Goal: Information Seeking & Learning: Learn about a topic

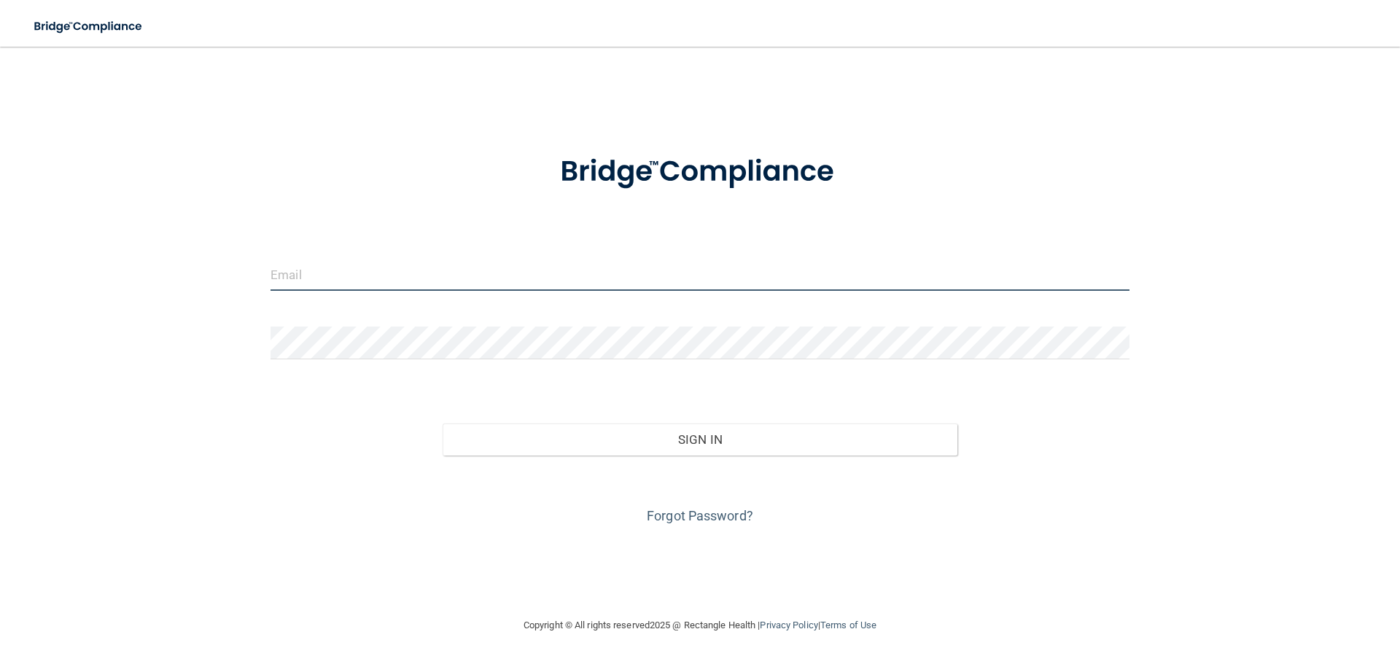
click at [322, 278] on input "email" at bounding box center [700, 274] width 859 height 33
type input "comdental@comcast.net"
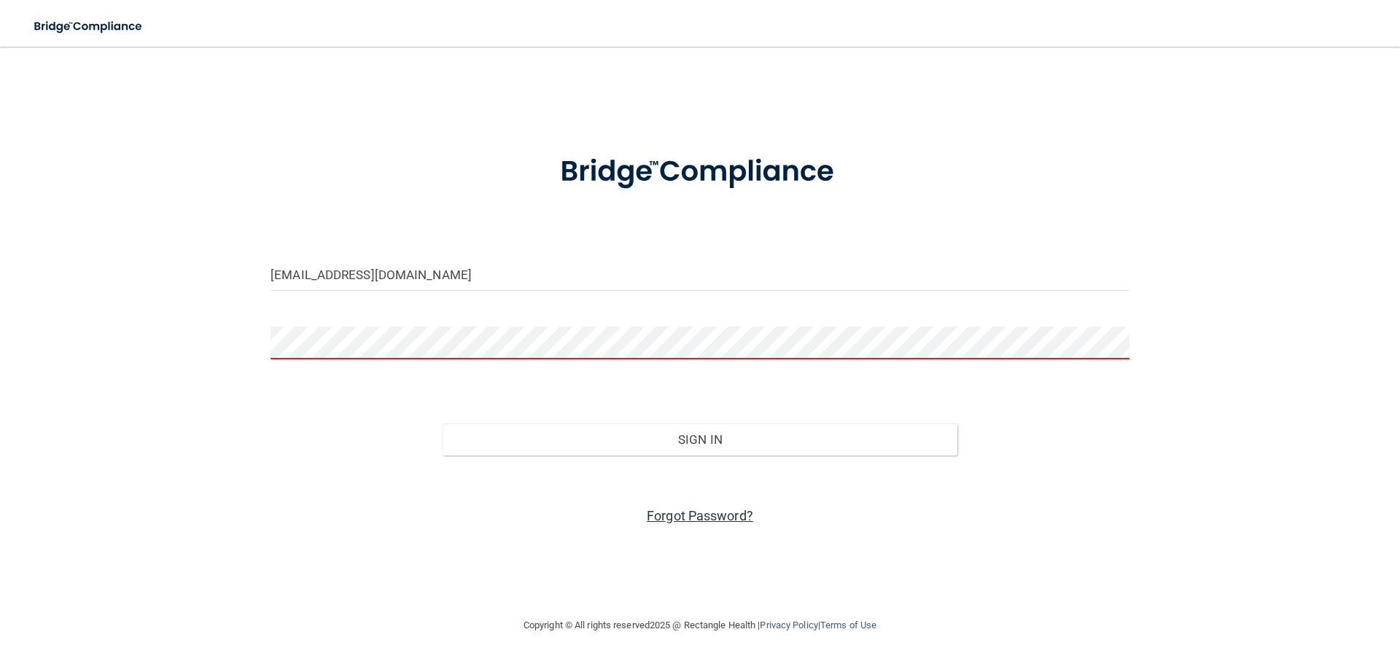
click at [700, 519] on link "Forgot Password?" at bounding box center [700, 515] width 106 height 15
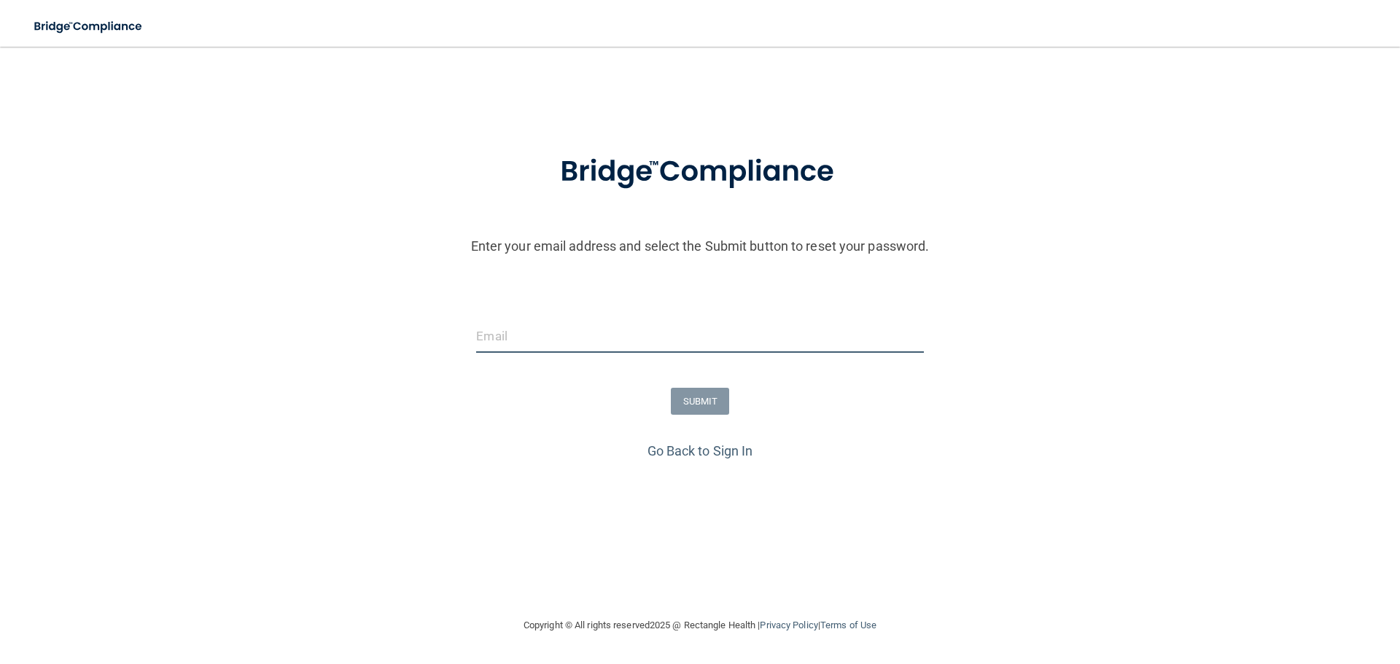
click at [527, 349] on input "email" at bounding box center [699, 336] width 447 height 33
type input "comdental@comcast.net"
click at [691, 395] on button "SUBMIT" at bounding box center [700, 401] width 59 height 27
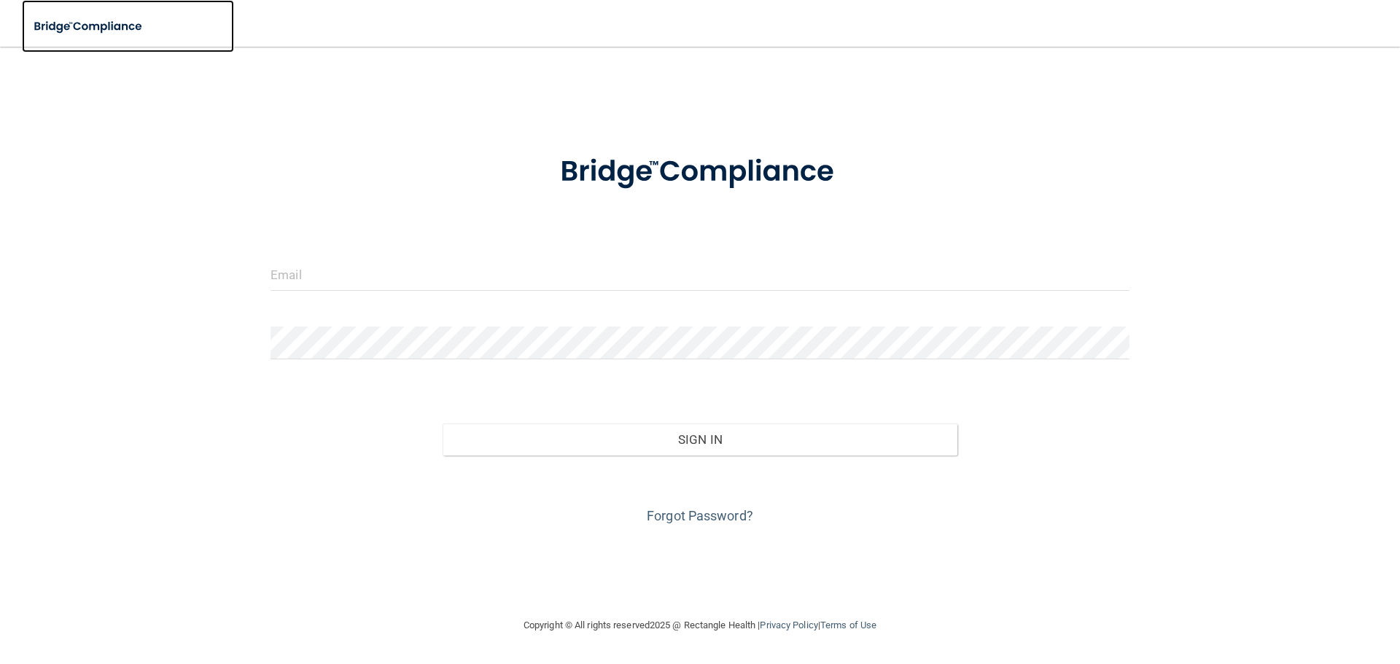
click at [115, 24] on img at bounding box center [89, 27] width 134 height 30
click at [689, 158] on img at bounding box center [700, 172] width 340 height 76
click at [858, 626] on link "Terms of Use" at bounding box center [848, 625] width 56 height 11
click at [144, 22] on img at bounding box center [89, 27] width 134 height 30
click at [124, 23] on img at bounding box center [89, 27] width 134 height 30
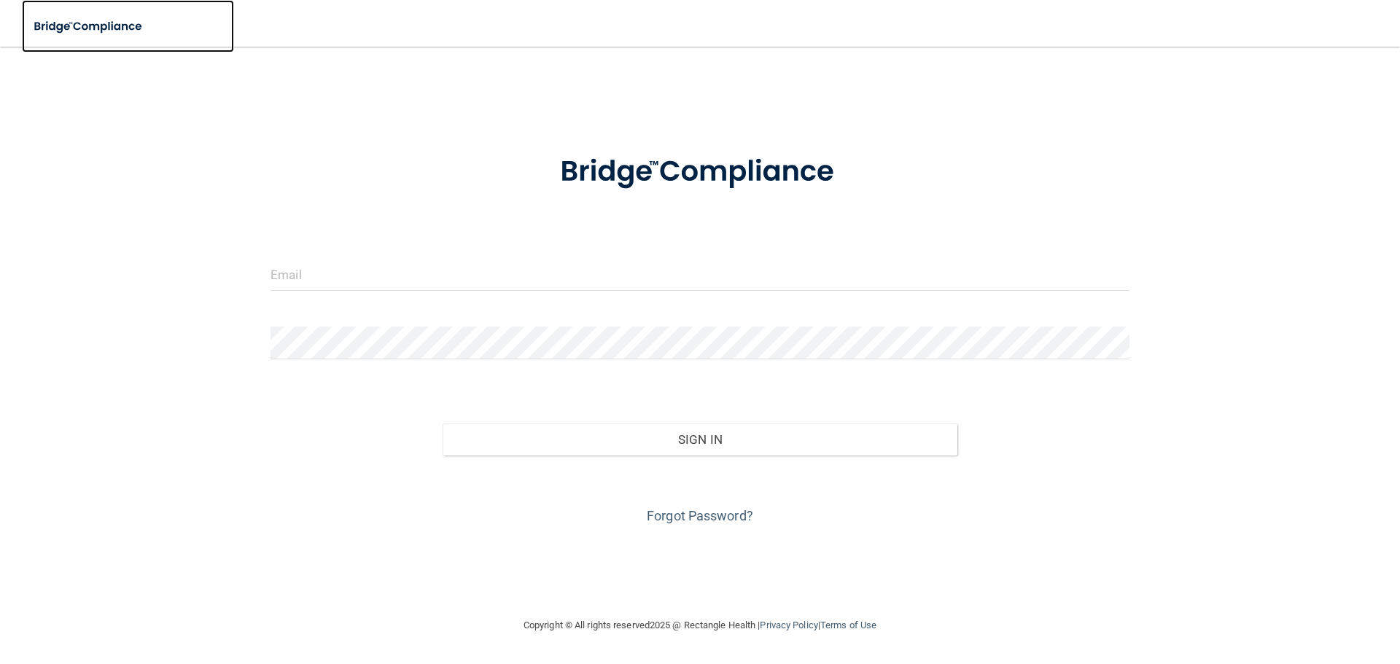
click at [124, 23] on img at bounding box center [89, 27] width 134 height 30
click at [70, 30] on img at bounding box center [89, 27] width 134 height 30
click at [707, 515] on link "Forgot Password?" at bounding box center [700, 515] width 106 height 15
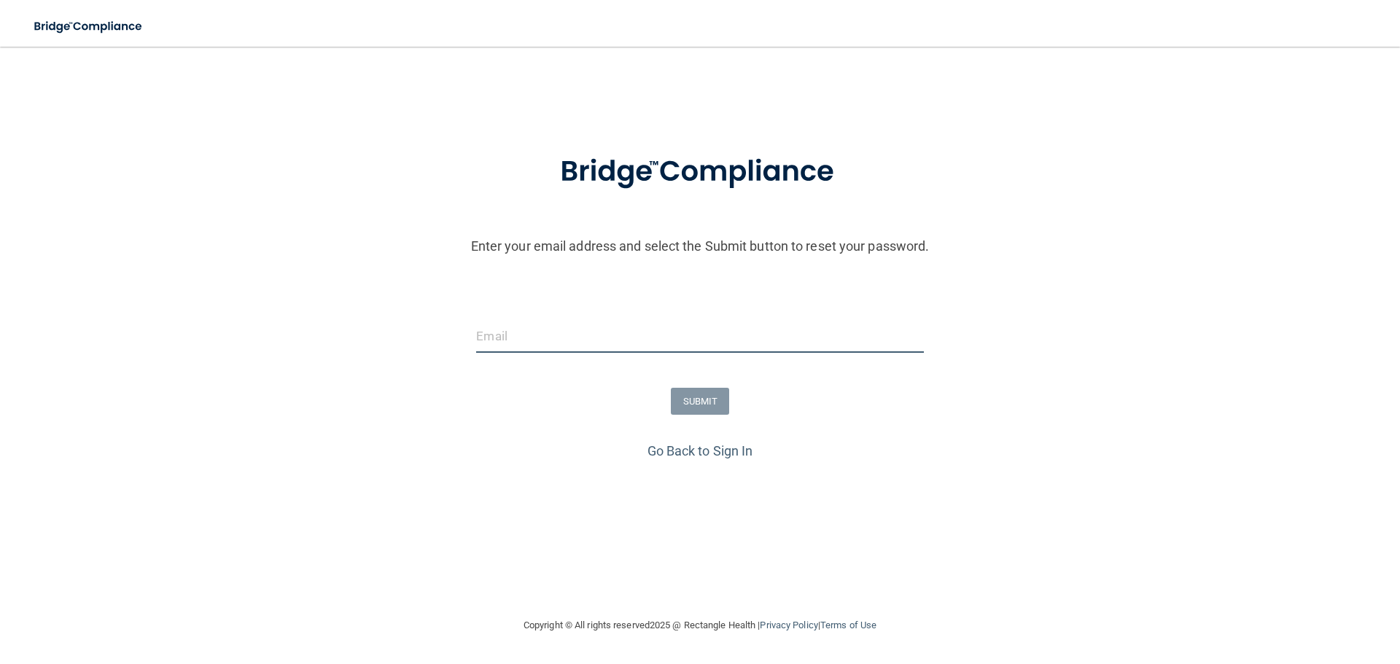
click at [510, 334] on input "email" at bounding box center [699, 336] width 447 height 33
type input "comdental@comcast.net"
click at [712, 402] on button "SUBMIT" at bounding box center [700, 401] width 59 height 27
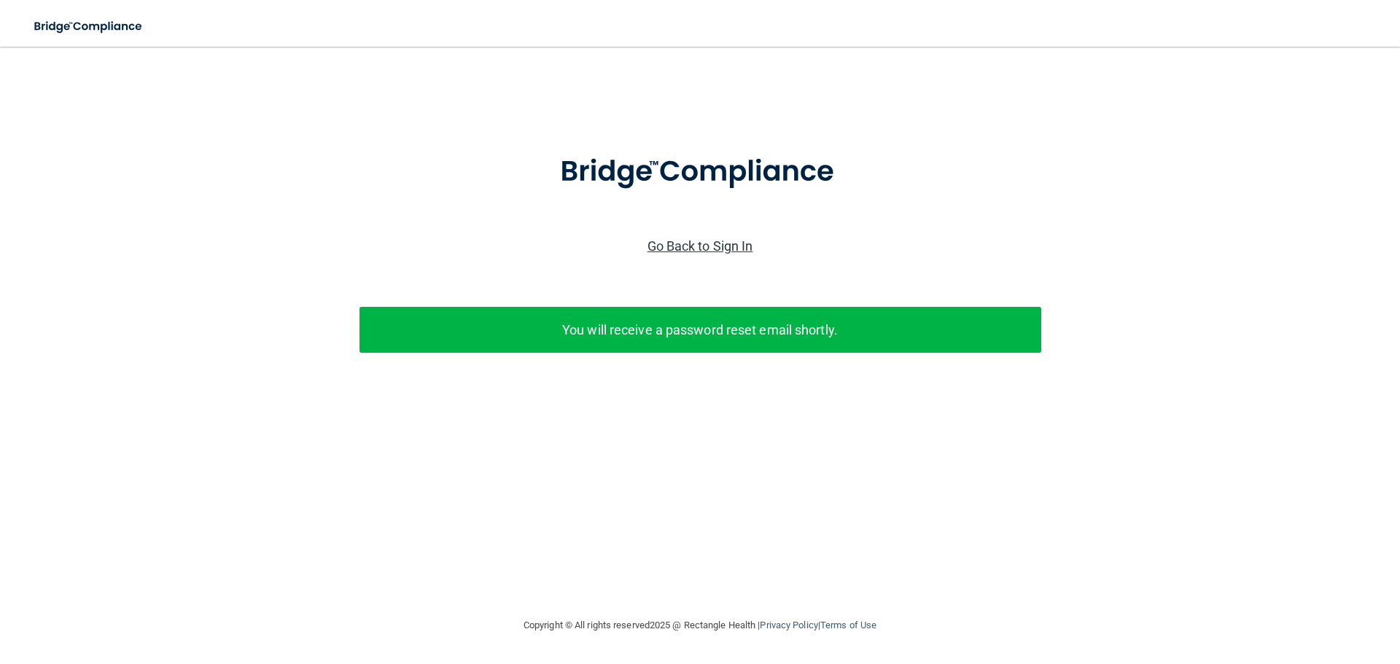
click at [693, 250] on link "Go Back to Sign In" at bounding box center [701, 245] width 106 height 15
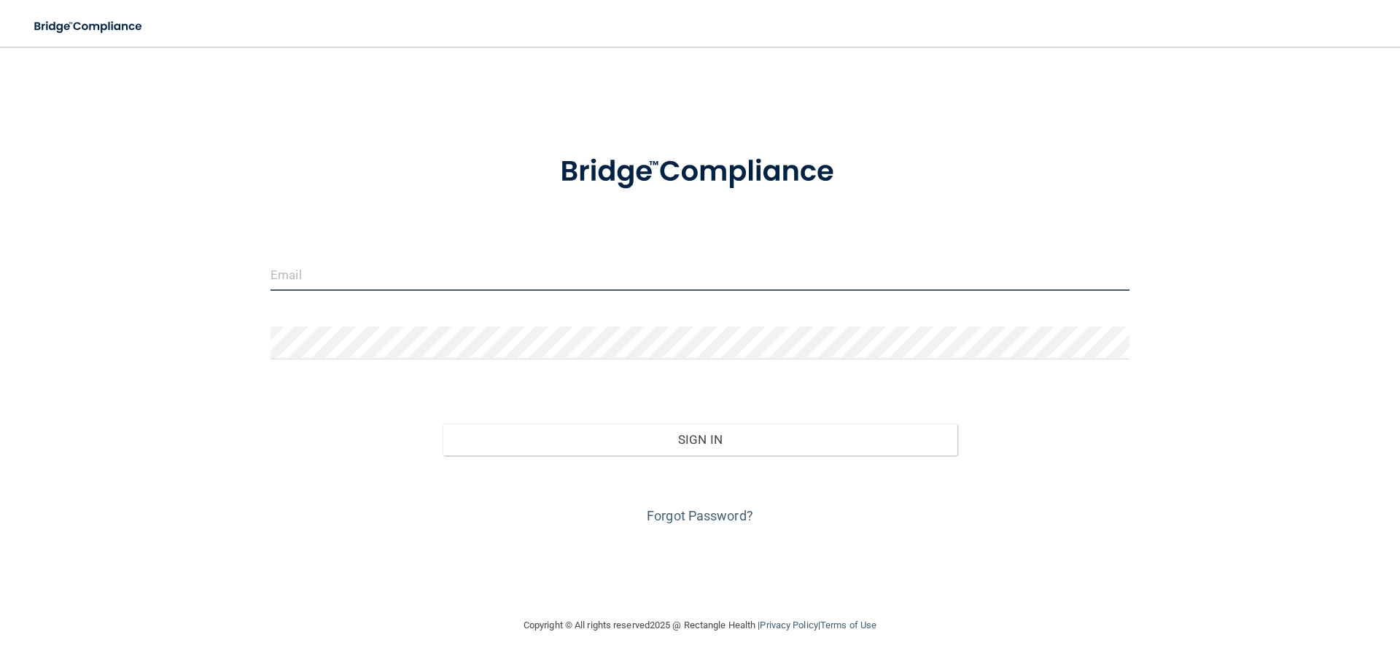
click at [306, 284] on input "email" at bounding box center [700, 274] width 859 height 33
type input "Danalee34@yahoo.com"
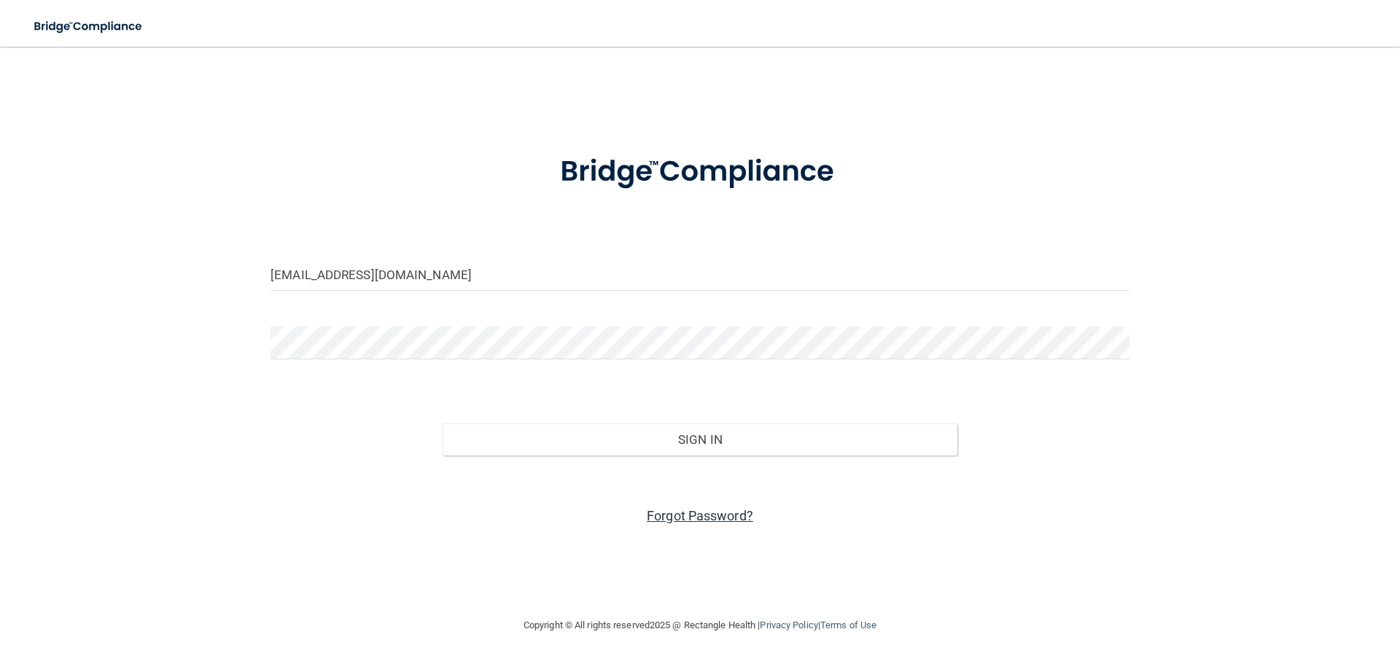
click at [695, 513] on link "Forgot Password?" at bounding box center [700, 515] width 106 height 15
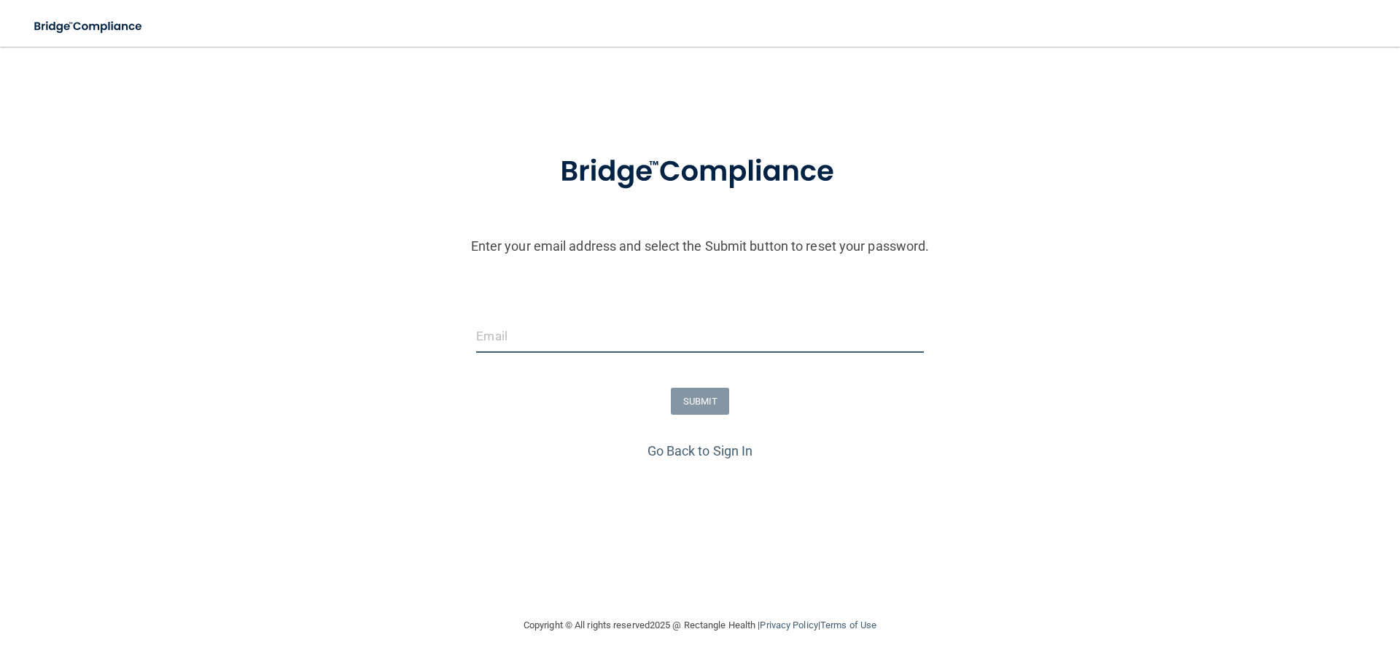
click at [568, 338] on input "email" at bounding box center [699, 336] width 447 height 33
type input "[EMAIL_ADDRESS][DOMAIN_NAME]"
click at [704, 396] on button "SUBMIT" at bounding box center [700, 401] width 59 height 27
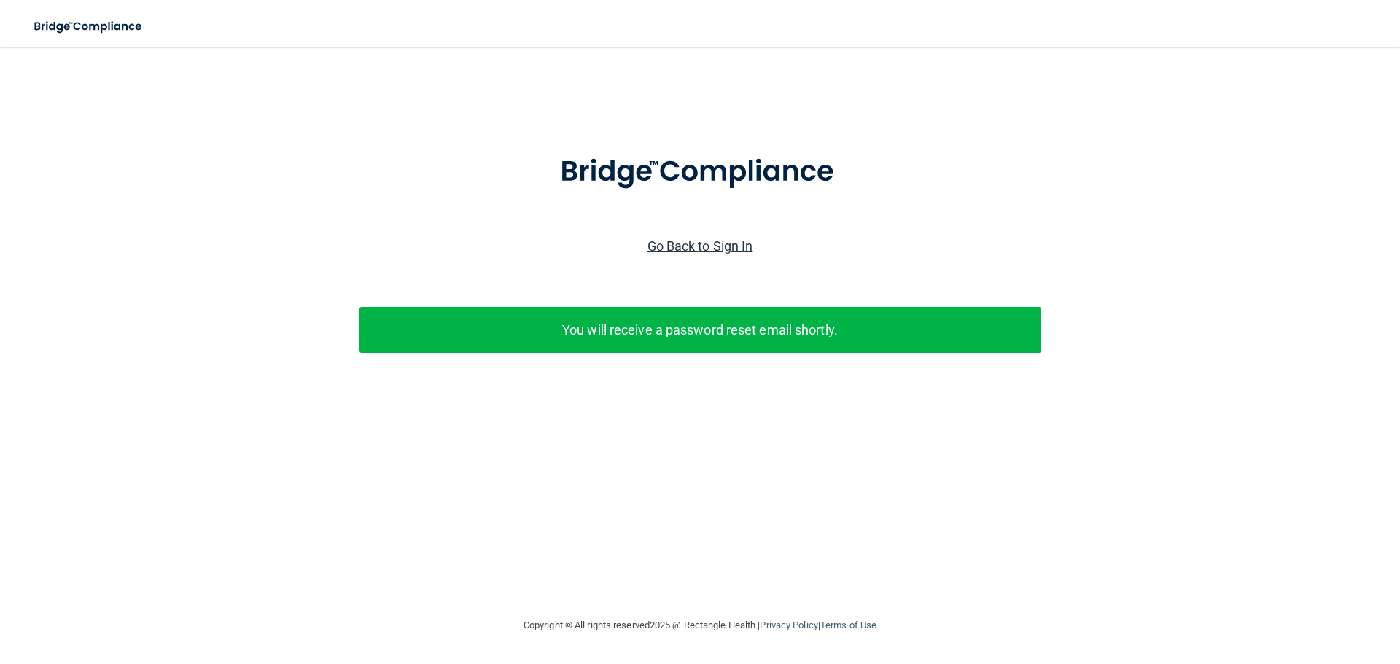
click at [743, 238] on link "Go Back to Sign In" at bounding box center [701, 245] width 106 height 15
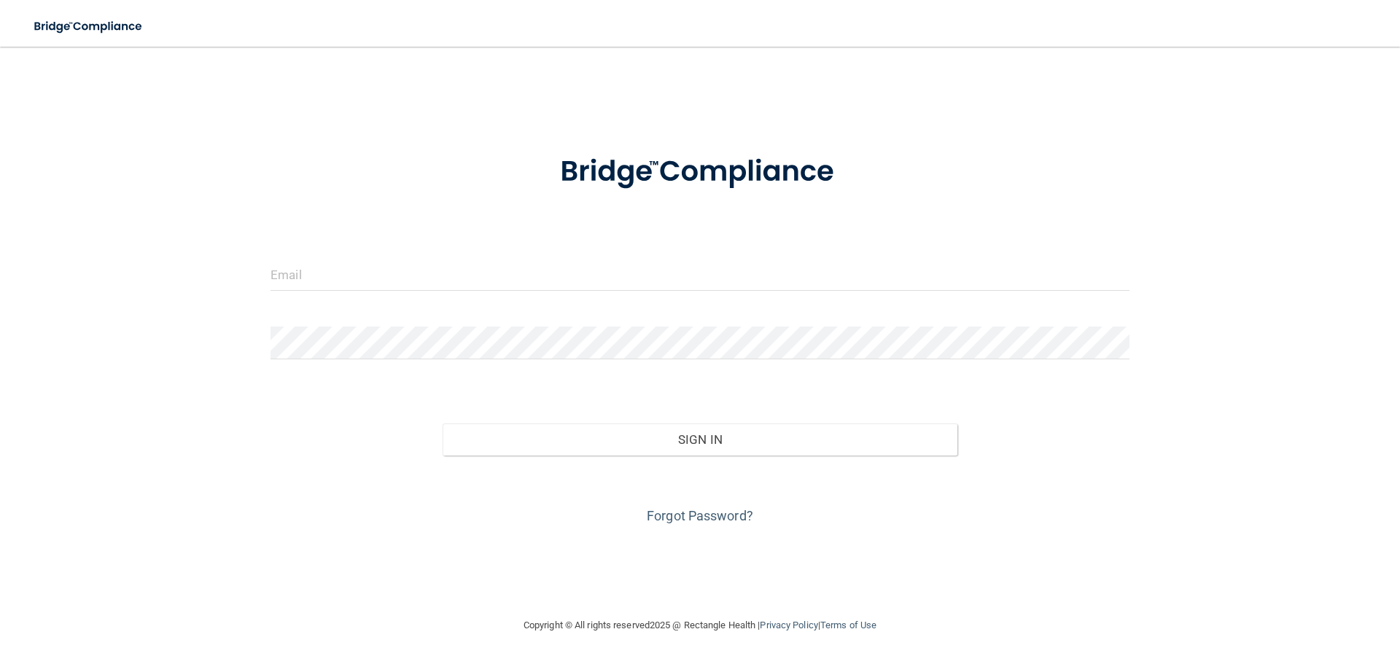
click at [314, 257] on form "Invalid email/password. You don't have permission to access that page. Sign In …" at bounding box center [700, 331] width 859 height 394
click at [324, 281] on input "email" at bounding box center [700, 274] width 859 height 33
type input "D"
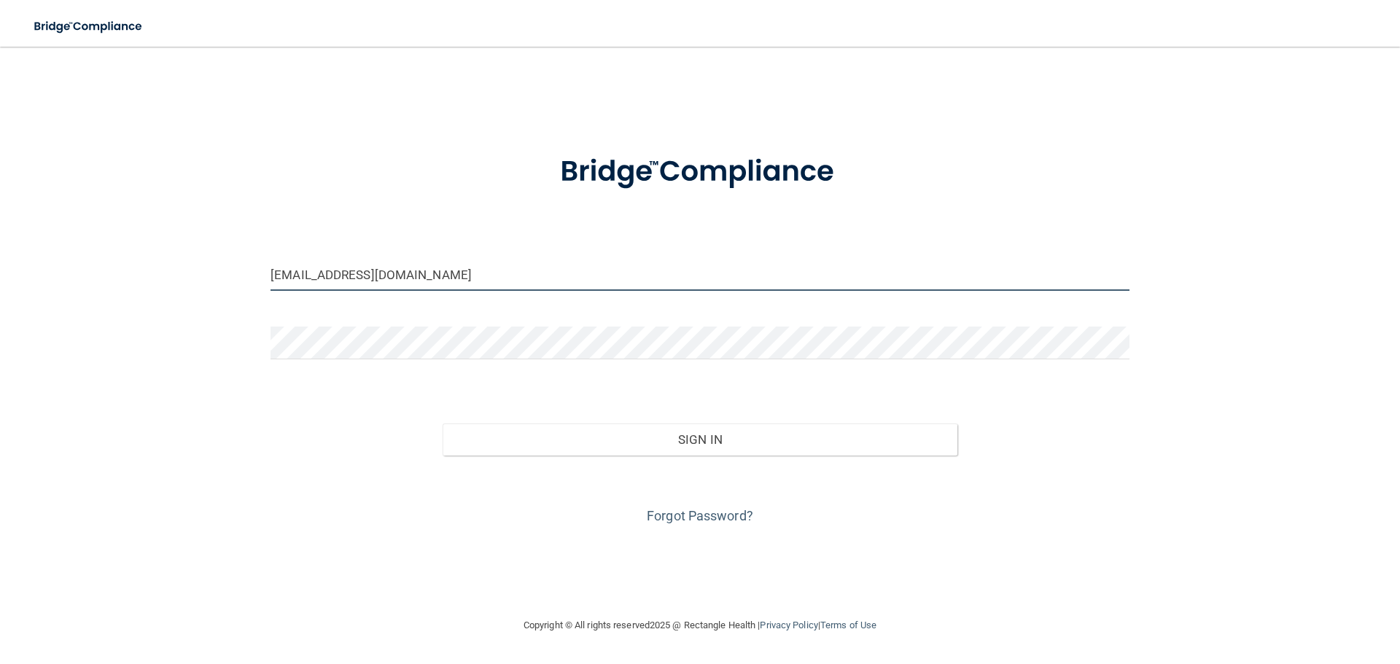
type input "[EMAIL_ADDRESS][DOMAIN_NAME]"
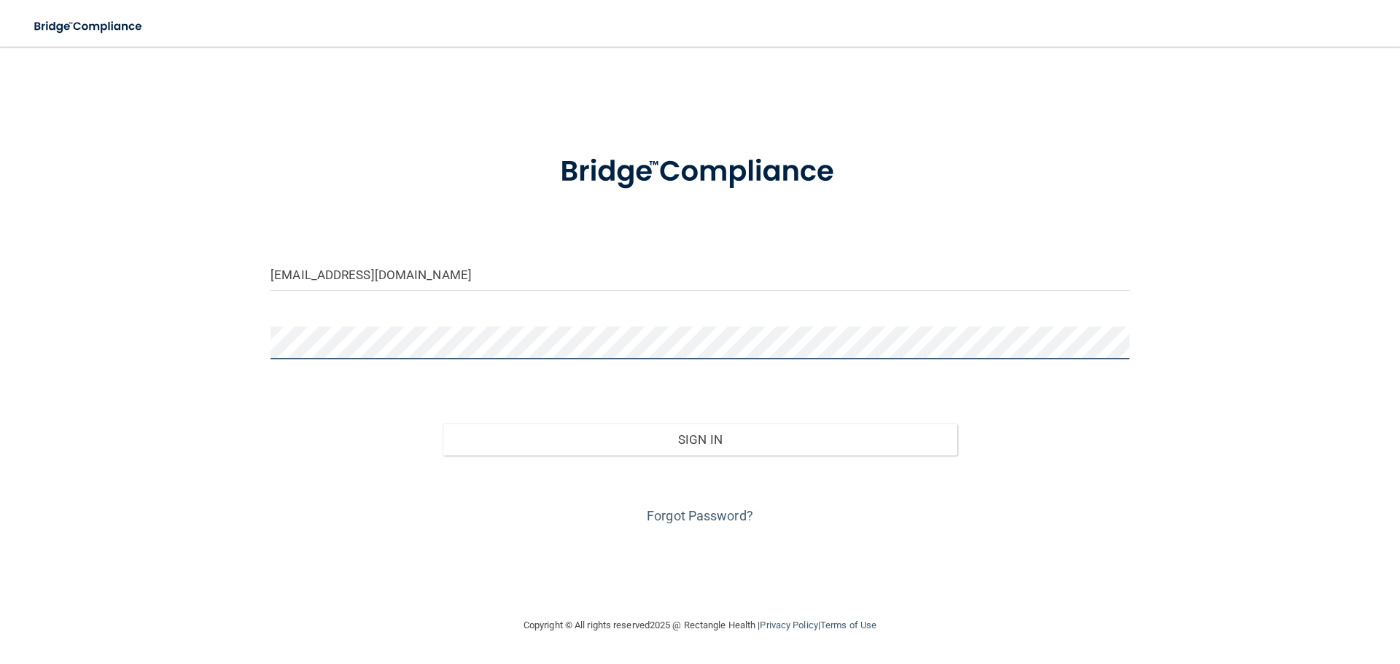
click at [443, 424] on button "Sign In" at bounding box center [701, 440] width 516 height 32
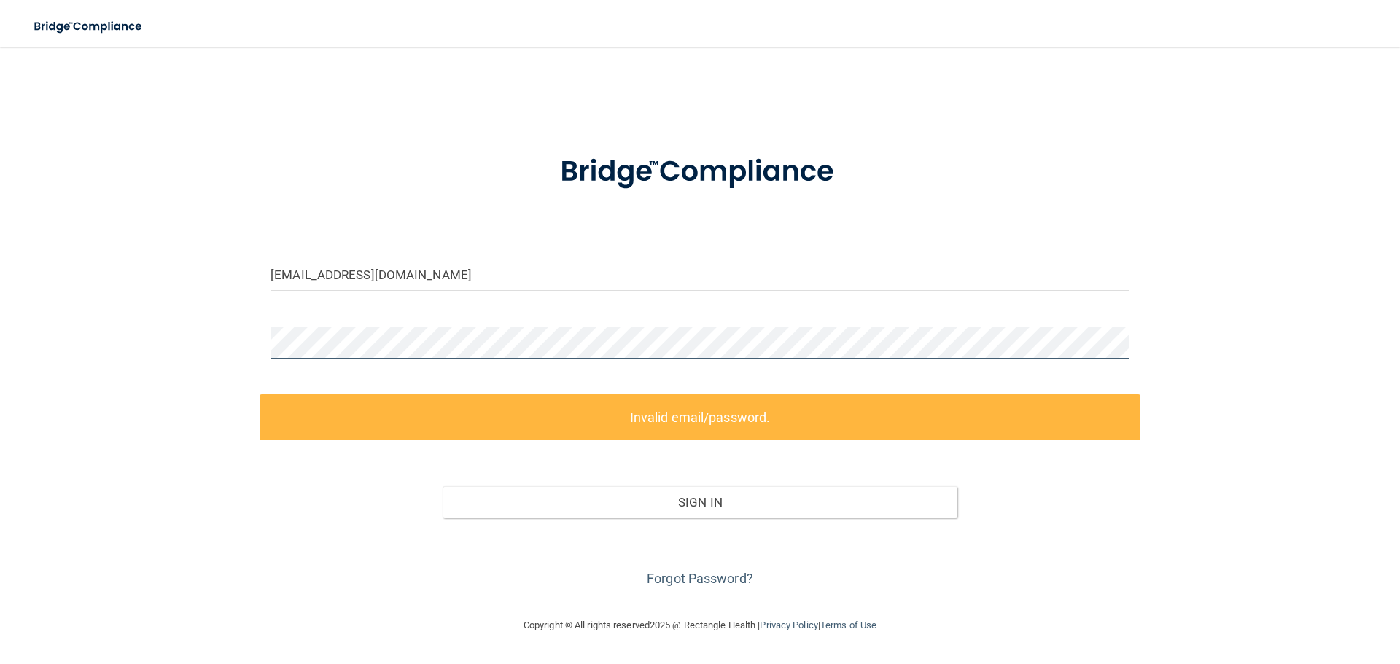
click at [214, 341] on div "danalee34@yahoo.com Invalid email/password. You don't have permission to access…" at bounding box center [700, 331] width 1342 height 541
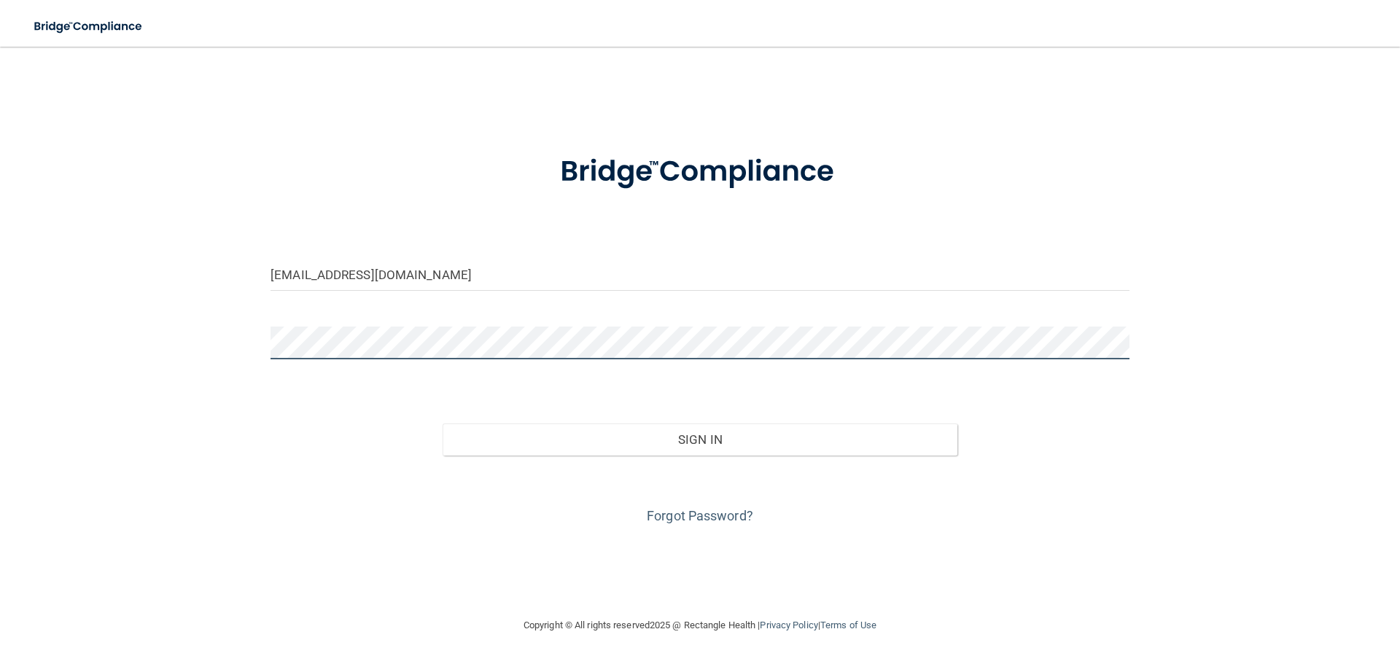
click at [443, 424] on button "Sign In" at bounding box center [701, 440] width 516 height 32
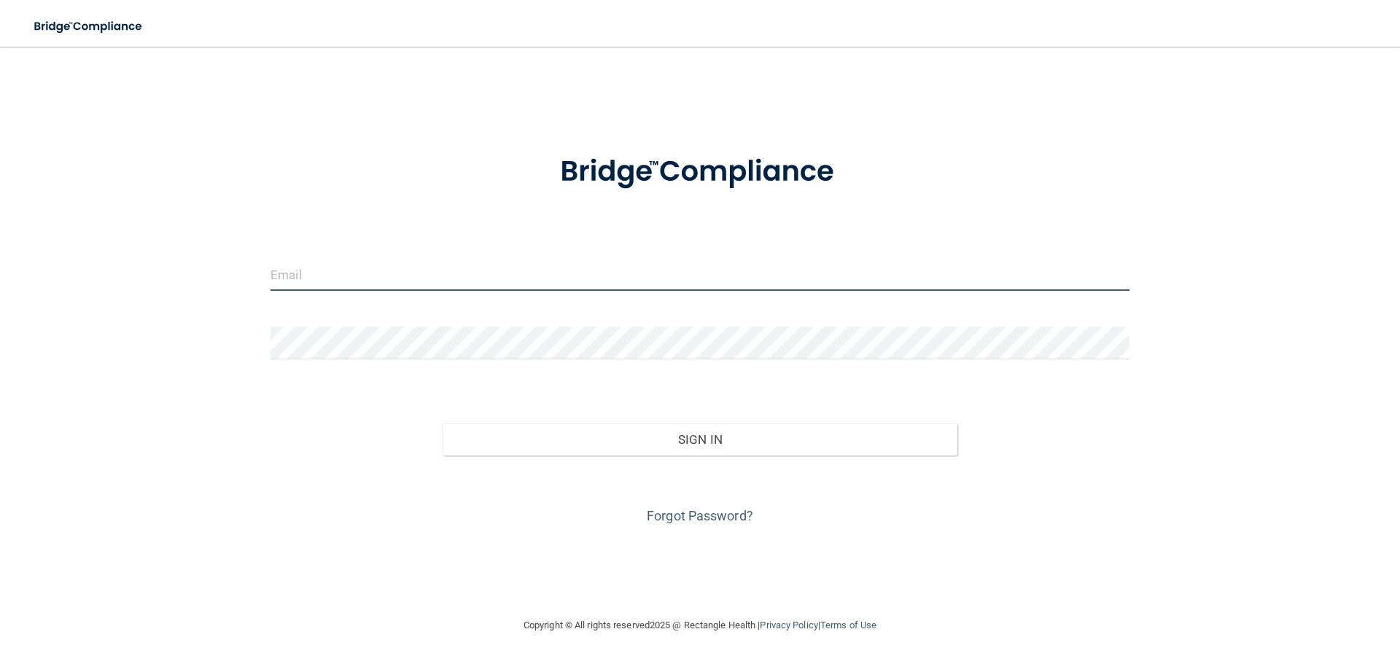
click at [299, 270] on input "email" at bounding box center [700, 274] width 859 height 33
type input "danalee34@yahoo.com"
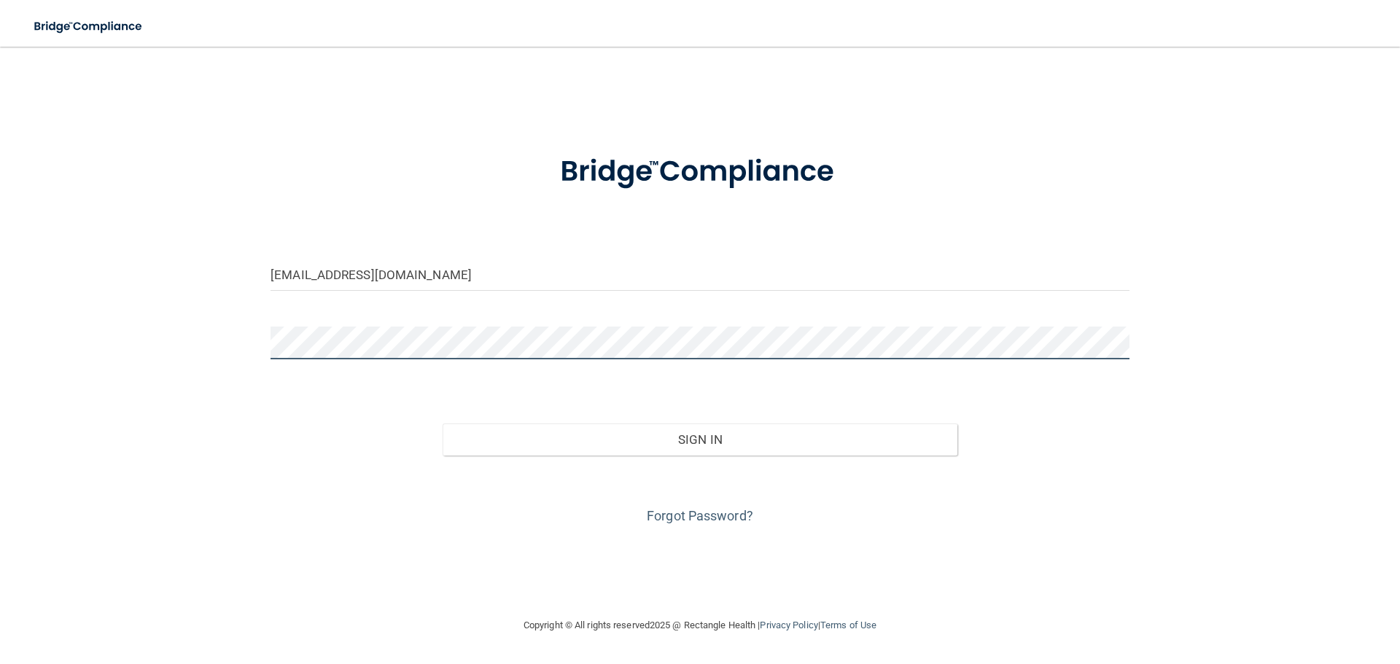
click at [443, 424] on button "Sign In" at bounding box center [701, 440] width 516 height 32
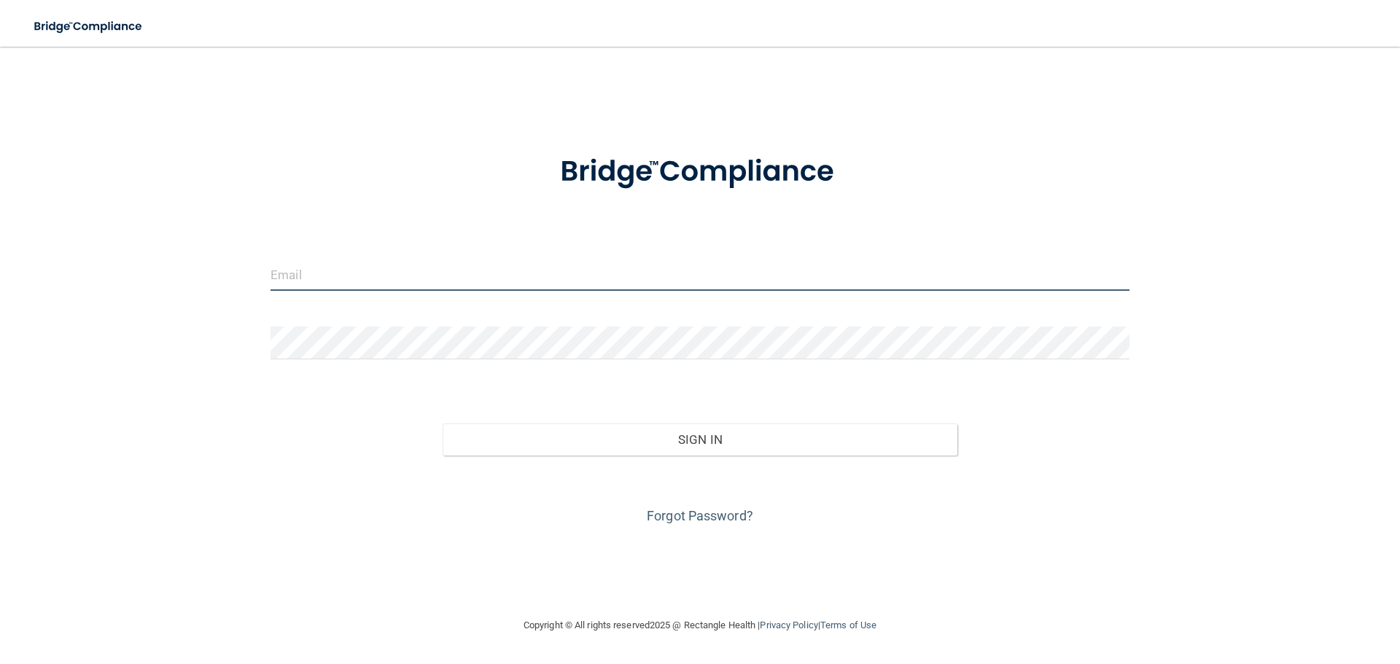
click at [341, 284] on input "email" at bounding box center [700, 274] width 859 height 33
type input "Danalee34@yahoo.com"
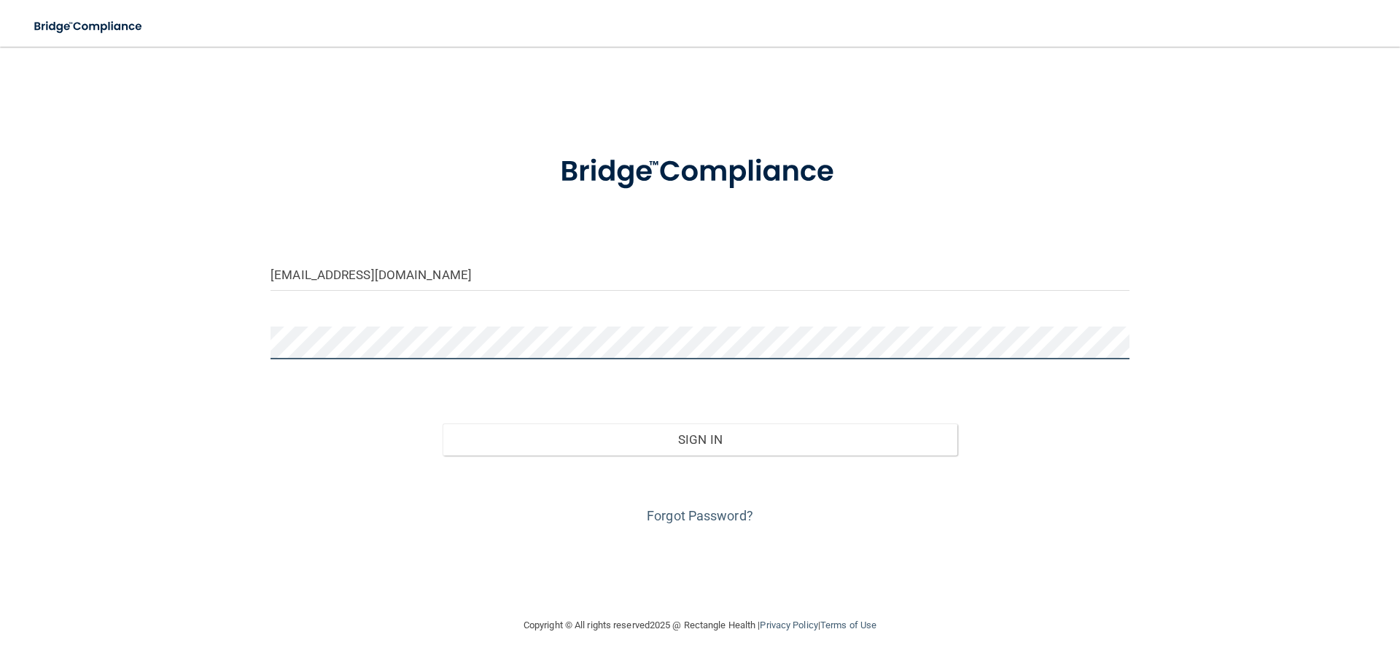
click at [443, 424] on button "Sign In" at bounding box center [701, 440] width 516 height 32
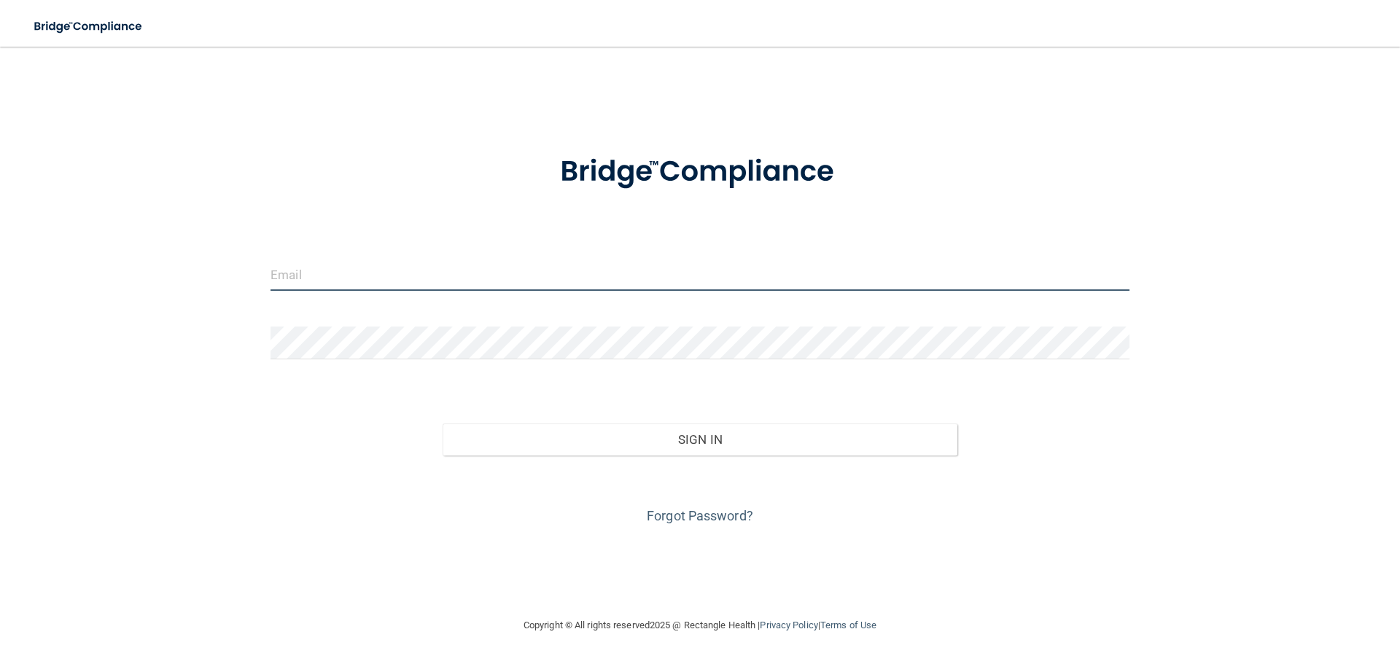
click at [370, 279] on input "email" at bounding box center [700, 274] width 859 height 33
type input "[EMAIL_ADDRESS][DOMAIN_NAME]"
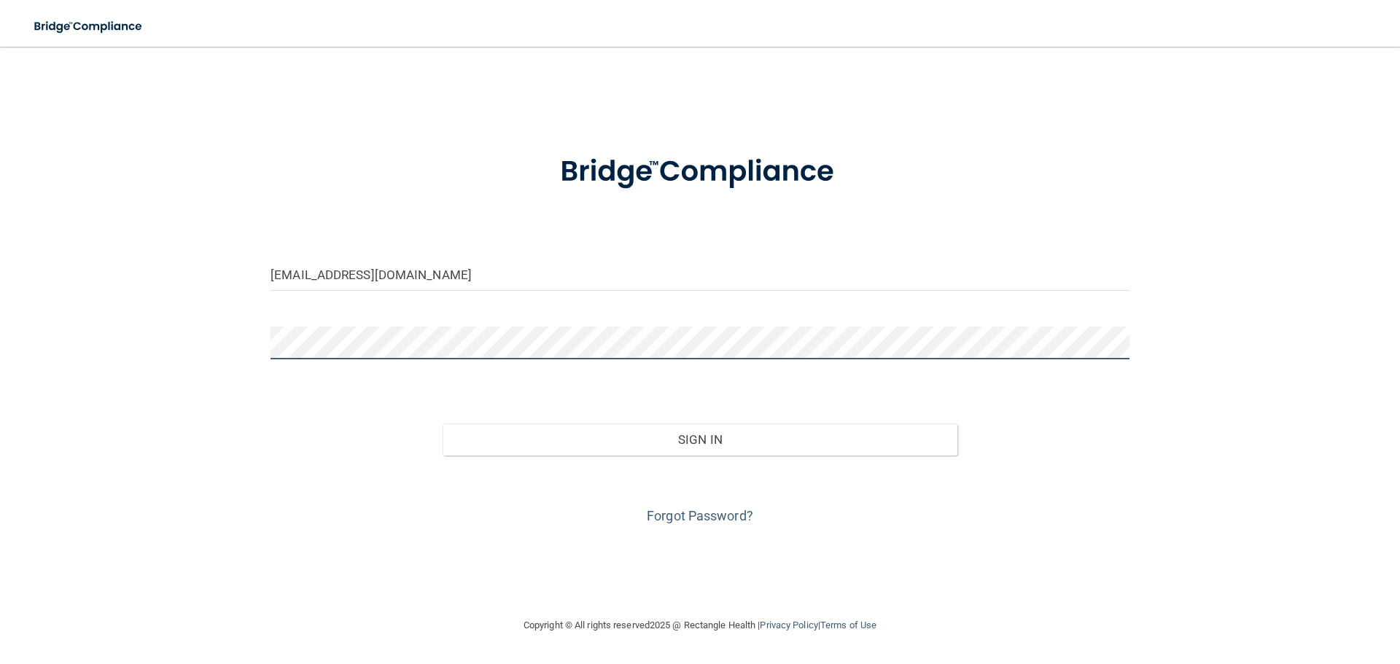
click at [443, 424] on button "Sign In" at bounding box center [701, 440] width 516 height 32
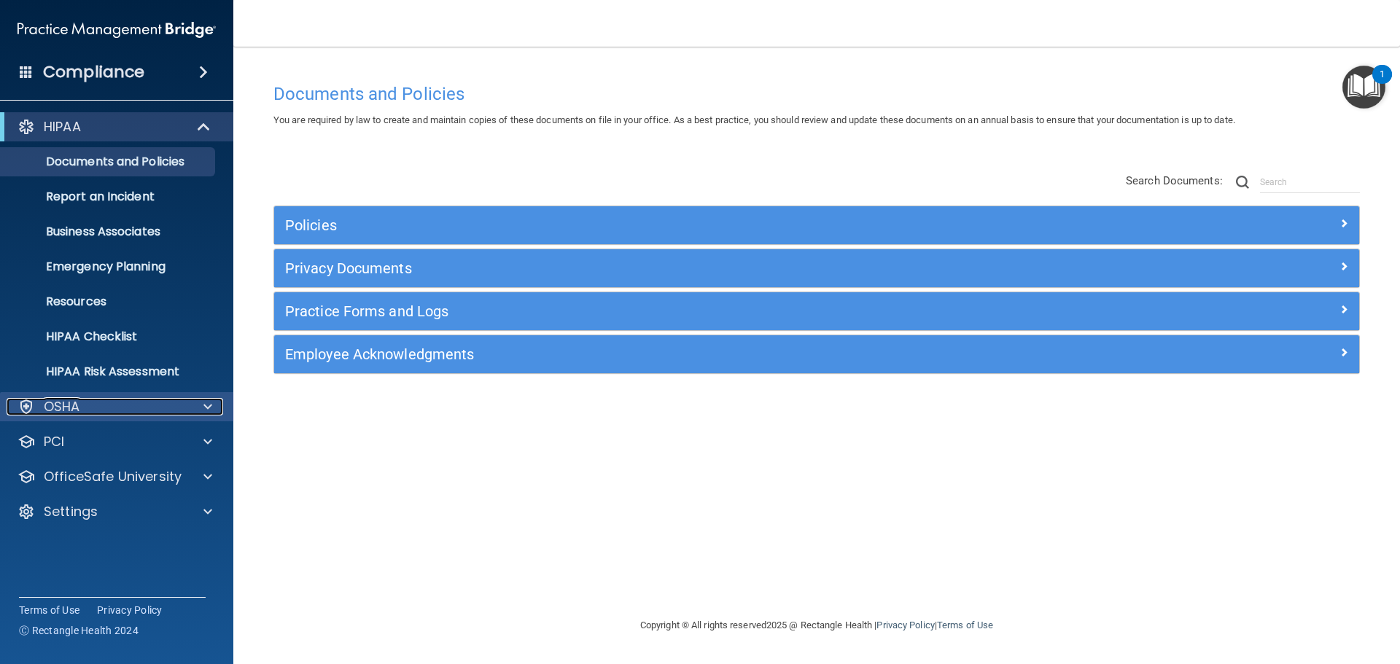
click at [202, 403] on div at bounding box center [205, 407] width 36 height 18
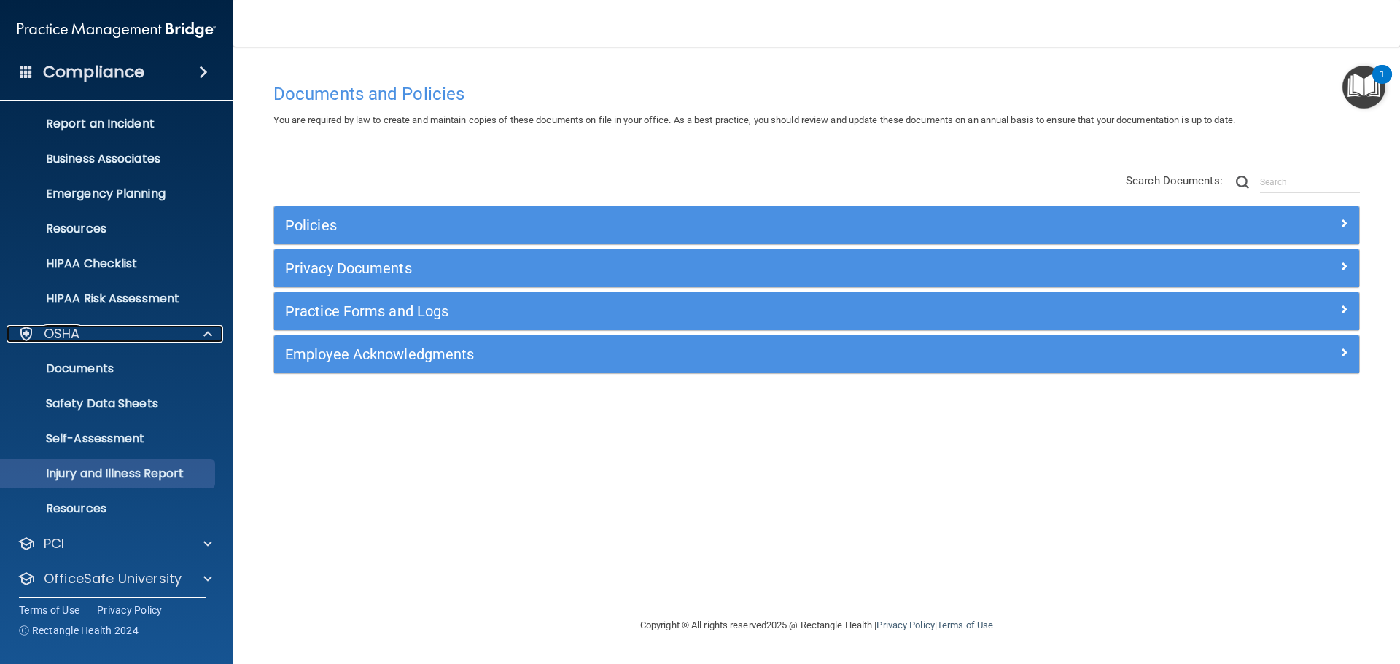
scroll to position [116, 0]
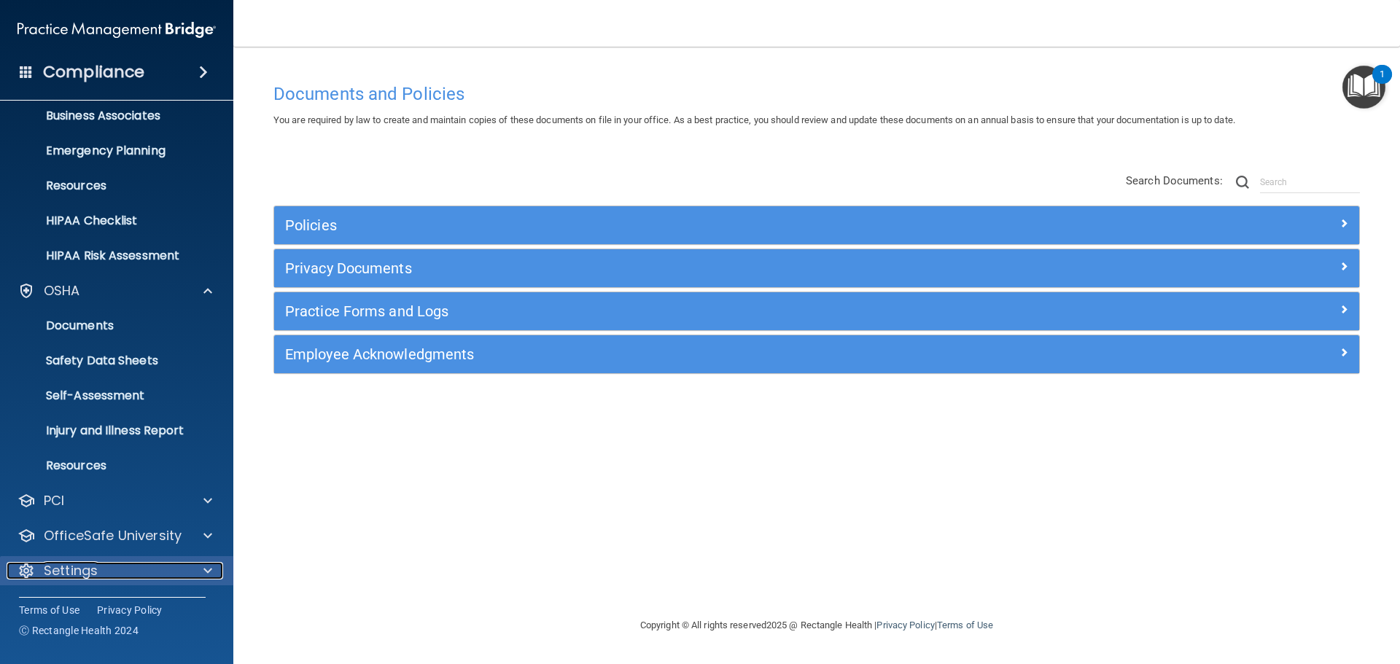
click at [192, 572] on div at bounding box center [205, 571] width 36 height 18
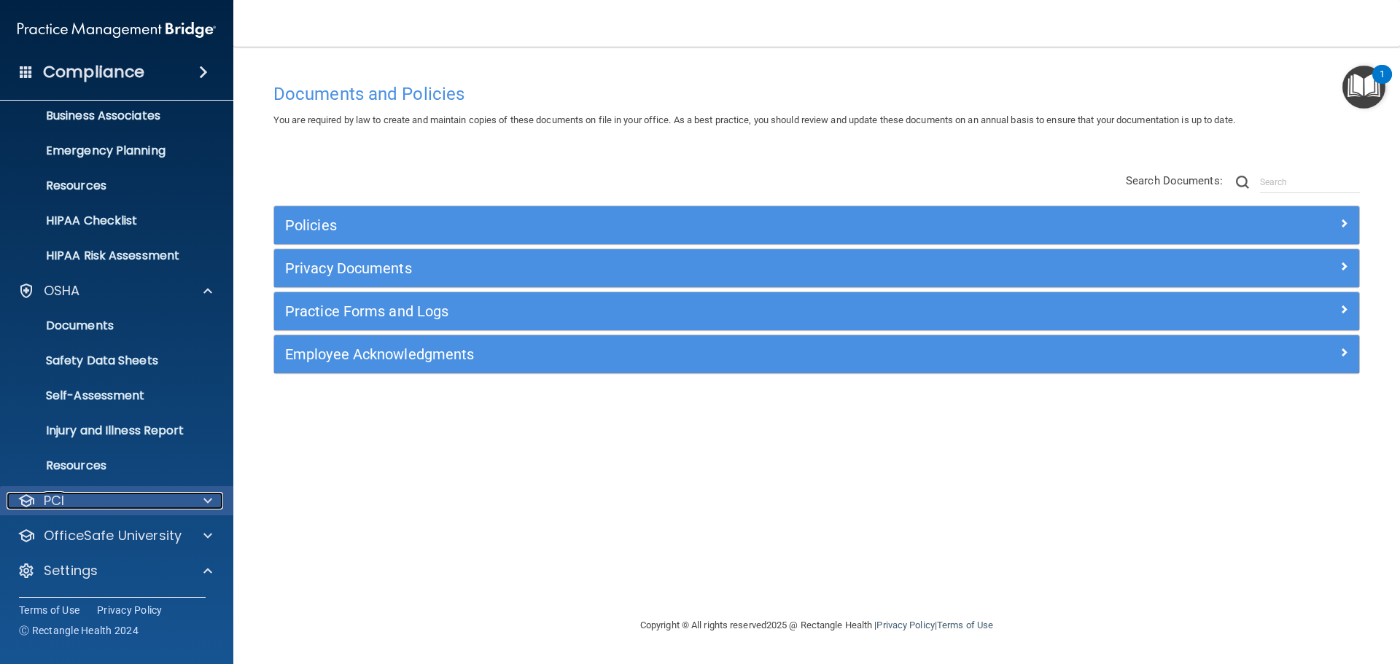
click at [201, 497] on div at bounding box center [205, 501] width 36 height 18
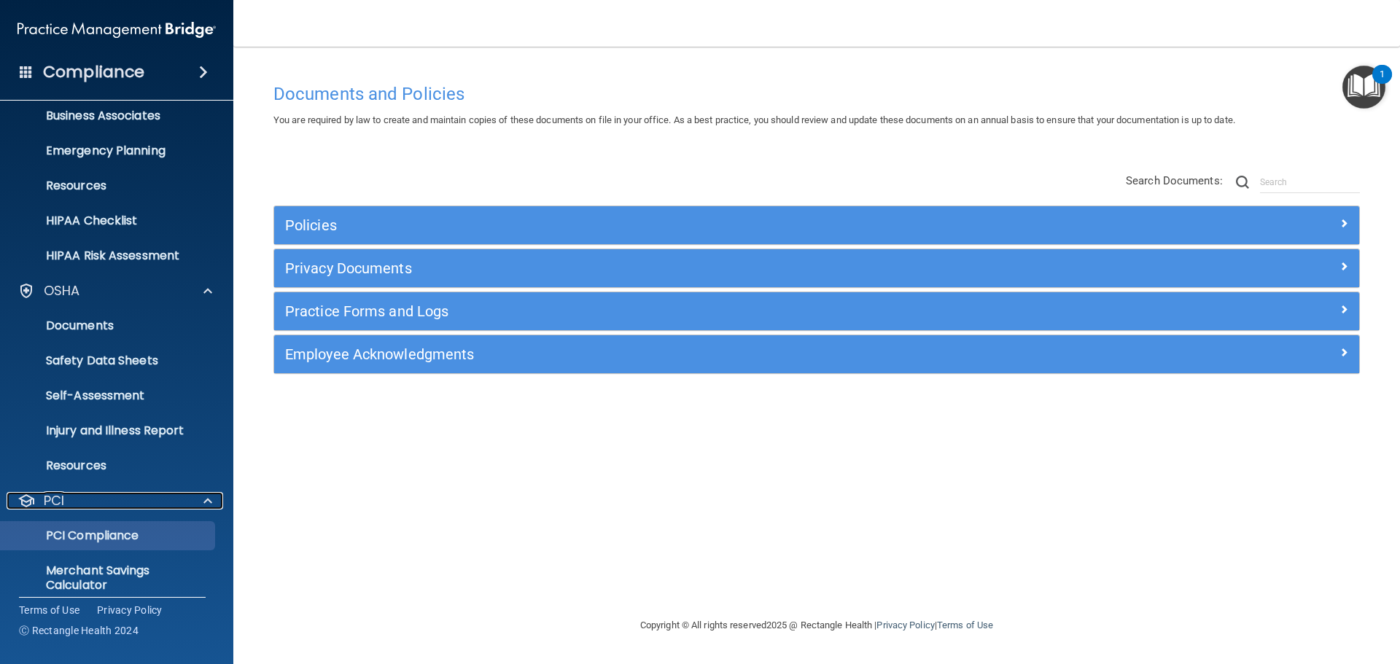
scroll to position [262, 0]
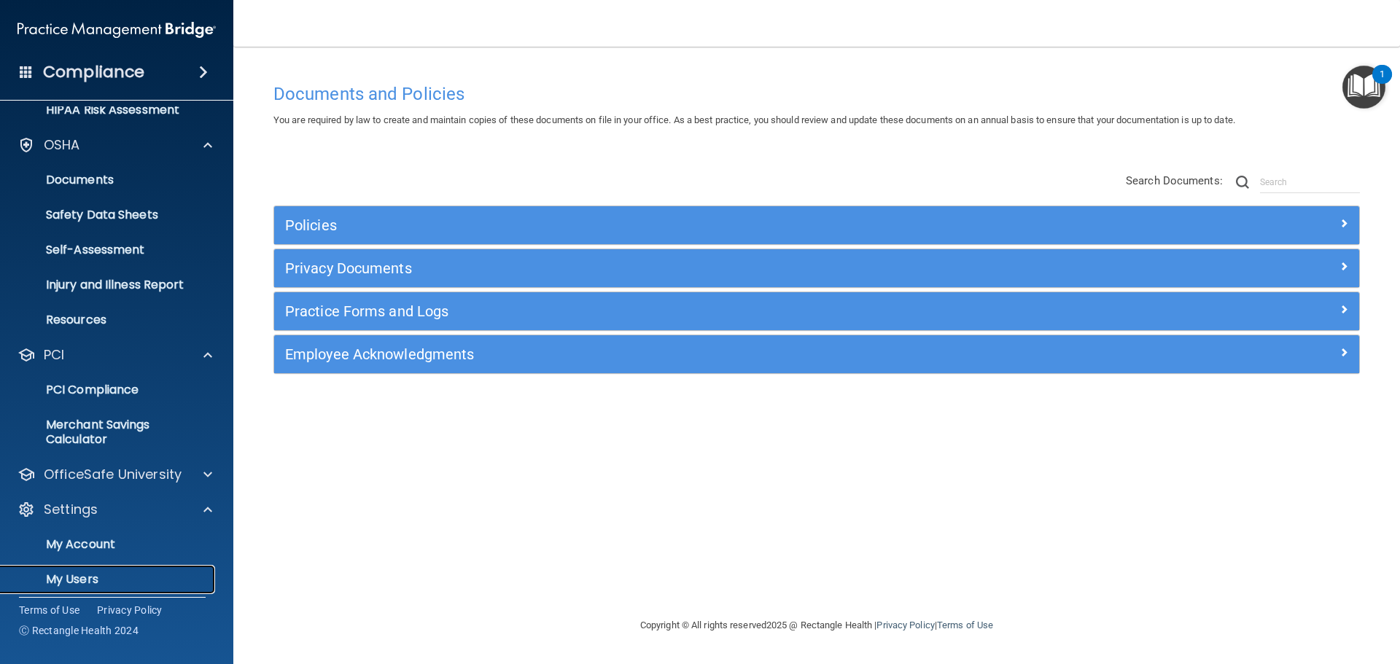
click at [79, 567] on link "My Users" at bounding box center [100, 579] width 230 height 29
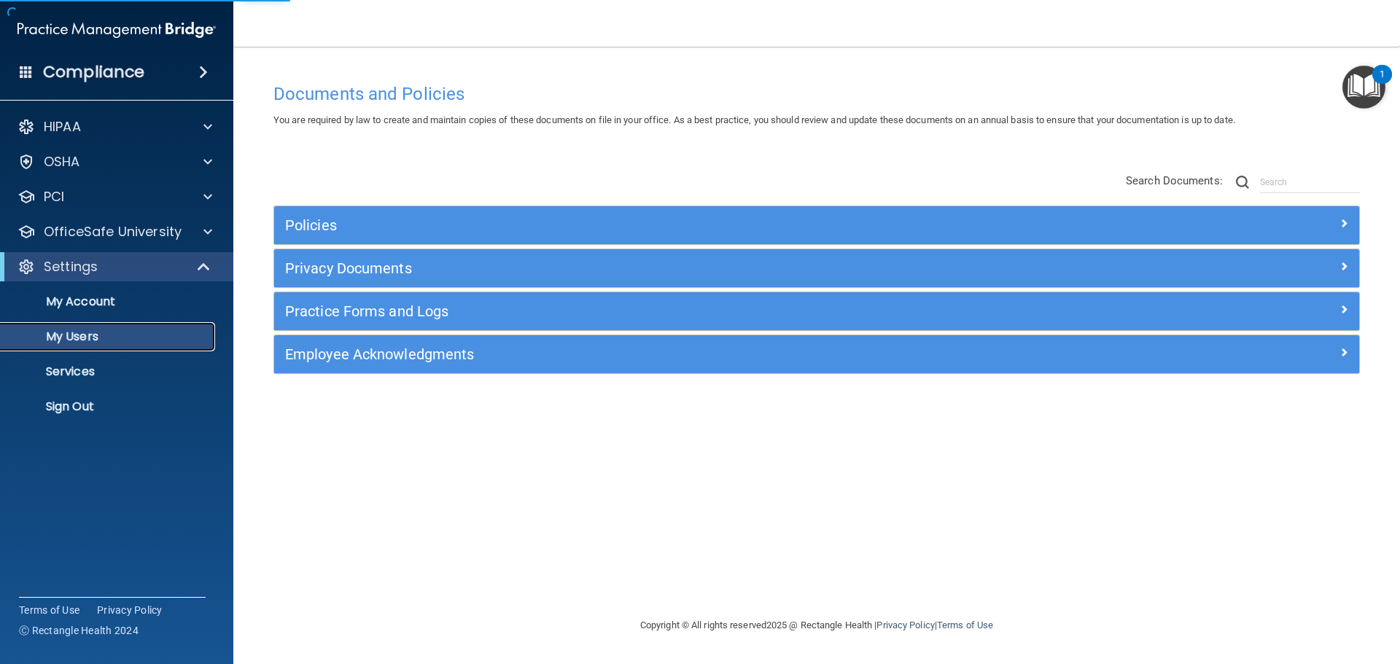
click at [74, 335] on p "My Users" at bounding box center [108, 337] width 199 height 15
select select "20"
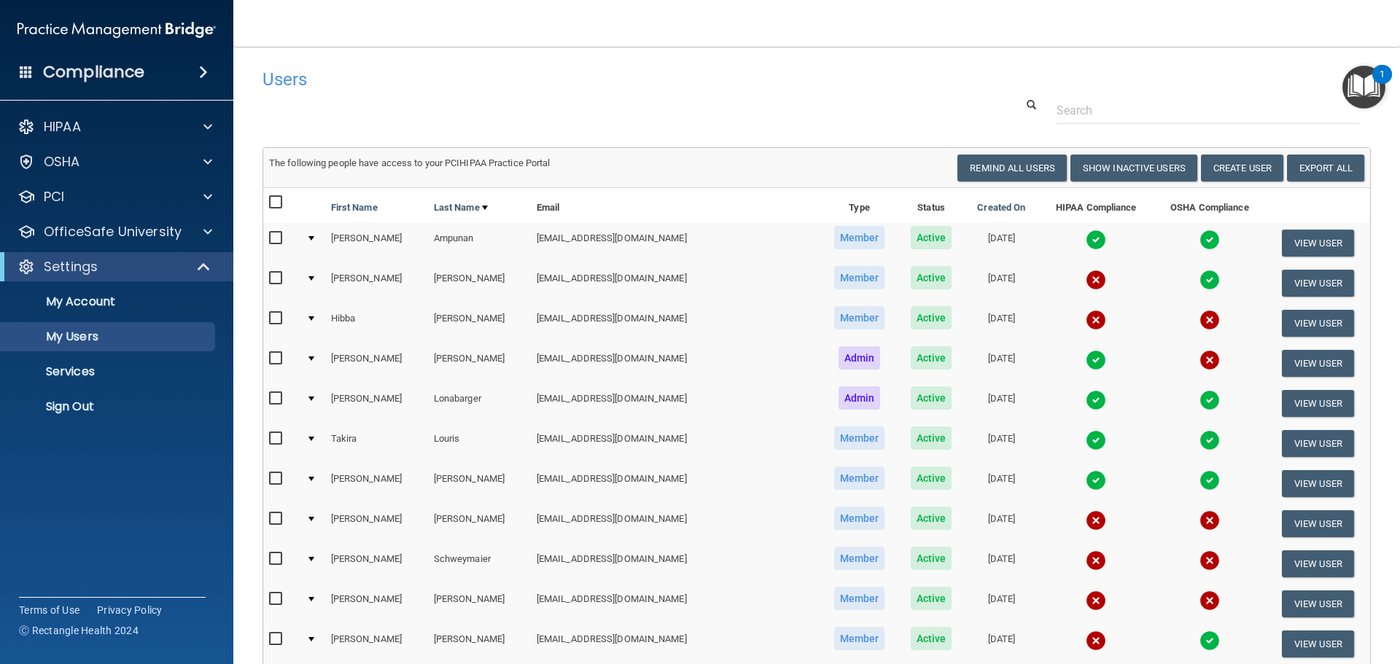
click at [275, 273] on input "checkbox" at bounding box center [277, 279] width 17 height 12
checkbox input "true"
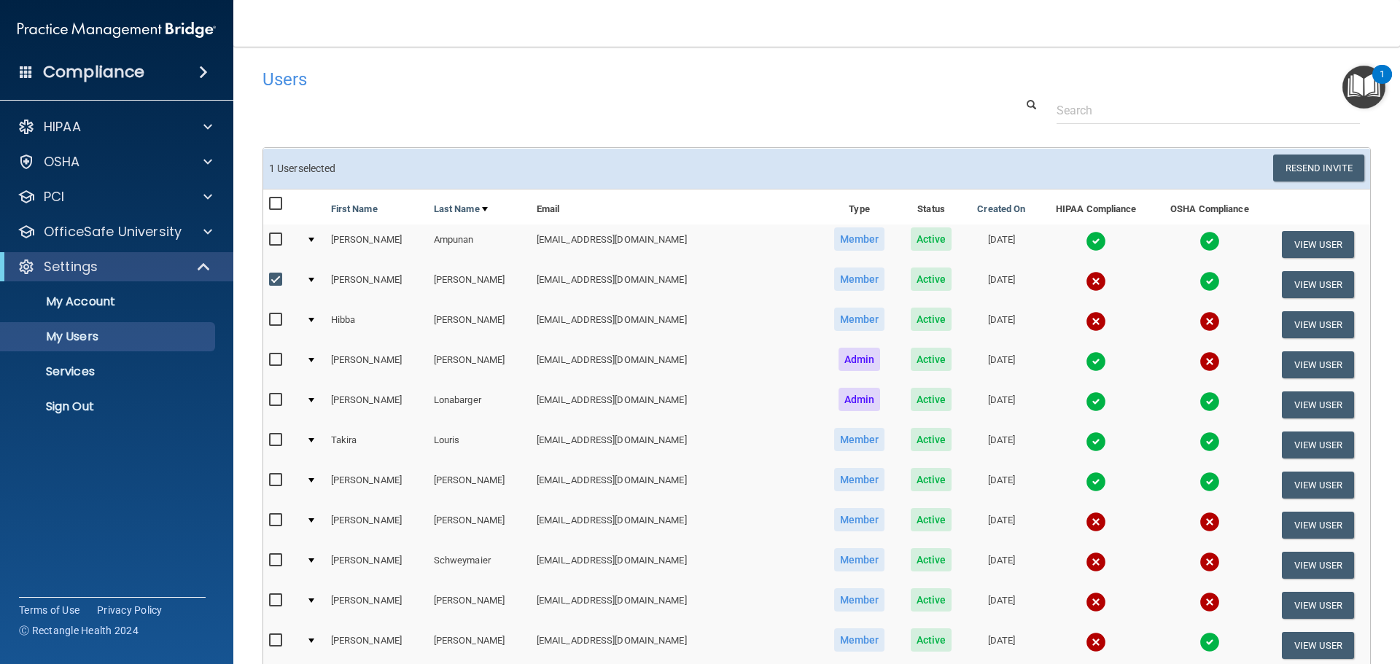
click at [270, 317] on input "checkbox" at bounding box center [277, 320] width 17 height 12
checkbox input "true"
click at [272, 357] on input "checkbox" at bounding box center [277, 360] width 17 height 12
checkbox input "true"
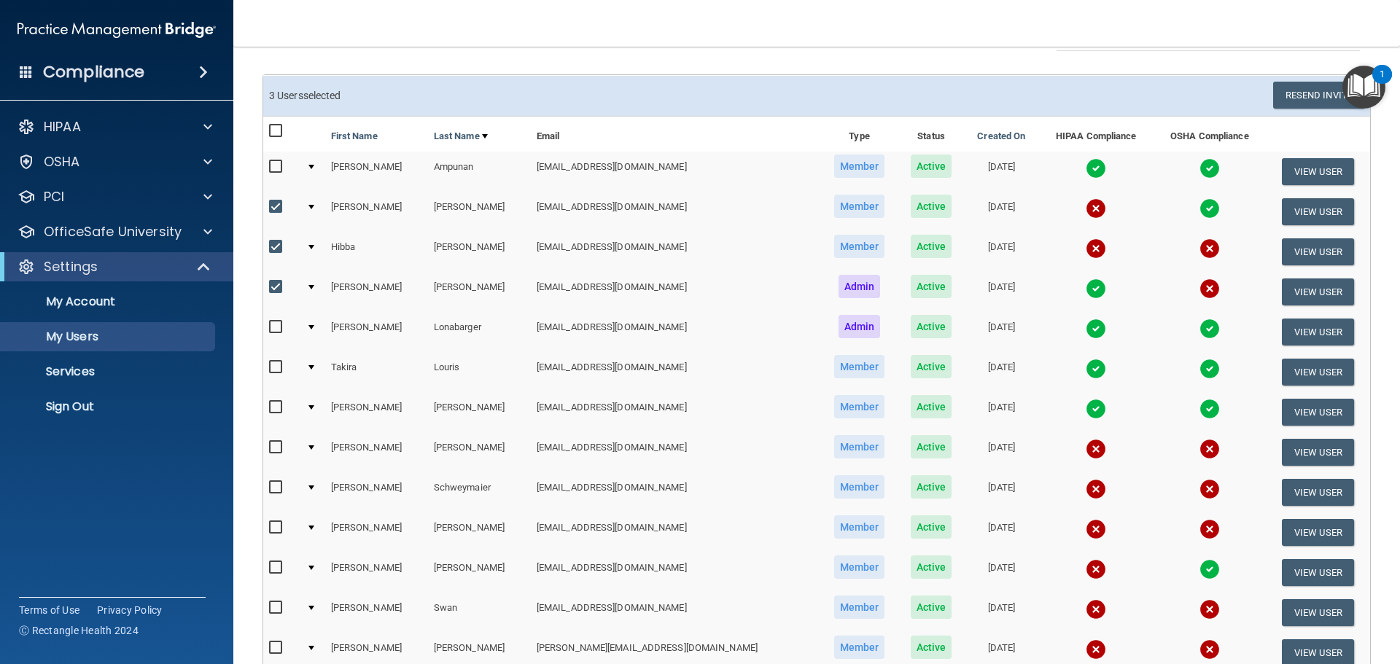
scroll to position [146, 0]
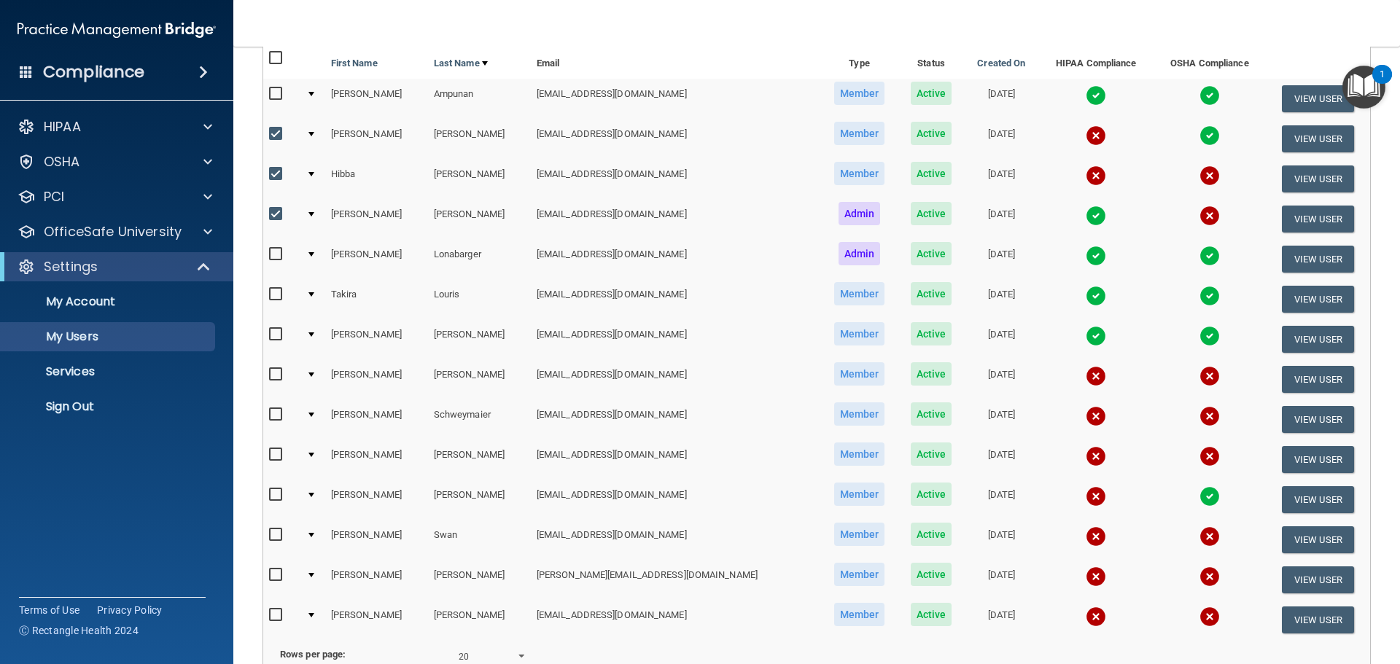
click at [273, 366] on label at bounding box center [278, 374] width 18 height 17
click at [273, 369] on input "checkbox" at bounding box center [277, 375] width 17 height 12
checkbox input "true"
click at [274, 417] on input "checkbox" at bounding box center [277, 415] width 17 height 12
checkbox input "true"
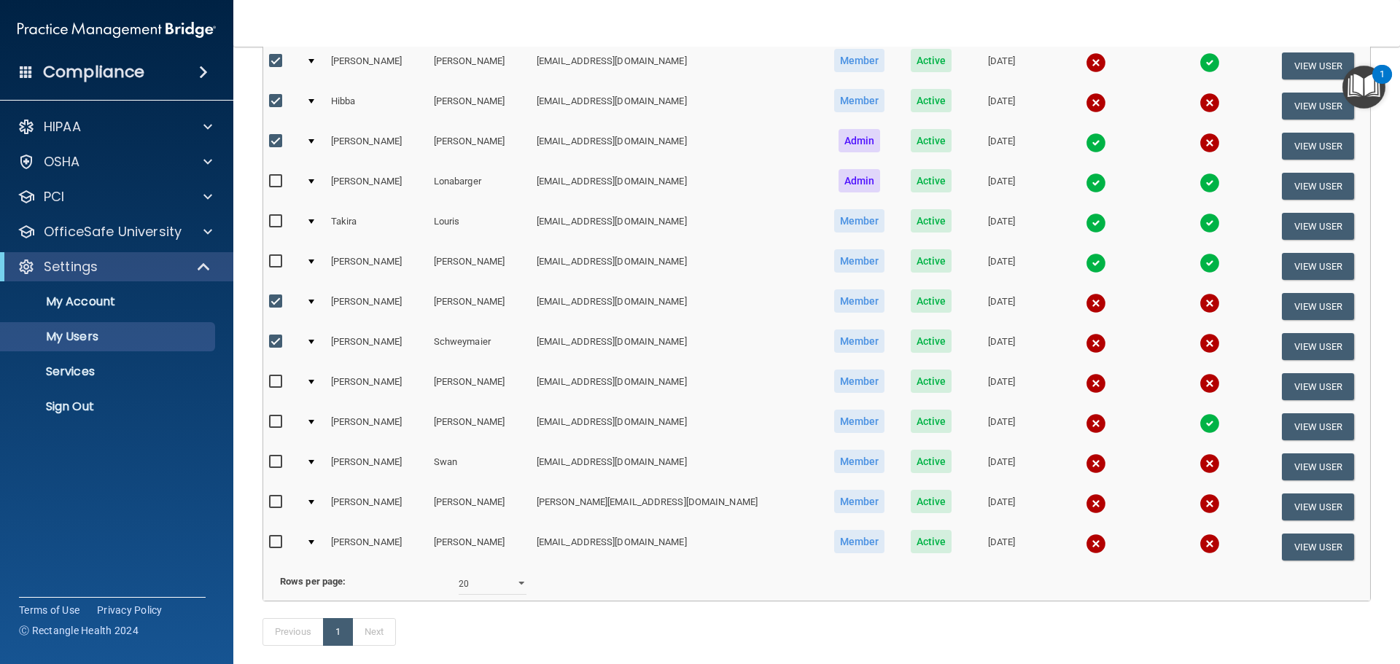
scroll to position [292, 0]
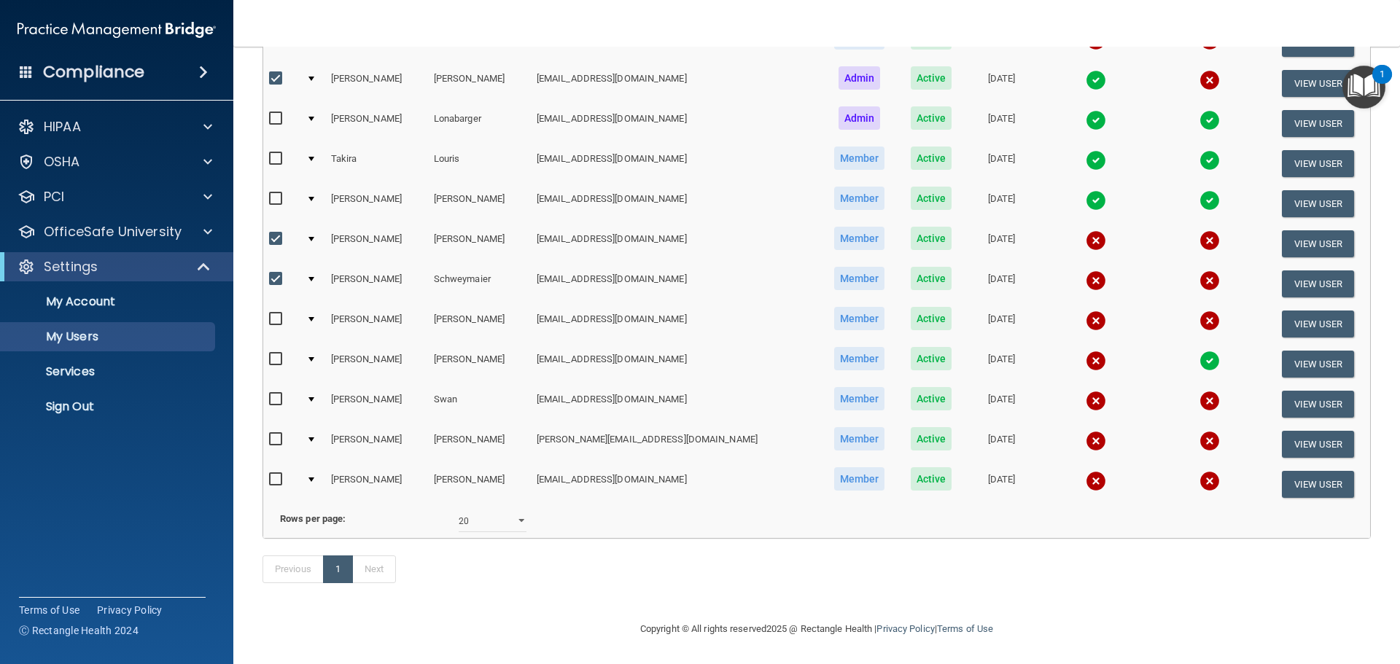
click at [275, 354] on input "checkbox" at bounding box center [277, 360] width 17 height 12
checkbox input "true"
click at [278, 314] on input "checkbox" at bounding box center [277, 320] width 17 height 12
checkbox input "true"
click at [273, 394] on input "checkbox" at bounding box center [277, 400] width 17 height 12
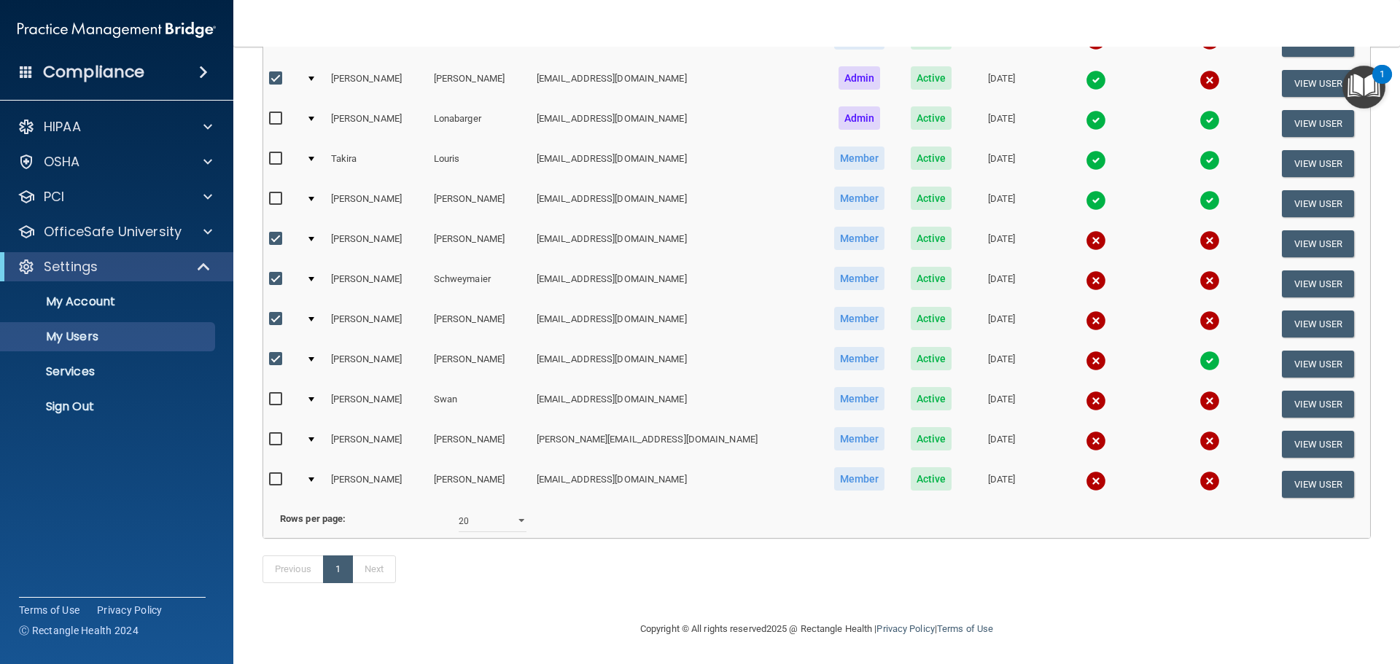
checkbox input "true"
click at [271, 434] on input "checkbox" at bounding box center [277, 440] width 17 height 12
checkbox input "true"
click at [273, 474] on input "checkbox" at bounding box center [277, 480] width 17 height 12
checkbox input "true"
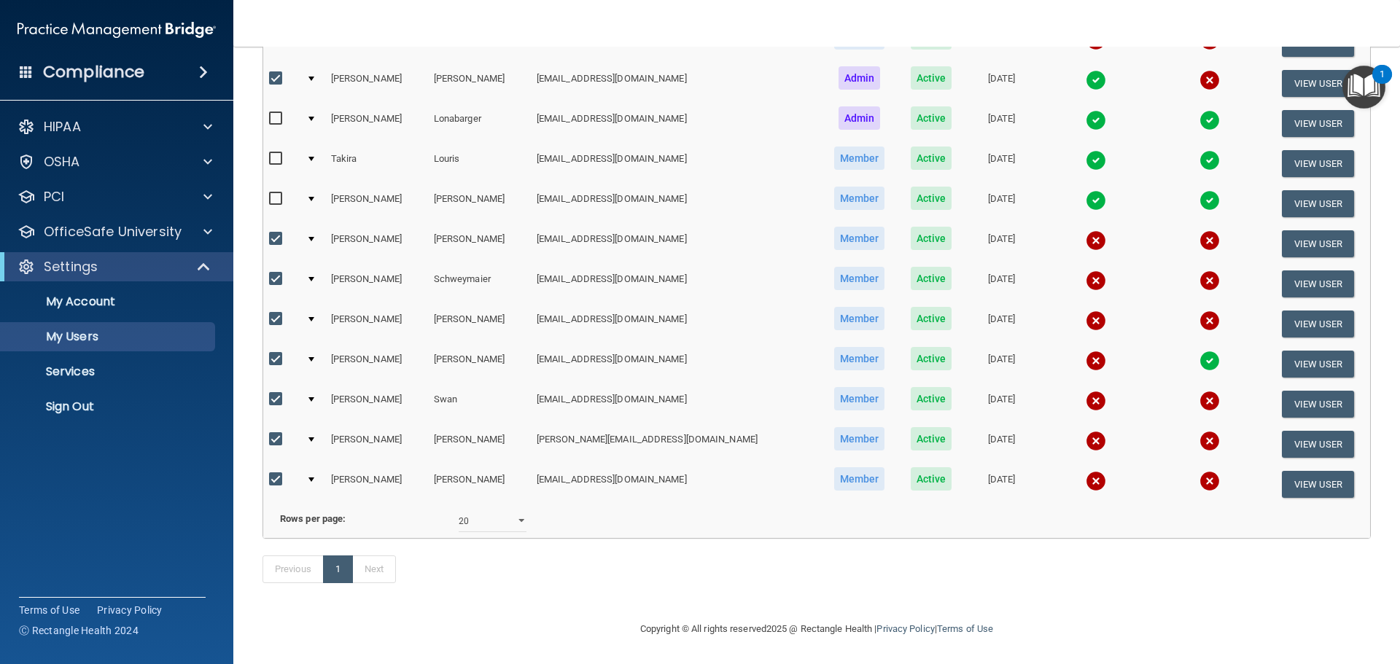
scroll to position [0, 0]
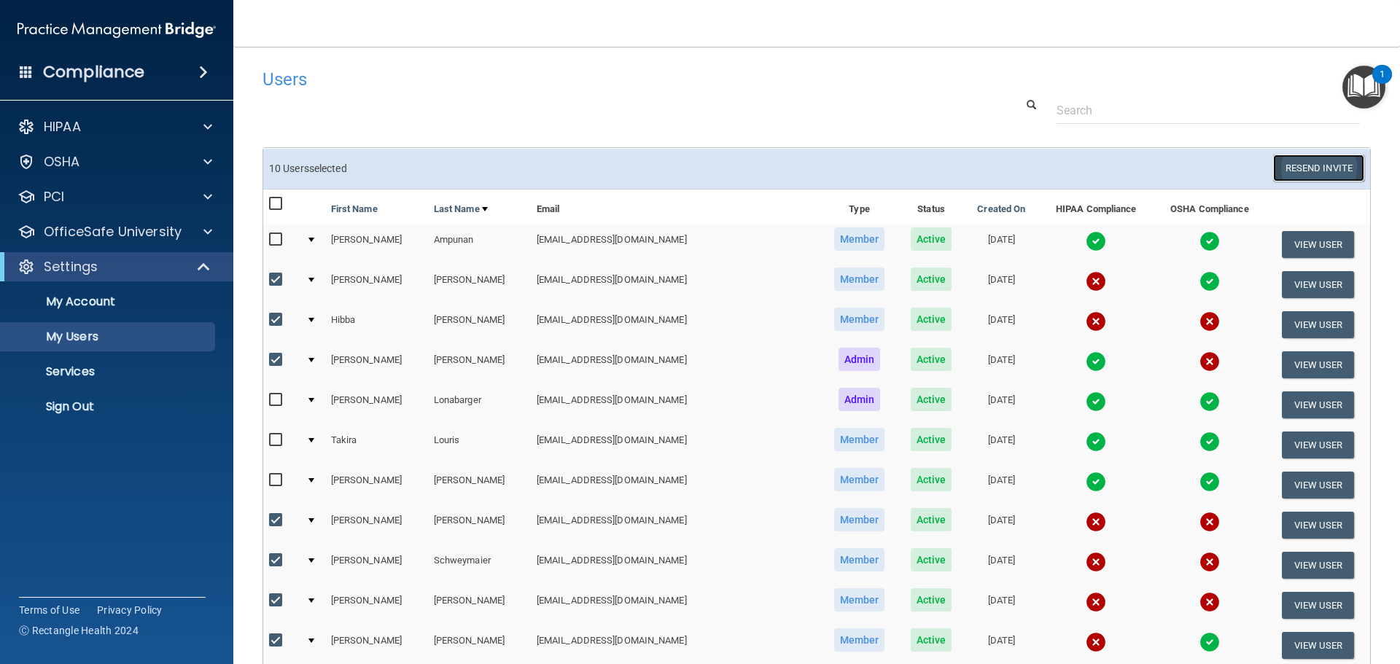
click at [1309, 172] on button "Resend Invite" at bounding box center [1318, 168] width 91 height 27
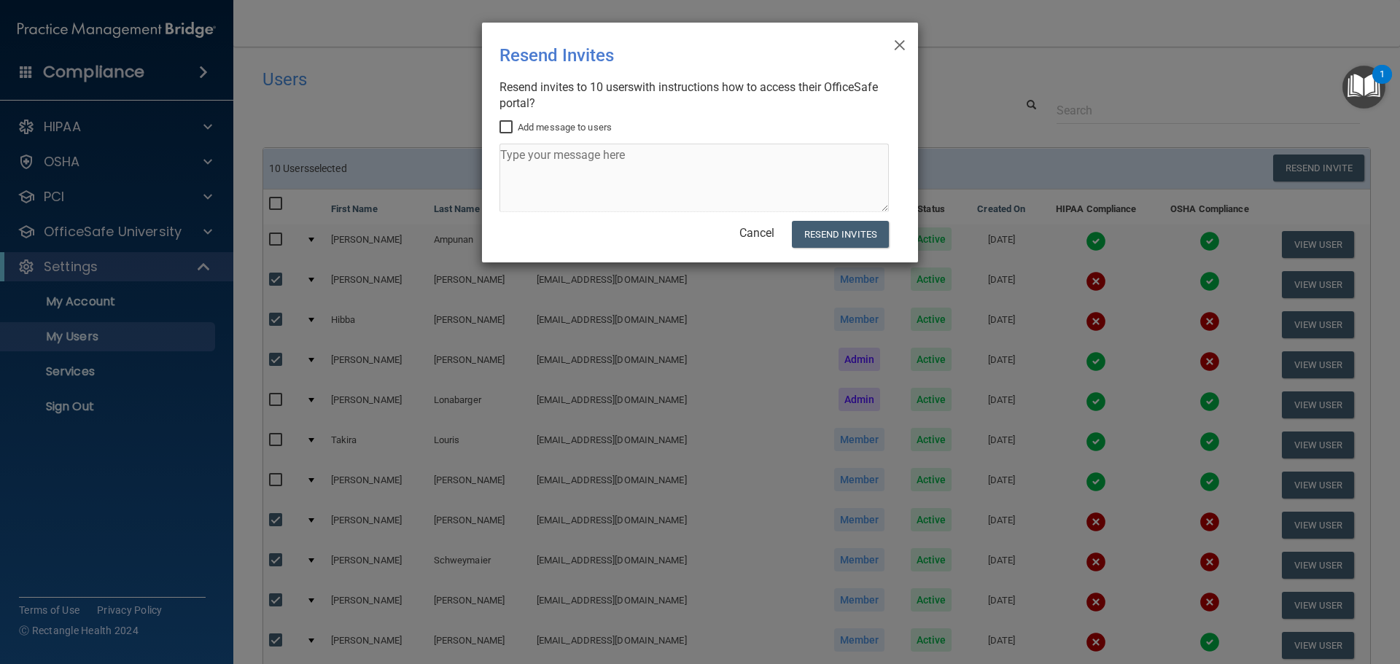
click at [504, 124] on input "Add message to users" at bounding box center [508, 128] width 17 height 12
checkbox input "true"
click at [543, 170] on textarea at bounding box center [694, 178] width 389 height 69
type textarea "hippa and Osha"
click at [835, 234] on button "Resend Invites" at bounding box center [840, 234] width 97 height 27
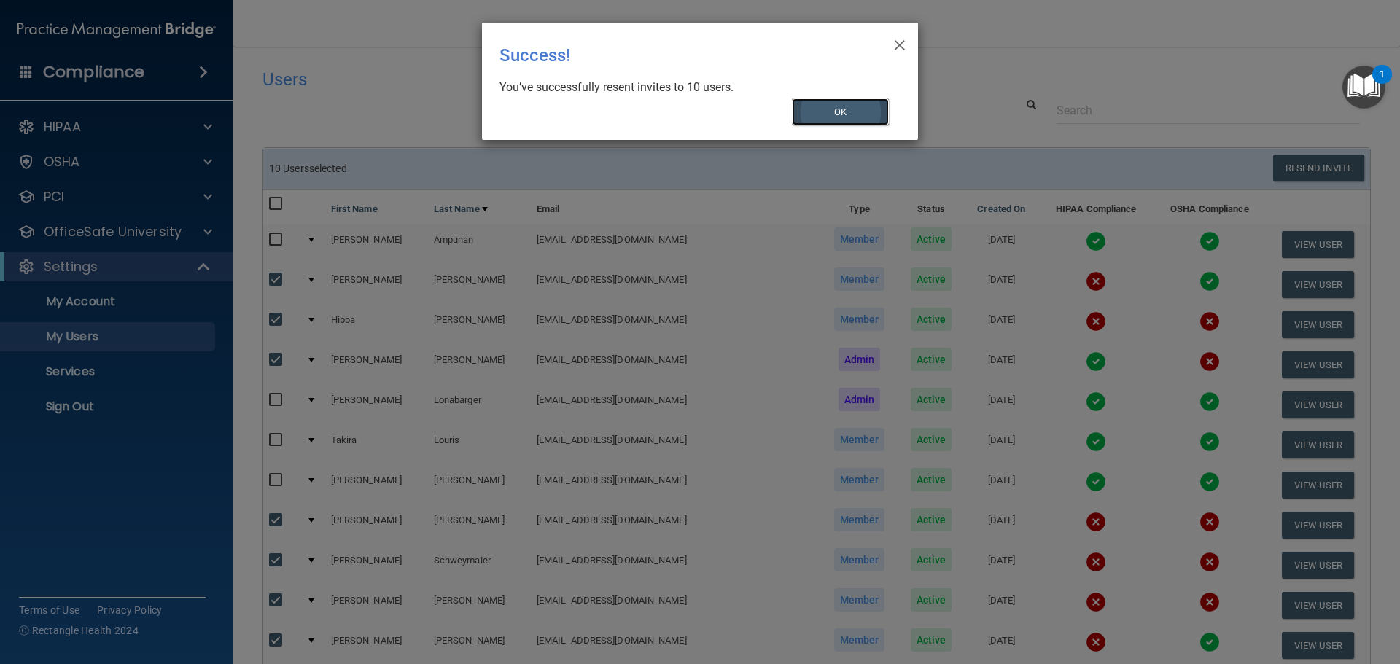
click at [836, 119] on button "OK" at bounding box center [841, 111] width 98 height 27
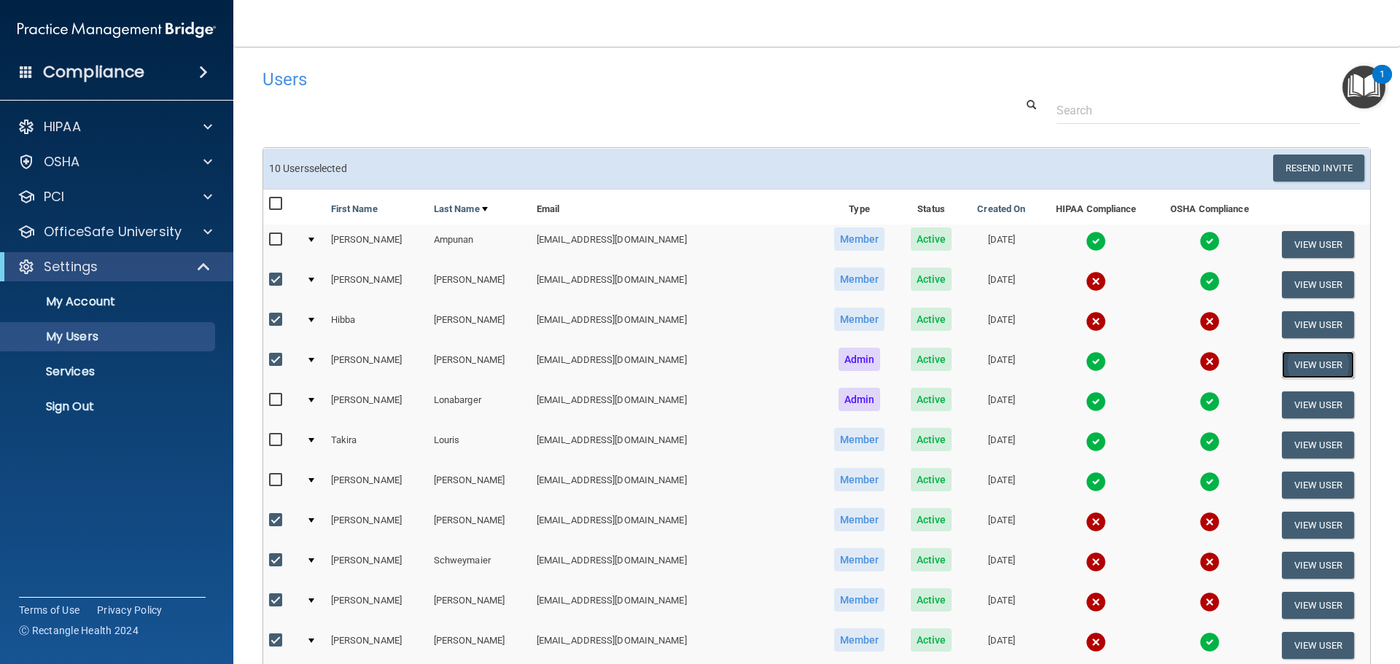
click at [1282, 359] on button "View User" at bounding box center [1318, 365] width 72 height 27
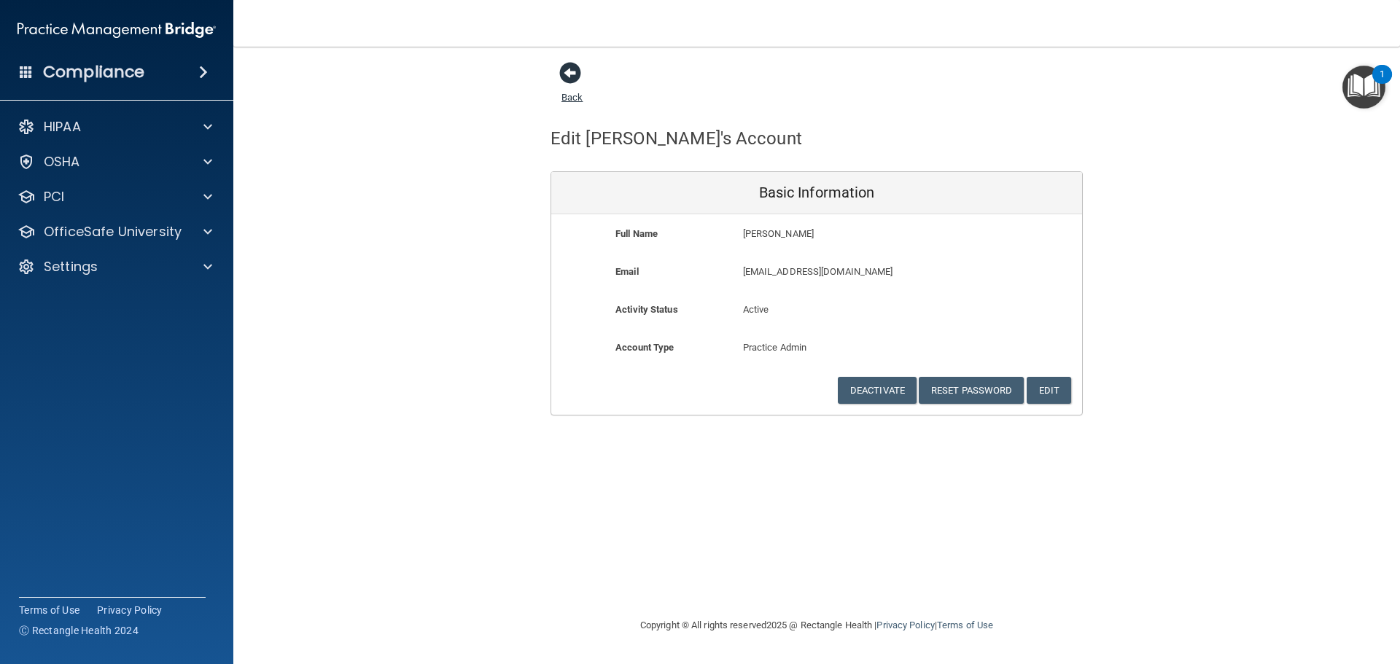
click at [577, 65] on span at bounding box center [570, 73] width 22 height 22
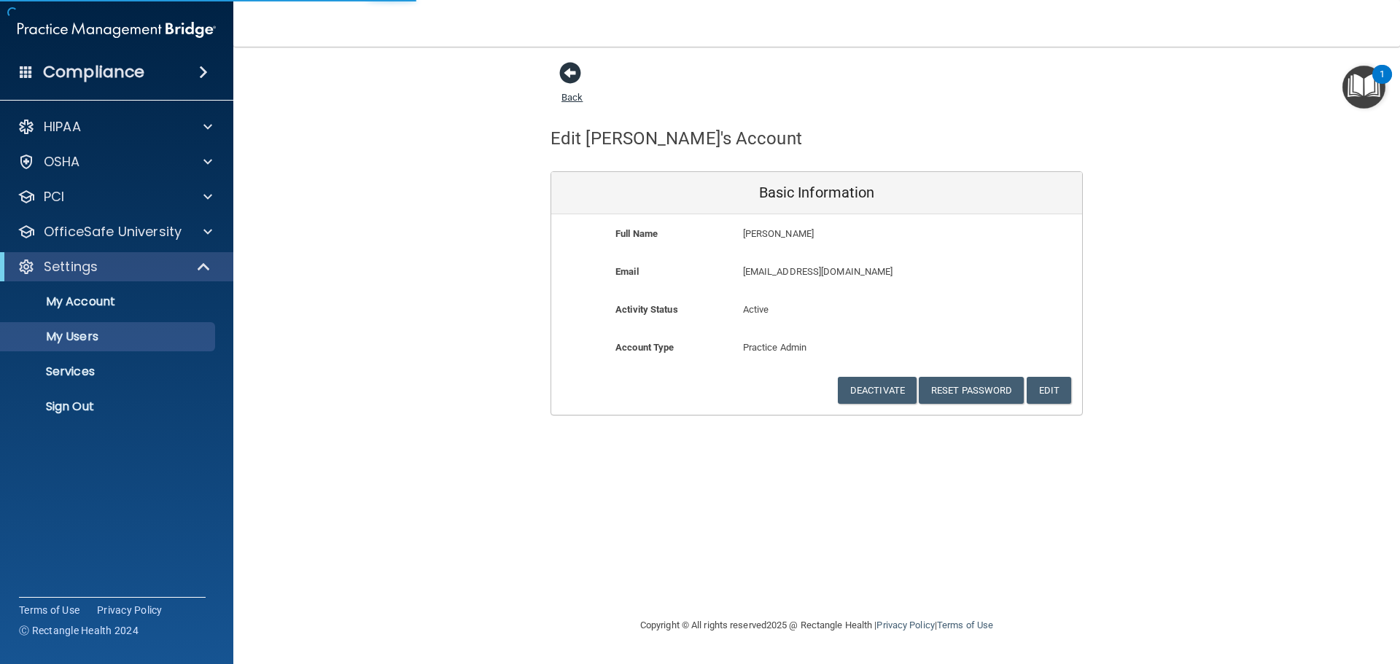
select select "20"
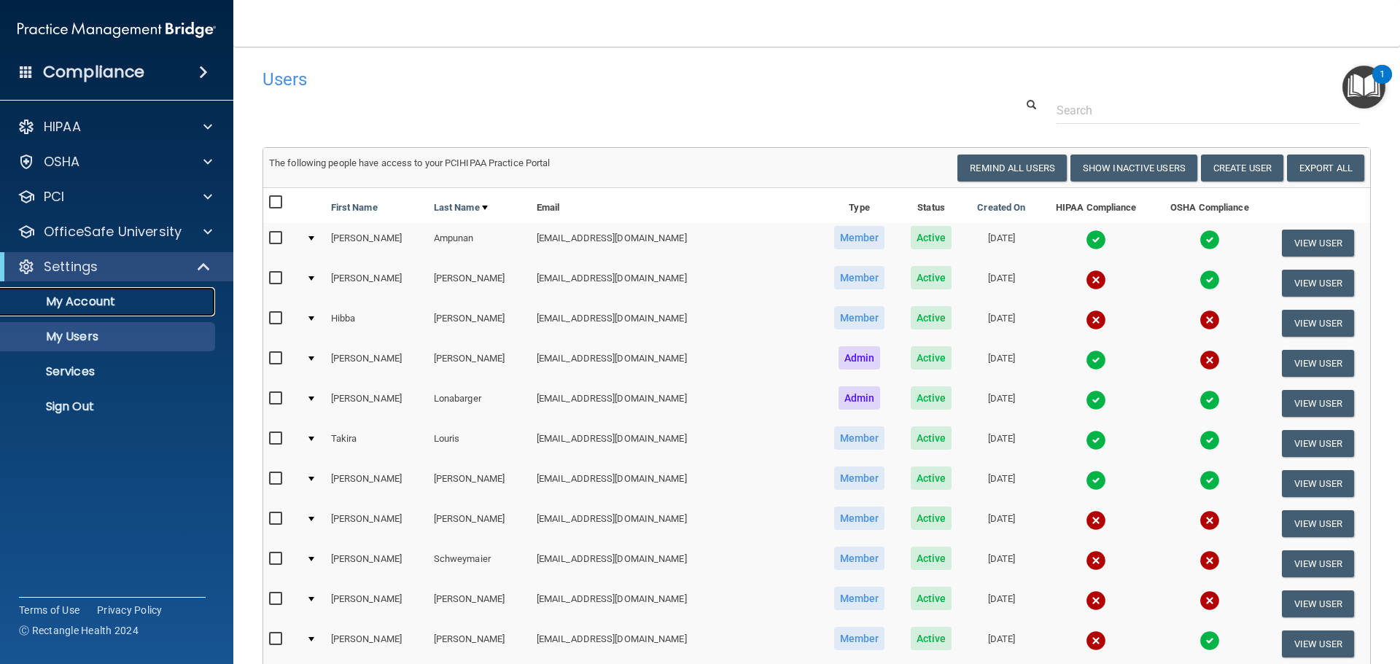
click at [79, 301] on p "My Account" at bounding box center [108, 302] width 199 height 15
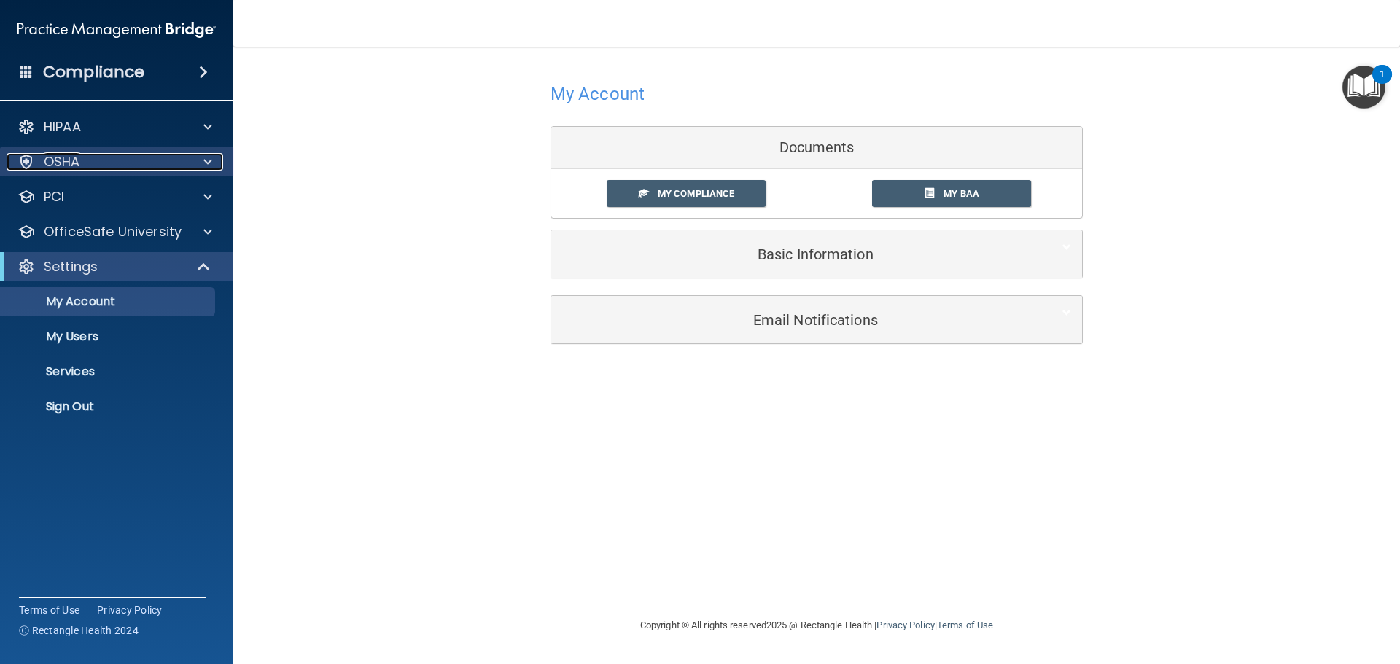
click at [96, 161] on div "OSHA" at bounding box center [97, 162] width 181 height 18
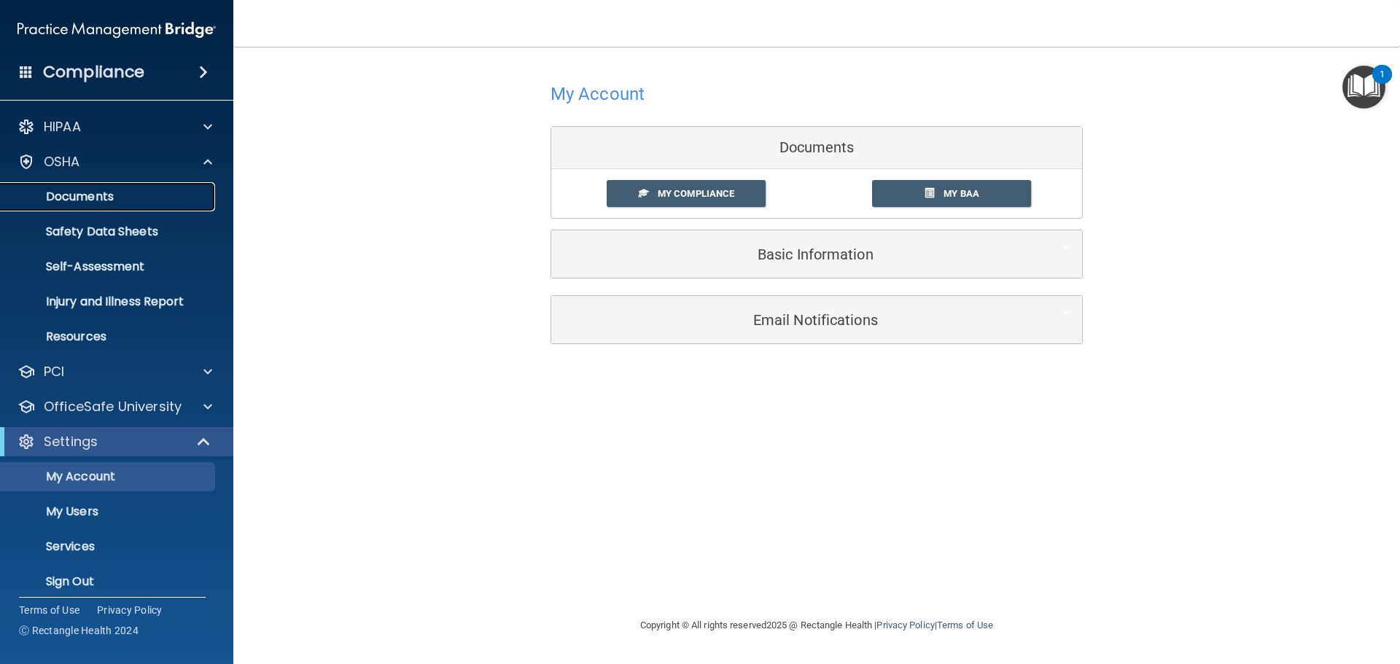
click at [95, 200] on p "Documents" at bounding box center [108, 197] width 199 height 15
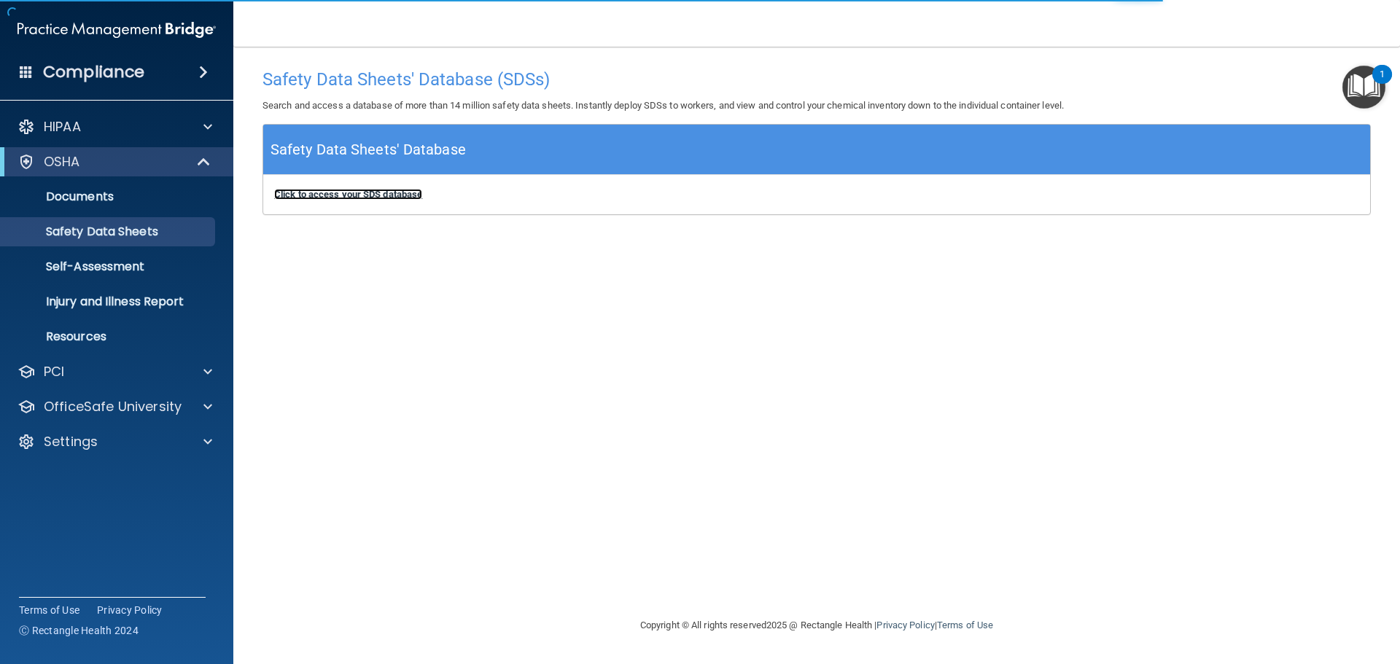
click at [409, 195] on b "Click to access your SDS database" at bounding box center [348, 194] width 148 height 11
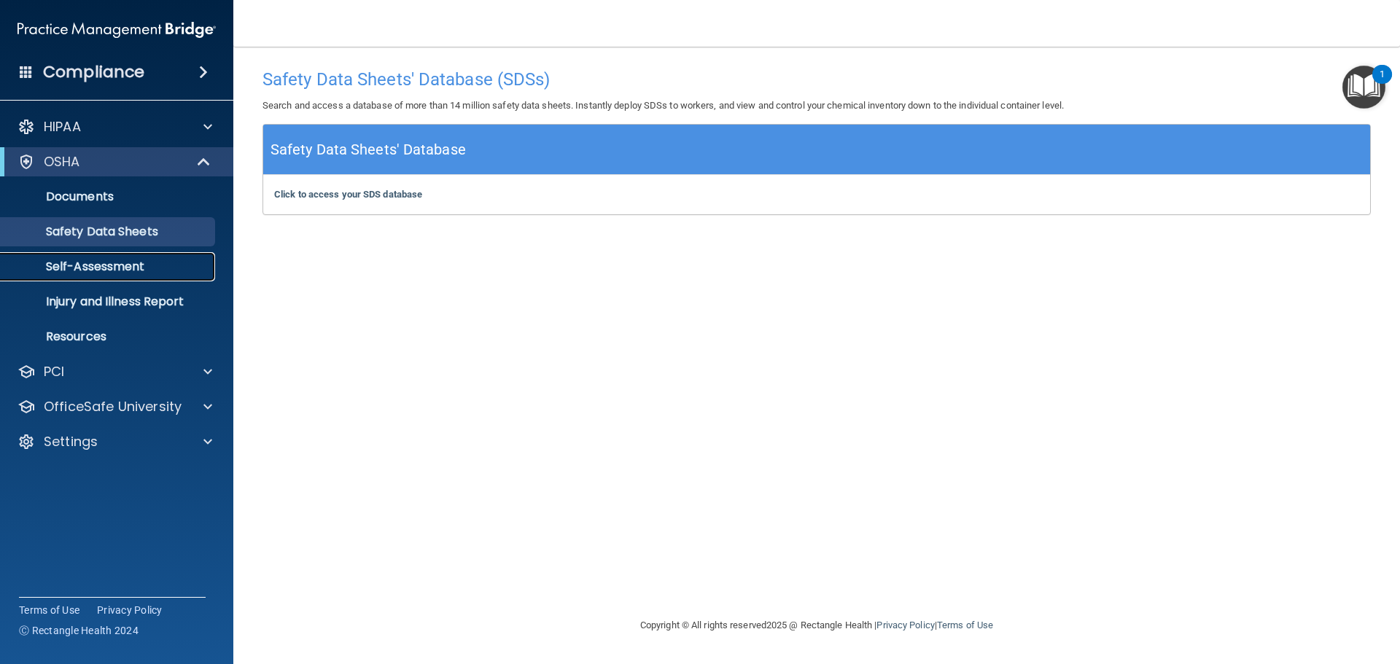
click at [102, 271] on p "Self-Assessment" at bounding box center [108, 267] width 199 height 15
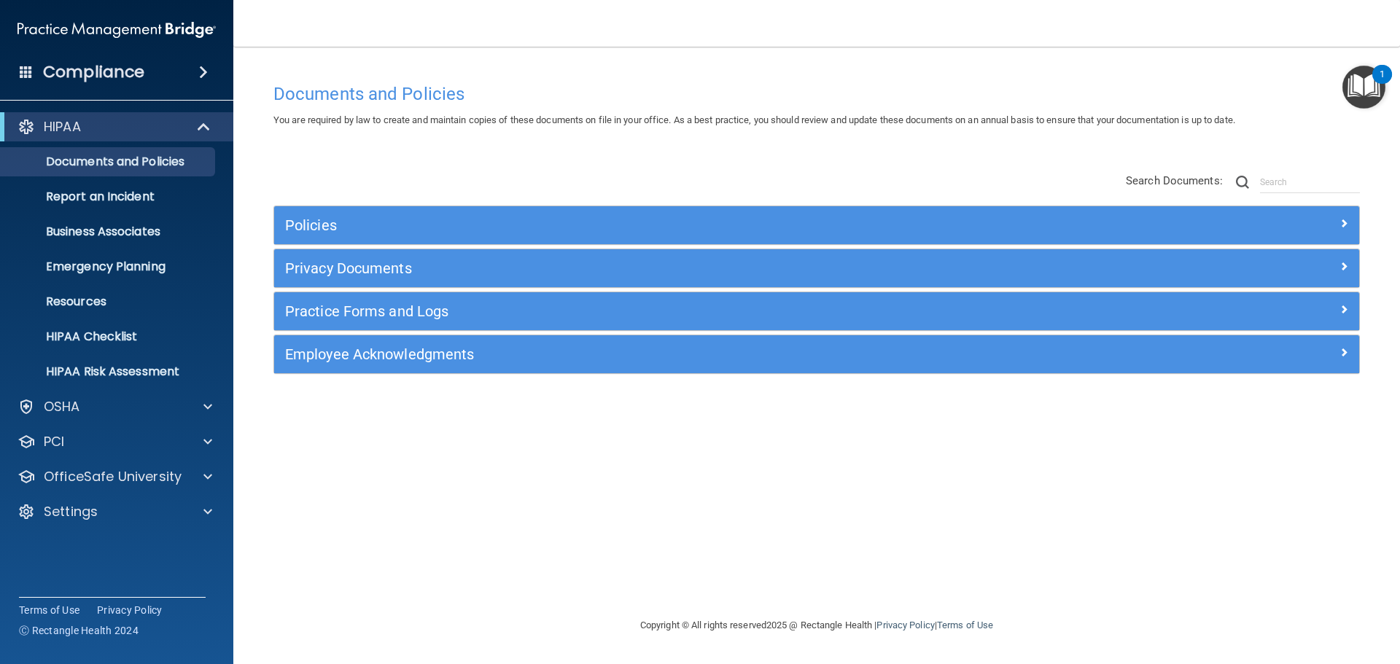
click at [205, 71] on span at bounding box center [203, 72] width 9 height 18
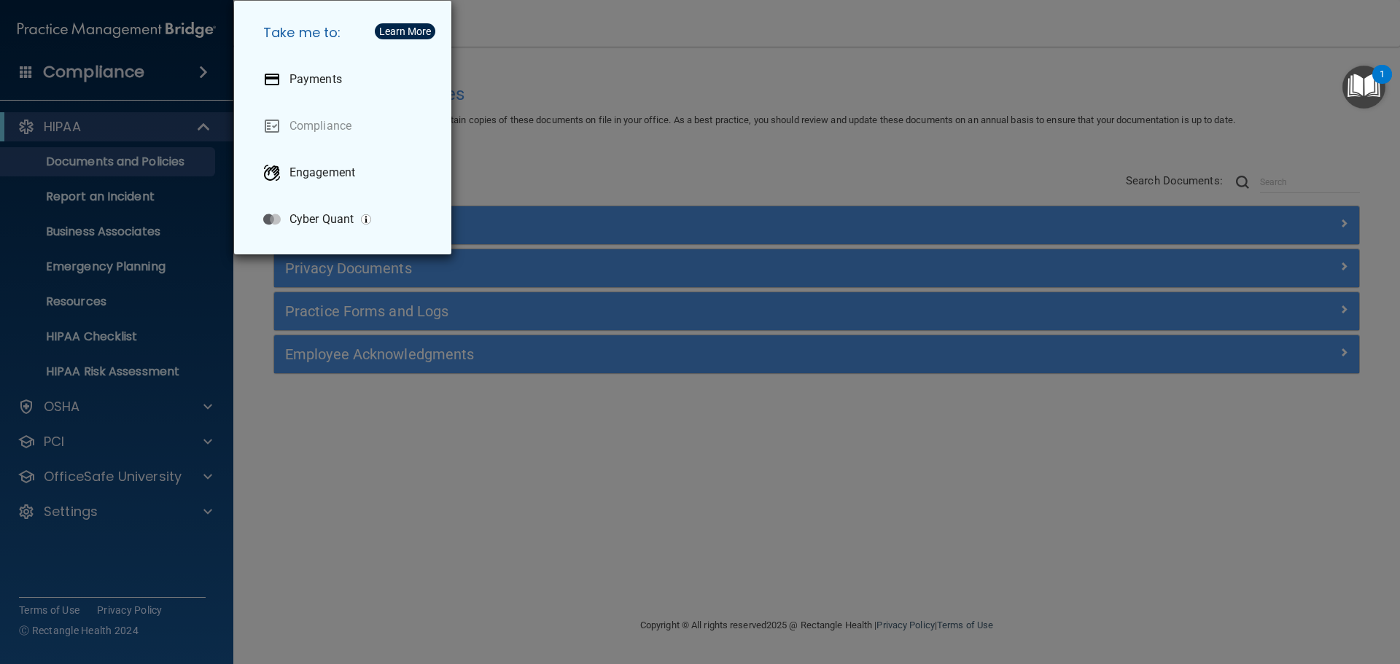
click at [118, 124] on div "Take me to: Payments Compliance Engagement Cyber Quant" at bounding box center [700, 332] width 1400 height 664
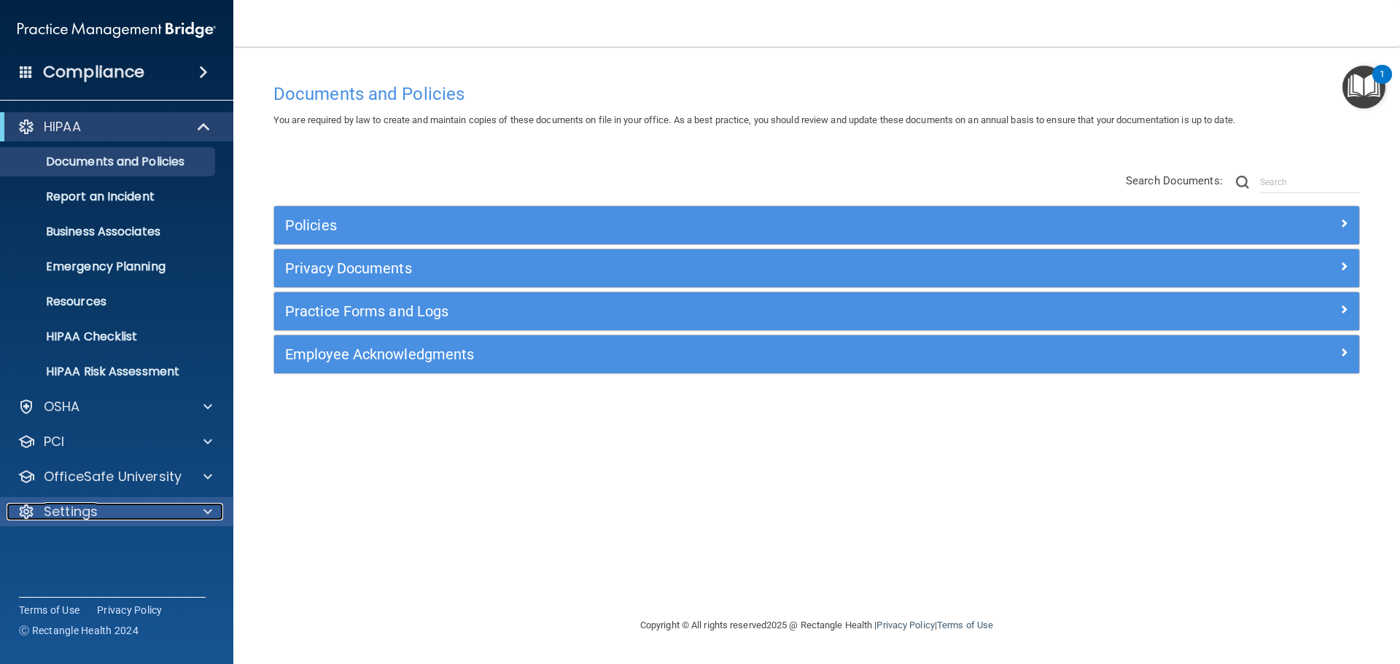
click at [151, 517] on div "Settings" at bounding box center [97, 512] width 181 height 18
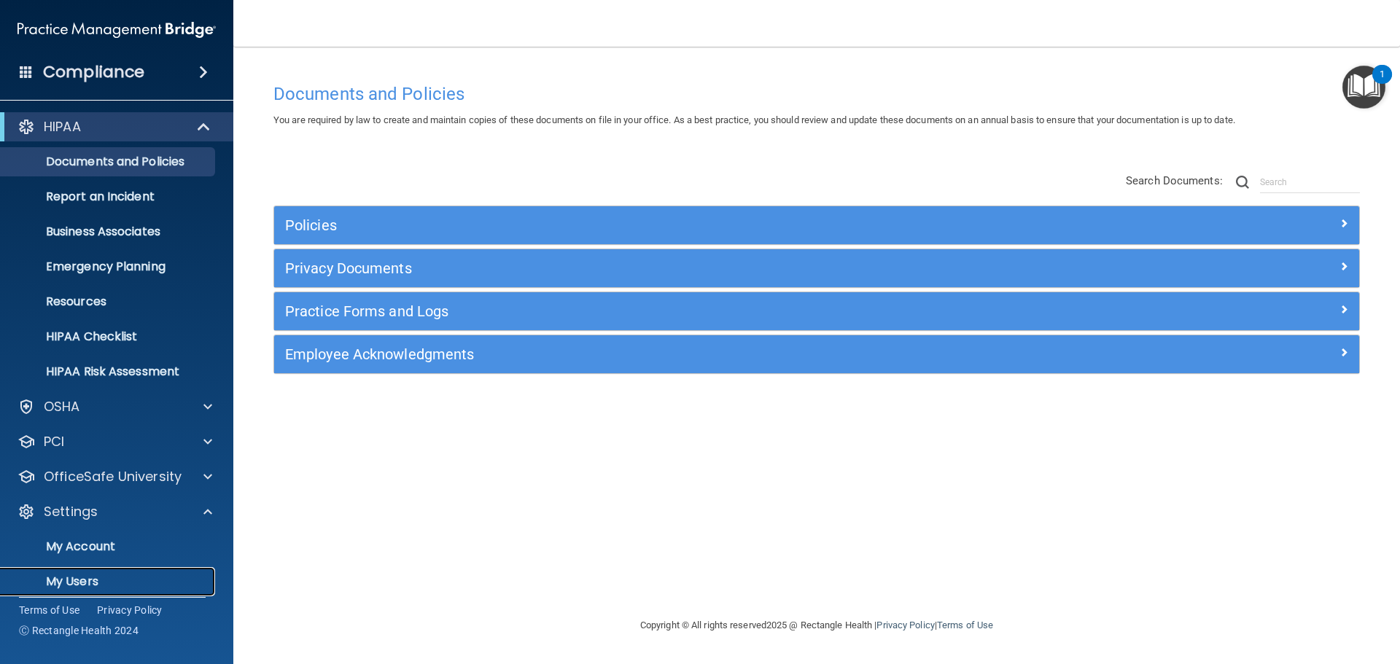
click at [90, 576] on p "My Users" at bounding box center [108, 582] width 199 height 15
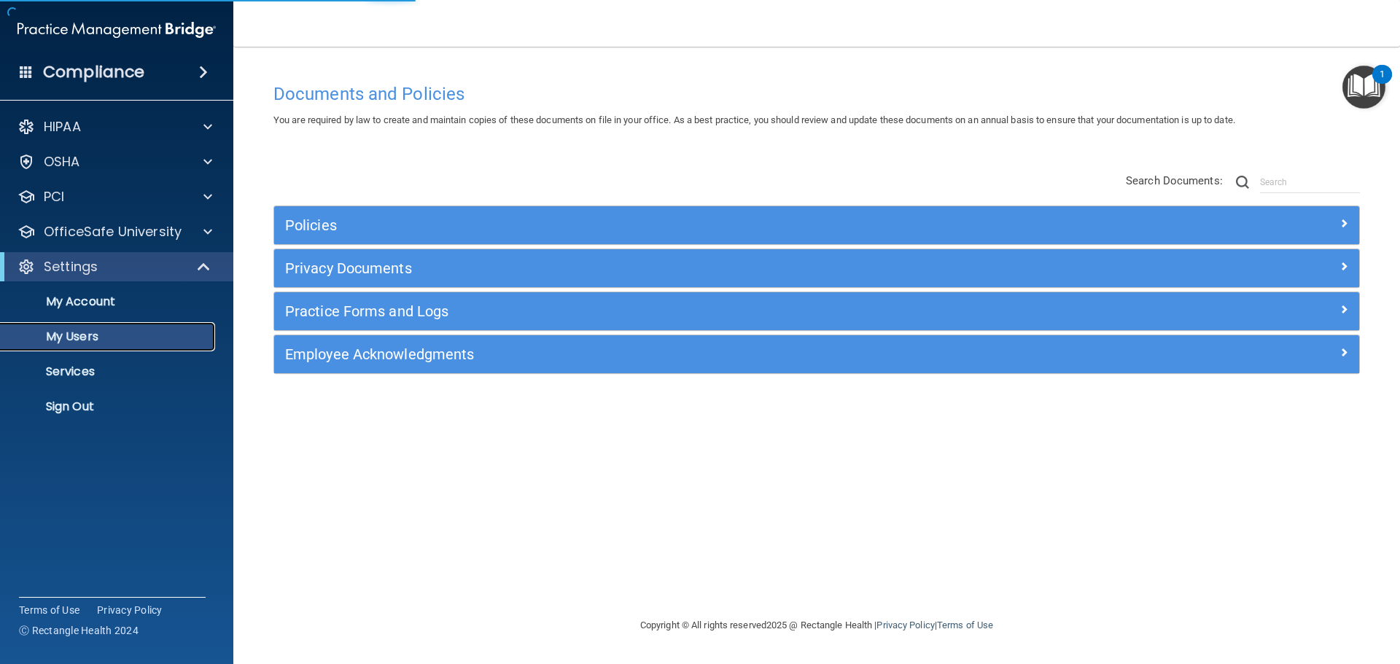
select select "20"
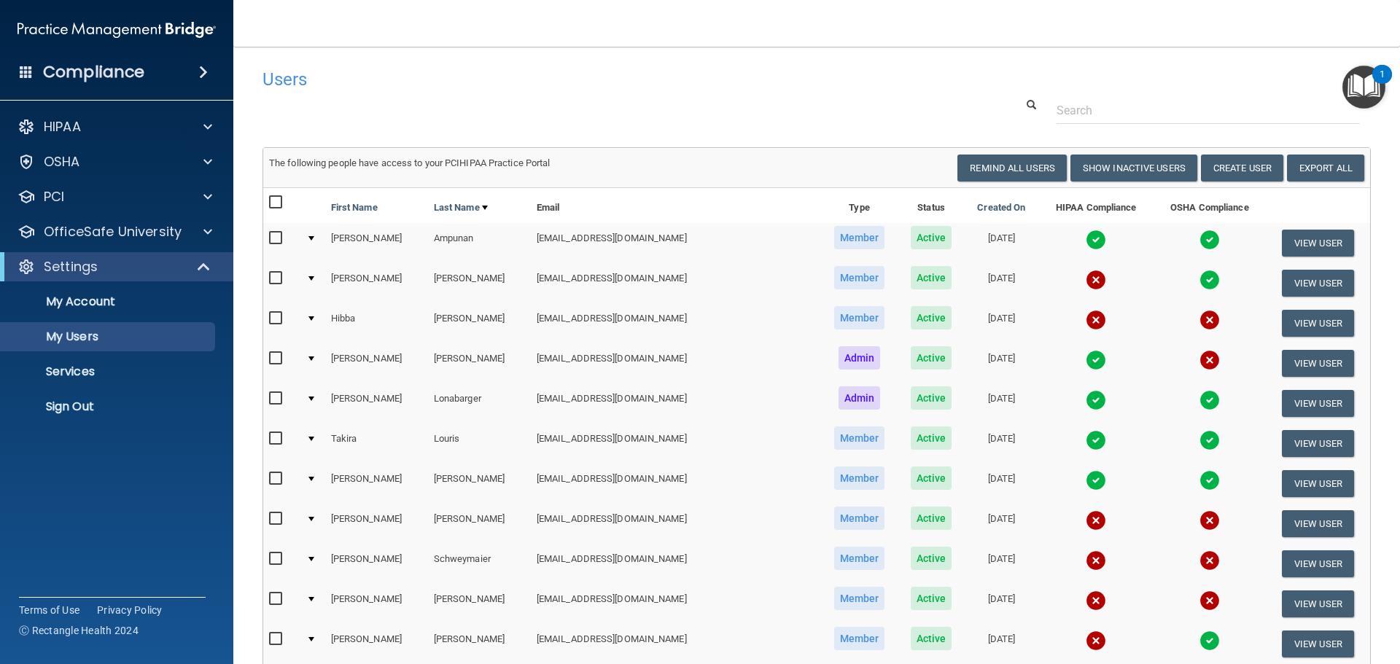
click at [1200, 360] on img at bounding box center [1210, 360] width 20 height 20
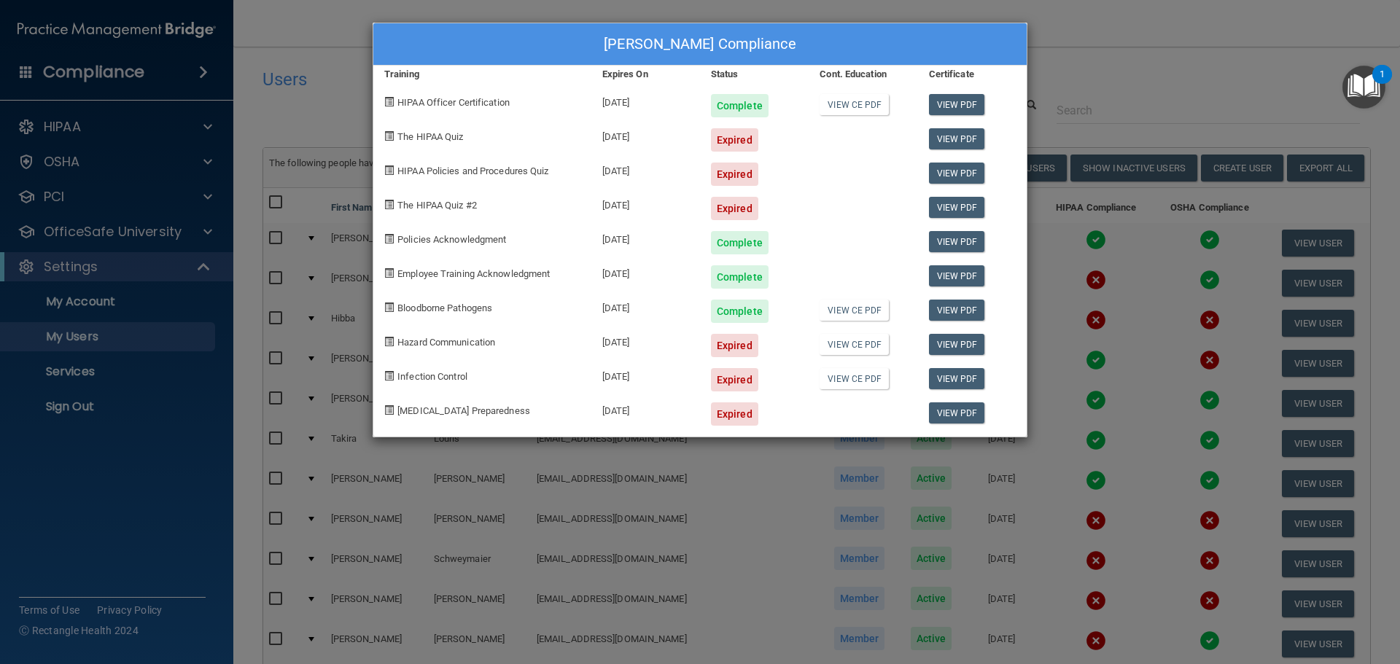
click at [422, 136] on span "The HIPAA Quiz" at bounding box center [430, 136] width 66 height 11
click at [958, 136] on link "View PDF" at bounding box center [957, 138] width 56 height 21
click at [155, 438] on div "[PERSON_NAME] Compliance Training Expires On Status Cont. Education Certificate…" at bounding box center [700, 332] width 1400 height 664
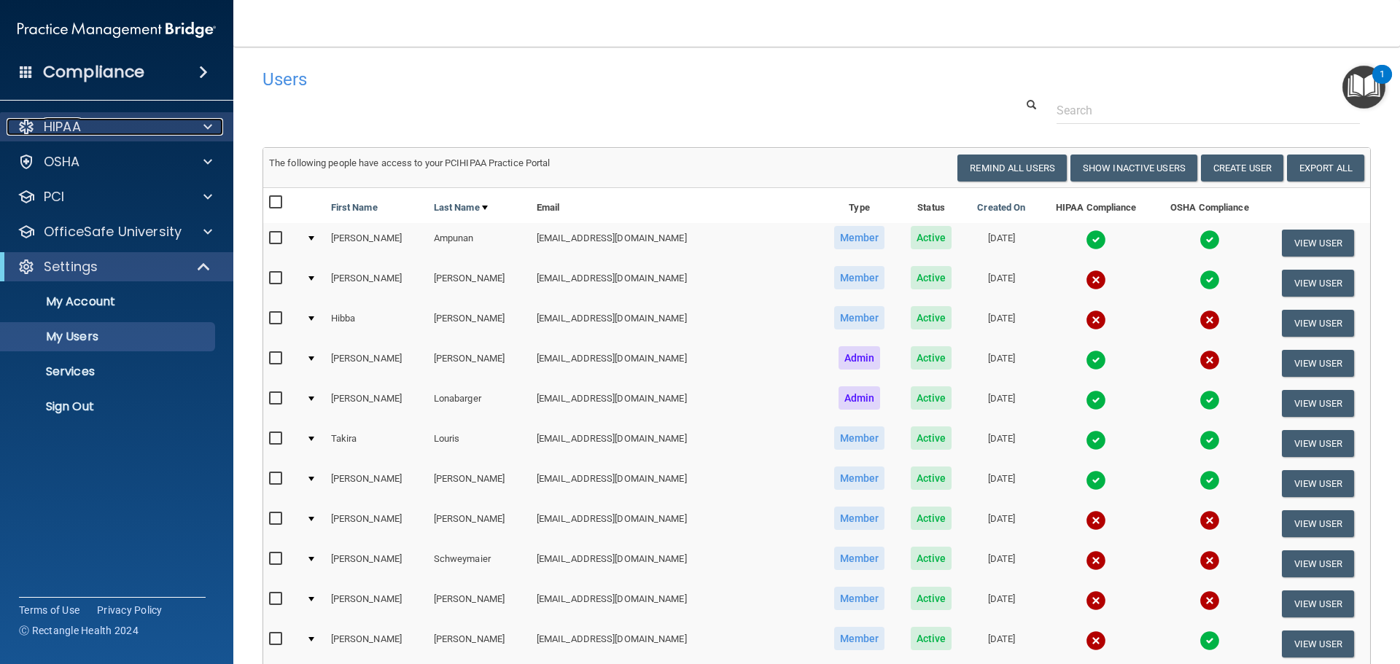
click at [132, 126] on div "HIPAA" at bounding box center [97, 127] width 181 height 18
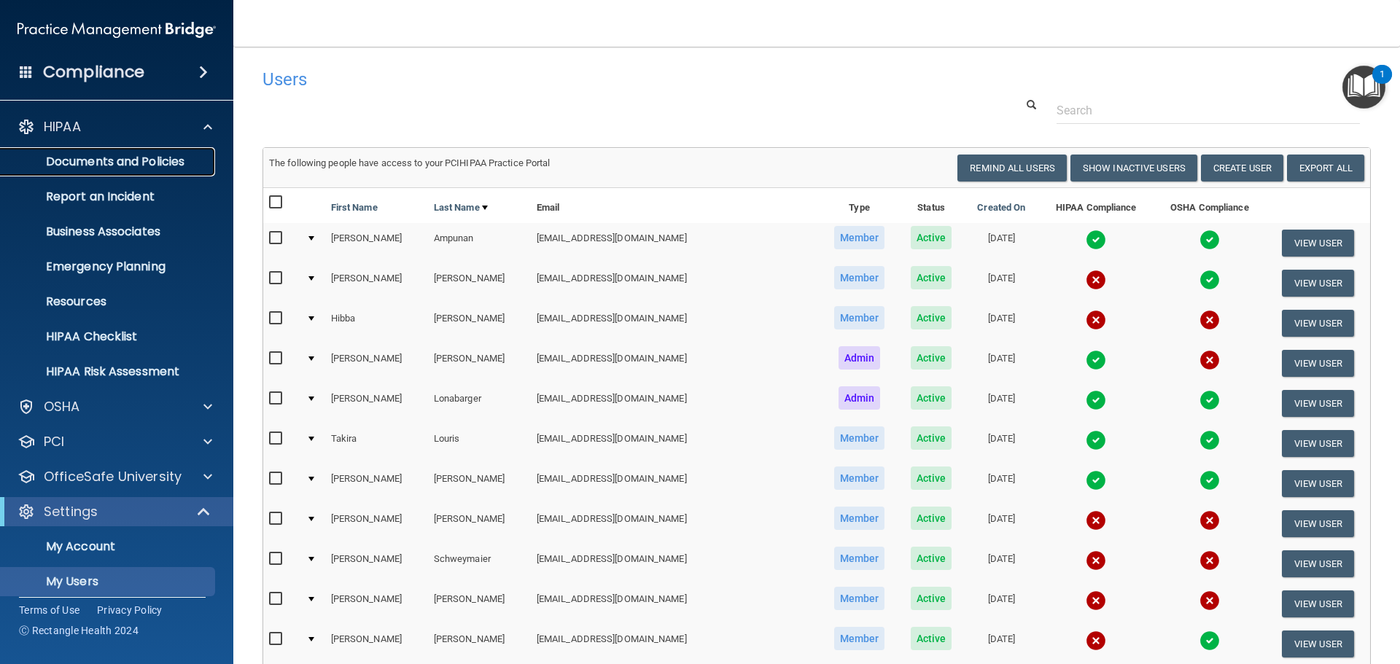
click at [136, 163] on p "Documents and Policies" at bounding box center [108, 162] width 199 height 15
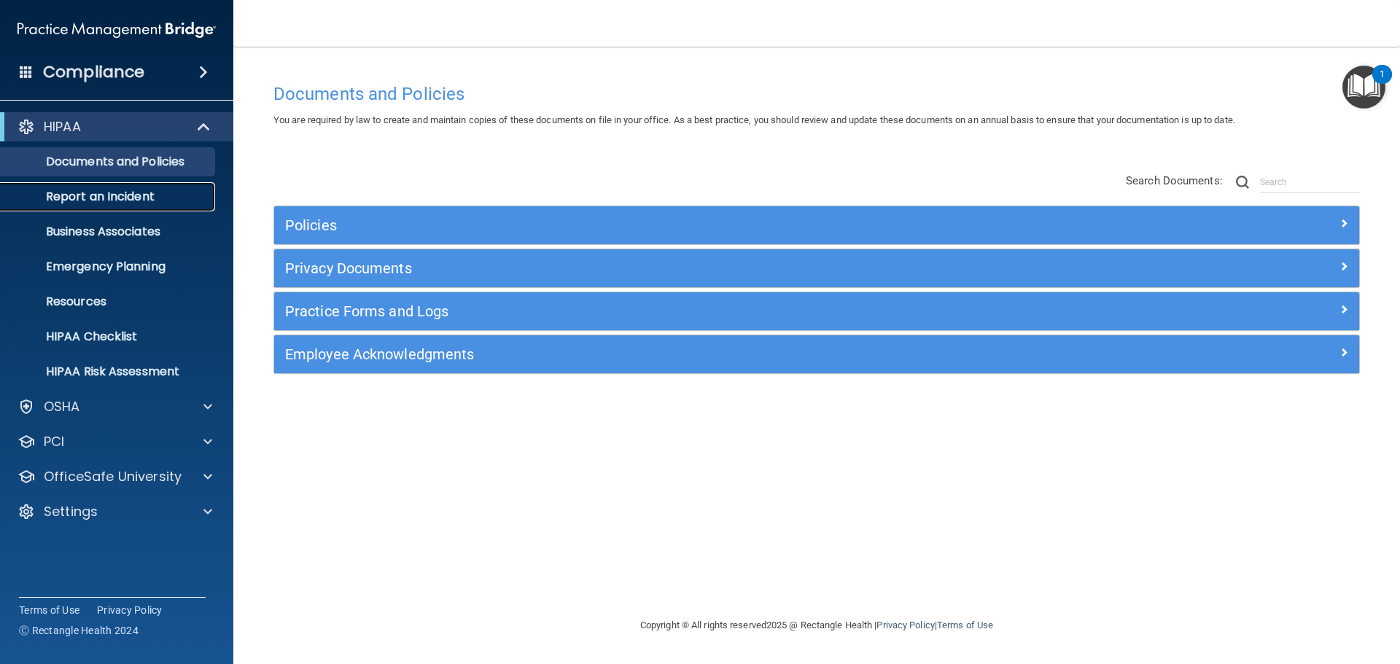
click at [88, 201] on p "Report an Incident" at bounding box center [108, 197] width 199 height 15
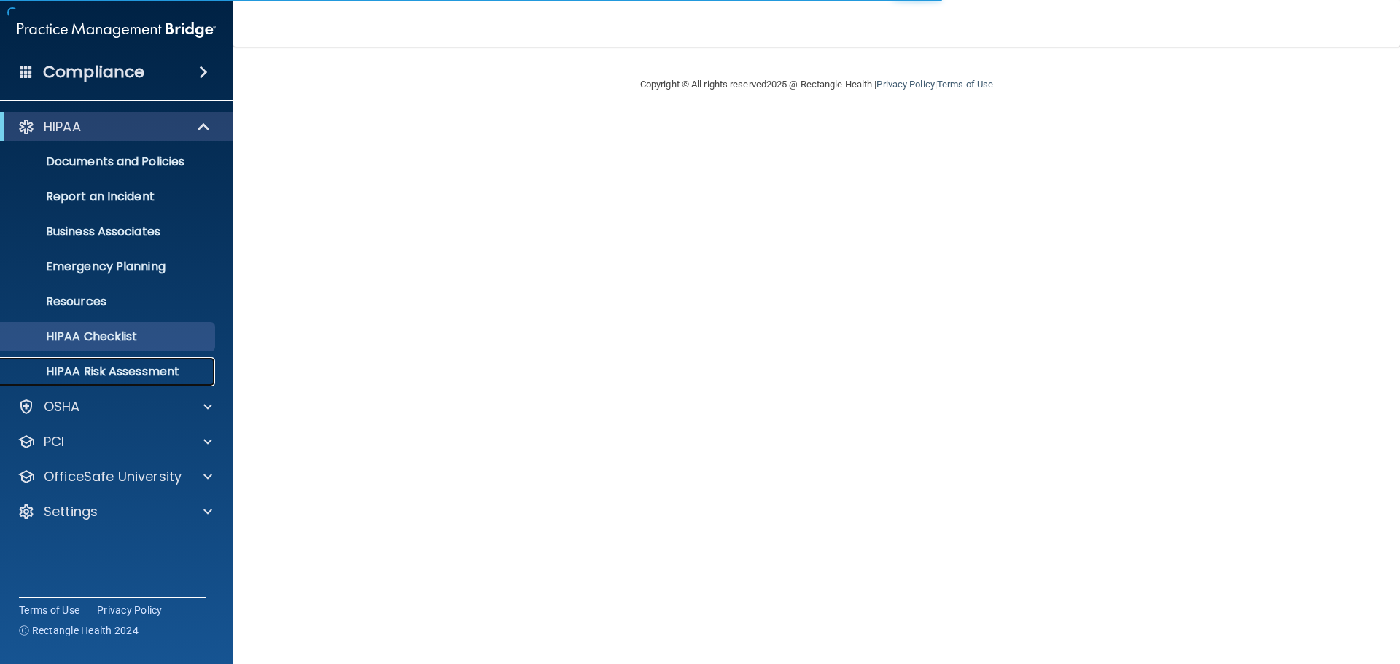
click at [126, 375] on p "HIPAA Risk Assessment" at bounding box center [108, 372] width 199 height 15
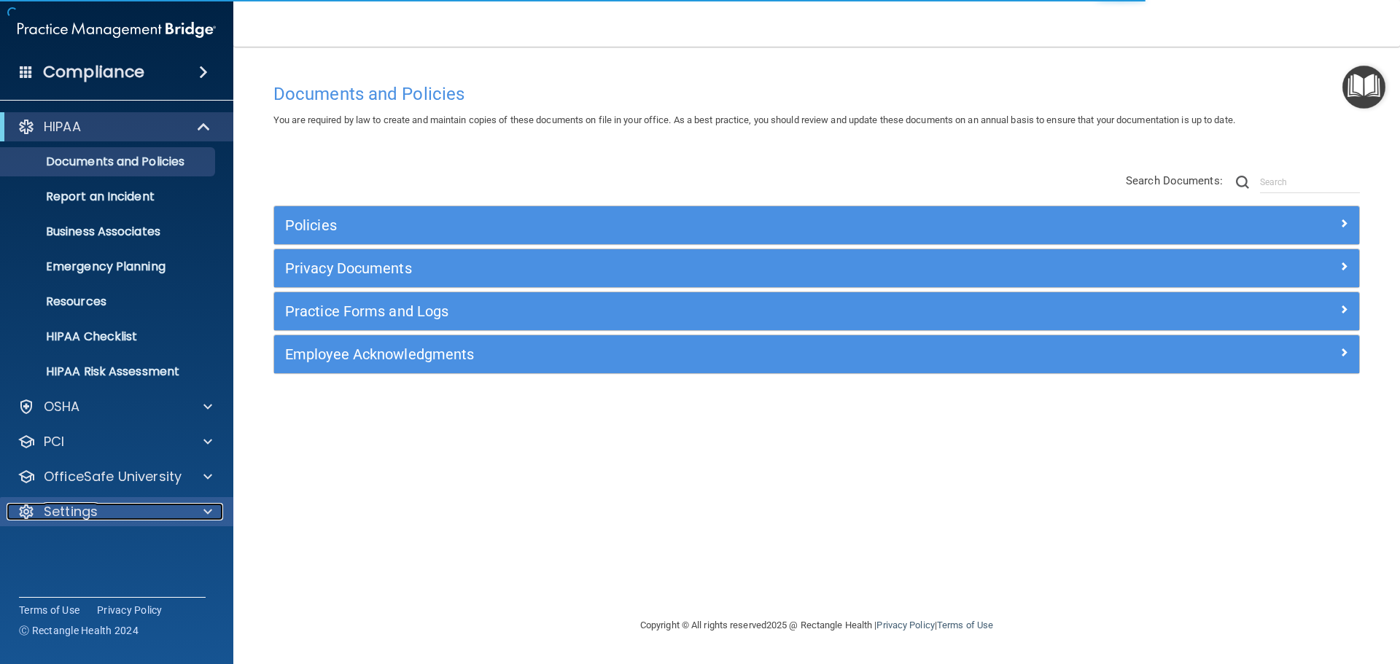
click at [192, 515] on div at bounding box center [205, 512] width 36 height 18
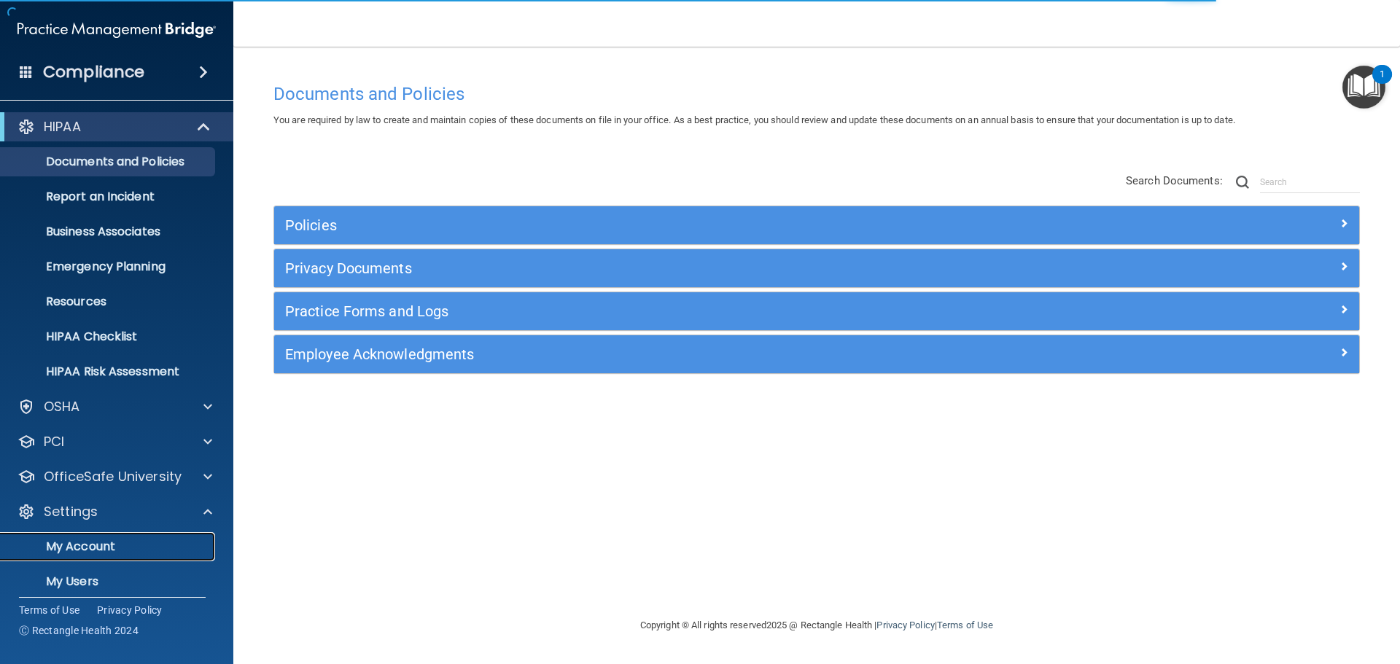
click at [121, 548] on p "My Account" at bounding box center [108, 547] width 199 height 15
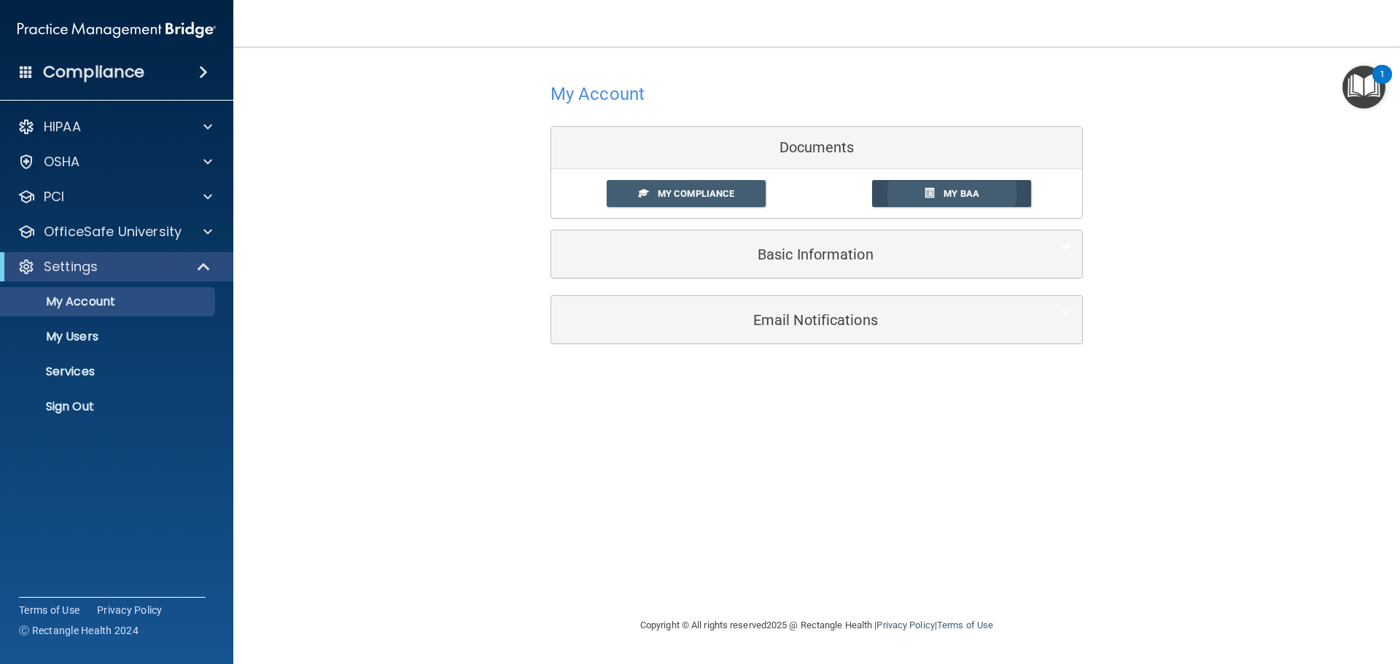
click at [974, 198] on span "My BAA" at bounding box center [962, 193] width 36 height 11
click at [626, 187] on link "My Compliance" at bounding box center [687, 193] width 160 height 27
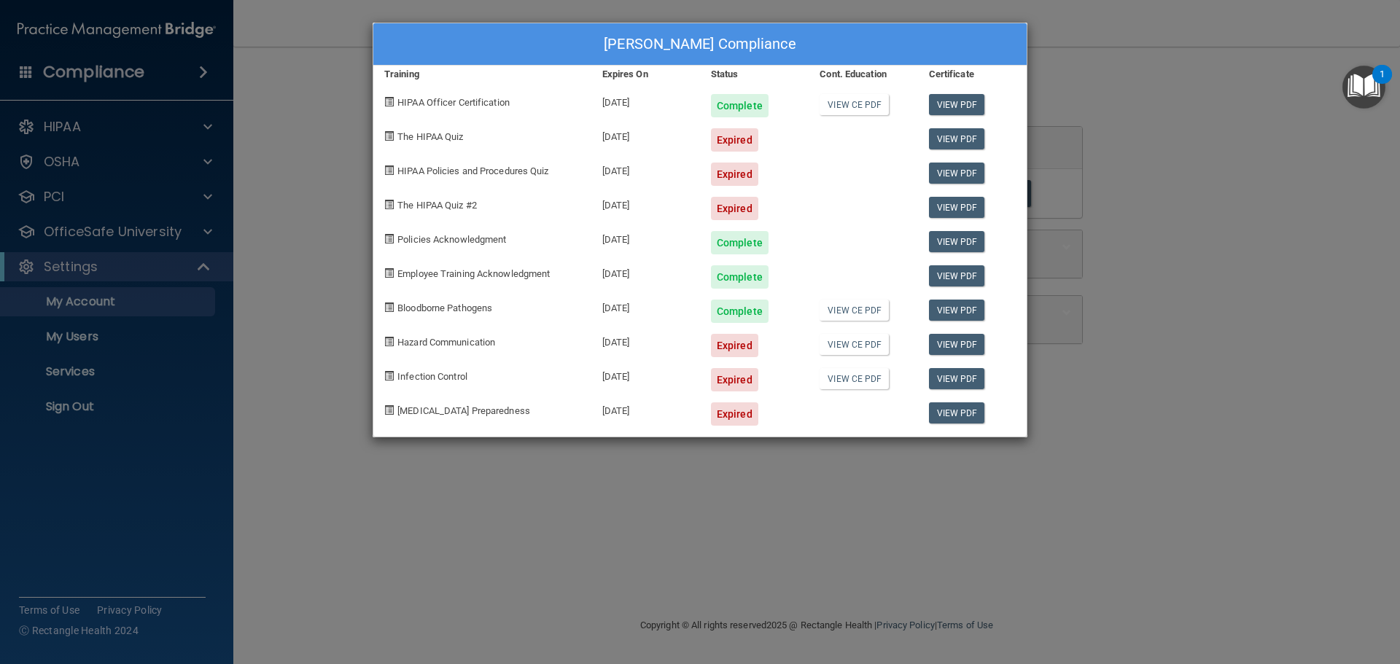
click at [422, 139] on span "The HIPAA Quiz" at bounding box center [430, 136] width 66 height 11
click at [747, 133] on div "Expired" at bounding box center [734, 139] width 47 height 23
click at [393, 169] on div "HIPAA Policies and Procedures Quiz" at bounding box center [482, 169] width 218 height 34
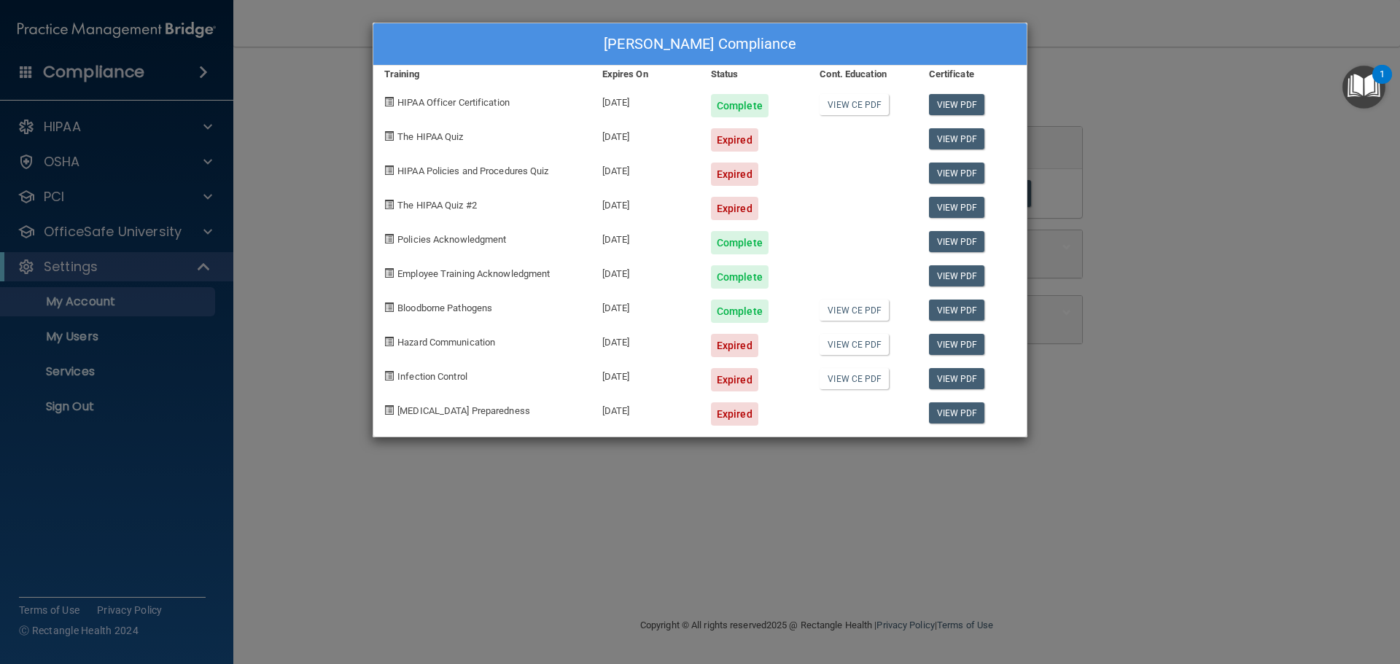
click at [386, 133] on span at bounding box center [388, 135] width 9 height 9
click at [201, 131] on div "[PERSON_NAME] Compliance Training Expires On Status Cont. Education Certificate…" at bounding box center [700, 332] width 1400 height 664
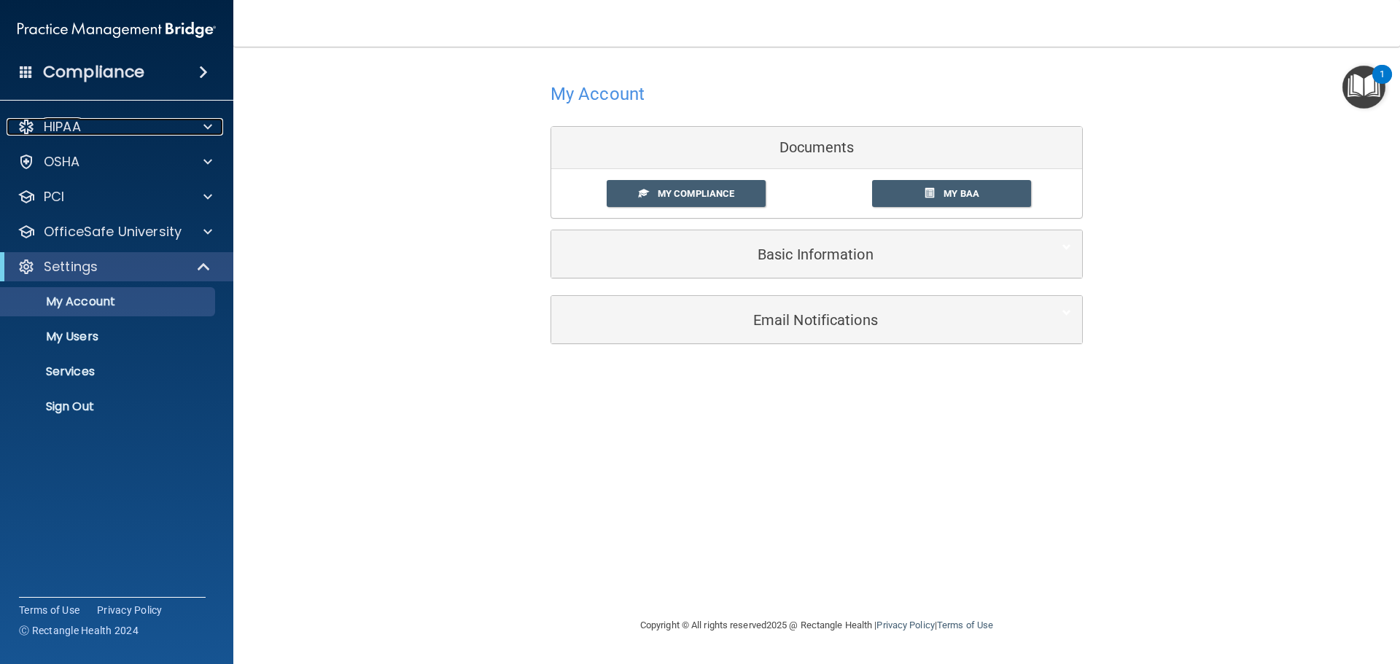
click at [213, 123] on div at bounding box center [205, 127] width 36 height 18
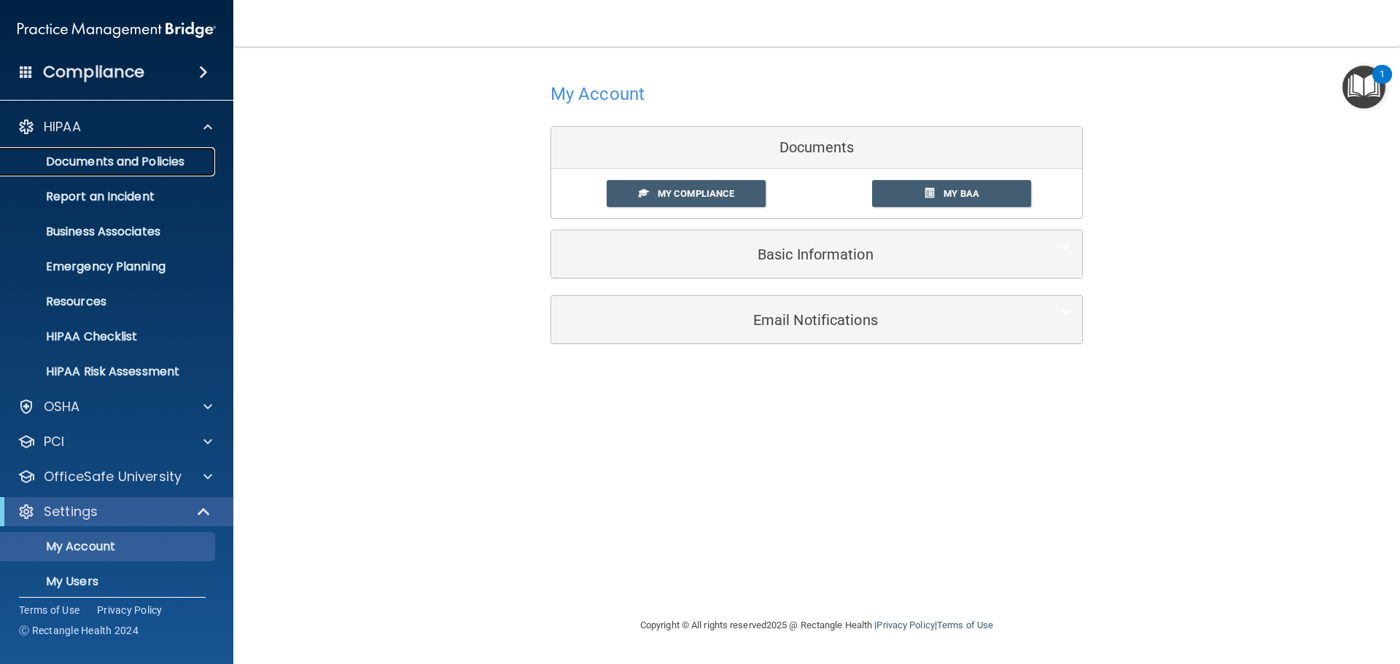
click at [178, 161] on p "Documents and Policies" at bounding box center [108, 162] width 199 height 15
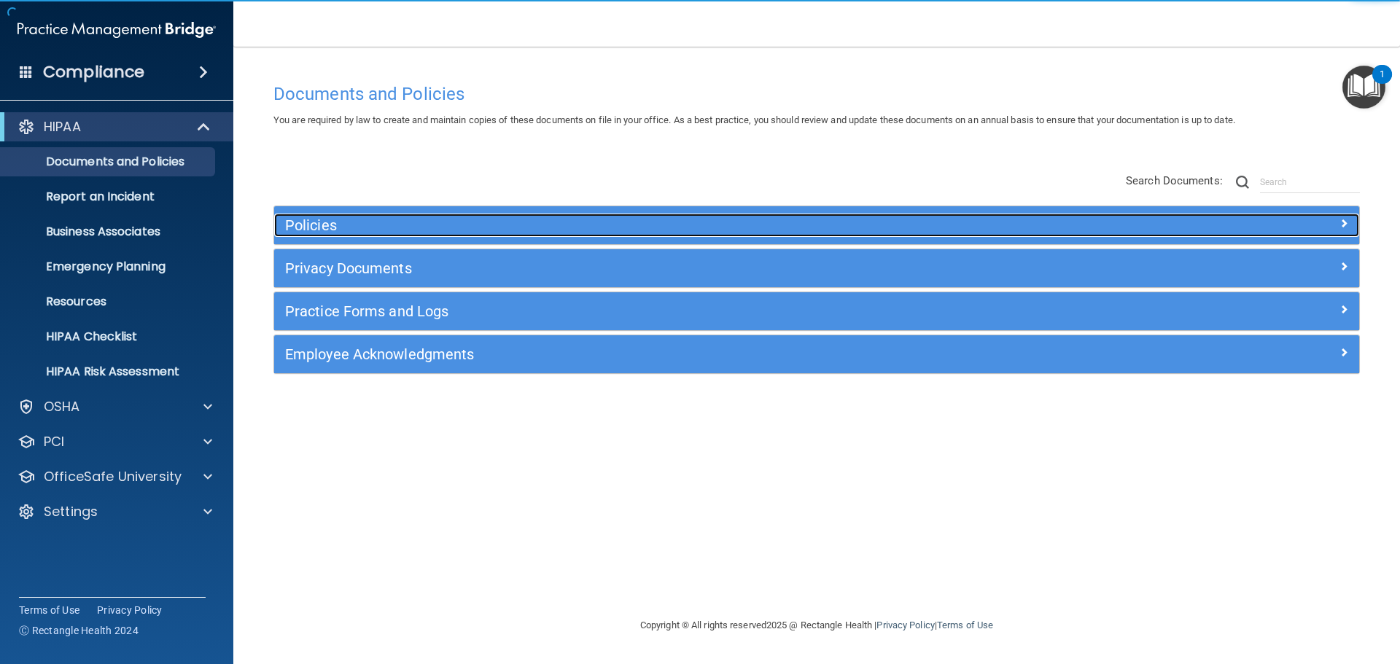
click at [1117, 221] on div at bounding box center [1223, 223] width 271 height 18
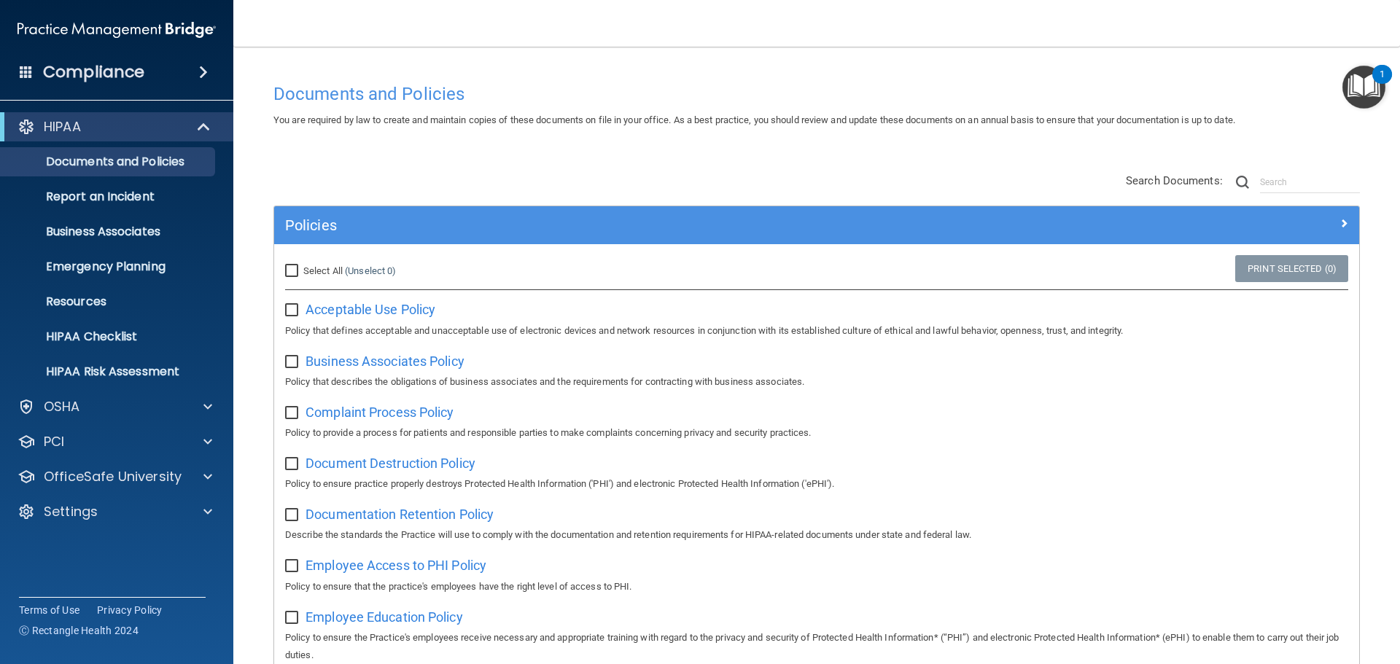
click at [291, 267] on input "Select All (Unselect 0) Unselect All" at bounding box center [293, 271] width 17 height 12
checkbox input "true"
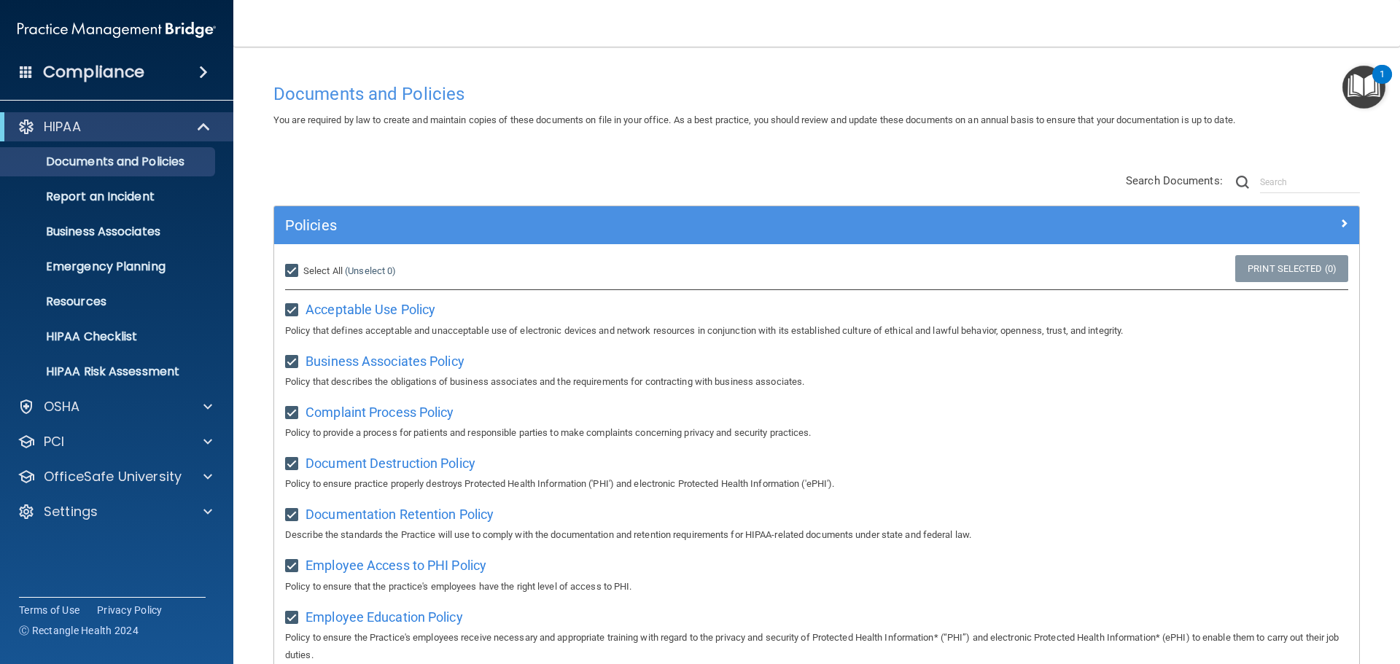
checkbox input "true"
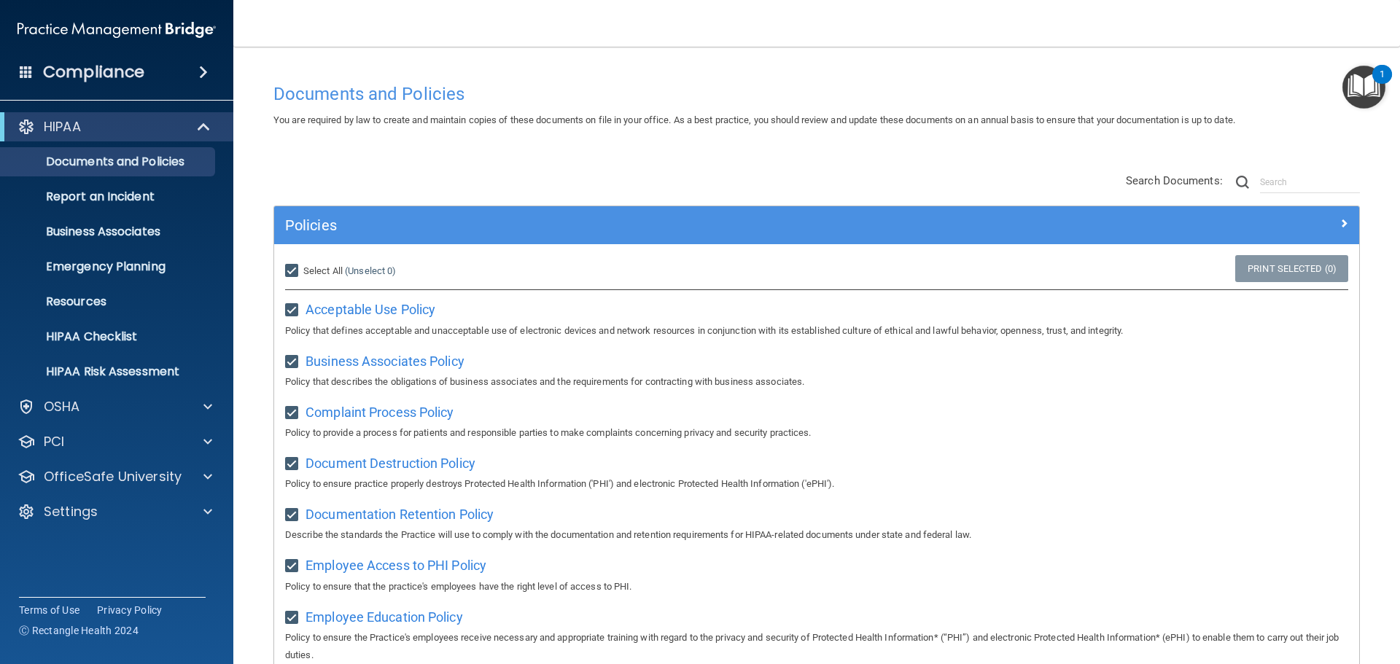
checkbox input "true"
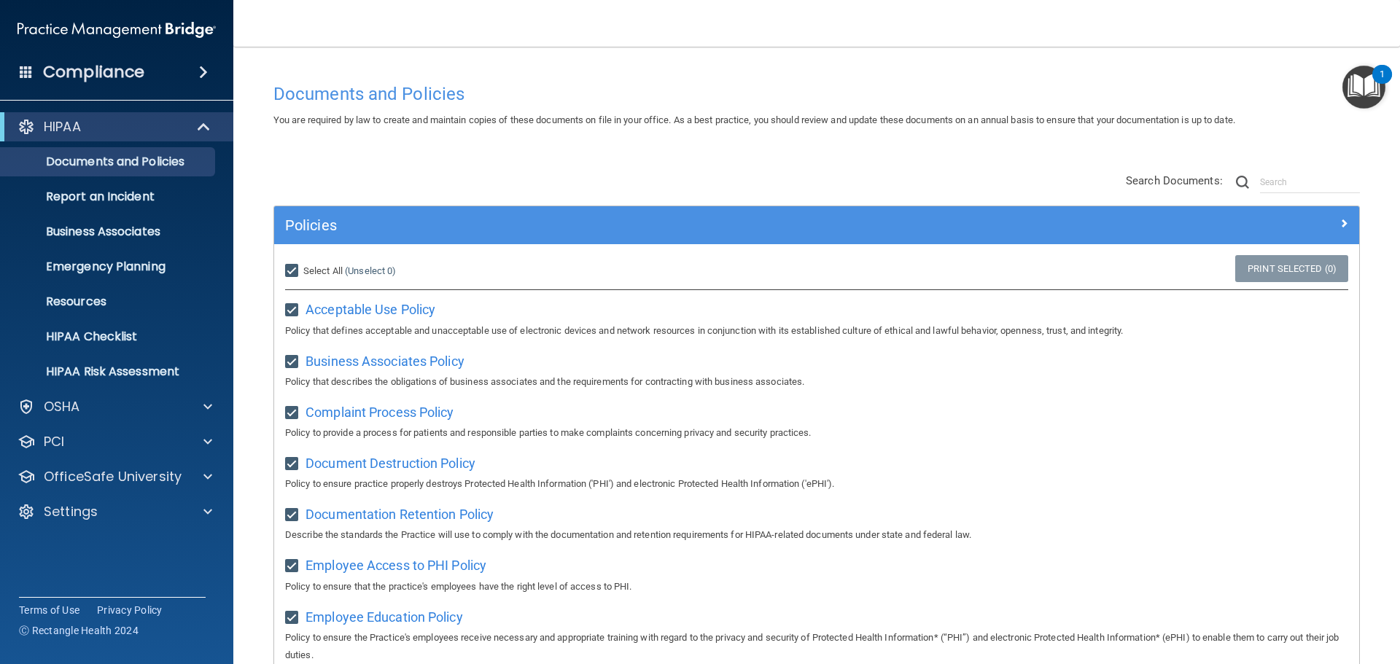
checkbox input "true"
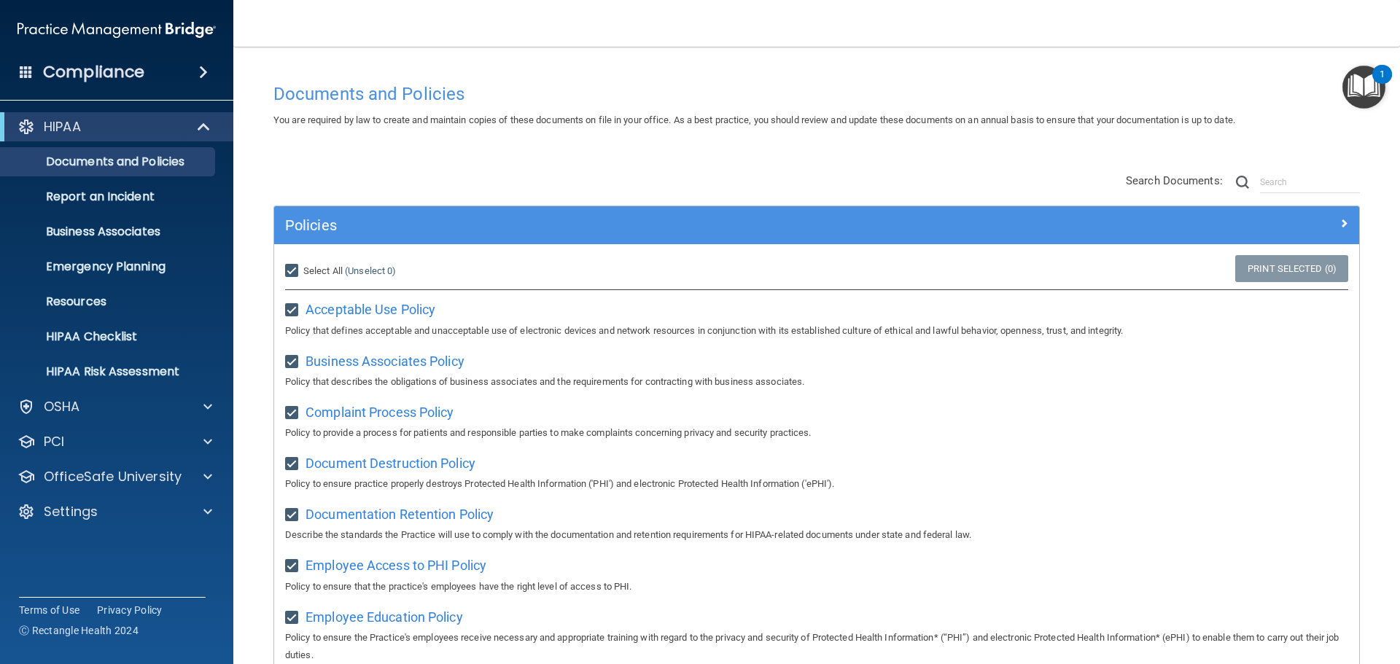
checkbox input "true"
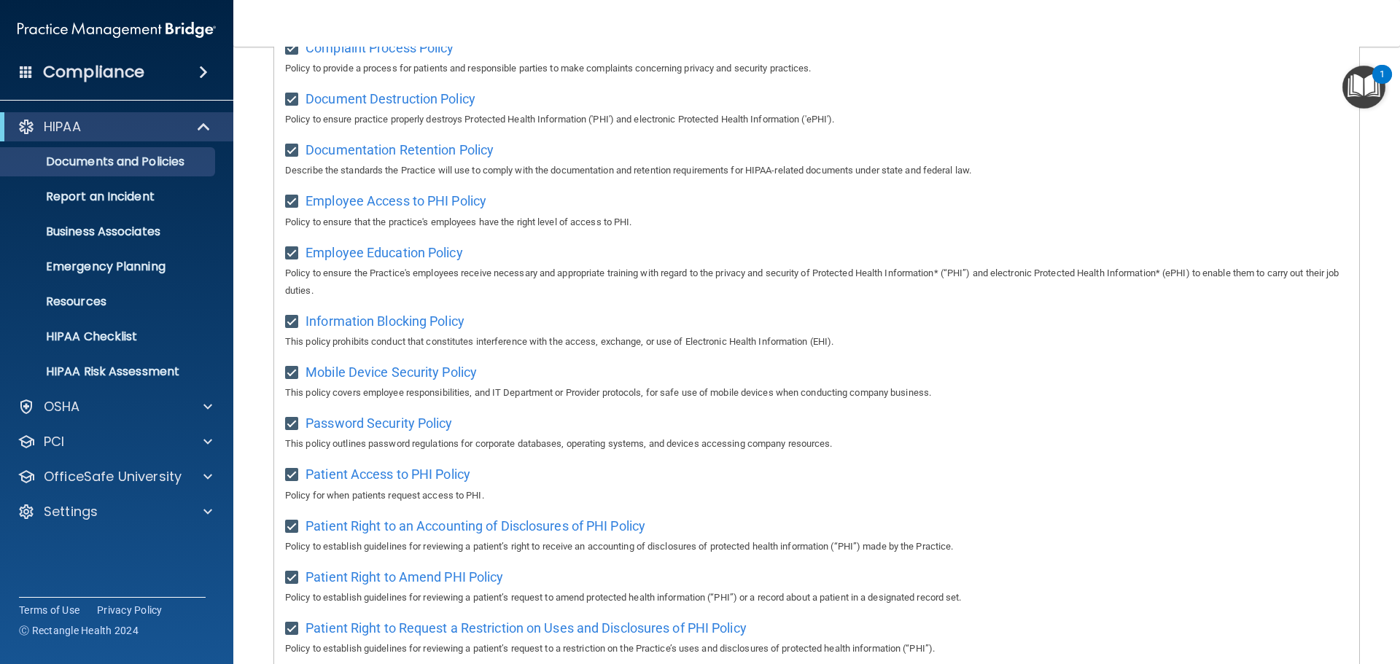
scroll to position [146, 0]
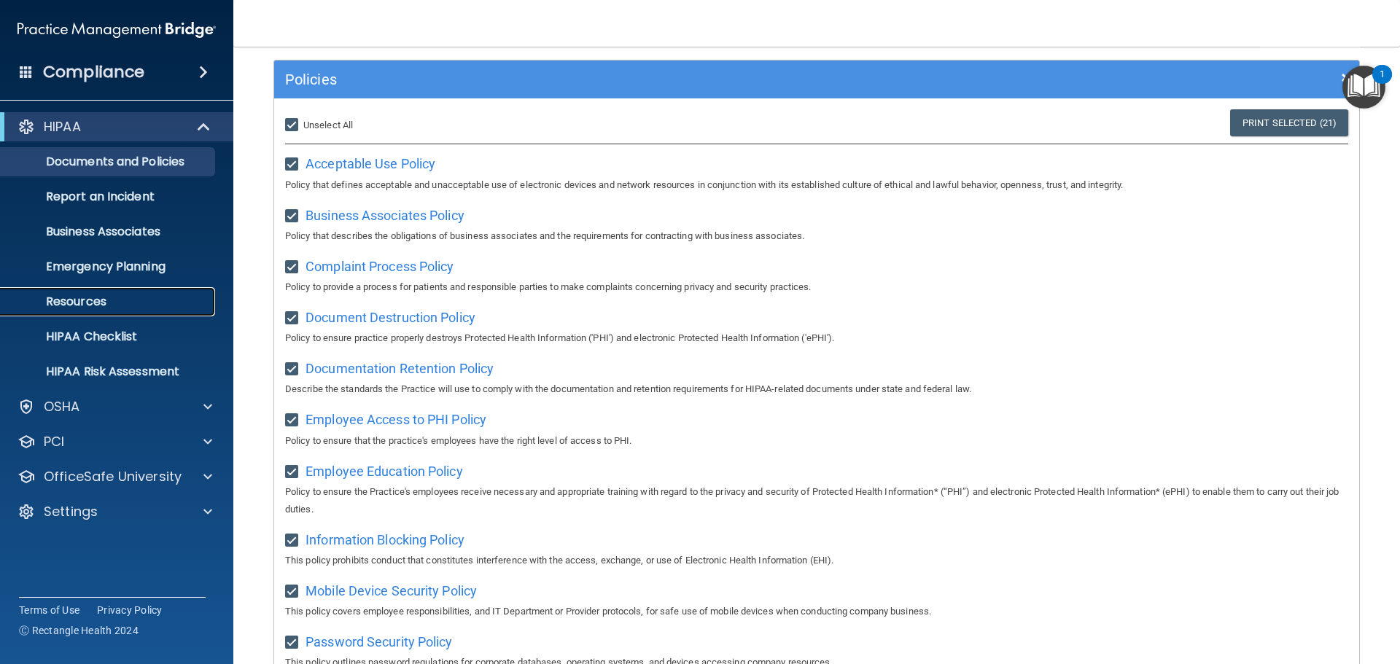
click at [82, 299] on p "Resources" at bounding box center [108, 302] width 199 height 15
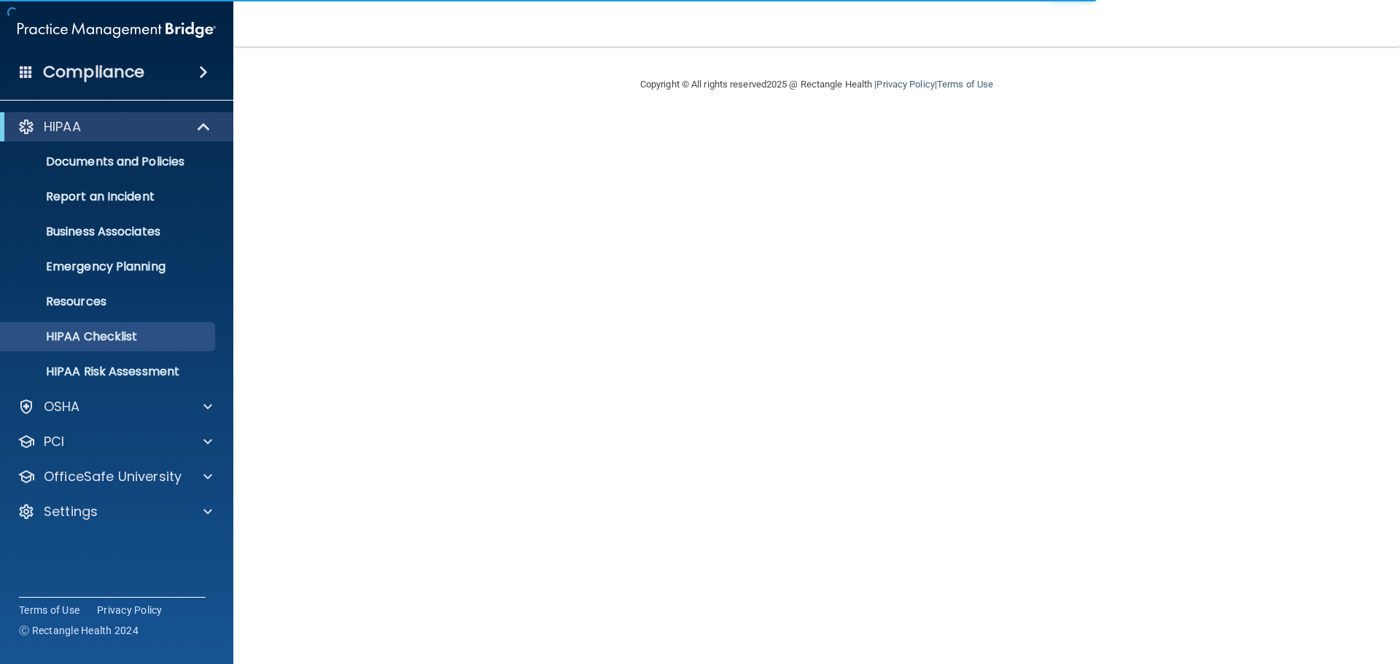
click at [204, 74] on span at bounding box center [203, 72] width 9 height 18
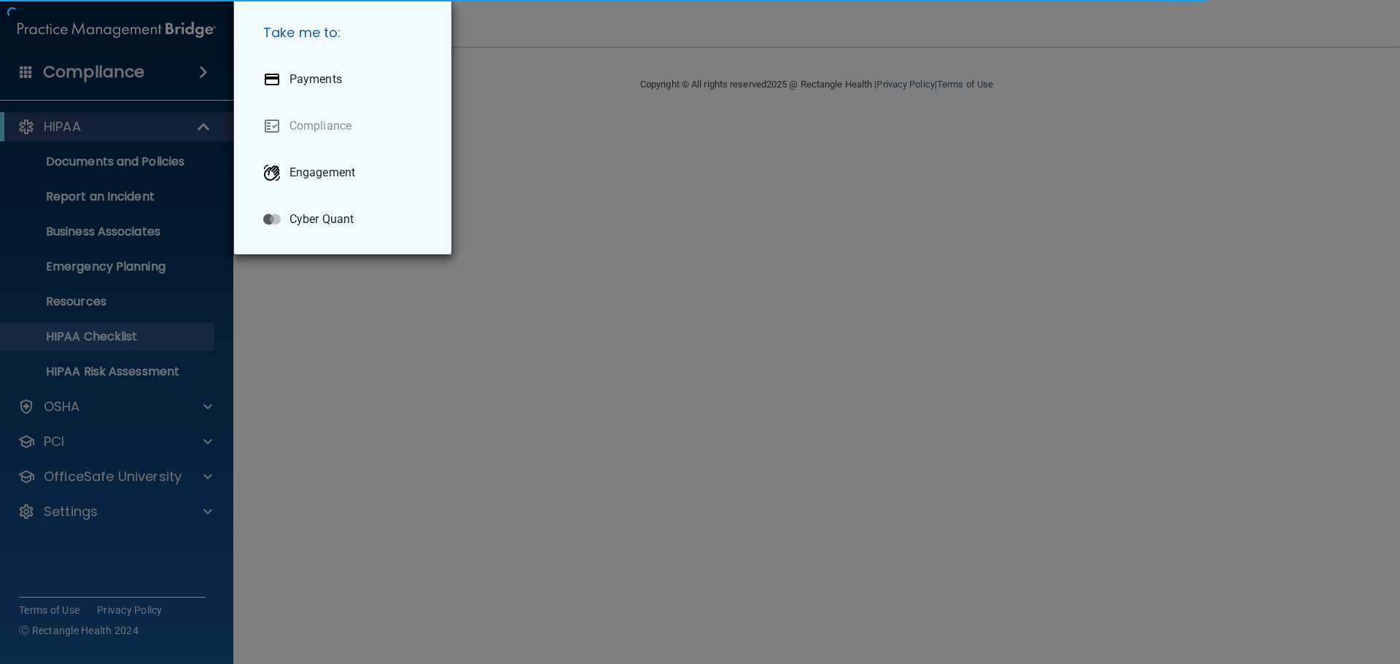
click at [193, 74] on div "Take me to: Payments Compliance Engagement Cyber Quant" at bounding box center [700, 332] width 1400 height 664
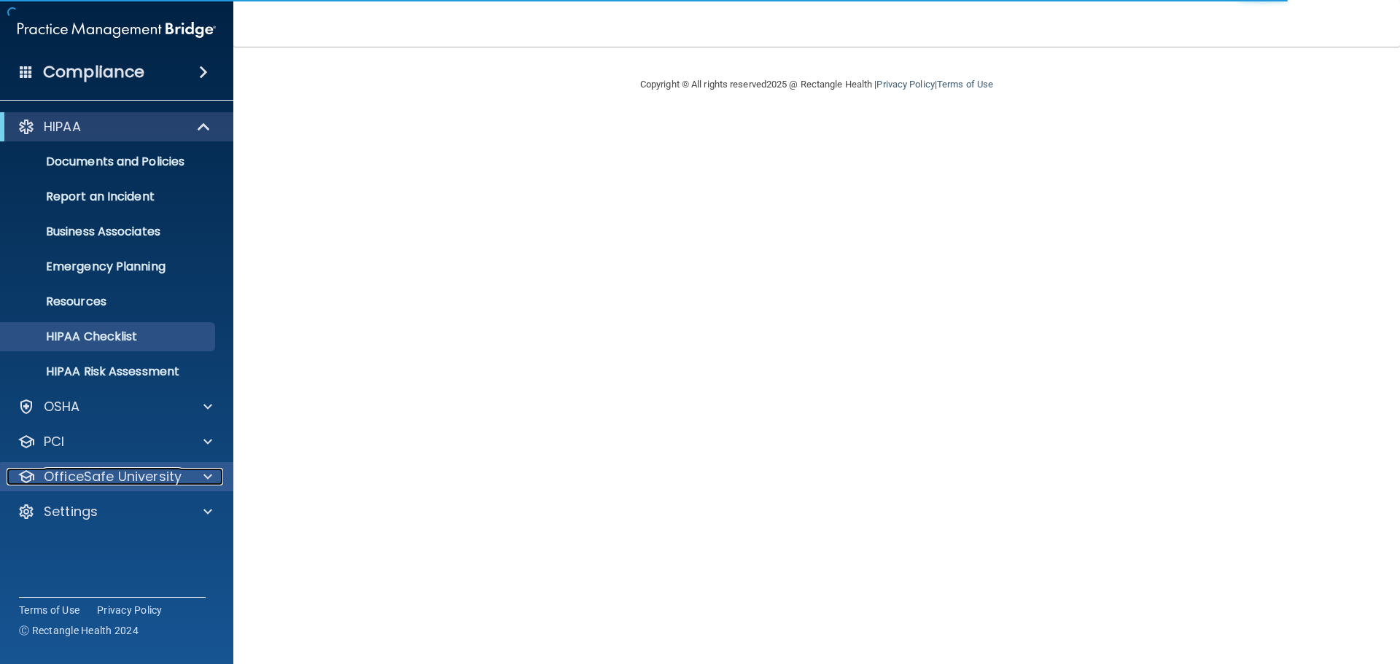
click at [106, 476] on p "OfficeSafe University" at bounding box center [113, 477] width 138 height 18
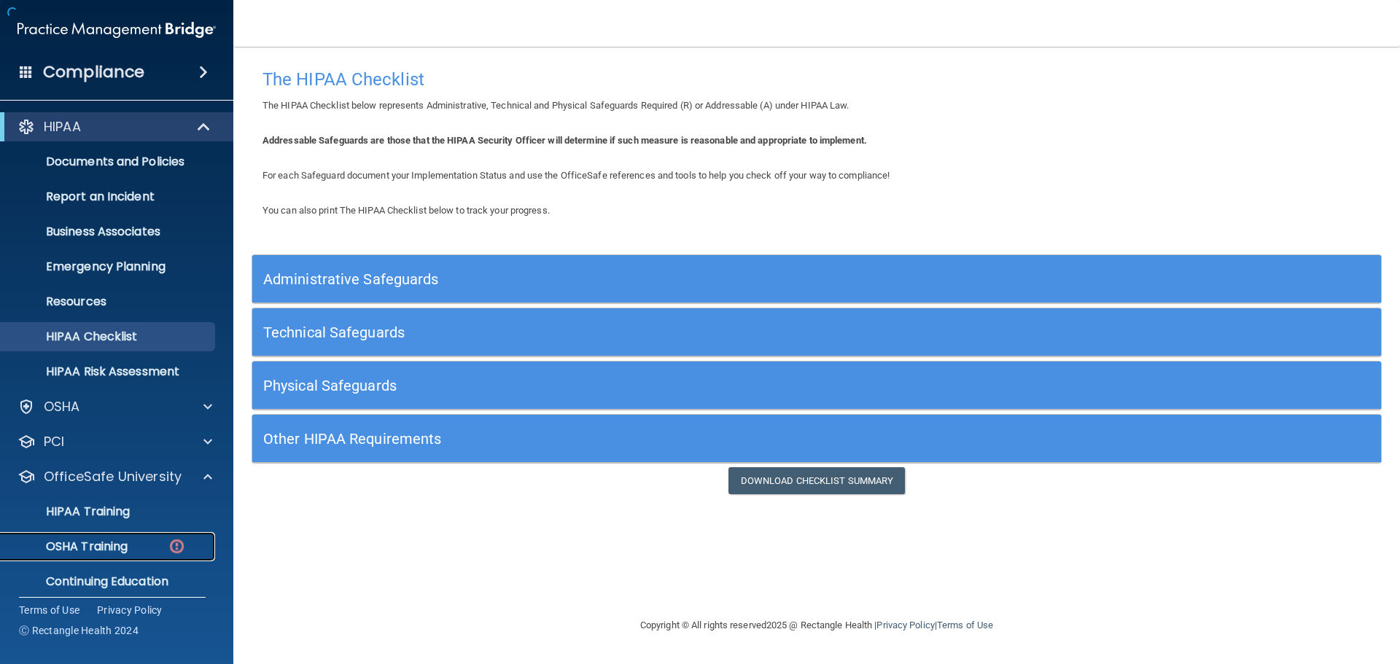
click at [114, 542] on p "OSHA Training" at bounding box center [68, 547] width 118 height 15
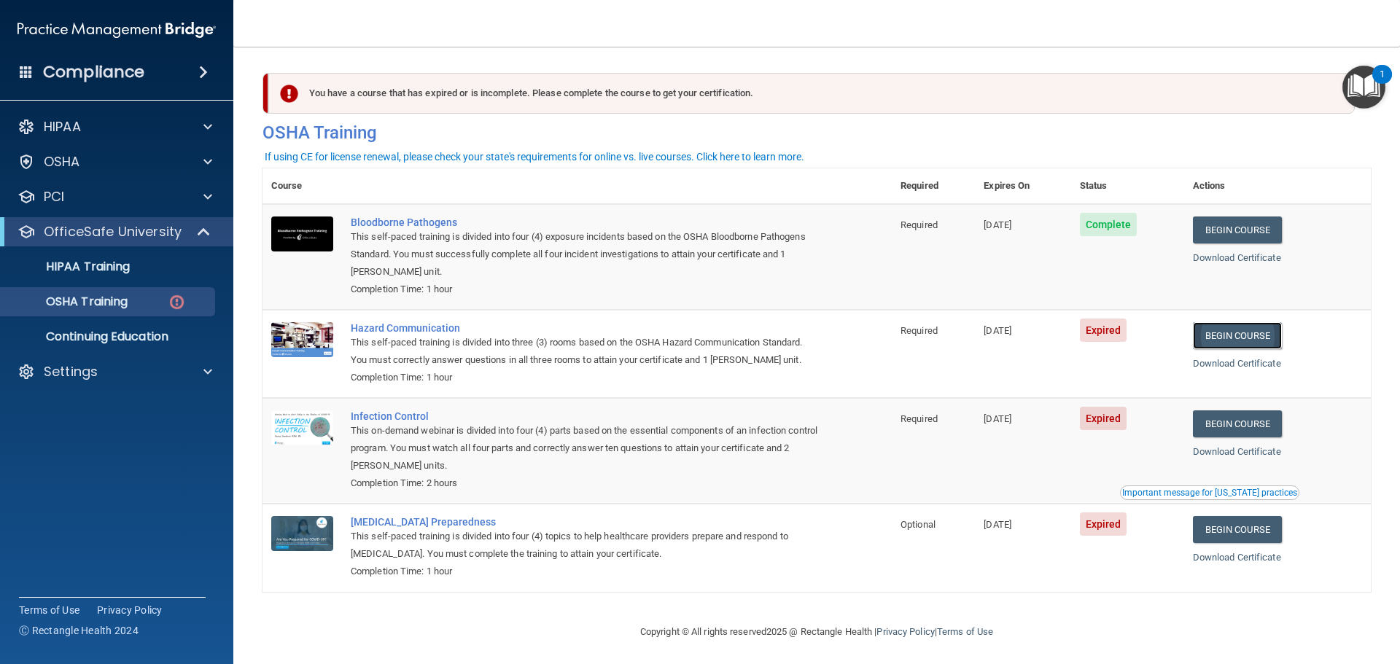
click at [1227, 327] on link "Begin Course" at bounding box center [1237, 335] width 89 height 27
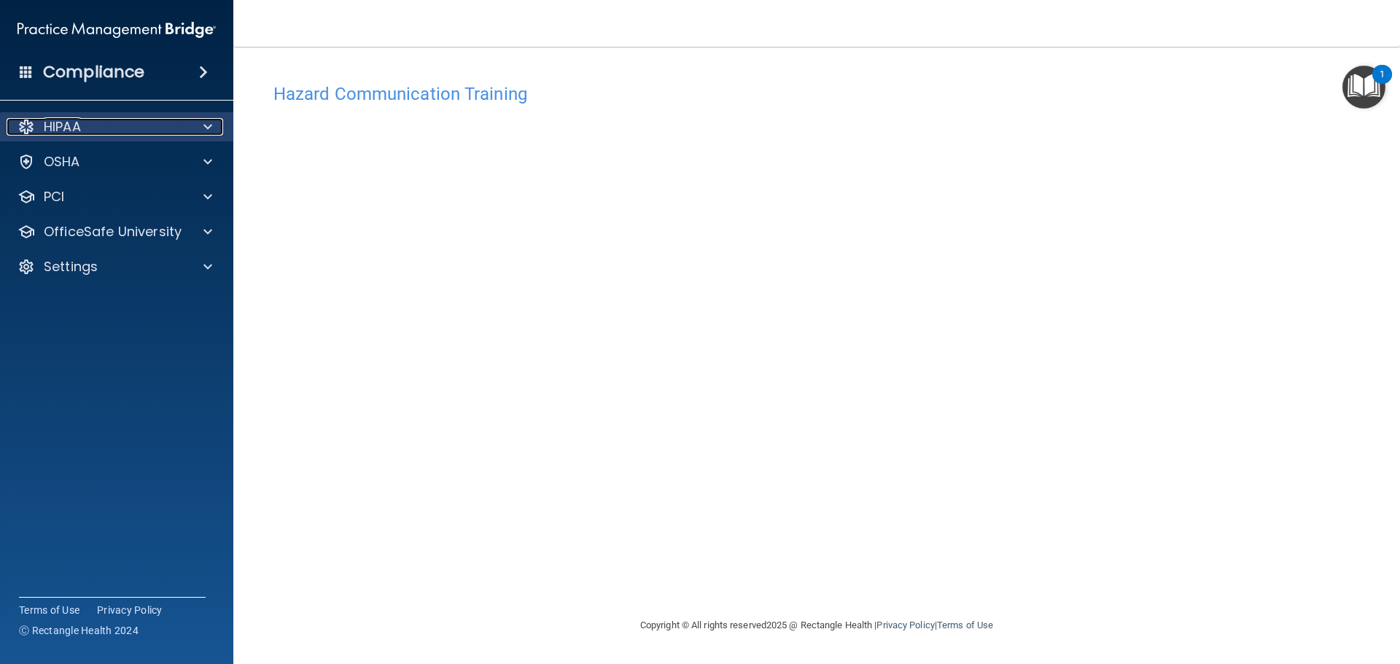
click at [90, 123] on div "HIPAA" at bounding box center [97, 127] width 181 height 18
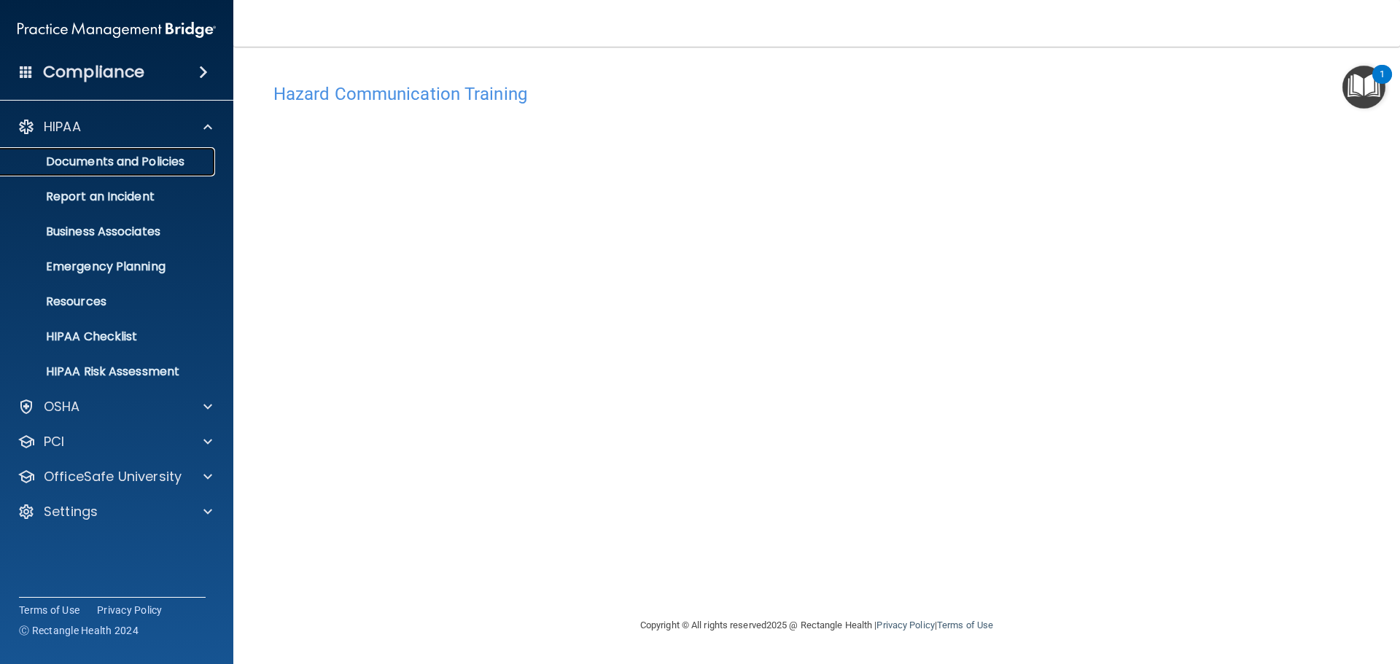
click at [167, 160] on p "Documents and Policies" at bounding box center [108, 162] width 199 height 15
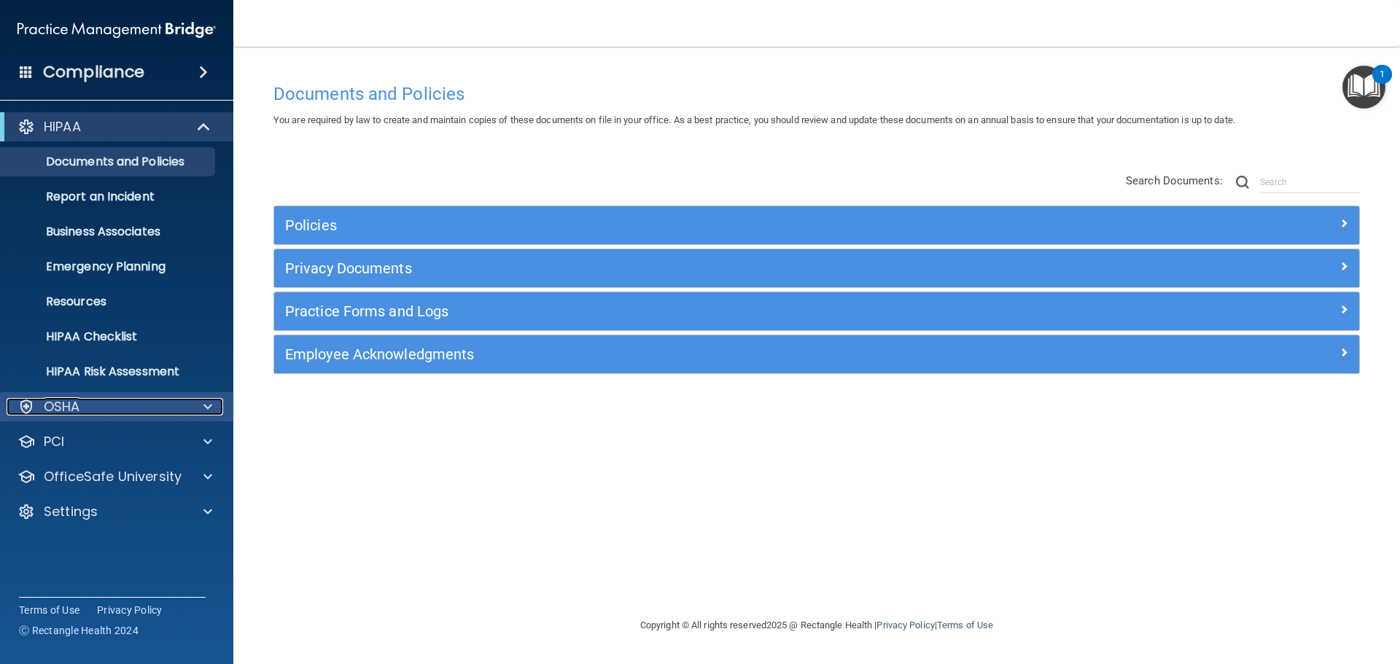
click at [176, 406] on div "OSHA" at bounding box center [97, 407] width 181 height 18
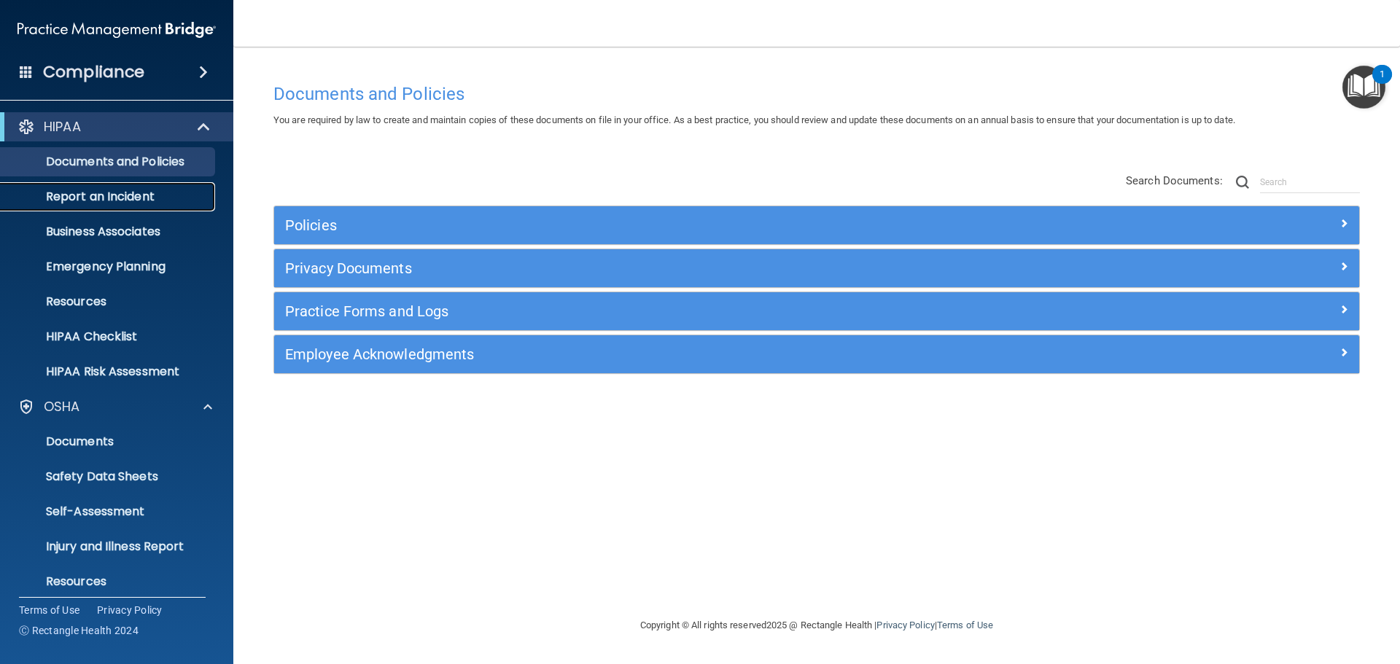
click at [137, 195] on p "Report an Incident" at bounding box center [108, 197] width 199 height 15
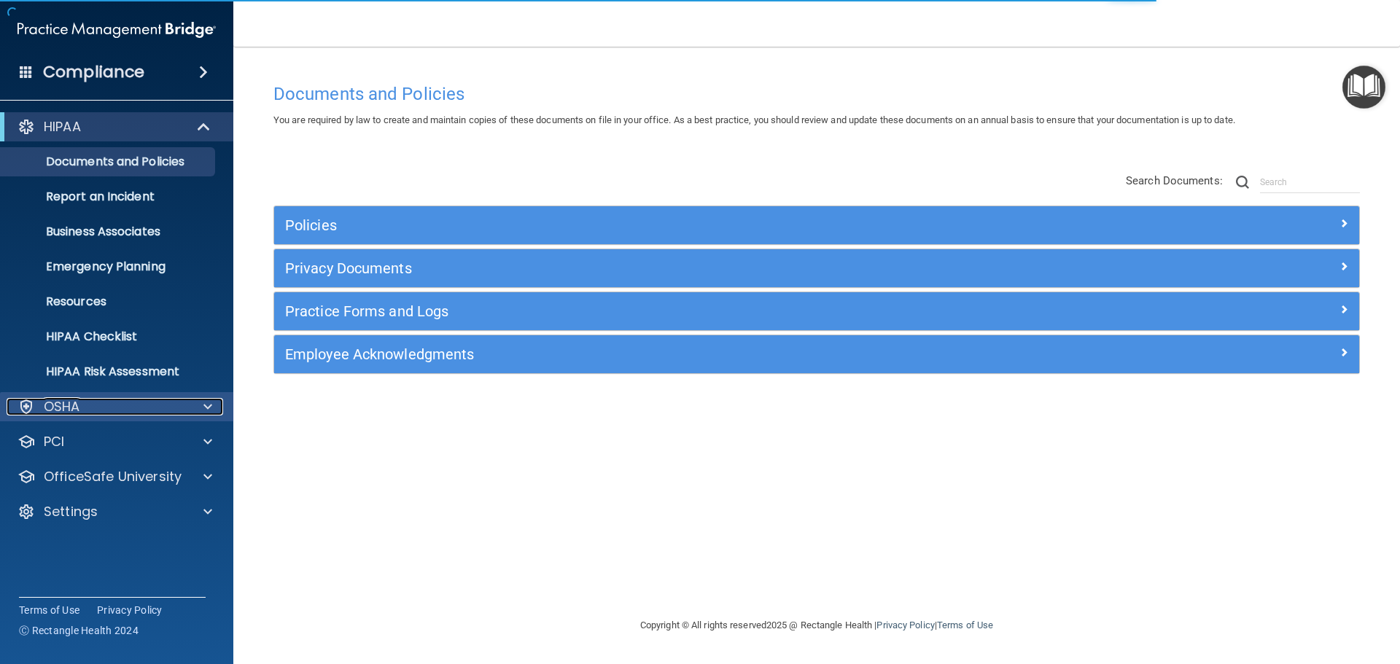
click at [188, 403] on div at bounding box center [205, 407] width 36 height 18
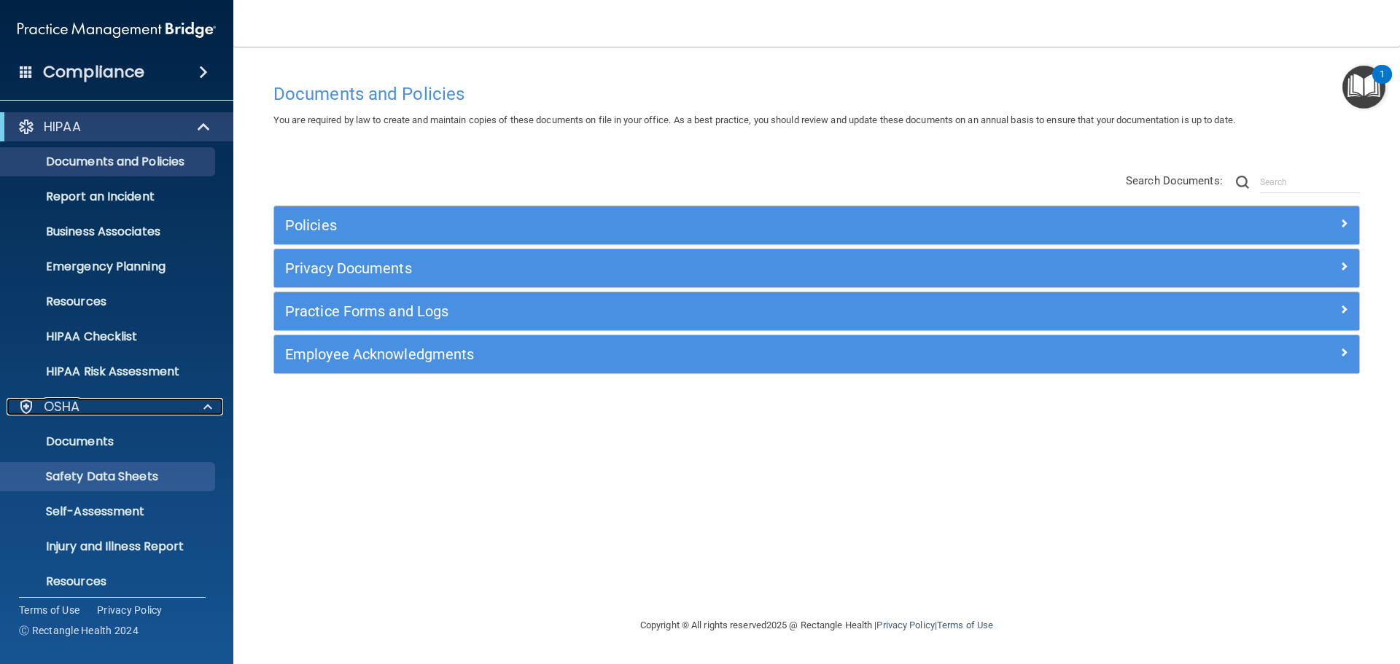
scroll to position [116, 0]
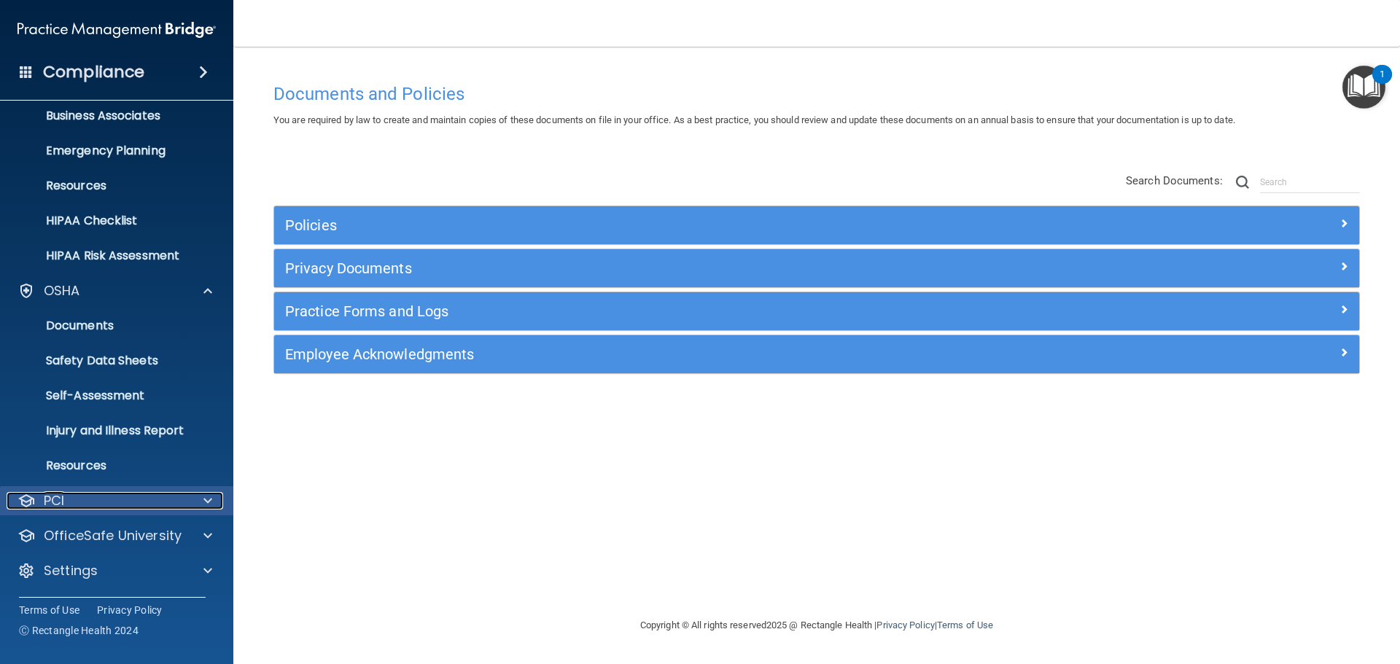
click at [200, 501] on div at bounding box center [205, 501] width 36 height 18
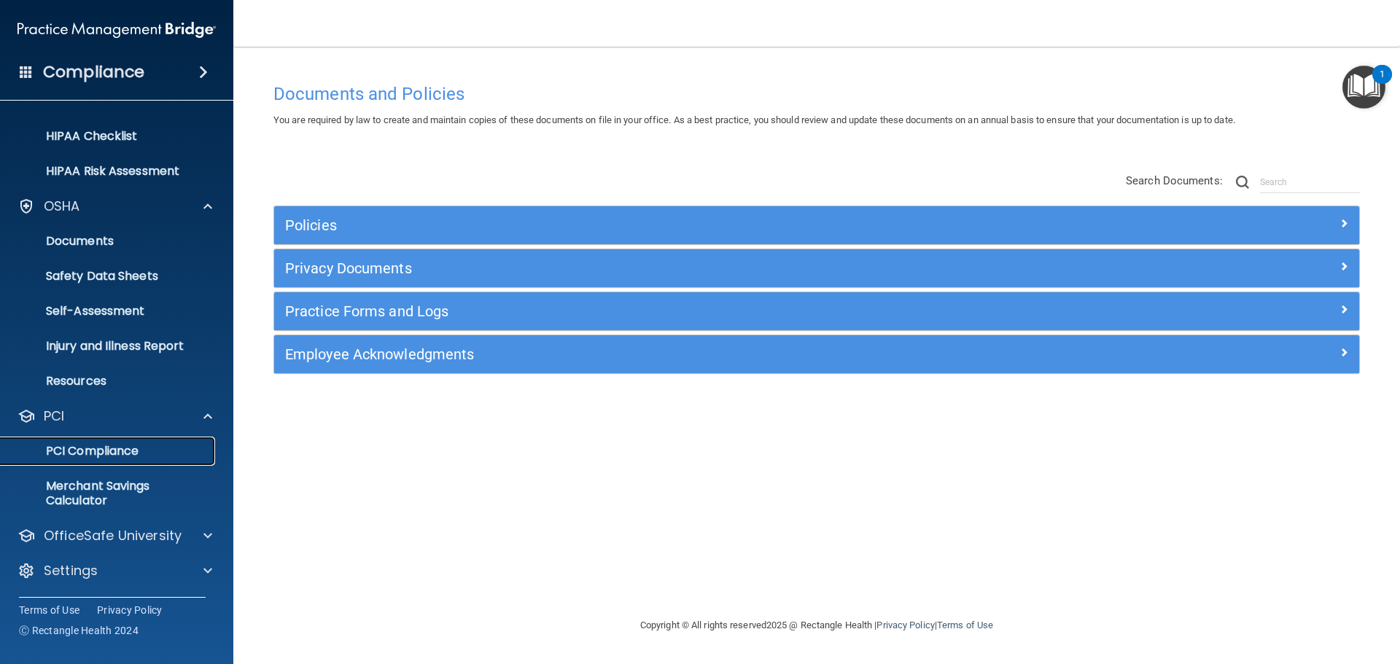
click at [120, 456] on p "PCI Compliance" at bounding box center [108, 451] width 199 height 15
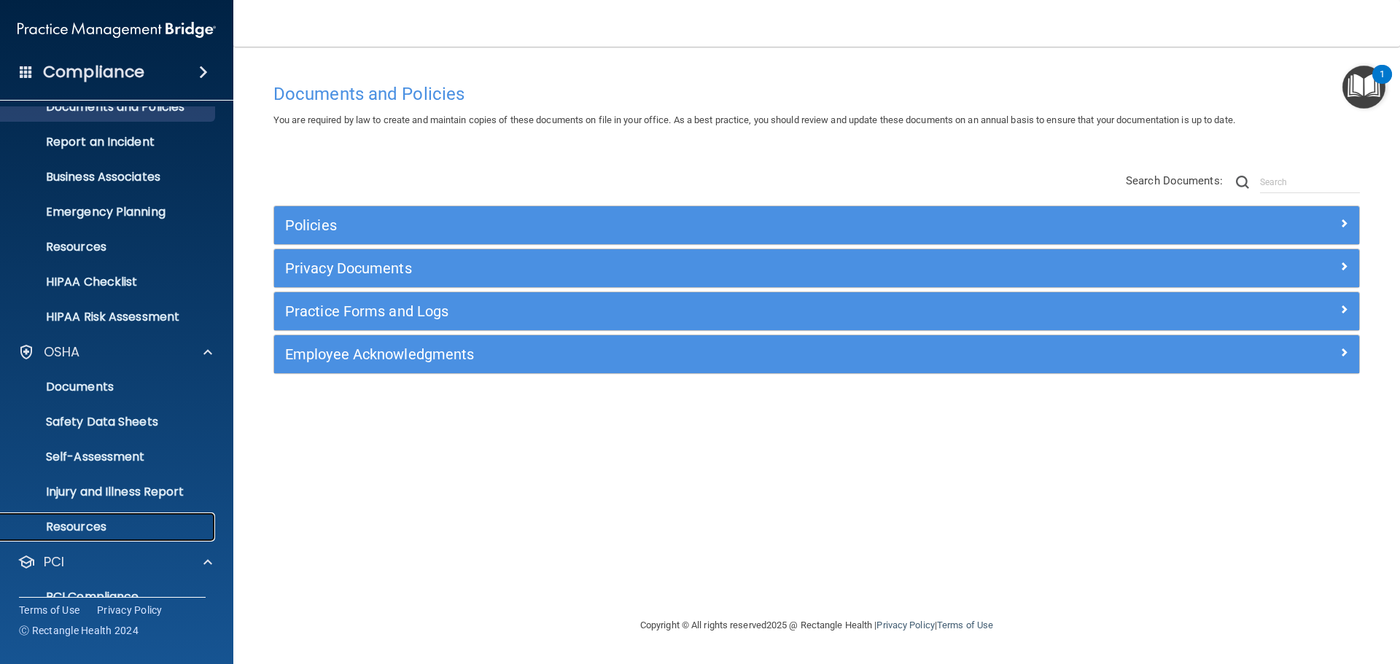
click at [117, 525] on p "Resources" at bounding box center [108, 527] width 199 height 15
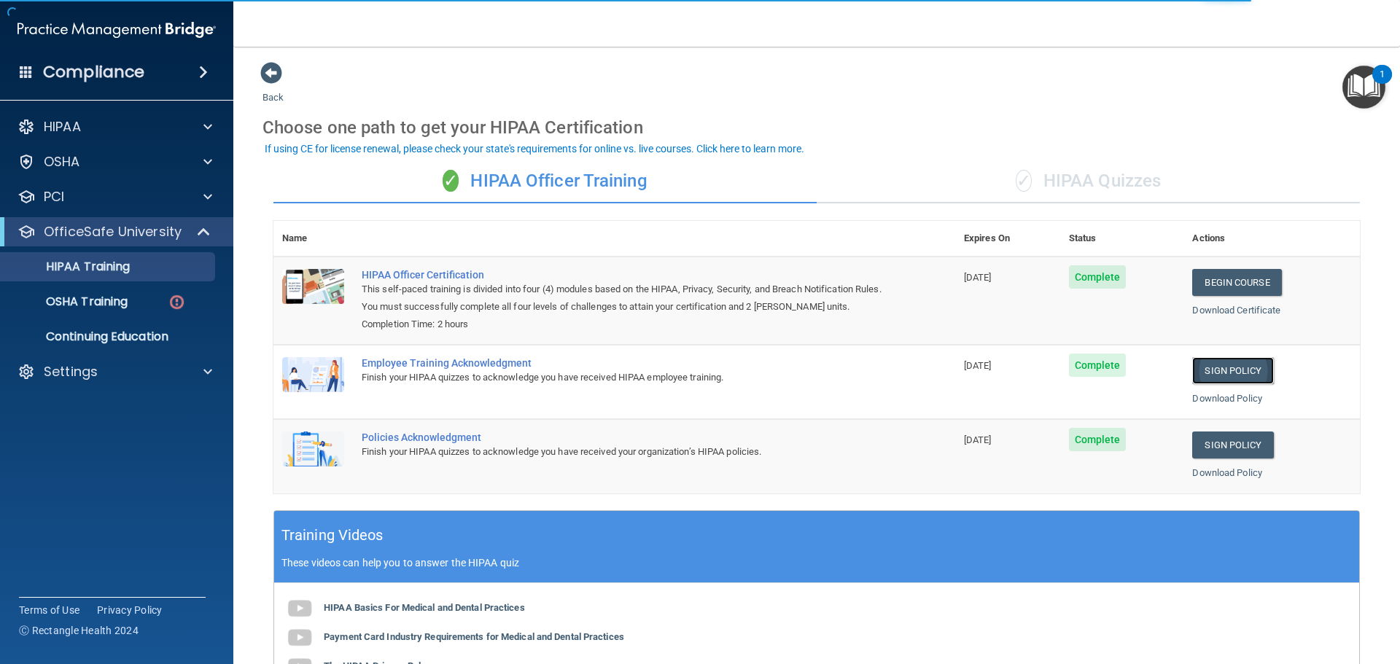
click at [1222, 366] on link "Sign Policy" at bounding box center [1232, 370] width 81 height 27
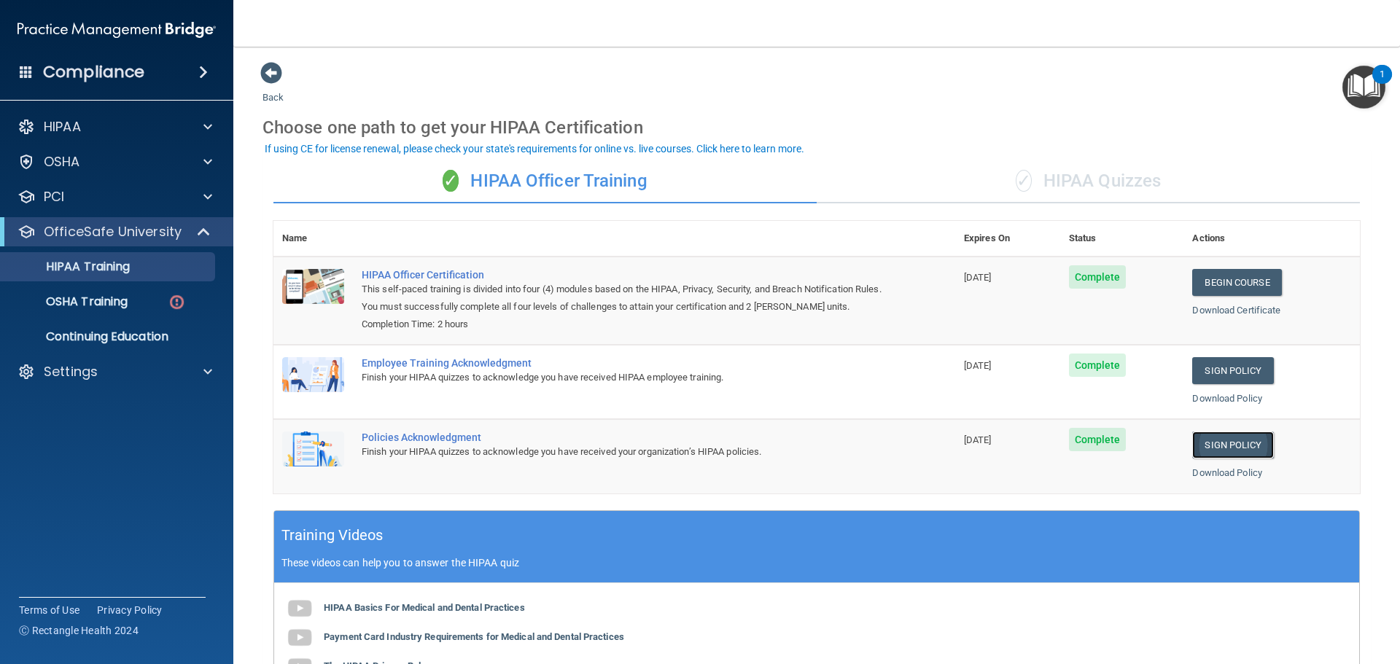
click at [1208, 446] on link "Sign Policy" at bounding box center [1232, 445] width 81 height 27
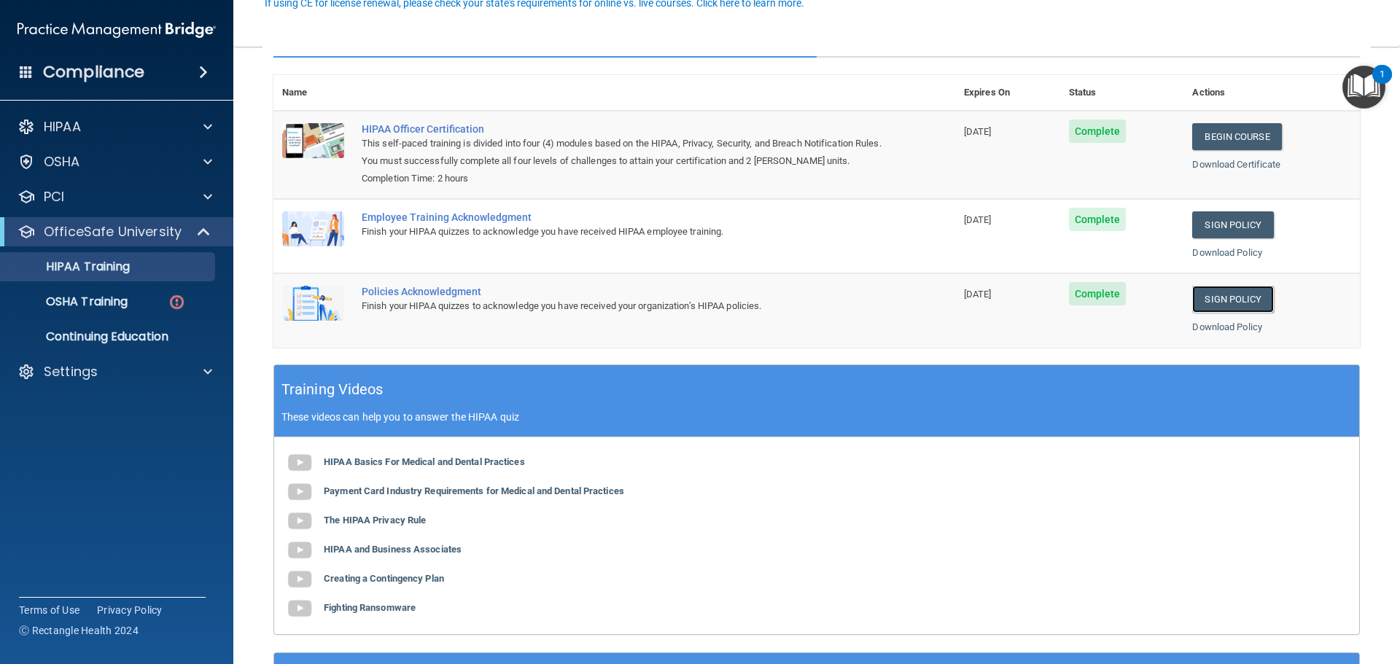
scroll to position [219, 0]
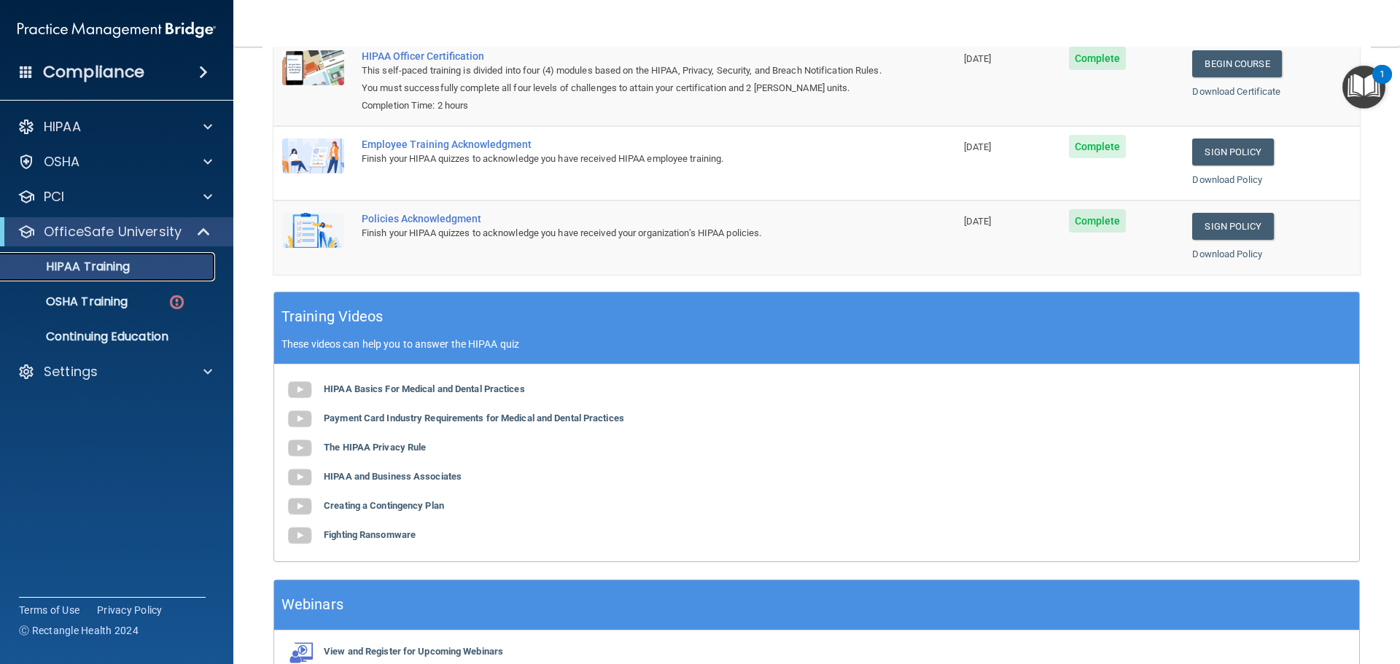
click at [117, 275] on link "HIPAA Training" at bounding box center [100, 266] width 230 height 29
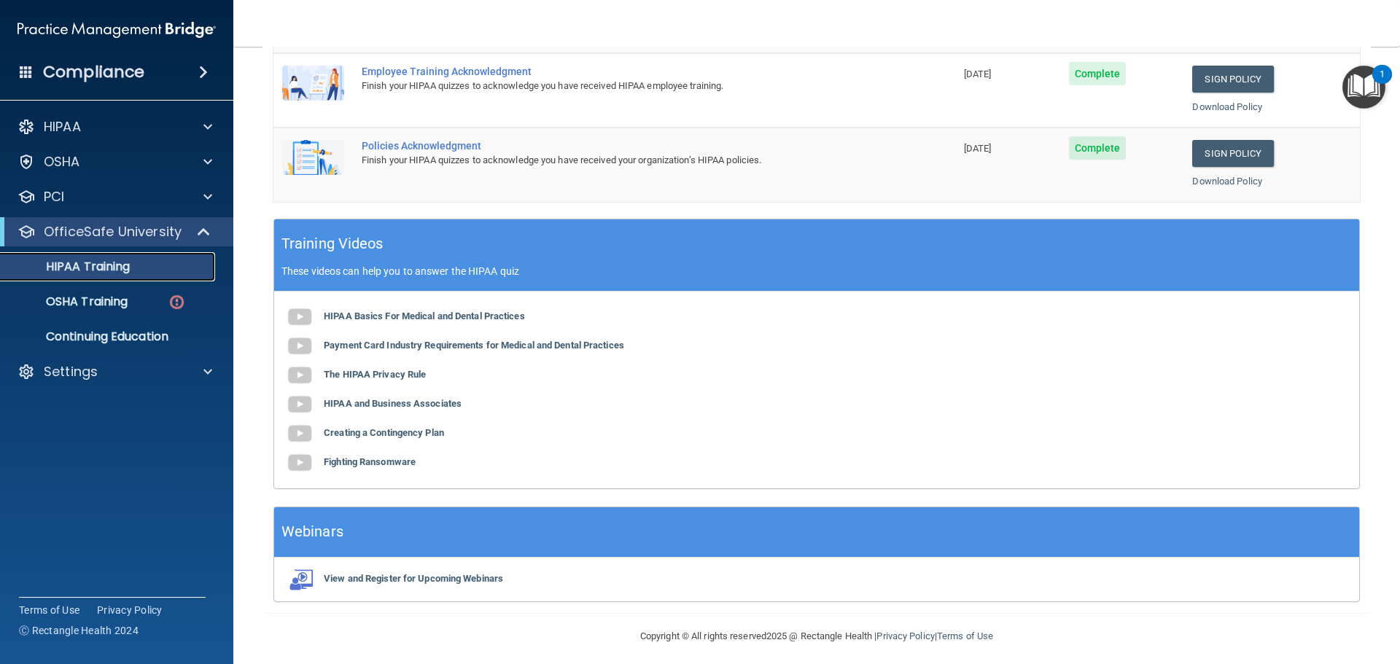
scroll to position [300, 0]
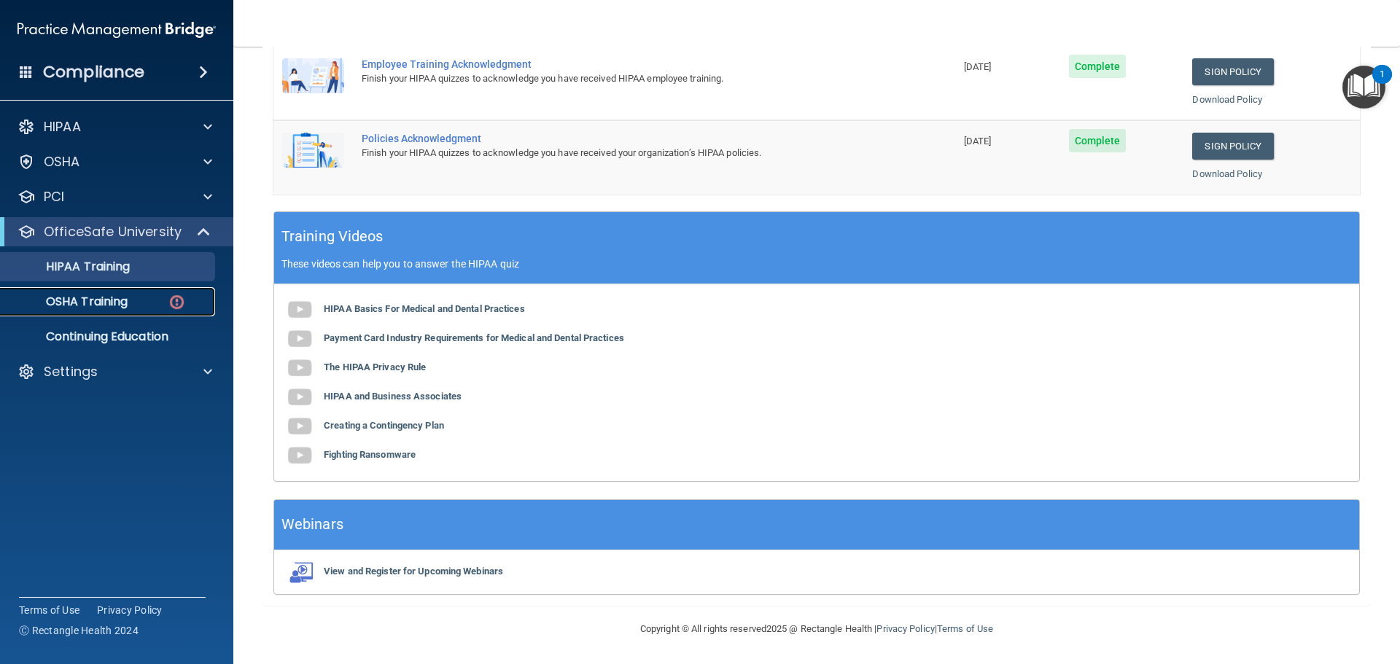
click at [136, 299] on div "OSHA Training" at bounding box center [108, 302] width 199 height 15
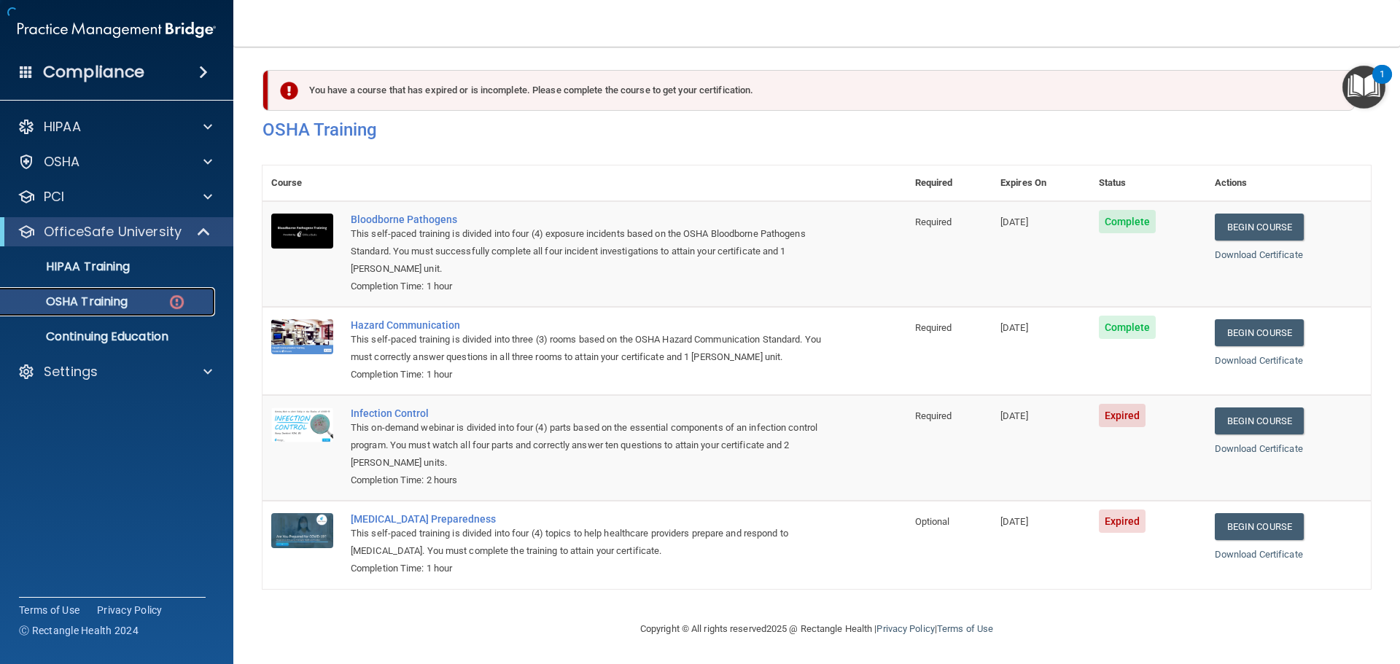
scroll to position [7, 0]
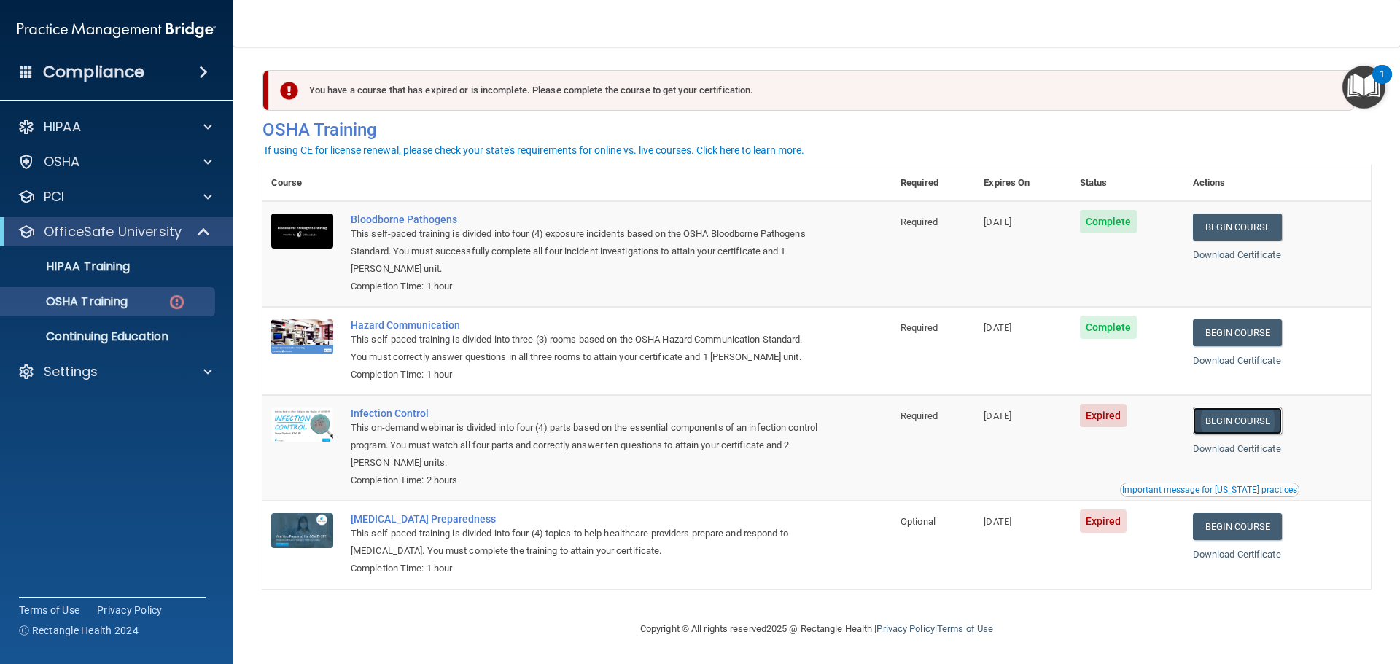
click at [1266, 416] on link "Begin Course" at bounding box center [1237, 421] width 89 height 27
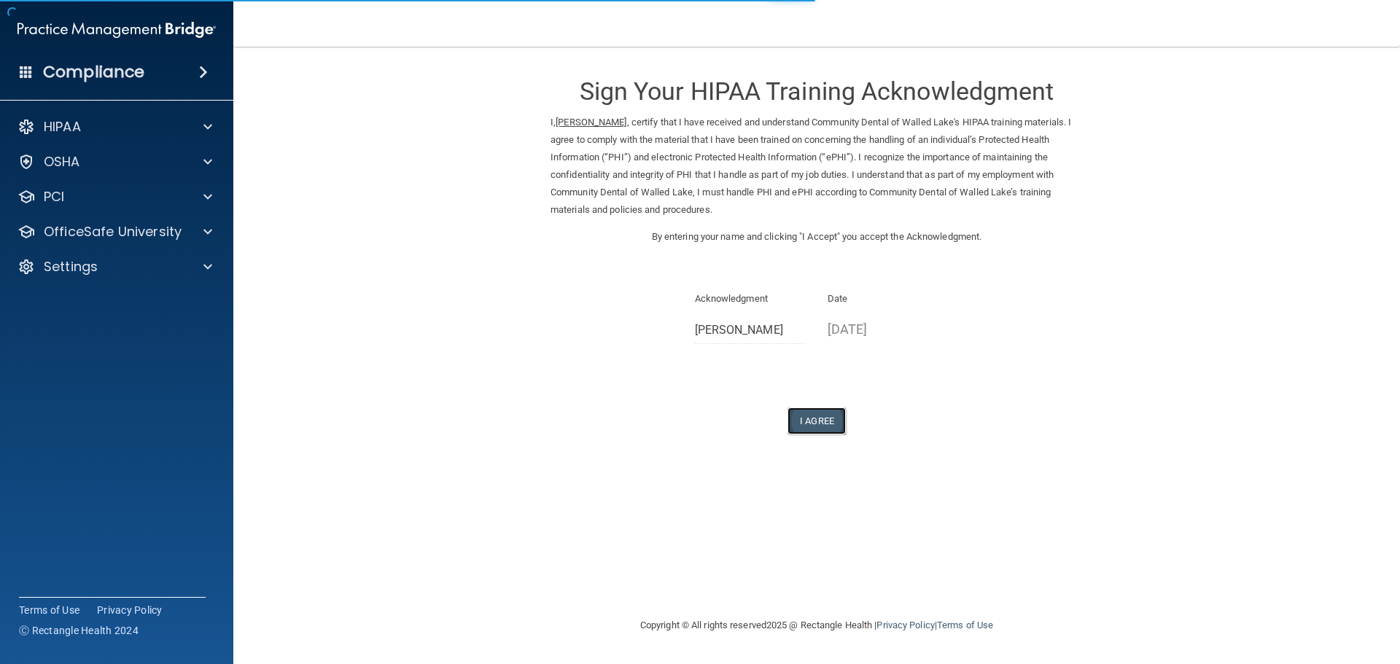
click at [790, 419] on button "I Agree" at bounding box center [817, 421] width 58 height 27
click at [815, 422] on button "I Agree" at bounding box center [817, 421] width 58 height 27
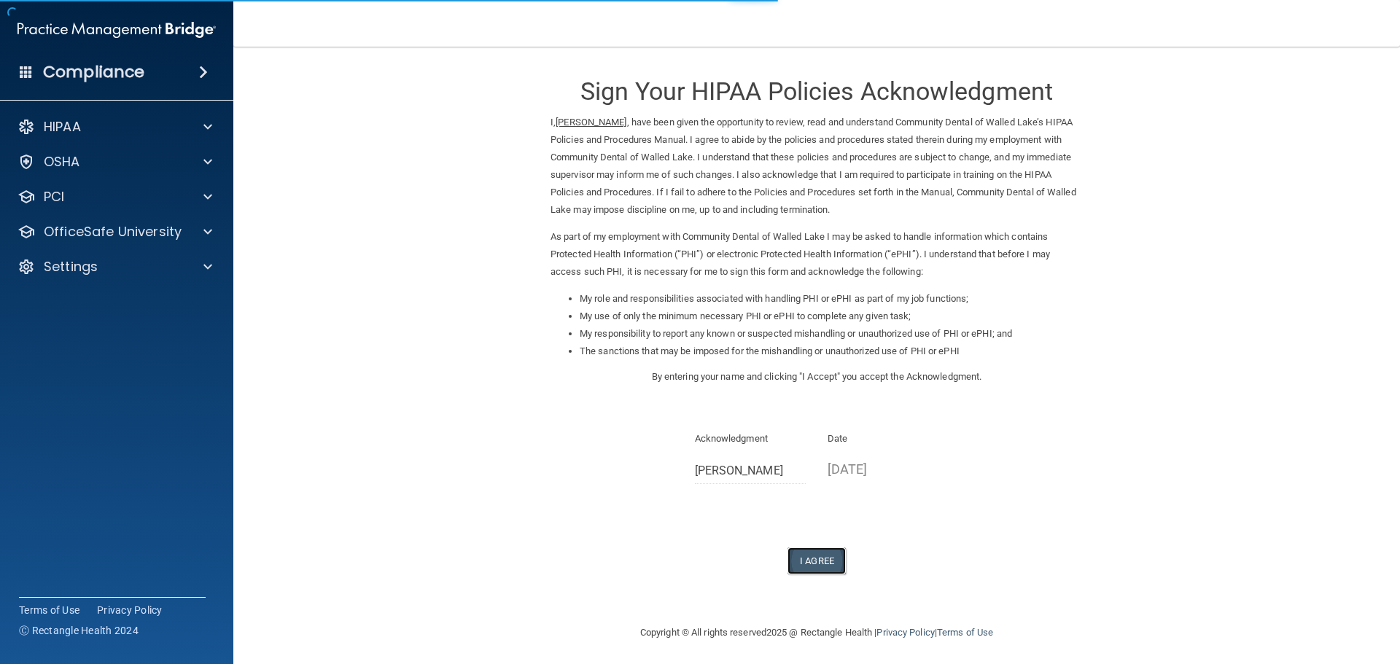
click at [801, 559] on button "I Agree" at bounding box center [817, 561] width 58 height 27
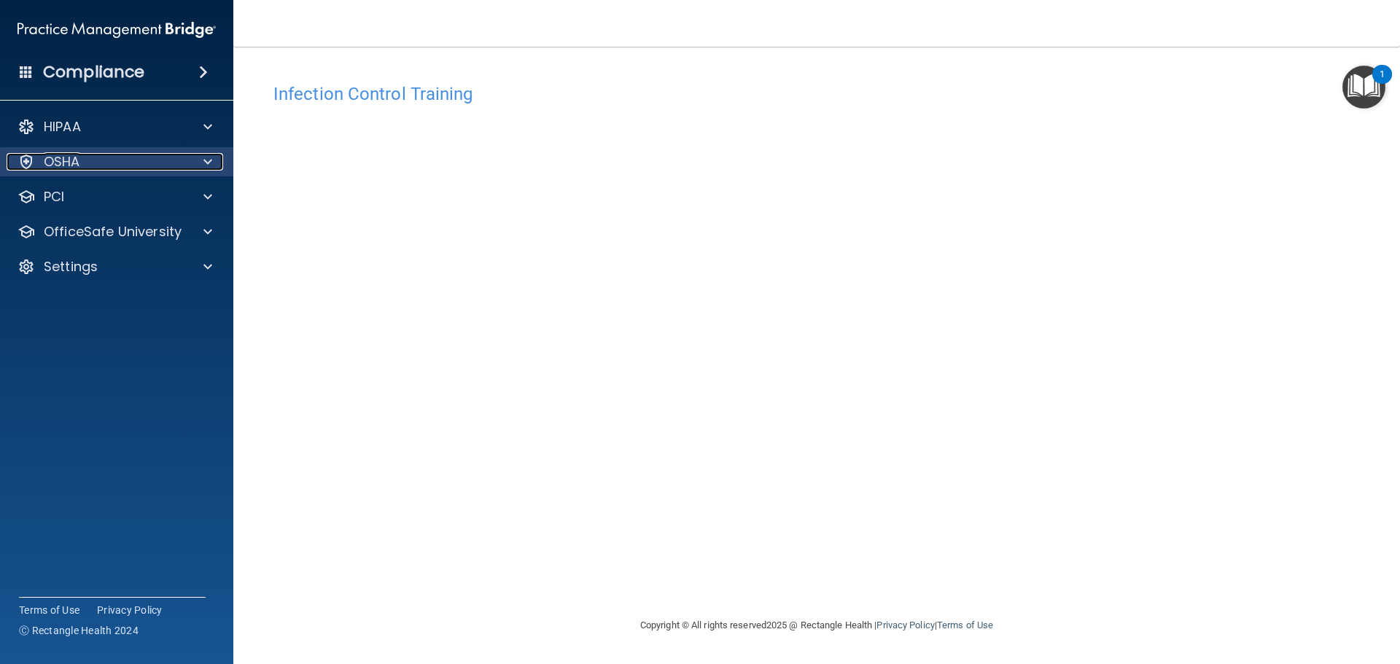
click at [77, 162] on p "OSHA" at bounding box center [62, 162] width 36 height 18
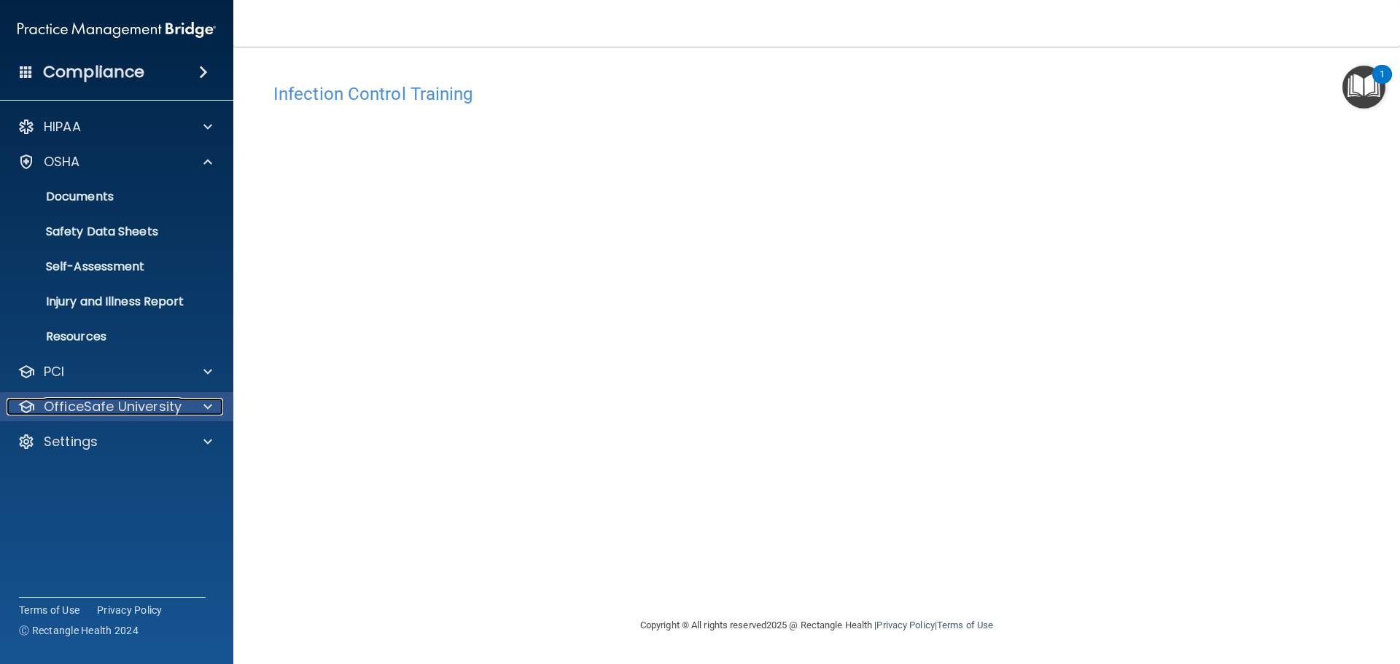
click at [164, 414] on p "OfficeSafe University" at bounding box center [113, 407] width 138 height 18
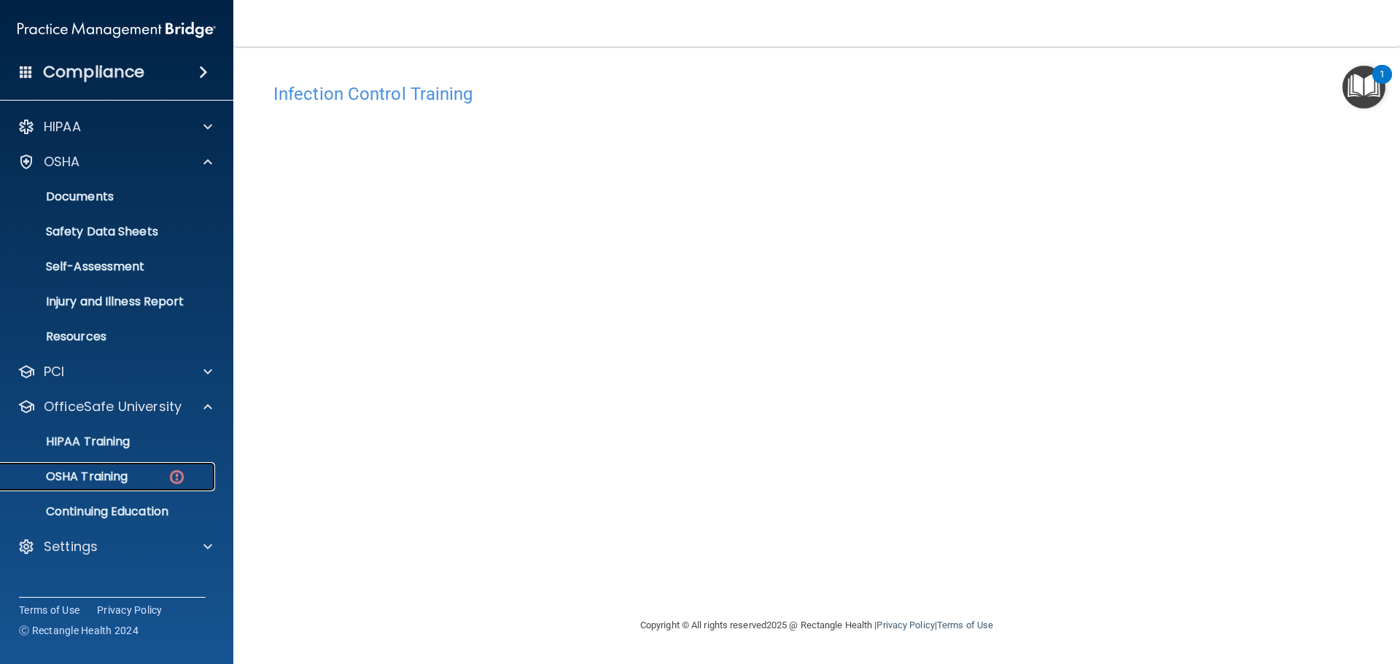
click at [160, 469] on link "OSHA Training" at bounding box center [100, 476] width 230 height 29
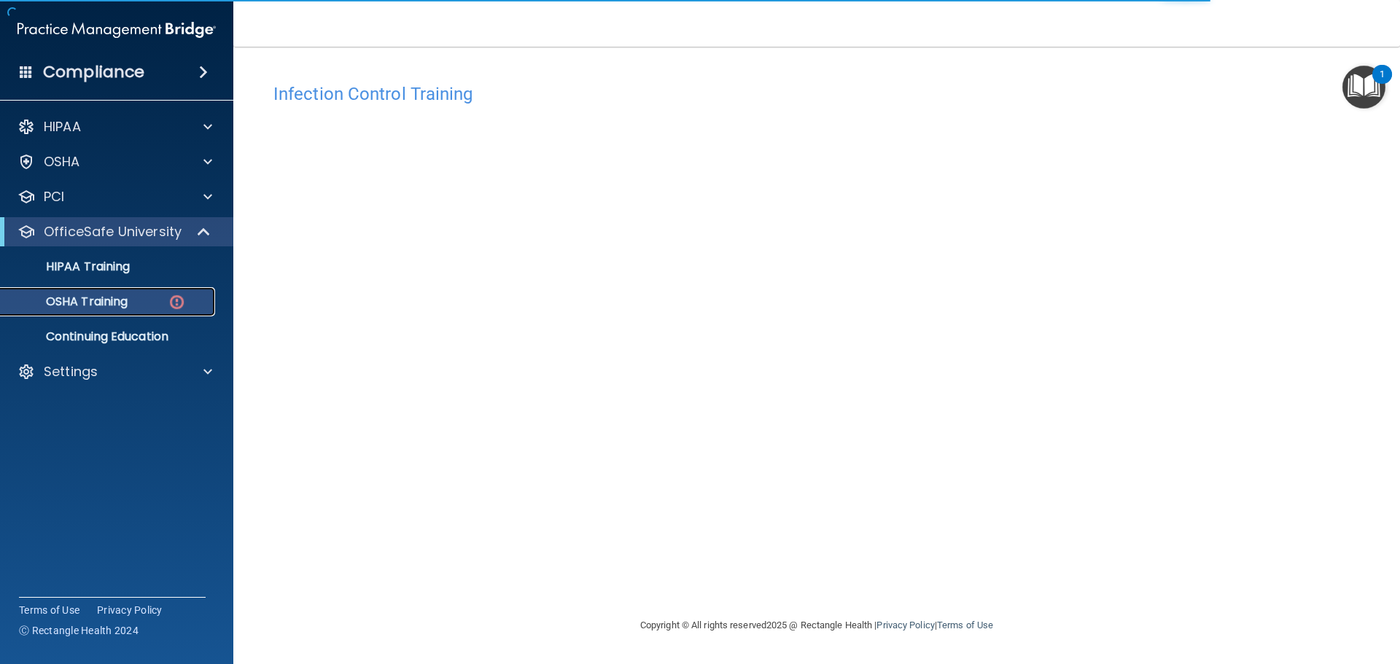
click at [102, 306] on p "OSHA Training" at bounding box center [68, 302] width 118 height 15
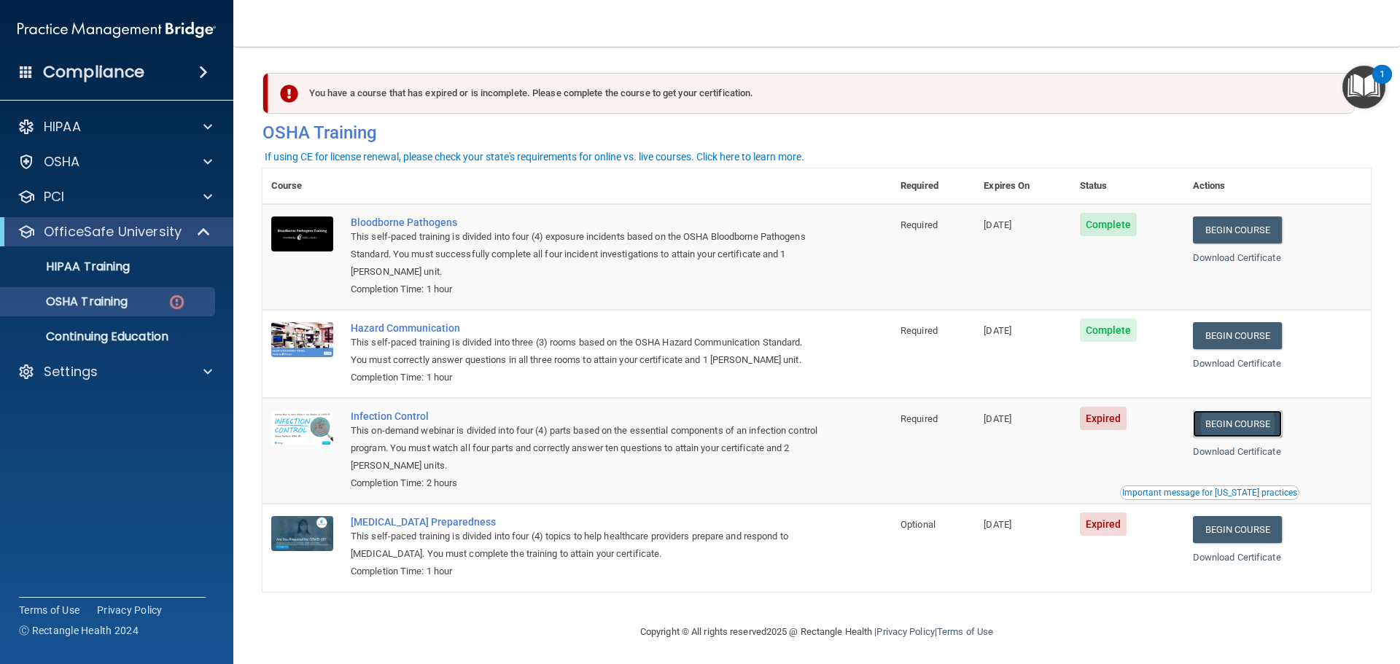
click at [1253, 419] on link "Begin Course" at bounding box center [1237, 424] width 89 height 27
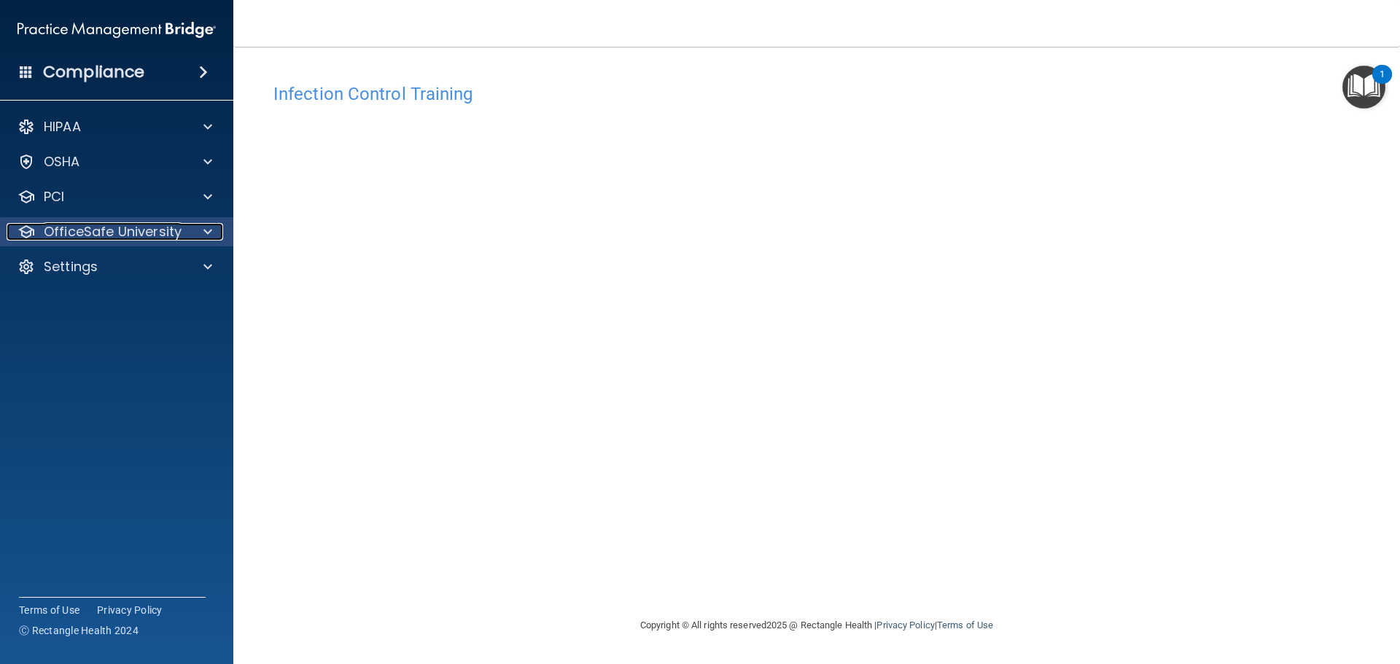
click at [172, 228] on p "OfficeSafe University" at bounding box center [113, 232] width 138 height 18
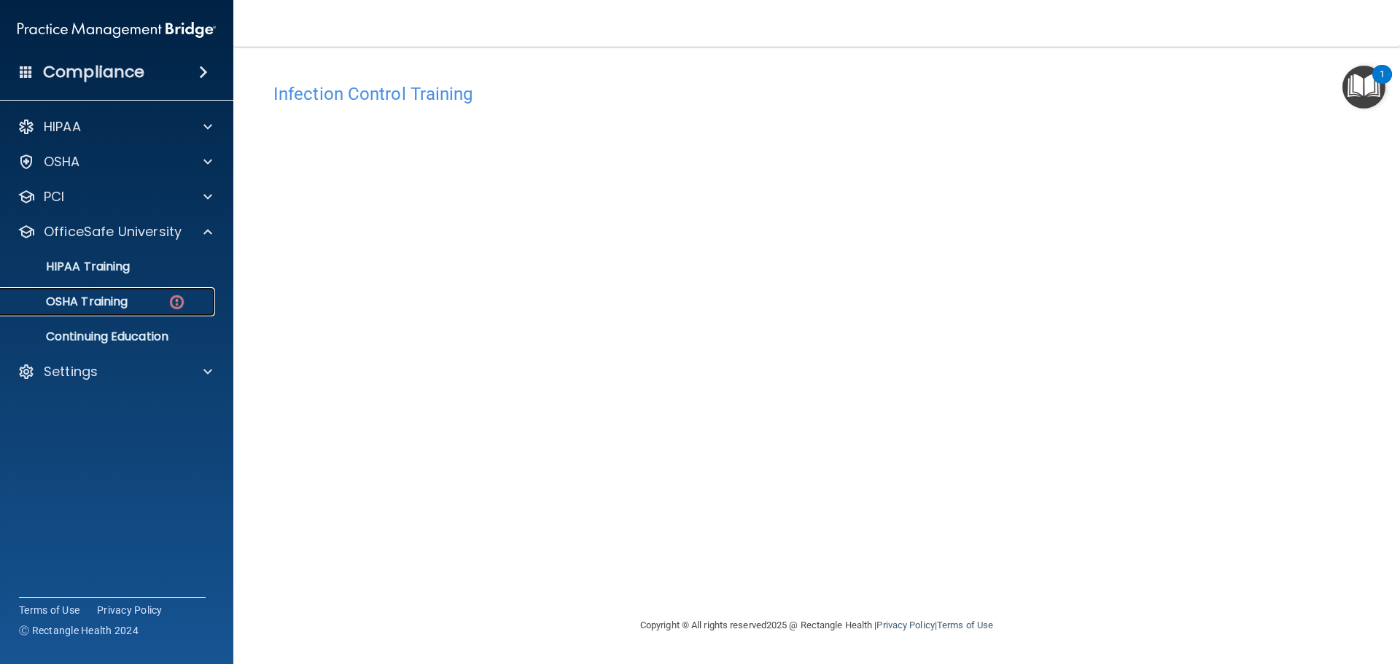
click at [138, 304] on div "OSHA Training" at bounding box center [108, 302] width 199 height 15
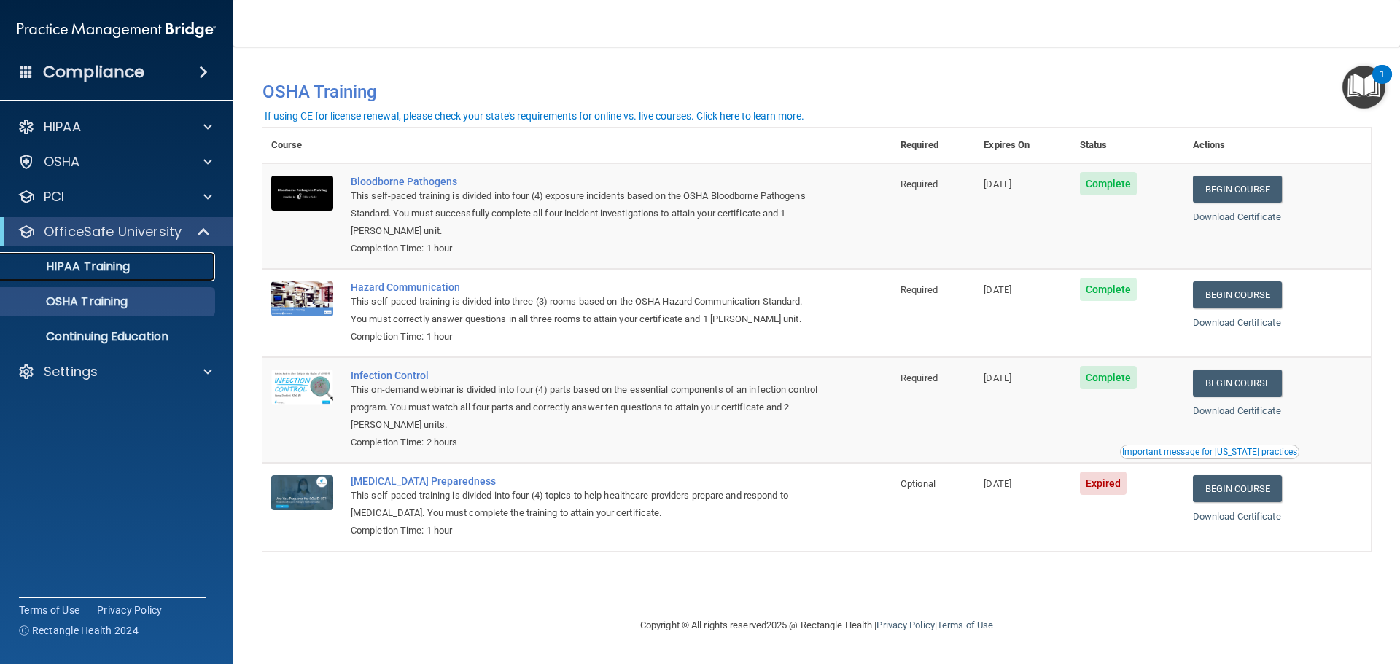
click at [109, 265] on p "HIPAA Training" at bounding box center [69, 267] width 120 height 15
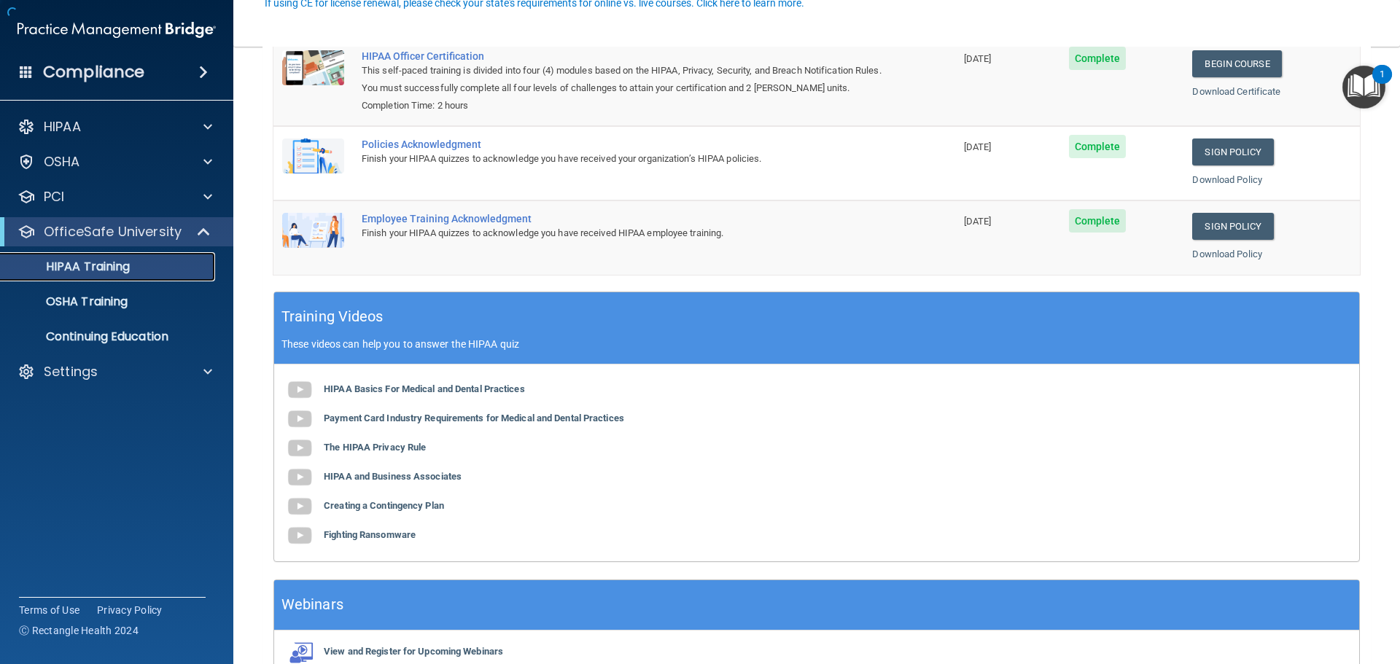
scroll to position [292, 0]
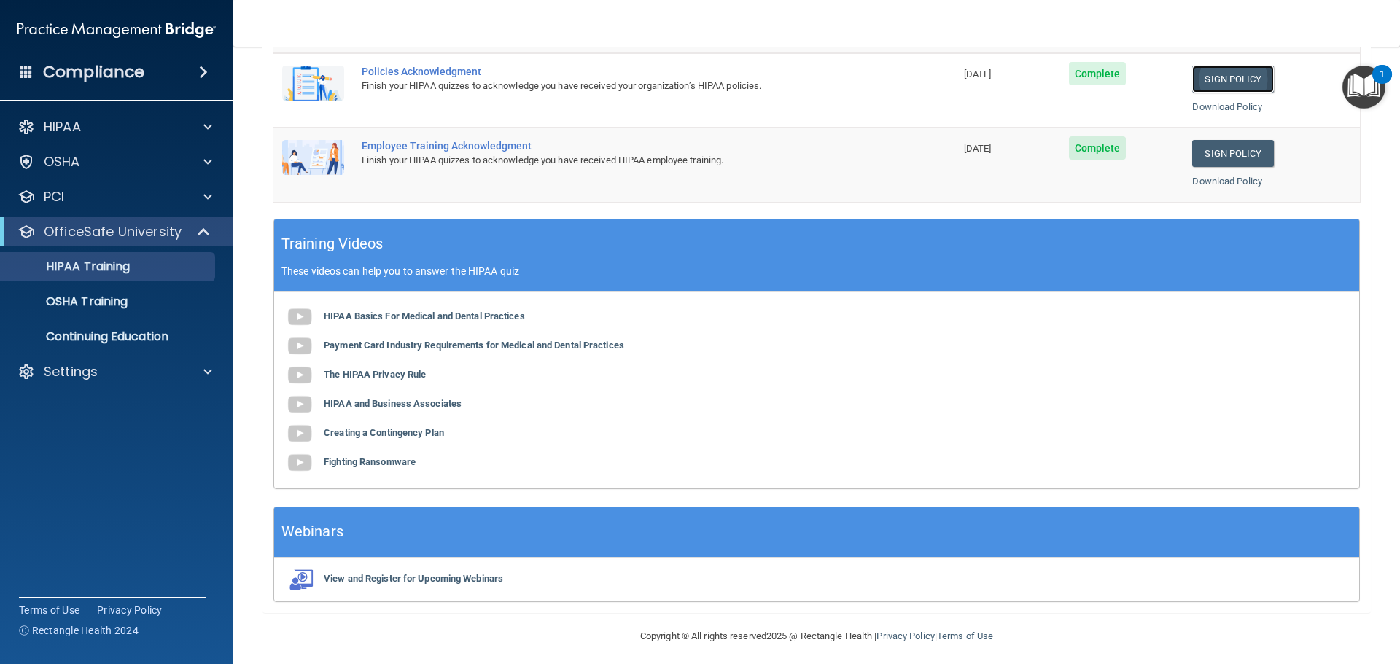
click at [1238, 76] on link "Sign Policy" at bounding box center [1232, 79] width 81 height 27
click at [1215, 149] on link "Sign Policy" at bounding box center [1232, 153] width 81 height 27
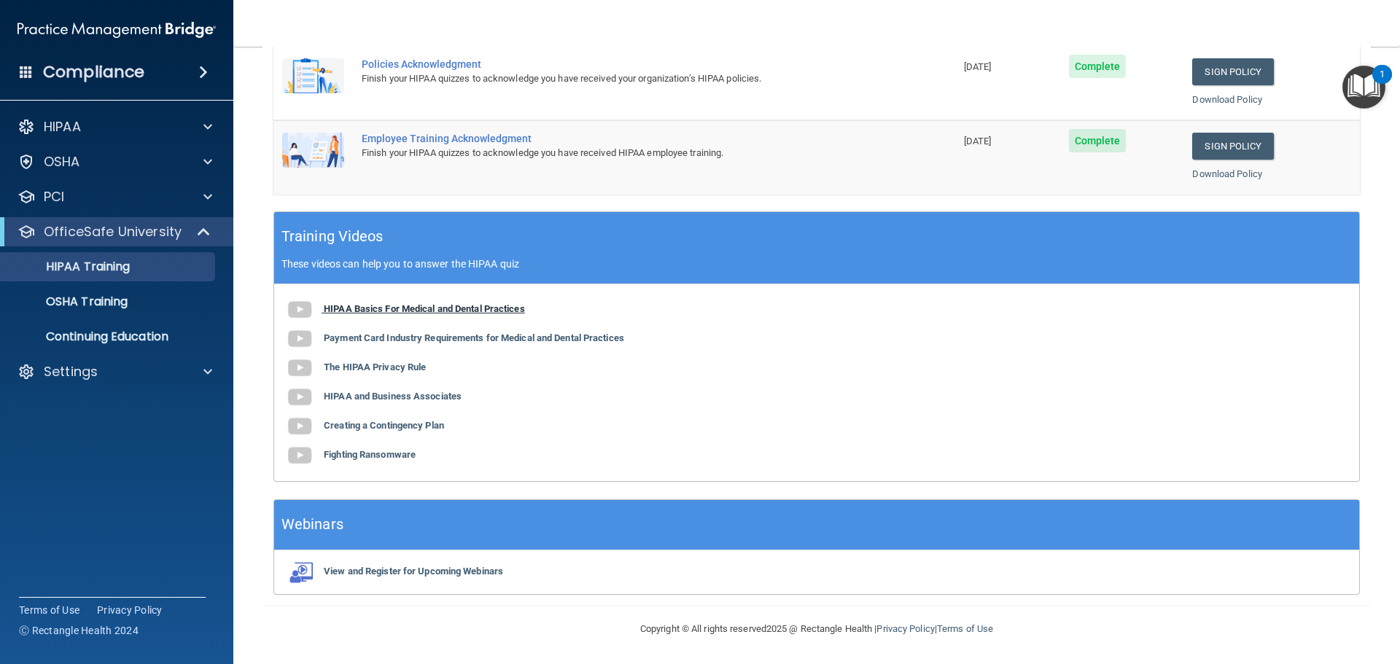
click at [386, 314] on b "HIPAA Basics For Medical and Dental Practices" at bounding box center [424, 308] width 201 height 11
click at [424, 332] on div "HIPAA Basics For Medical and Dental Practices Payment Card Industry Requirement…" at bounding box center [816, 382] width 1085 height 197
click at [424, 340] on b "Payment Card Industry Requirements for Medical and Dental Practices" at bounding box center [474, 338] width 300 height 11
click at [136, 272] on div "HIPAA Training" at bounding box center [108, 267] width 199 height 15
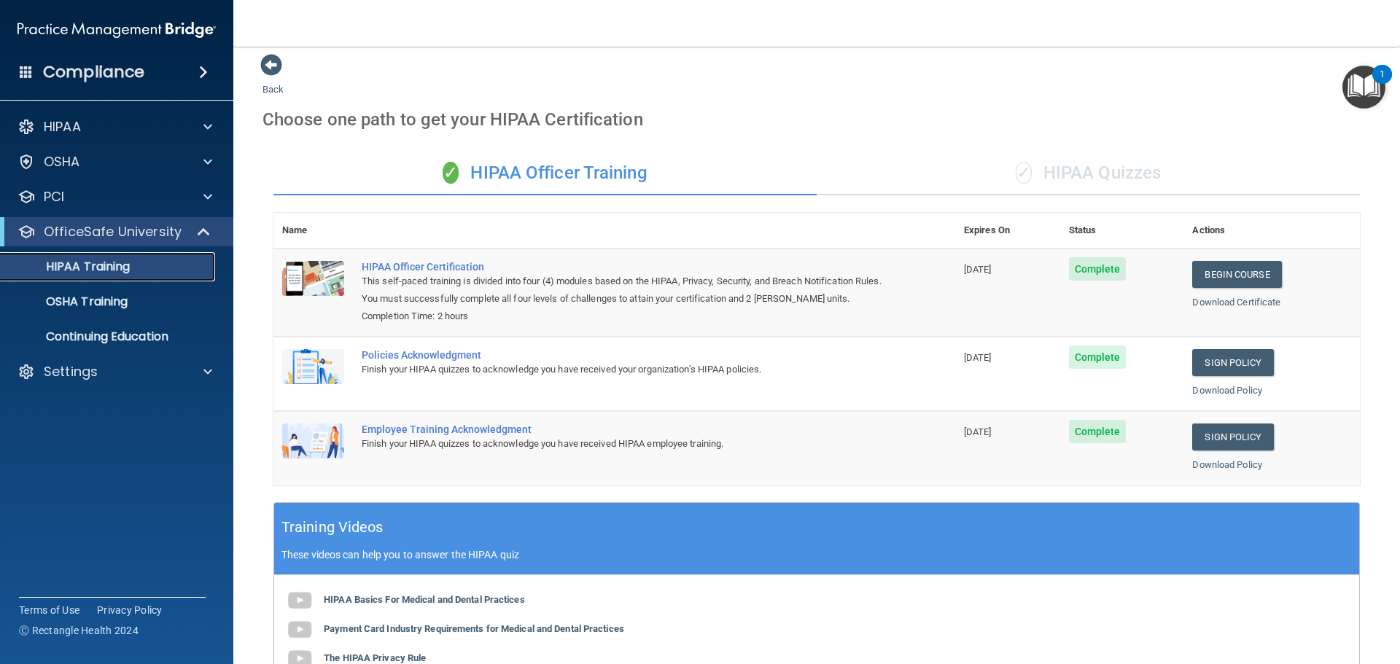
scroll to position [0, 0]
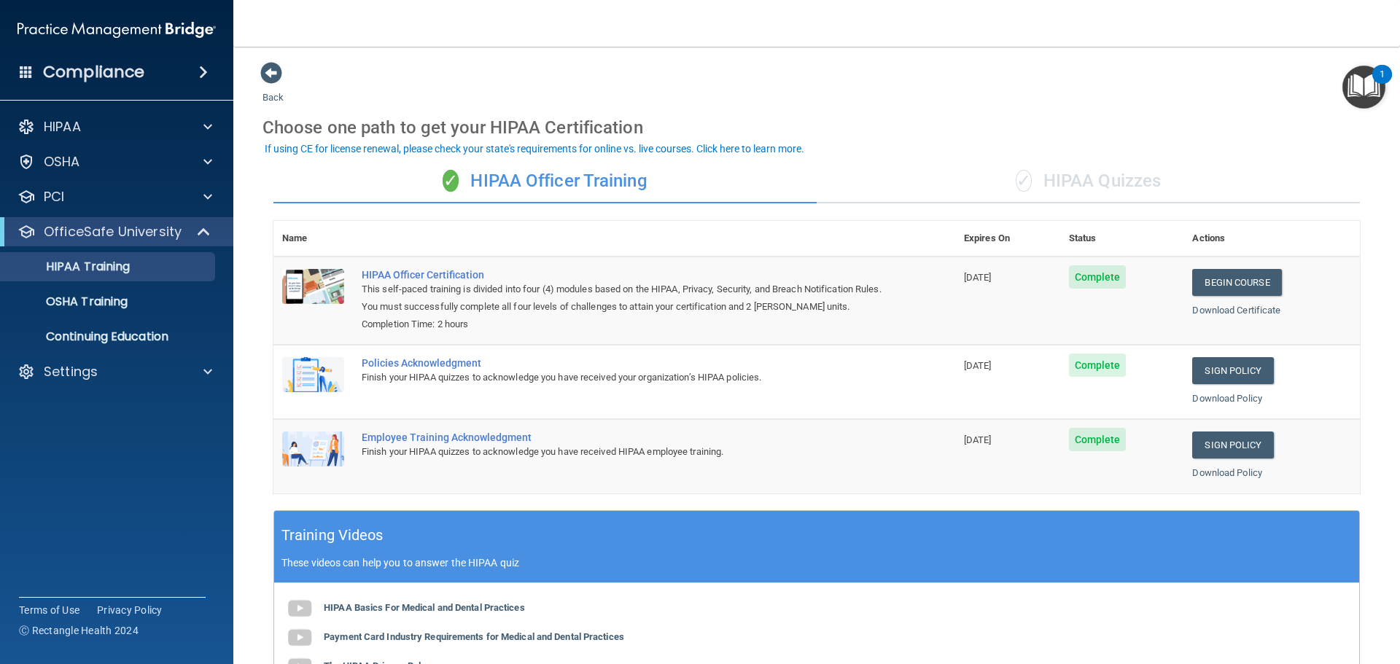
click at [1038, 183] on div "✓ HIPAA Quizzes" at bounding box center [1088, 182] width 543 height 44
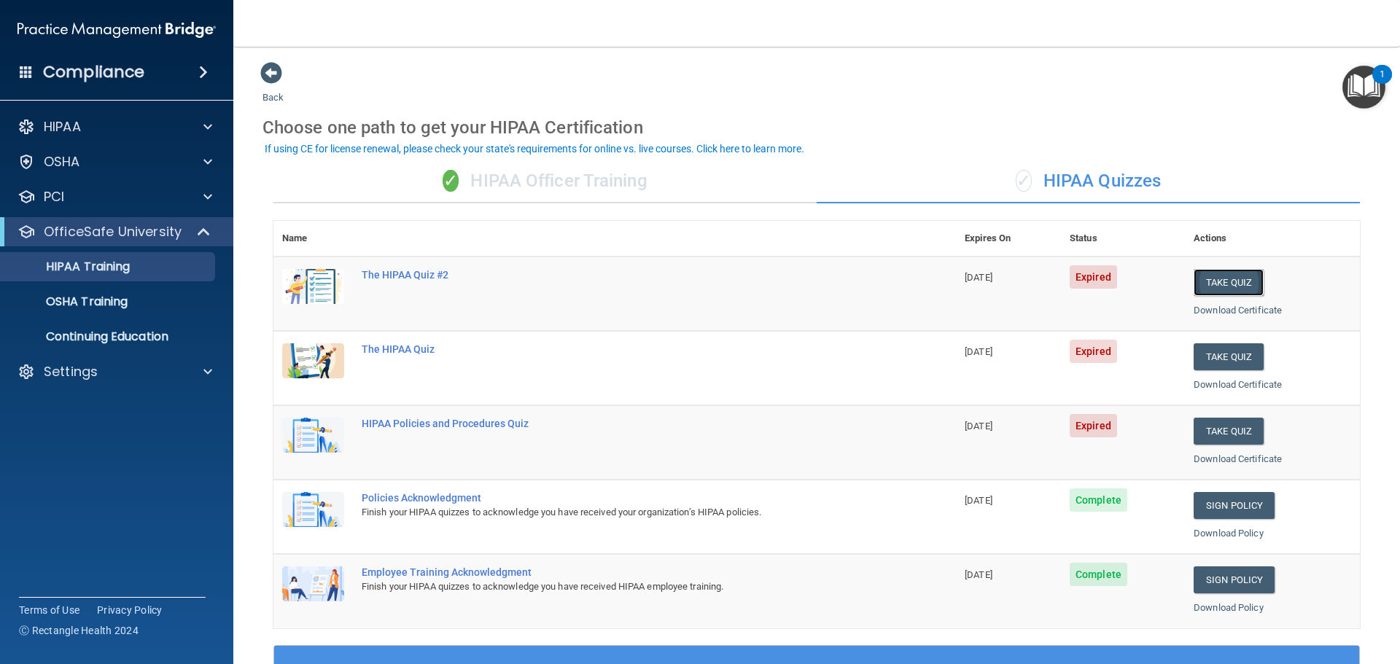
click at [1209, 279] on button "Take Quiz" at bounding box center [1229, 282] width 70 height 27
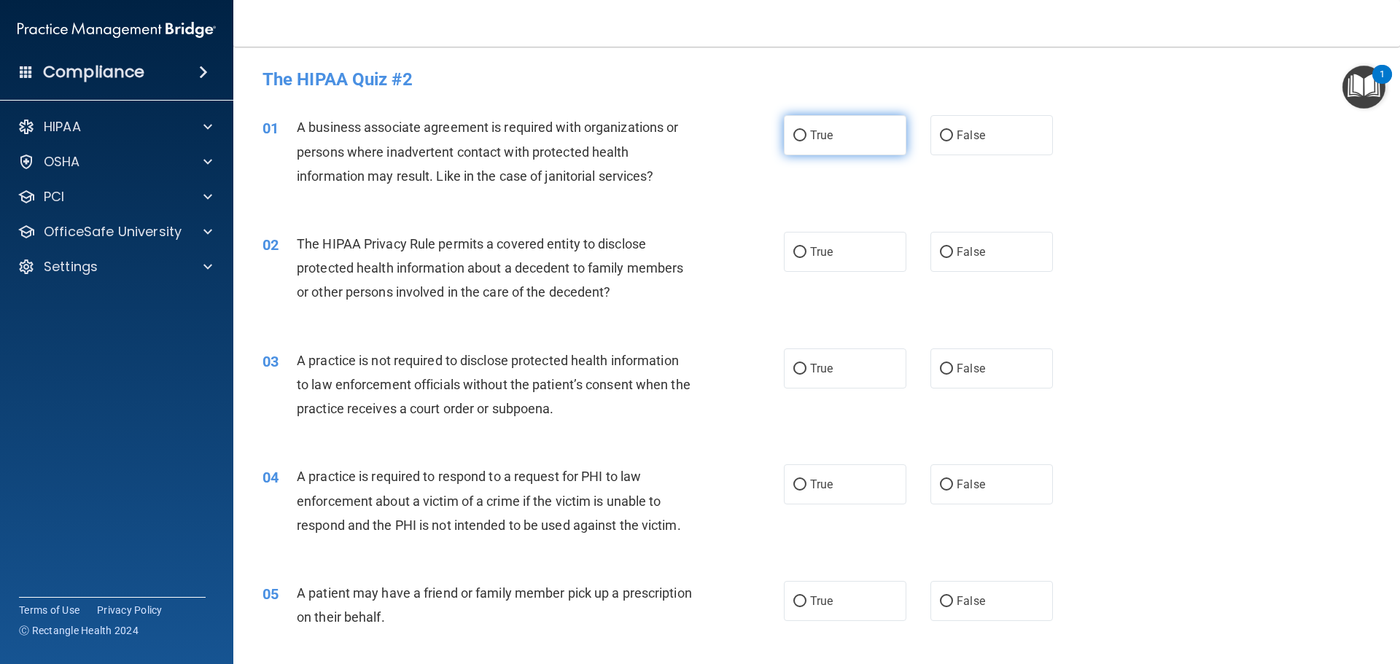
click at [810, 130] on span "True" at bounding box center [821, 135] width 23 height 14
click at [807, 131] on input "True" at bounding box center [799, 136] width 13 height 11
radio input "true"
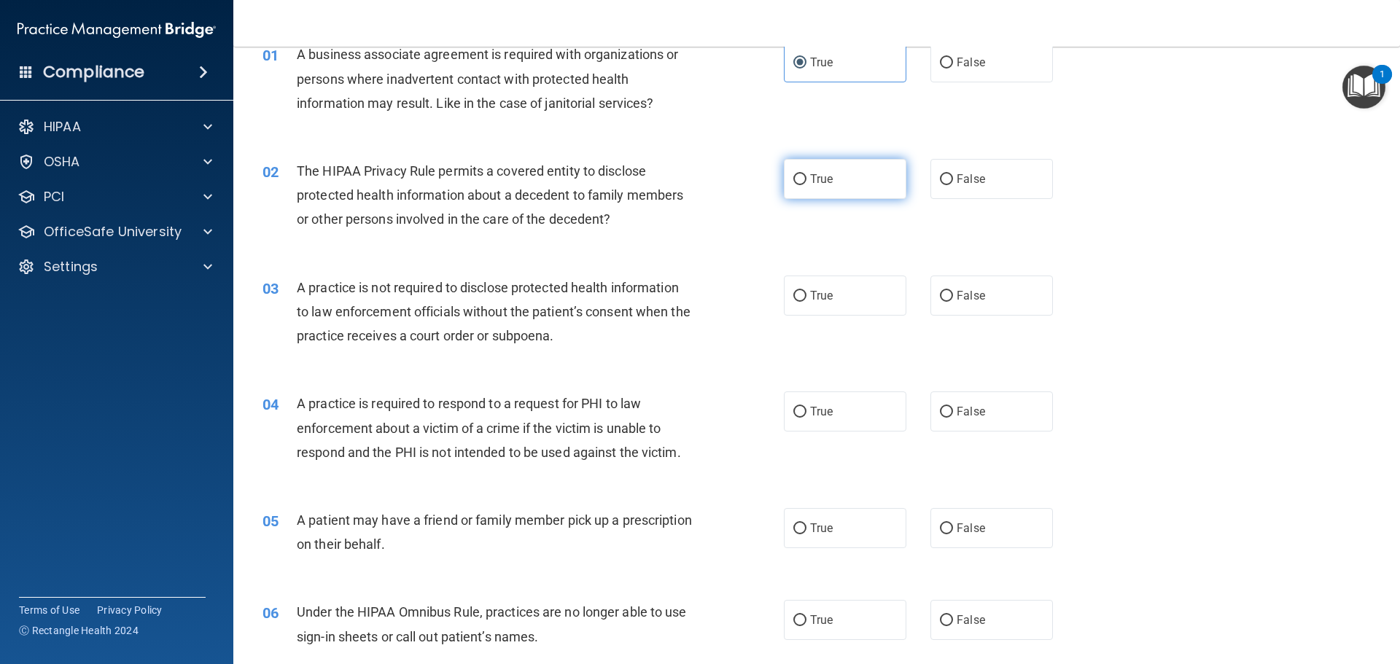
click at [837, 183] on label "True" at bounding box center [845, 179] width 123 height 40
click at [807, 183] on input "True" at bounding box center [799, 179] width 13 height 11
radio input "true"
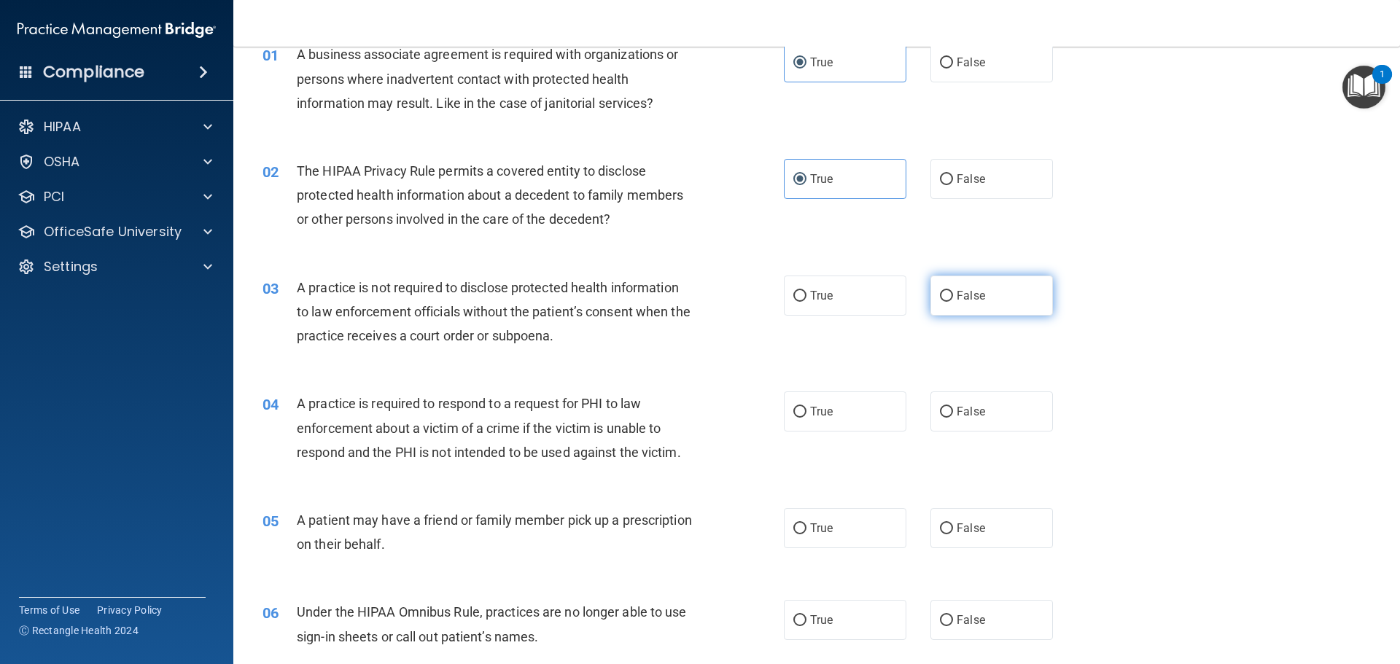
click at [950, 284] on label "False" at bounding box center [992, 296] width 123 height 40
click at [950, 291] on input "False" at bounding box center [946, 296] width 13 height 11
radio input "true"
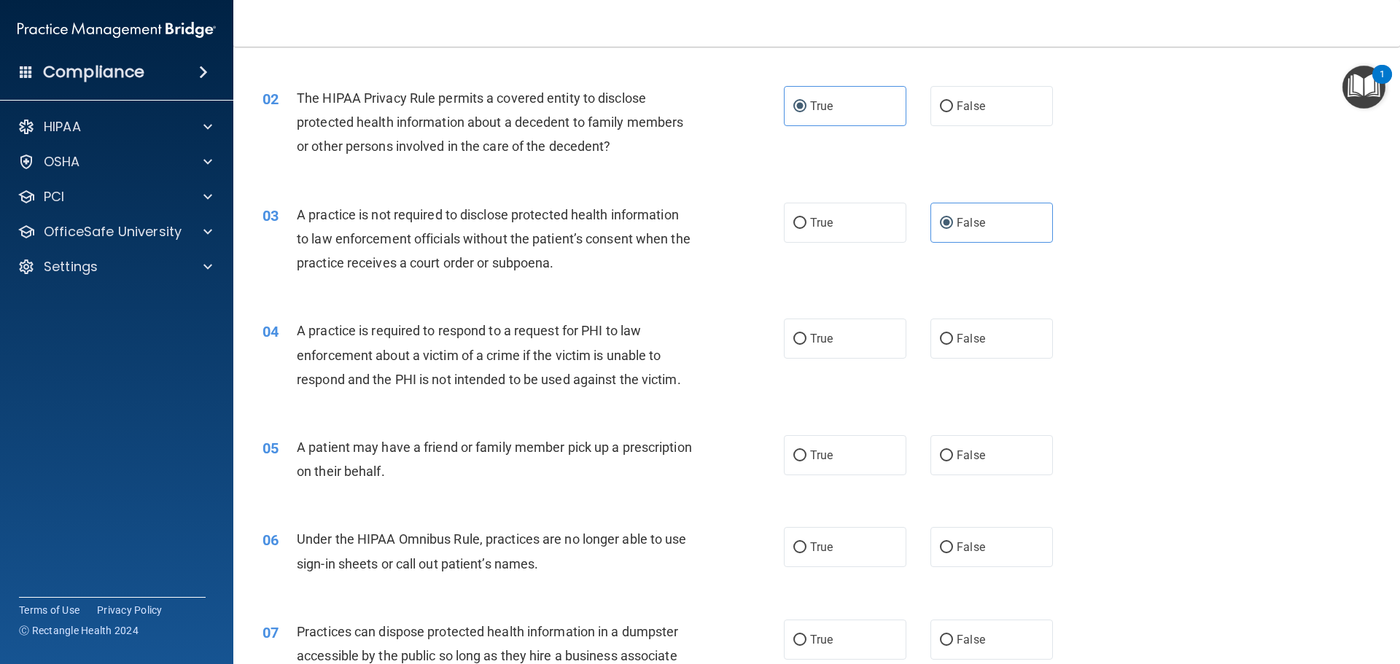
scroll to position [219, 0]
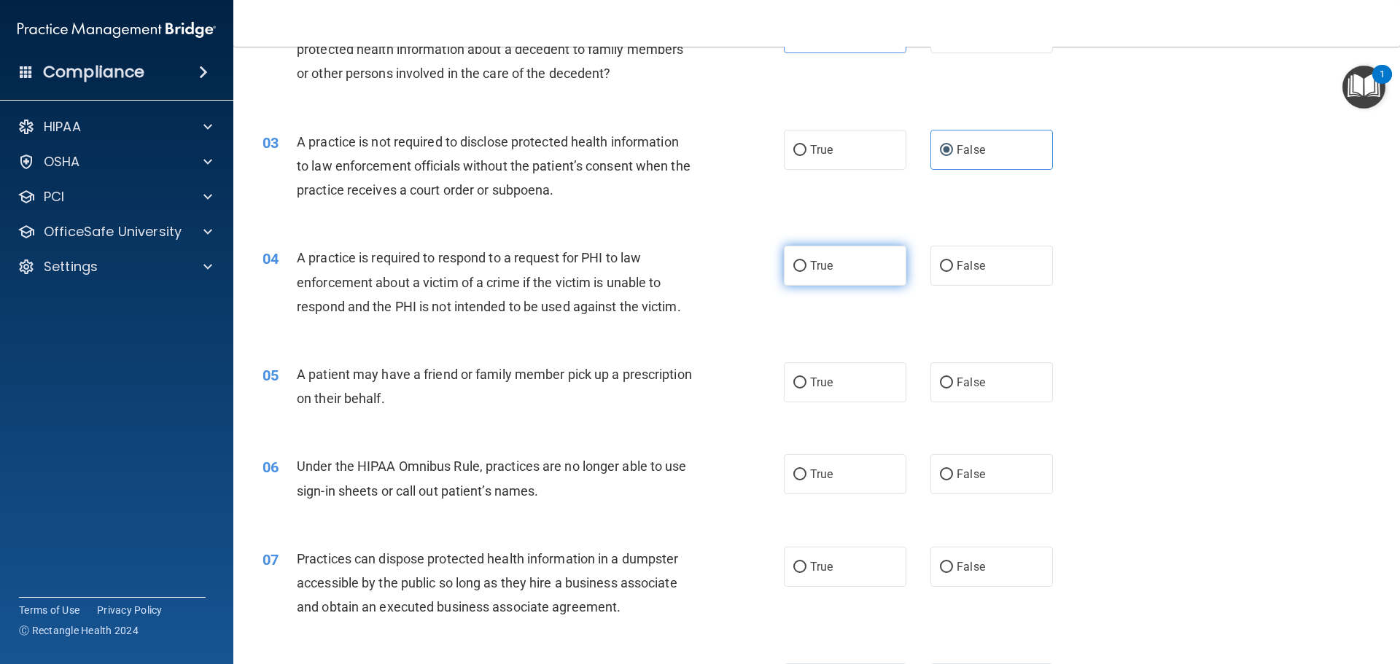
click at [828, 267] on span "True" at bounding box center [821, 266] width 23 height 14
click at [807, 267] on input "True" at bounding box center [799, 266] width 13 height 11
radio input "true"
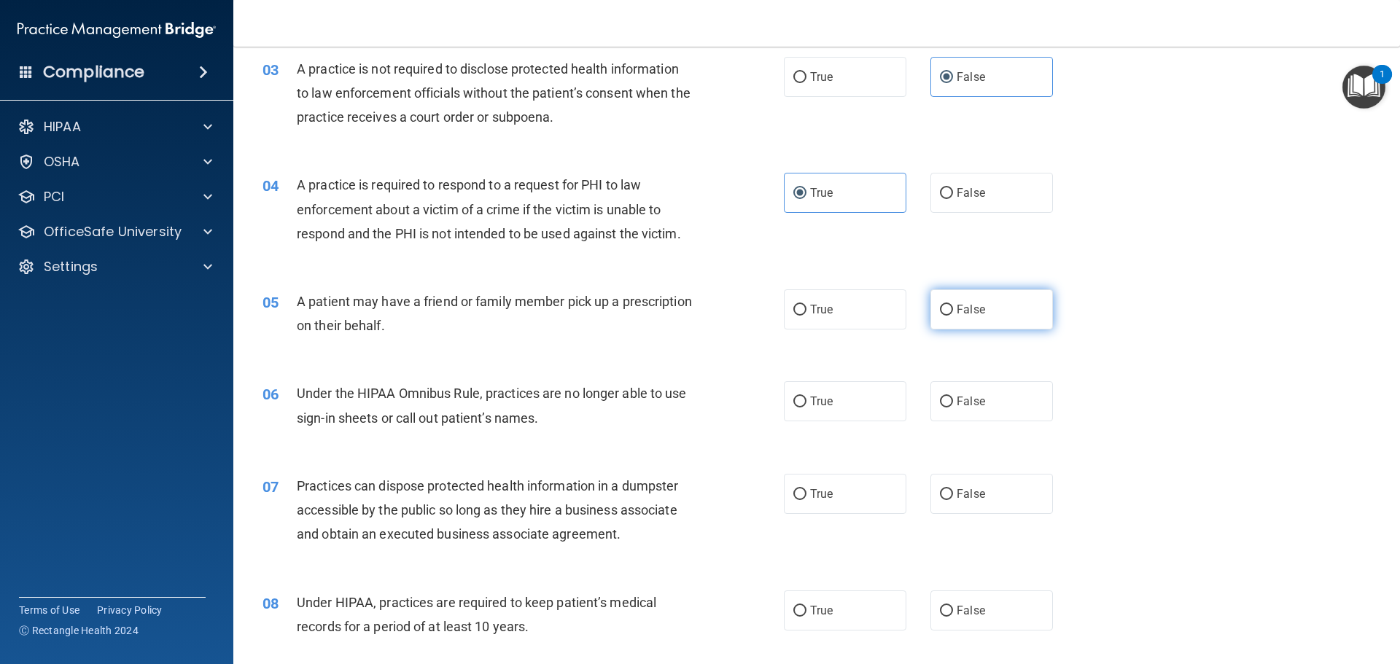
click at [1006, 307] on label "False" at bounding box center [992, 310] width 123 height 40
click at [953, 307] on input "False" at bounding box center [946, 310] width 13 height 11
radio input "true"
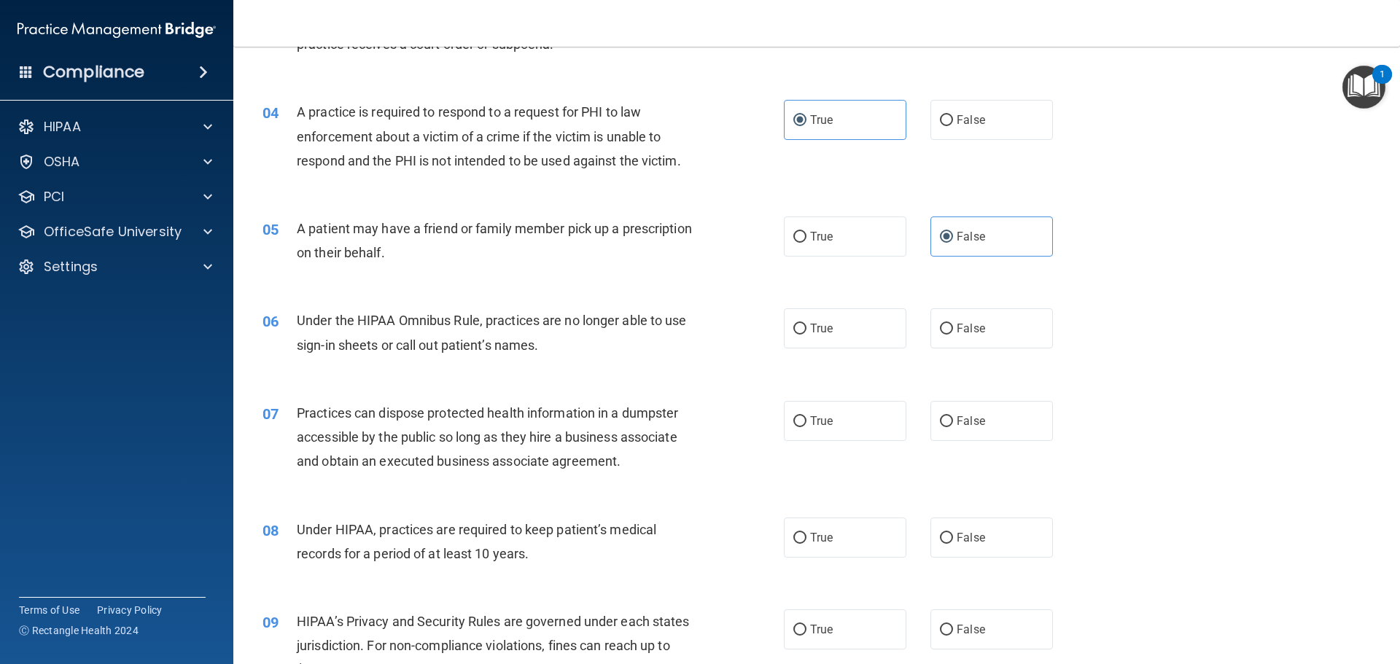
scroll to position [438, 0]
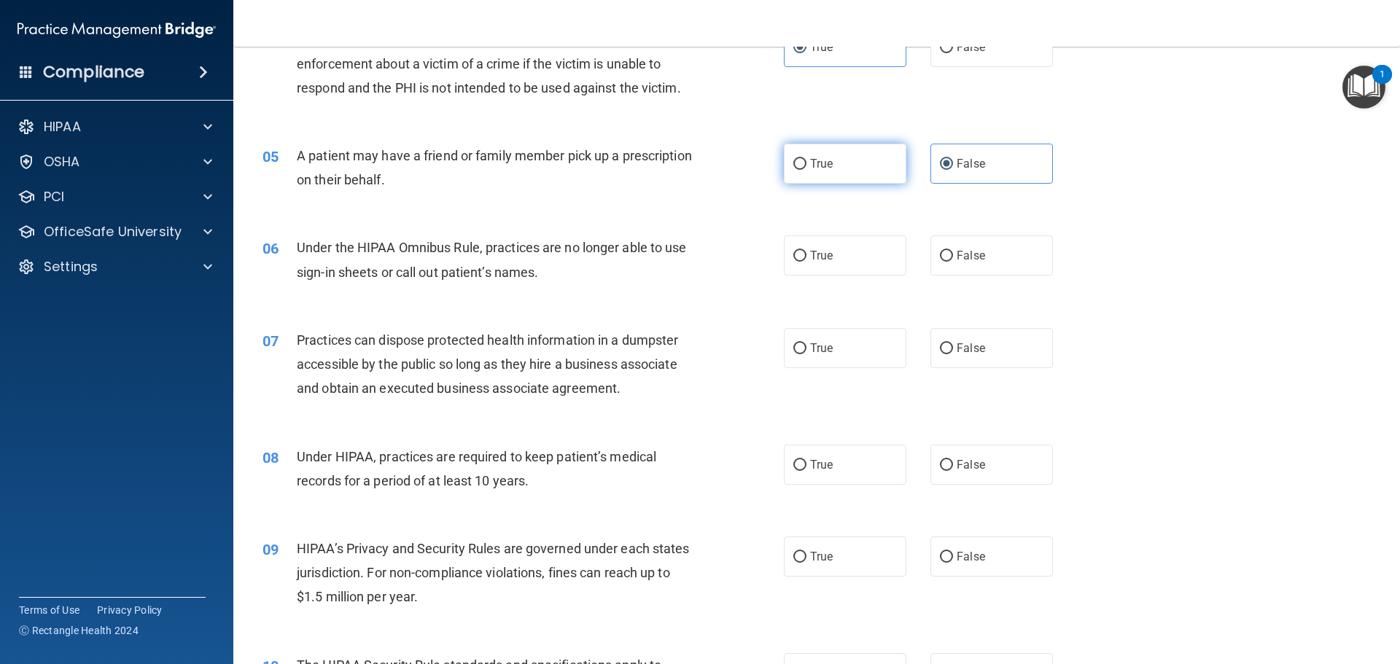
click at [834, 176] on label "True" at bounding box center [845, 164] width 123 height 40
click at [807, 170] on input "True" at bounding box center [799, 164] width 13 height 11
radio input "true"
radio input "false"
click at [861, 273] on label "True" at bounding box center [845, 256] width 123 height 40
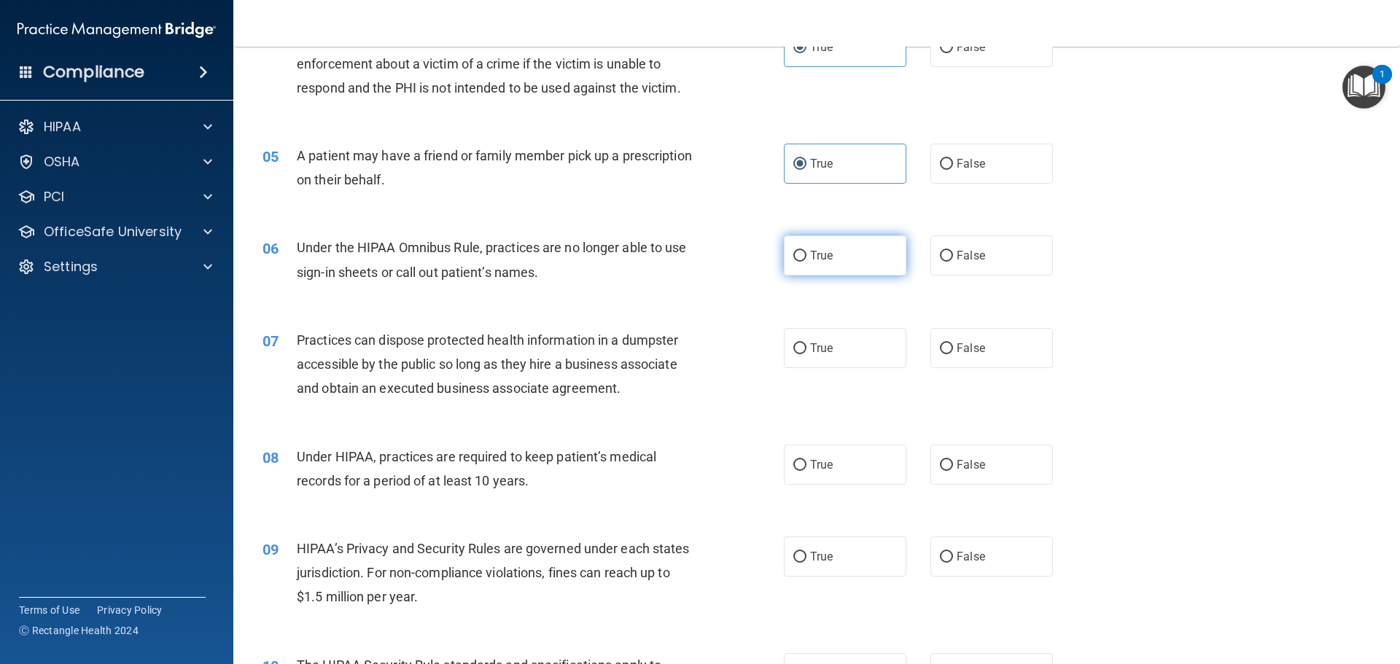
click at [807, 262] on input "True" at bounding box center [799, 256] width 13 height 11
radio input "true"
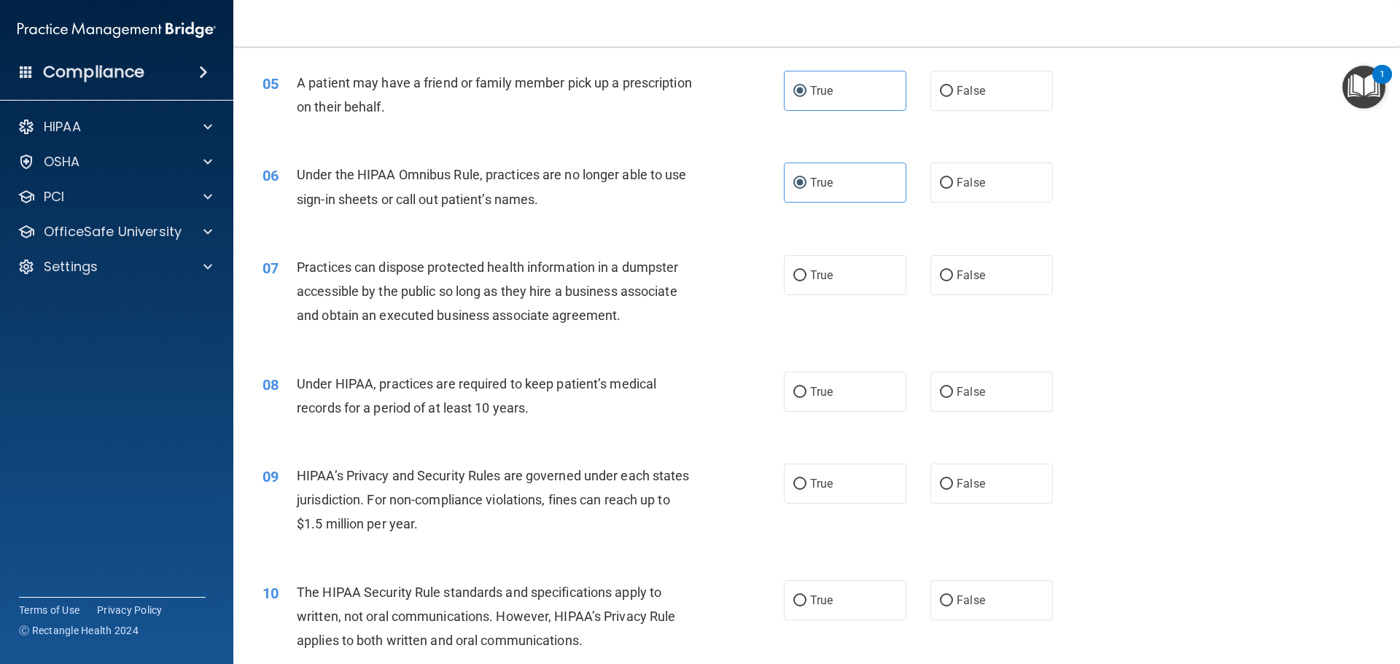
scroll to position [583, 0]
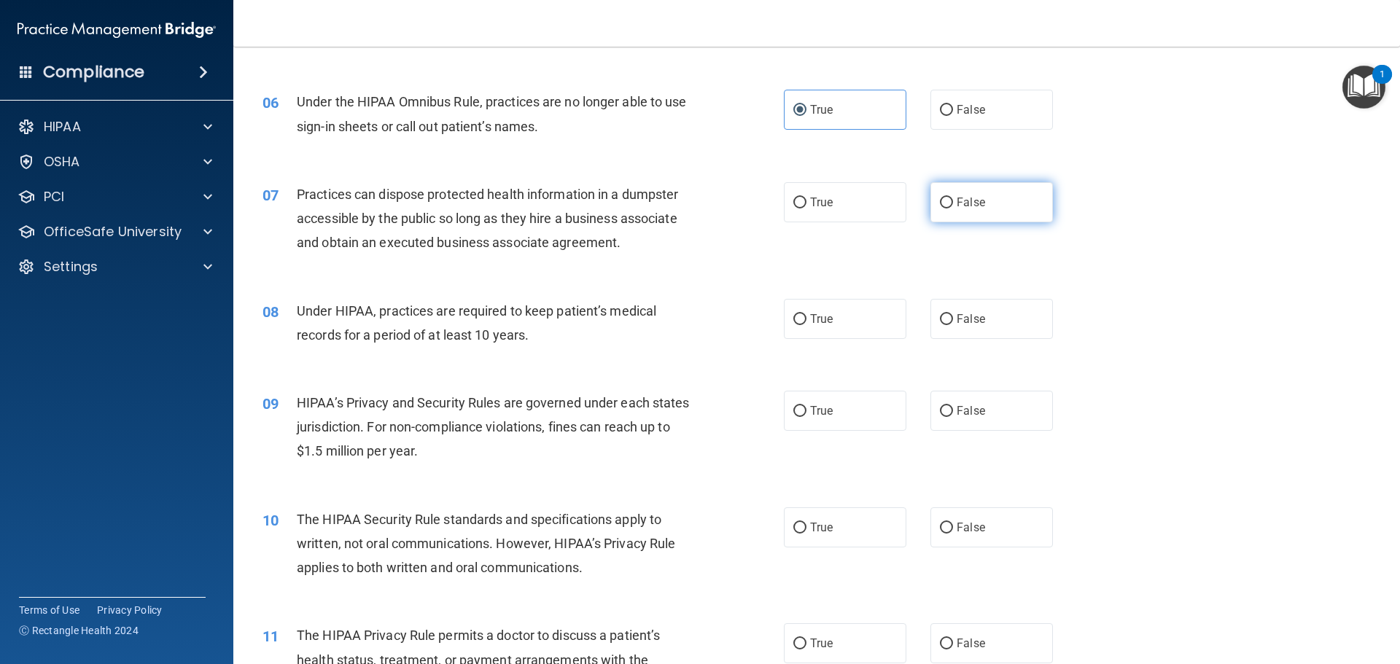
click at [957, 209] on span "False" at bounding box center [971, 202] width 28 height 14
click at [953, 209] on input "False" at bounding box center [946, 203] width 13 height 11
radio input "true"
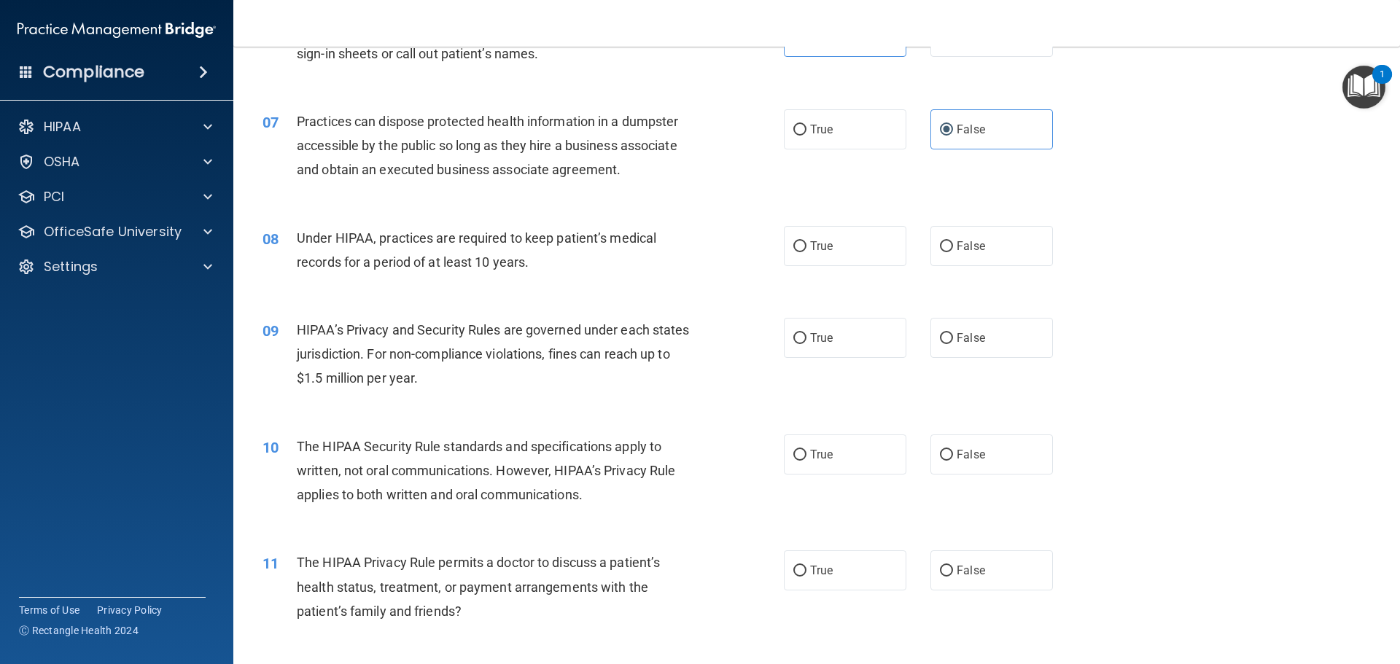
scroll to position [729, 0]
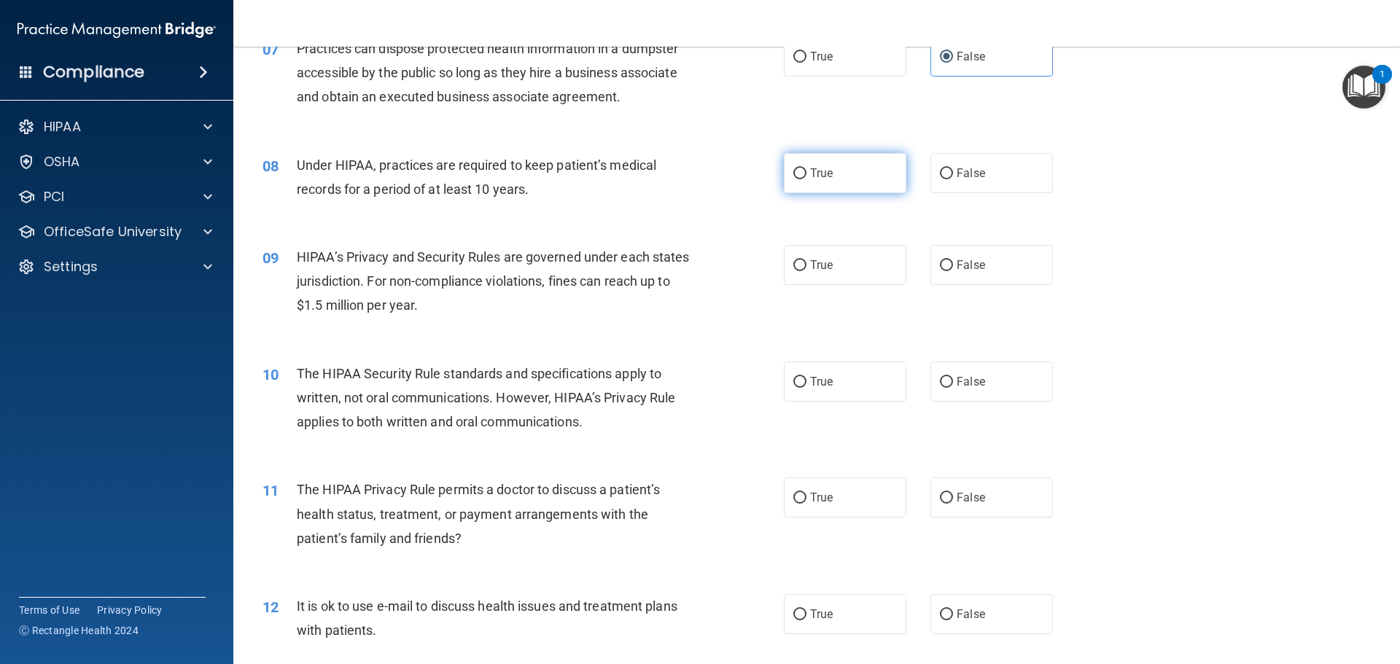
click at [845, 174] on label "True" at bounding box center [845, 173] width 123 height 40
click at [807, 174] on input "True" at bounding box center [799, 173] width 13 height 11
radio input "true"
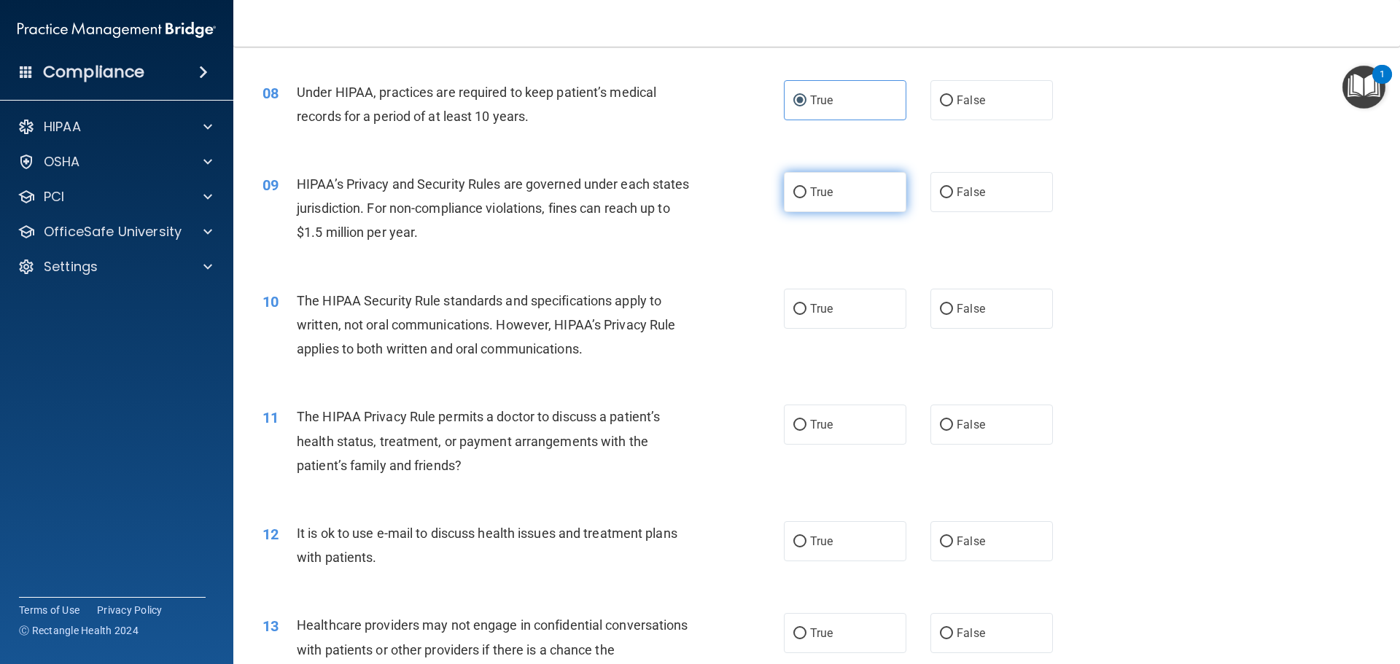
click at [826, 202] on label "True" at bounding box center [845, 192] width 123 height 40
click at [807, 198] on input "True" at bounding box center [799, 192] width 13 height 11
radio input "true"
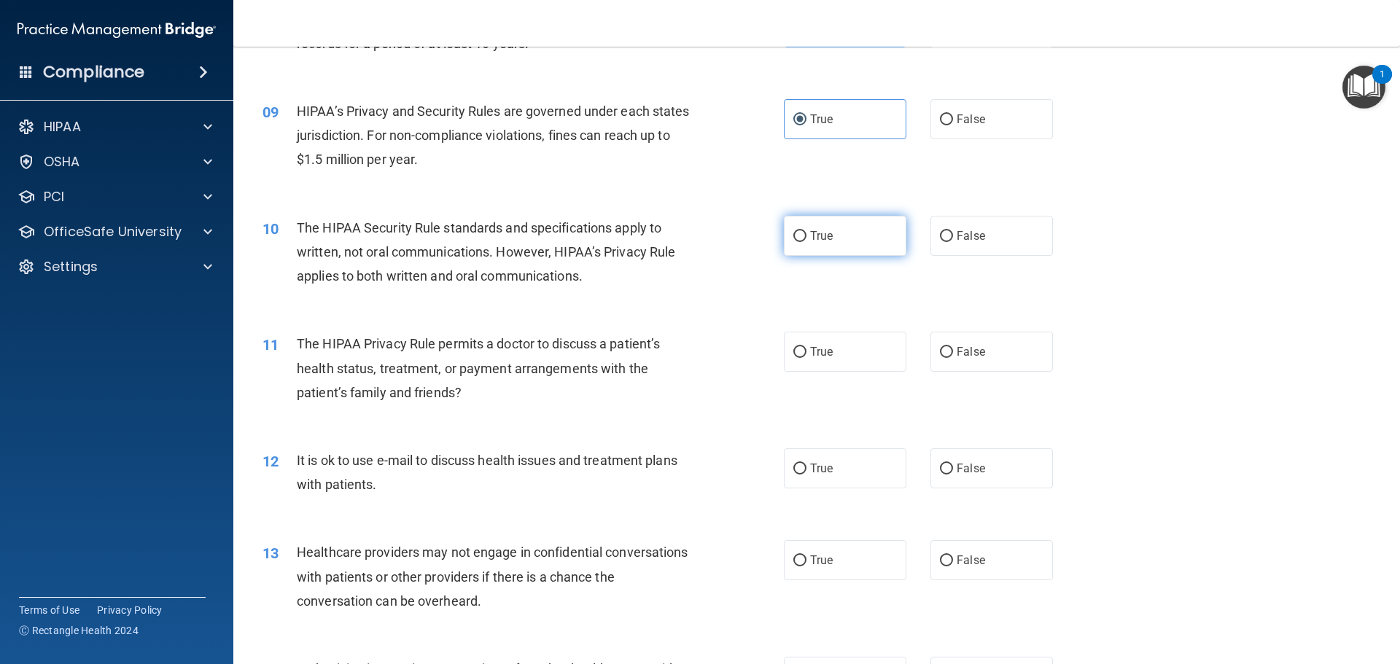
click at [854, 236] on label "True" at bounding box center [845, 236] width 123 height 40
click at [807, 236] on input "True" at bounding box center [799, 236] width 13 height 11
radio input "true"
click at [854, 236] on label "True" at bounding box center [845, 236] width 123 height 40
click at [807, 236] on input "True" at bounding box center [799, 236] width 13 height 11
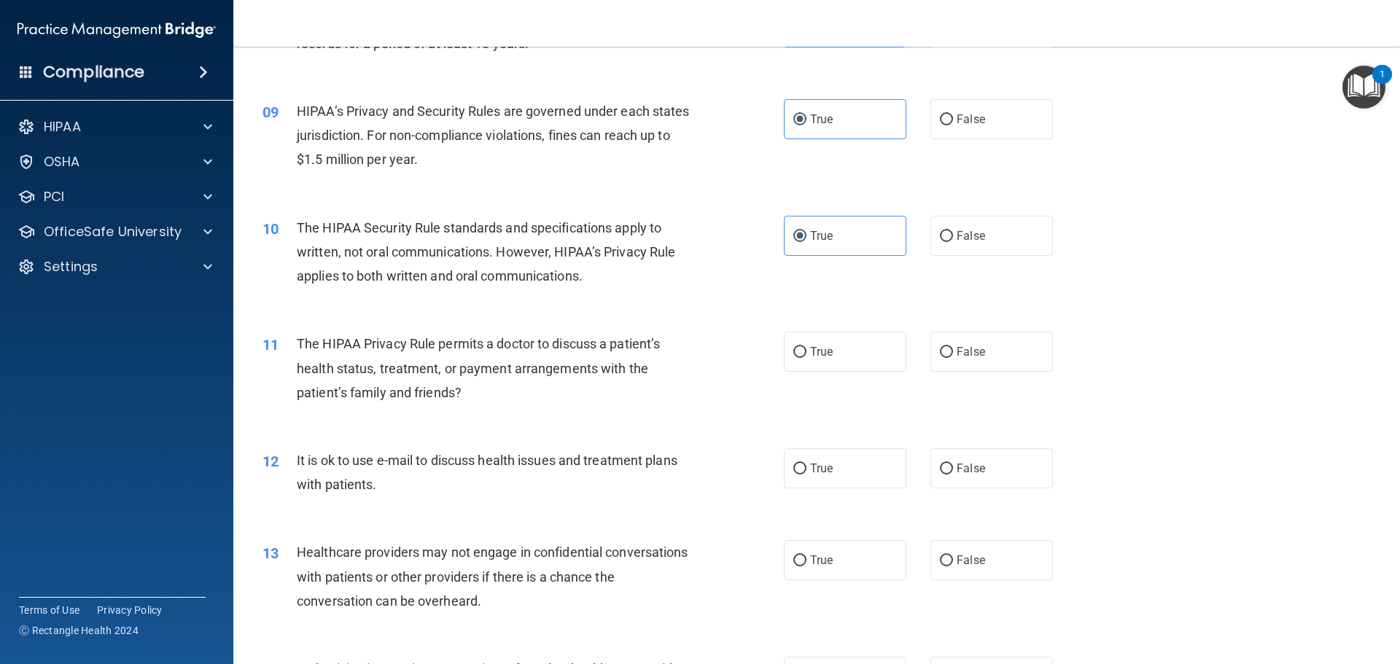
click at [923, 237] on div "True False" at bounding box center [931, 236] width 294 height 40
click at [940, 237] on input "False" at bounding box center [946, 236] width 13 height 11
radio input "true"
radio input "false"
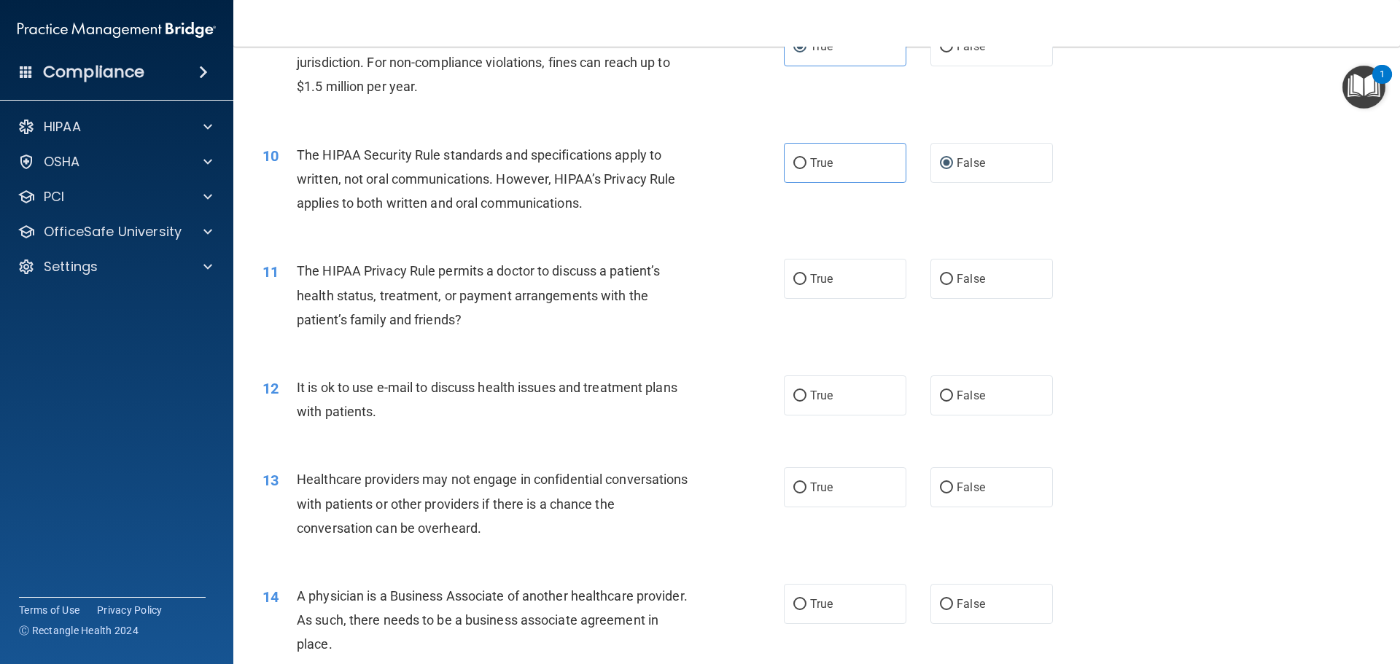
scroll to position [1021, 0]
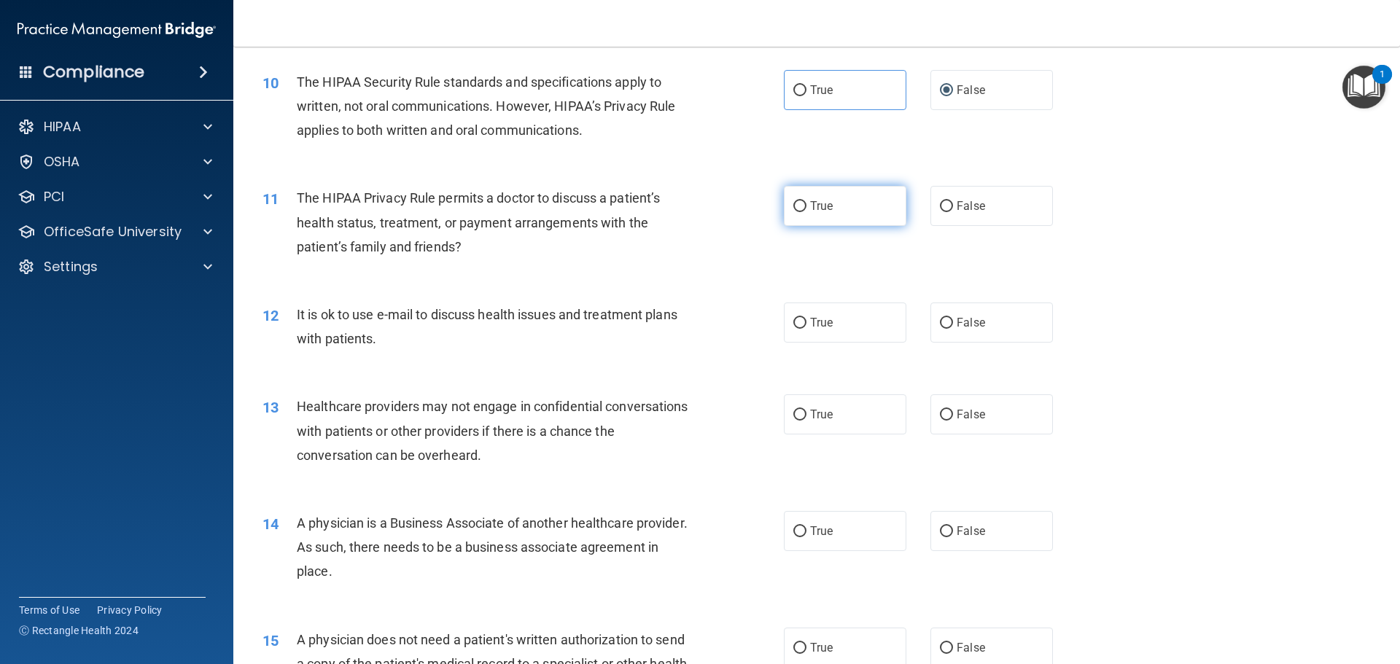
click at [839, 214] on label "True" at bounding box center [845, 206] width 123 height 40
click at [807, 212] on input "True" at bounding box center [799, 206] width 13 height 11
radio input "true"
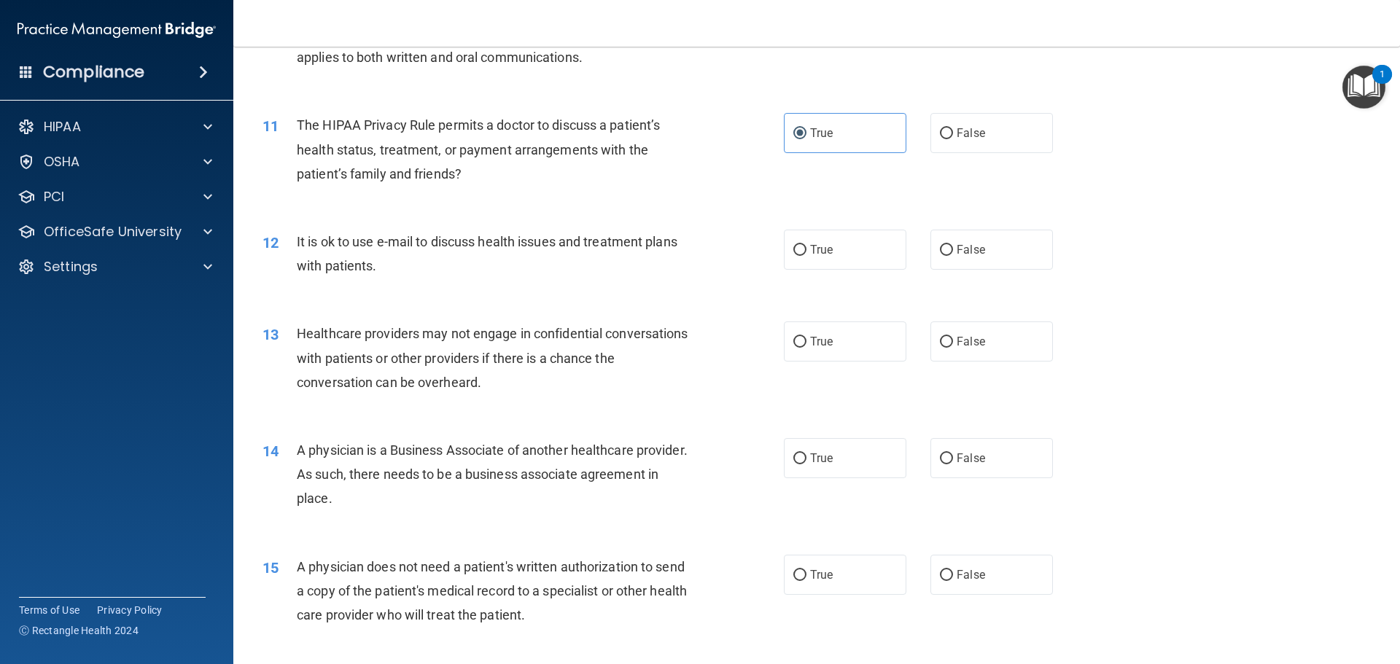
scroll to position [1167, 0]
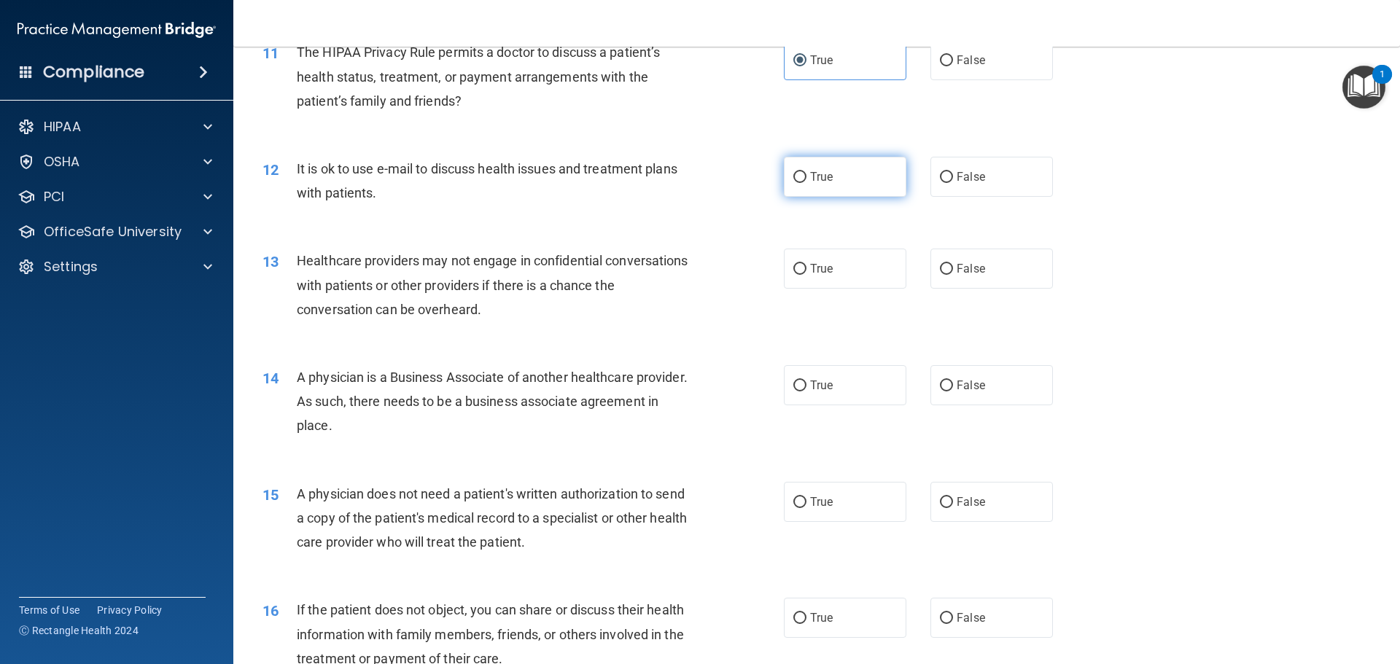
click at [808, 190] on label "True" at bounding box center [845, 177] width 123 height 40
click at [807, 183] on input "True" at bounding box center [799, 177] width 13 height 11
radio input "true"
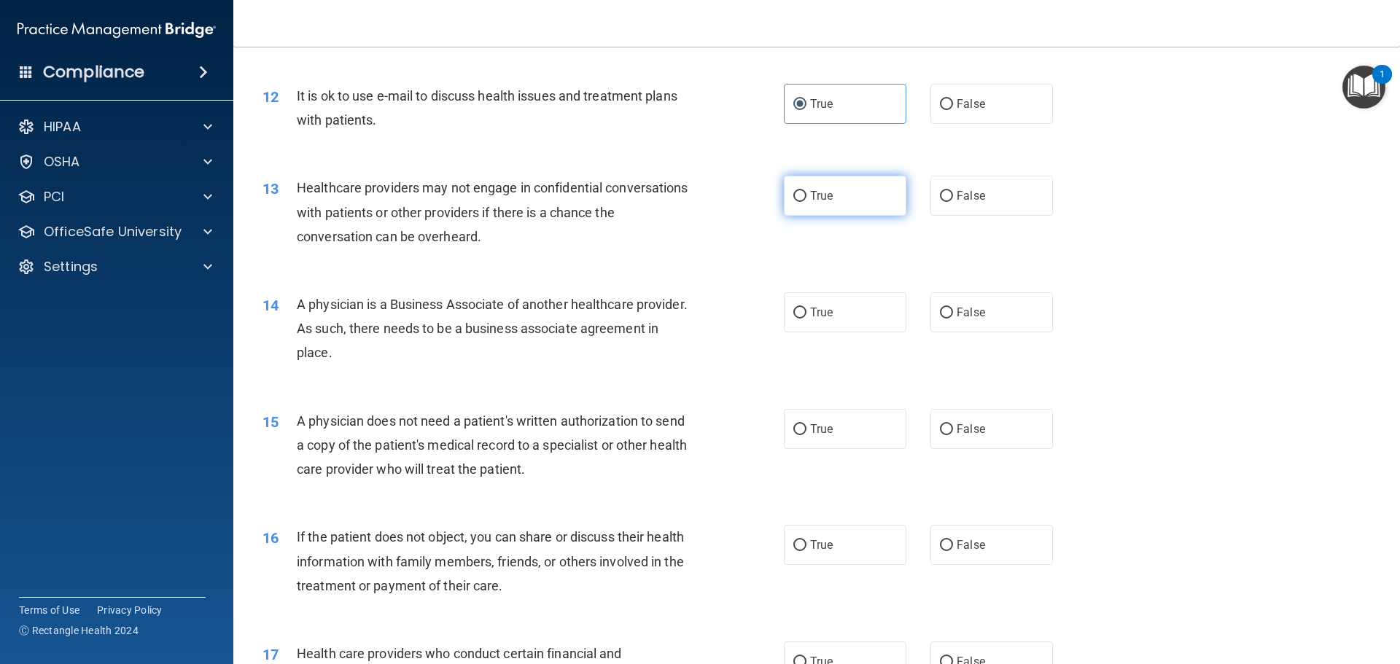
click at [846, 206] on label "True" at bounding box center [845, 196] width 123 height 40
click at [807, 202] on input "True" at bounding box center [799, 196] width 13 height 11
radio input "true"
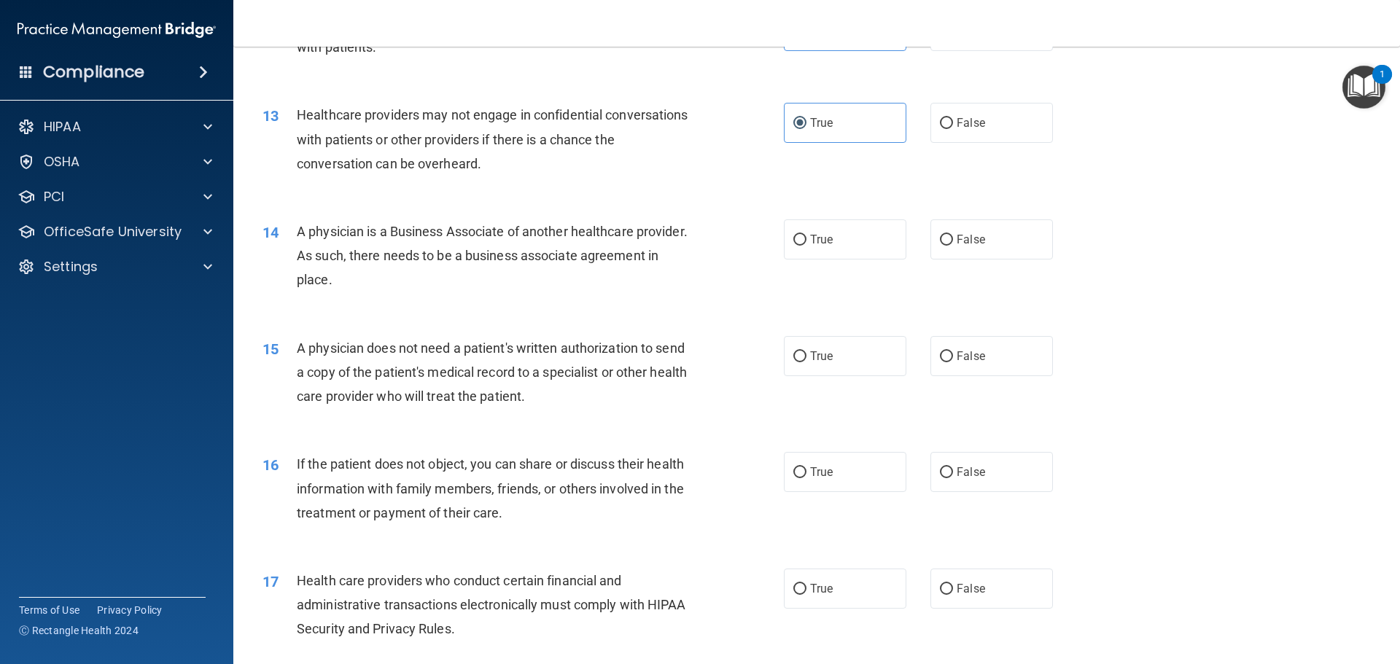
scroll to position [1386, 0]
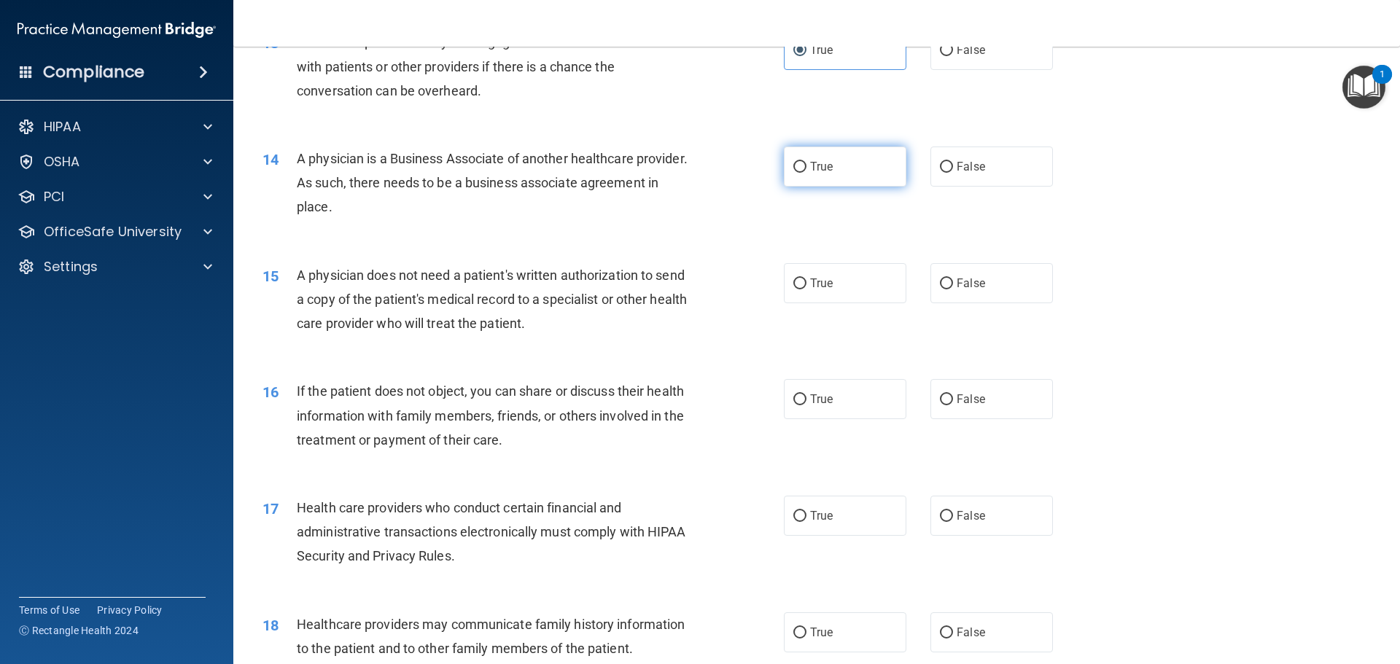
click at [837, 178] on label "True" at bounding box center [845, 167] width 123 height 40
click at [807, 173] on input "True" at bounding box center [799, 167] width 13 height 11
radio input "true"
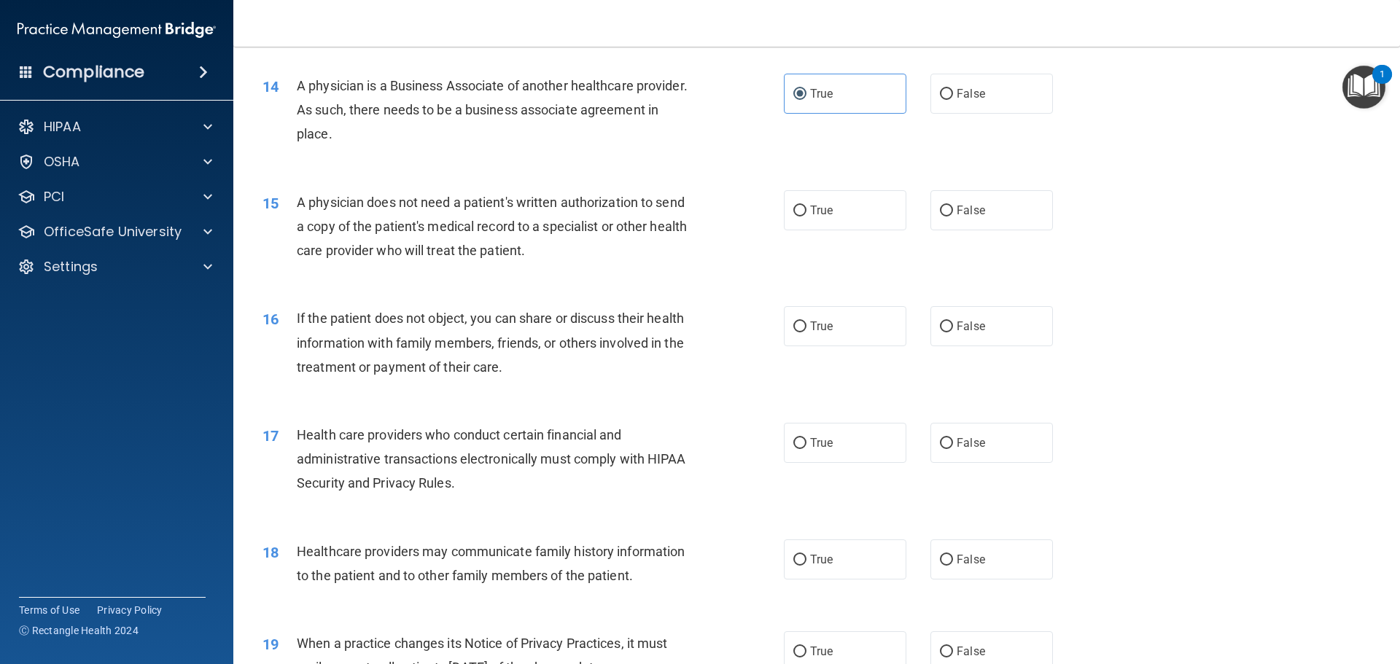
scroll to position [1531, 0]
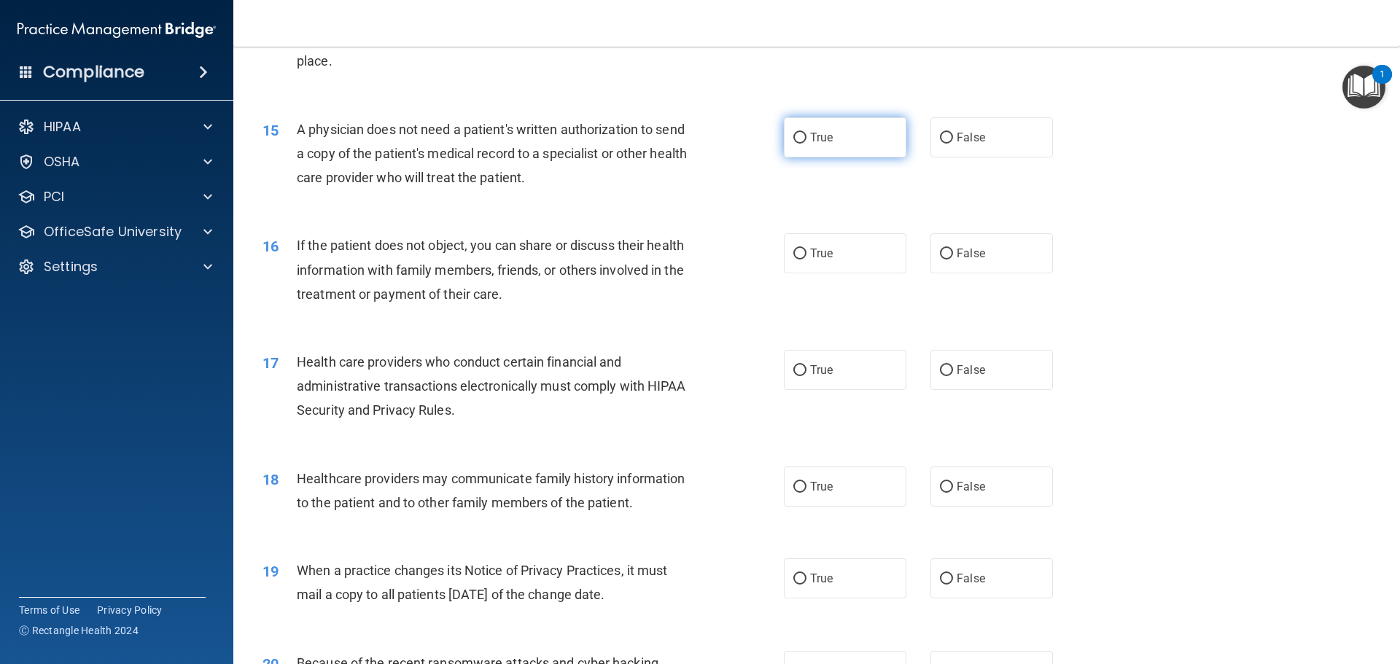
click at [853, 147] on label "True" at bounding box center [845, 137] width 123 height 40
click at [807, 144] on input "True" at bounding box center [799, 138] width 13 height 11
radio input "true"
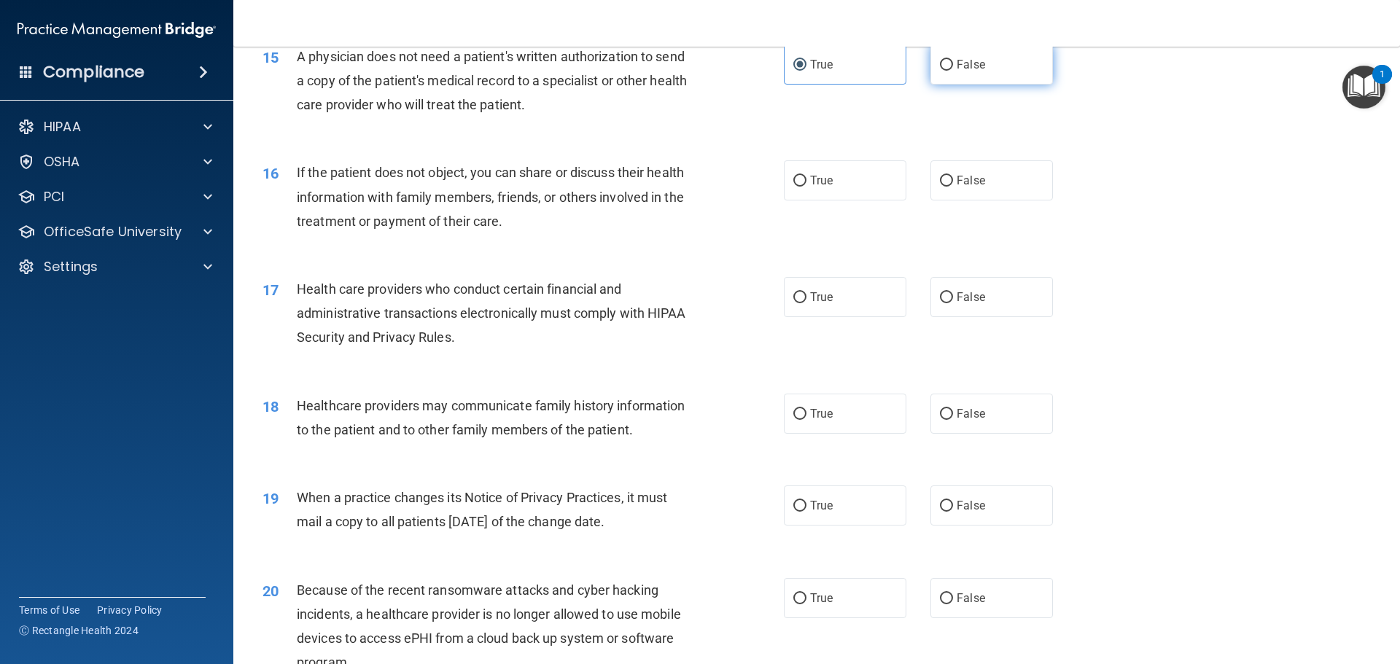
click at [980, 66] on label "False" at bounding box center [992, 64] width 123 height 40
click at [953, 66] on input "False" at bounding box center [946, 65] width 13 height 11
radio input "true"
radio input "false"
click at [852, 203] on div "16 If the patient does not object, you can share or discuss their health inform…" at bounding box center [817, 200] width 1130 height 117
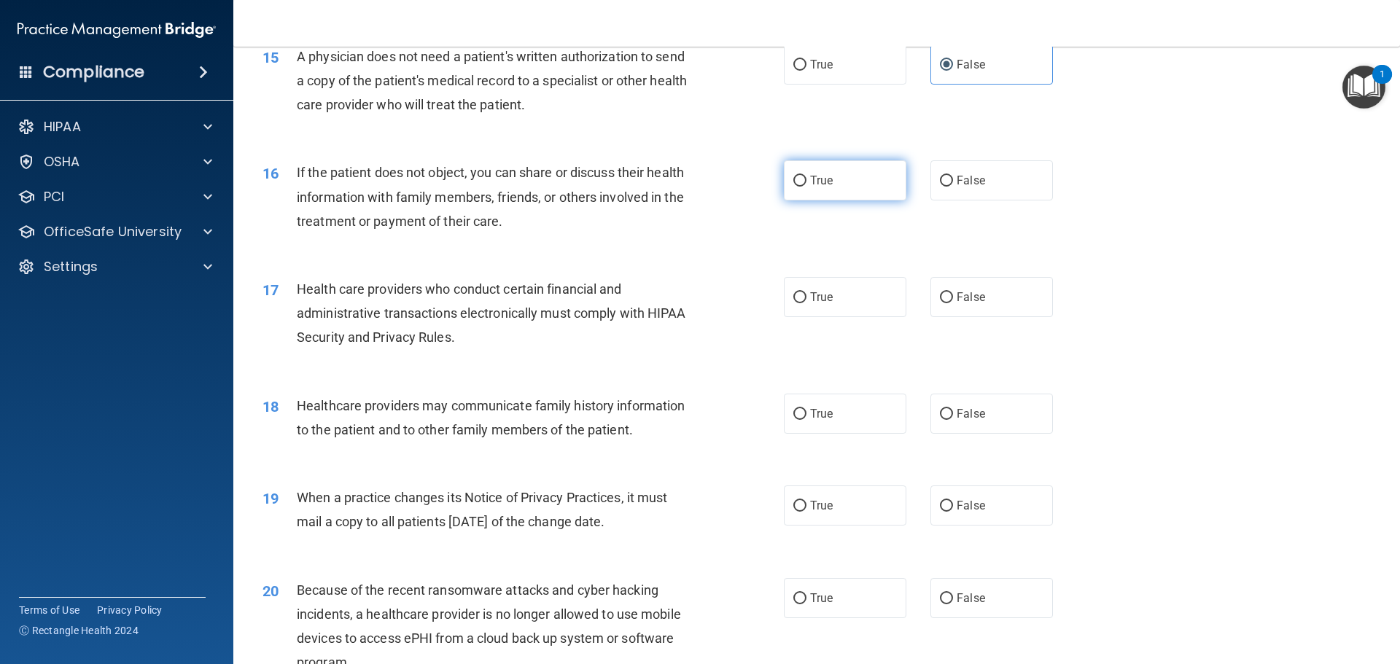
click at [859, 191] on label "True" at bounding box center [845, 180] width 123 height 40
click at [807, 187] on input "True" at bounding box center [799, 181] width 13 height 11
radio input "true"
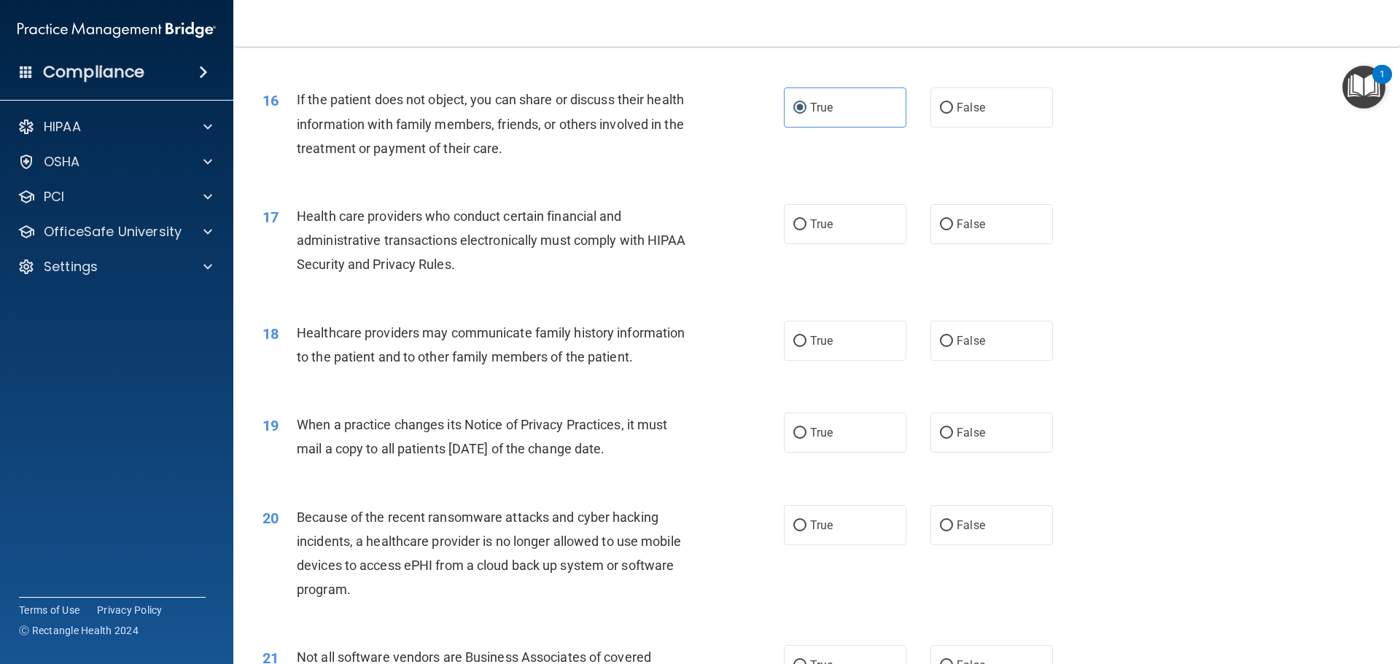
scroll to position [1750, 0]
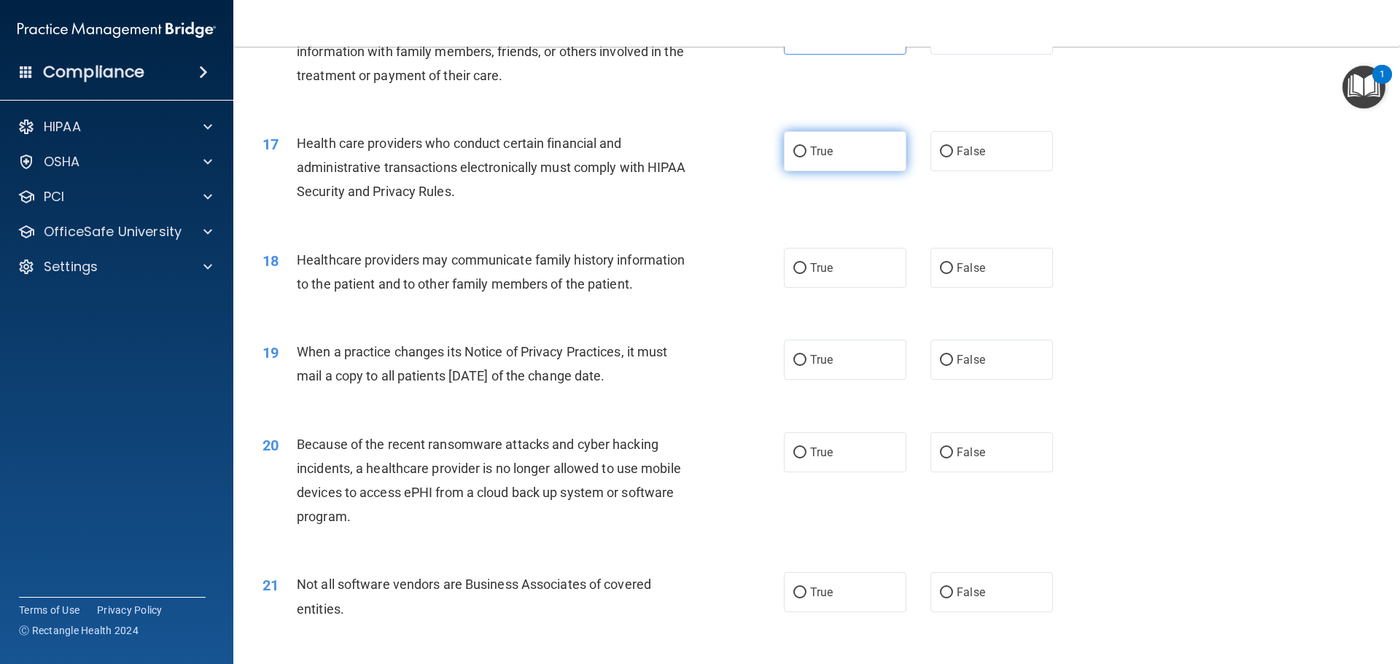
click at [834, 158] on label "True" at bounding box center [845, 151] width 123 height 40
click at [807, 158] on input "True" at bounding box center [799, 152] width 13 height 11
radio input "true"
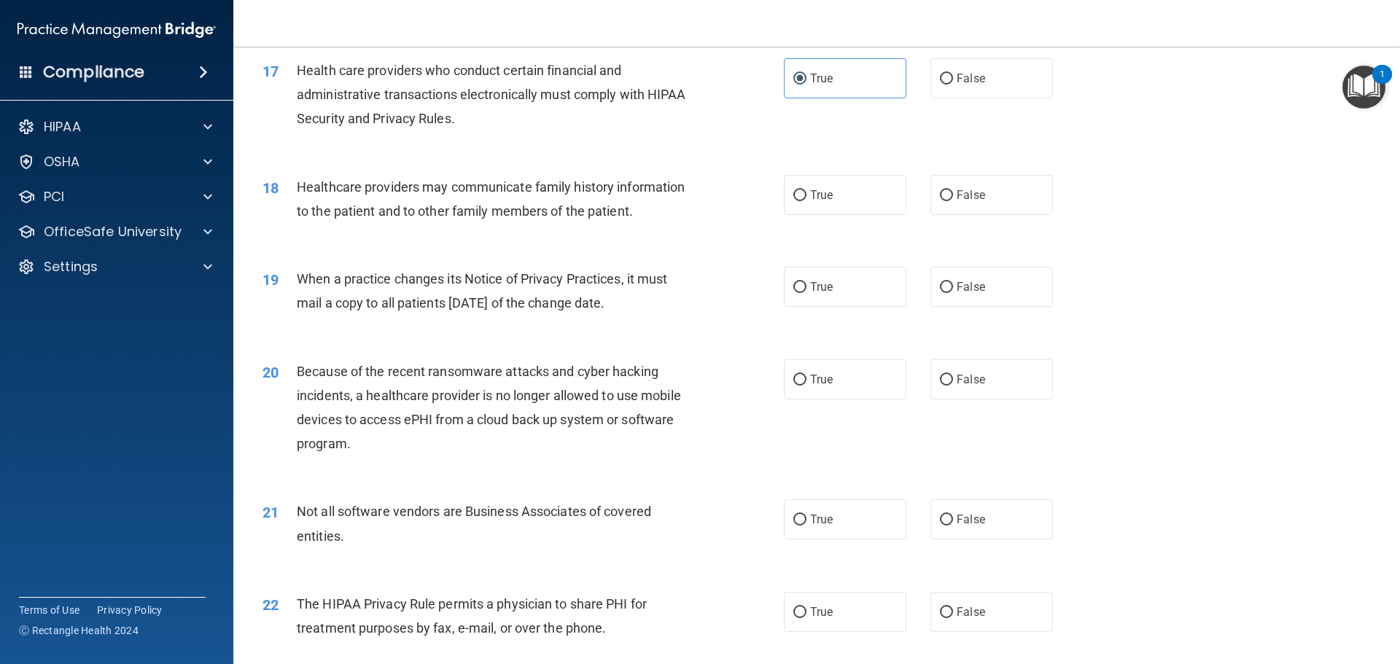
scroll to position [1896, 0]
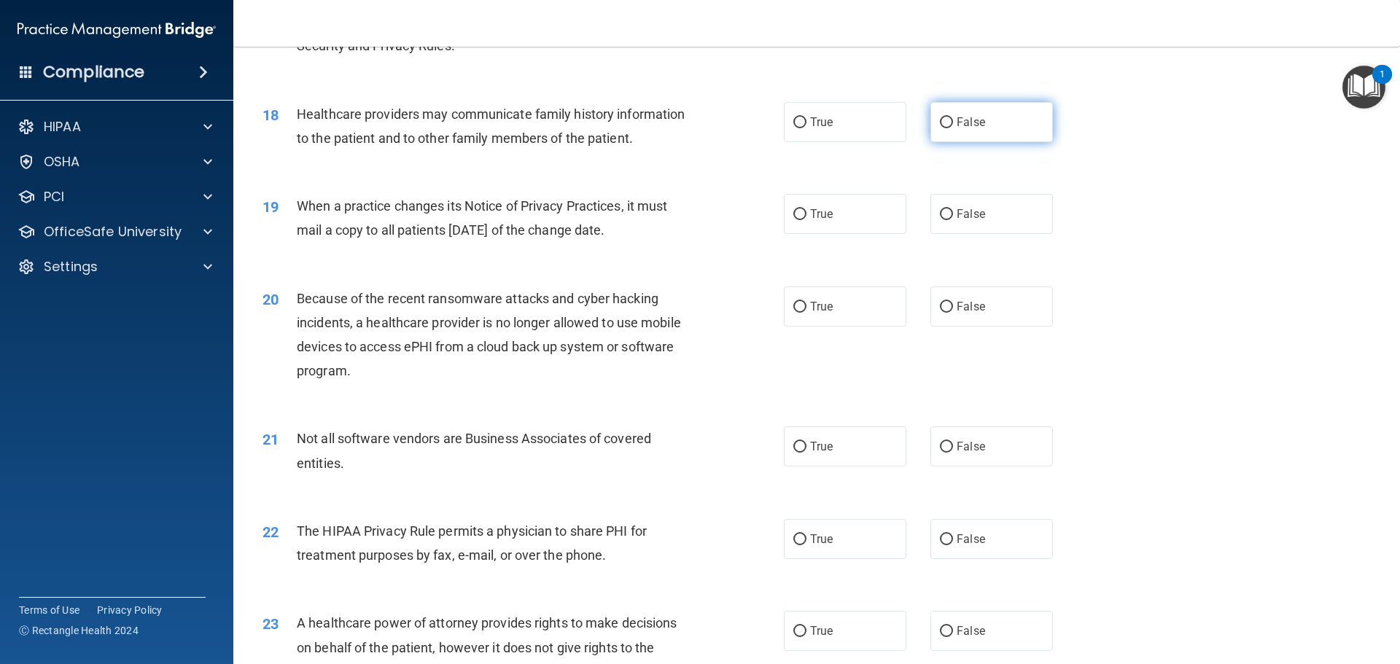
click at [957, 125] on span "False" at bounding box center [971, 122] width 28 height 14
click at [953, 125] on input "False" at bounding box center [946, 122] width 13 height 11
radio input "true"
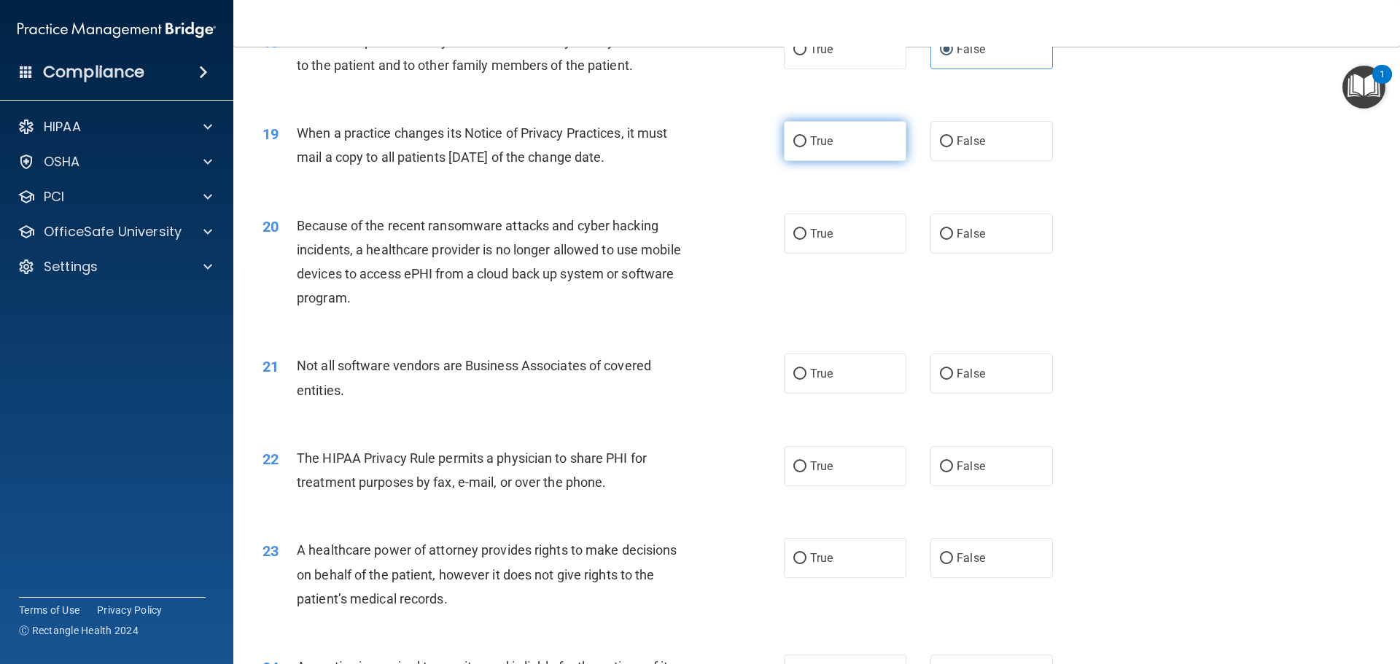
click at [848, 147] on label "True" at bounding box center [845, 141] width 123 height 40
click at [807, 147] on input "True" at bounding box center [799, 141] width 13 height 11
radio input "true"
click at [784, 232] on label "True" at bounding box center [845, 234] width 123 height 40
click at [793, 232] on input "True" at bounding box center [799, 234] width 13 height 11
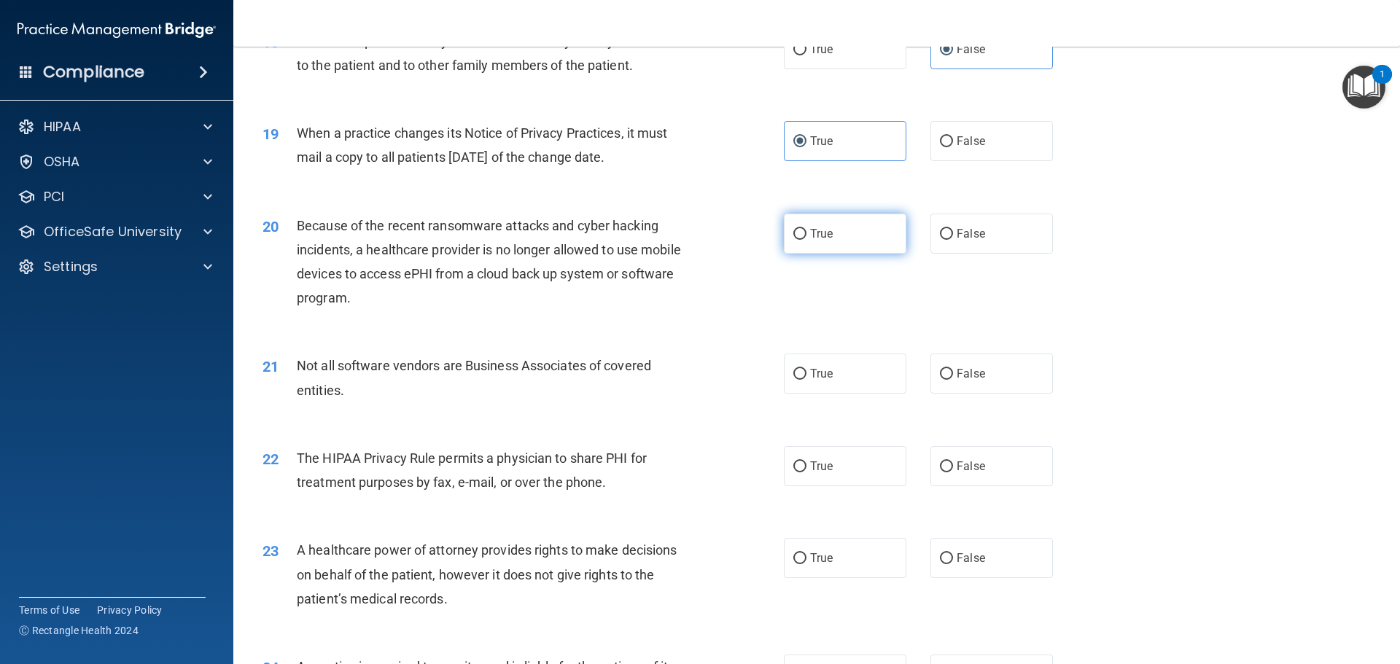
radio input "true"
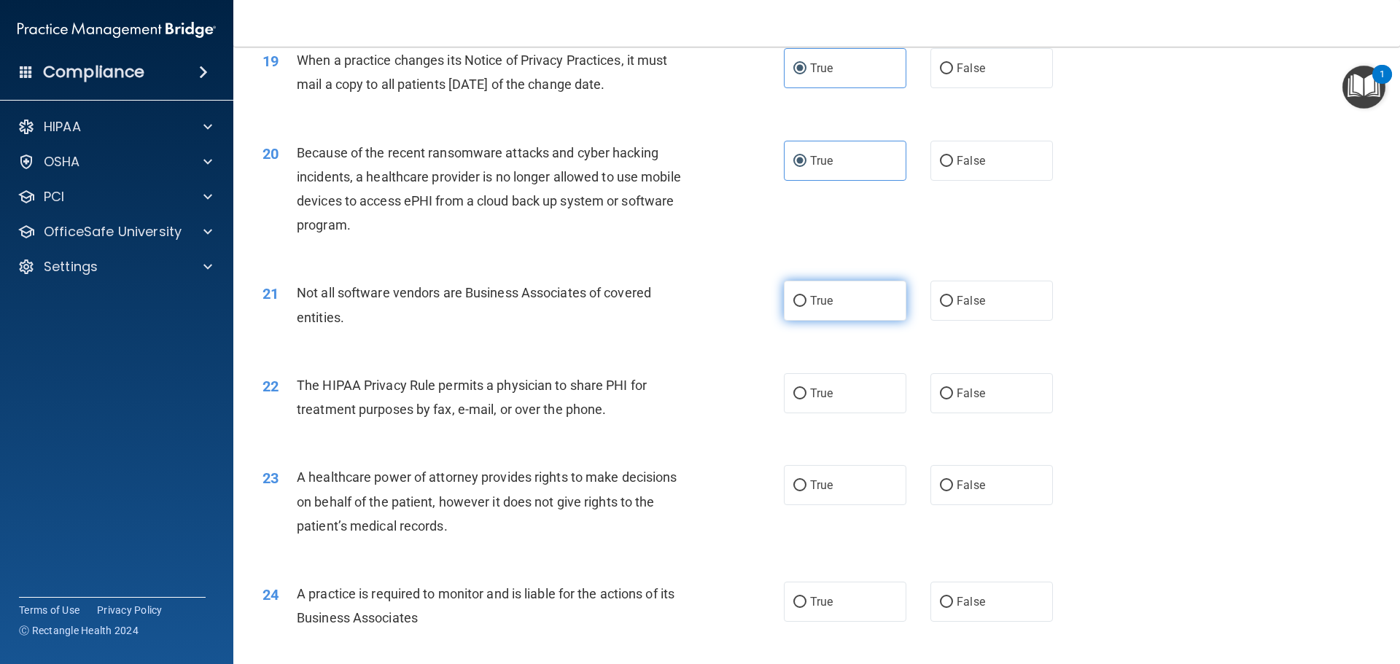
click at [834, 302] on label "True" at bounding box center [845, 301] width 123 height 40
click at [807, 302] on input "True" at bounding box center [799, 301] width 13 height 11
radio input "true"
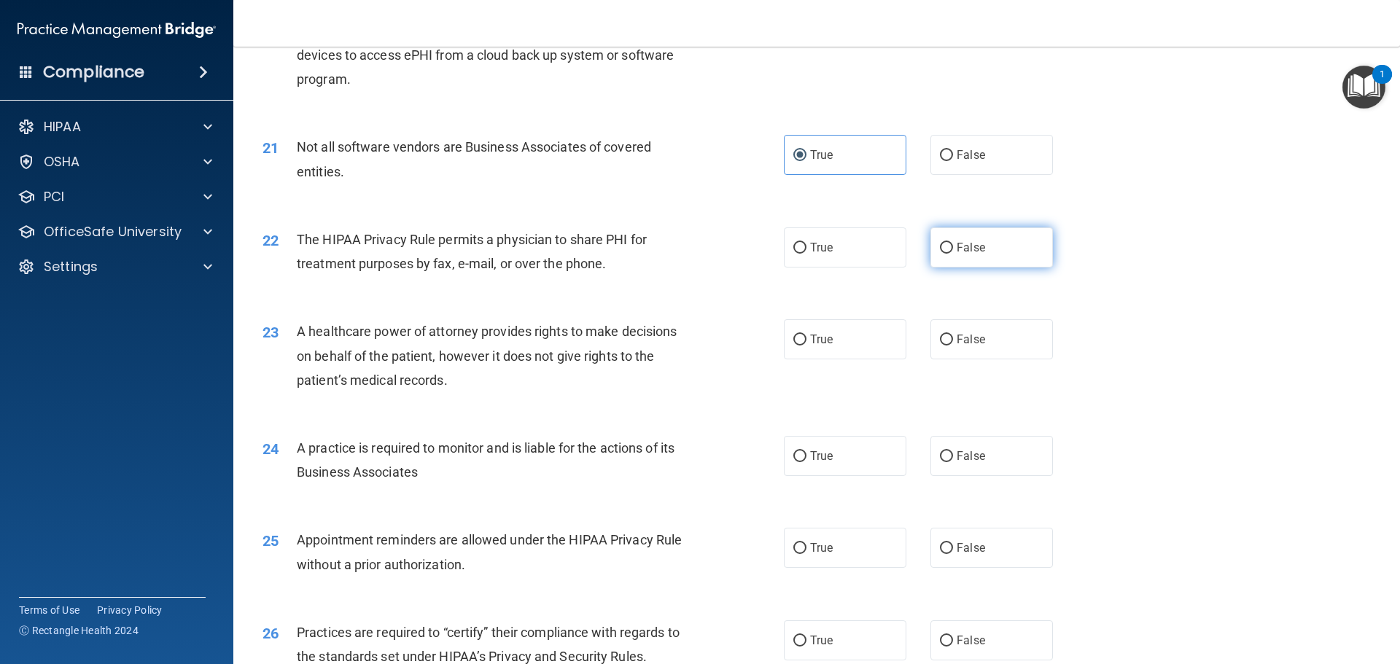
scroll to position [2261, 0]
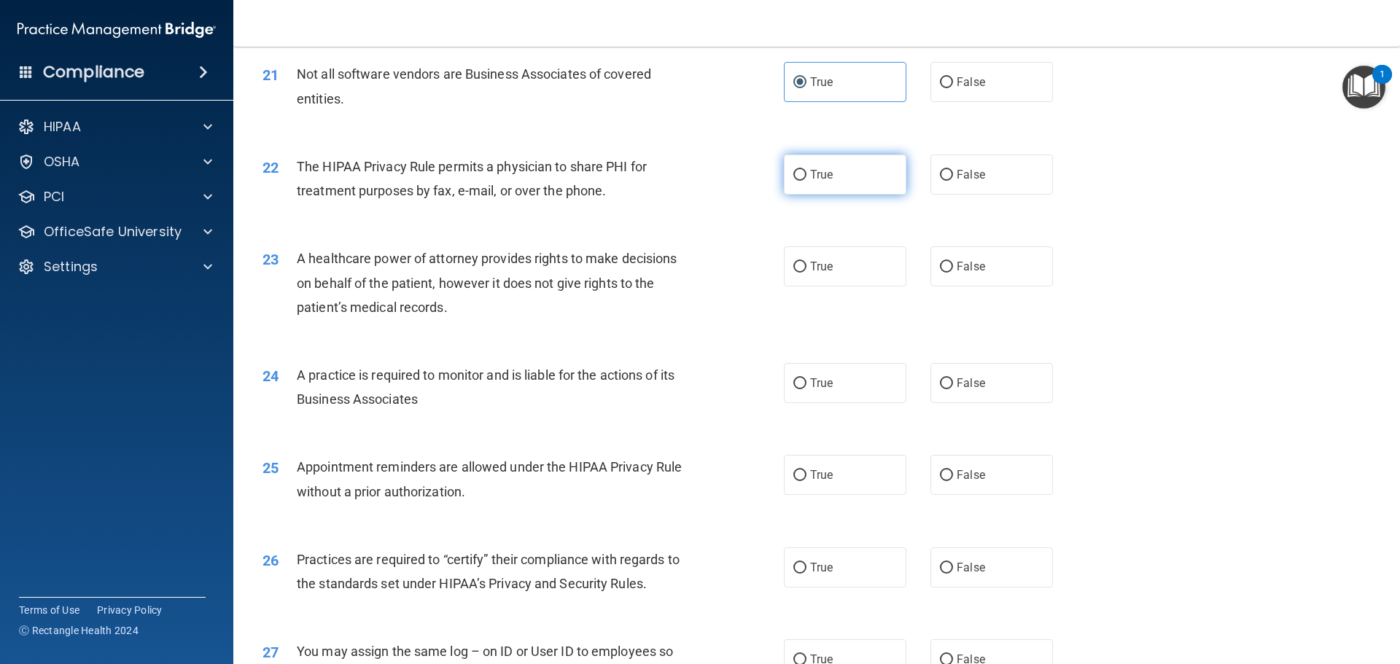
click at [857, 166] on label "True" at bounding box center [845, 175] width 123 height 40
click at [807, 170] on input "True" at bounding box center [799, 175] width 13 height 11
radio input "true"
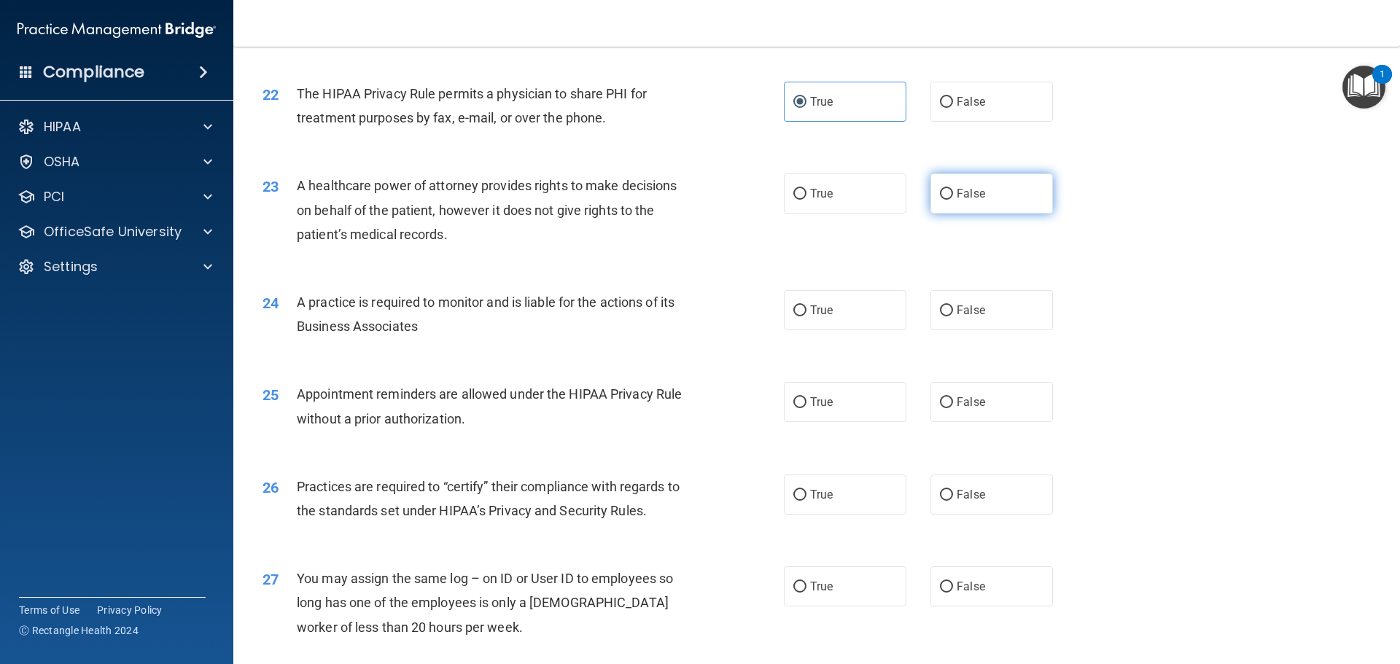
click at [967, 193] on span "False" at bounding box center [971, 194] width 28 height 14
click at [953, 193] on input "False" at bounding box center [946, 194] width 13 height 11
radio input "true"
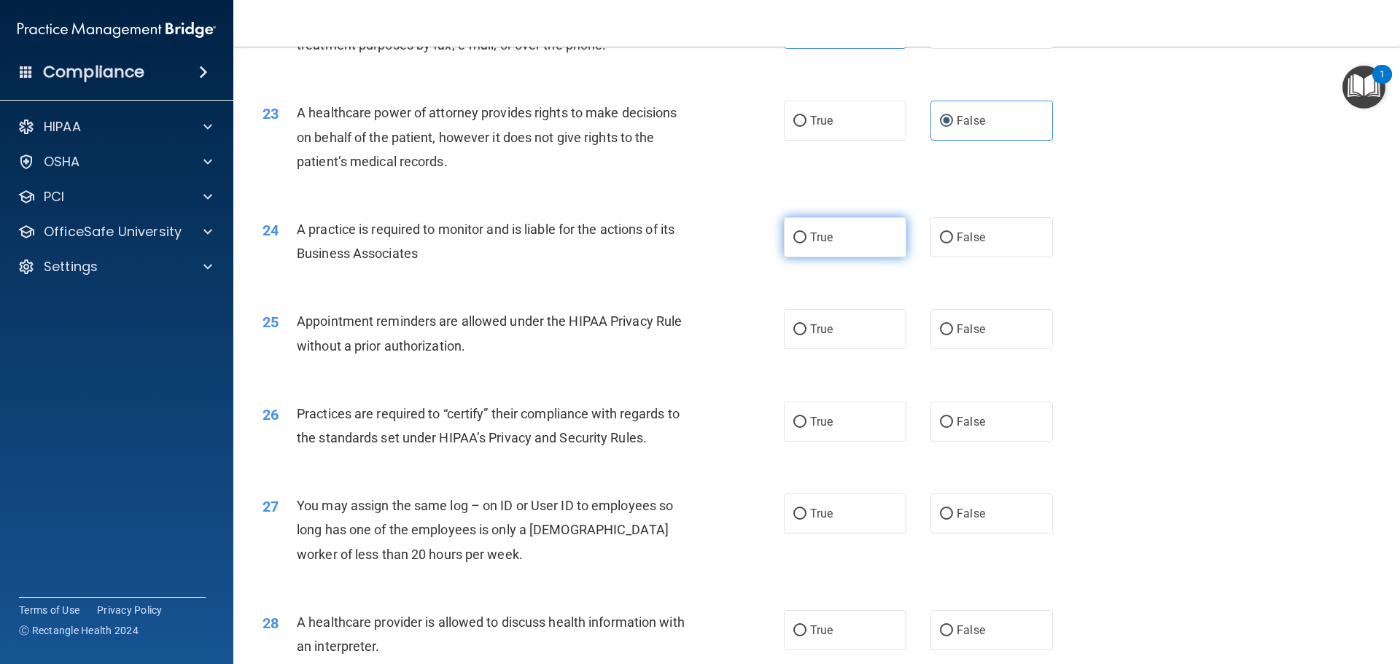
click at [810, 246] on label "True" at bounding box center [845, 237] width 123 height 40
click at [807, 244] on input "True" at bounding box center [799, 238] width 13 height 11
radio input "true"
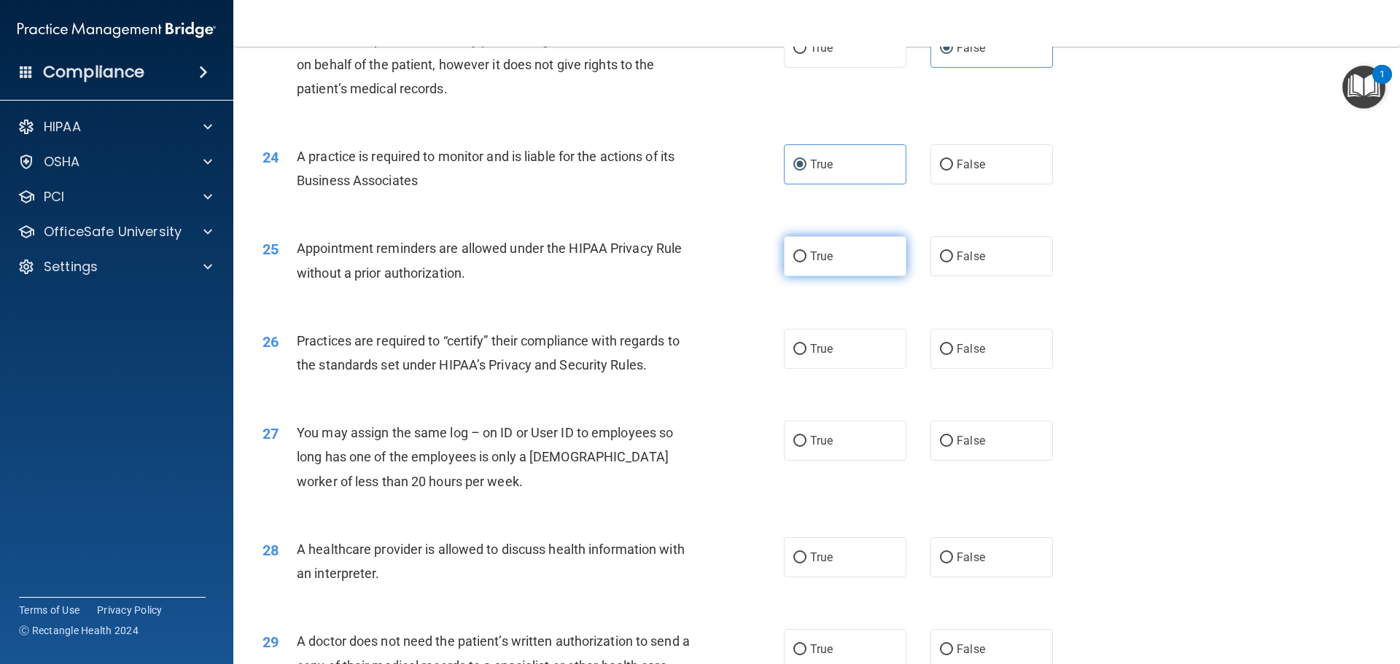
click at [842, 257] on label "True" at bounding box center [845, 256] width 123 height 40
click at [807, 257] on input "True" at bounding box center [799, 257] width 13 height 11
radio input "true"
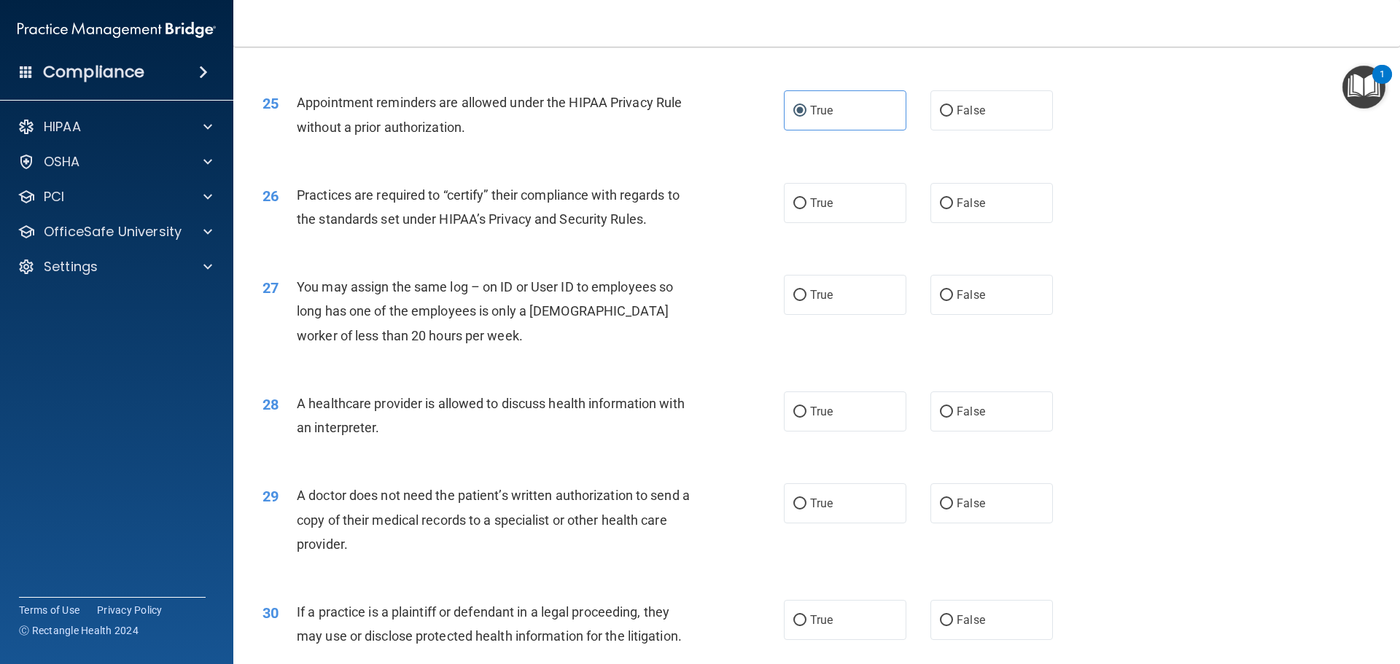
scroll to position [2698, 0]
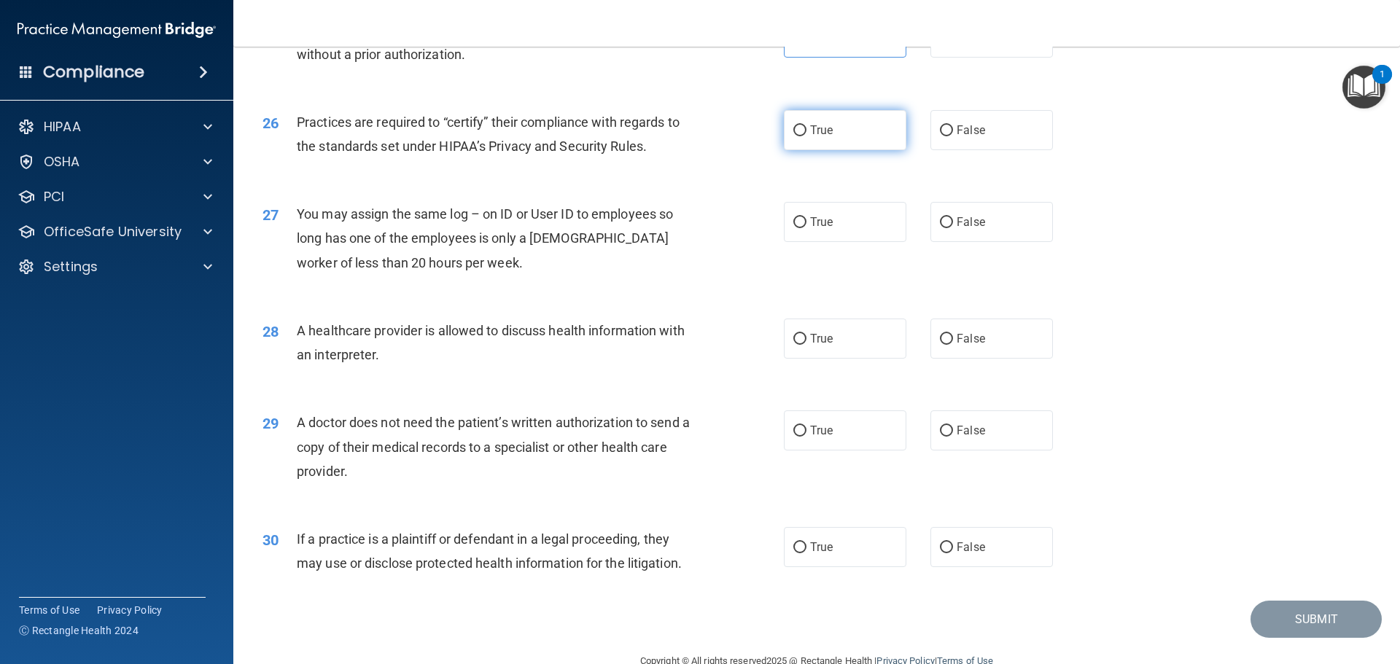
click at [826, 130] on span "True" at bounding box center [821, 130] width 23 height 14
click at [807, 130] on input "True" at bounding box center [799, 130] width 13 height 11
radio input "true"
click at [973, 228] on span "False" at bounding box center [971, 222] width 28 height 14
click at [953, 228] on input "False" at bounding box center [946, 222] width 13 height 11
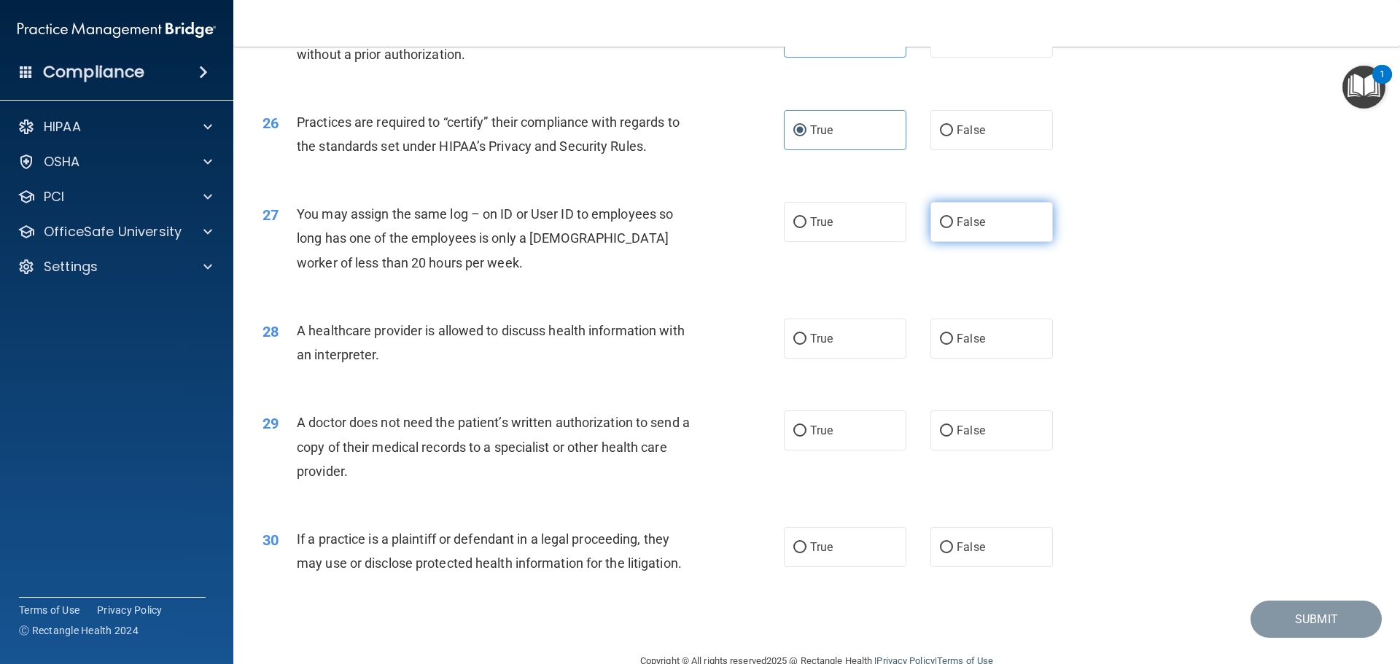
radio input "true"
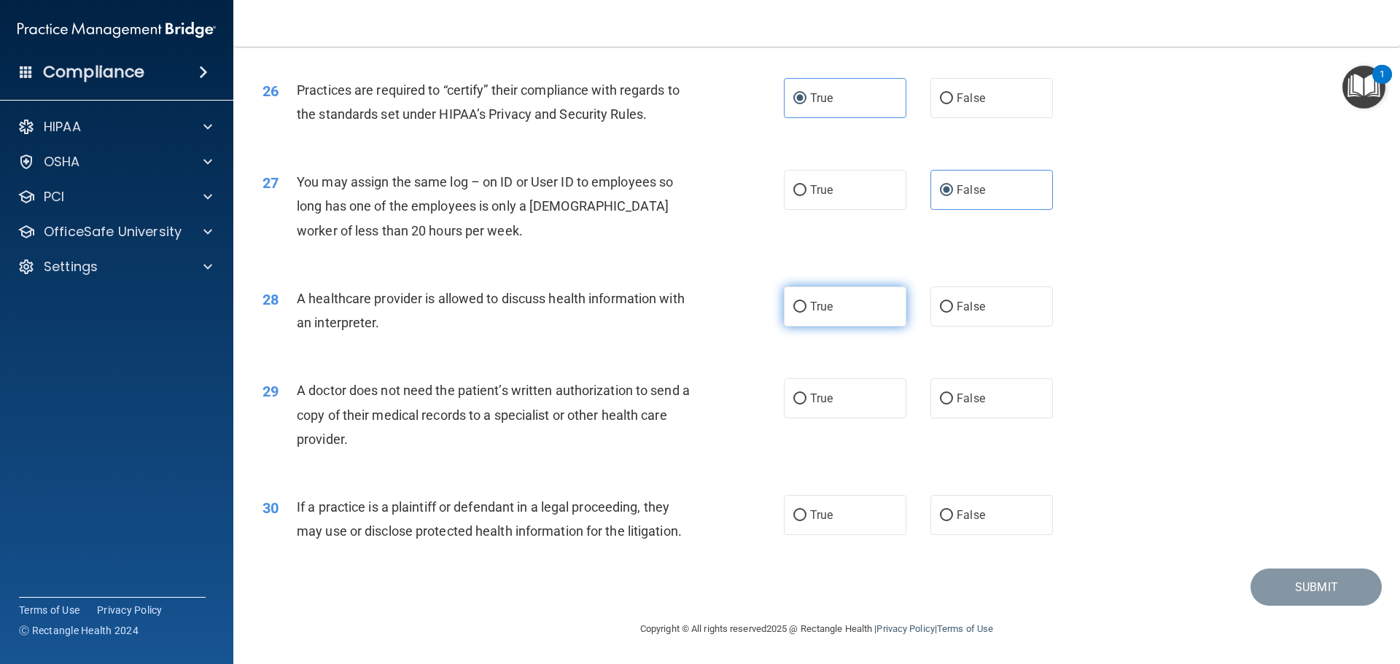
click at [815, 311] on span "True" at bounding box center [821, 307] width 23 height 14
click at [807, 311] on input "True" at bounding box center [799, 307] width 13 height 11
radio input "true"
click at [966, 408] on label "False" at bounding box center [992, 398] width 123 height 40
click at [953, 405] on input "False" at bounding box center [946, 399] width 13 height 11
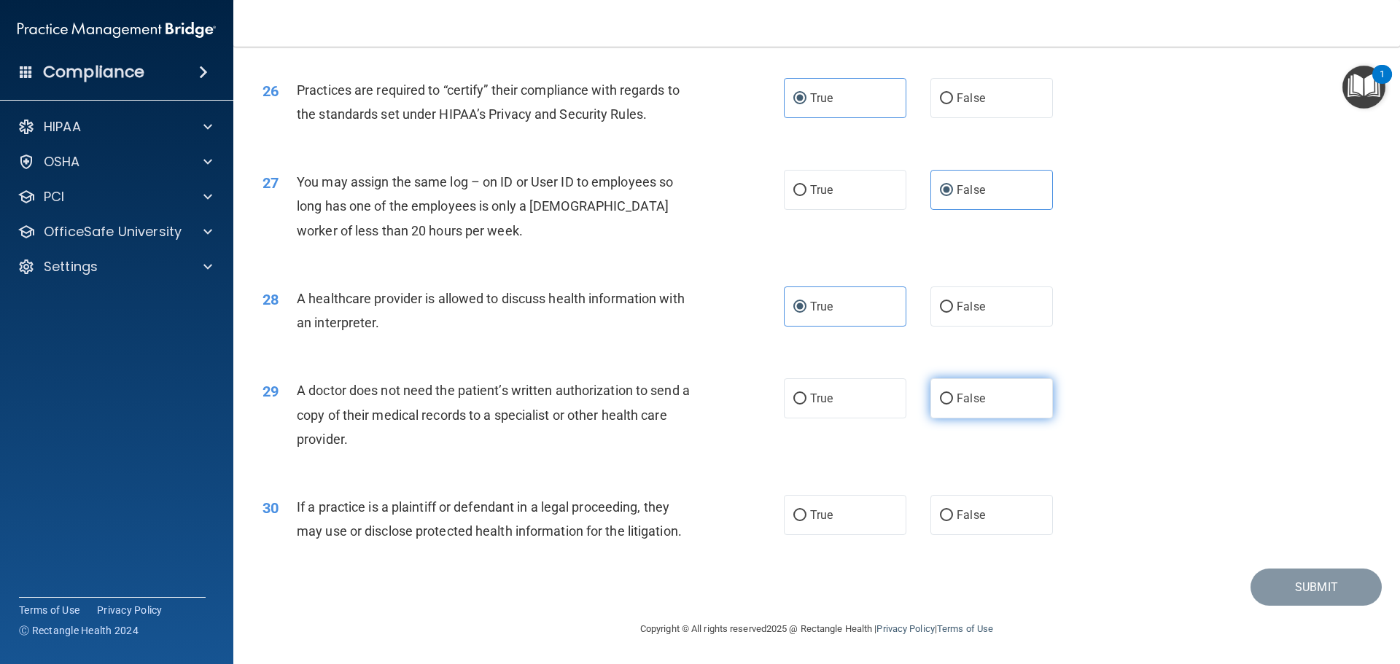
radio input "true"
click at [811, 513] on span "True" at bounding box center [821, 515] width 23 height 14
click at [807, 513] on input "True" at bounding box center [799, 515] width 13 height 11
radio input "true"
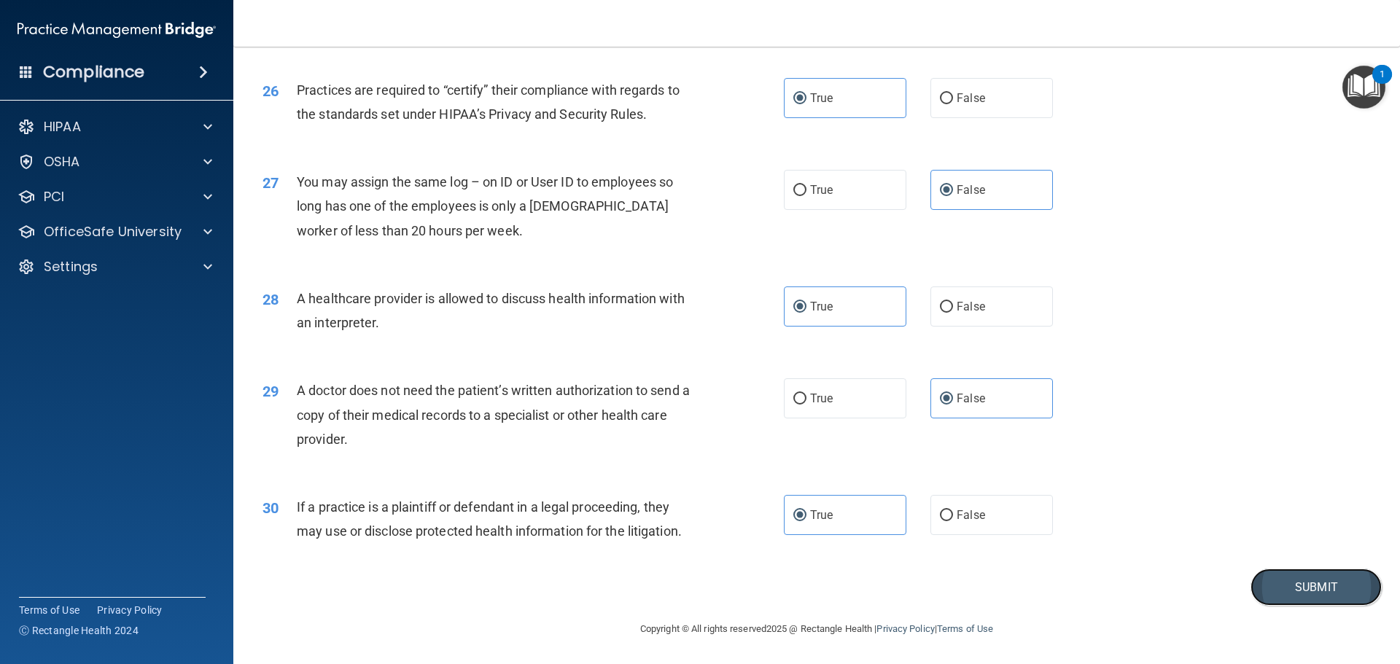
click at [1293, 594] on button "Submit" at bounding box center [1316, 587] width 131 height 37
click at [1294, 594] on button "Submit" at bounding box center [1316, 587] width 131 height 37
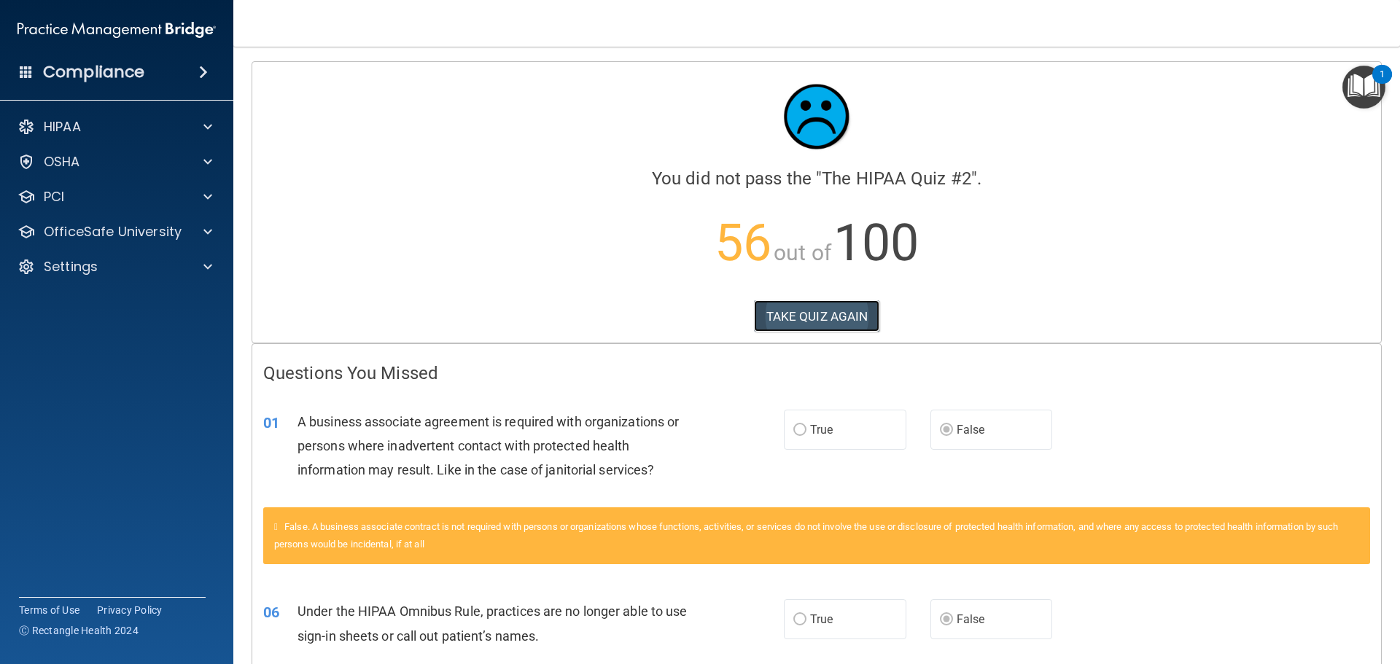
click at [812, 310] on button "TAKE QUIZ AGAIN" at bounding box center [817, 316] width 126 height 32
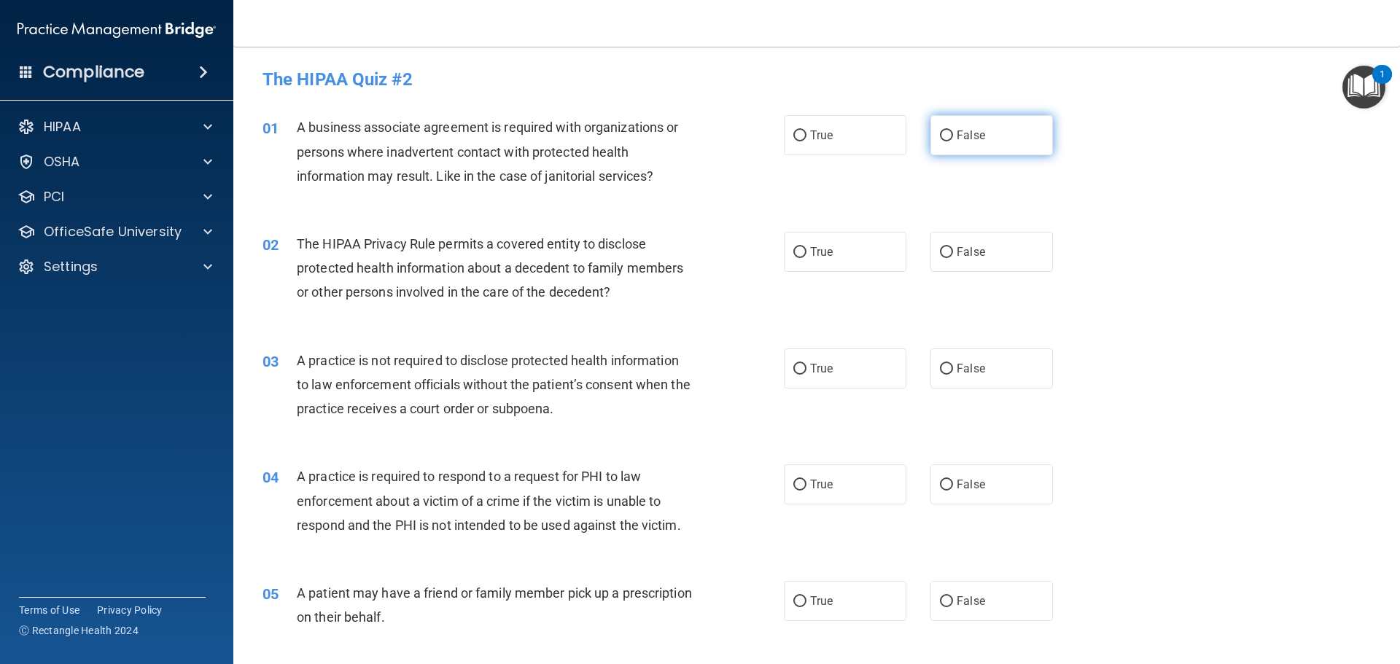
click at [940, 135] on input "False" at bounding box center [946, 136] width 13 height 11
radio input "true"
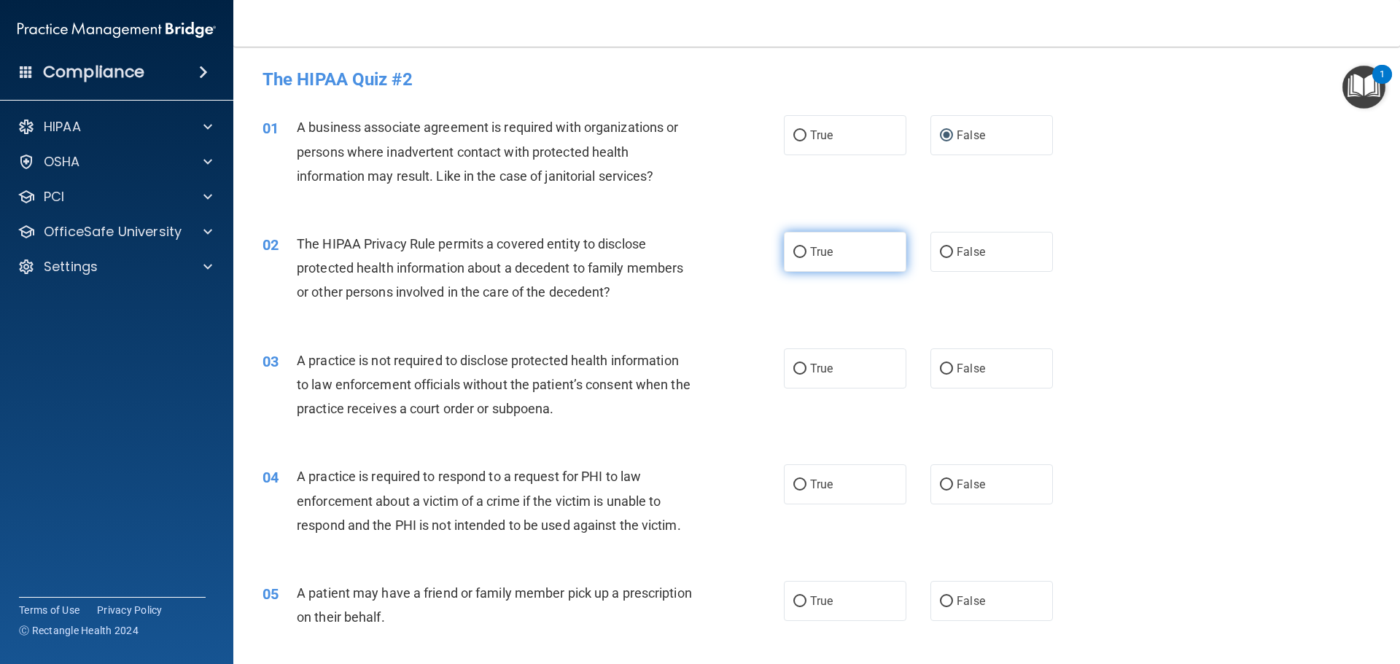
click at [797, 253] on input "True" at bounding box center [799, 252] width 13 height 11
radio input "true"
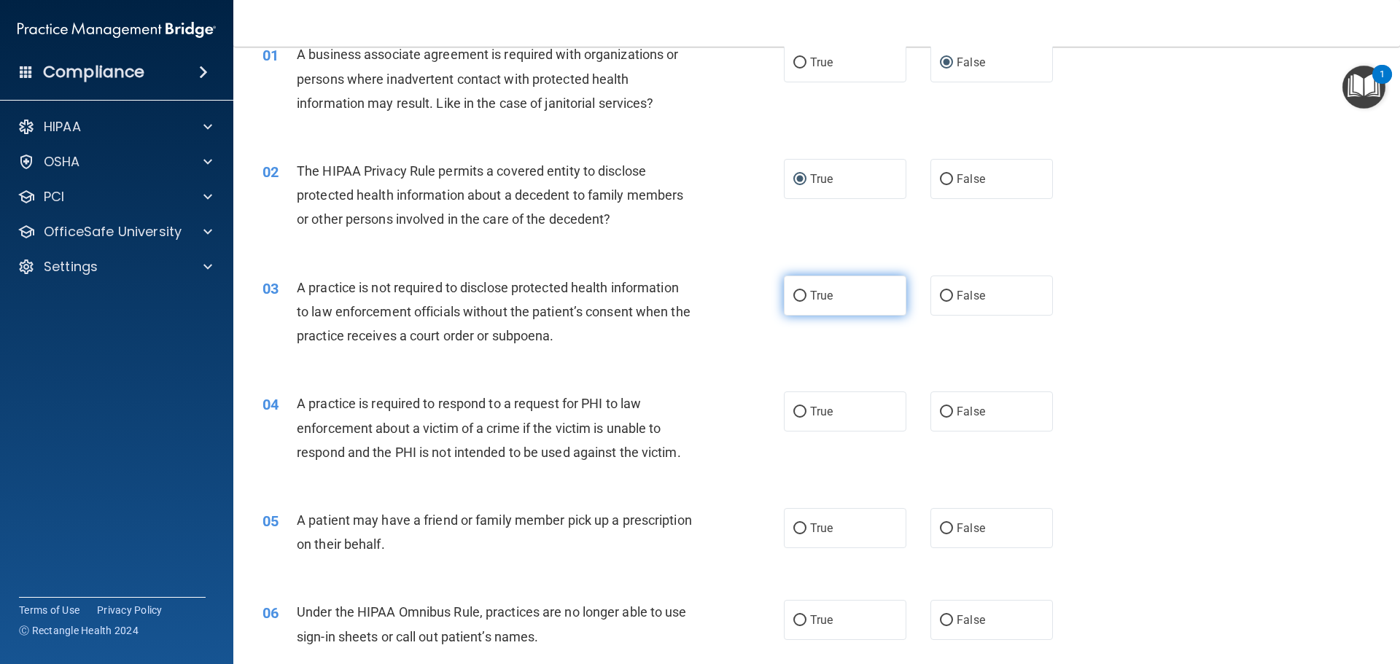
scroll to position [146, 0]
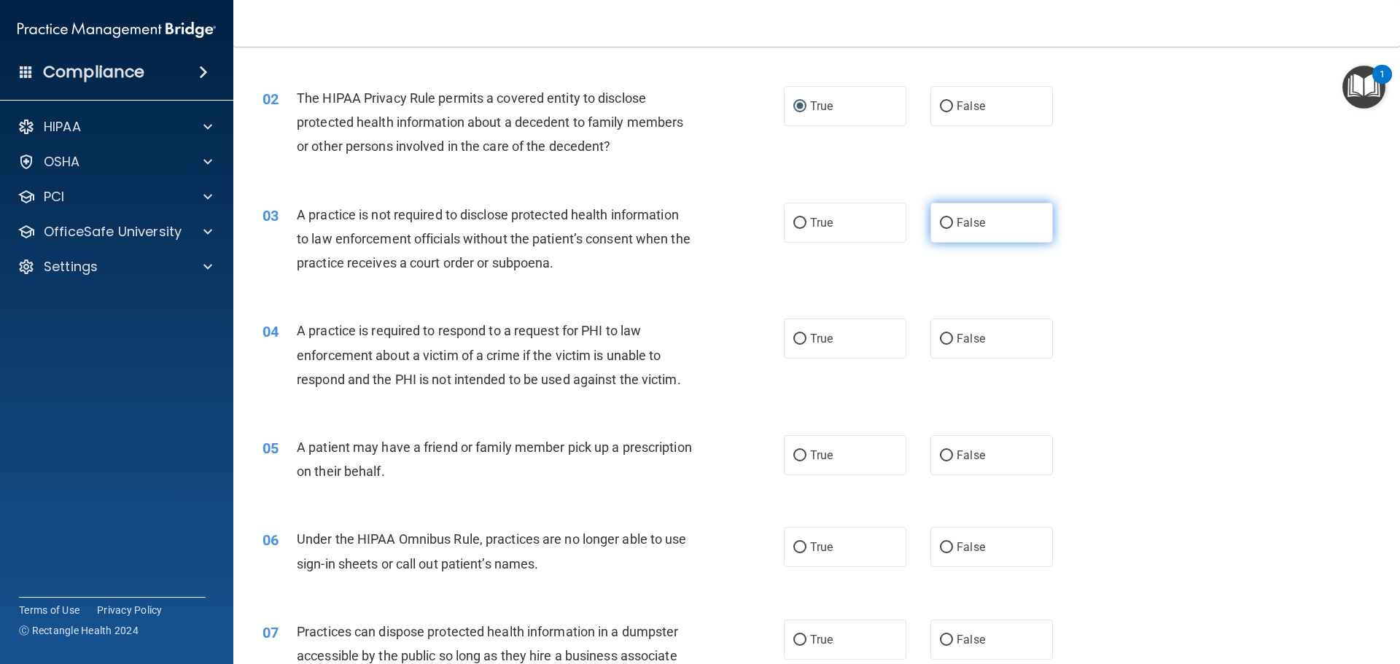
click at [957, 222] on span "False" at bounding box center [971, 223] width 28 height 14
click at [952, 222] on input "False" at bounding box center [946, 223] width 13 height 11
radio input "true"
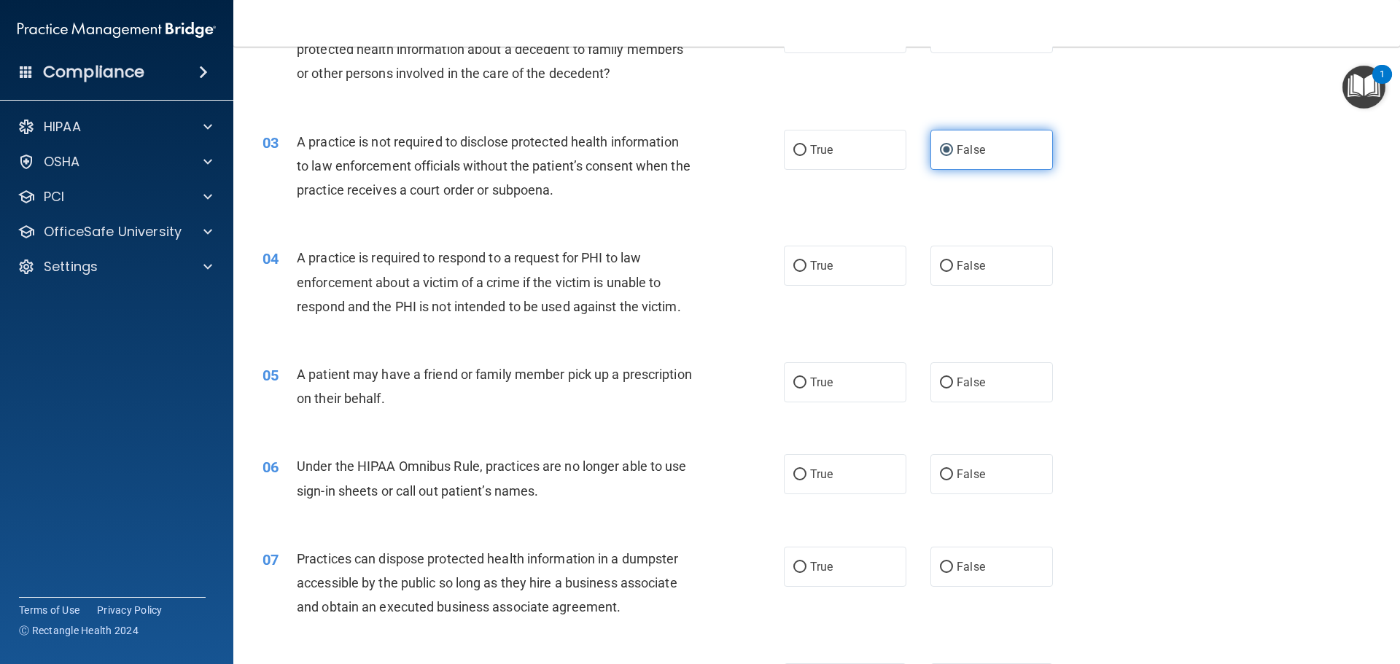
scroll to position [292, 0]
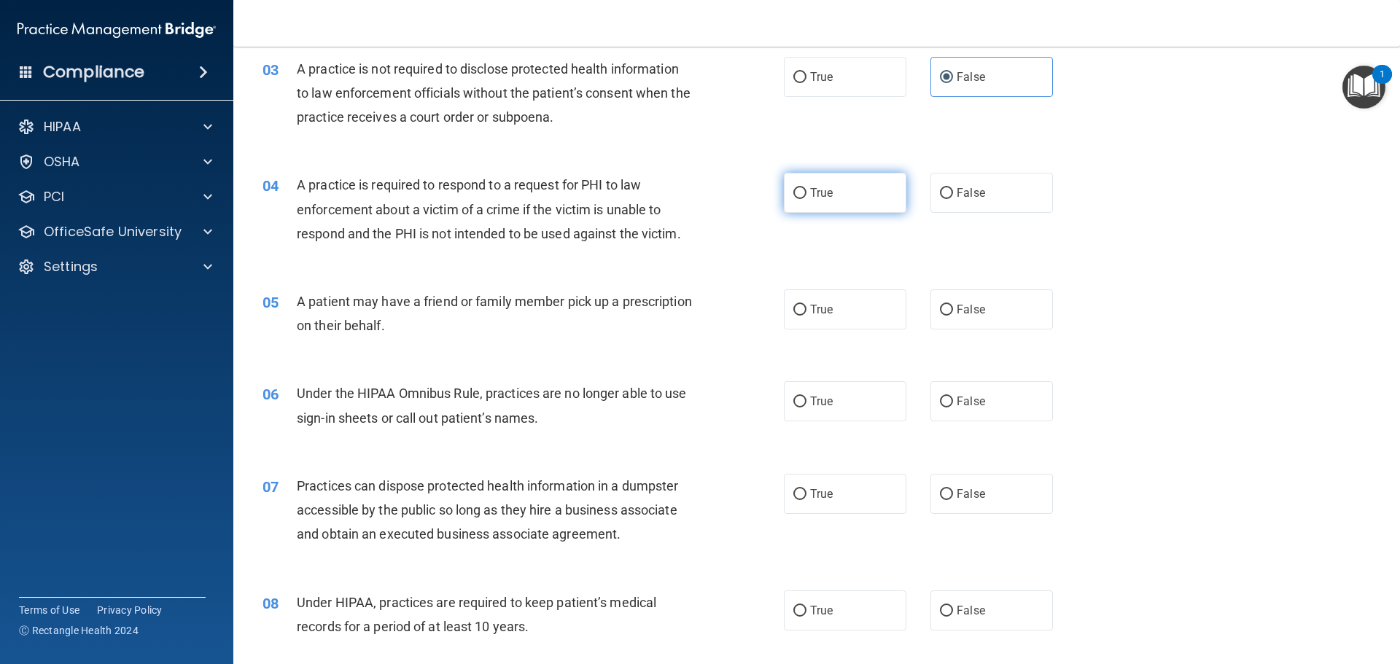
click at [851, 195] on label "True" at bounding box center [845, 193] width 123 height 40
click at [807, 195] on input "True" at bounding box center [799, 193] width 13 height 11
radio input "true"
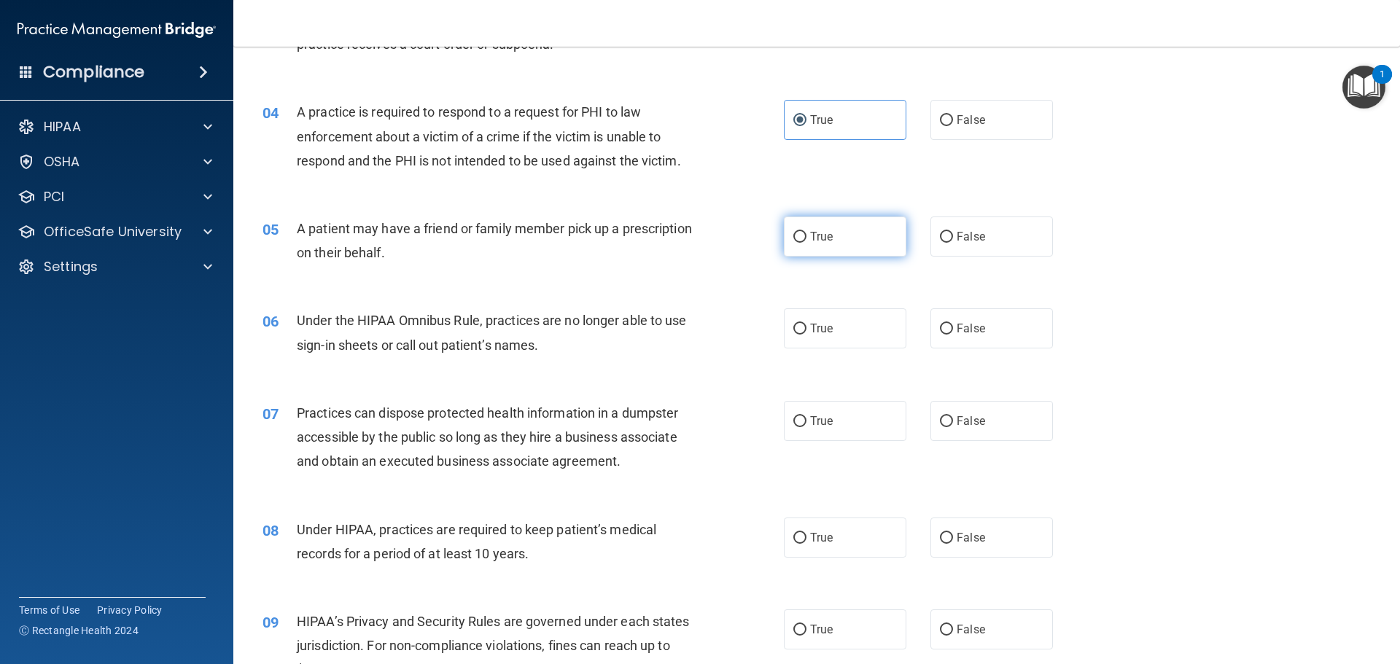
click at [850, 249] on label "True" at bounding box center [845, 237] width 123 height 40
click at [807, 243] on input "True" at bounding box center [799, 237] width 13 height 11
radio input "true"
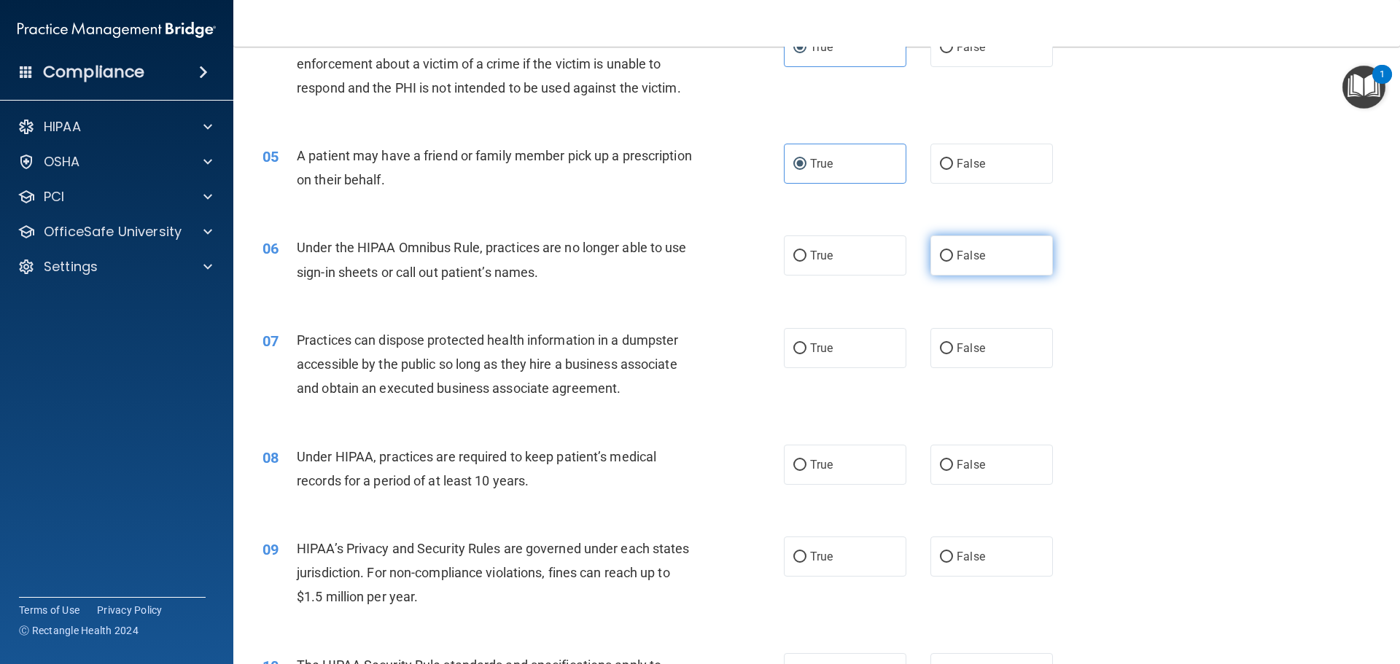
click at [949, 255] on label "False" at bounding box center [992, 256] width 123 height 40
click at [949, 255] on input "False" at bounding box center [946, 256] width 13 height 11
radio input "true"
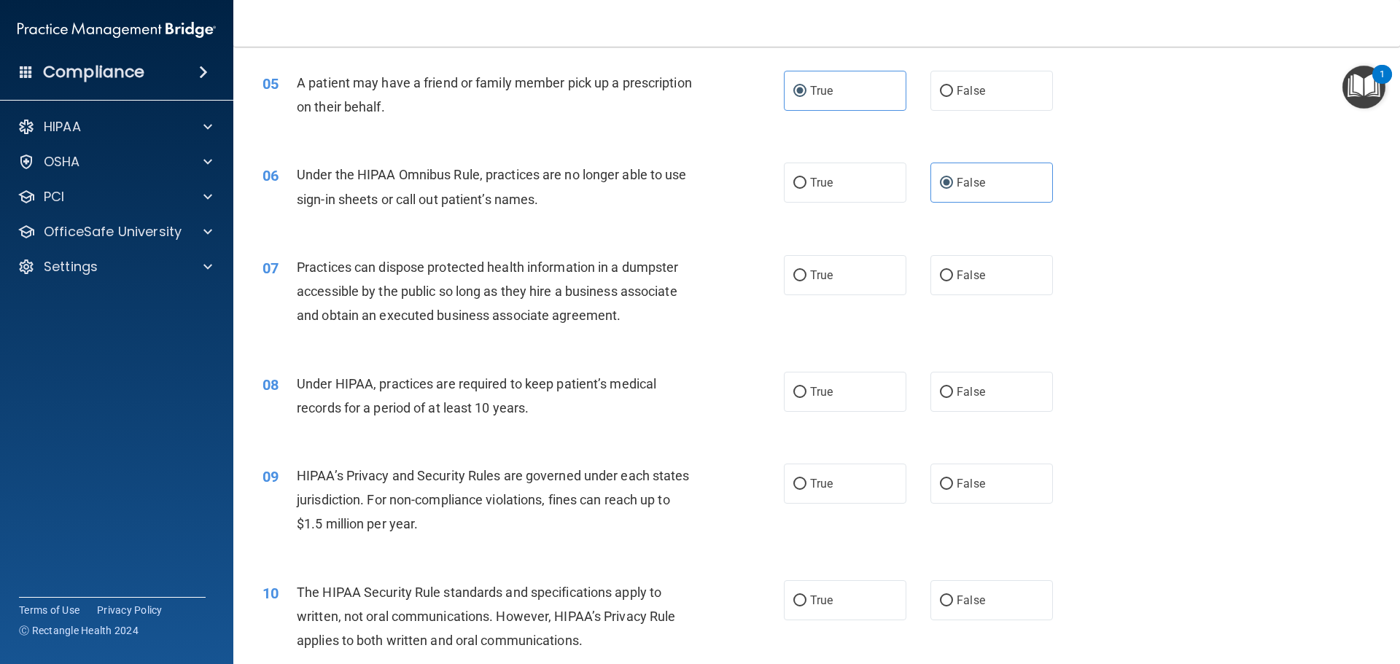
scroll to position [583, 0]
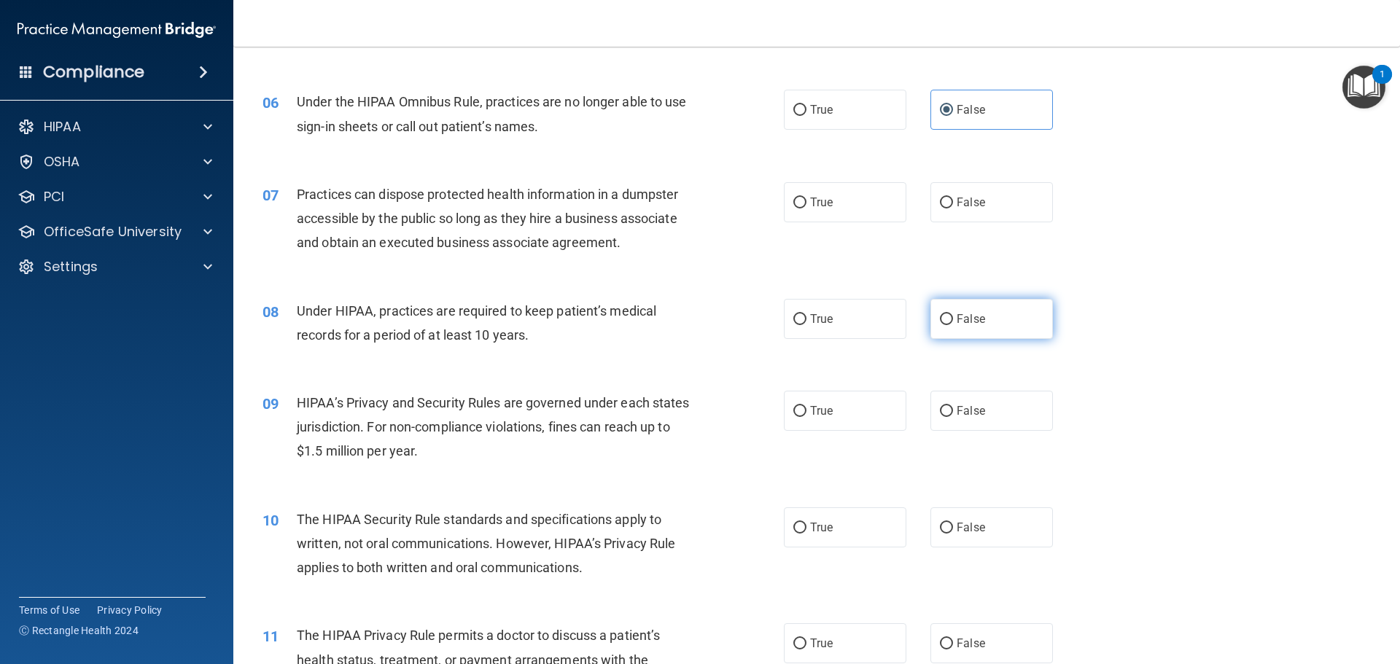
click at [940, 317] on input "False" at bounding box center [946, 319] width 13 height 11
radio input "true"
click at [940, 201] on input "False" at bounding box center [946, 203] width 13 height 11
radio input "true"
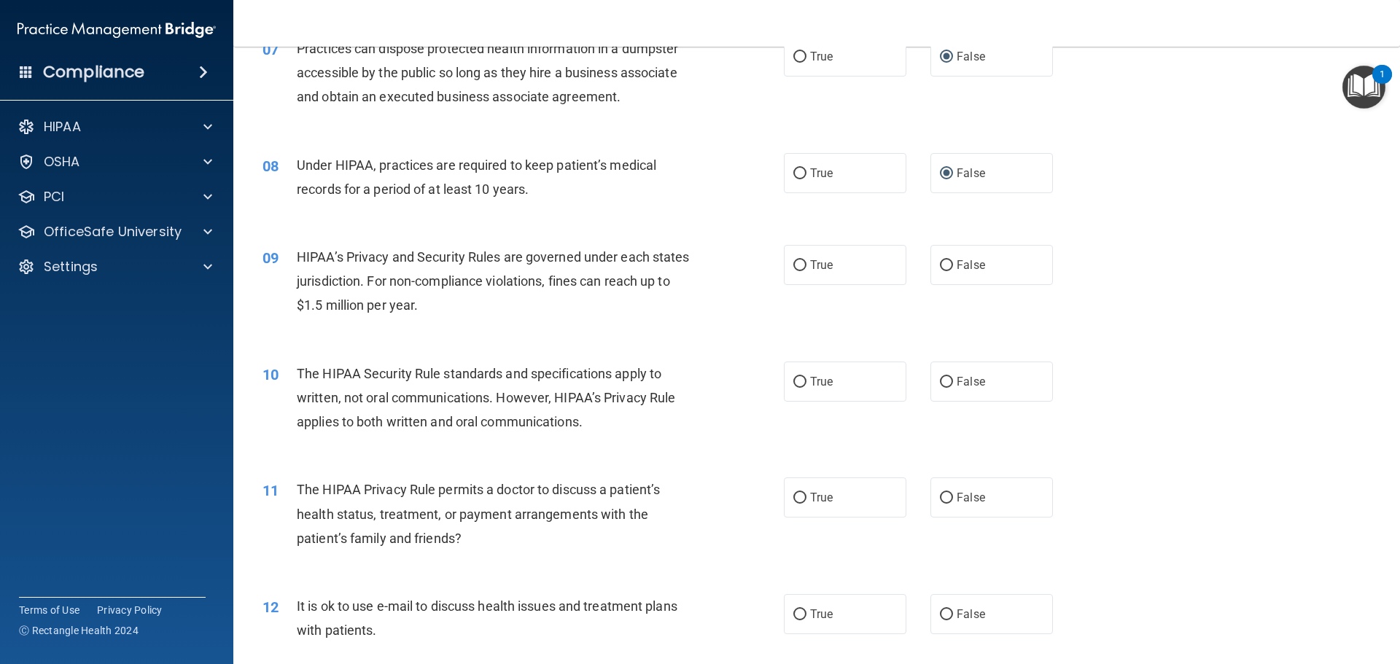
scroll to position [802, 0]
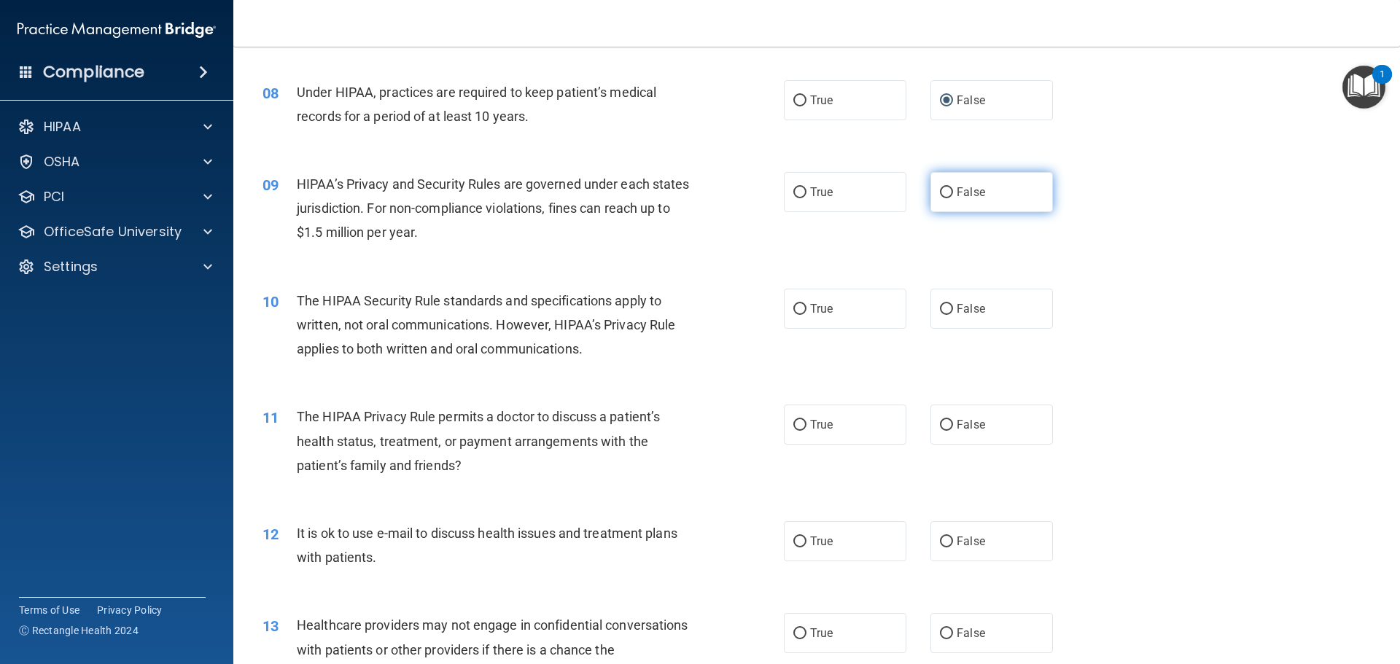
click at [944, 183] on label "False" at bounding box center [992, 192] width 123 height 40
click at [944, 187] on input "False" at bounding box center [946, 192] width 13 height 11
radio input "true"
click at [796, 306] on input "True" at bounding box center [799, 309] width 13 height 11
radio input "true"
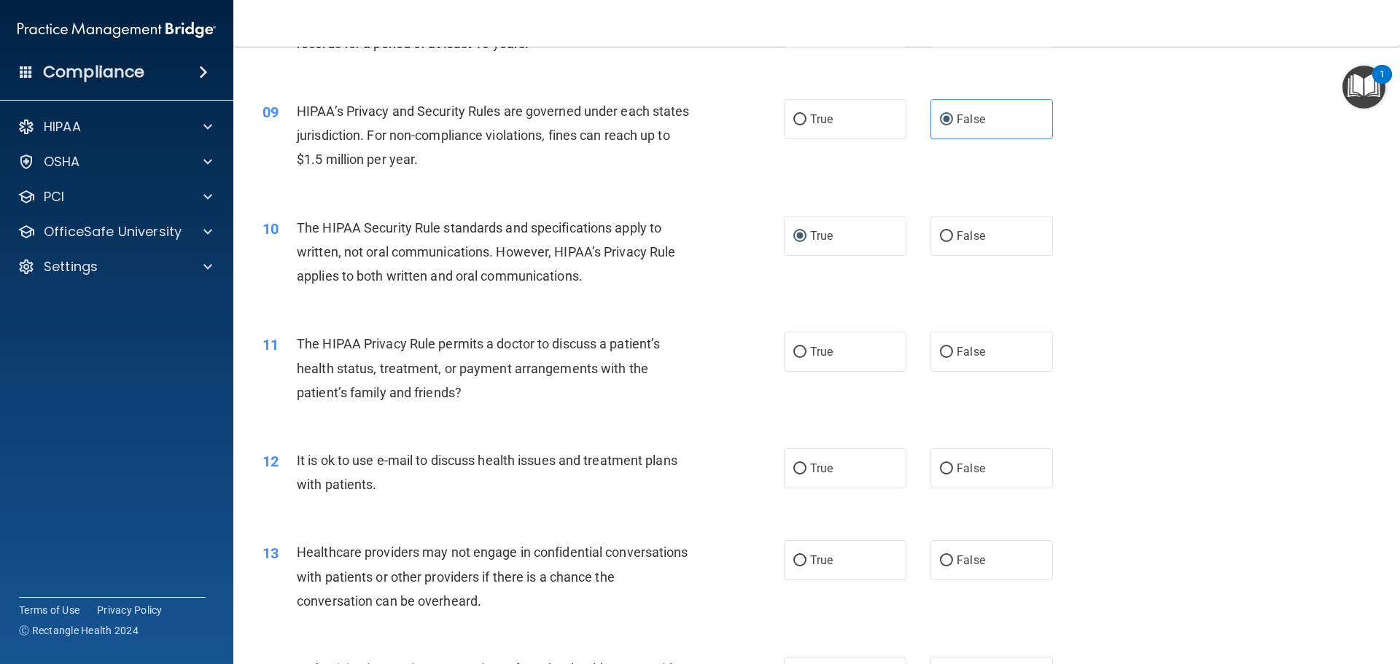
scroll to position [948, 0]
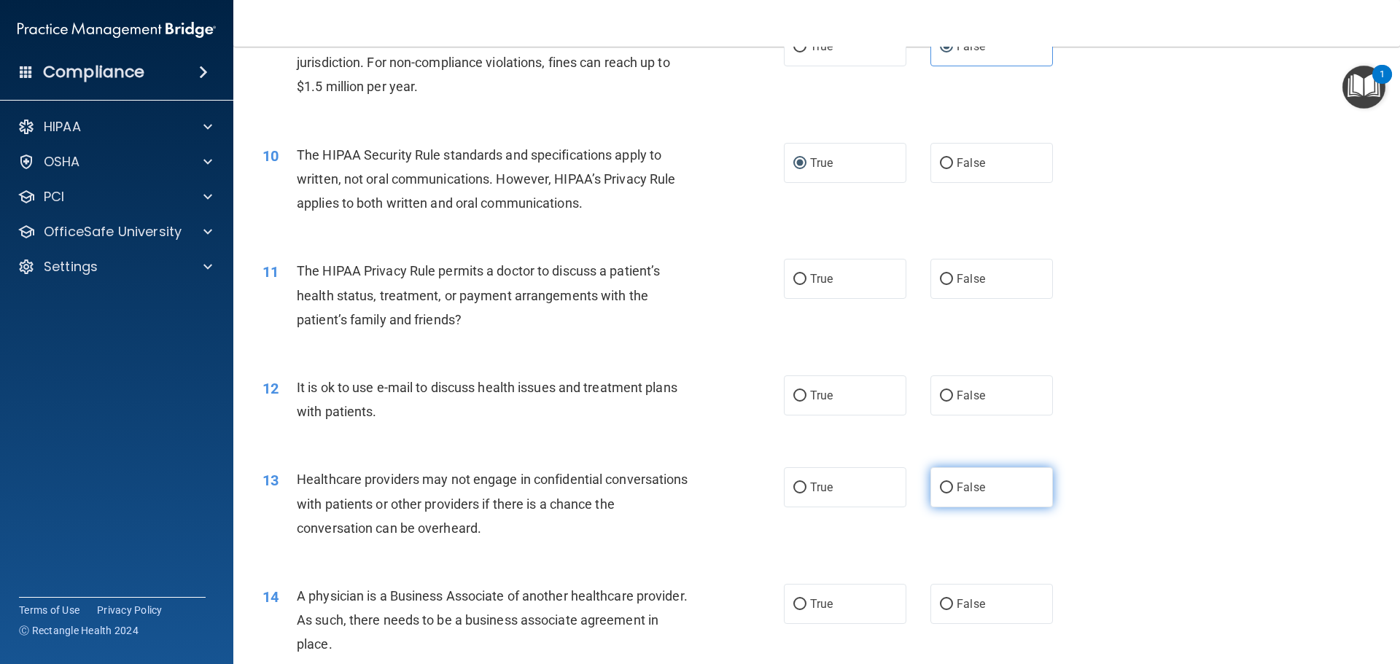
click at [946, 486] on input "False" at bounding box center [946, 488] width 13 height 11
radio input "true"
drag, startPoint x: 792, startPoint y: 276, endPoint x: 801, endPoint y: 276, distance: 9.5
click at [794, 276] on input "True" at bounding box center [799, 279] width 13 height 11
radio input "true"
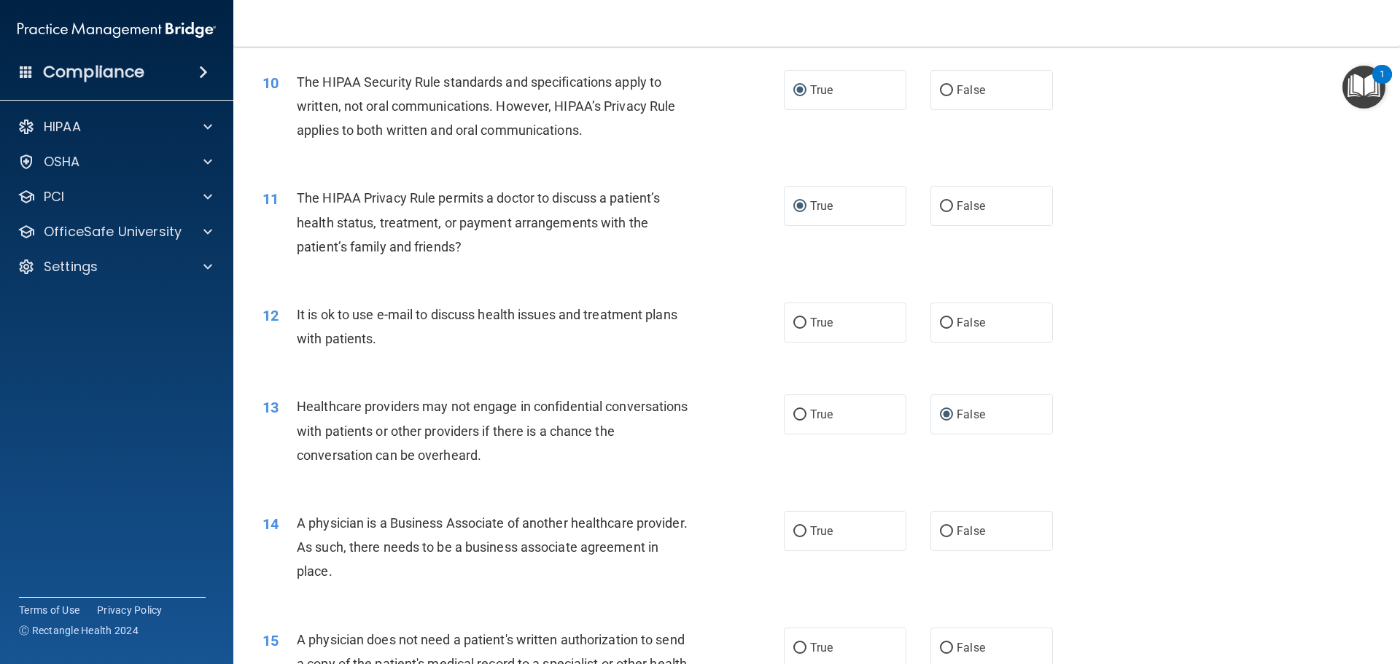
scroll to position [1094, 0]
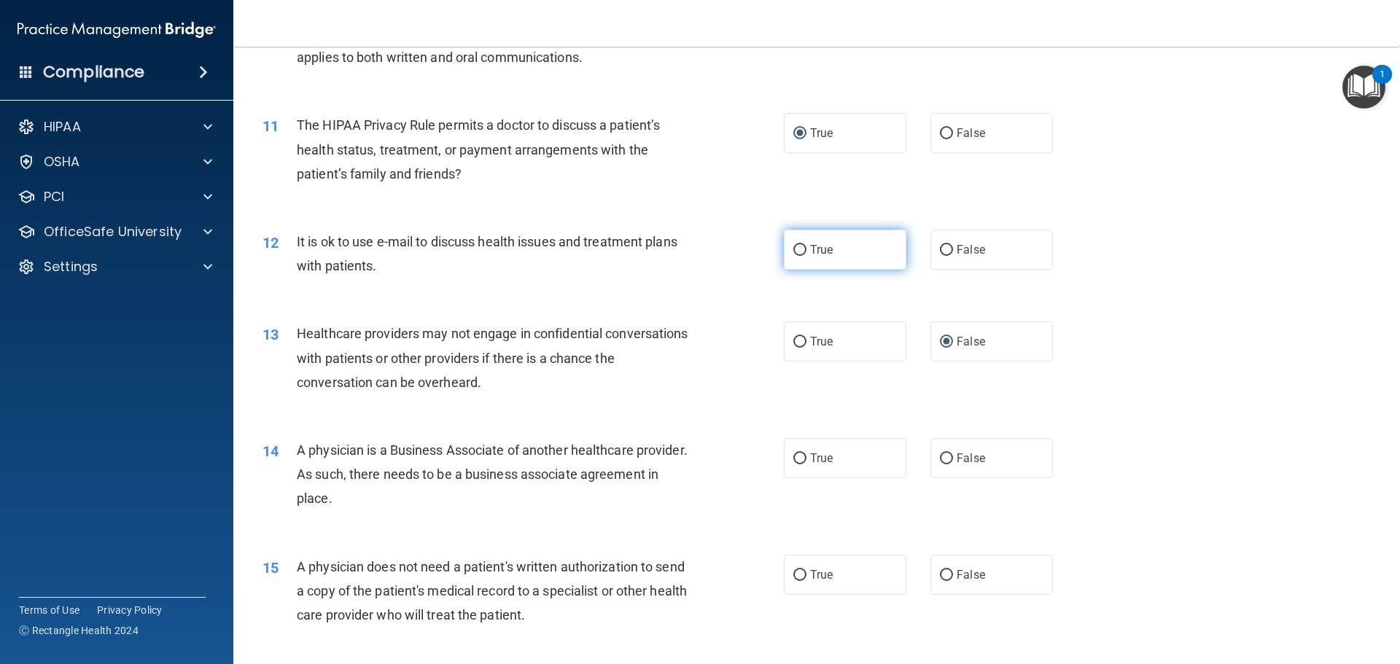
click at [823, 255] on span "True" at bounding box center [821, 250] width 23 height 14
click at [807, 255] on input "True" at bounding box center [799, 250] width 13 height 11
radio input "true"
click at [940, 456] on input "False" at bounding box center [946, 459] width 13 height 11
radio input "true"
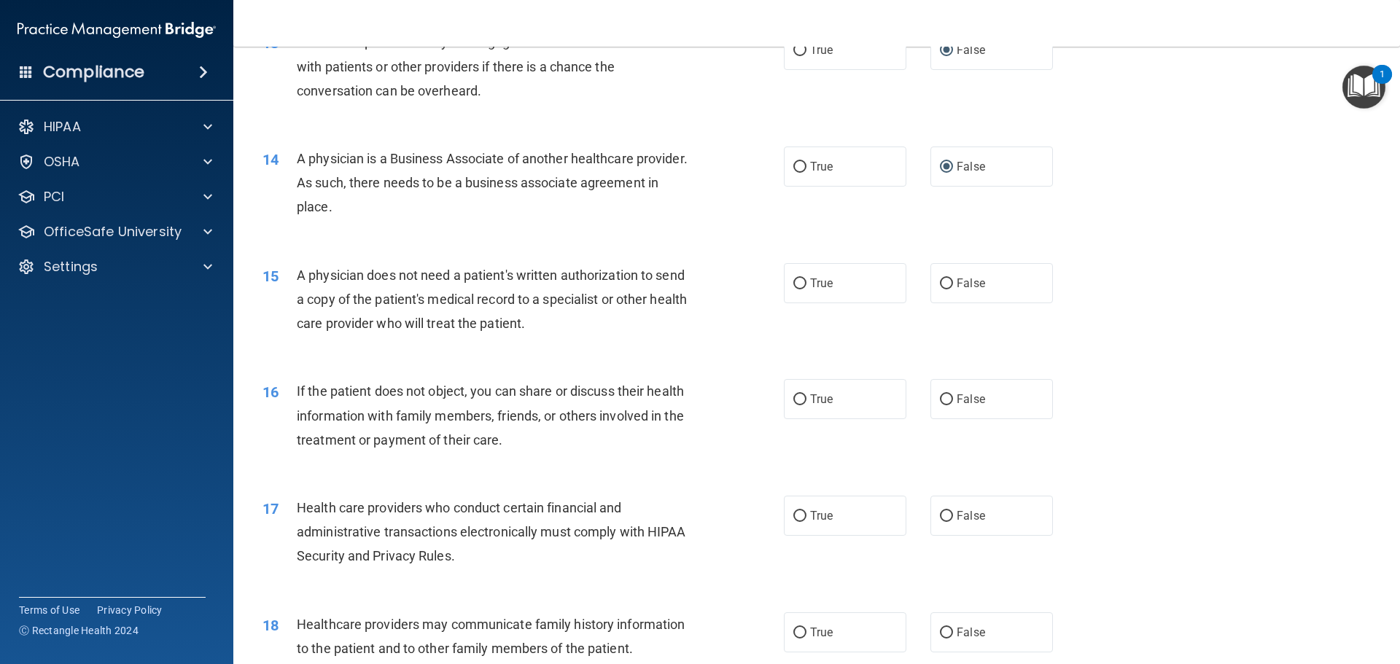
scroll to position [1459, 0]
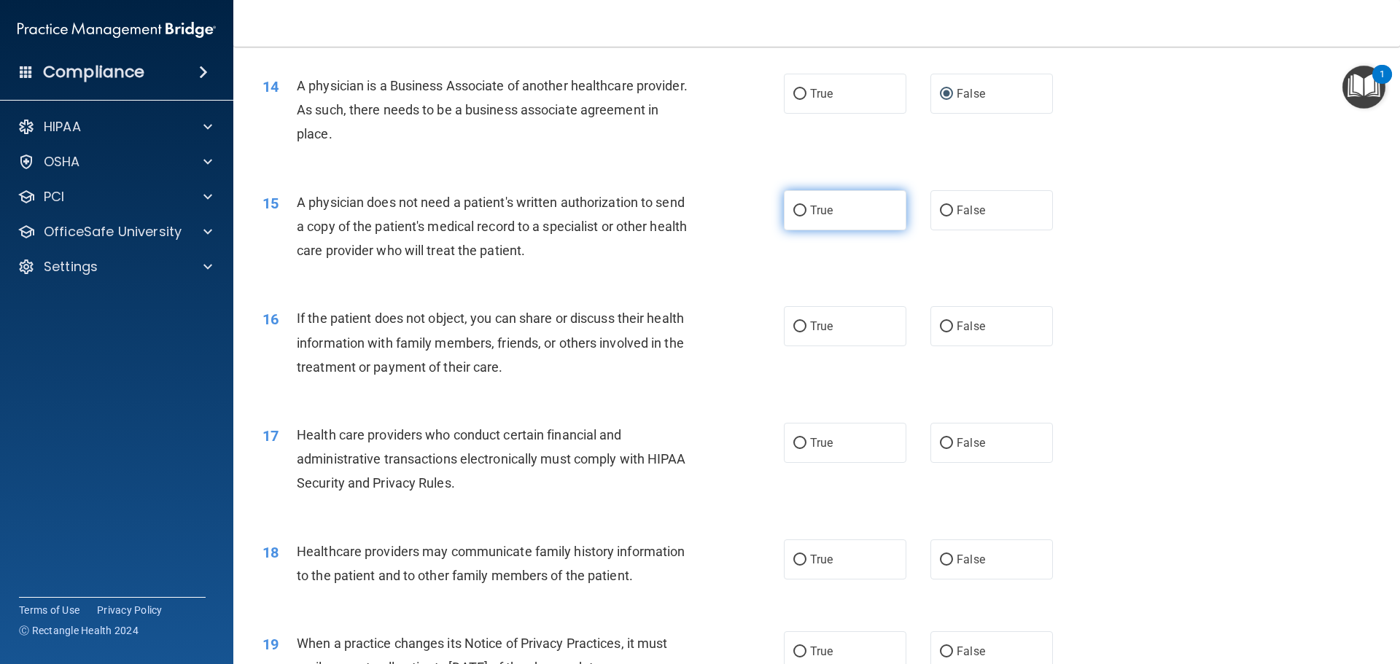
click at [795, 219] on label "True" at bounding box center [845, 210] width 123 height 40
click at [795, 217] on input "True" at bounding box center [799, 211] width 13 height 11
radio input "true"
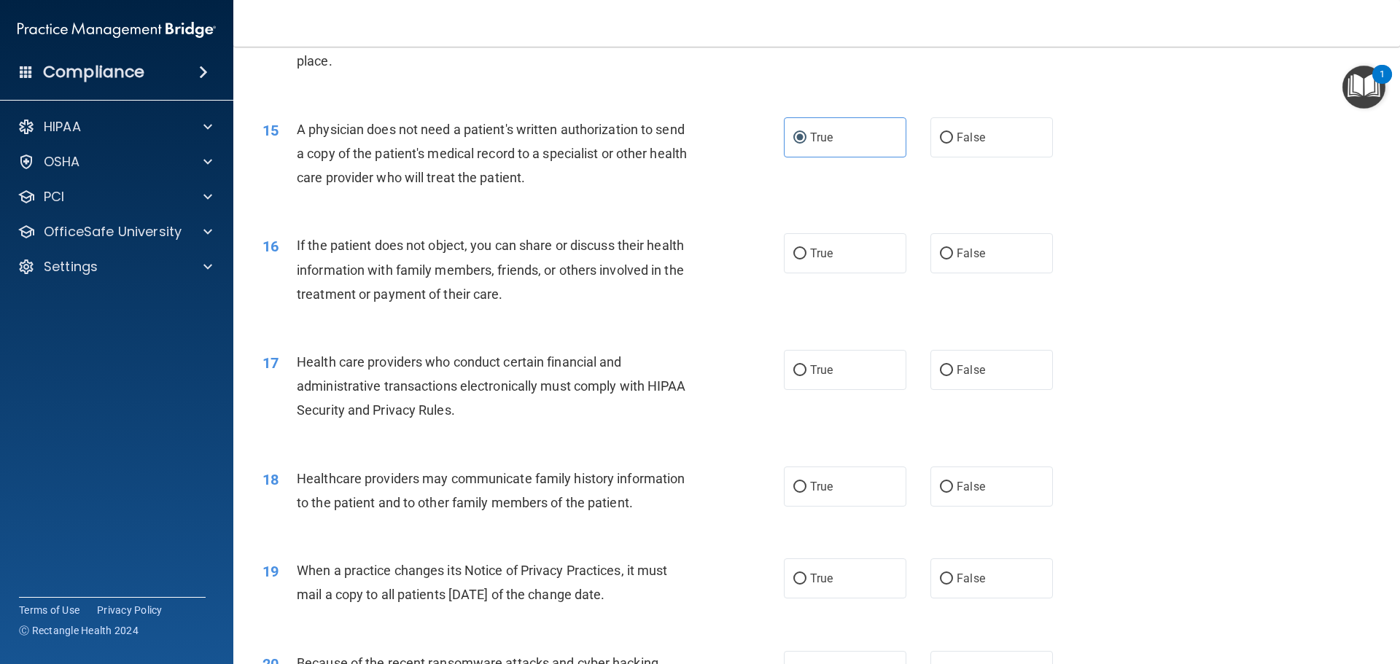
scroll to position [1604, 0]
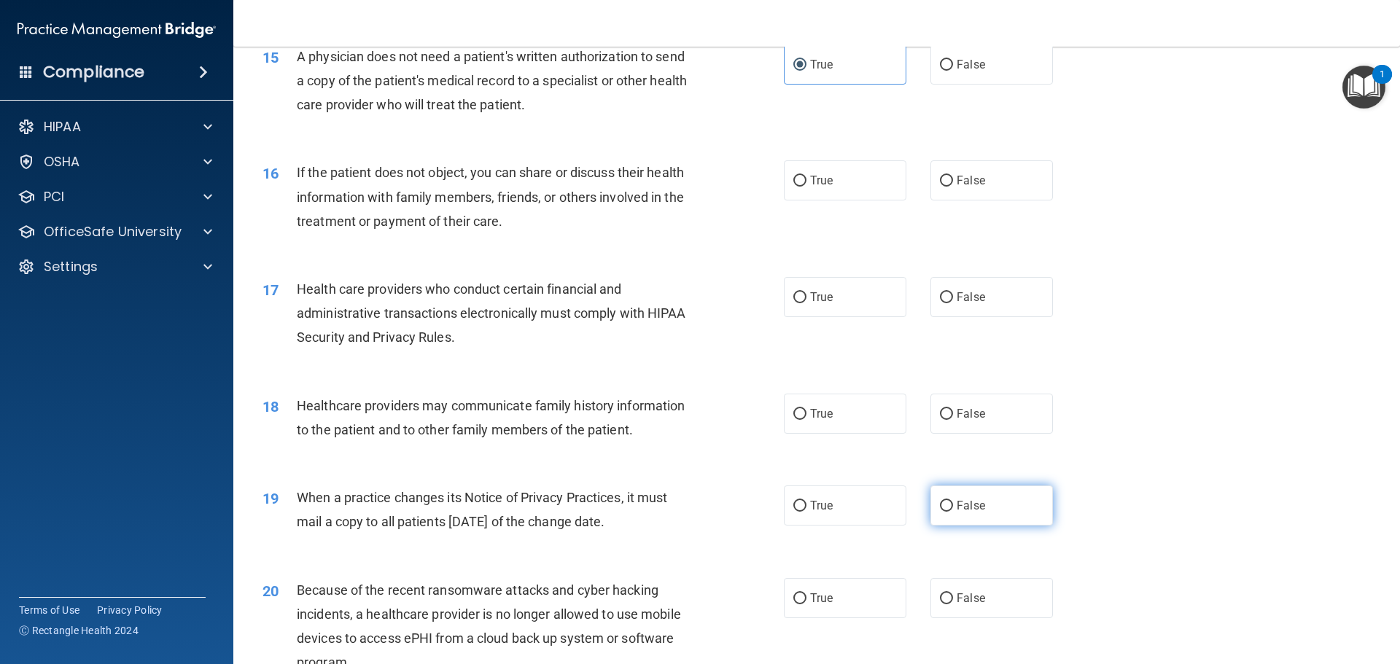
click at [948, 508] on label "False" at bounding box center [992, 506] width 123 height 40
click at [948, 508] on input "False" at bounding box center [946, 506] width 13 height 11
radio input "true"
click at [810, 413] on span "True" at bounding box center [821, 414] width 23 height 14
click at [805, 413] on input "True" at bounding box center [799, 414] width 13 height 11
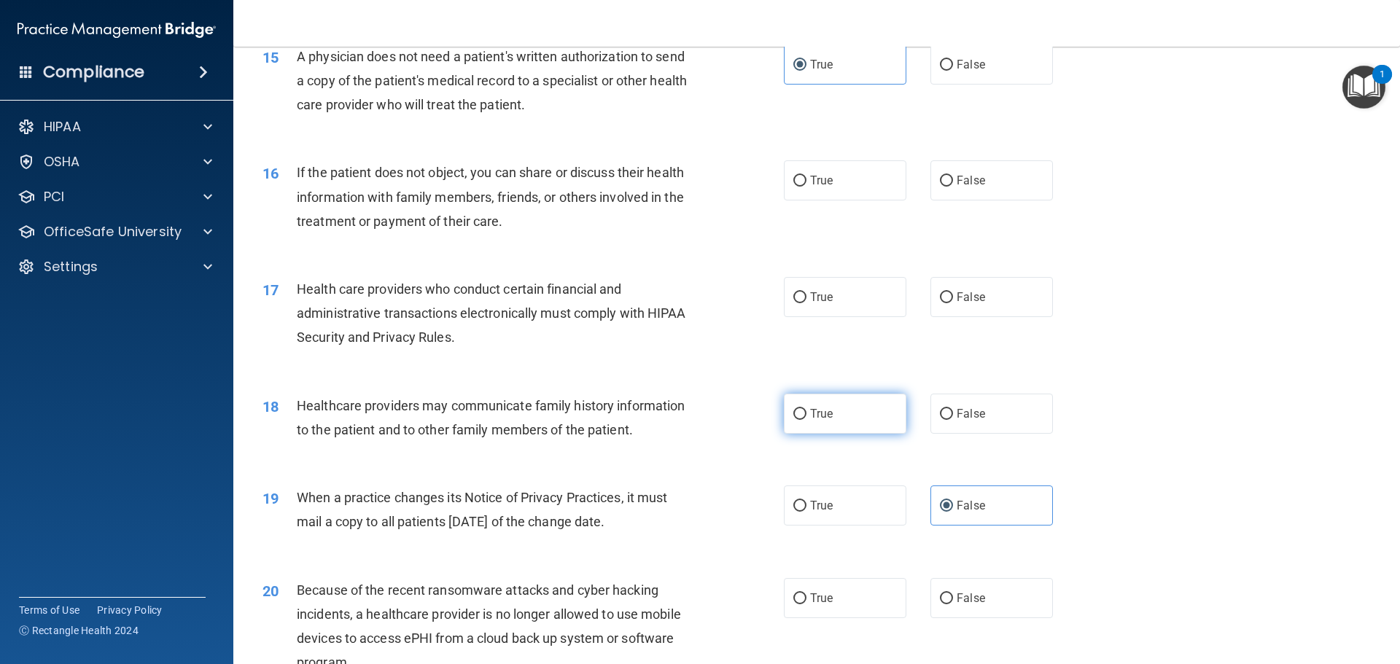
radio input "true"
click at [979, 408] on label "False" at bounding box center [992, 414] width 123 height 40
click at [953, 409] on input "False" at bounding box center [946, 414] width 13 height 11
radio input "true"
radio input "false"
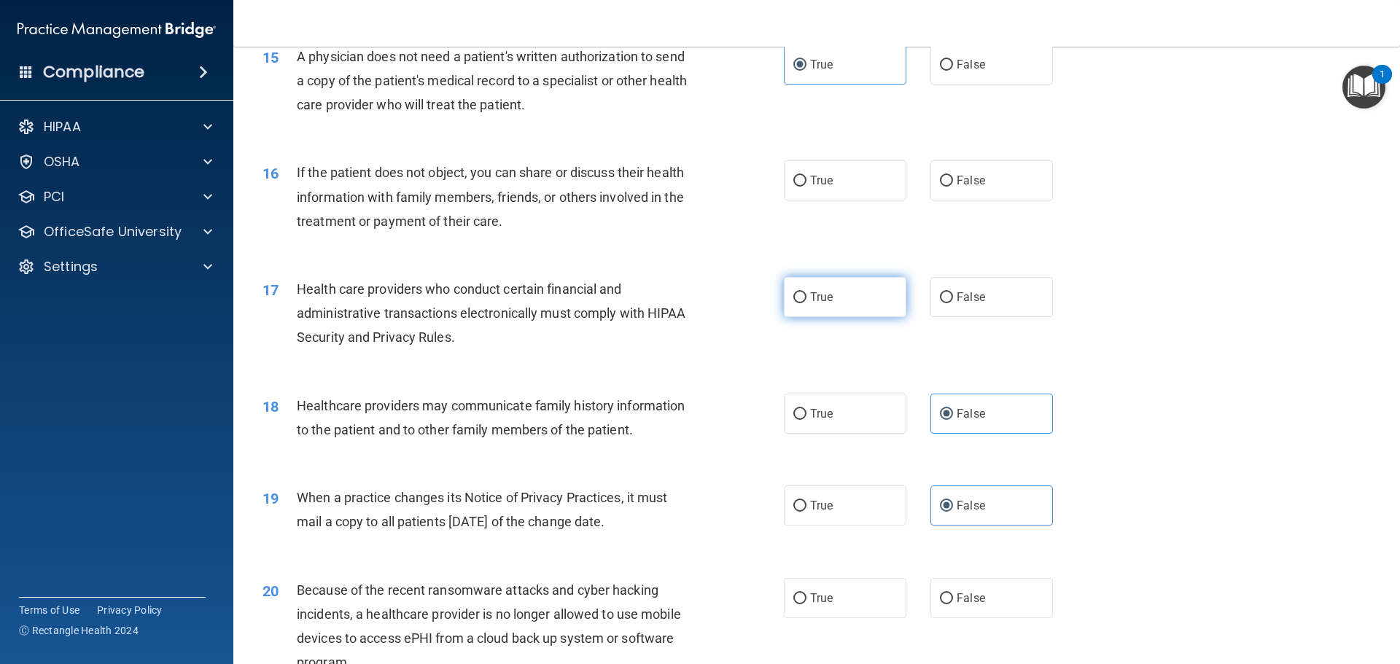
click at [813, 301] on span "True" at bounding box center [821, 297] width 23 height 14
click at [821, 170] on label "True" at bounding box center [845, 180] width 123 height 40
click at [807, 176] on input "True" at bounding box center [799, 181] width 13 height 11
radio input "true"
click at [827, 297] on span "True" at bounding box center [821, 297] width 23 height 14
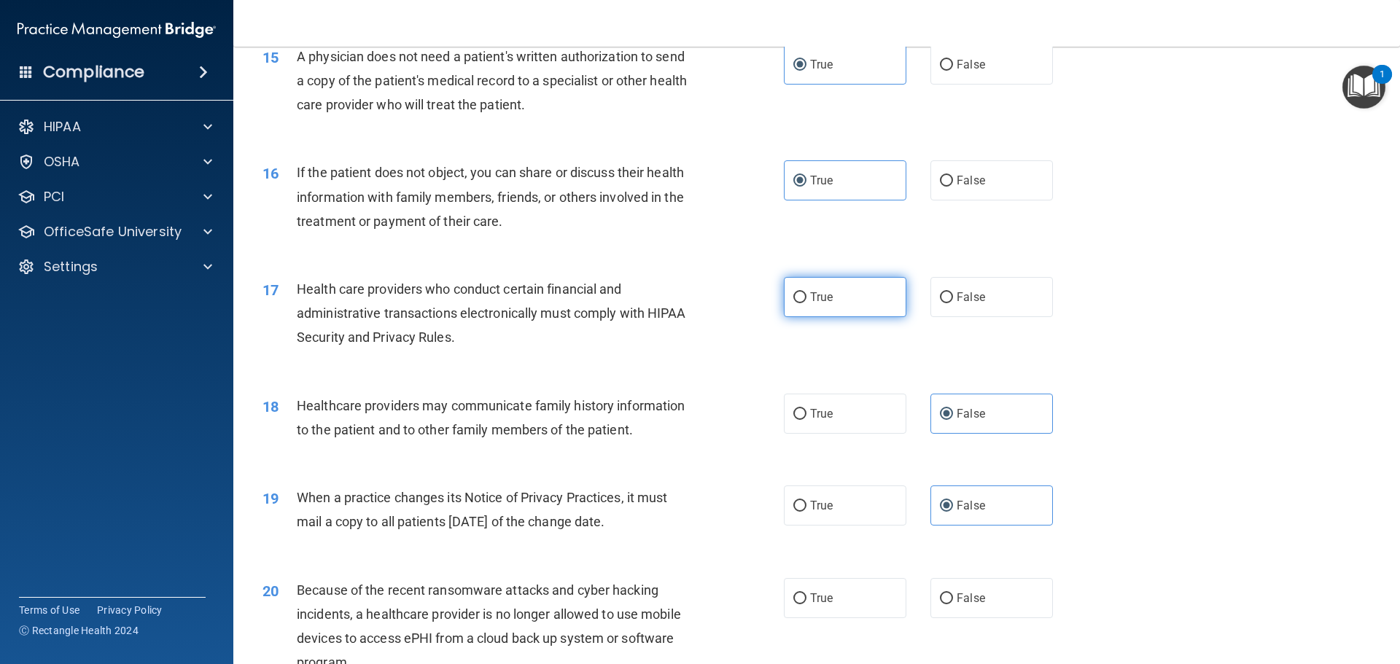
click at [807, 297] on input "True" at bounding box center [799, 297] width 13 height 11
radio input "true"
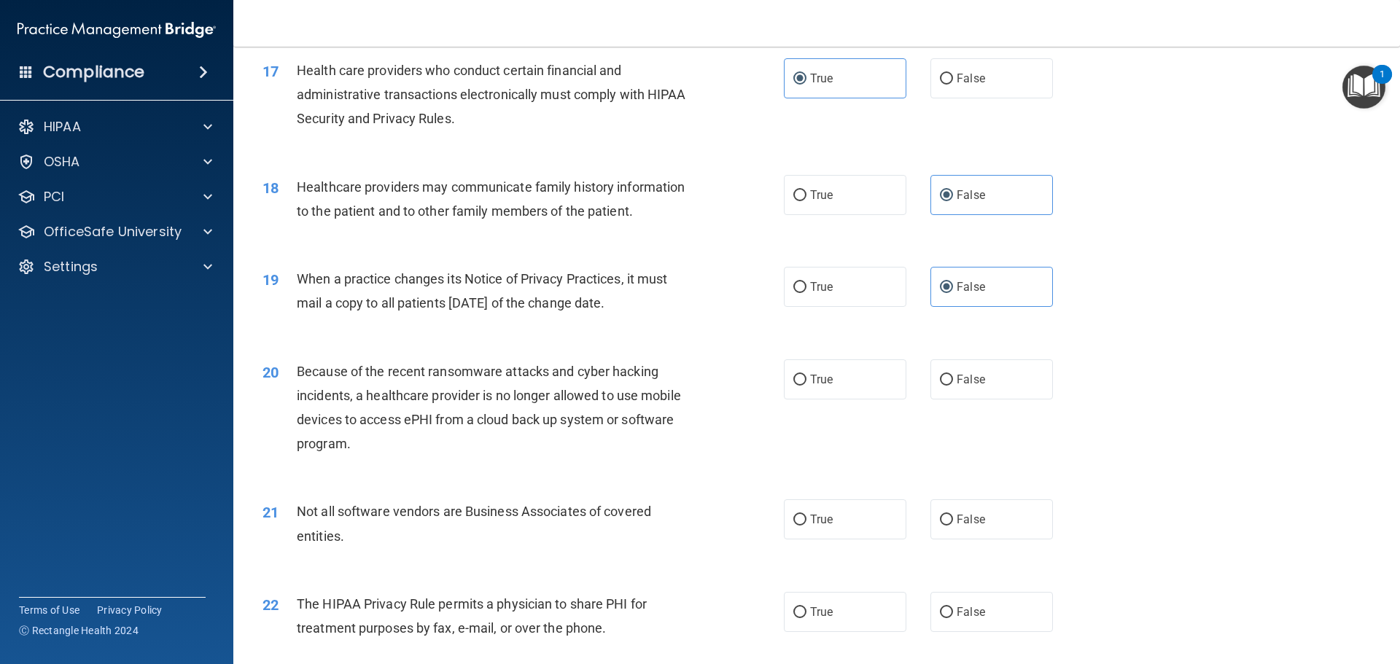
scroll to position [1896, 0]
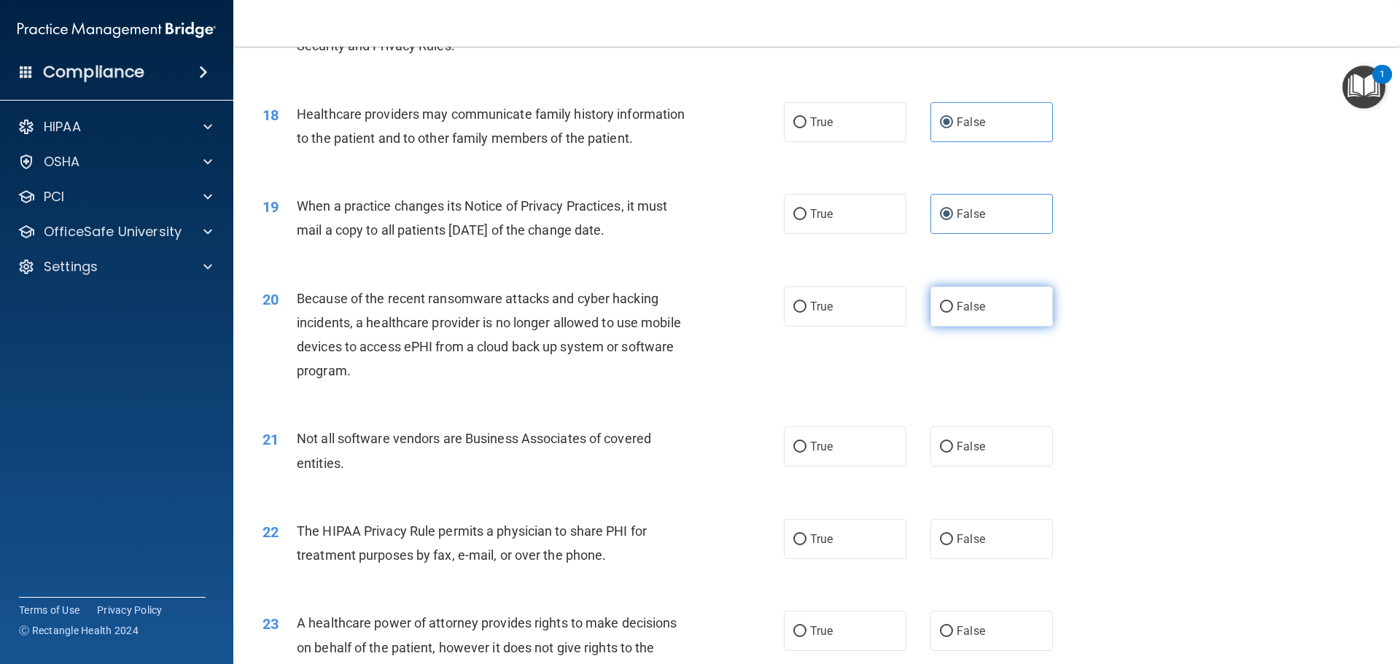
click at [940, 311] on input "False" at bounding box center [946, 307] width 13 height 11
radio input "true"
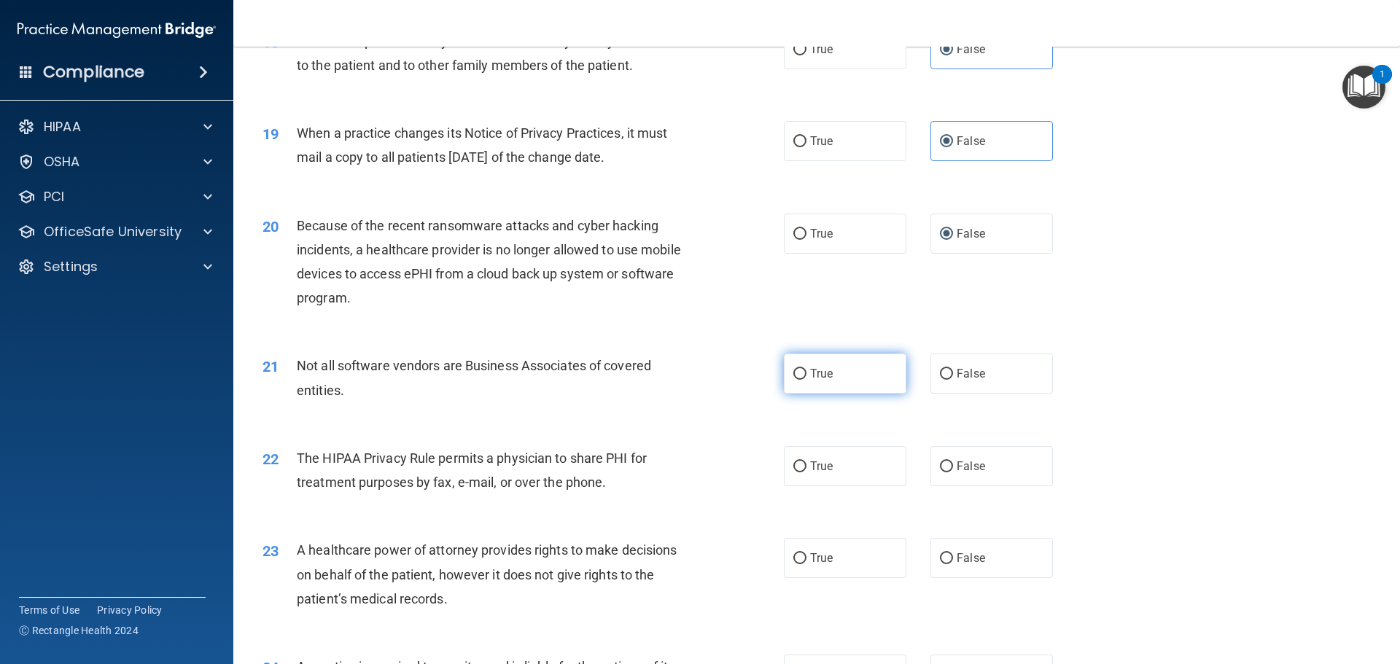
click at [812, 375] on span "True" at bounding box center [821, 374] width 23 height 14
click at [807, 375] on input "True" at bounding box center [799, 374] width 13 height 11
radio input "true"
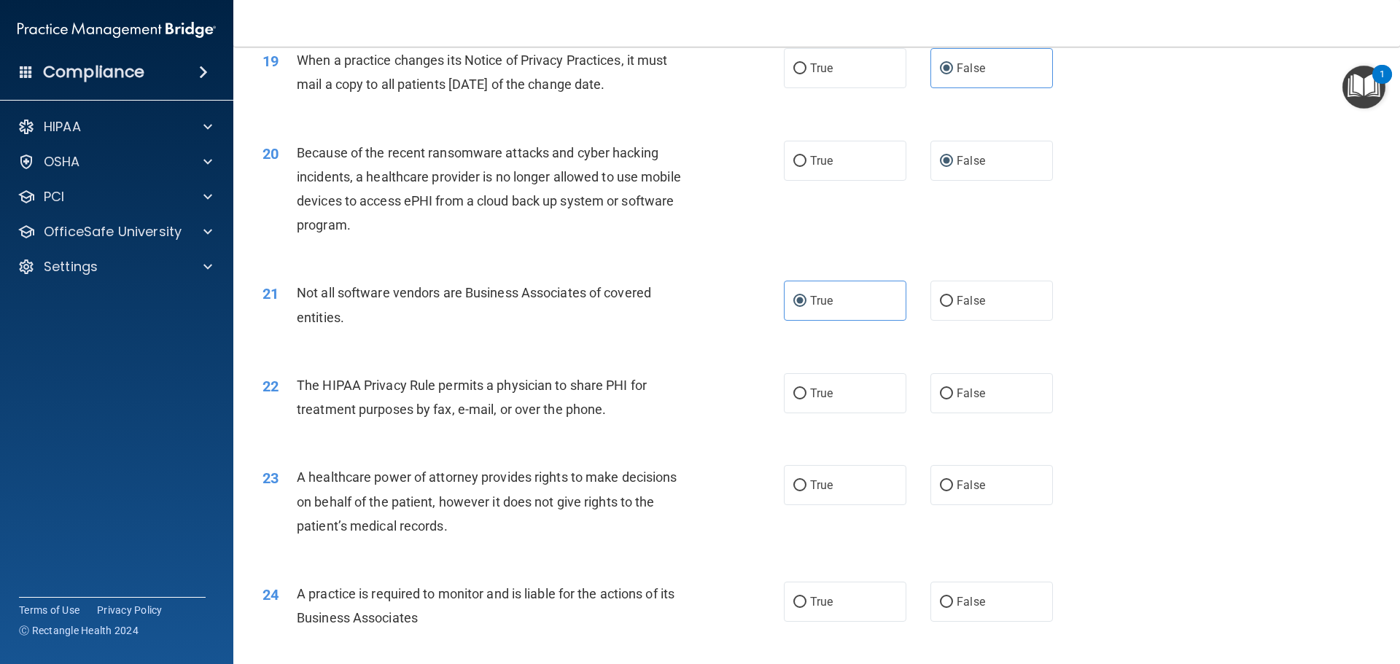
scroll to position [2115, 0]
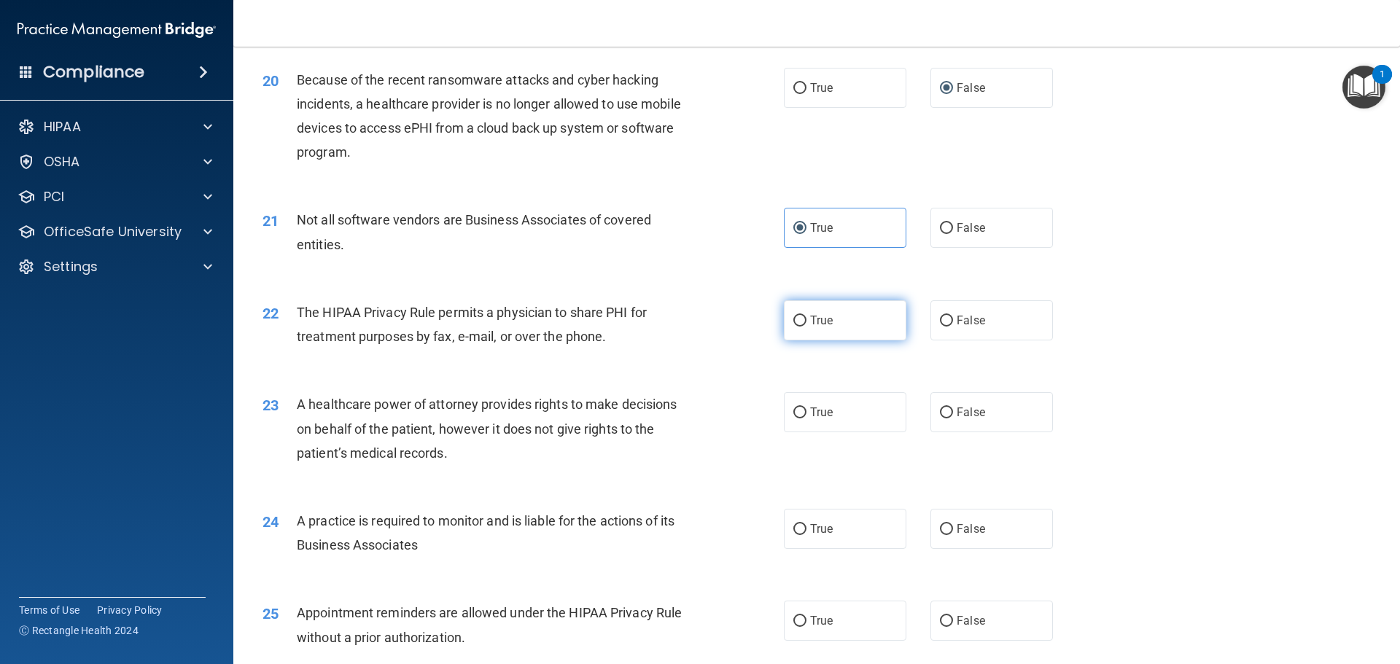
click at [810, 325] on span "True" at bounding box center [821, 321] width 23 height 14
click at [806, 325] on input "True" at bounding box center [799, 321] width 13 height 11
radio input "true"
click at [882, 329] on label "True" at bounding box center [845, 320] width 123 height 40
click at [807, 327] on input "True" at bounding box center [799, 321] width 13 height 11
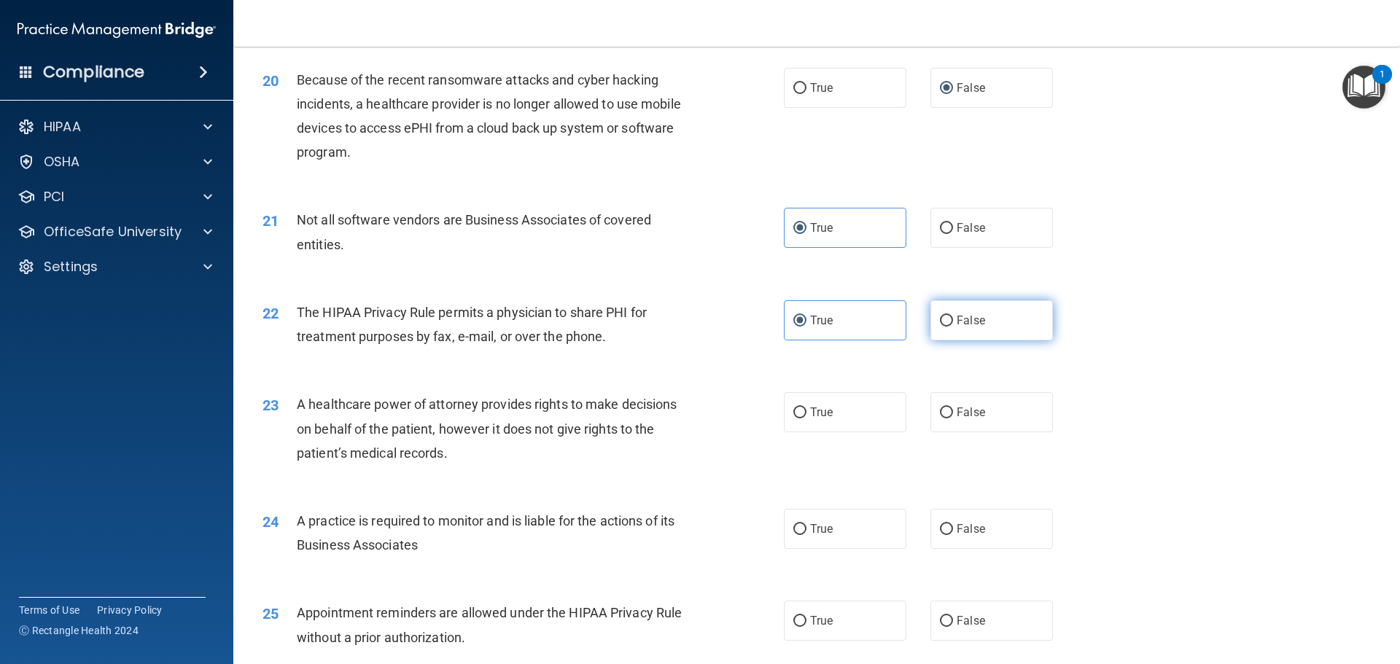
click at [991, 325] on label "False" at bounding box center [992, 320] width 123 height 40
click at [953, 325] on input "False" at bounding box center [946, 321] width 13 height 11
radio input "true"
radio input "false"
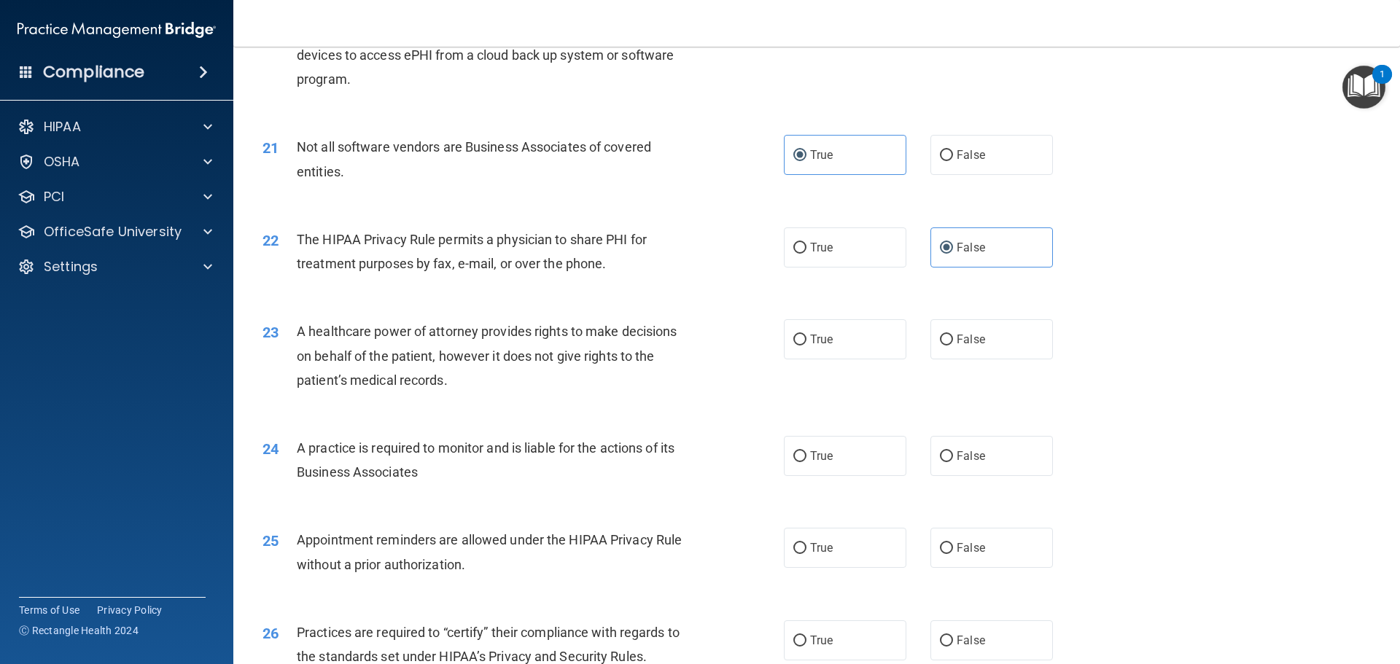
scroll to position [2261, 0]
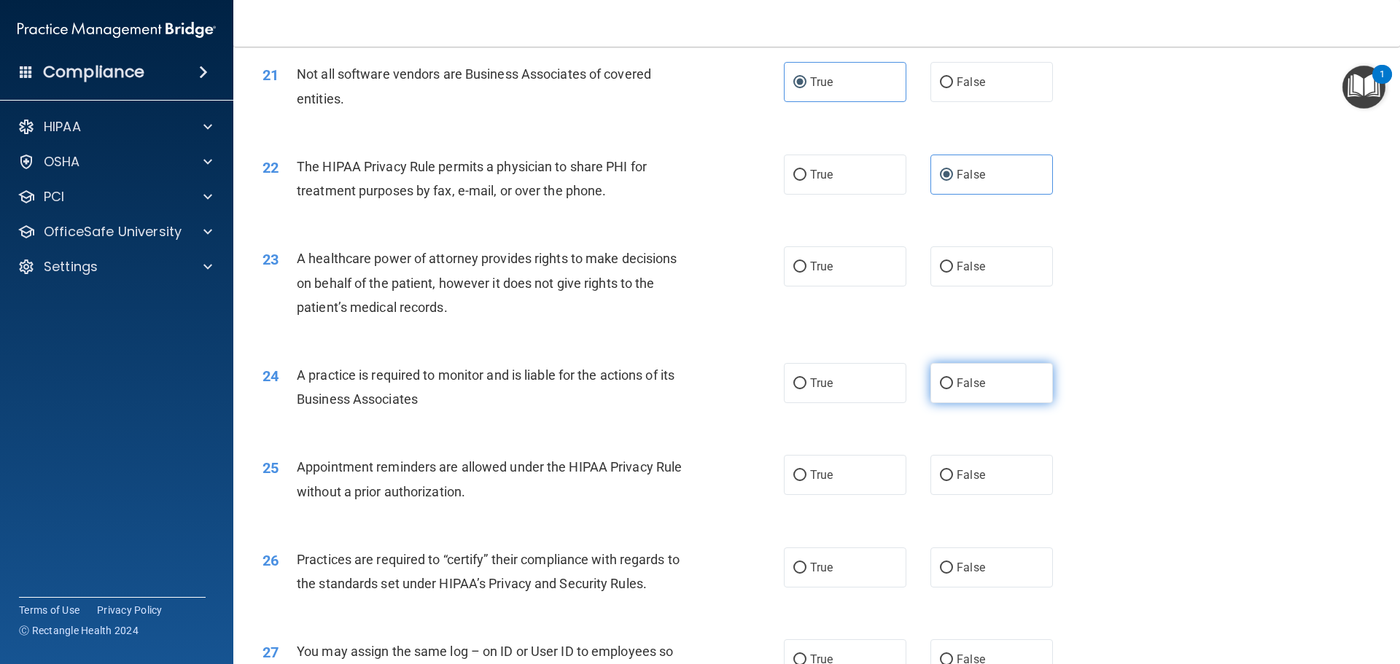
click at [981, 393] on label "False" at bounding box center [992, 383] width 123 height 40
click at [953, 389] on input "False" at bounding box center [946, 383] width 13 height 11
radio input "true"
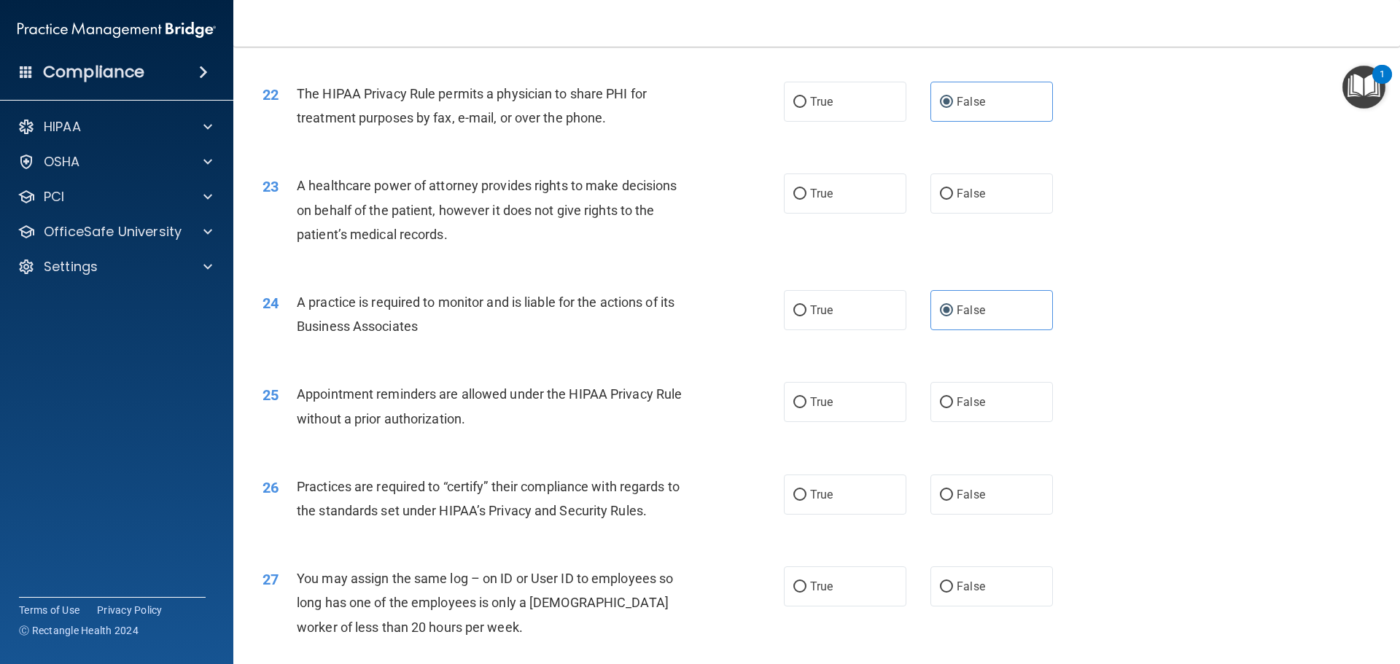
scroll to position [2407, 0]
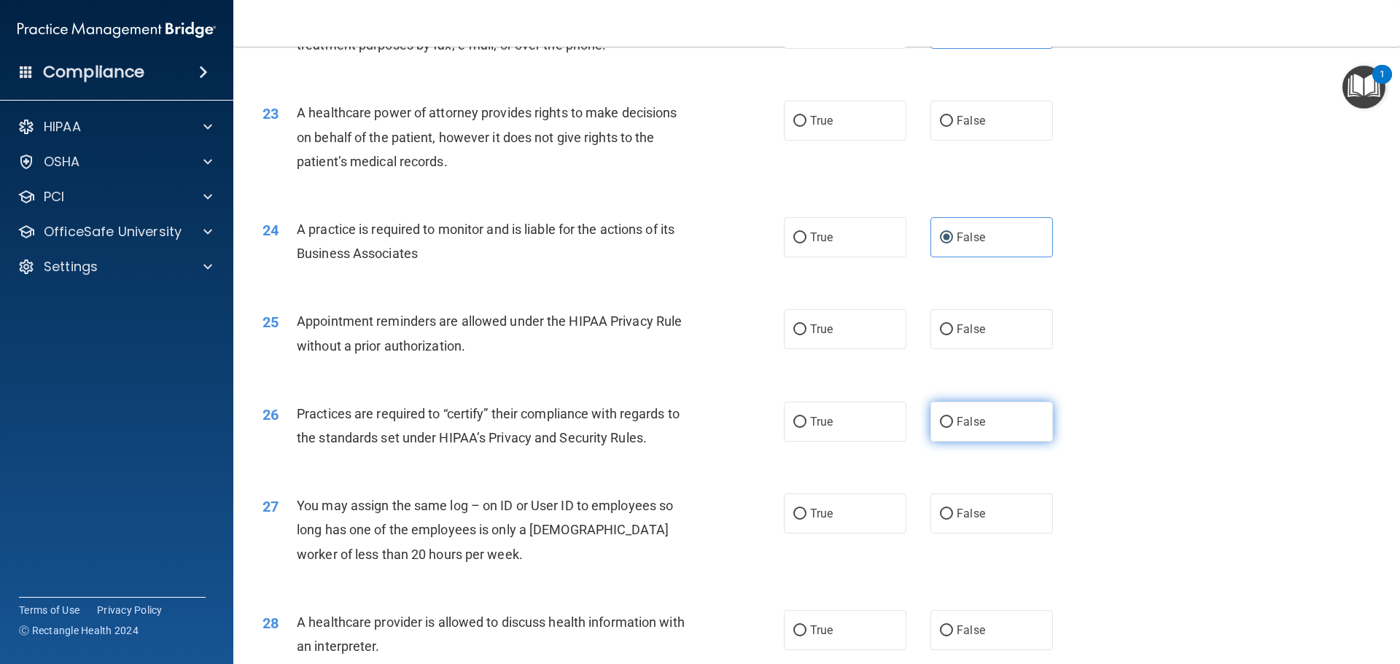
click at [968, 421] on span "False" at bounding box center [971, 422] width 28 height 14
click at [953, 421] on input "False" at bounding box center [946, 422] width 13 height 11
radio input "true"
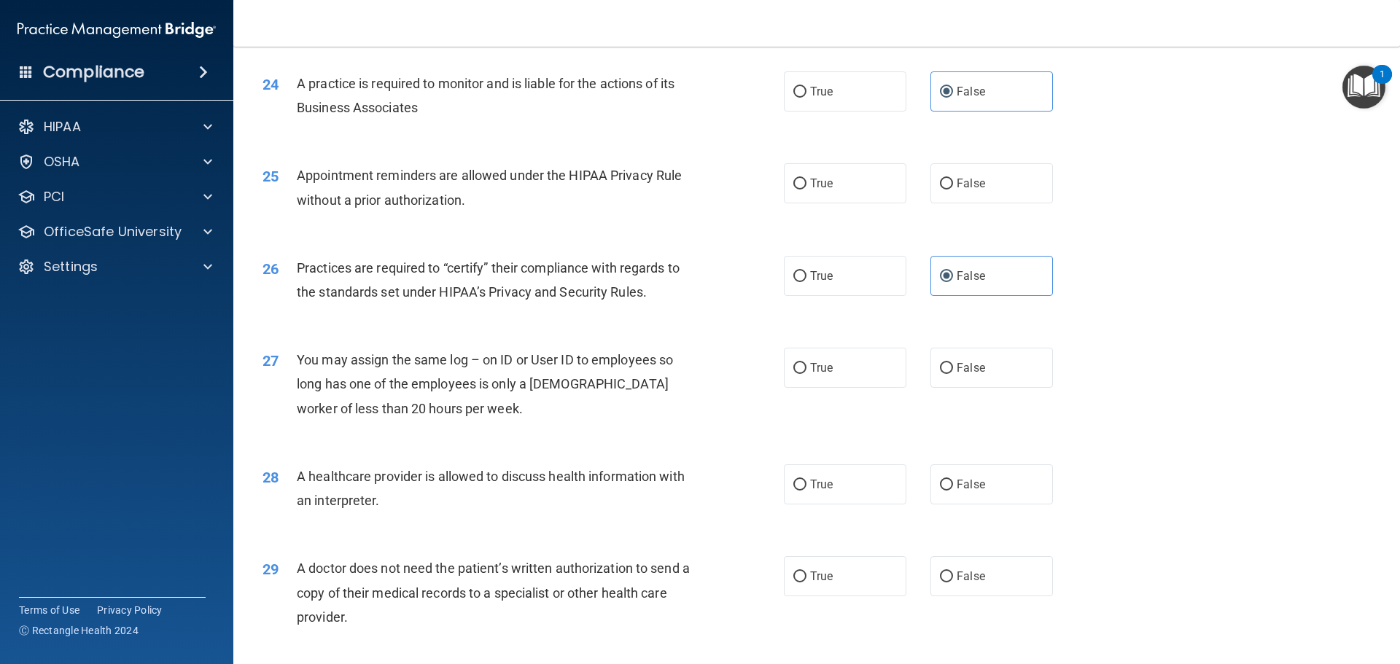
scroll to position [2698, 0]
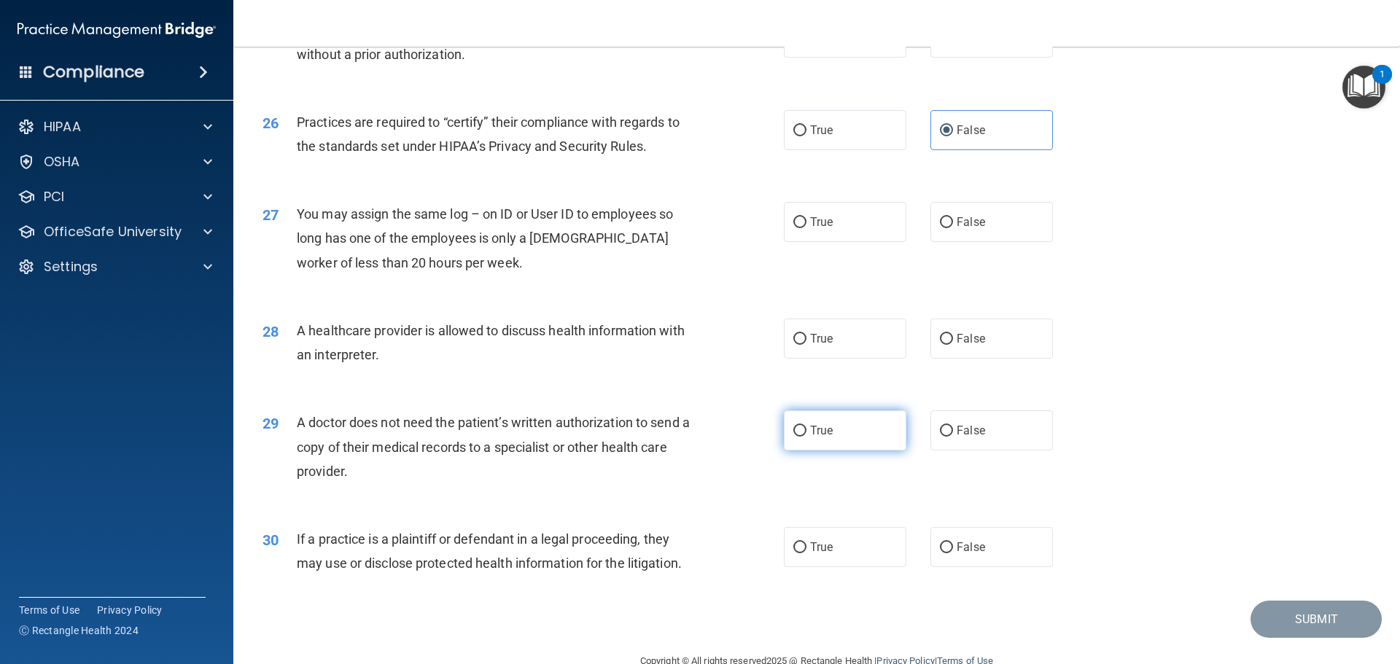
click at [826, 434] on span "True" at bounding box center [821, 431] width 23 height 14
click at [807, 434] on input "True" at bounding box center [799, 431] width 13 height 11
radio input "true"
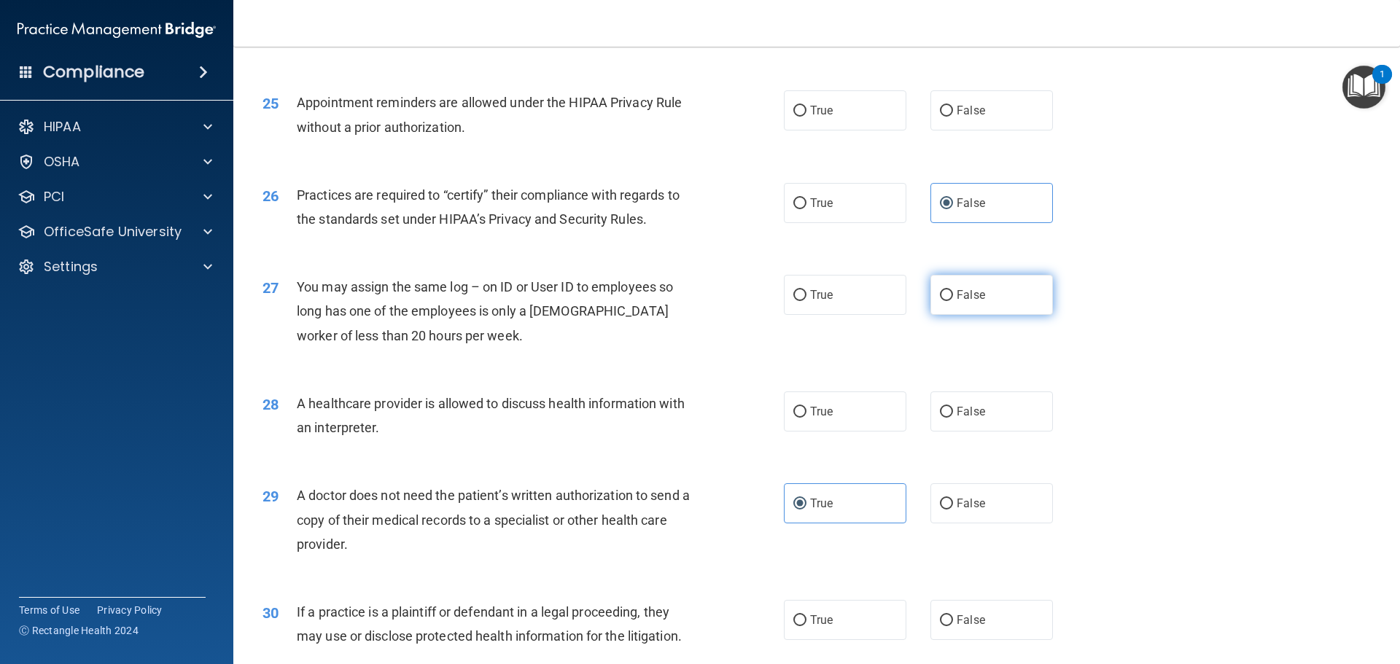
click at [966, 298] on span "False" at bounding box center [971, 295] width 28 height 14
click at [953, 298] on input "False" at bounding box center [946, 295] width 13 height 11
radio input "true"
click at [813, 415] on span "True" at bounding box center [821, 412] width 23 height 14
click at [807, 415] on input "True" at bounding box center [799, 412] width 13 height 11
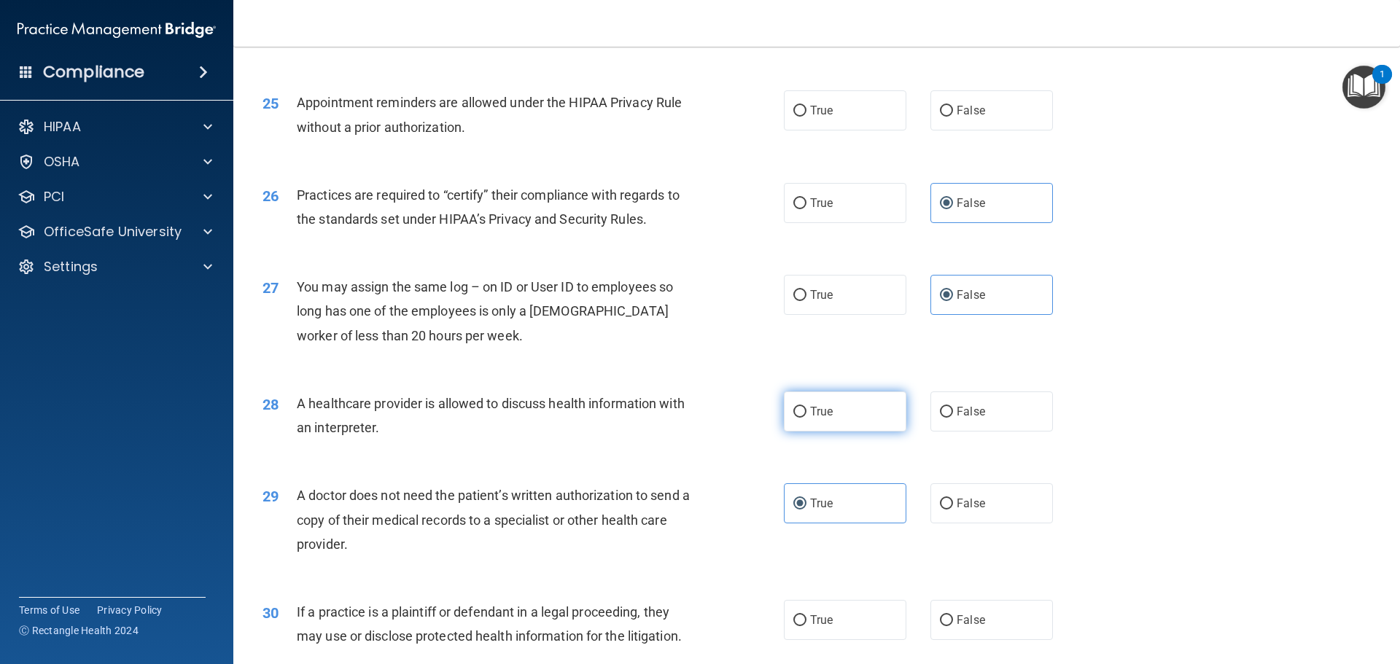
radio input "true"
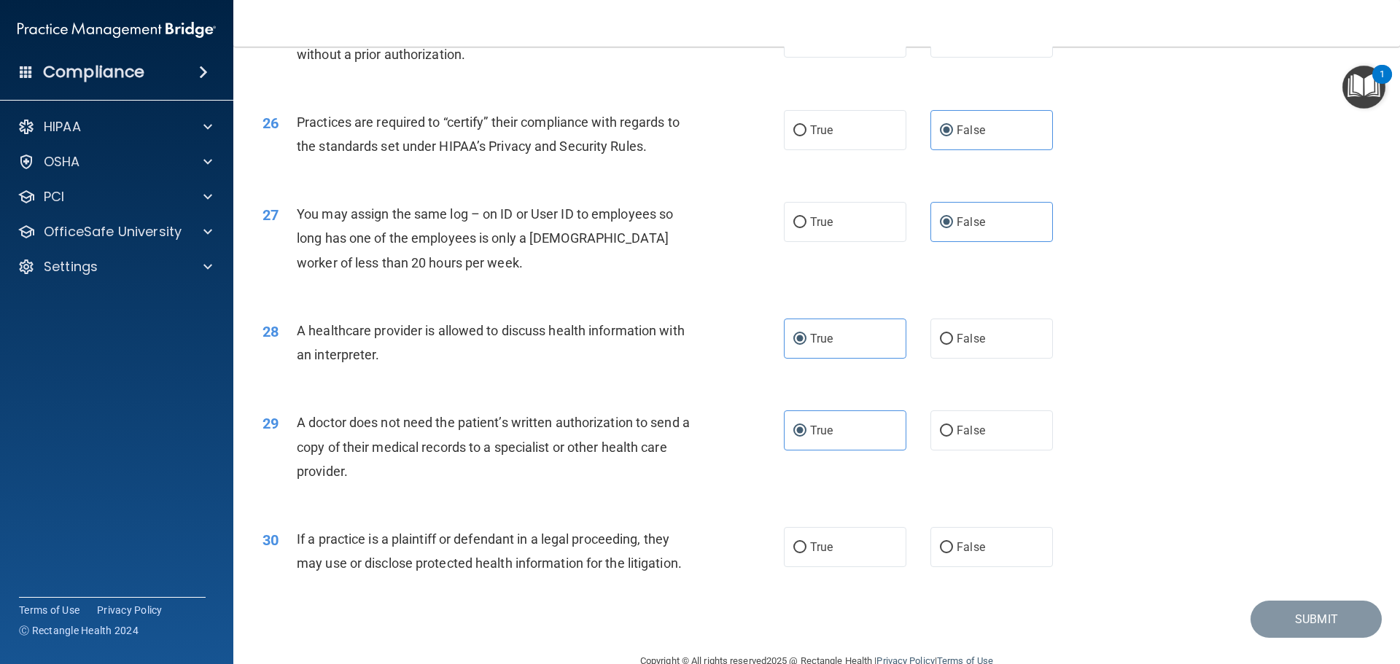
scroll to position [2730, 0]
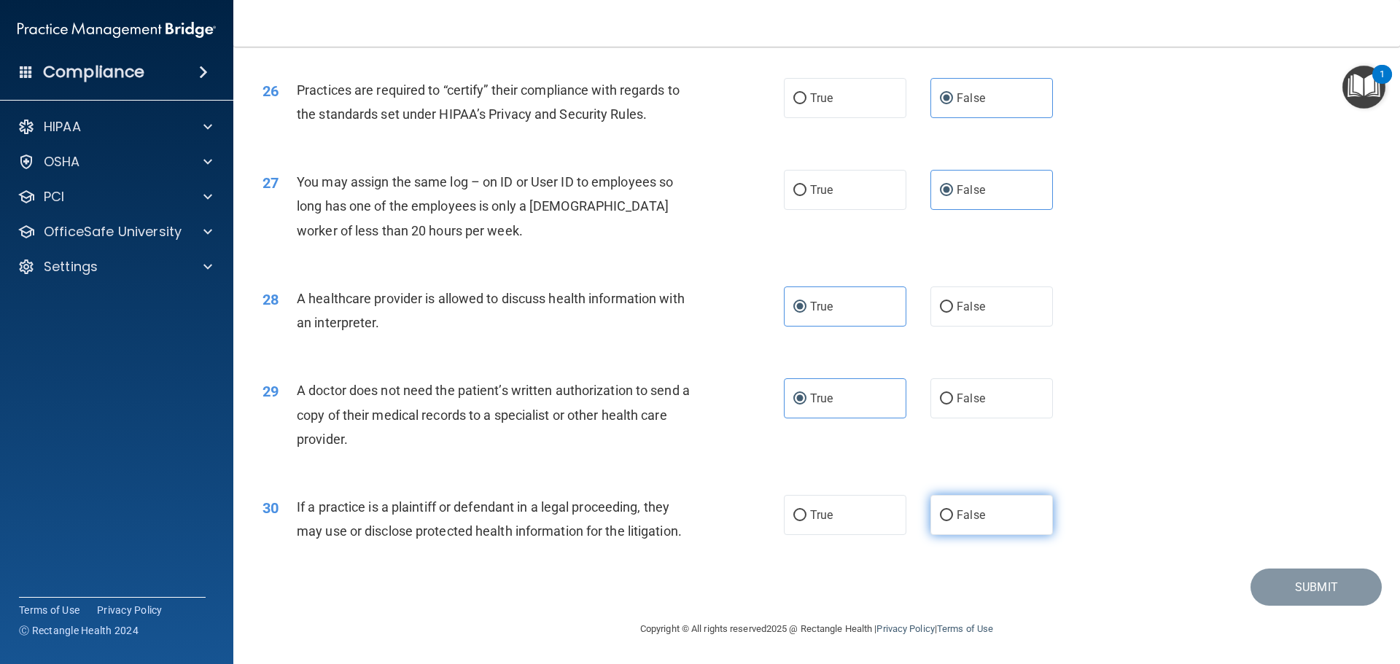
drag, startPoint x: 802, startPoint y: 523, endPoint x: 980, endPoint y: 522, distance: 177.9
click at [810, 518] on label "True" at bounding box center [845, 515] width 123 height 40
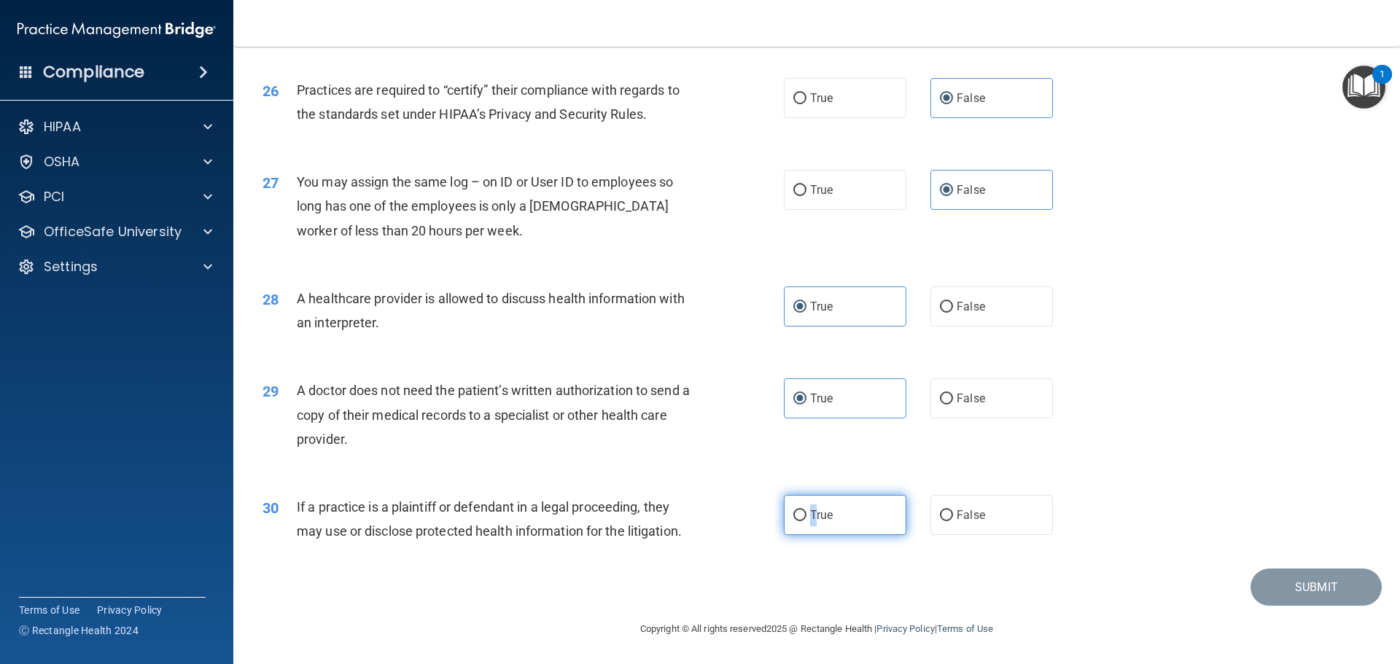
drag, startPoint x: 799, startPoint y: 510, endPoint x: 820, endPoint y: 508, distance: 22.1
click at [800, 508] on label "True" at bounding box center [845, 515] width 123 height 40
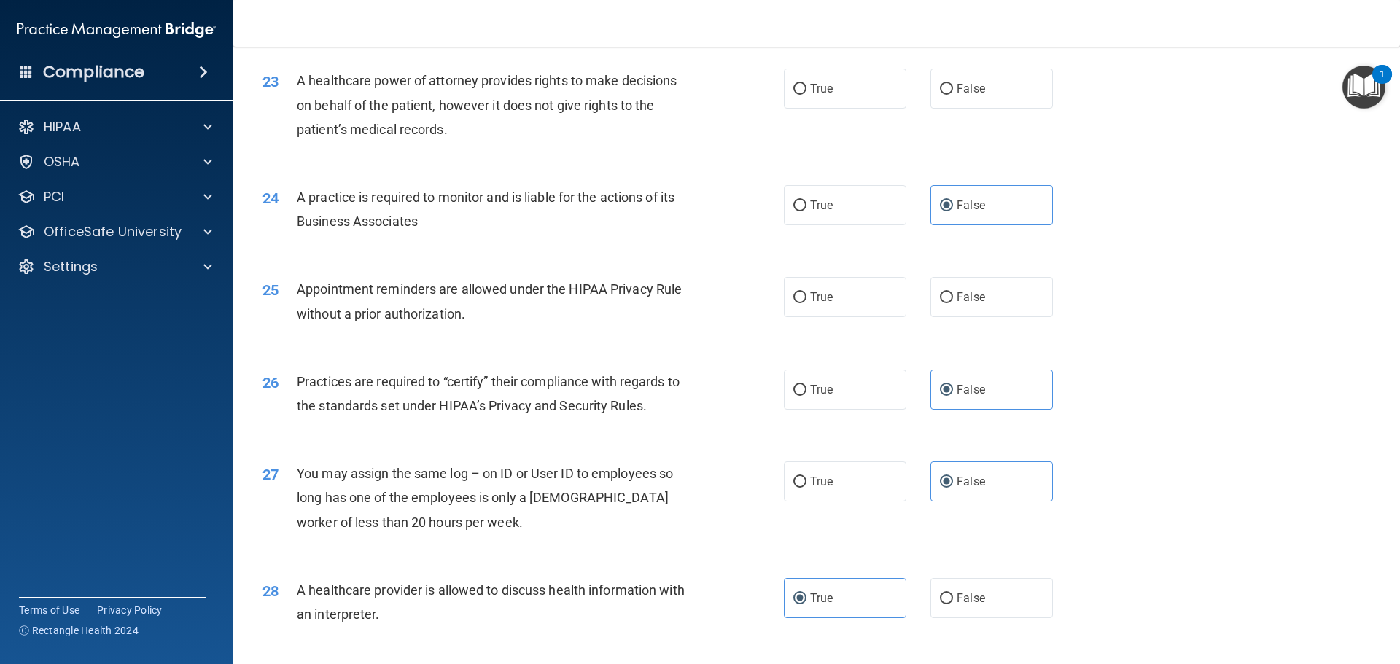
scroll to position [2220, 0]
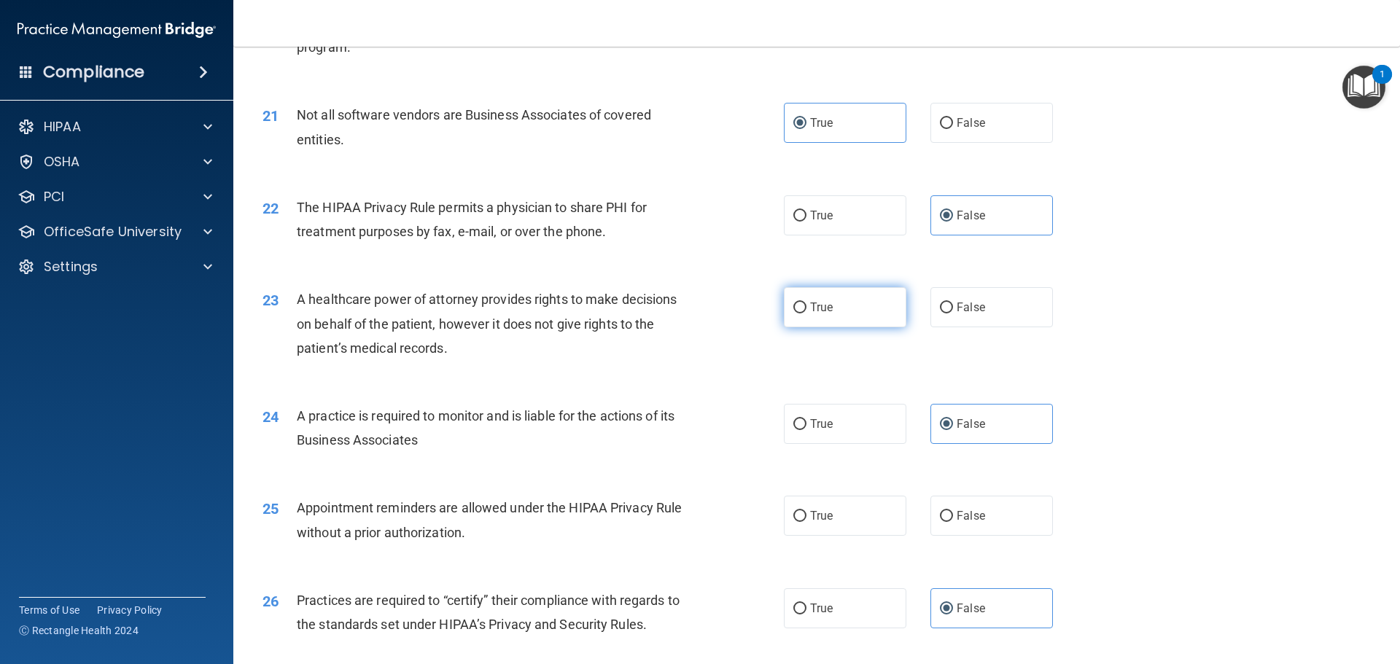
click at [824, 312] on span "True" at bounding box center [821, 307] width 23 height 14
click at [807, 312] on input "True" at bounding box center [799, 308] width 13 height 11
radio input "true"
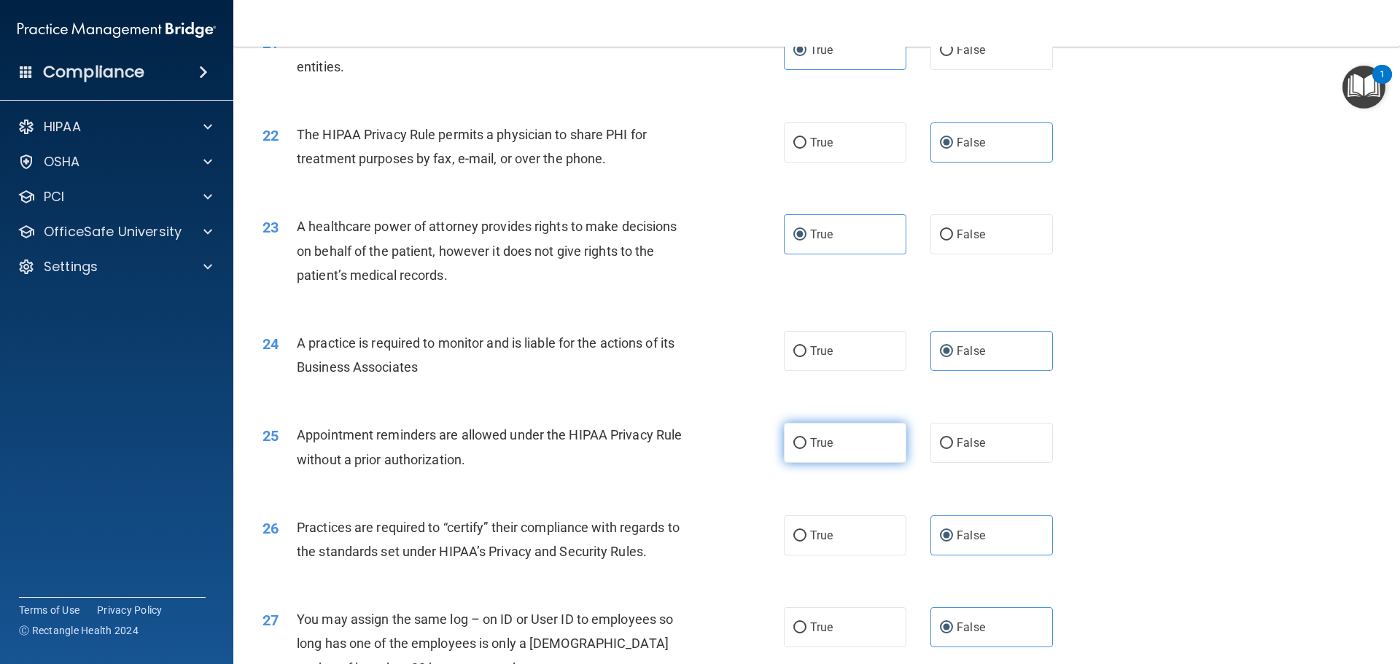
click at [847, 447] on label "True" at bounding box center [845, 443] width 123 height 40
click at [807, 447] on input "True" at bounding box center [799, 443] width 13 height 11
radio input "true"
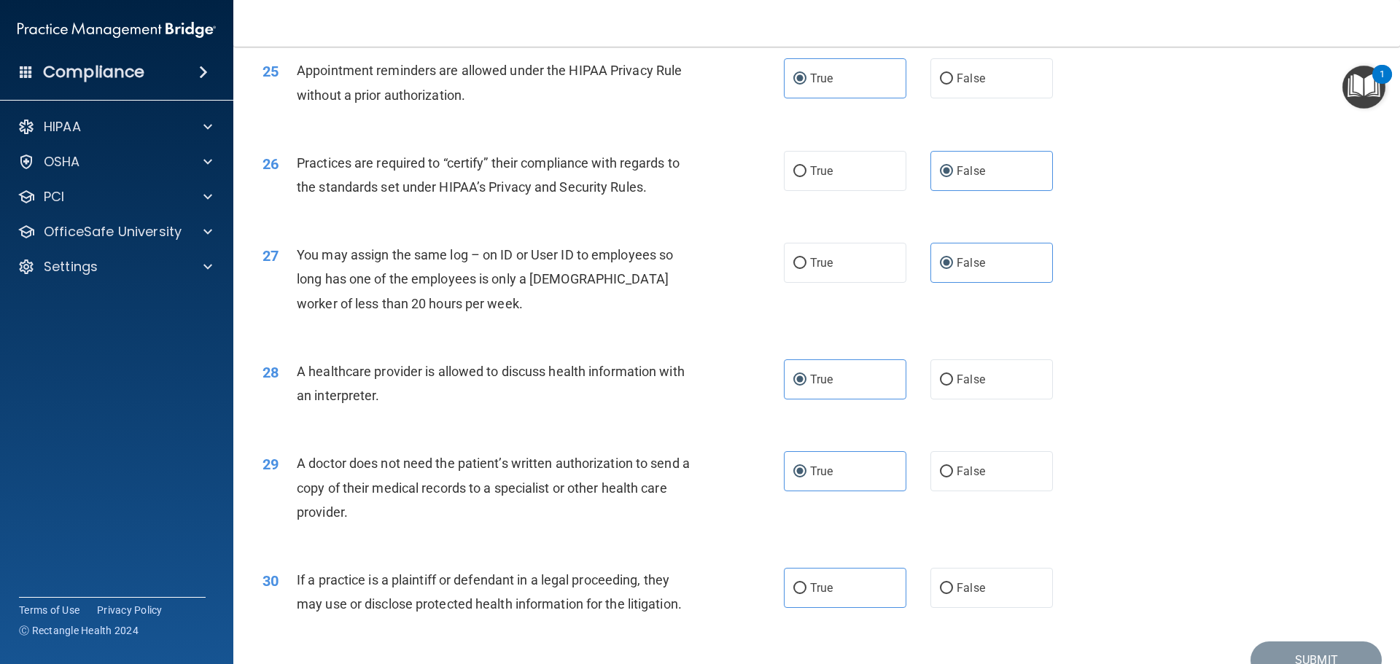
scroll to position [2730, 0]
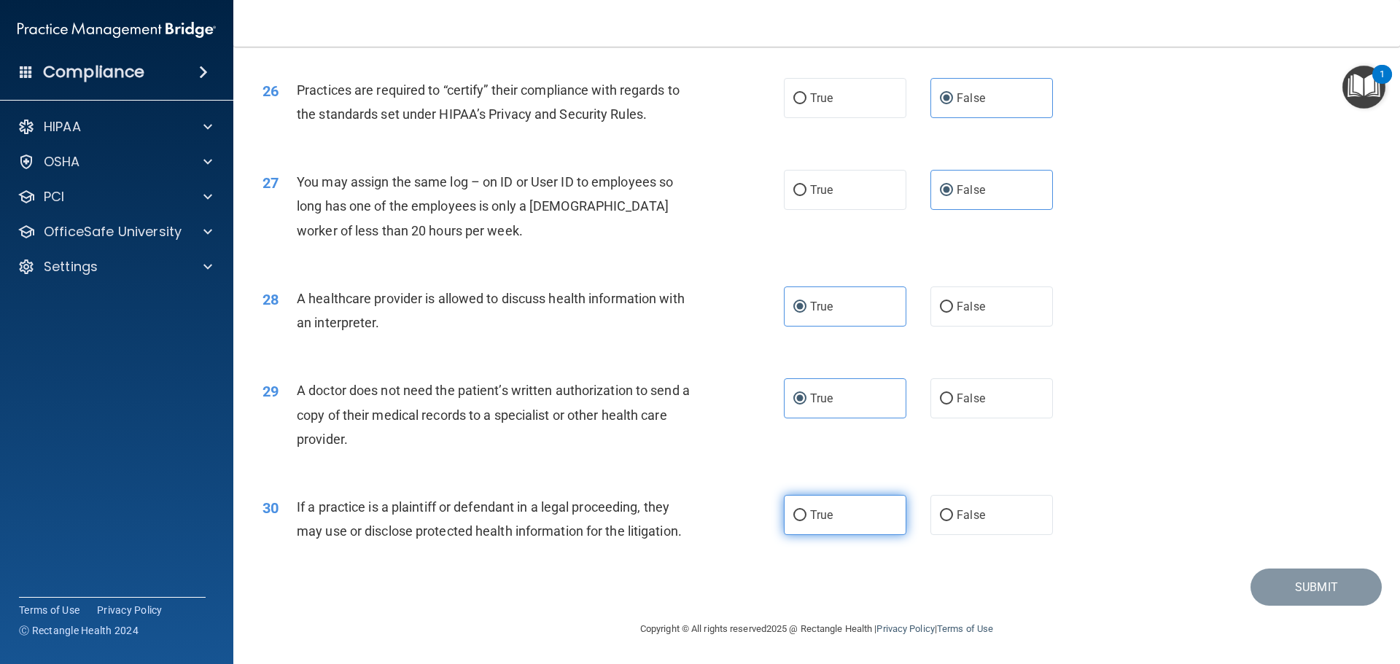
drag, startPoint x: 849, startPoint y: 516, endPoint x: 897, endPoint y: 514, distance: 48.2
click at [849, 515] on label "True" at bounding box center [845, 515] width 123 height 40
click at [807, 515] on input "True" at bounding box center [799, 515] width 13 height 11
radio input "true"
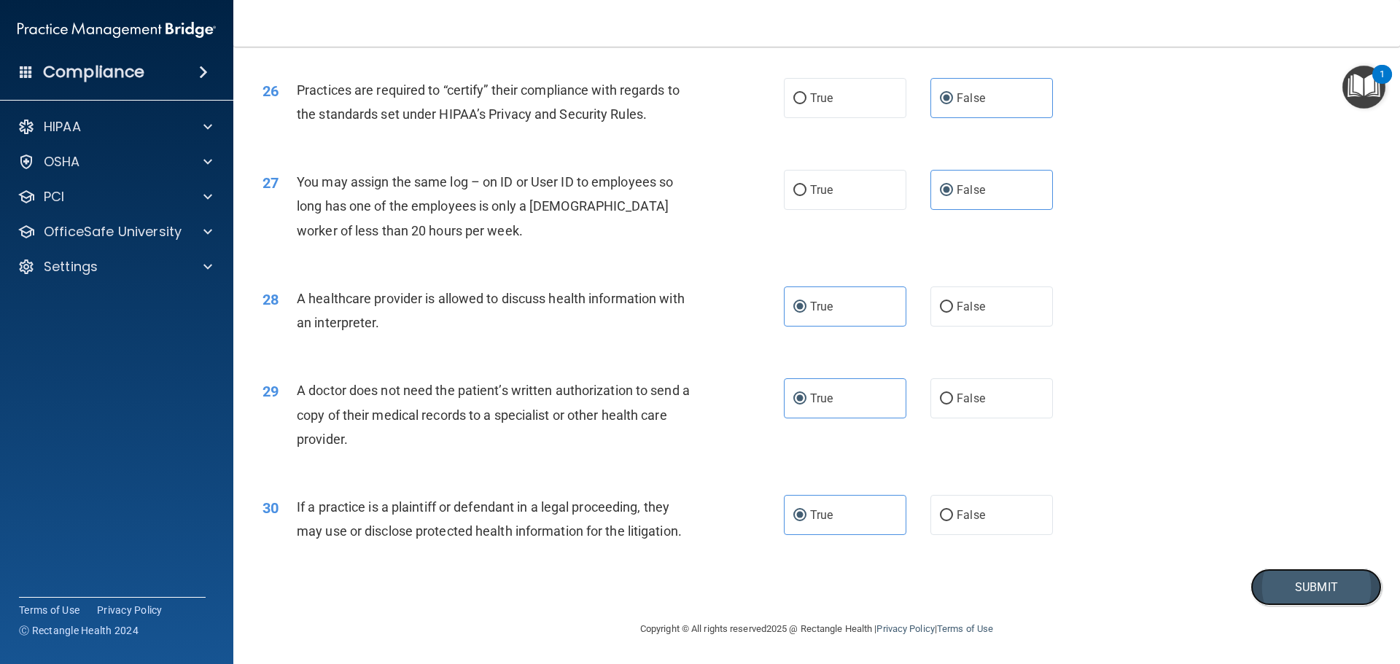
click at [1320, 594] on button "Submit" at bounding box center [1316, 587] width 131 height 37
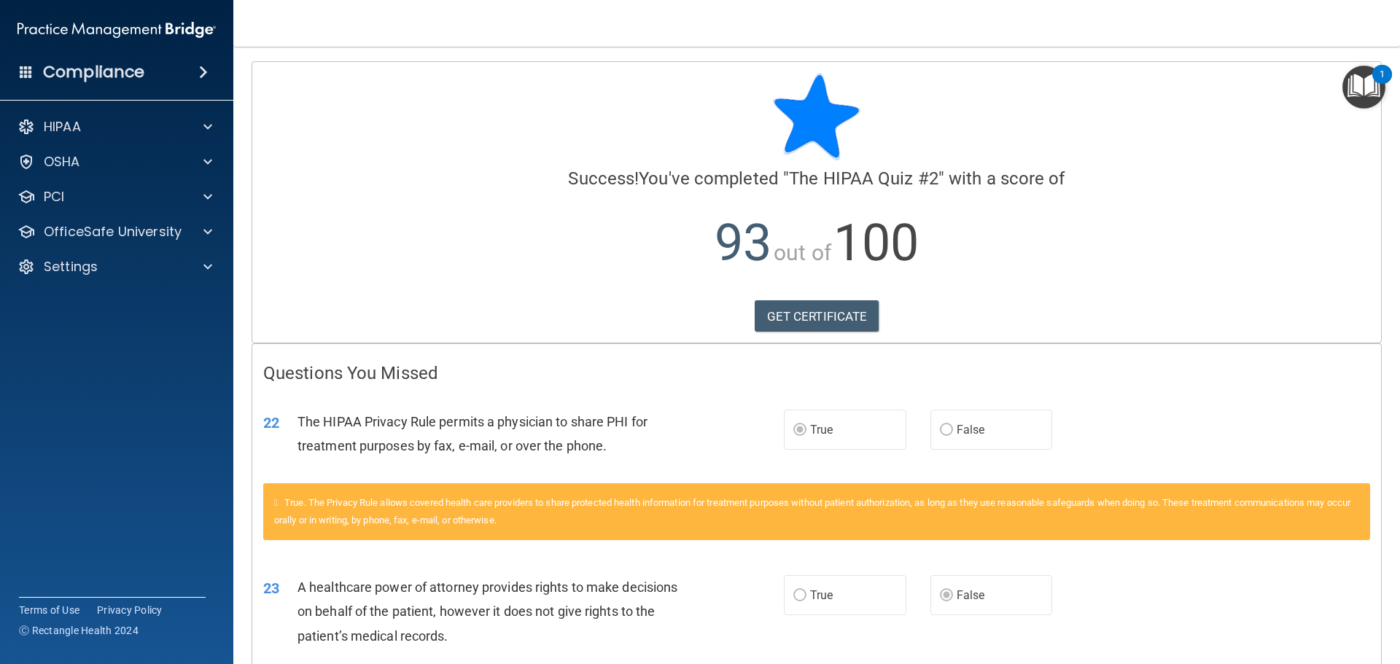
scroll to position [136, 0]
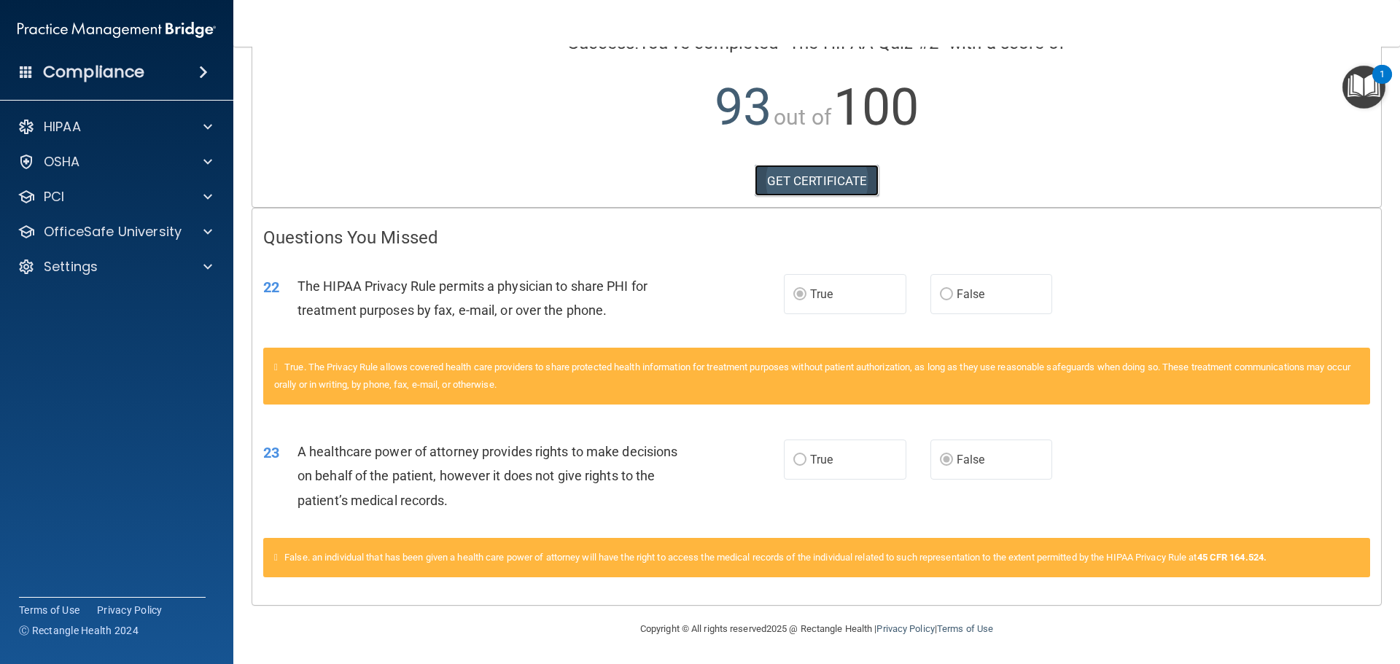
click at [835, 176] on link "GET CERTIFICATE" at bounding box center [817, 181] width 125 height 32
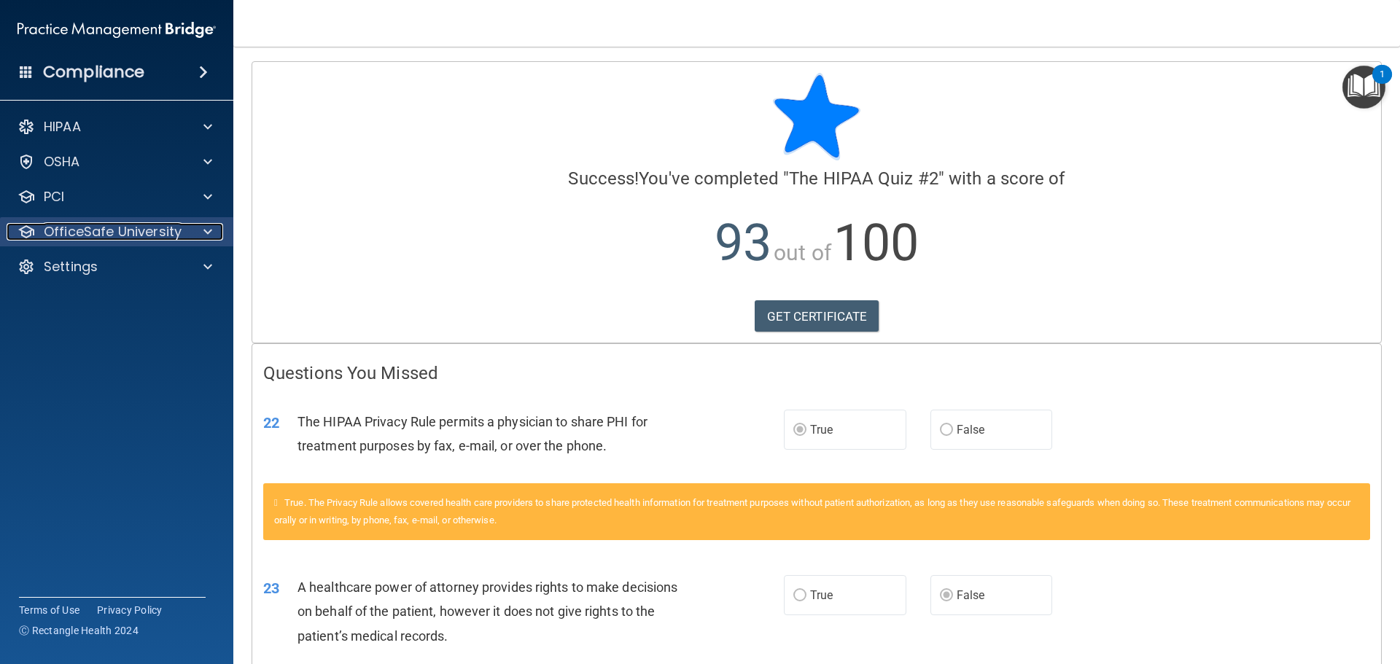
click at [203, 230] on div at bounding box center [205, 232] width 36 height 18
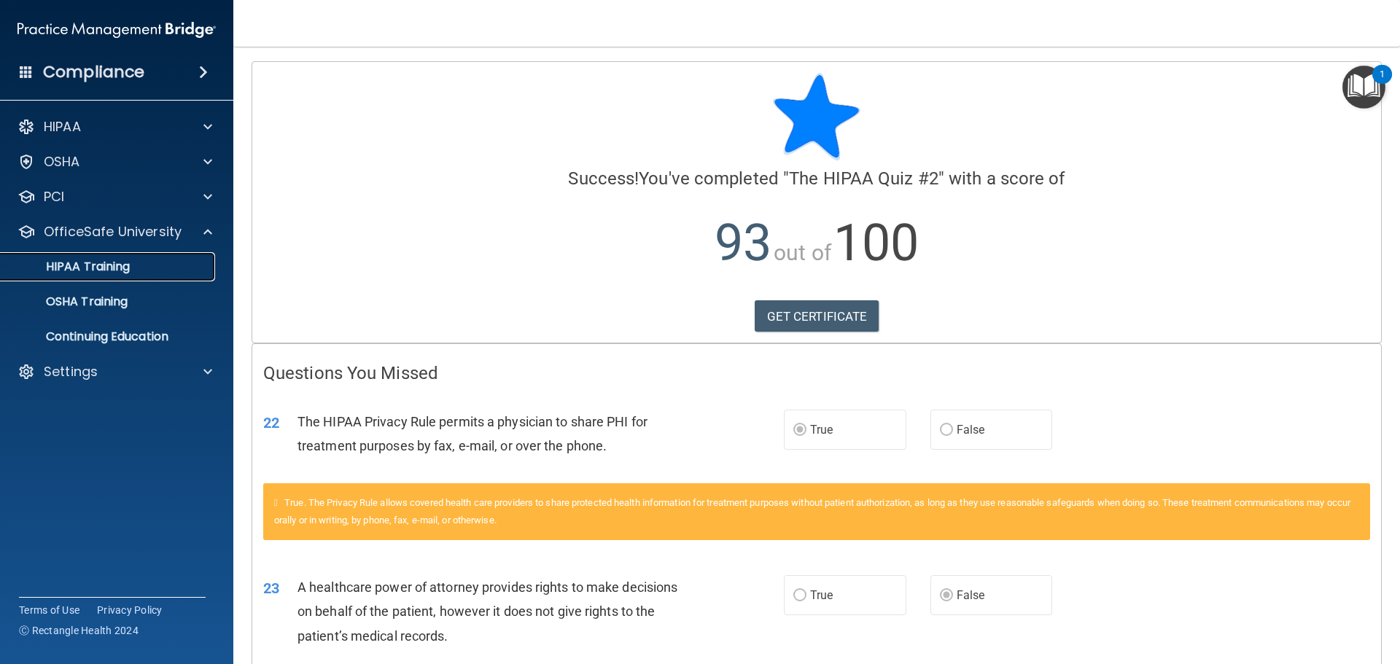
click at [117, 280] on link "HIPAA Training" at bounding box center [100, 266] width 230 height 29
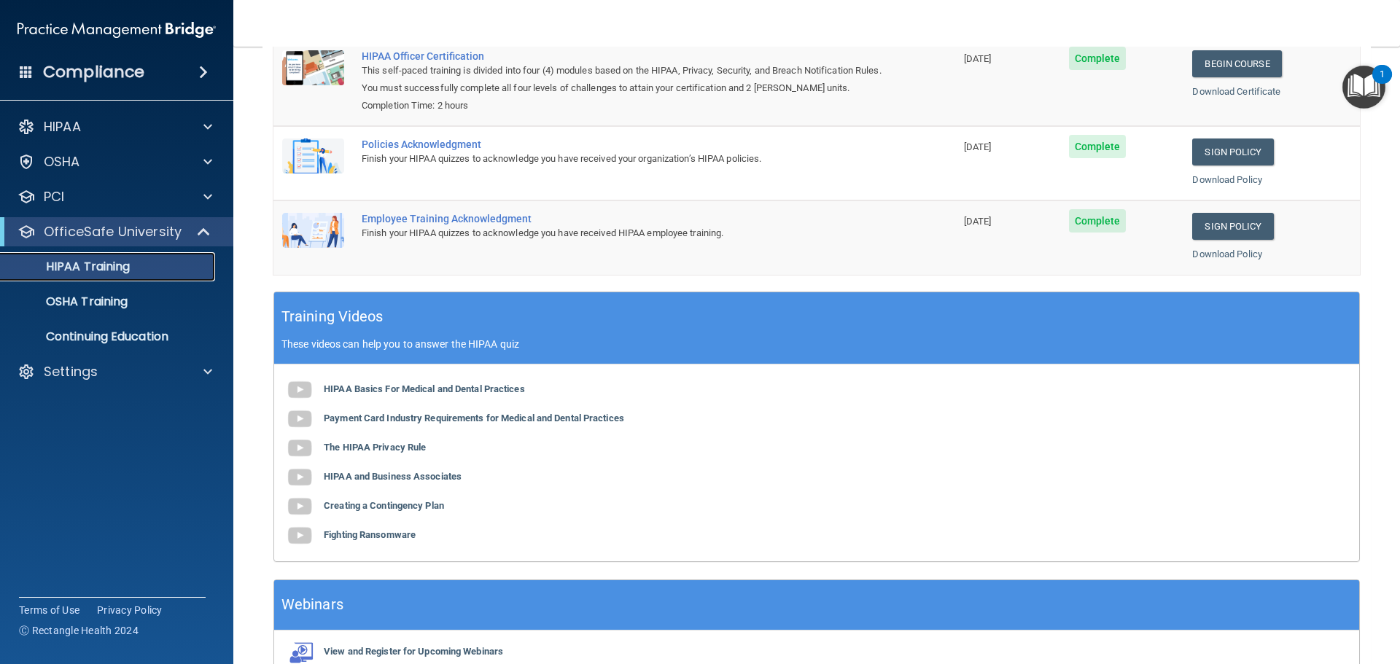
scroll to position [300, 0]
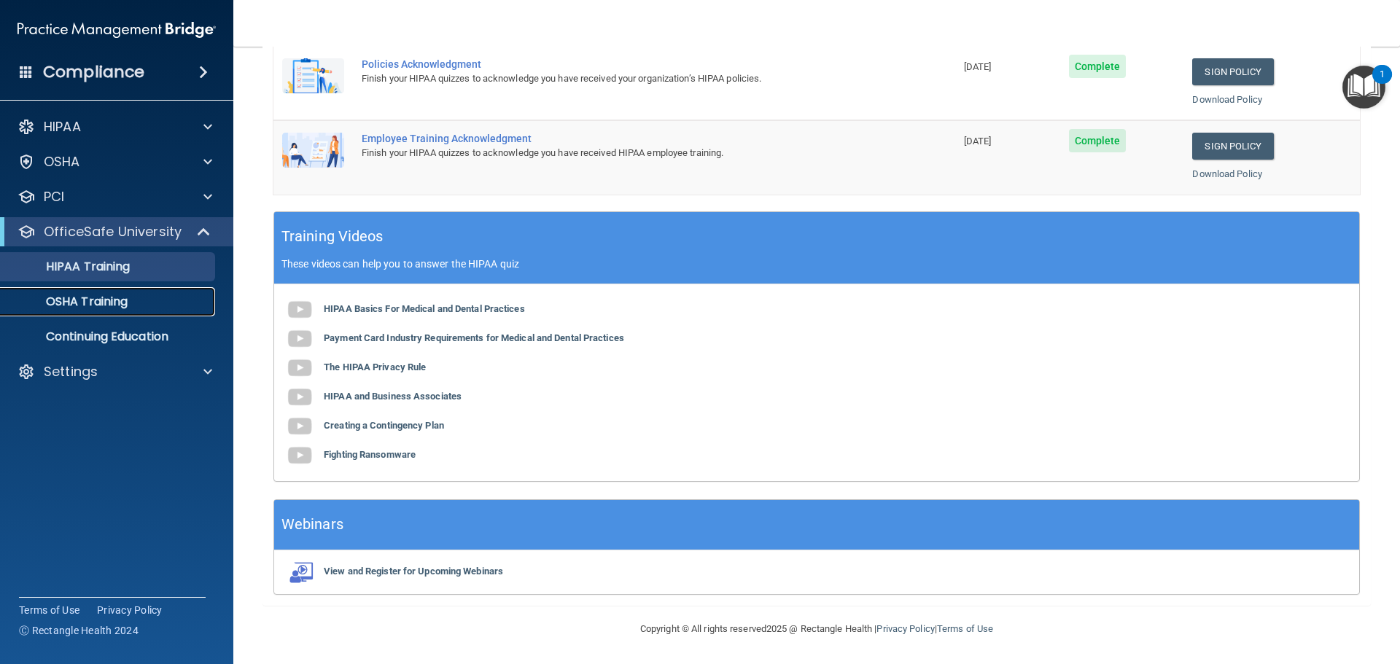
click at [100, 299] on p "OSHA Training" at bounding box center [68, 302] width 118 height 15
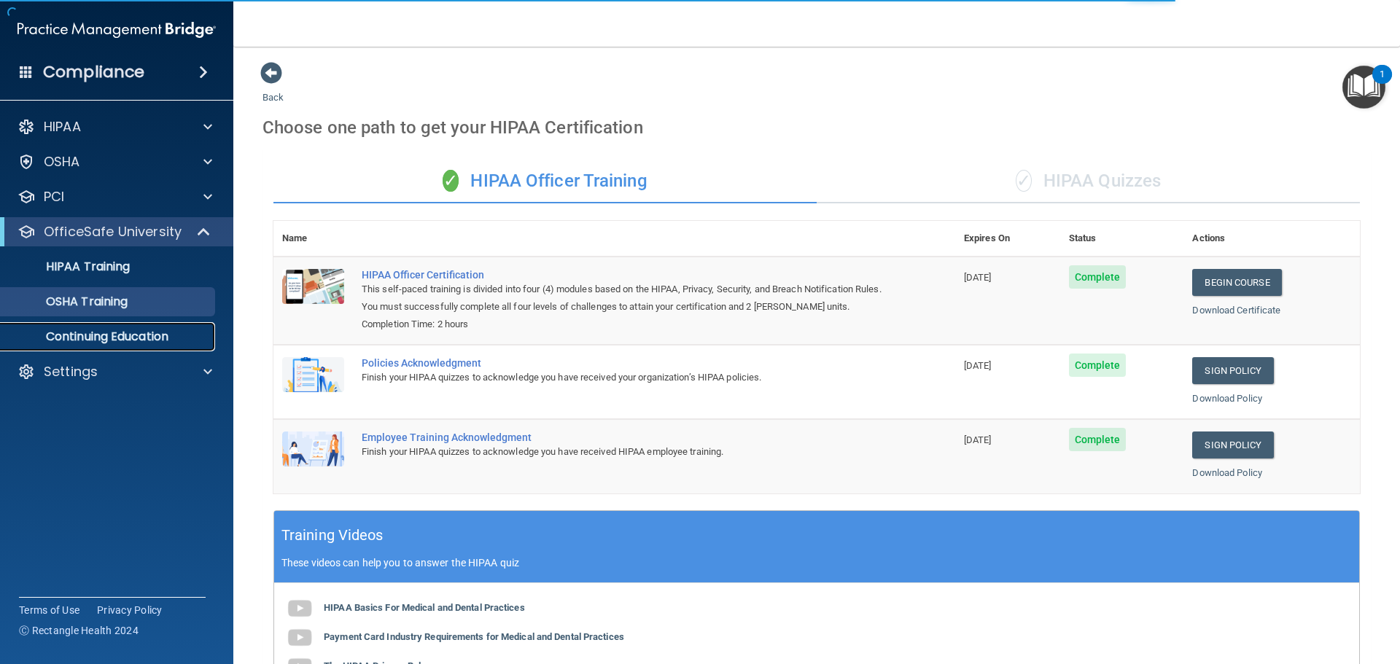
click at [142, 333] on p "Continuing Education" at bounding box center [108, 337] width 199 height 15
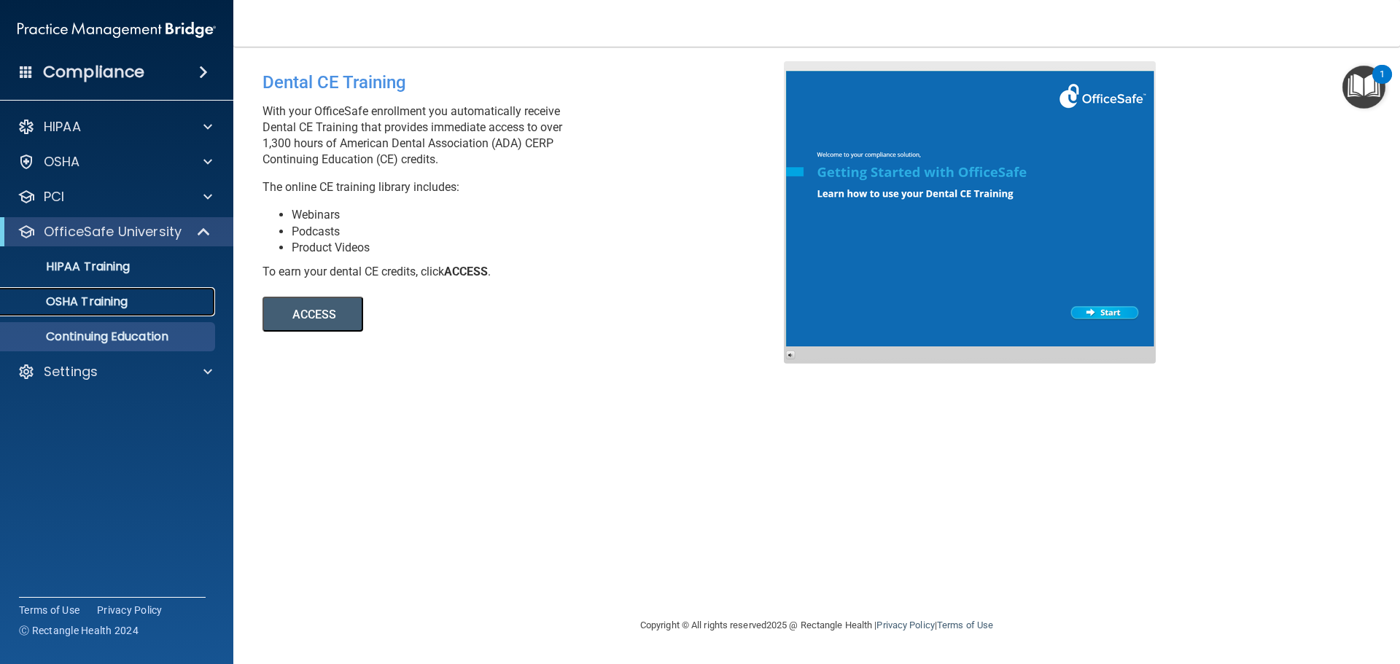
click at [118, 297] on p "OSHA Training" at bounding box center [68, 302] width 118 height 15
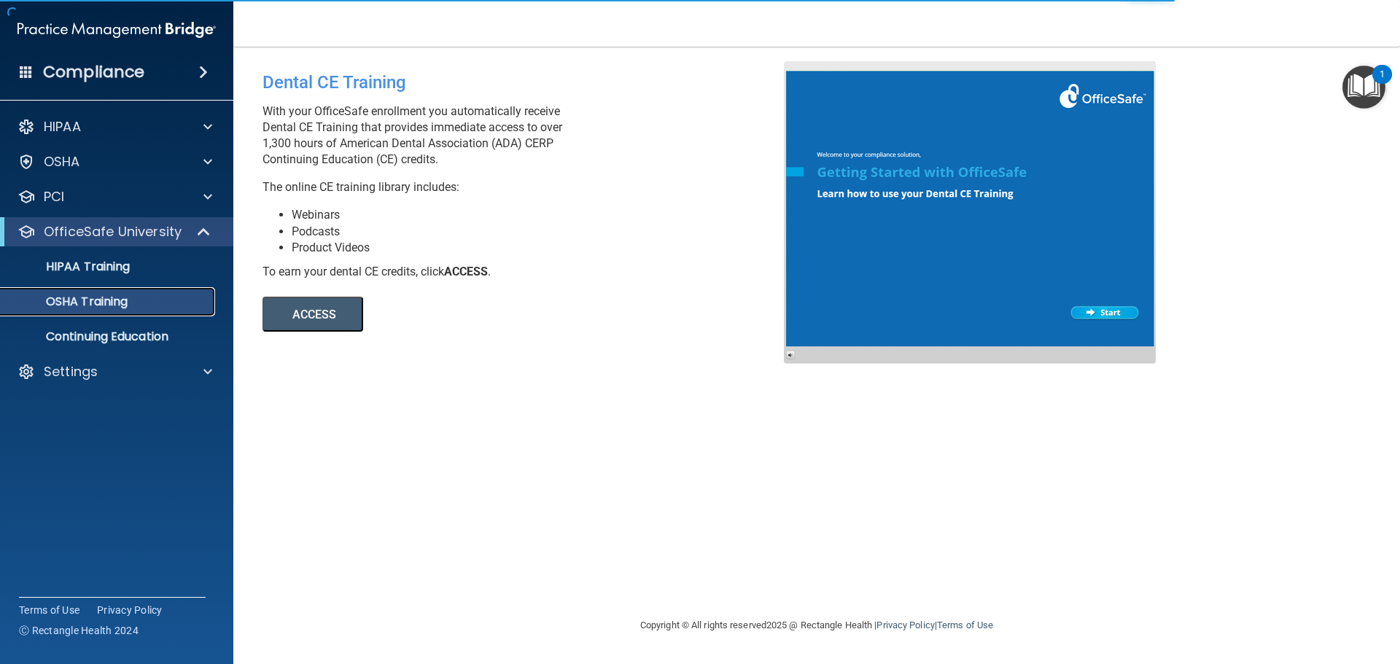
click at [105, 301] on p "OSHA Training" at bounding box center [68, 302] width 118 height 15
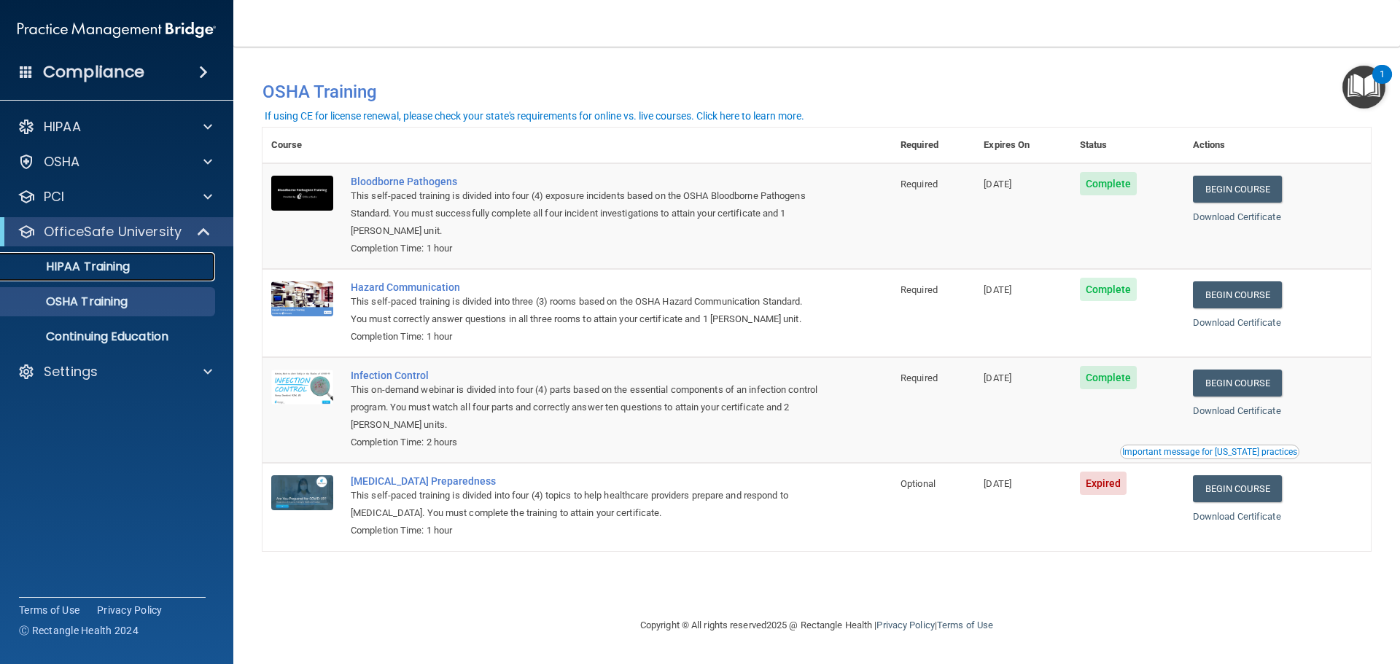
click at [111, 267] on p "HIPAA Training" at bounding box center [69, 267] width 120 height 15
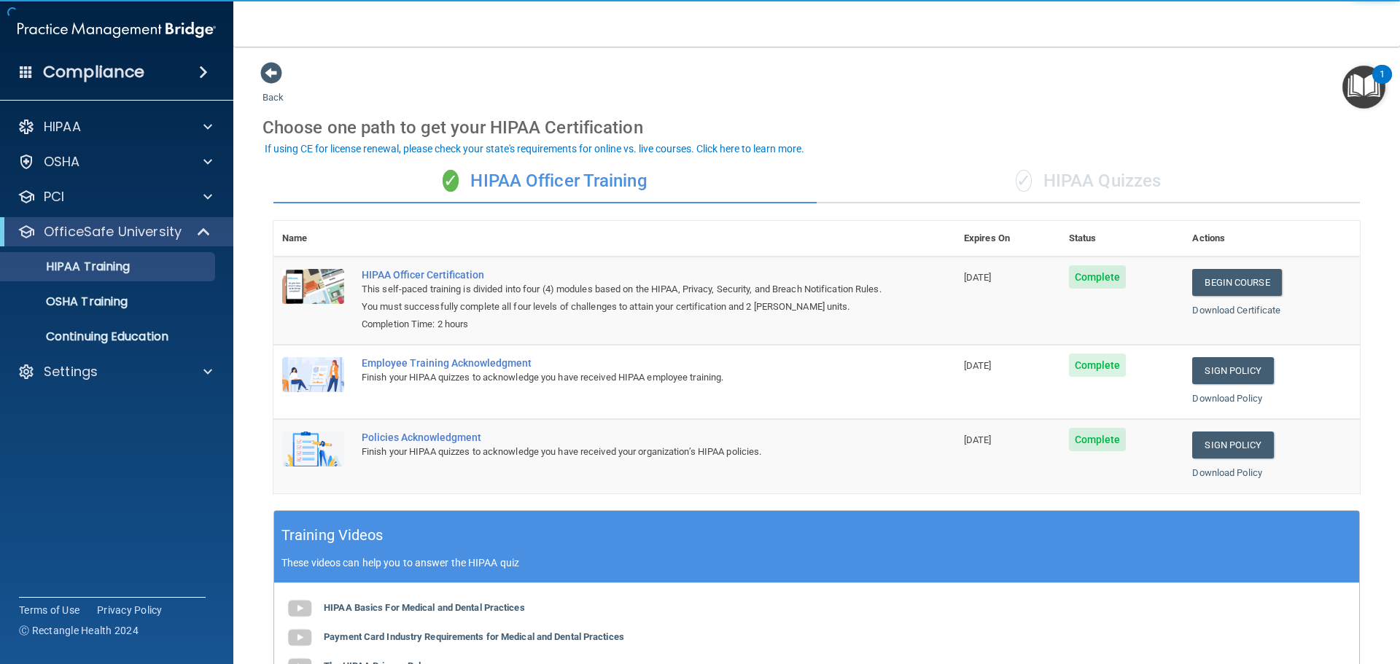
click at [1094, 178] on div "✓ HIPAA Quizzes" at bounding box center [1088, 182] width 543 height 44
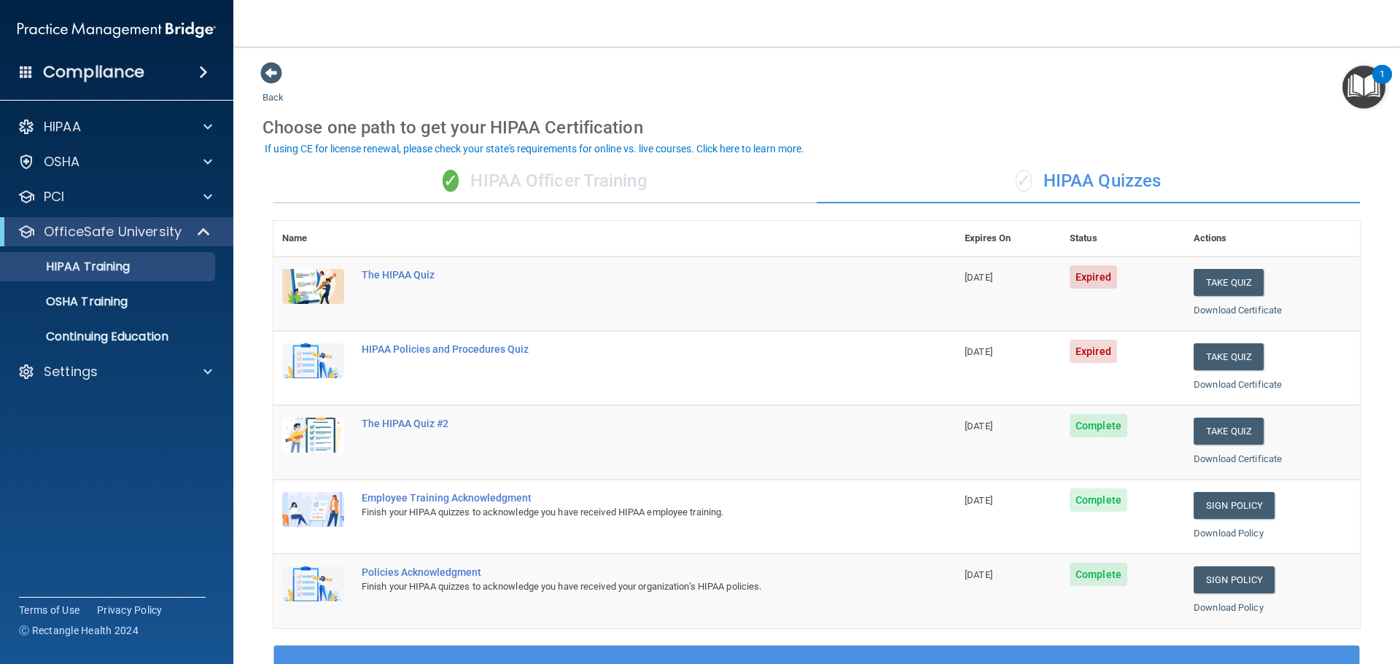
scroll to position [73, 0]
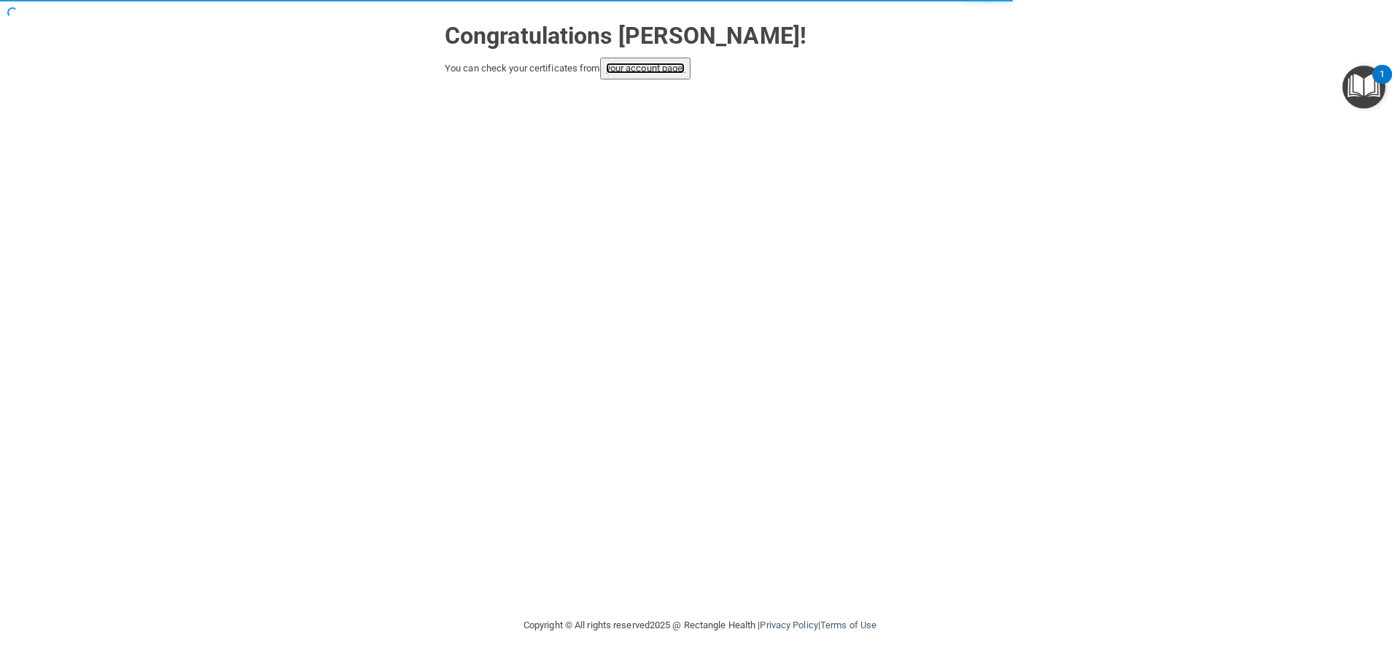
click at [666, 66] on link "your account page!" at bounding box center [645, 68] width 79 height 11
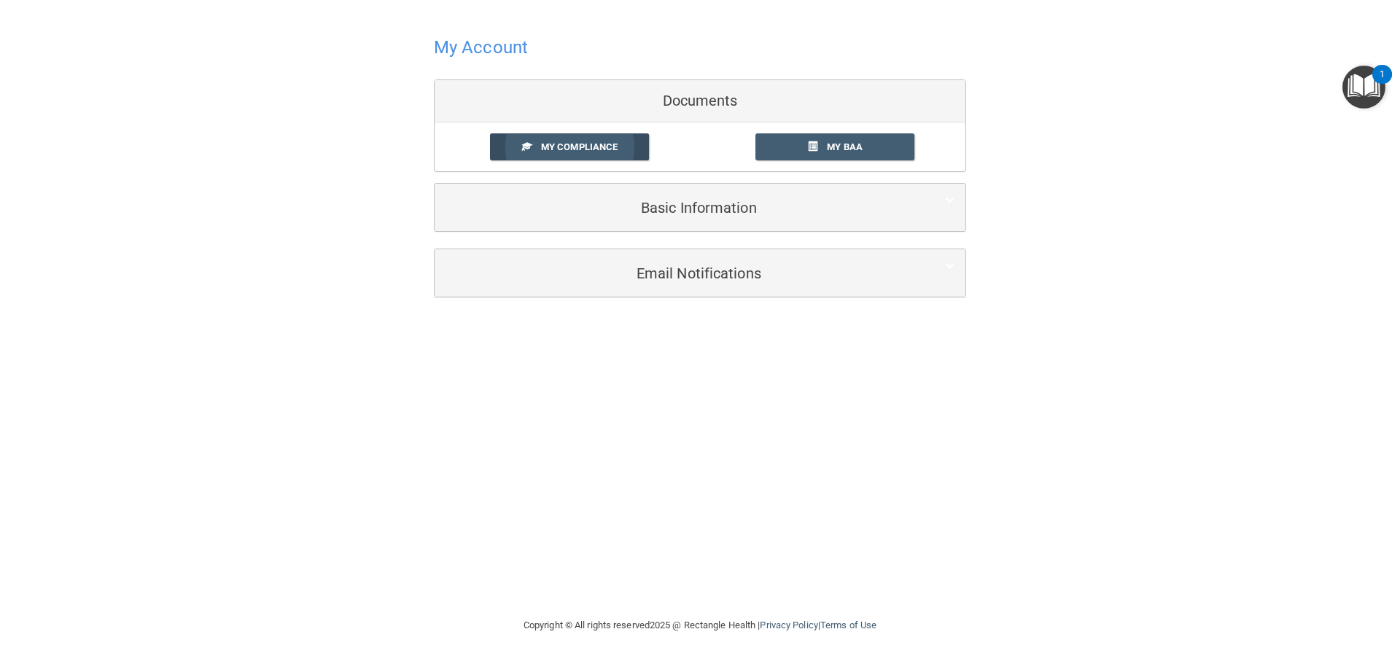
click at [595, 133] on link "My Compliance" at bounding box center [570, 146] width 160 height 27
click at [599, 147] on span "My Compliance" at bounding box center [579, 146] width 77 height 11
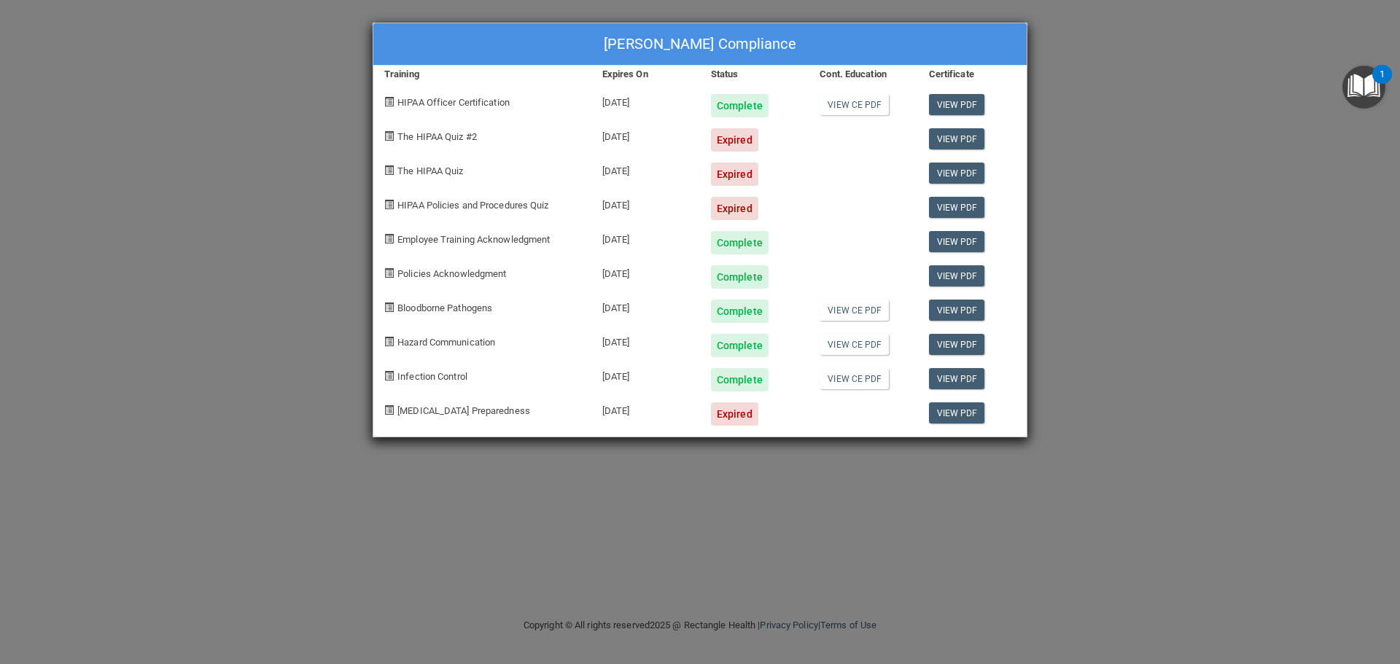
click at [467, 134] on span "The HIPAA Quiz #2" at bounding box center [436, 136] width 79 height 11
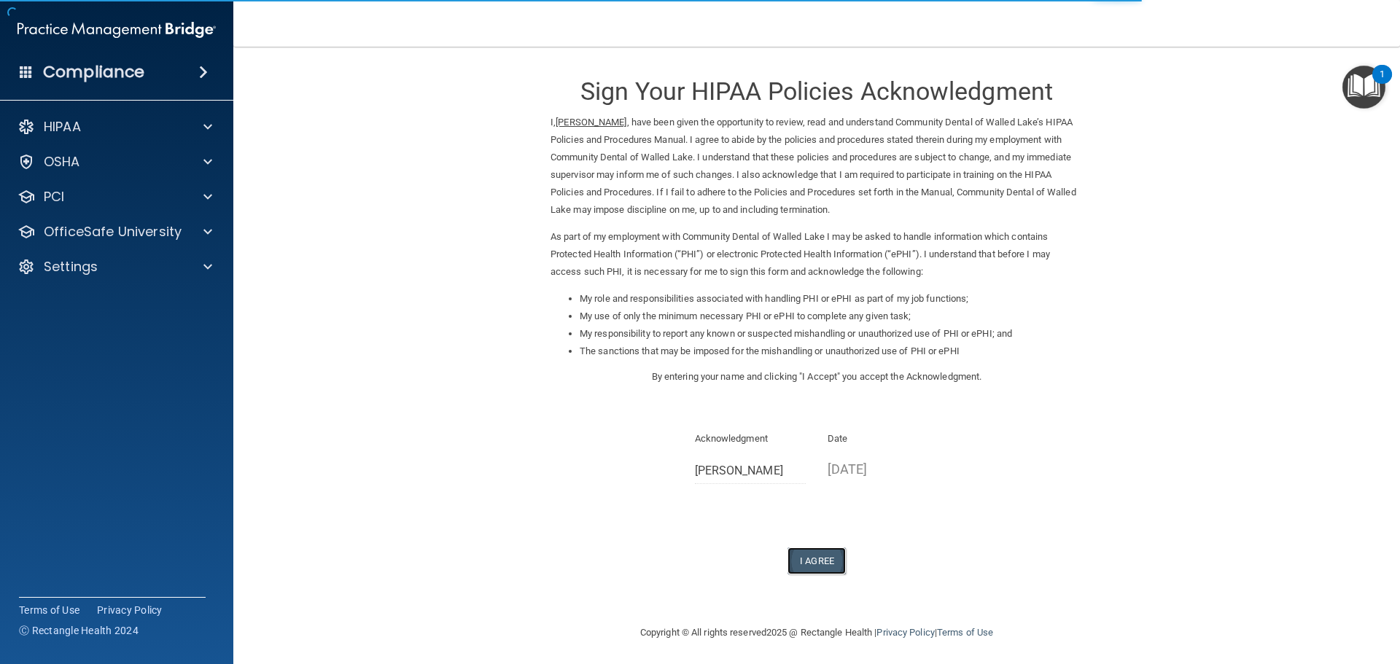
click at [810, 559] on button "I Agree" at bounding box center [817, 561] width 58 height 27
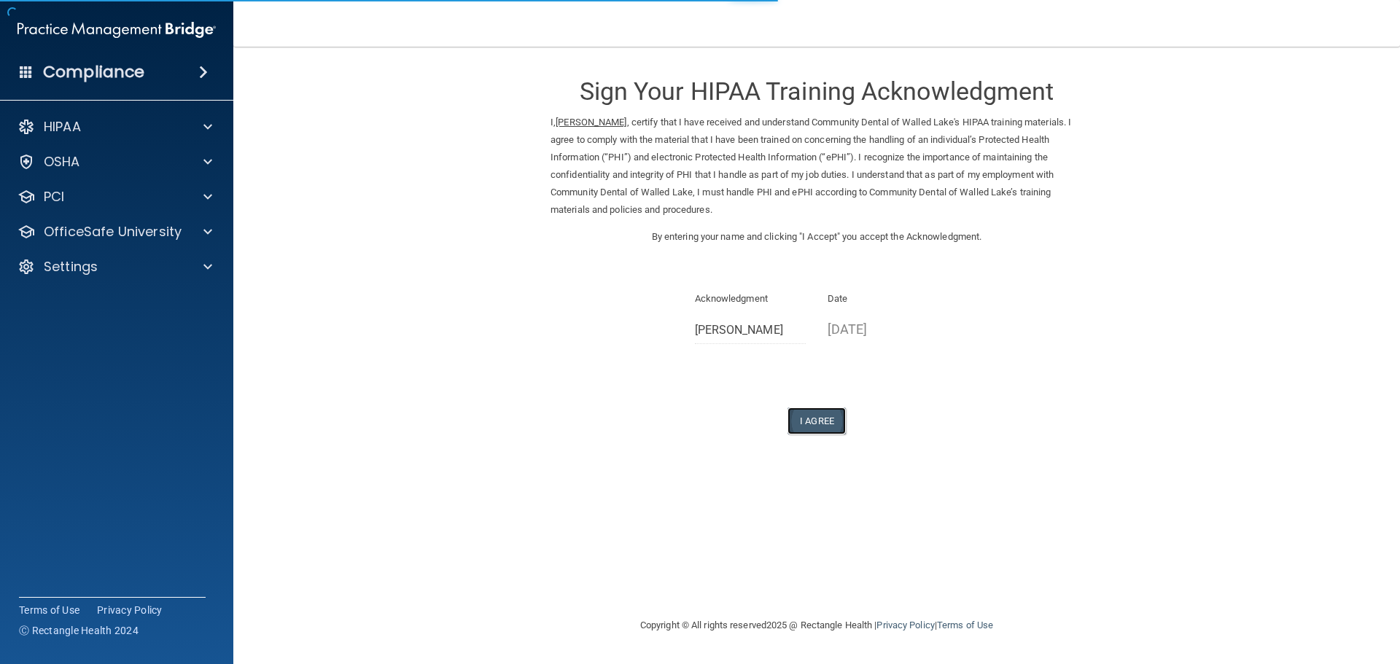
click at [830, 424] on button "I Agree" at bounding box center [817, 421] width 58 height 27
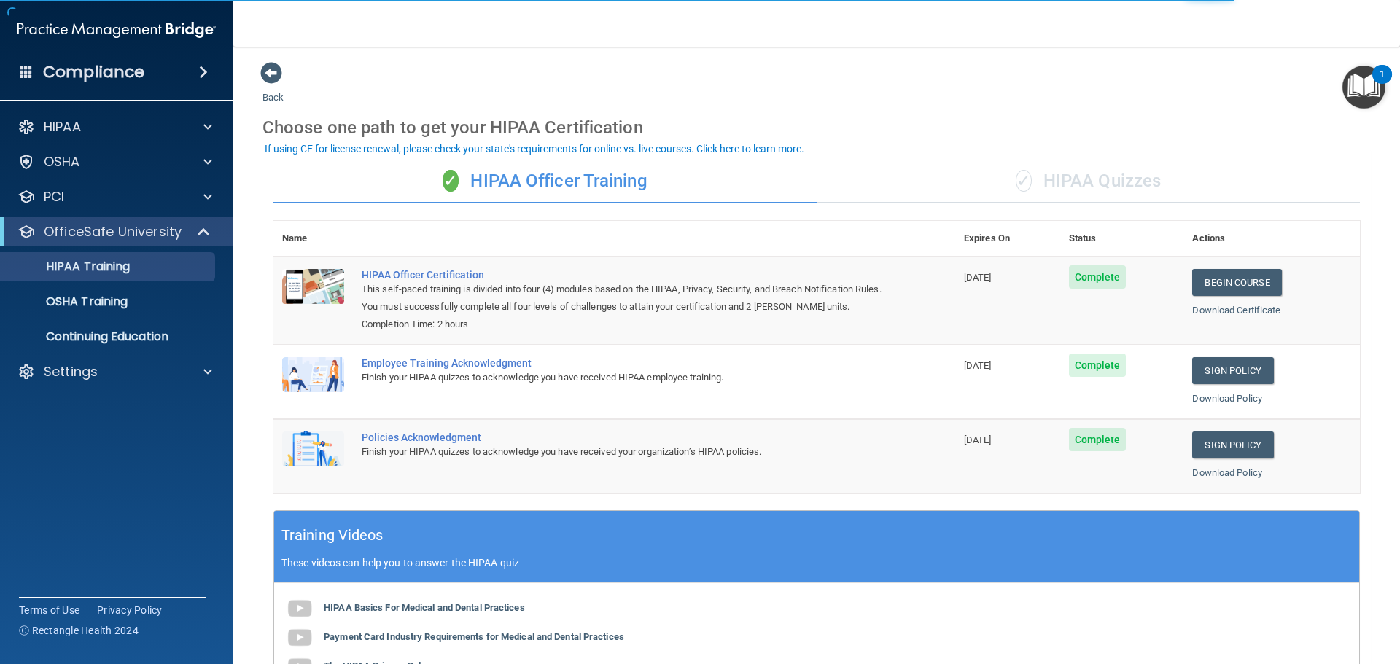
click at [1116, 178] on div "✓ HIPAA Quizzes" at bounding box center [1088, 182] width 543 height 44
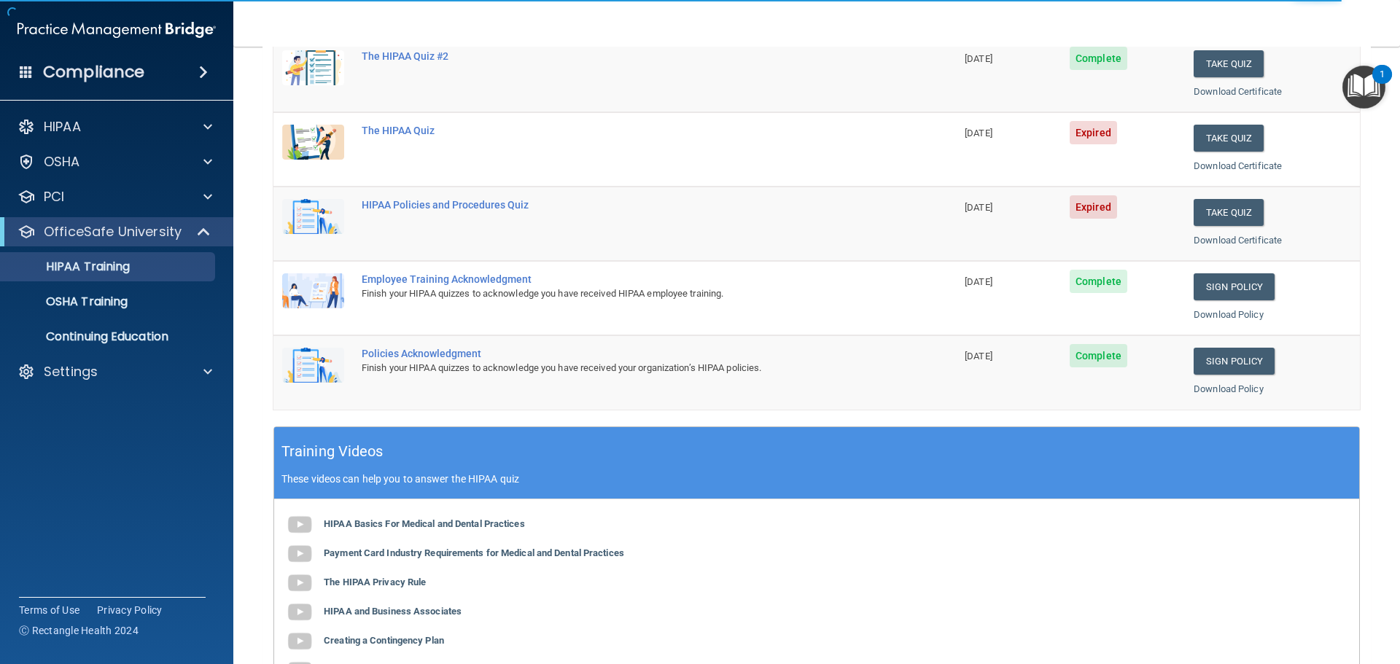
scroll to position [73, 0]
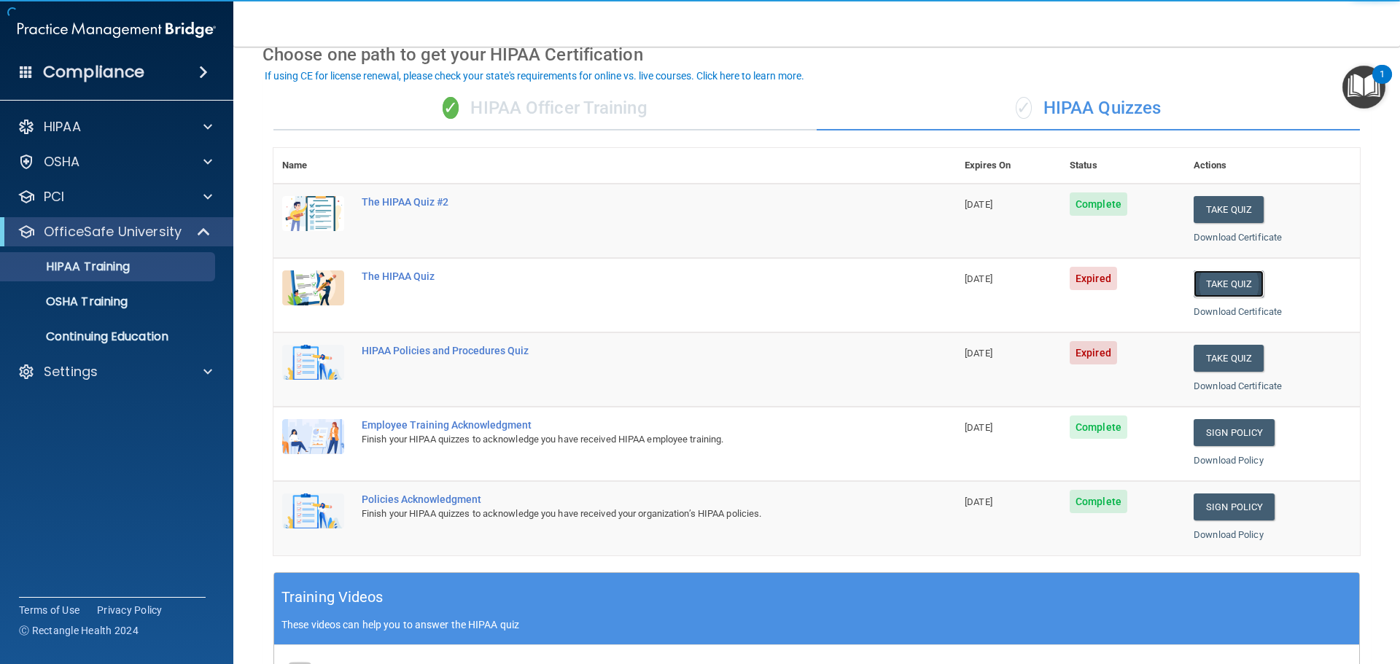
click at [1245, 280] on button "Take Quiz" at bounding box center [1229, 284] width 70 height 27
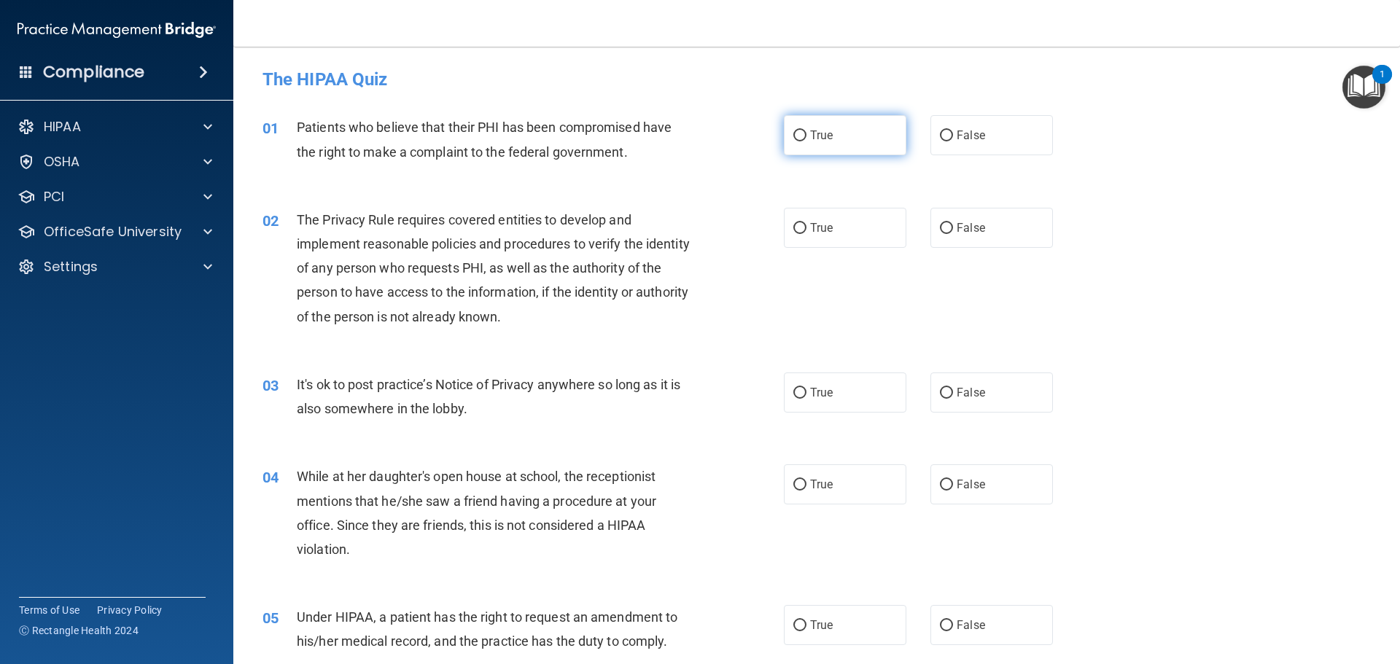
click at [794, 135] on input "True" at bounding box center [799, 136] width 13 height 11
radio input "true"
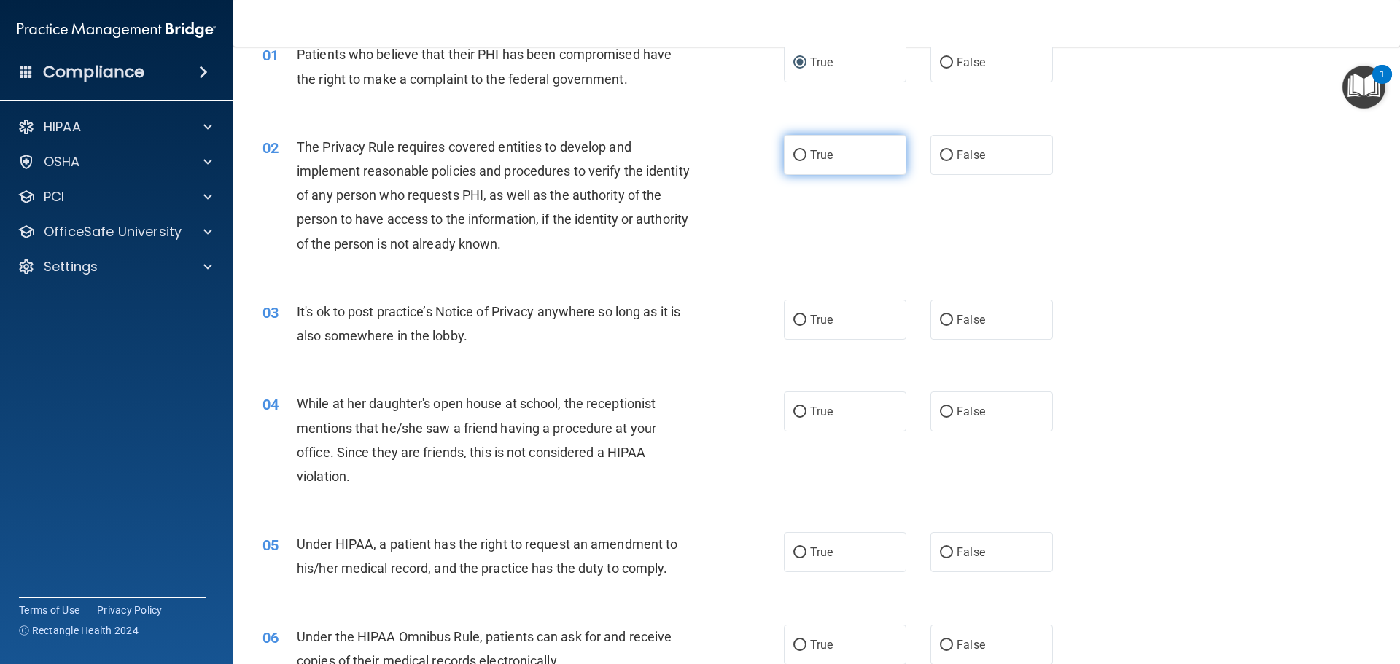
click at [801, 158] on input "True" at bounding box center [799, 155] width 13 height 11
radio input "true"
click at [946, 315] on input "False" at bounding box center [946, 320] width 13 height 11
radio input "true"
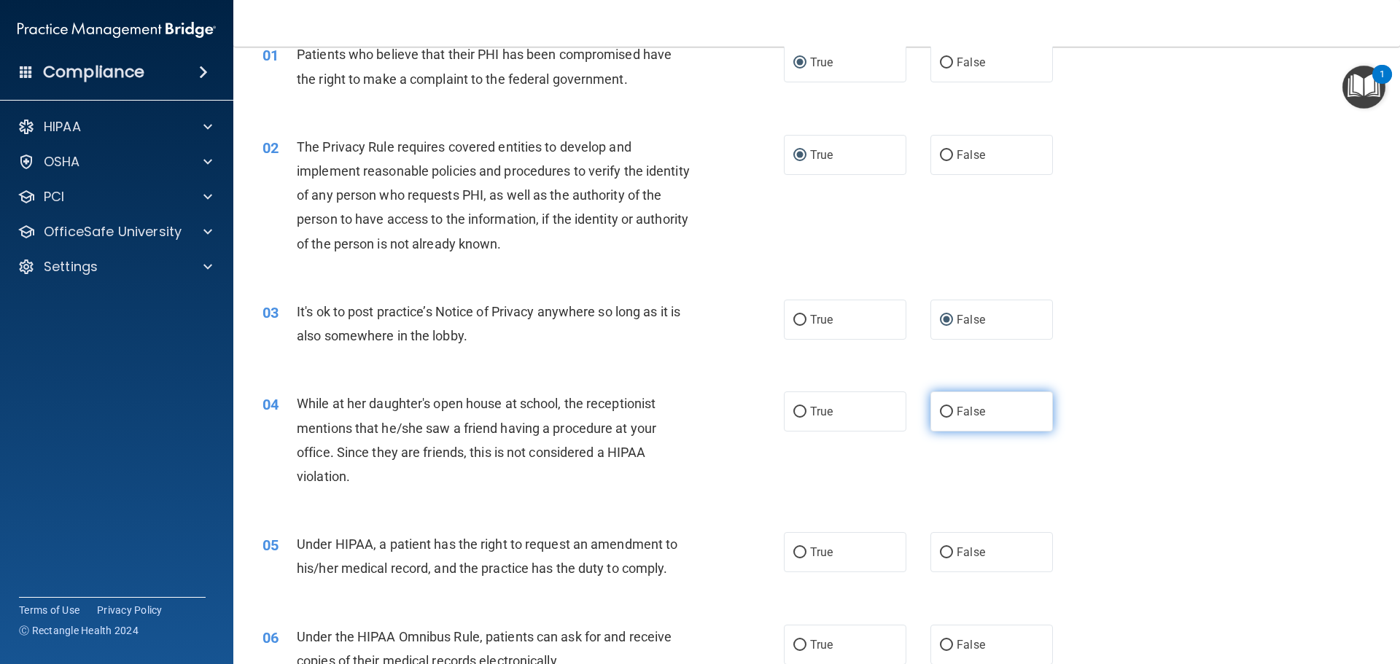
click at [957, 411] on span "False" at bounding box center [971, 412] width 28 height 14
click at [952, 411] on input "False" at bounding box center [946, 412] width 13 height 11
radio input "true"
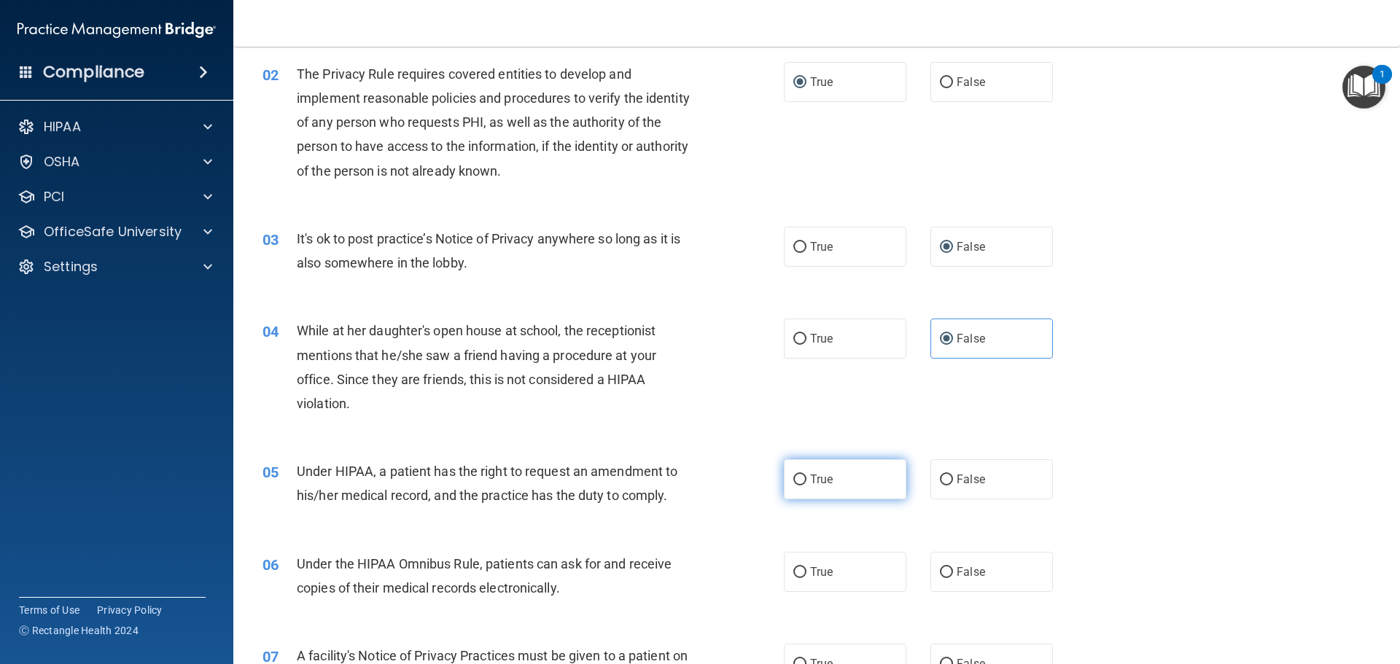
click at [804, 486] on label "True" at bounding box center [845, 479] width 123 height 40
click at [804, 486] on input "True" at bounding box center [799, 480] width 13 height 11
radio input "true"
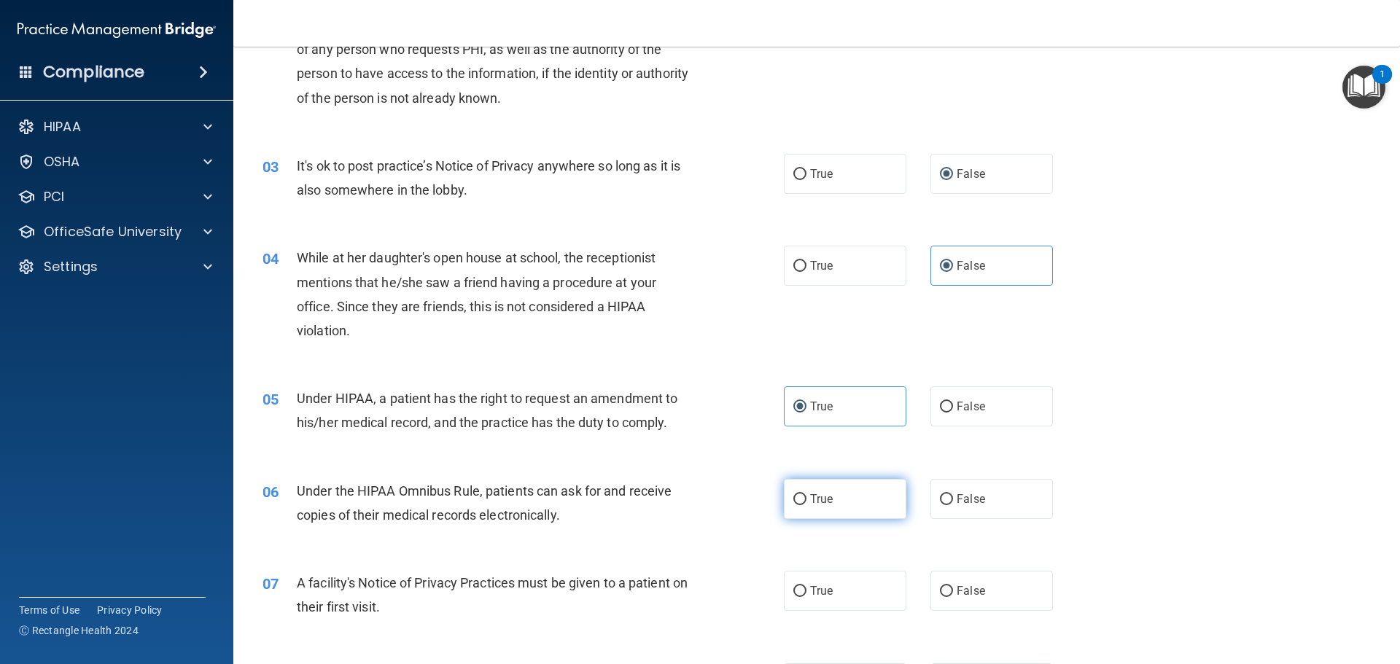
click at [810, 499] on span "True" at bounding box center [821, 499] width 23 height 14
click at [807, 499] on input "True" at bounding box center [799, 499] width 13 height 11
radio input "true"
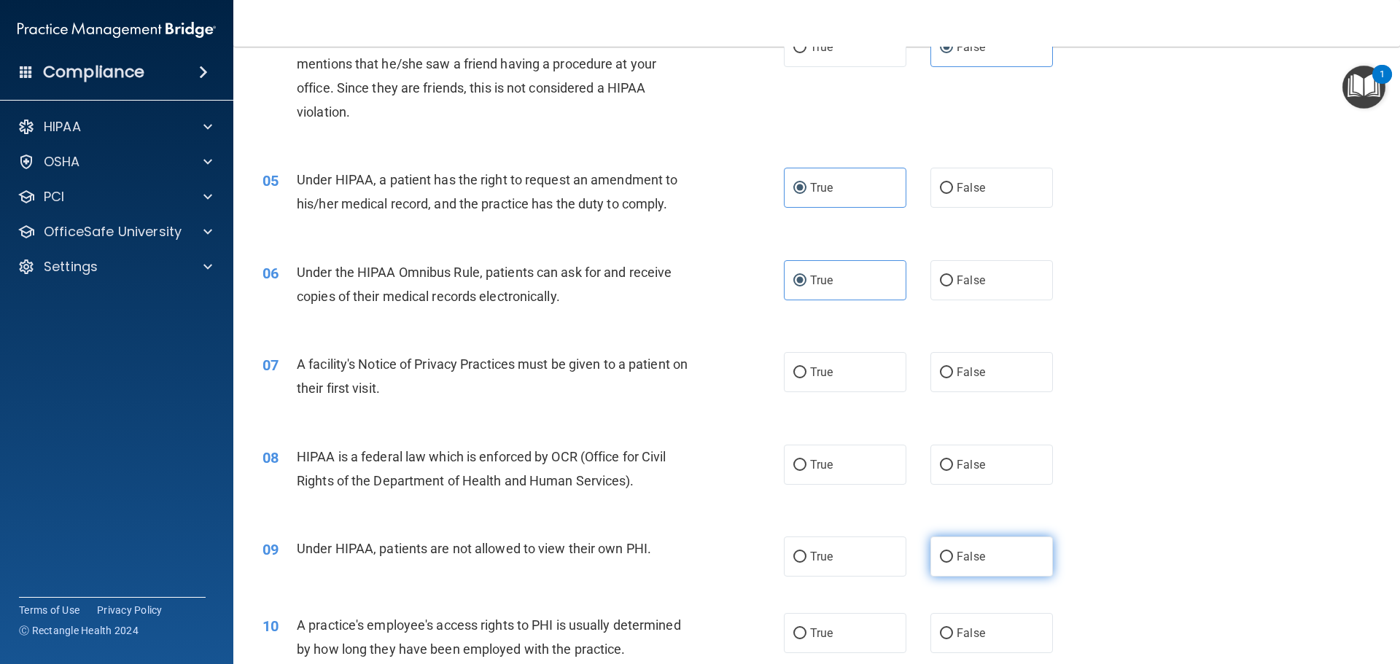
scroll to position [510, 0]
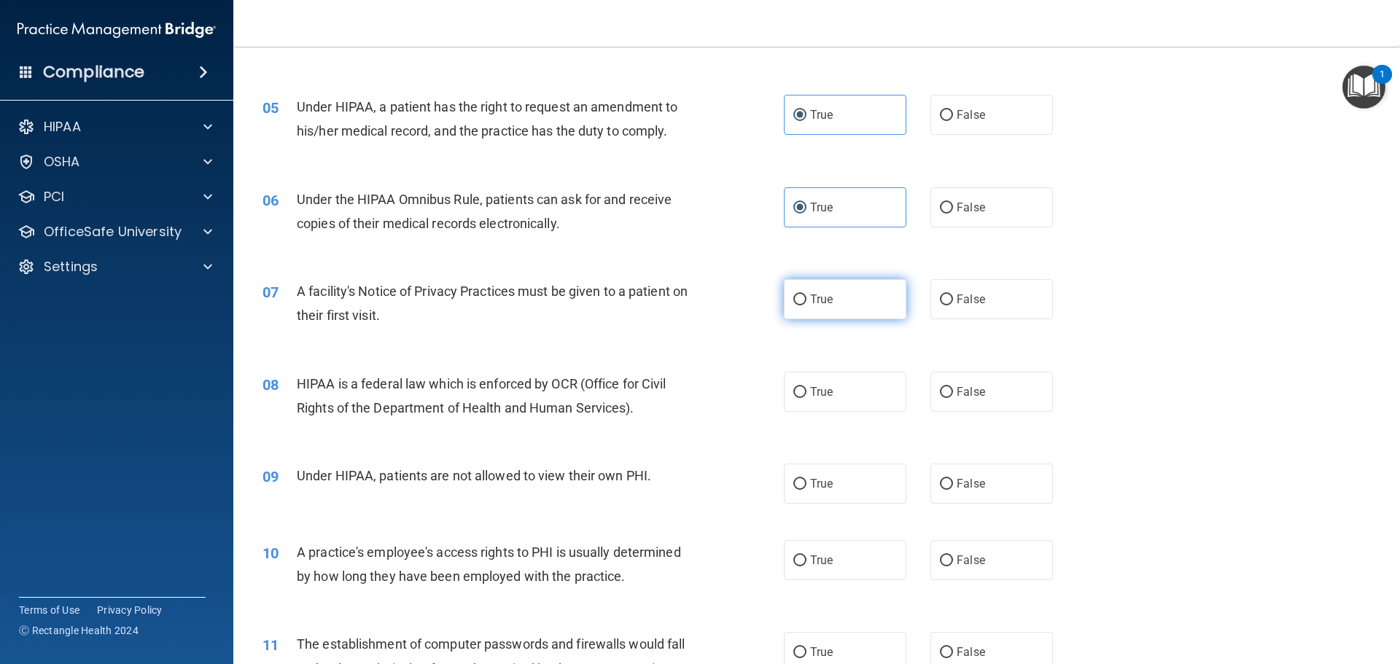
click at [798, 301] on input "True" at bounding box center [799, 300] width 13 height 11
radio input "true"
click at [805, 402] on label "True" at bounding box center [845, 392] width 123 height 40
click at [805, 398] on input "True" at bounding box center [799, 392] width 13 height 11
radio input "true"
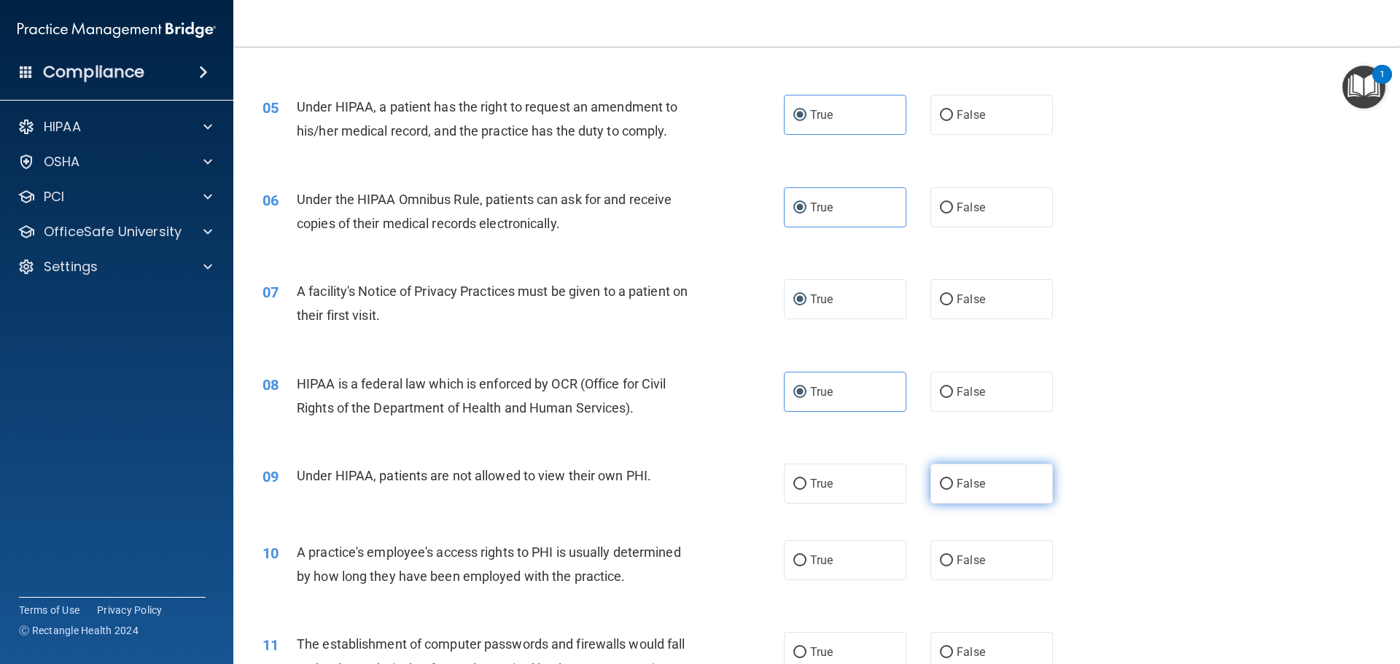
click at [947, 484] on label "False" at bounding box center [992, 484] width 123 height 40
click at [947, 484] on input "False" at bounding box center [946, 484] width 13 height 11
radio input "true"
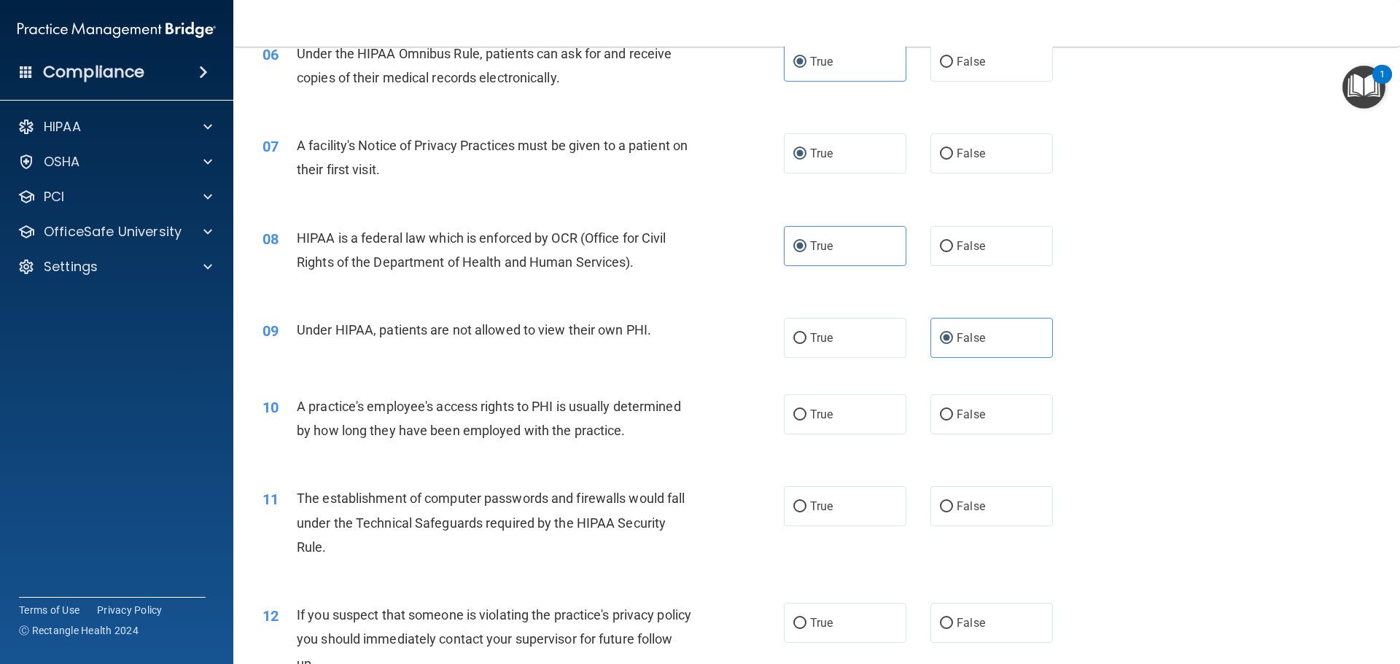
scroll to position [729, 0]
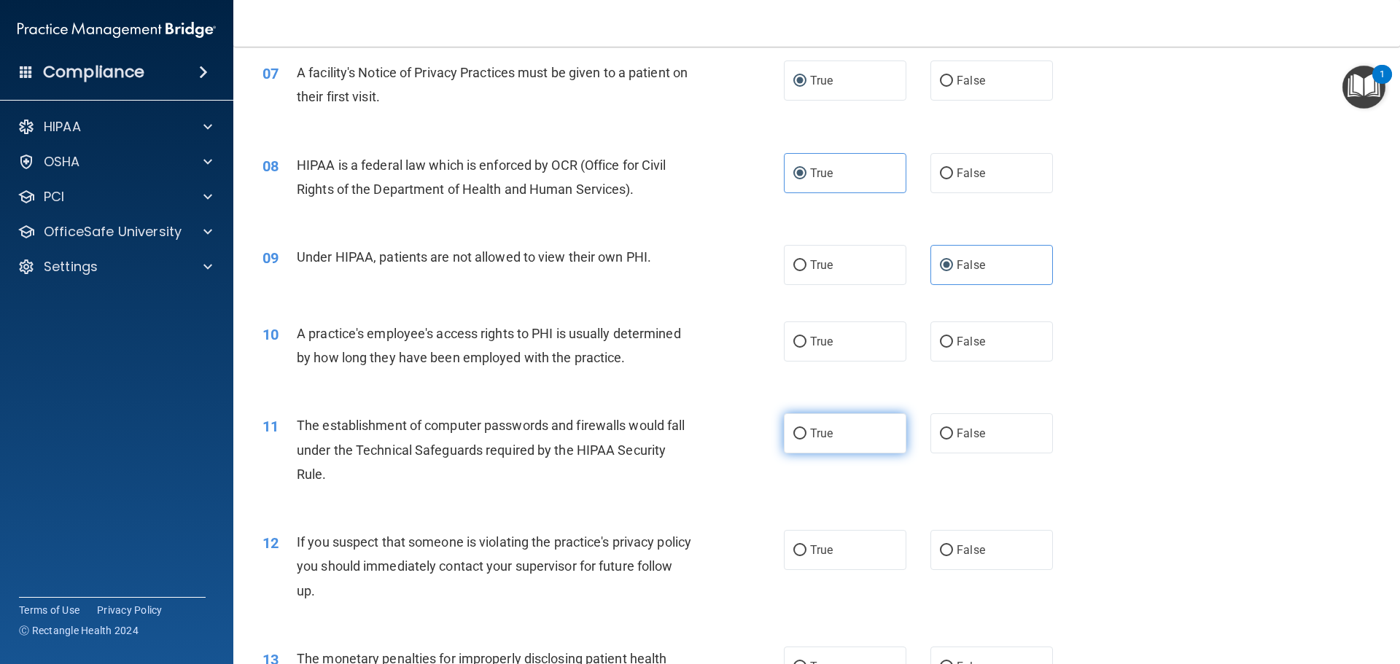
click at [799, 435] on input "True" at bounding box center [799, 434] width 13 height 11
radio input "true"
click at [957, 343] on span "False" at bounding box center [971, 342] width 28 height 14
click at [953, 343] on input "False" at bounding box center [946, 342] width 13 height 11
radio input "true"
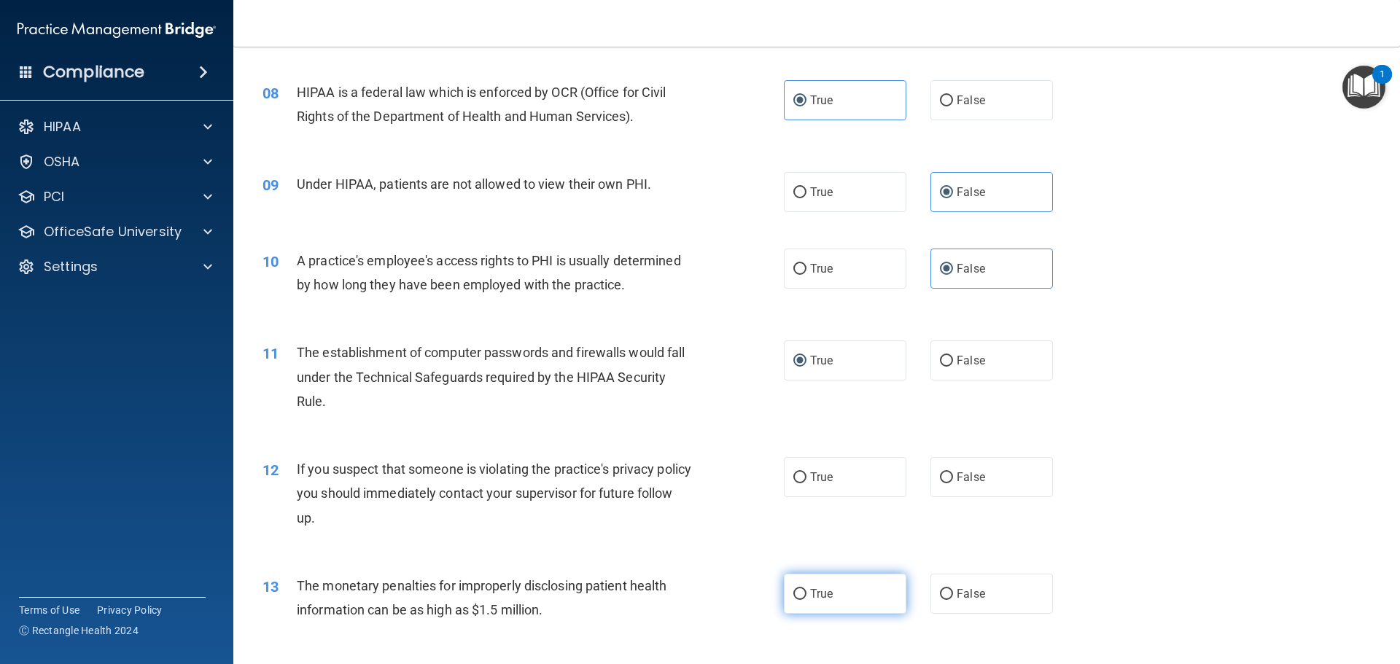
scroll to position [875, 0]
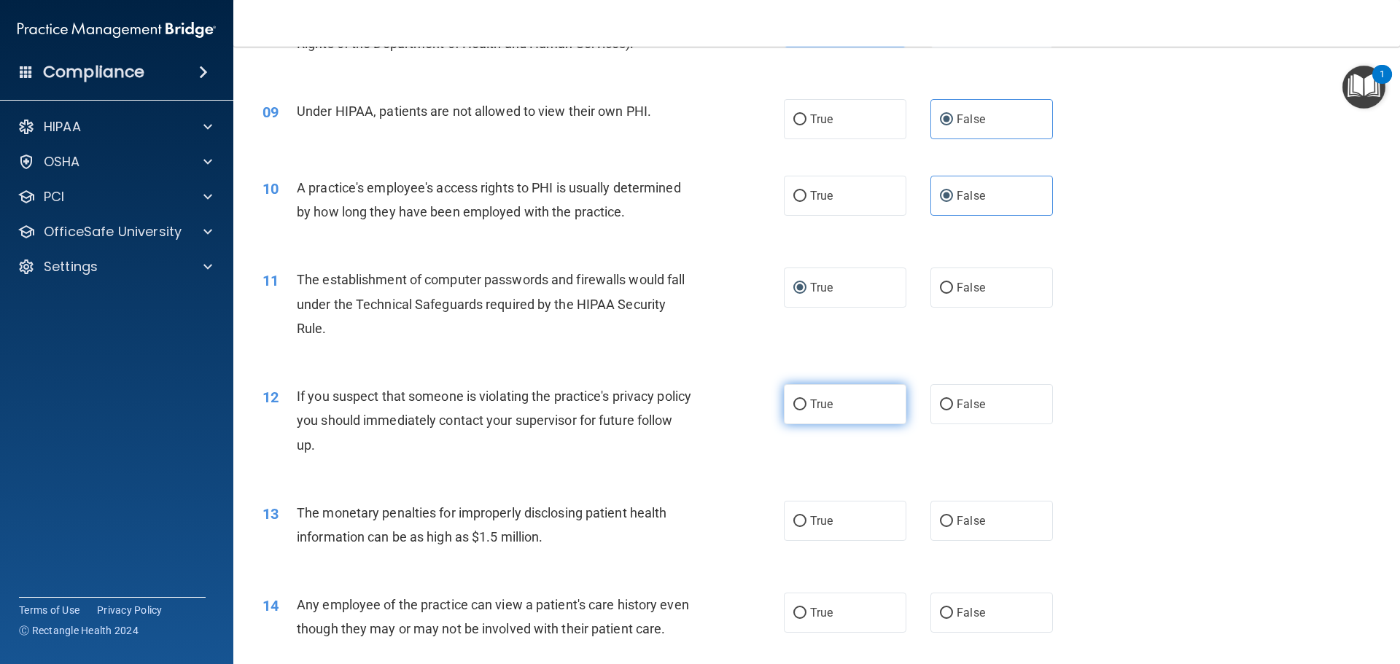
click at [810, 408] on span "True" at bounding box center [821, 404] width 23 height 14
click at [807, 408] on input "True" at bounding box center [799, 405] width 13 height 11
radio input "true"
click at [793, 519] on input "True" at bounding box center [799, 521] width 13 height 11
radio input "true"
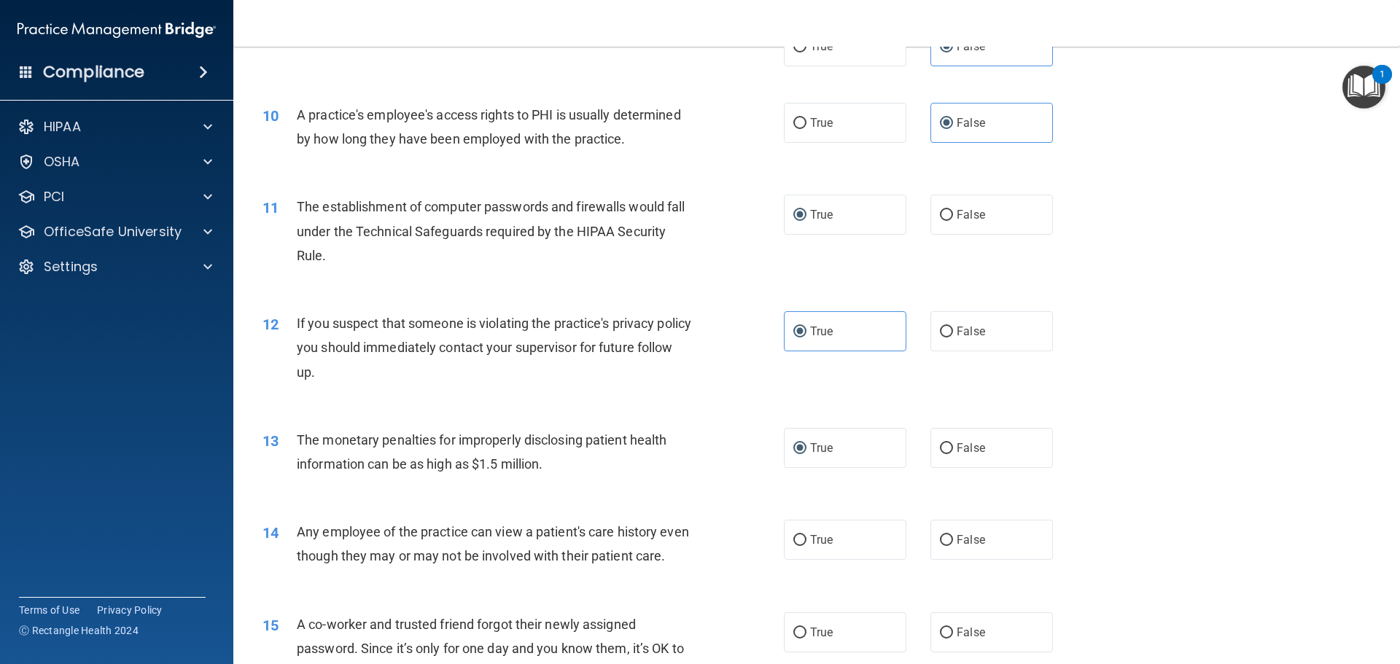
scroll to position [1021, 0]
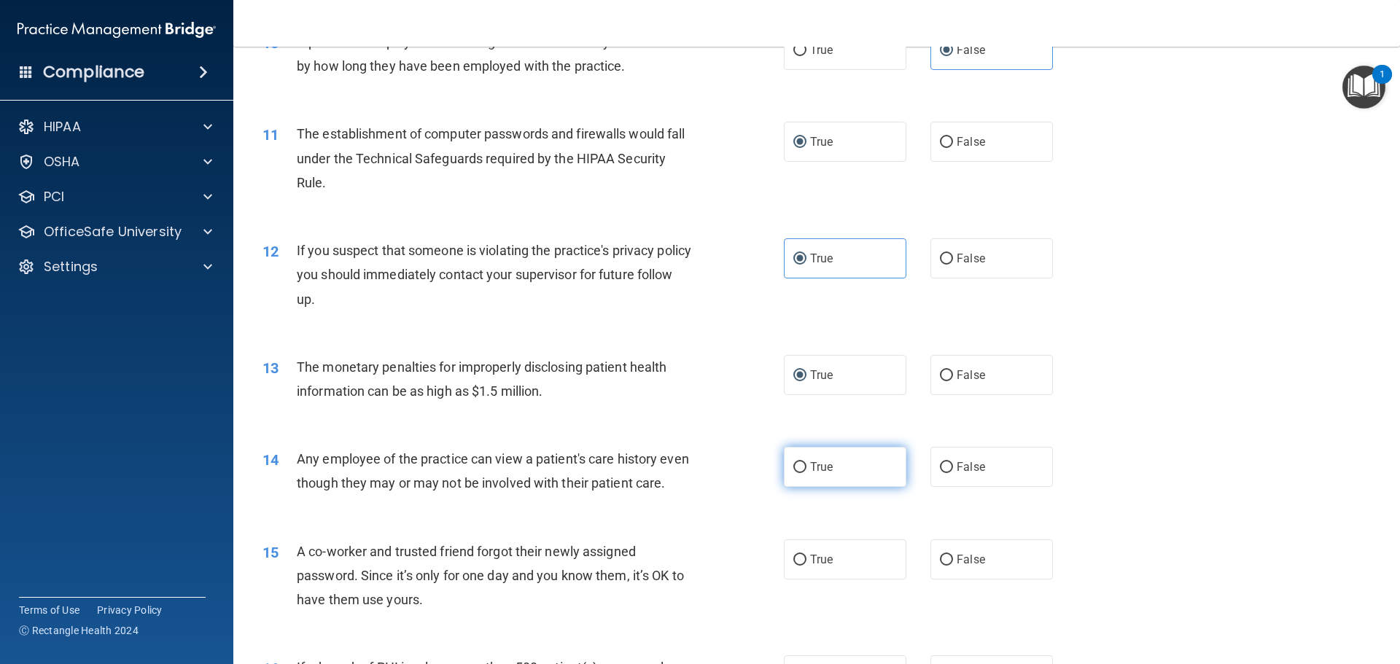
click at [810, 470] on span "True" at bounding box center [821, 467] width 23 height 14
click at [806, 470] on input "True" at bounding box center [799, 467] width 13 height 11
radio input "true"
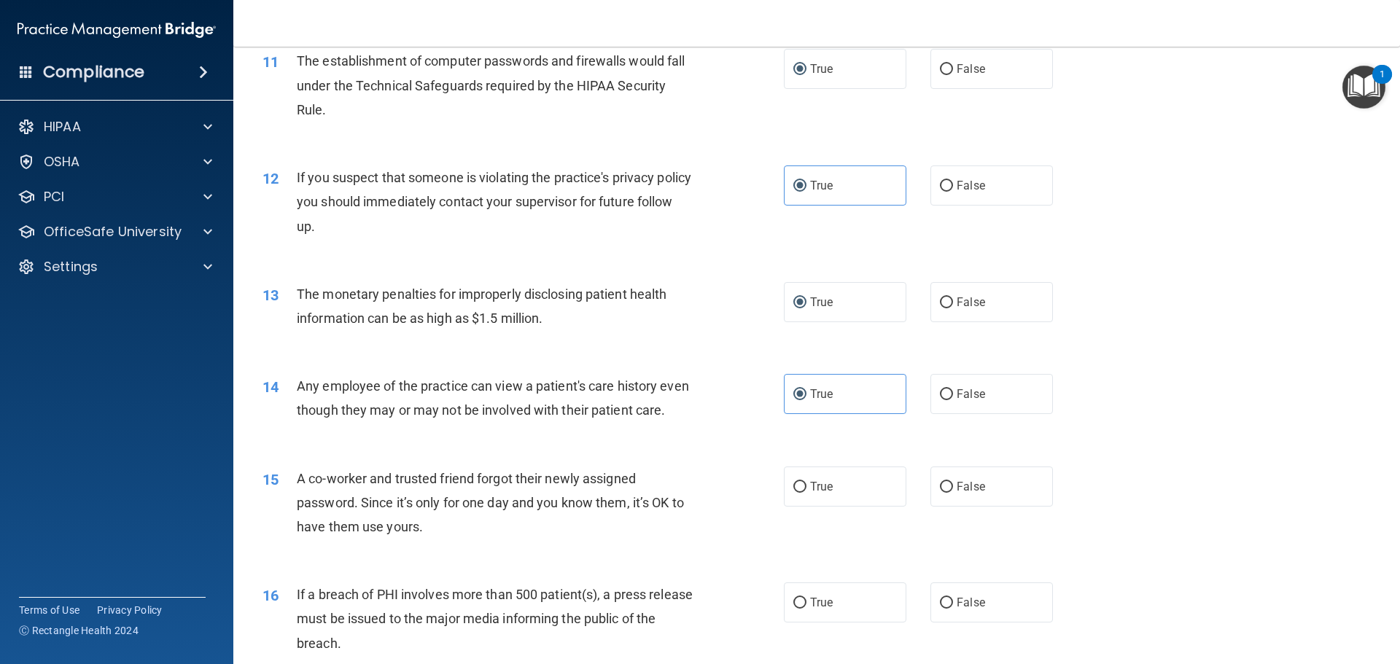
scroll to position [1167, 0]
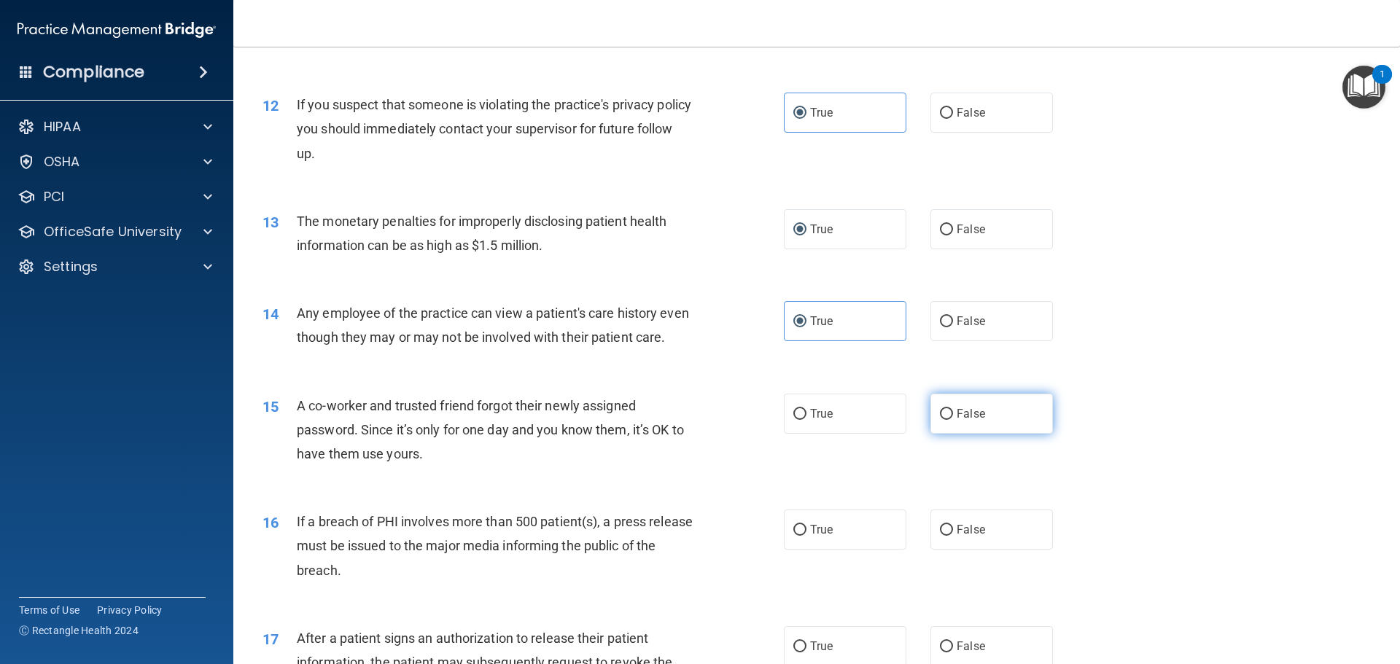
click at [966, 421] on span "False" at bounding box center [971, 414] width 28 height 14
click at [953, 420] on input "False" at bounding box center [946, 414] width 13 height 11
radio input "true"
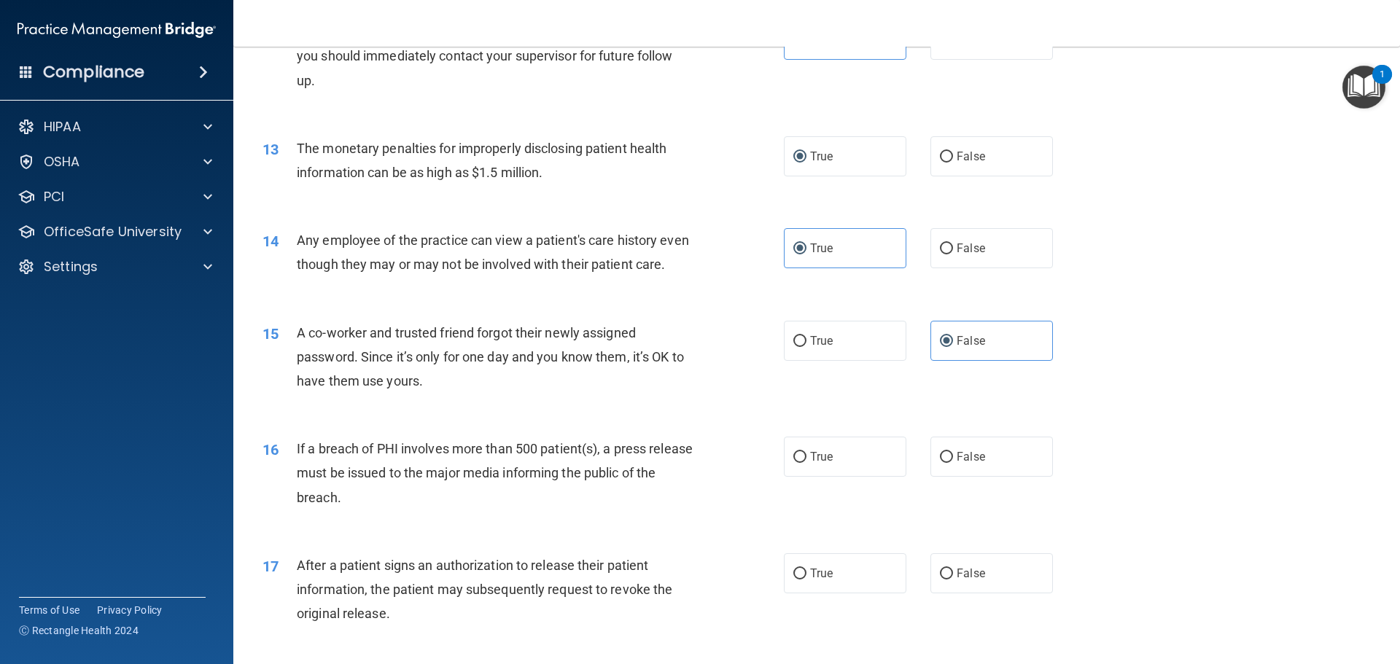
scroll to position [1313, 0]
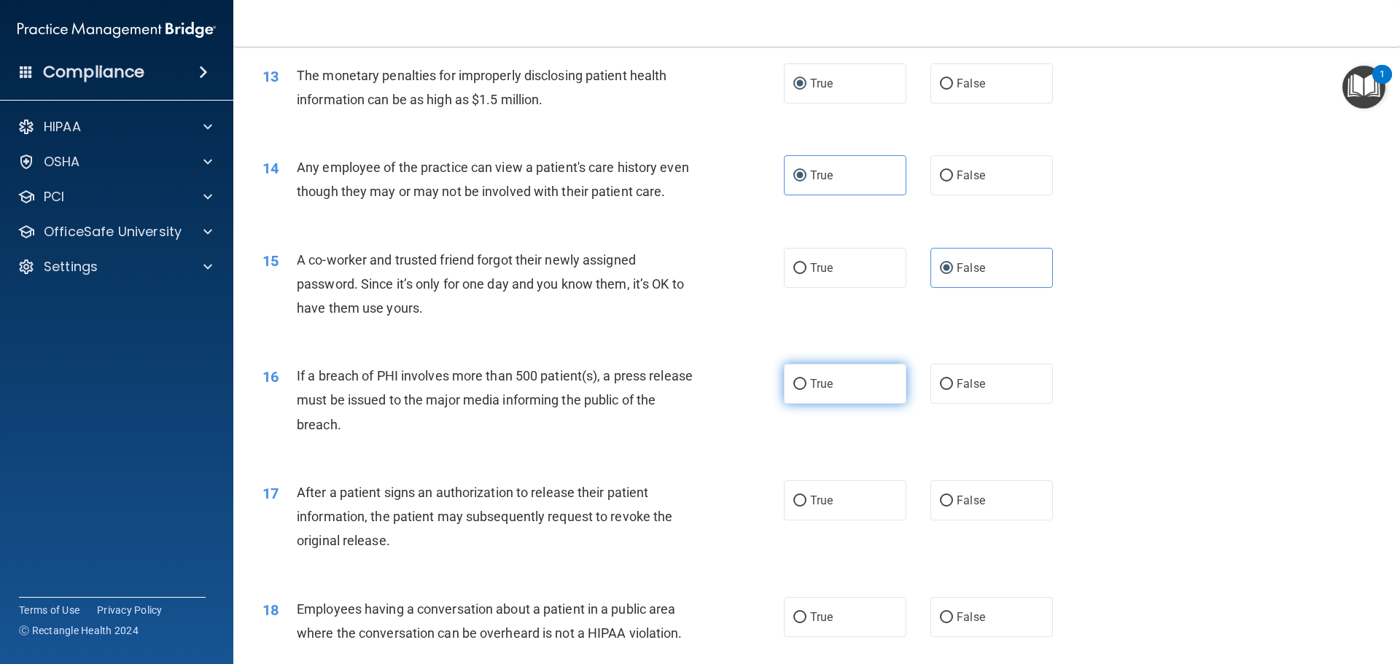
click at [810, 391] on span "True" at bounding box center [821, 384] width 23 height 14
click at [807, 390] on input "True" at bounding box center [799, 384] width 13 height 11
radio input "true"
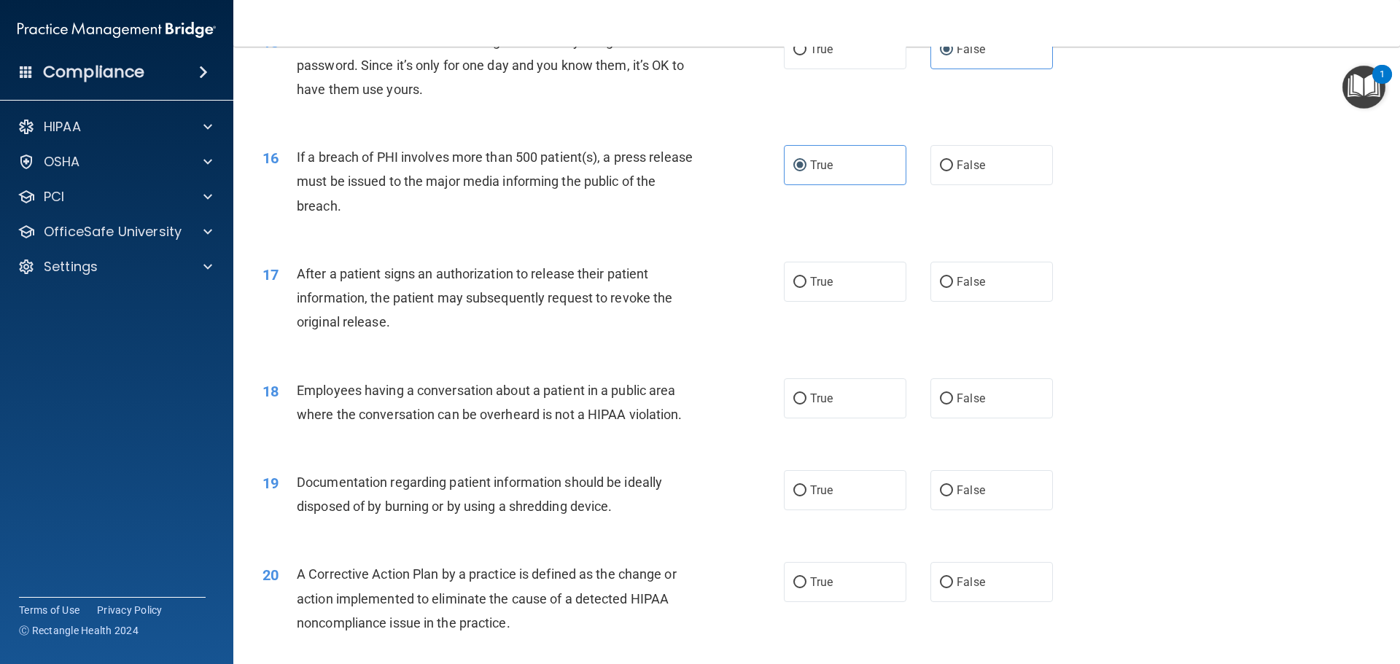
scroll to position [1604, 0]
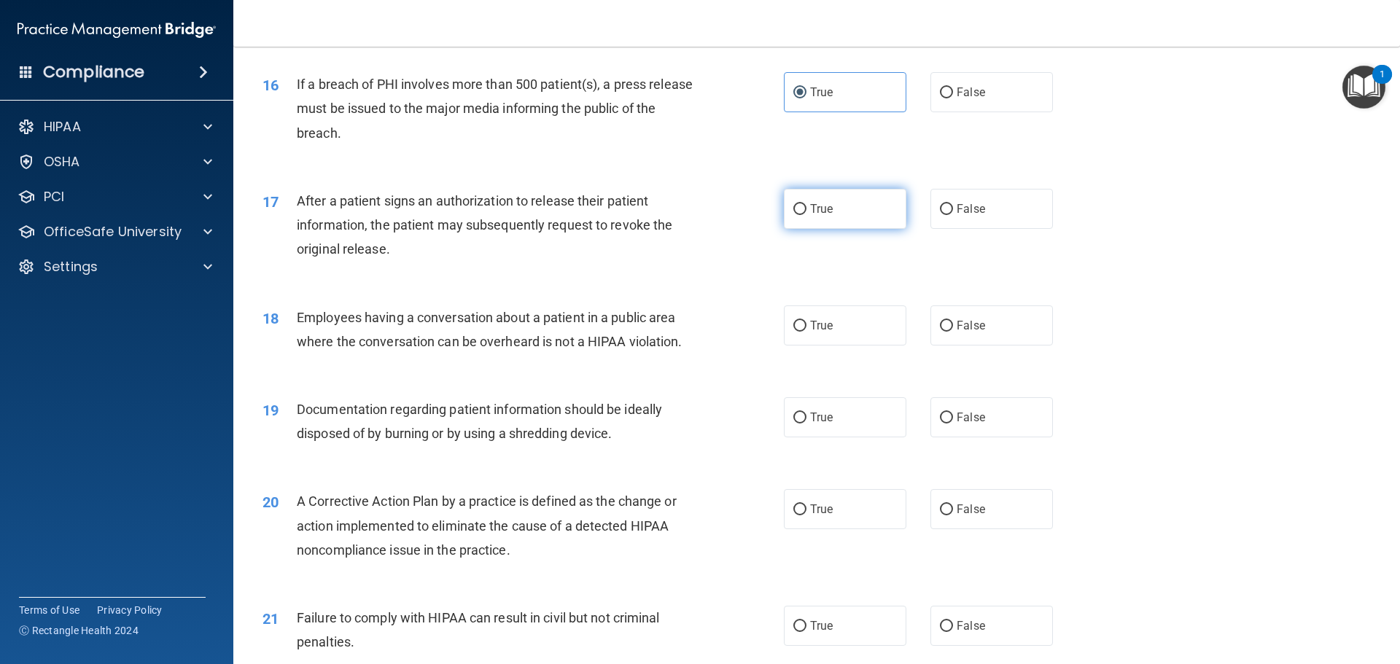
click at [795, 215] on input "True" at bounding box center [799, 209] width 13 height 11
radio input "true"
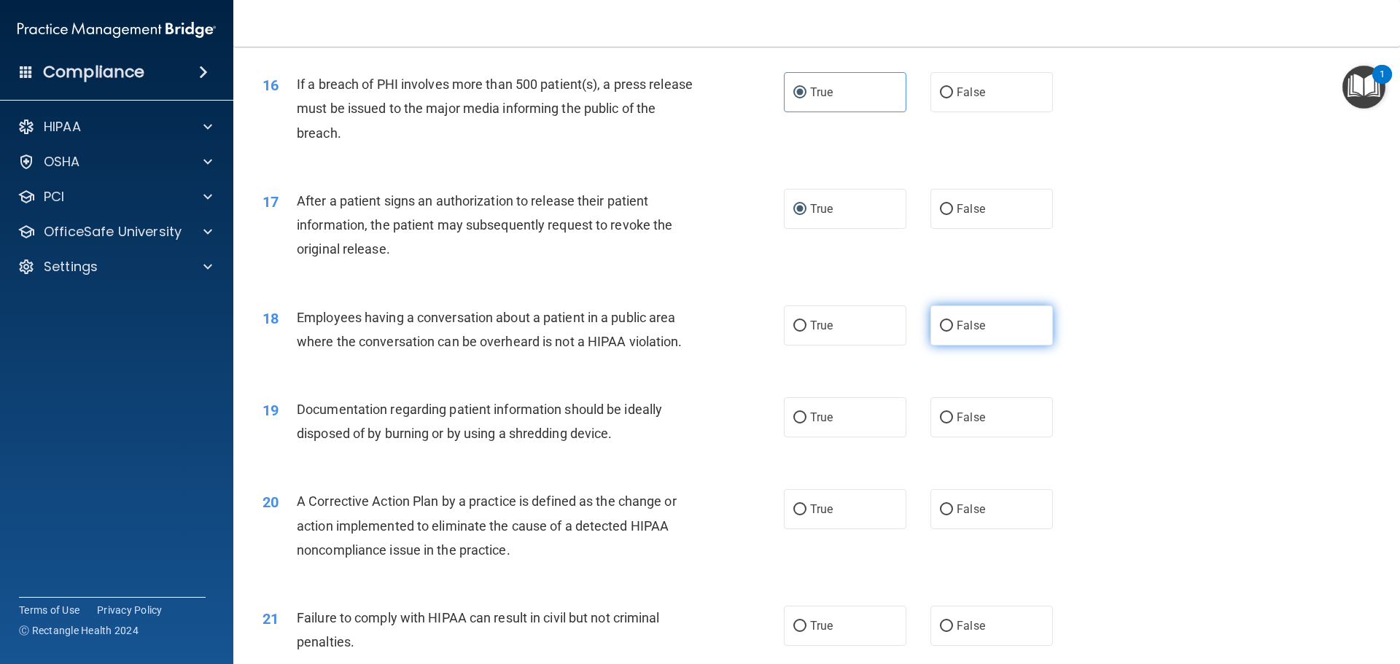
click at [957, 333] on span "False" at bounding box center [971, 326] width 28 height 14
click at [953, 332] on input "False" at bounding box center [946, 326] width 13 height 11
radio input "true"
click at [788, 429] on label "True" at bounding box center [845, 417] width 123 height 40
click at [793, 424] on input "True" at bounding box center [799, 418] width 13 height 11
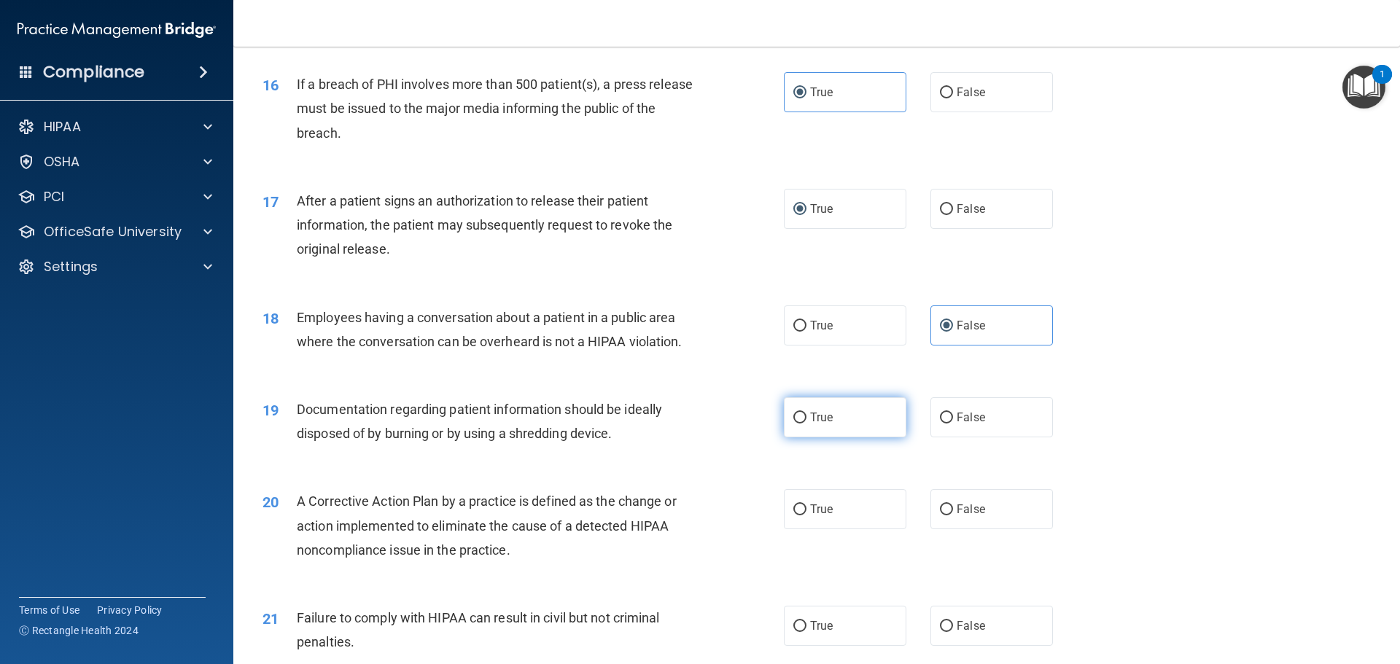
radio input "true"
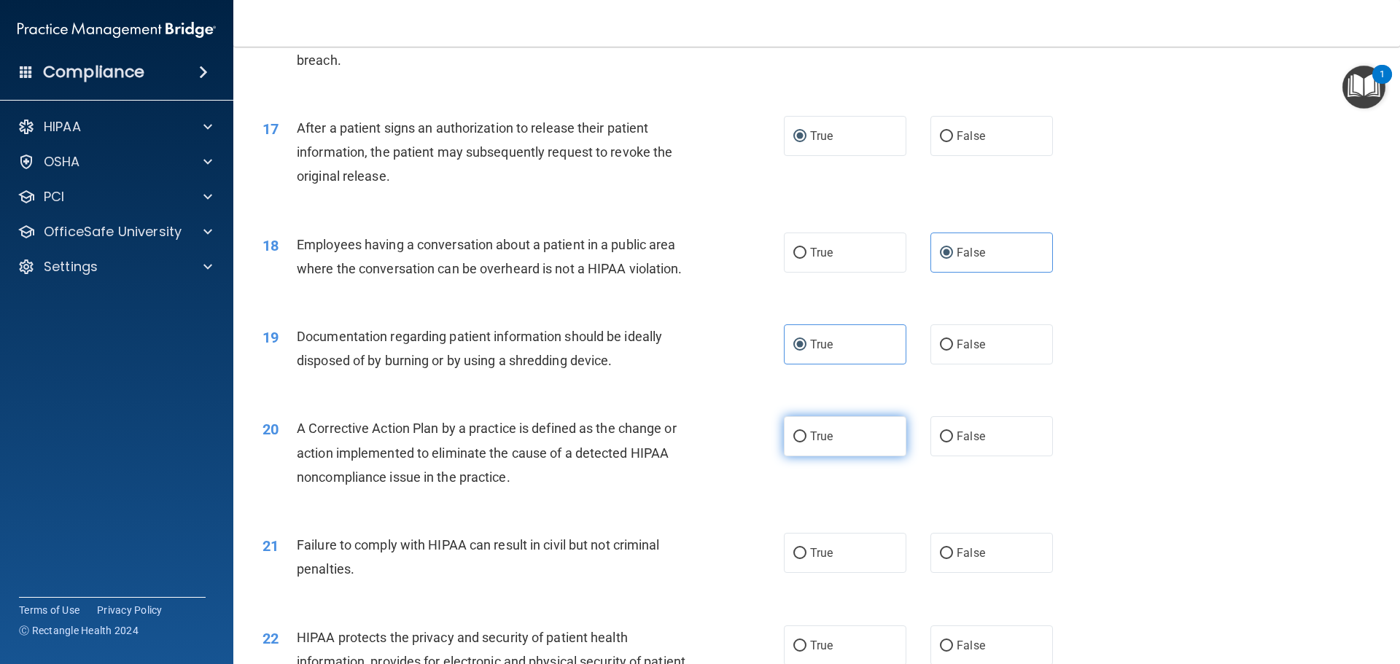
click at [795, 443] on input "True" at bounding box center [799, 437] width 13 height 11
radio input "true"
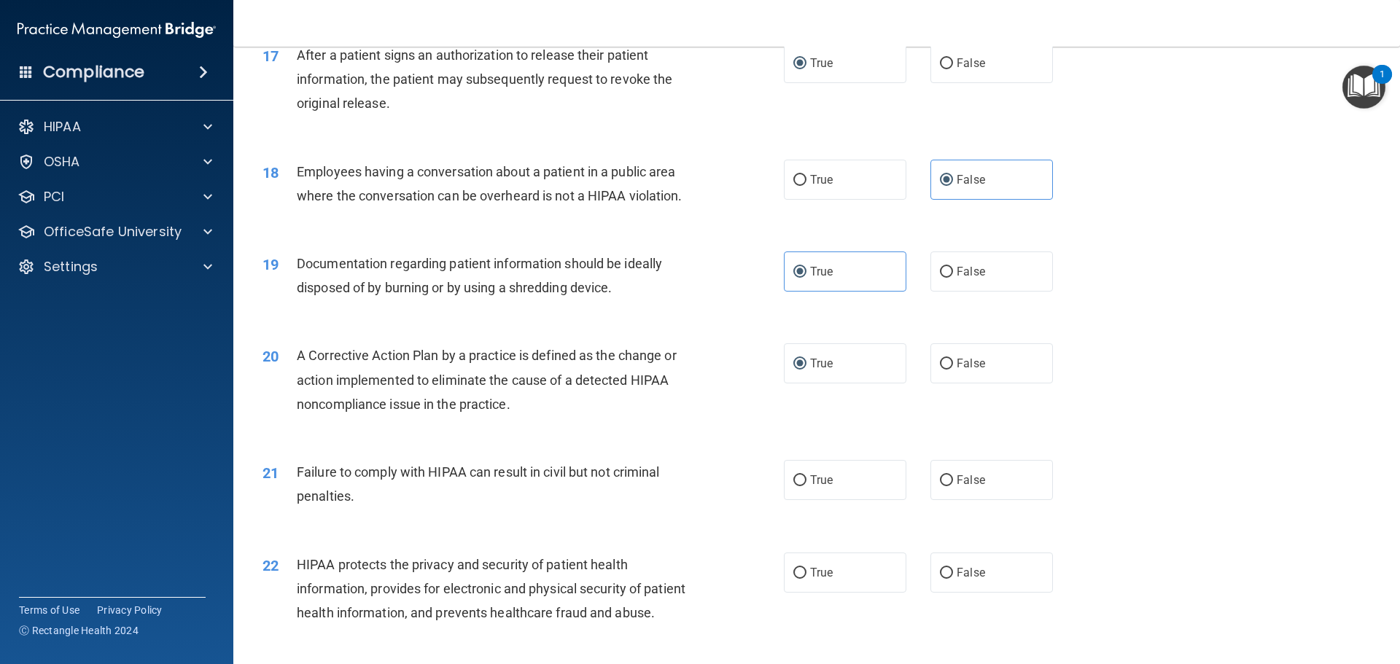
scroll to position [1823, 0]
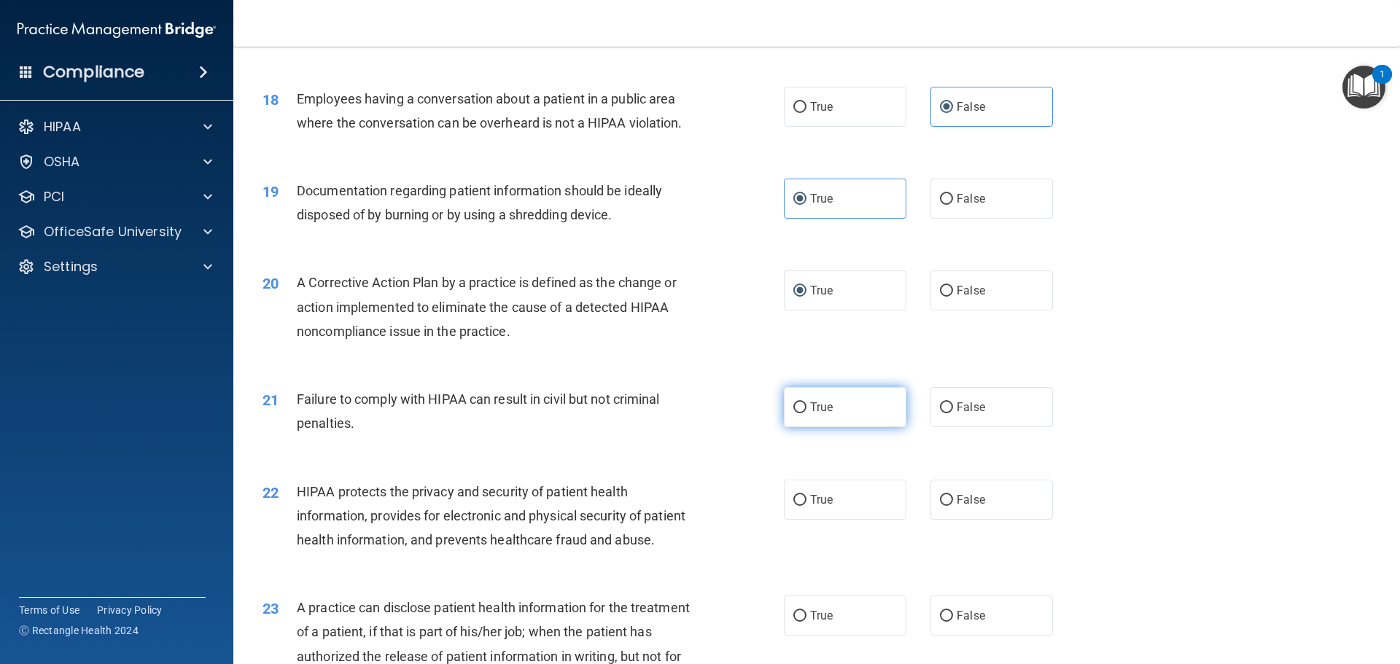
click at [804, 427] on label "True" at bounding box center [845, 407] width 123 height 40
click at [804, 413] on input "True" at bounding box center [799, 408] width 13 height 11
radio input "true"
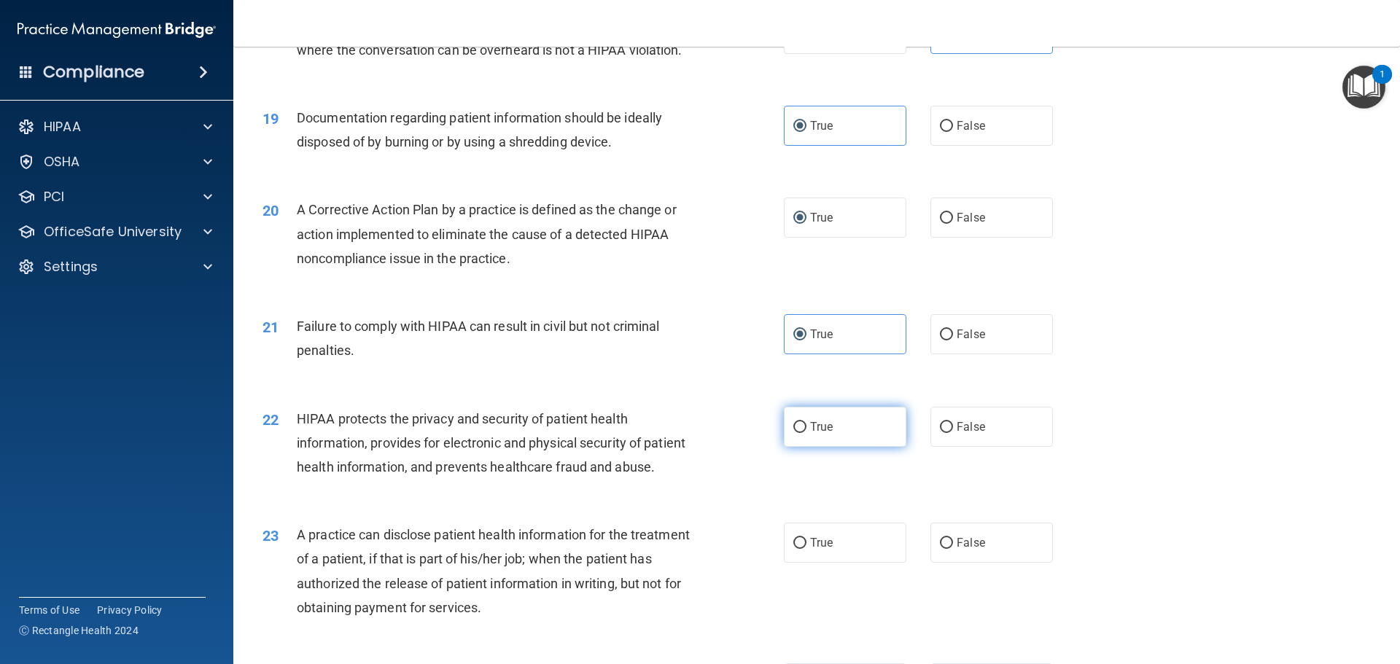
click at [797, 433] on input "True" at bounding box center [799, 427] width 13 height 11
radio input "true"
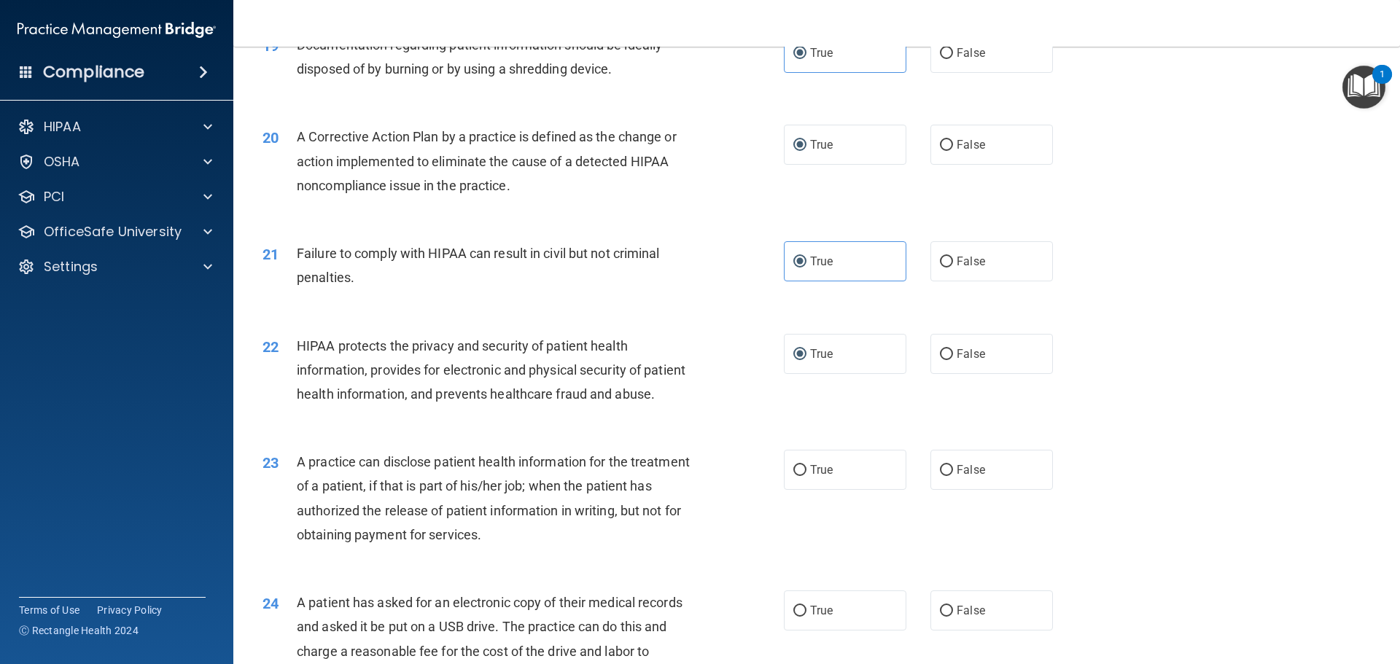
scroll to position [2042, 0]
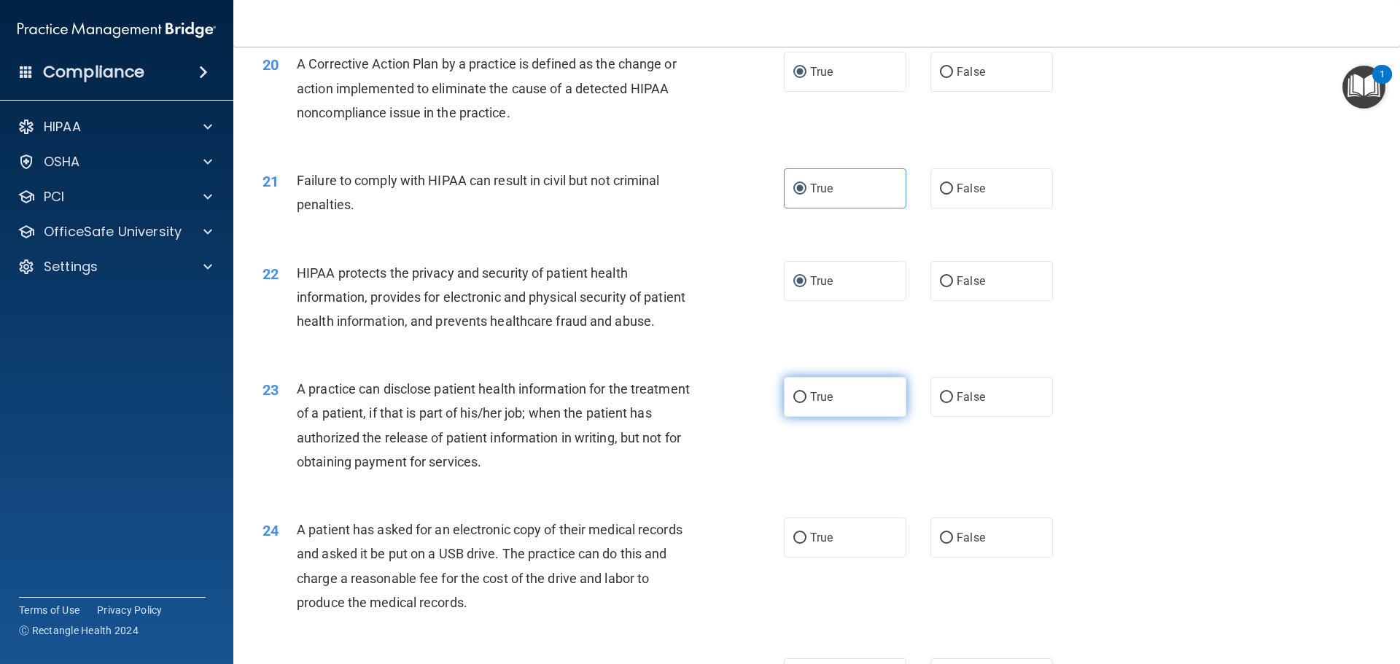
click at [796, 403] on input "True" at bounding box center [799, 397] width 13 height 11
radio input "true"
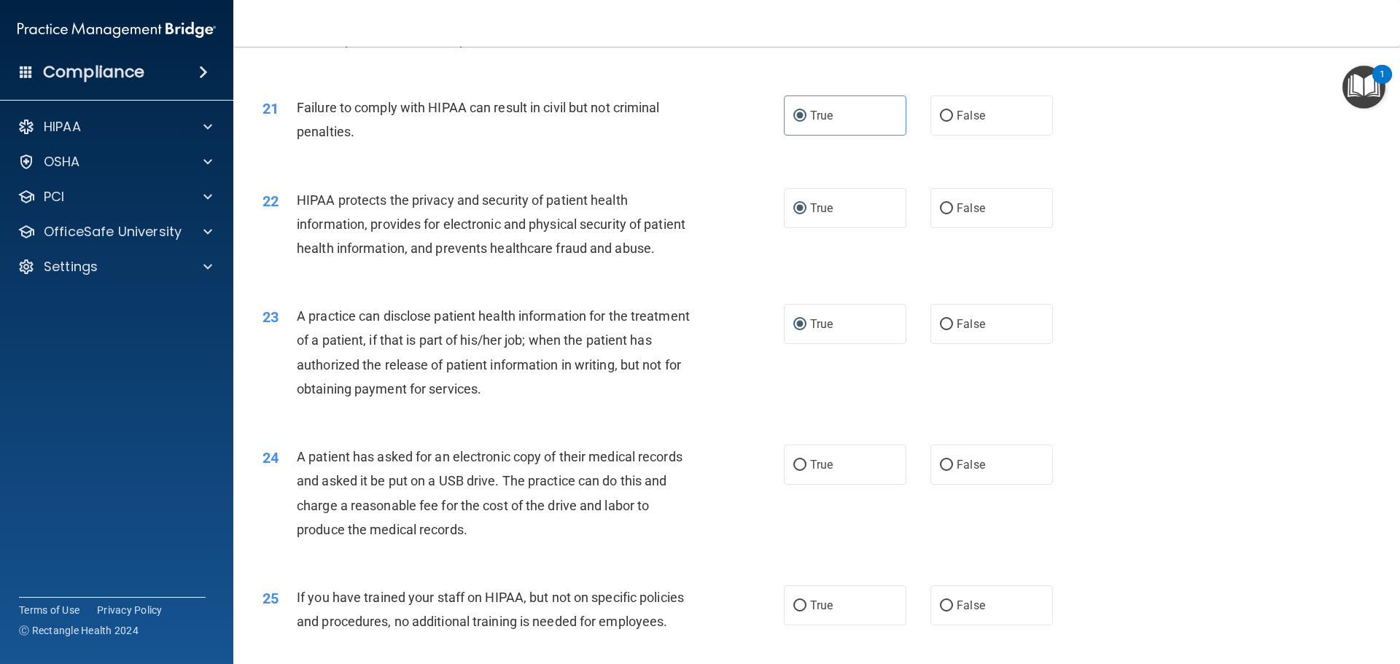
scroll to position [2261, 0]
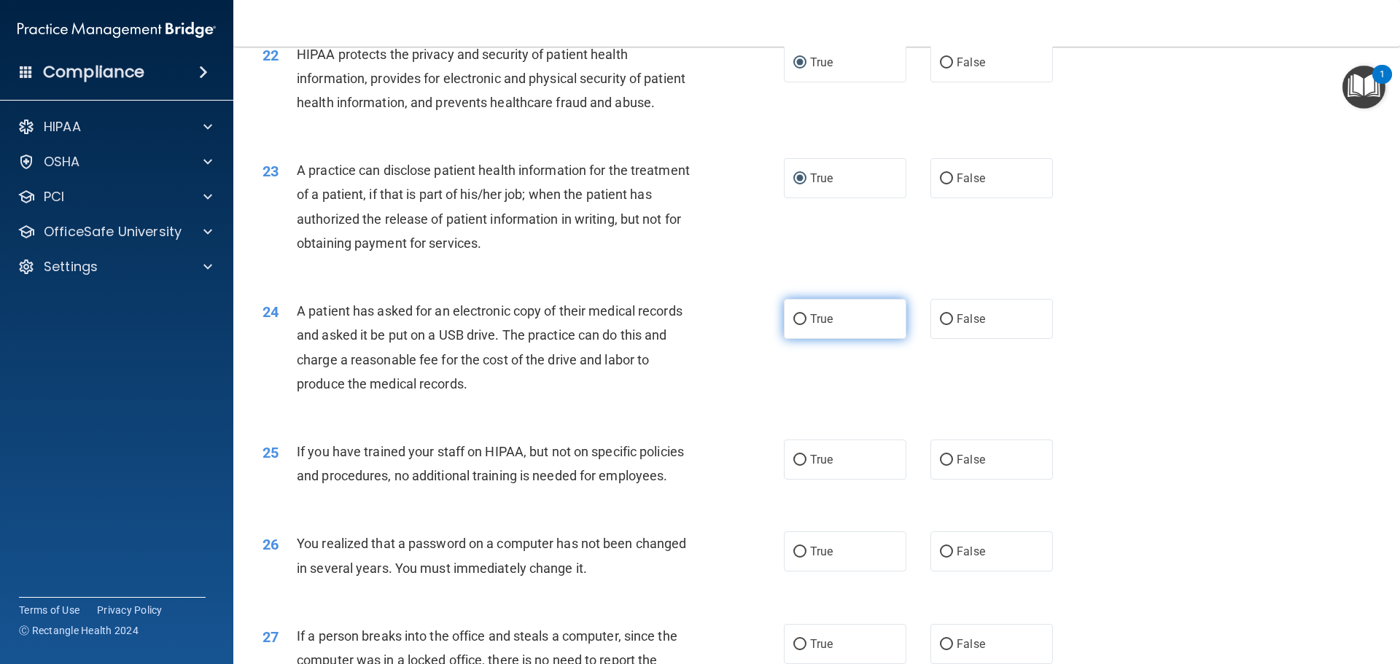
click at [793, 325] on input "True" at bounding box center [799, 319] width 13 height 11
radio input "true"
click at [947, 480] on label "False" at bounding box center [992, 460] width 123 height 40
click at [947, 466] on input "False" at bounding box center [946, 460] width 13 height 11
radio input "true"
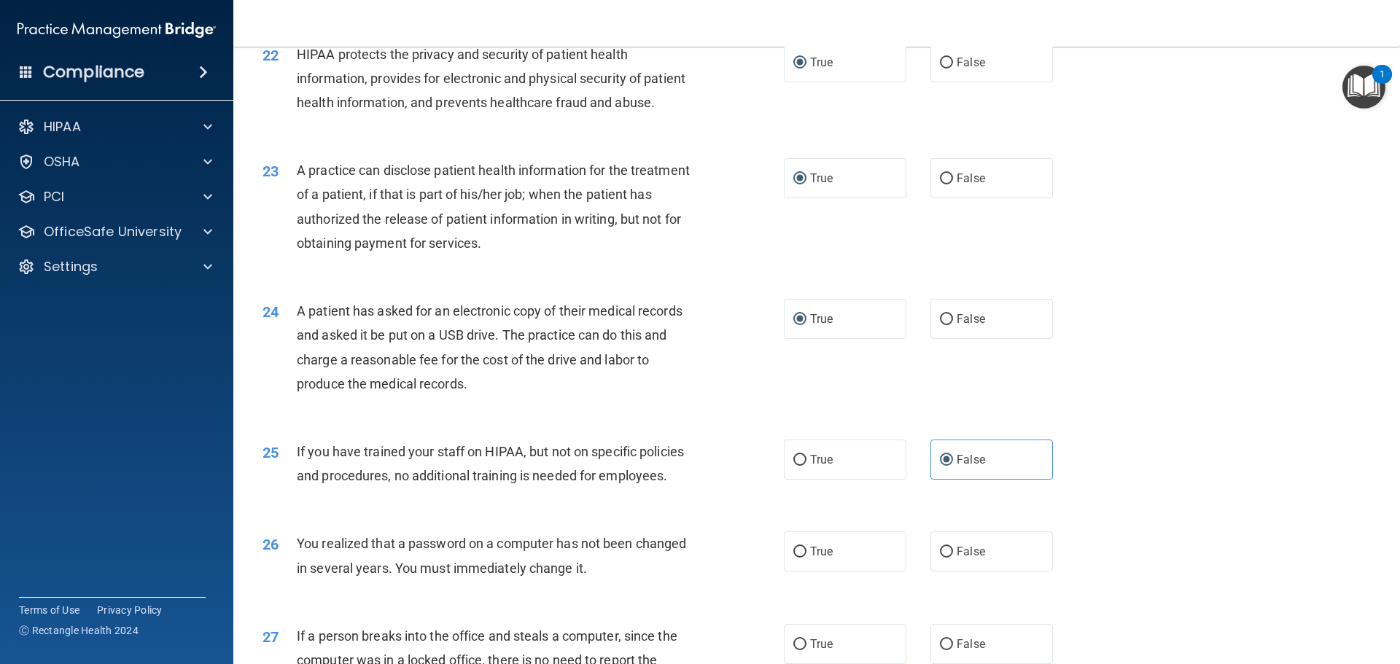
scroll to position [2334, 0]
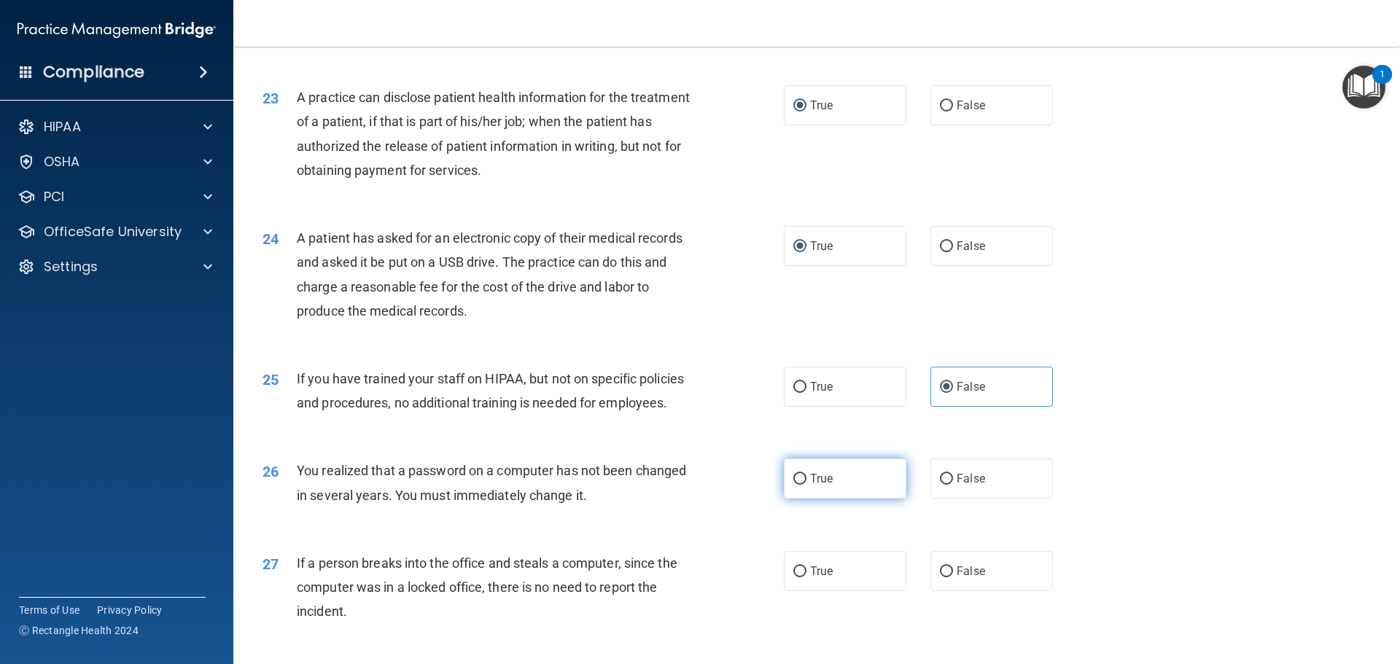
click at [810, 486] on span "True" at bounding box center [821, 479] width 23 height 14
click at [807, 485] on input "True" at bounding box center [799, 479] width 13 height 11
radio input "true"
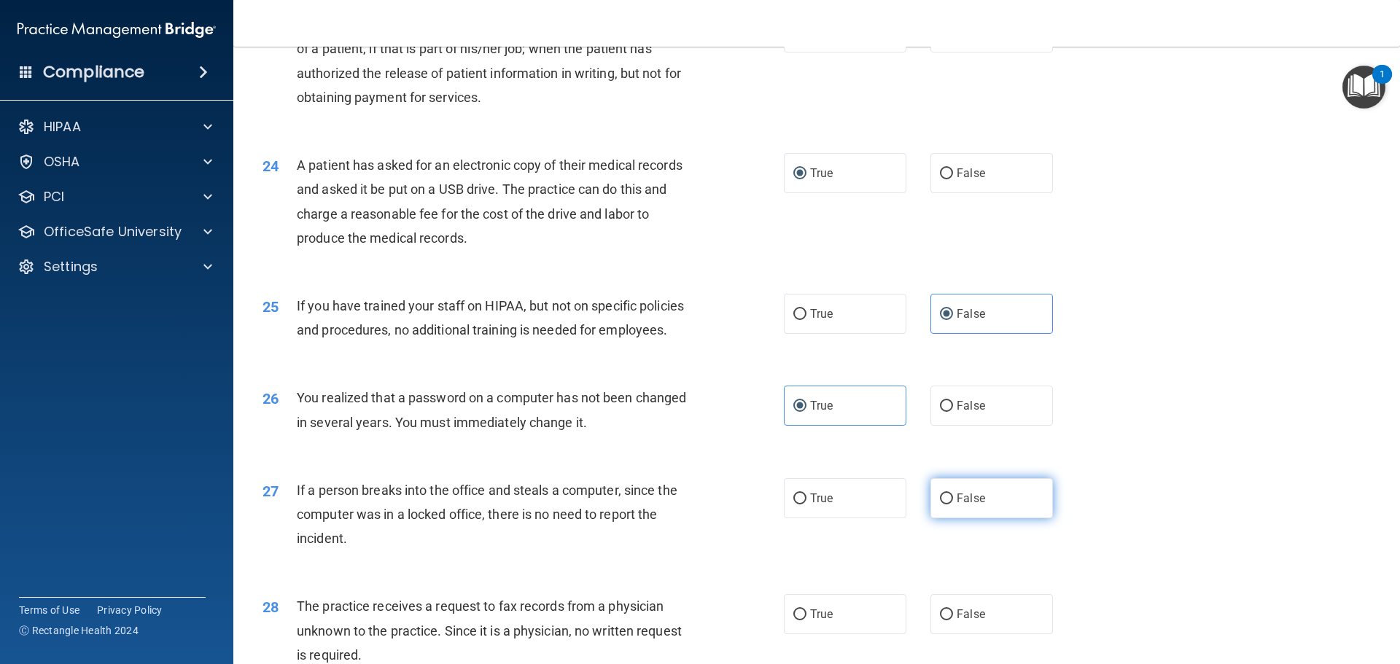
click at [944, 505] on input "False" at bounding box center [946, 499] width 13 height 11
radio input "true"
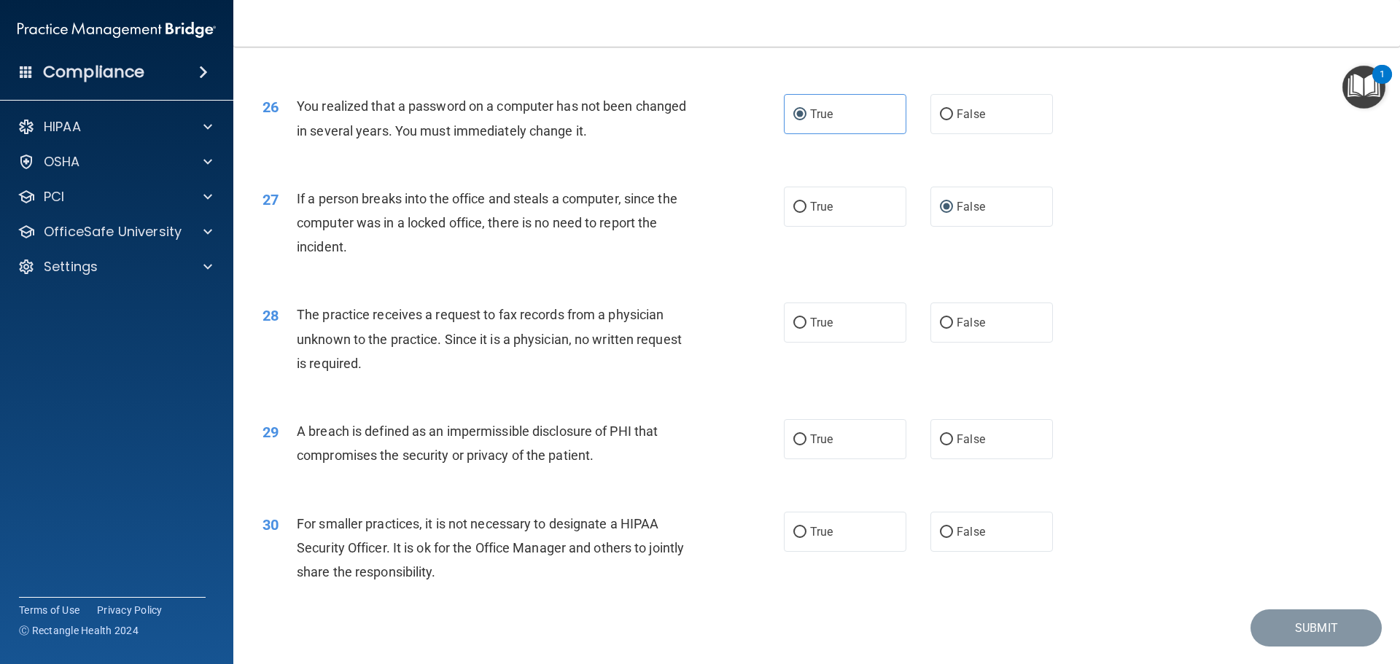
scroll to position [2787, 0]
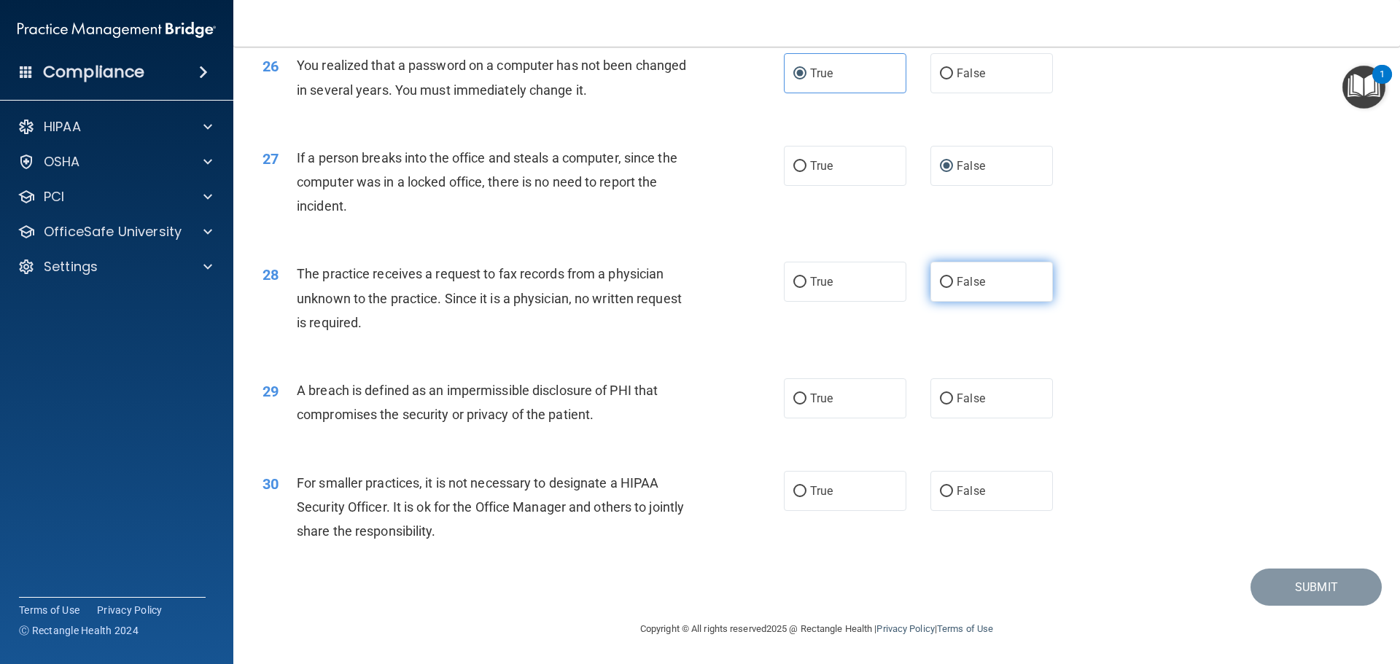
click at [957, 292] on label "False" at bounding box center [992, 282] width 123 height 40
click at [953, 288] on input "False" at bounding box center [946, 282] width 13 height 11
radio input "true"
click at [810, 398] on span "True" at bounding box center [821, 399] width 23 height 14
click at [806, 398] on input "True" at bounding box center [799, 399] width 13 height 11
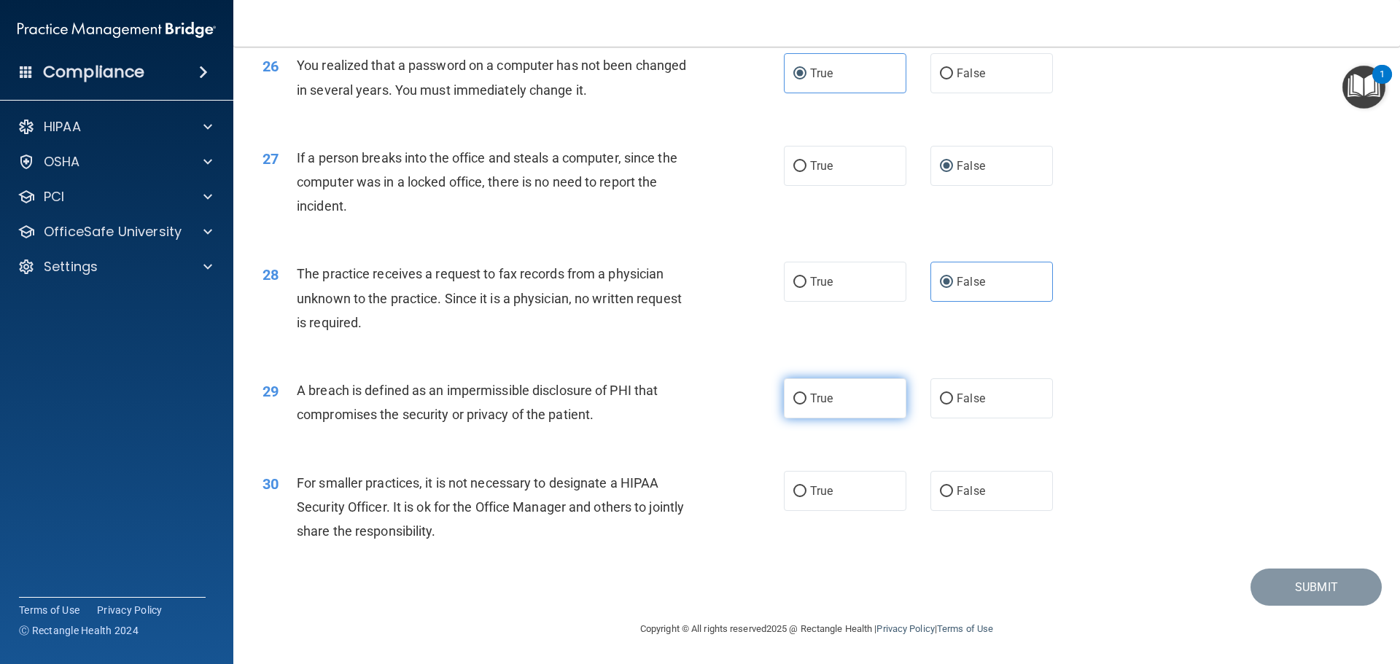
radio input "true"
click at [796, 498] on label "True" at bounding box center [845, 491] width 123 height 40
click at [796, 497] on input "True" at bounding box center [799, 491] width 13 height 11
radio input "true"
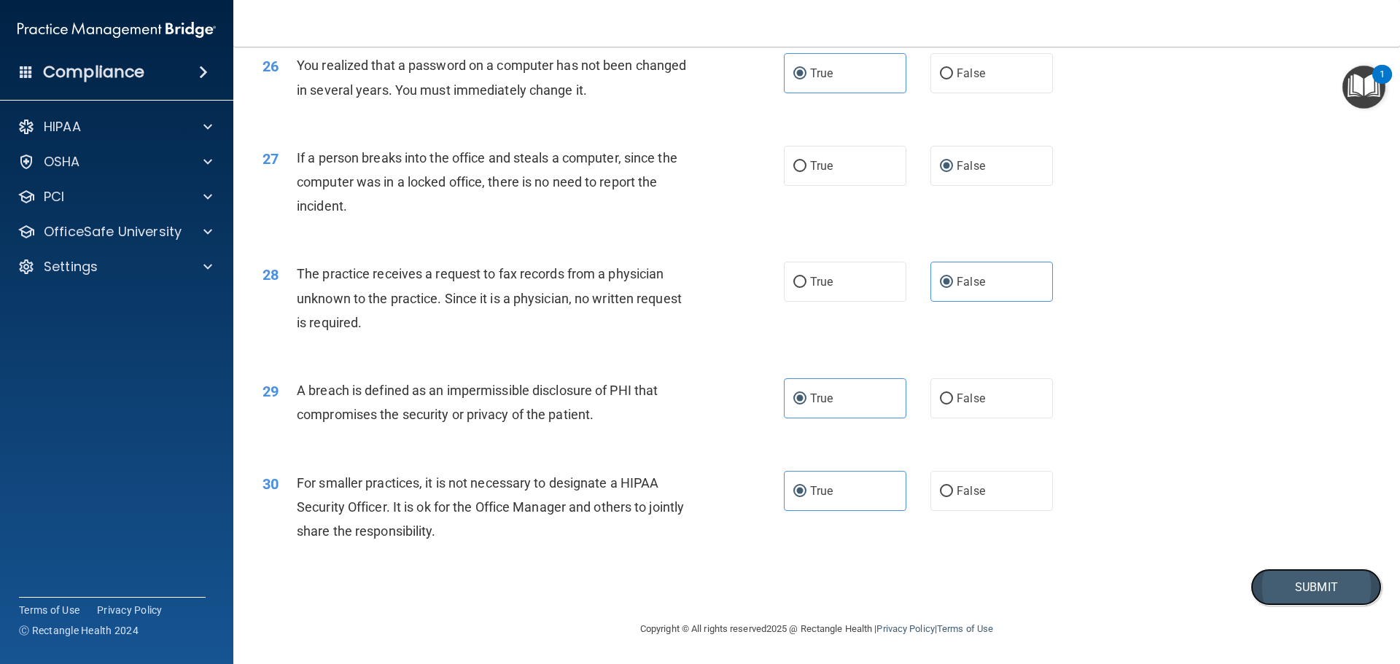
click at [1348, 597] on button "Submit" at bounding box center [1316, 587] width 131 height 37
click at [1307, 587] on button "Submit" at bounding box center [1316, 587] width 131 height 37
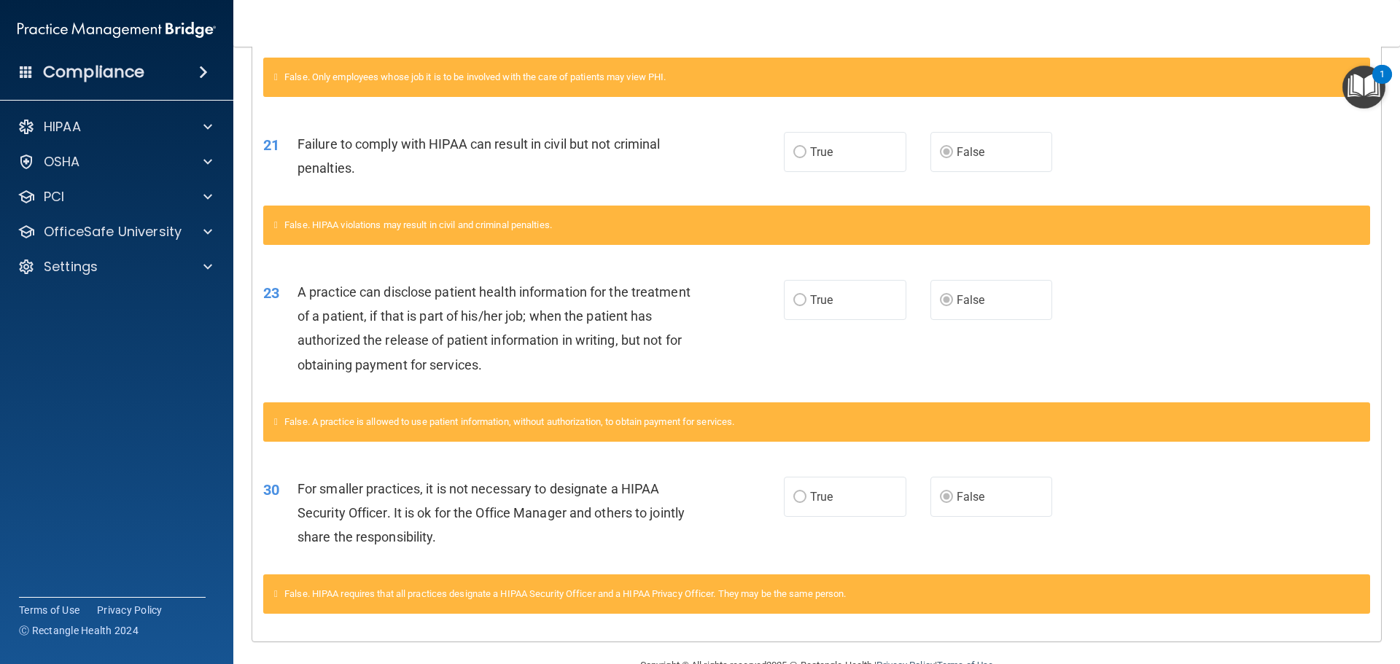
scroll to position [636, 0]
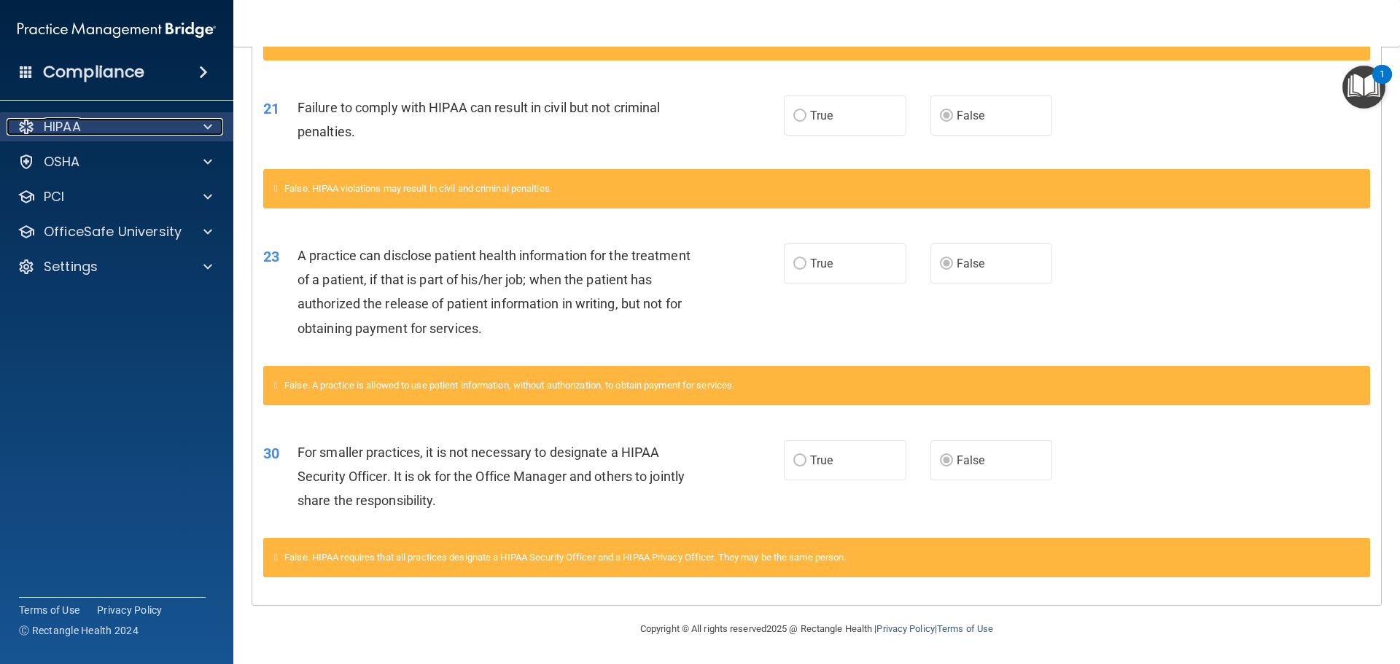
click at [103, 125] on div "HIPAA" at bounding box center [97, 127] width 181 height 18
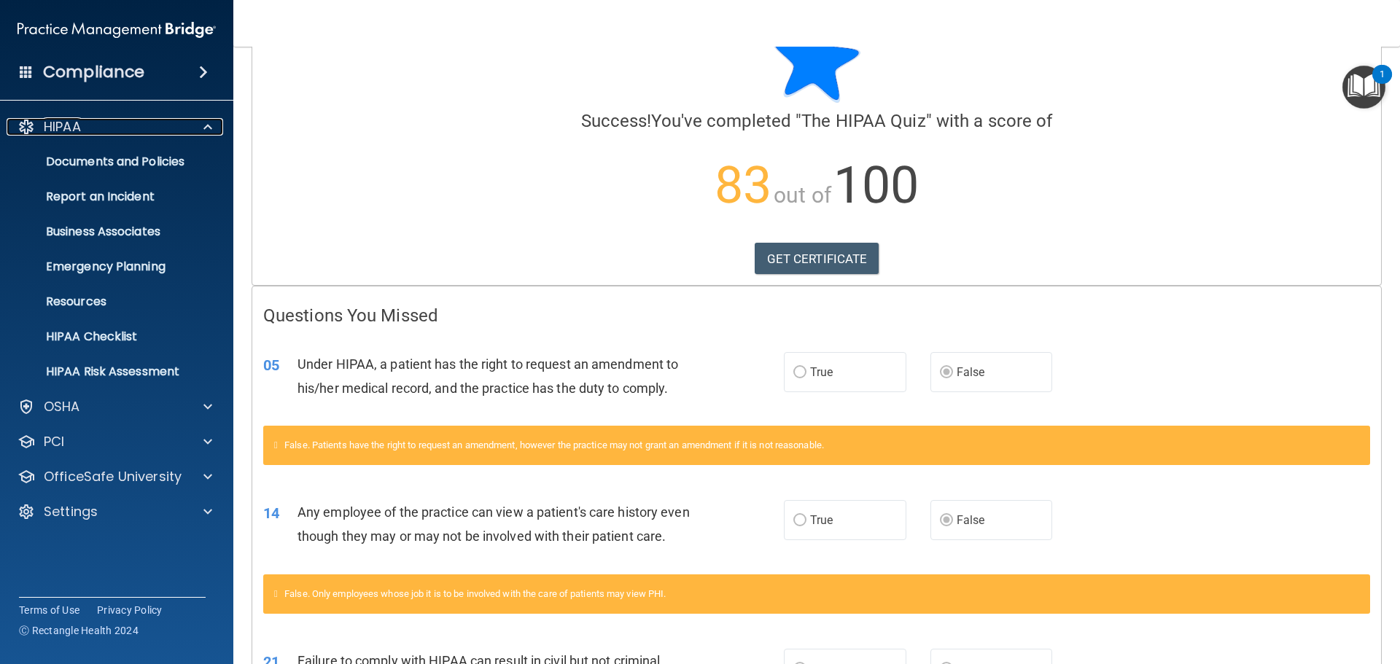
scroll to position [0, 0]
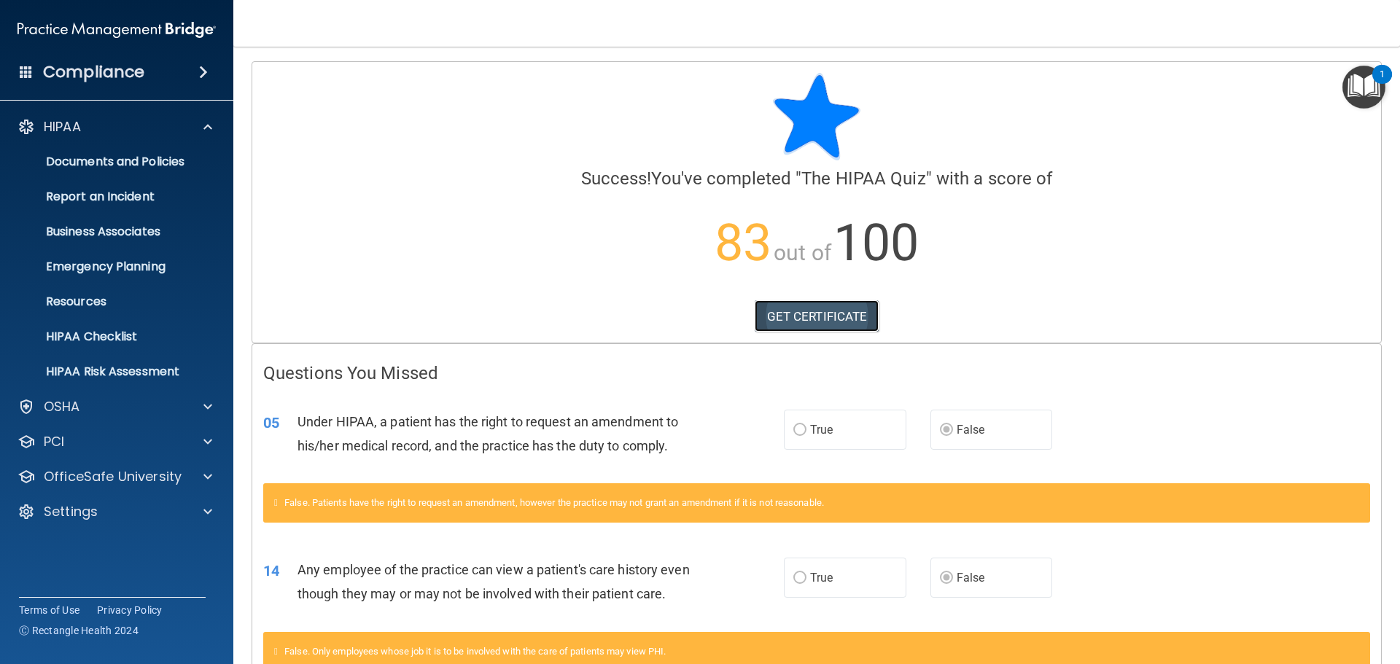
click at [856, 311] on link "GET CERTIFICATE" at bounding box center [817, 316] width 125 height 32
click at [193, 468] on div at bounding box center [205, 477] width 36 height 18
click at [166, 511] on div "HIPAA Training" at bounding box center [108, 512] width 199 height 15
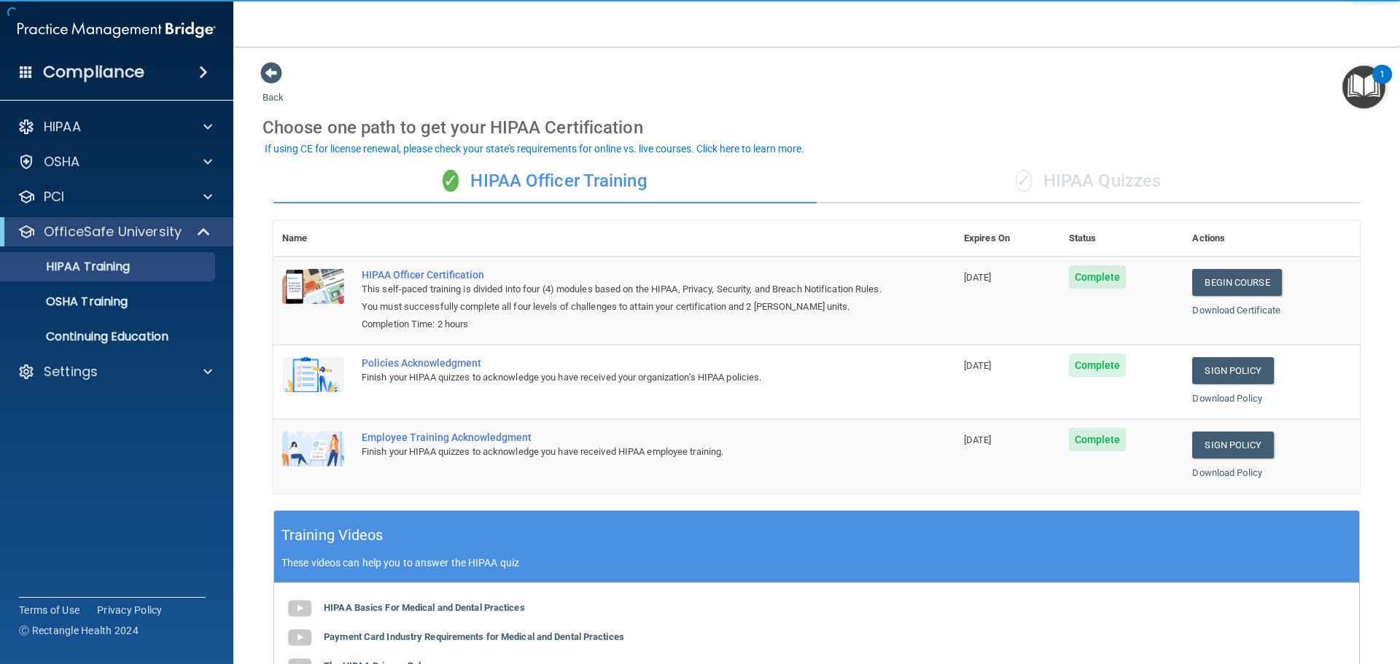
click at [1076, 182] on div "✓ HIPAA Quizzes" at bounding box center [1088, 182] width 543 height 44
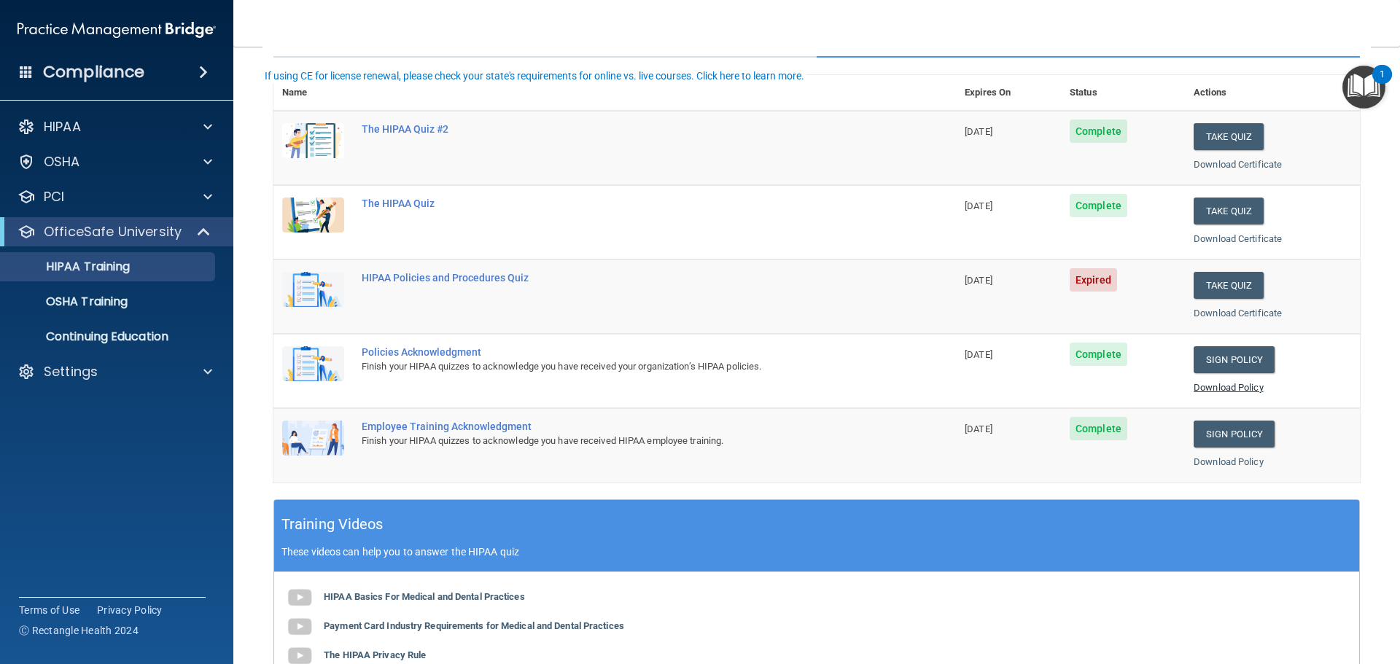
scroll to position [73, 0]
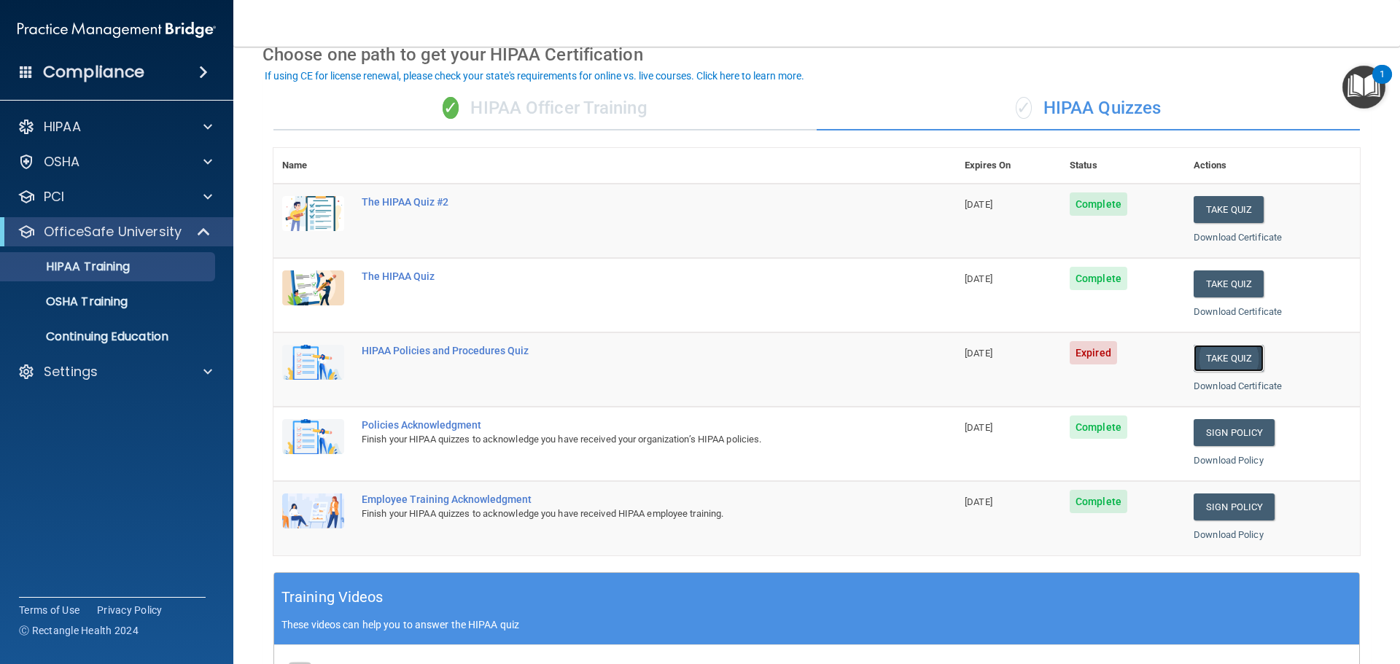
click at [1208, 354] on button "Take Quiz" at bounding box center [1229, 358] width 70 height 27
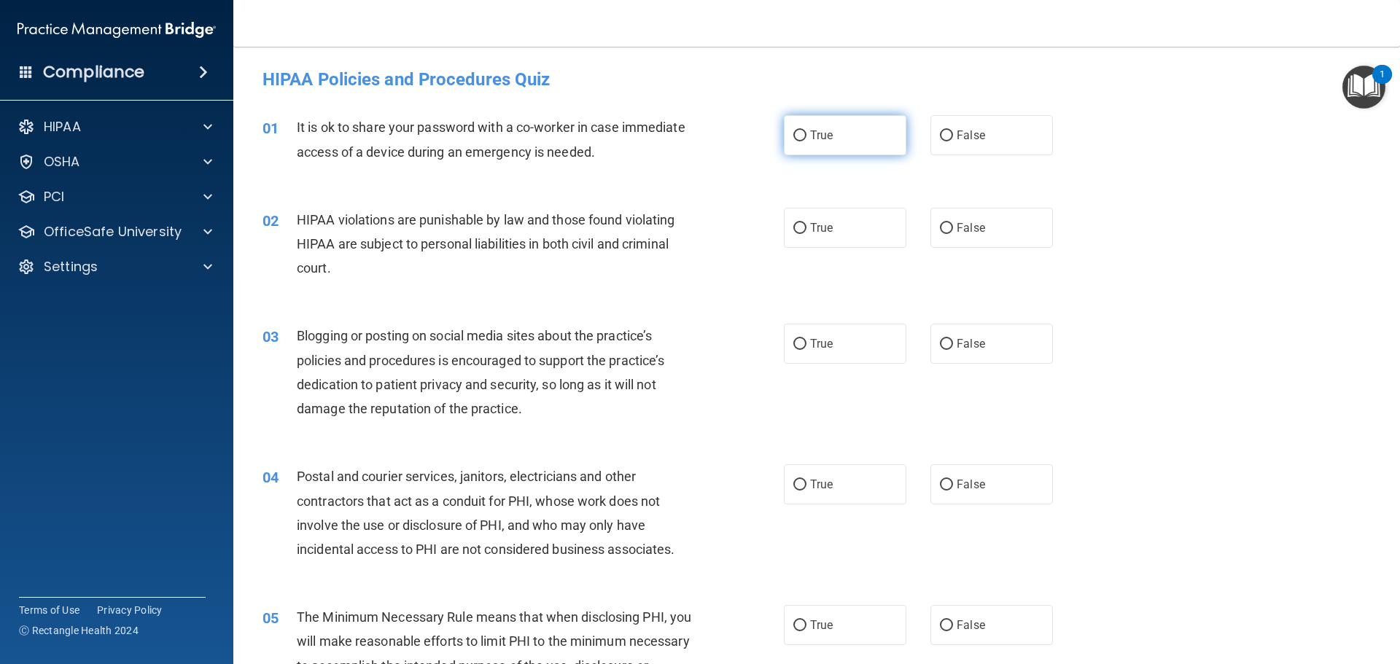
click at [801, 136] on label "True" at bounding box center [845, 135] width 123 height 40
click at [801, 136] on input "True" at bounding box center [799, 136] width 13 height 11
radio input "true"
click at [799, 220] on label "True" at bounding box center [845, 228] width 123 height 40
click at [799, 223] on input "True" at bounding box center [799, 228] width 13 height 11
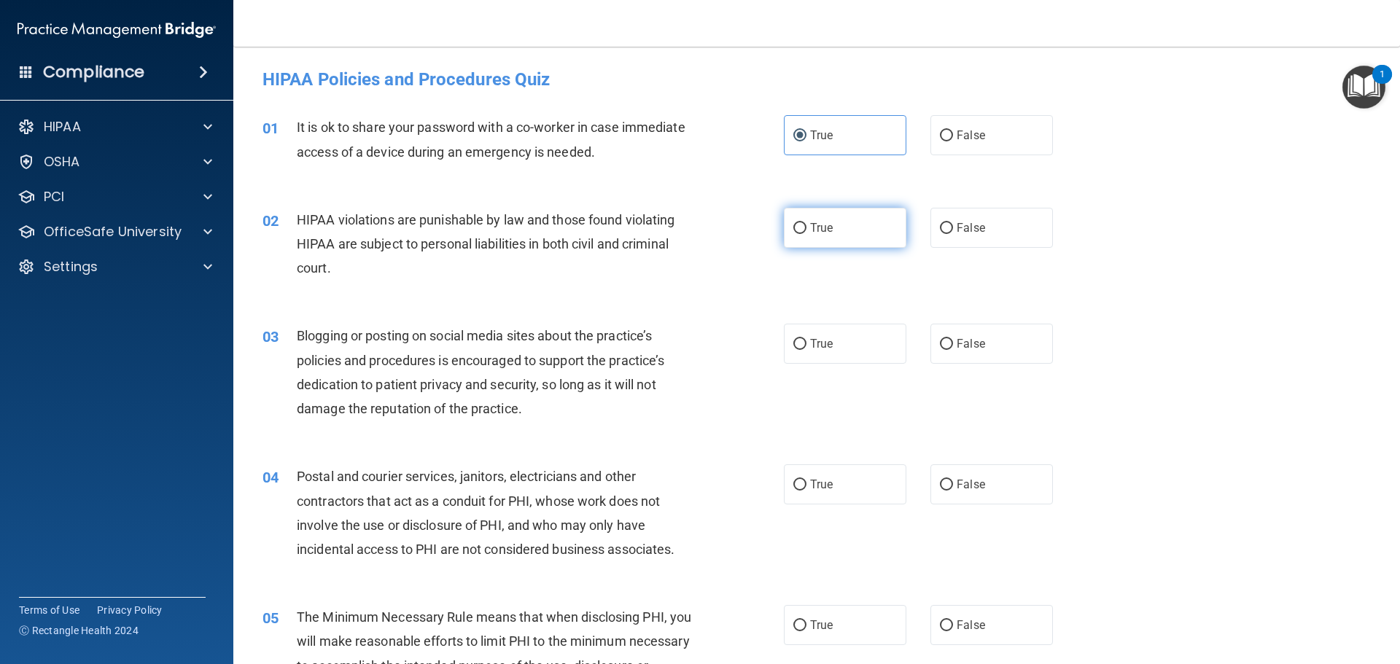
radio input "true"
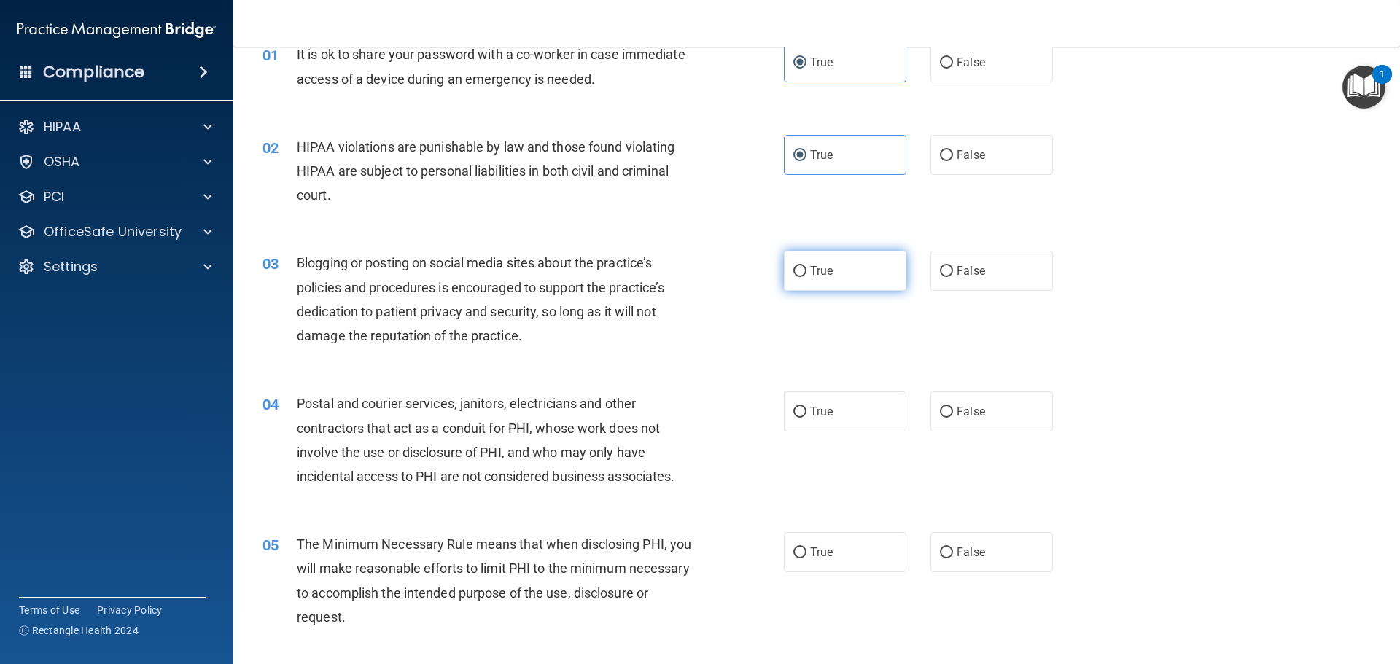
click at [824, 276] on span "True" at bounding box center [821, 271] width 23 height 14
click at [807, 276] on input "True" at bounding box center [799, 271] width 13 height 11
radio input "true"
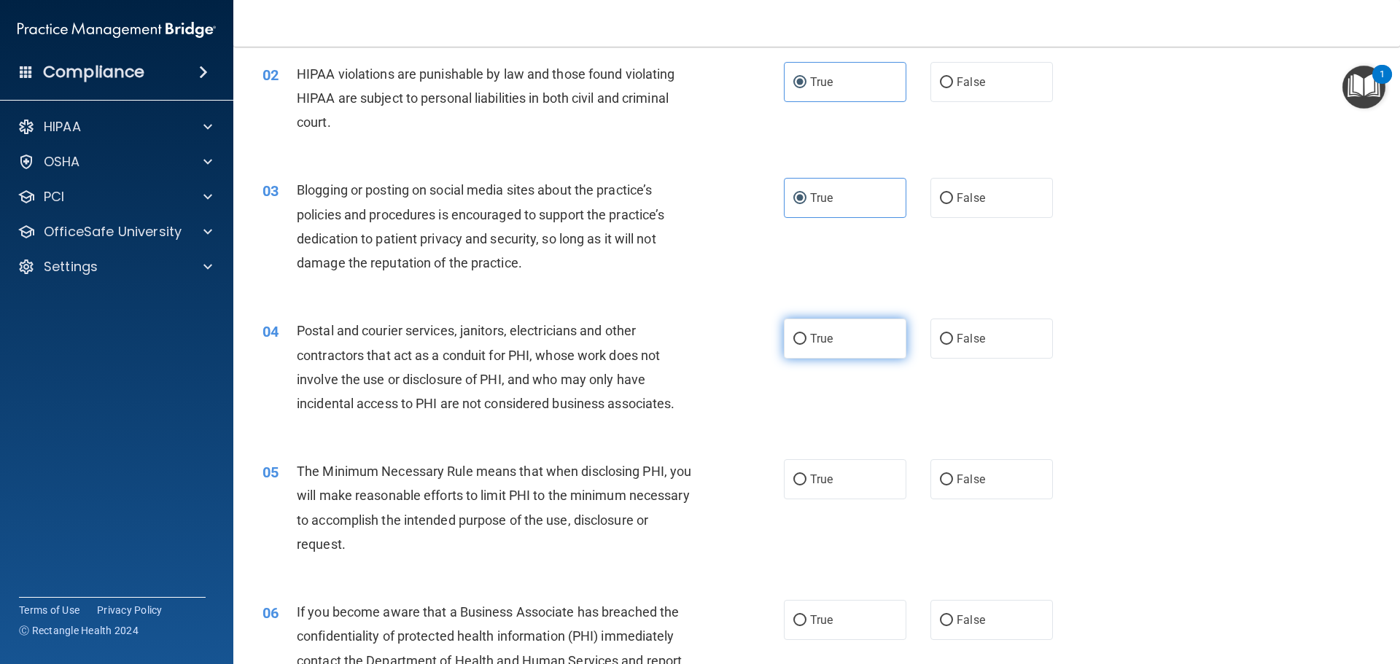
click at [799, 338] on input "True" at bounding box center [799, 339] width 13 height 11
radio input "true"
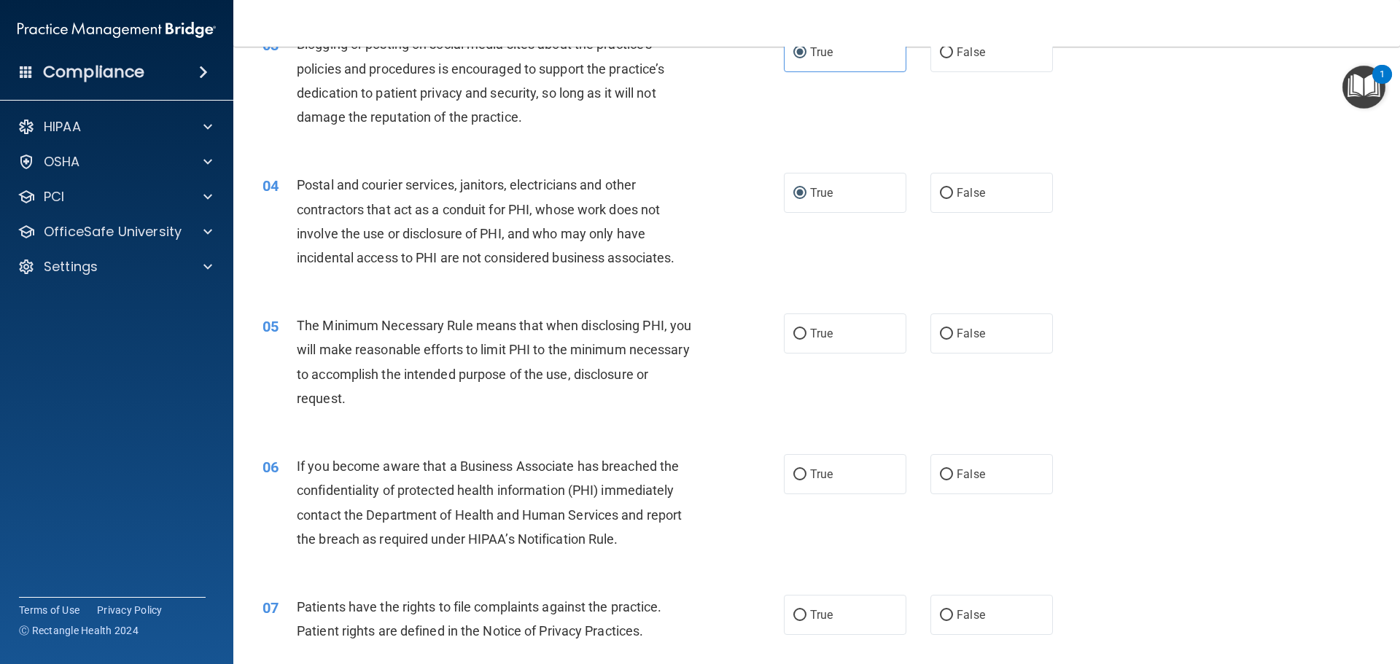
scroll to position [365, 0]
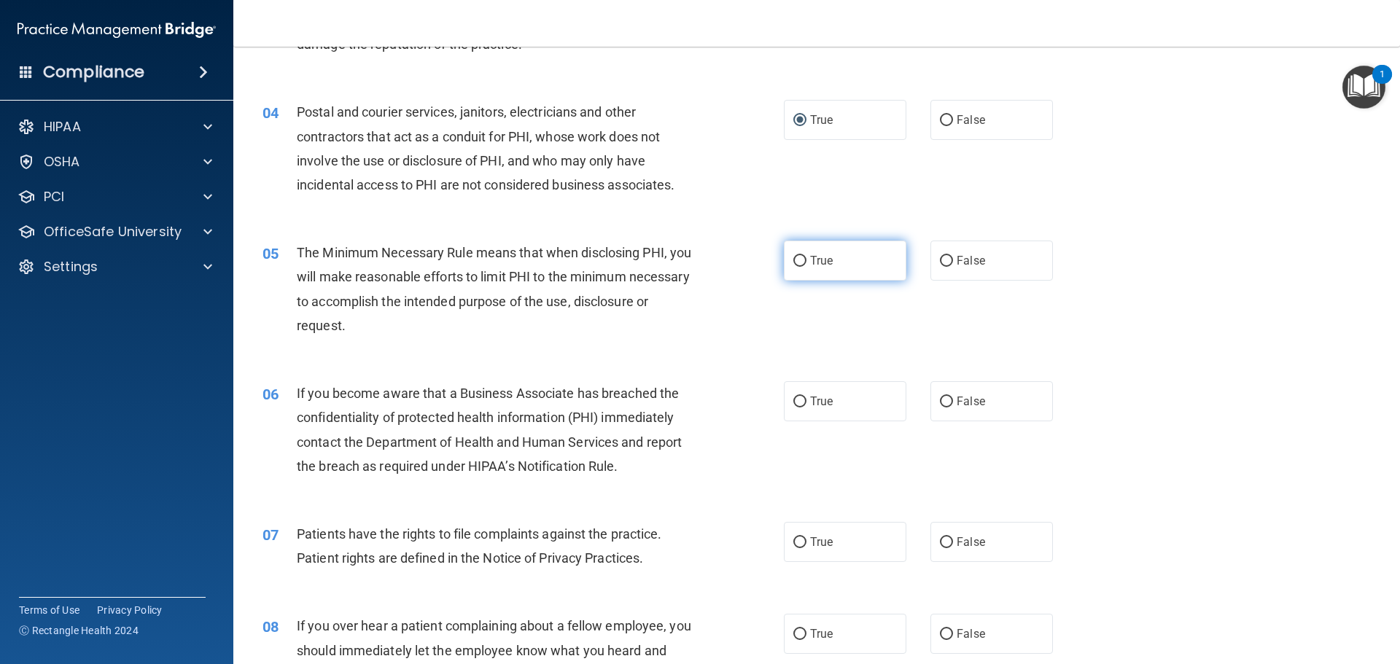
click at [795, 262] on input "True" at bounding box center [799, 261] width 13 height 11
radio input "true"
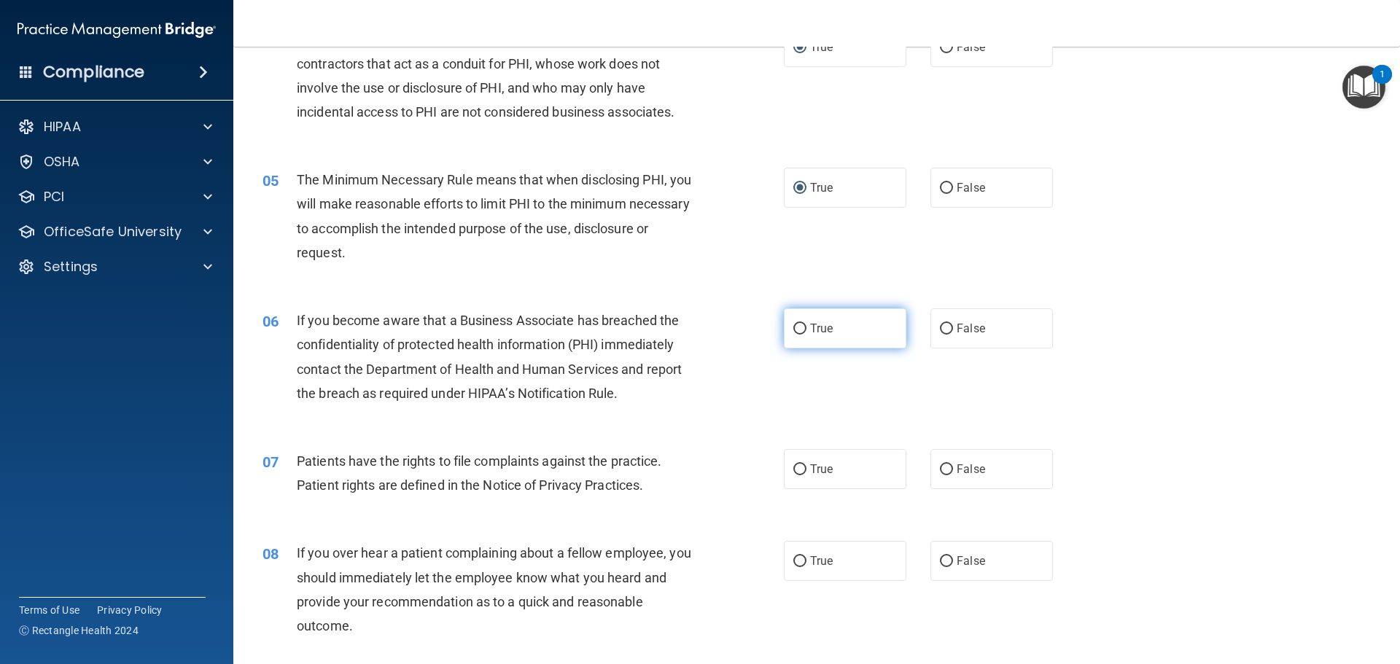
click at [810, 330] on span "True" at bounding box center [821, 329] width 23 height 14
click at [805, 330] on input "True" at bounding box center [799, 329] width 13 height 11
radio input "true"
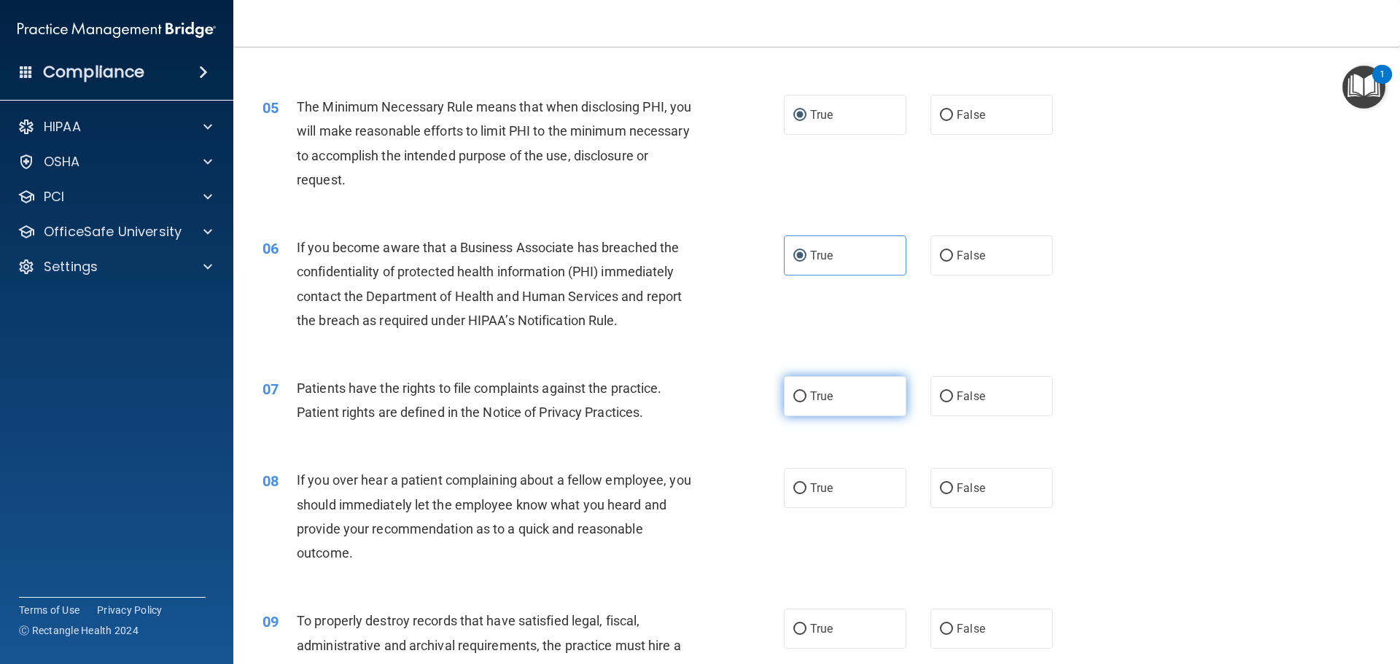
click at [822, 397] on span "True" at bounding box center [821, 396] width 23 height 14
click at [807, 397] on input "True" at bounding box center [799, 397] width 13 height 11
radio input "true"
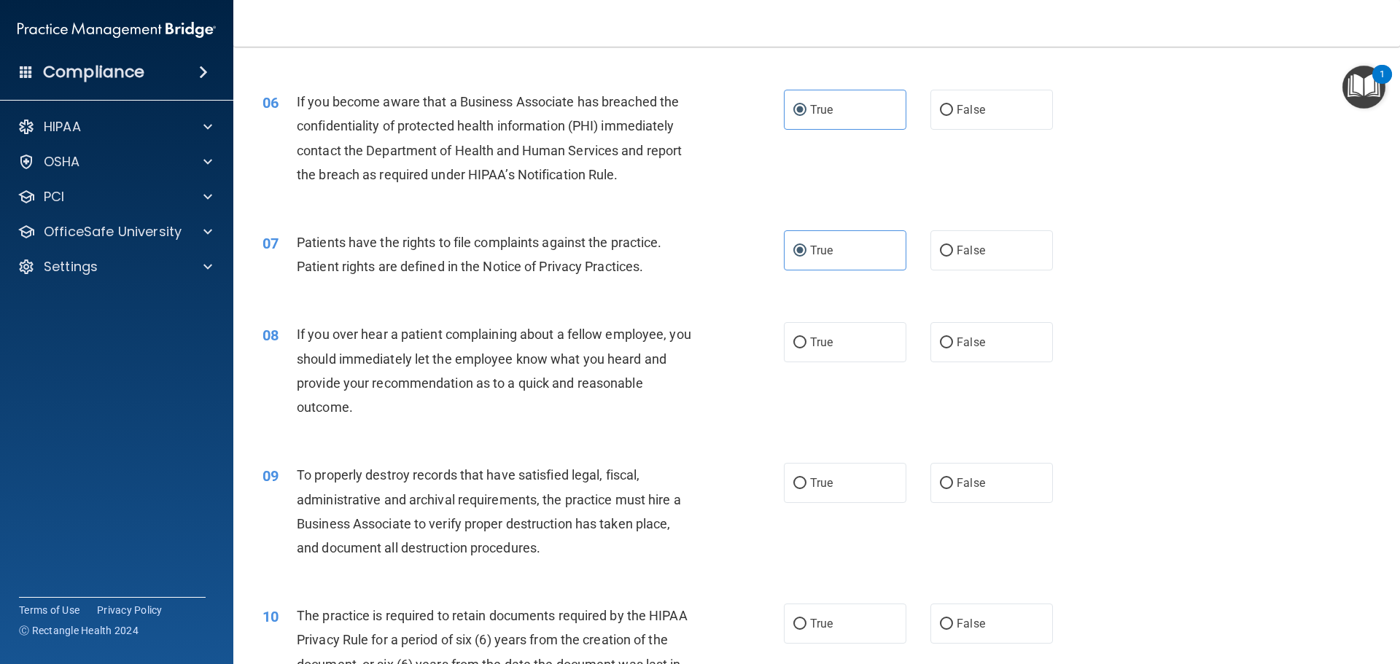
scroll to position [729, 0]
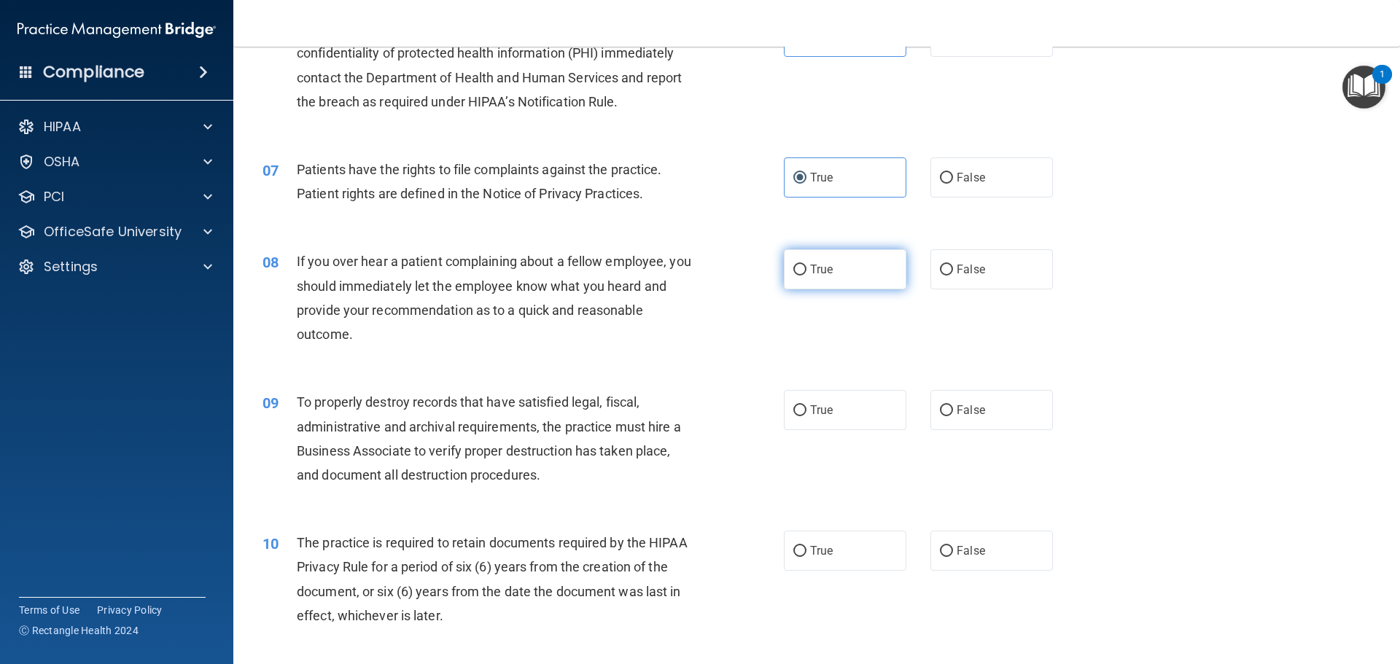
click at [804, 274] on label "True" at bounding box center [845, 269] width 123 height 40
click at [804, 274] on input "True" at bounding box center [799, 270] width 13 height 11
radio input "true"
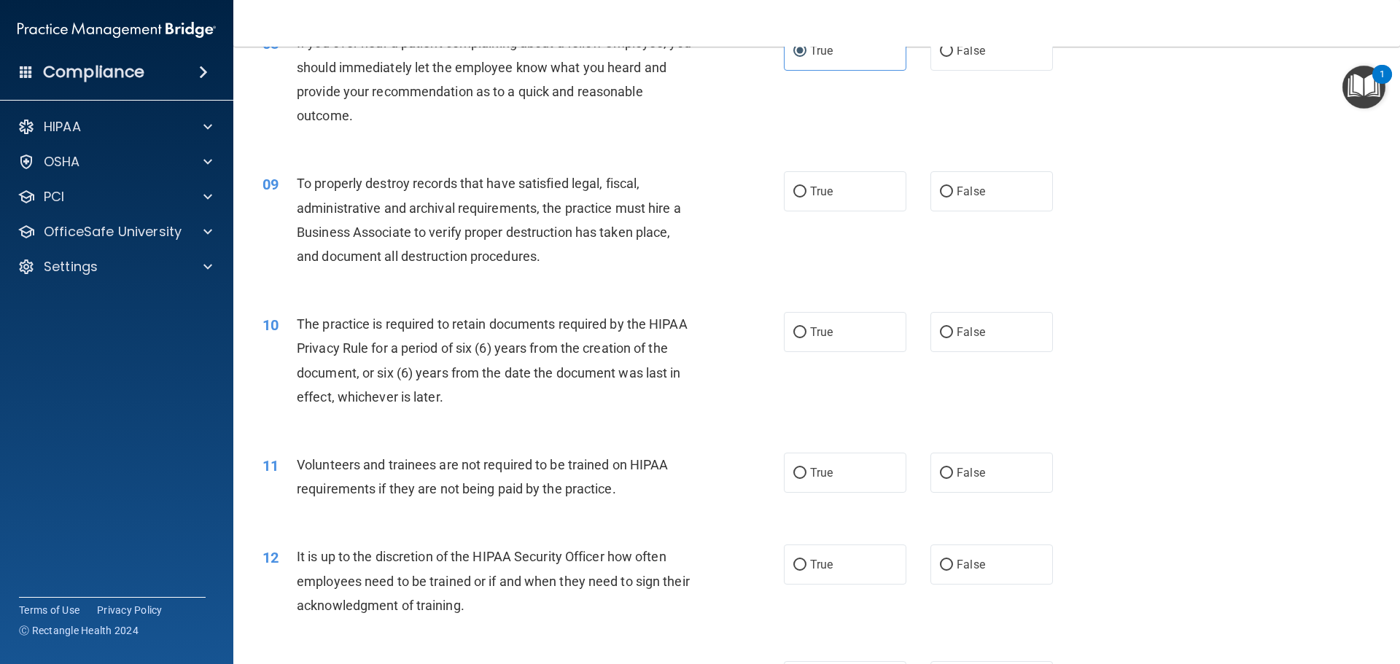
scroll to position [1021, 0]
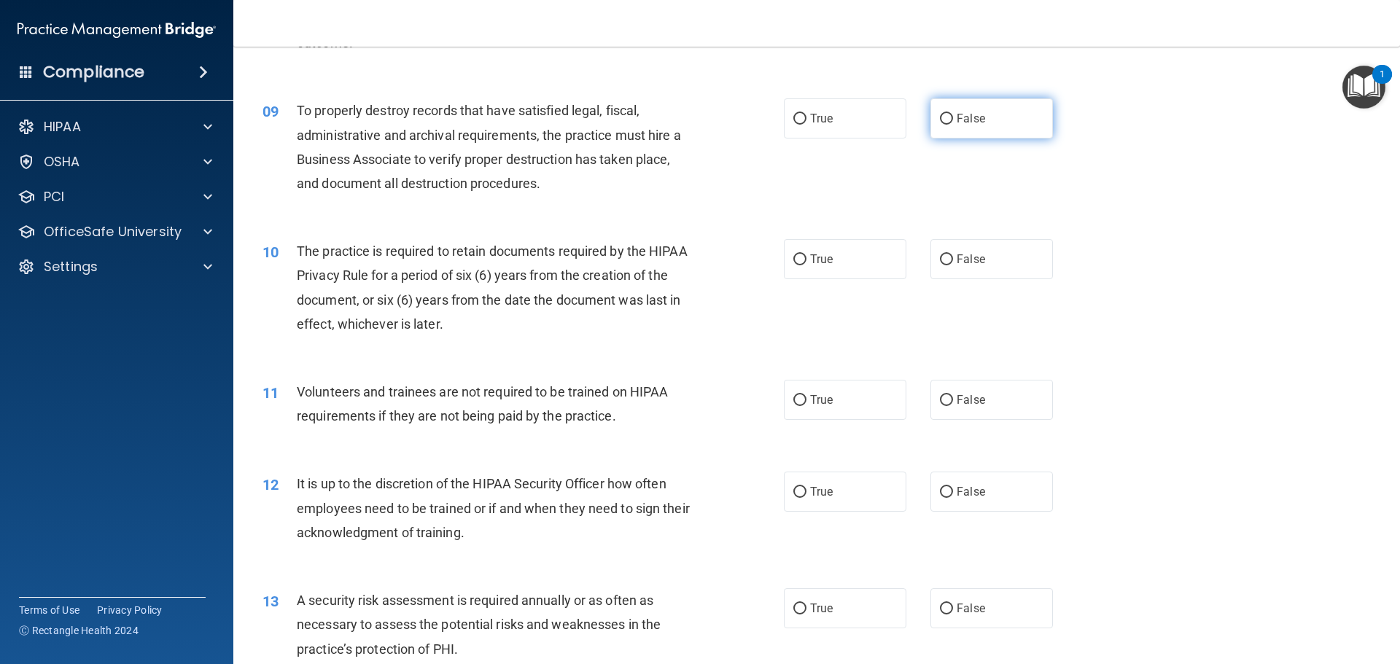
click at [1007, 119] on label "False" at bounding box center [992, 118] width 123 height 40
click at [953, 119] on input "False" at bounding box center [946, 119] width 13 height 11
radio input "true"
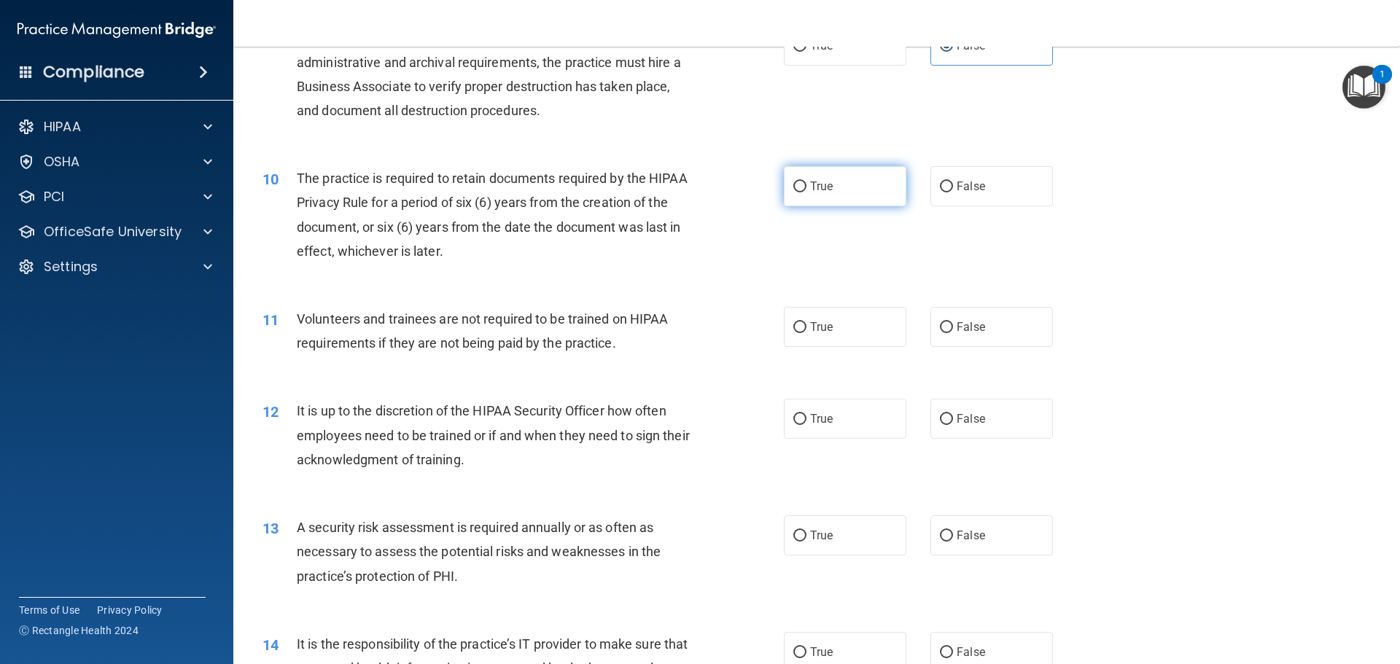
click at [812, 185] on span "True" at bounding box center [821, 186] width 23 height 14
click at [807, 185] on input "True" at bounding box center [799, 187] width 13 height 11
radio input "true"
click at [931, 327] on label "False" at bounding box center [992, 327] width 123 height 40
click at [940, 327] on input "False" at bounding box center [946, 327] width 13 height 11
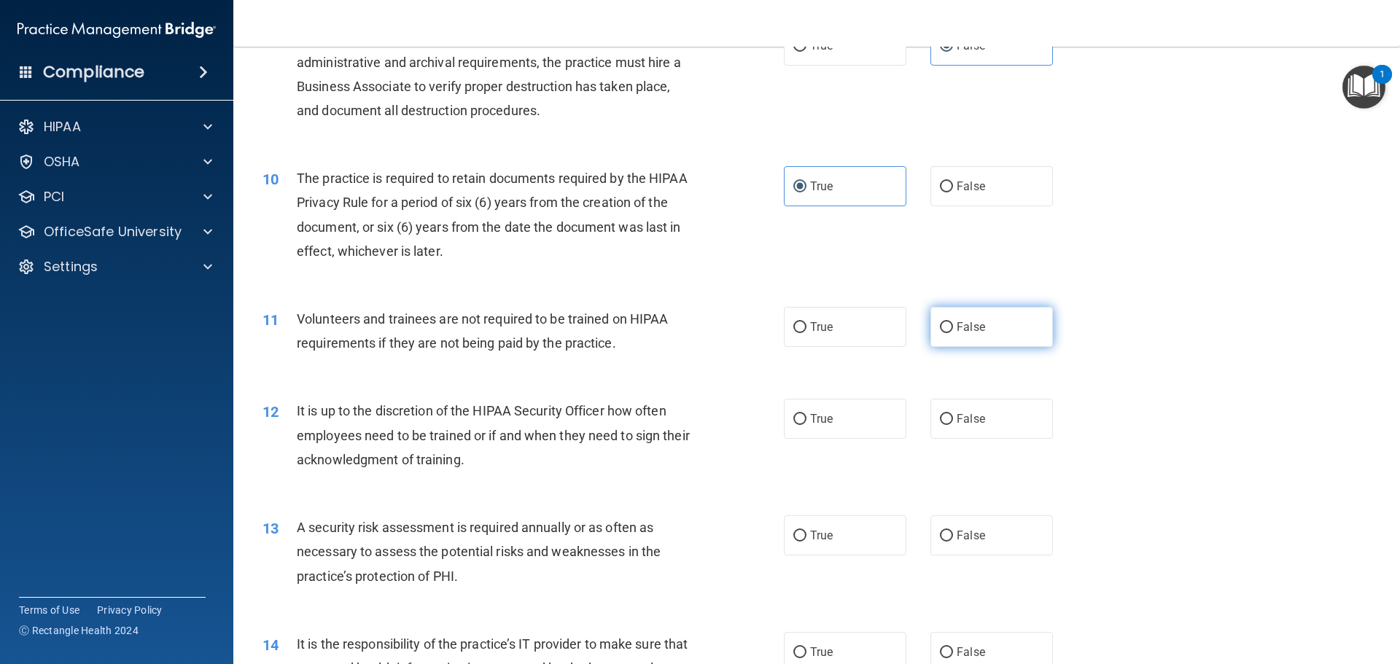
radio input "true"
click at [940, 419] on input "False" at bounding box center [946, 419] width 13 height 11
radio input "true"
click at [800, 536] on input "True" at bounding box center [799, 536] width 13 height 11
radio input "true"
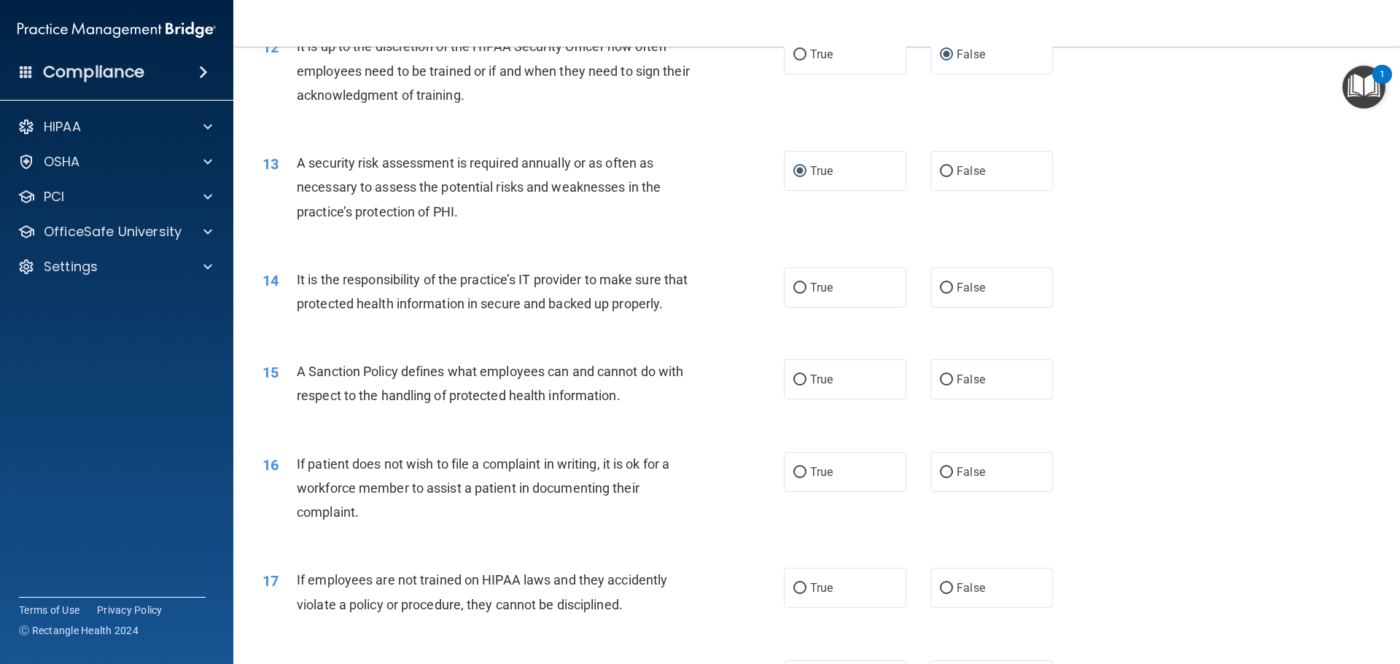
scroll to position [1531, 0]
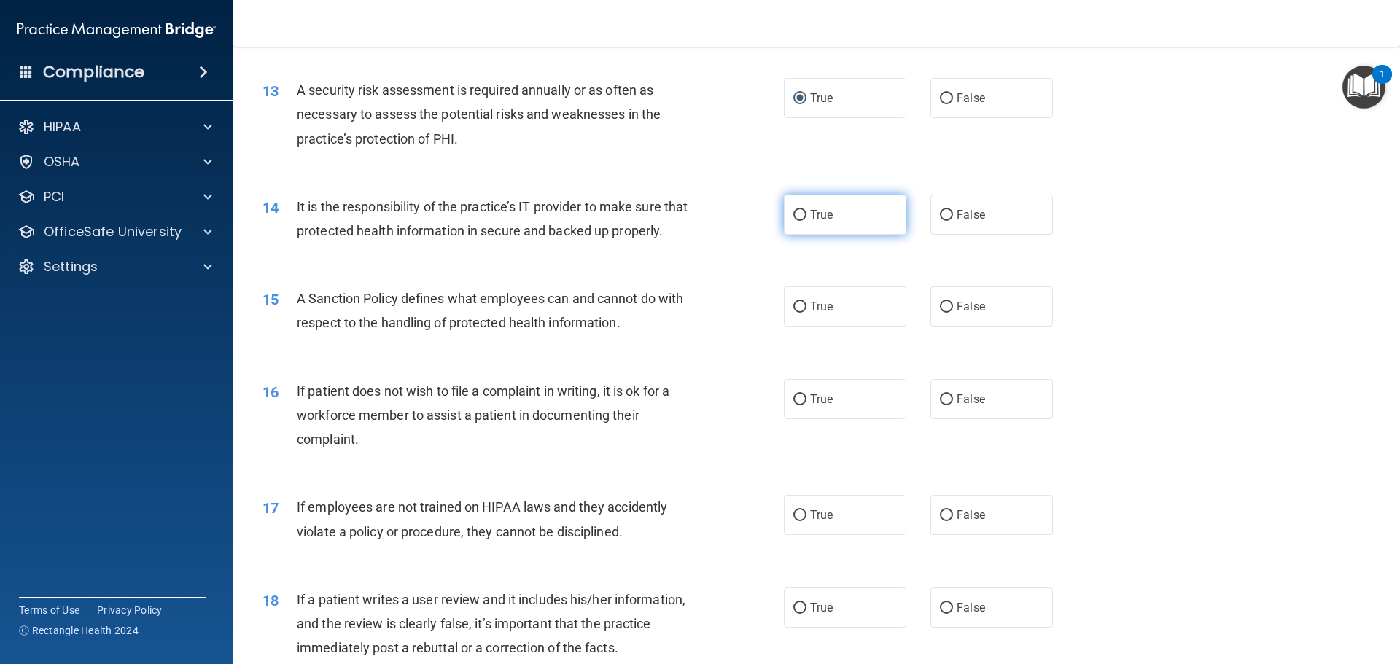
click at [796, 222] on label "True" at bounding box center [845, 215] width 123 height 40
click at [796, 221] on input "True" at bounding box center [799, 215] width 13 height 11
radio input "true"
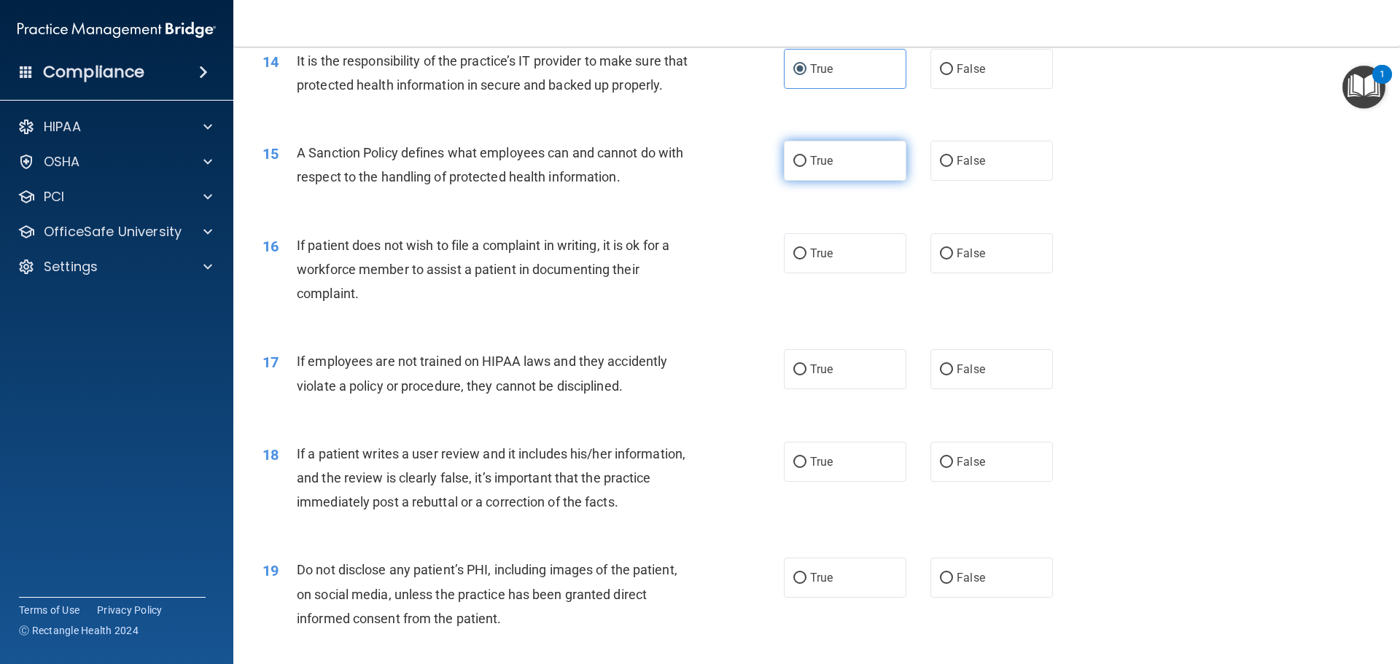
scroll to position [1750, 0]
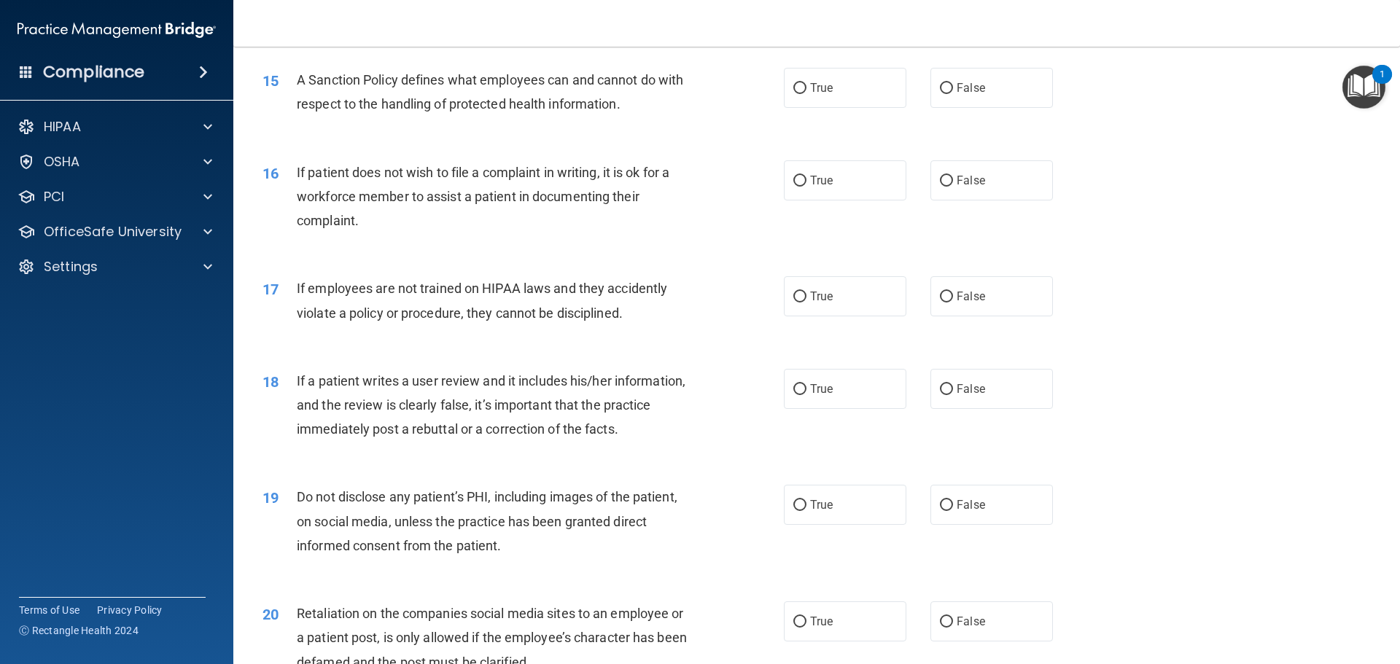
drag, startPoint x: 776, startPoint y: 101, endPoint x: 794, endPoint y: 128, distance: 32.6
click at [775, 102] on div "15 A Sanction Policy defines what employees can and cannot do with respect to t…" at bounding box center [523, 95] width 565 height 55
click at [803, 104] on label "True" at bounding box center [845, 88] width 123 height 40
click at [803, 94] on input "True" at bounding box center [799, 88] width 13 height 11
radio input "true"
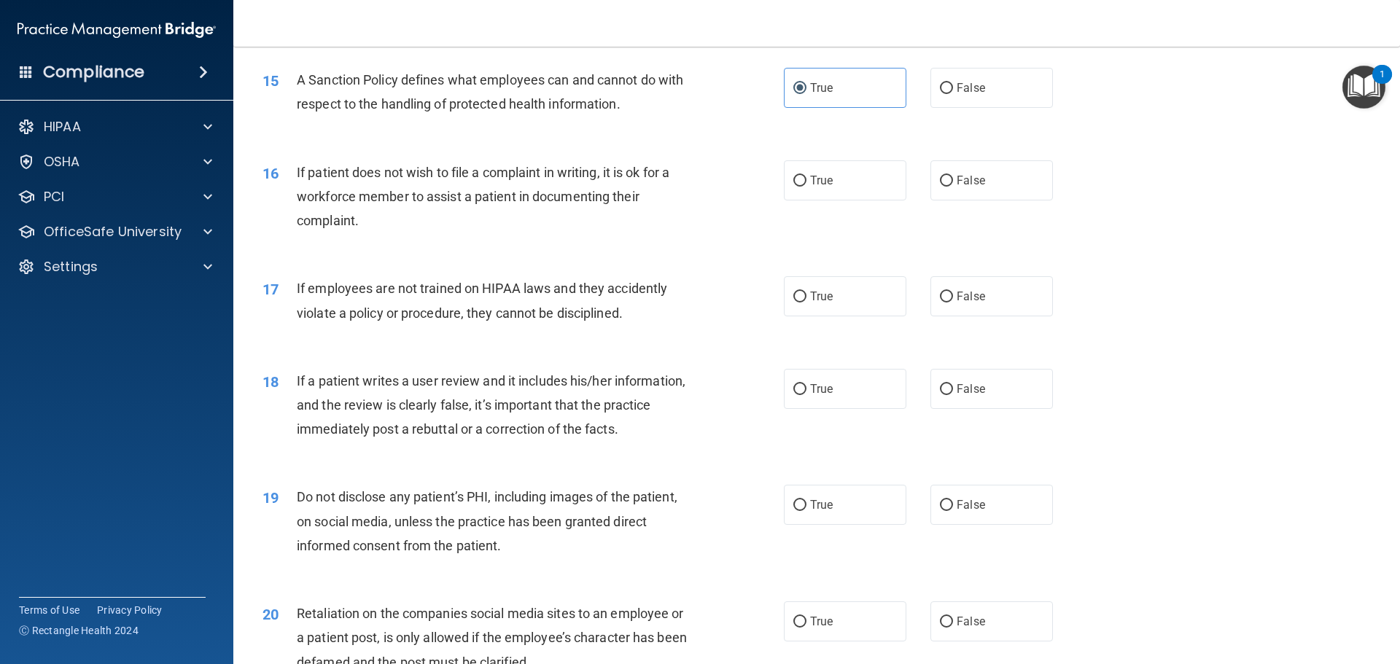
scroll to position [1823, 0]
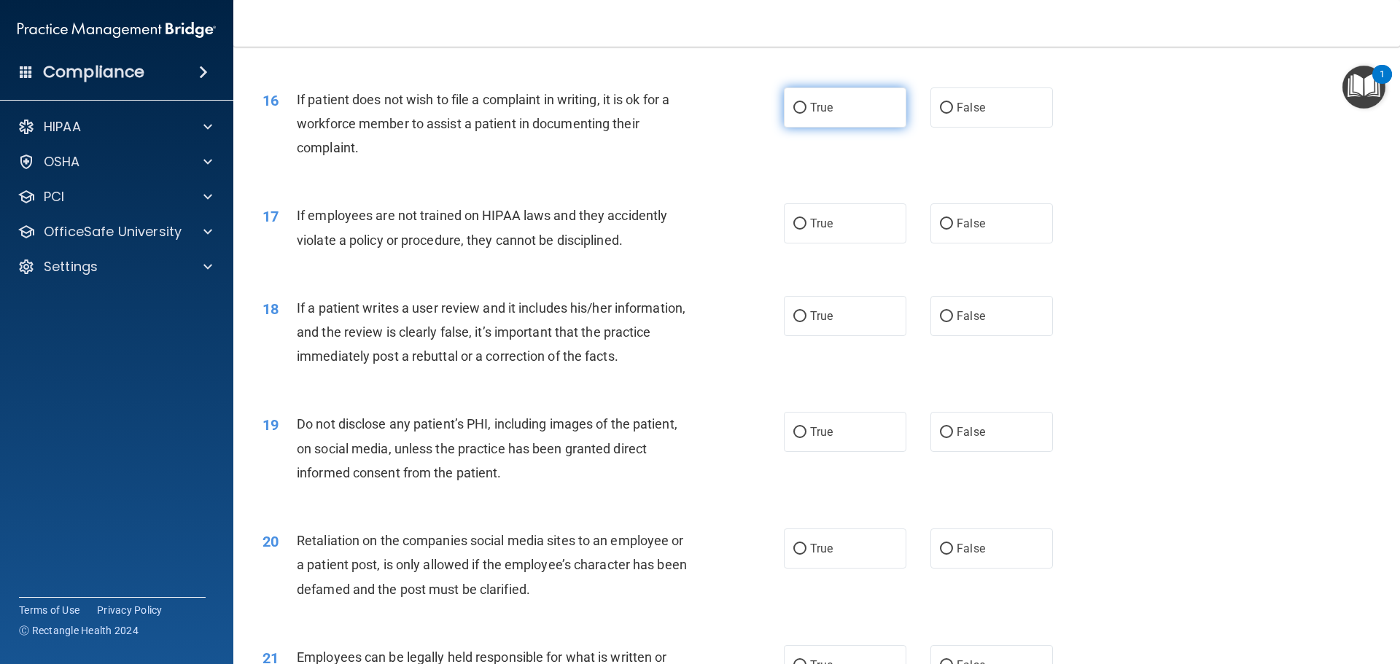
click at [804, 128] on label "True" at bounding box center [845, 108] width 123 height 40
click at [804, 114] on input "True" at bounding box center [799, 108] width 13 height 11
radio input "true"
click at [833, 244] on label "True" at bounding box center [845, 223] width 123 height 40
click at [807, 230] on input "True" at bounding box center [799, 224] width 13 height 11
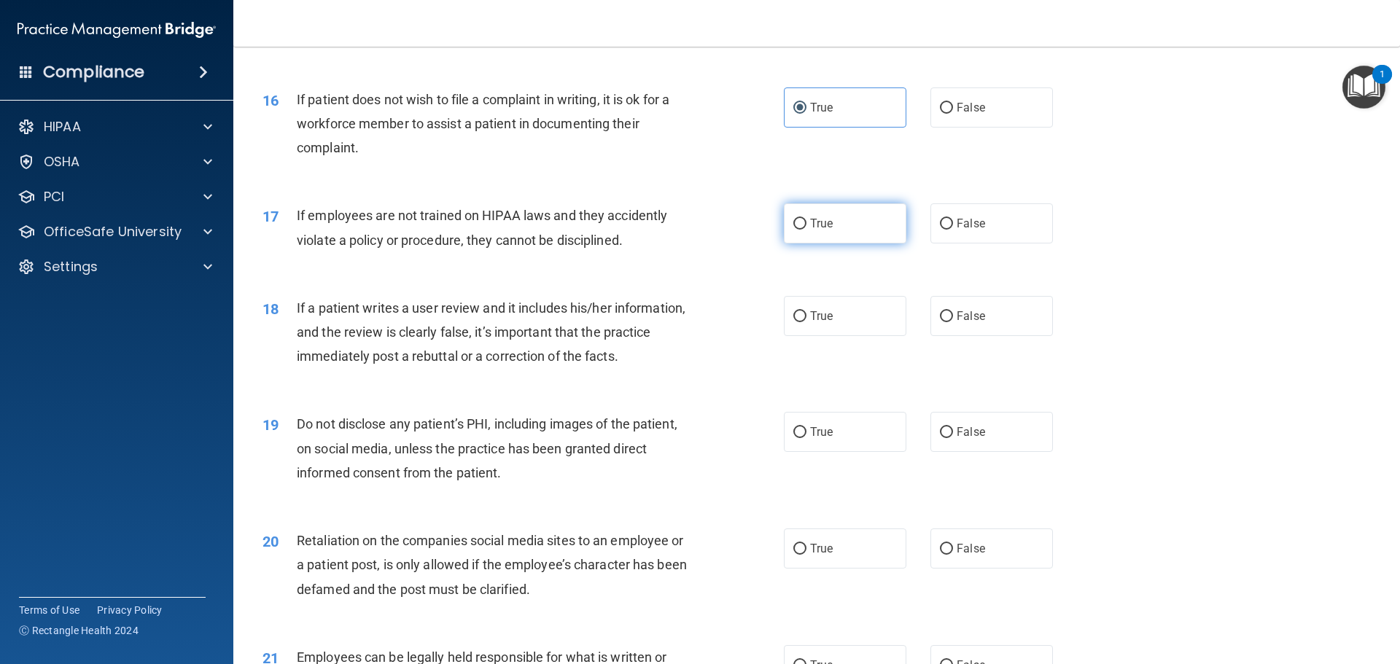
radio input "true"
click at [804, 336] on label "True" at bounding box center [845, 316] width 123 height 40
click at [804, 322] on input "True" at bounding box center [799, 316] width 13 height 11
radio input "true"
click at [829, 452] on label "True" at bounding box center [845, 432] width 123 height 40
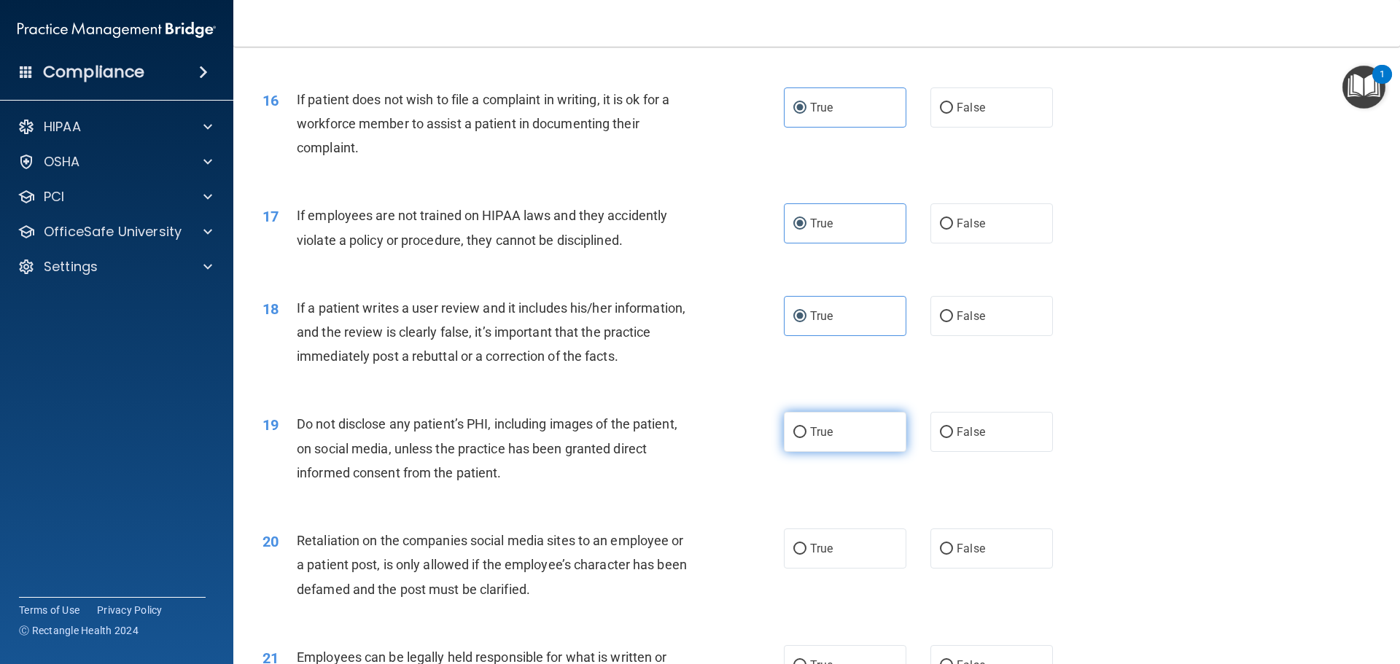
click at [807, 438] on input "True" at bounding box center [799, 432] width 13 height 11
radio input "true"
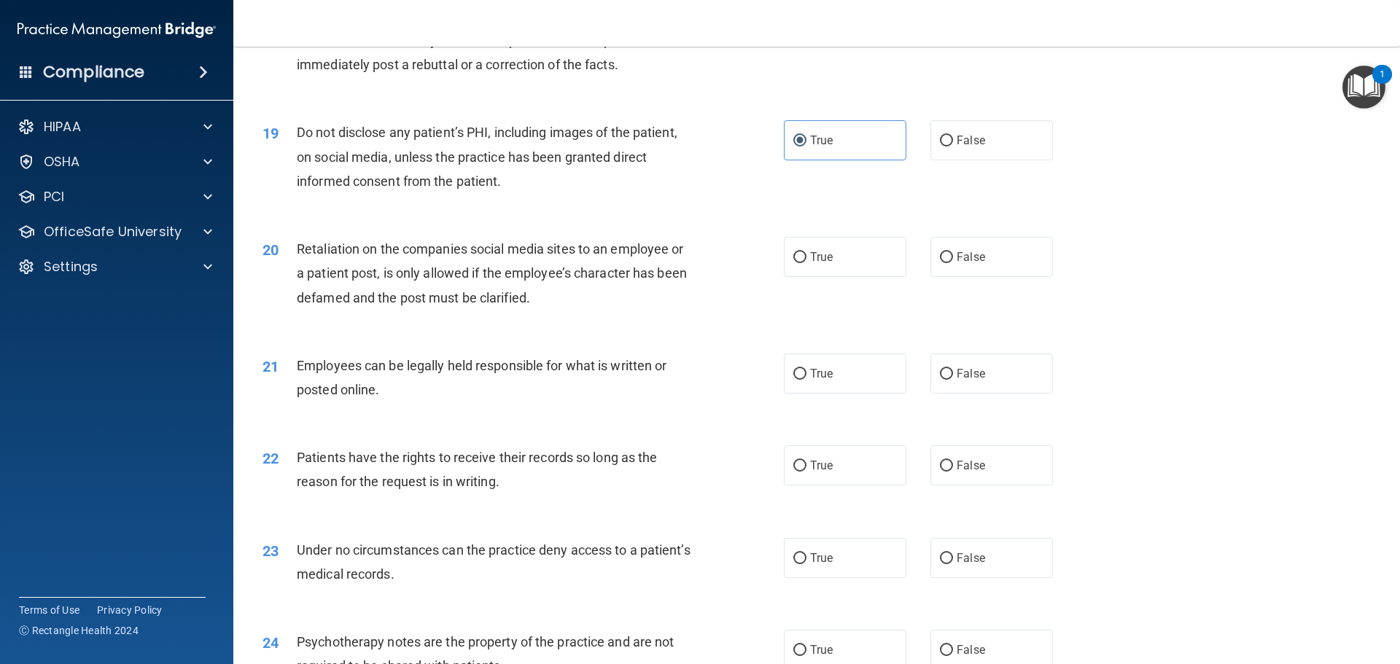
scroll to position [2188, 0]
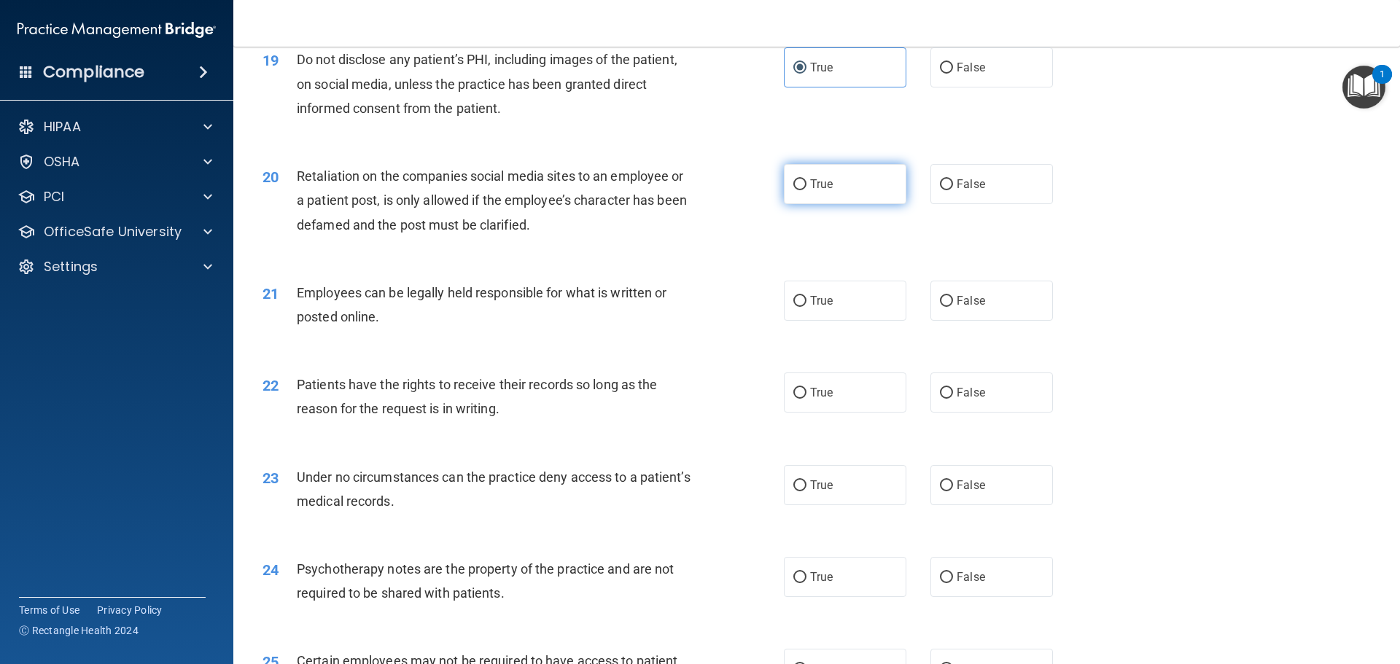
click at [801, 204] on label "True" at bounding box center [845, 184] width 123 height 40
click at [801, 190] on input "True" at bounding box center [799, 184] width 13 height 11
radio input "true"
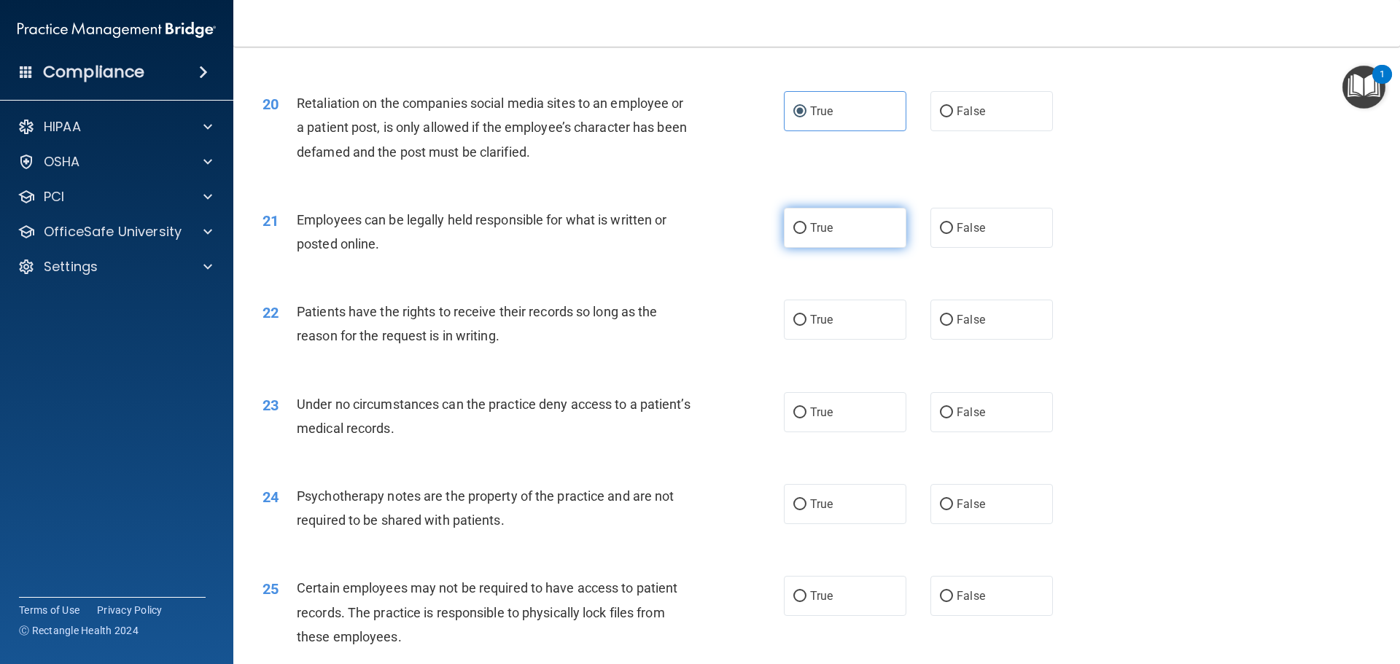
click at [801, 248] on label "True" at bounding box center [845, 228] width 123 height 40
click at [801, 234] on input "True" at bounding box center [799, 228] width 13 height 11
radio input "true"
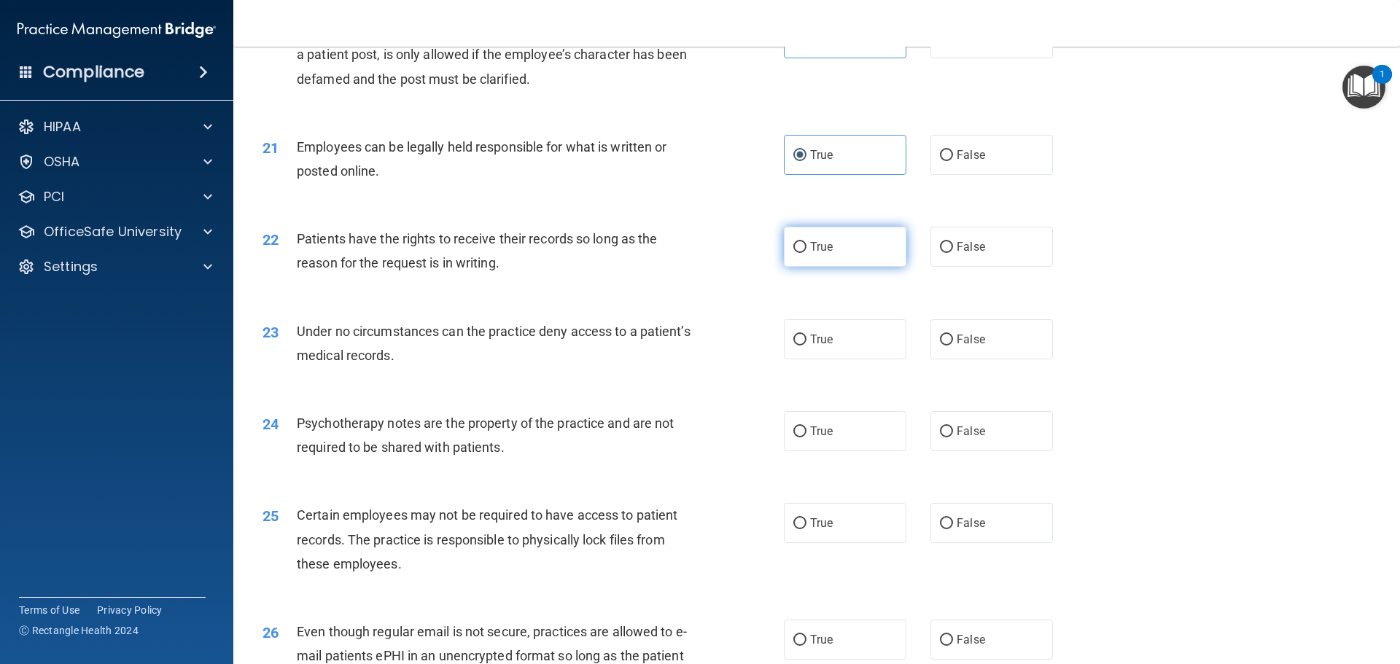
click at [799, 253] on input "True" at bounding box center [799, 247] width 13 height 11
radio input "true"
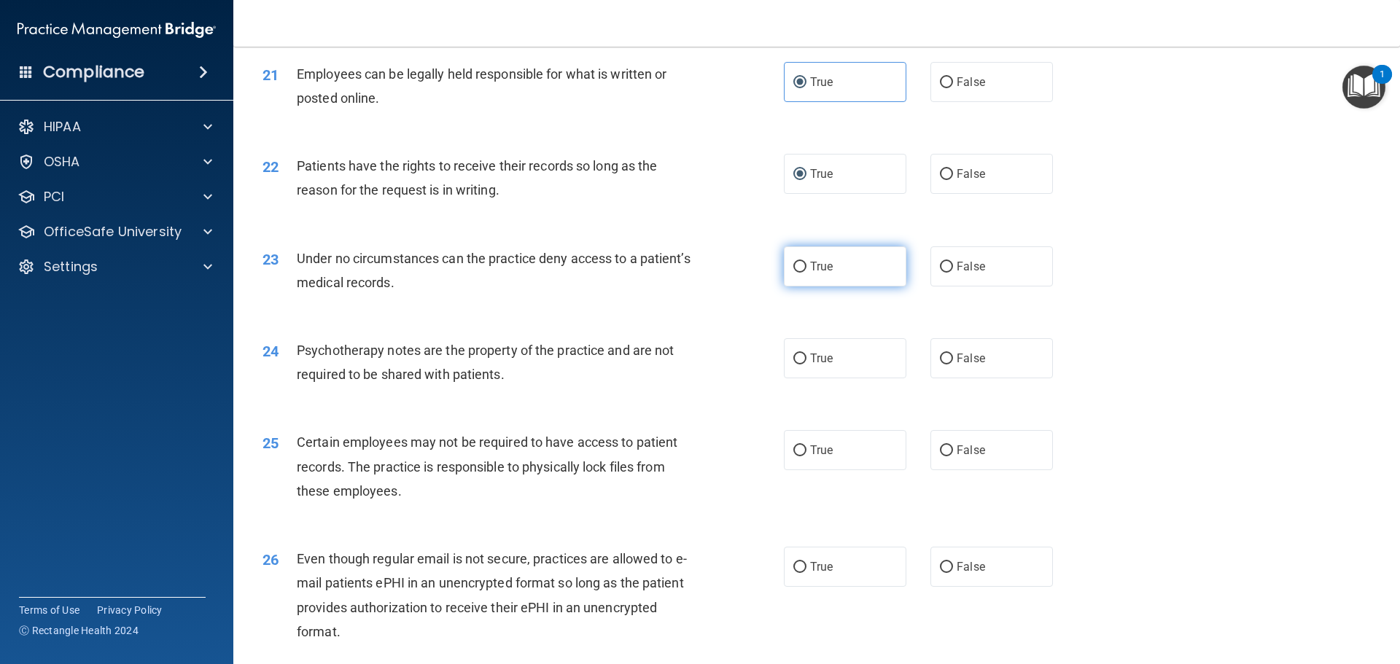
click at [787, 287] on label "True" at bounding box center [845, 266] width 123 height 40
click at [793, 273] on input "True" at bounding box center [799, 267] width 13 height 11
radio input "true"
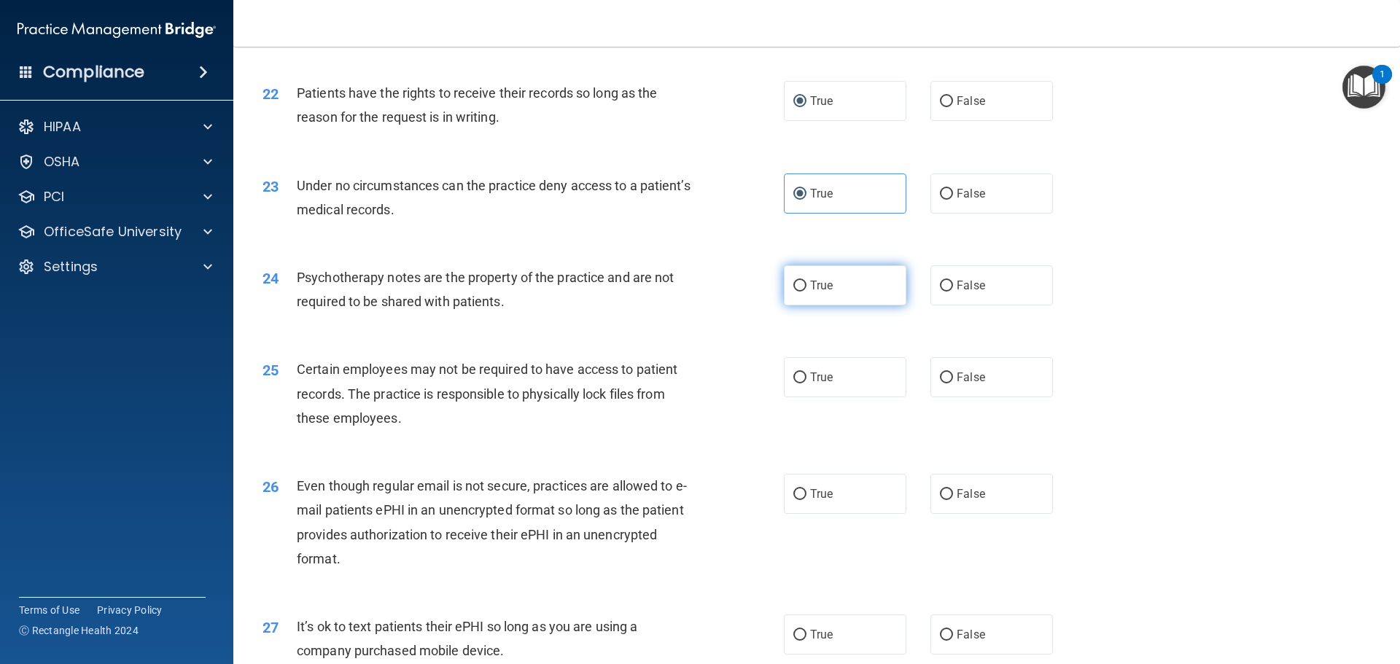
click at [811, 306] on label "True" at bounding box center [845, 285] width 123 height 40
click at [807, 292] on input "True" at bounding box center [799, 286] width 13 height 11
radio input "true"
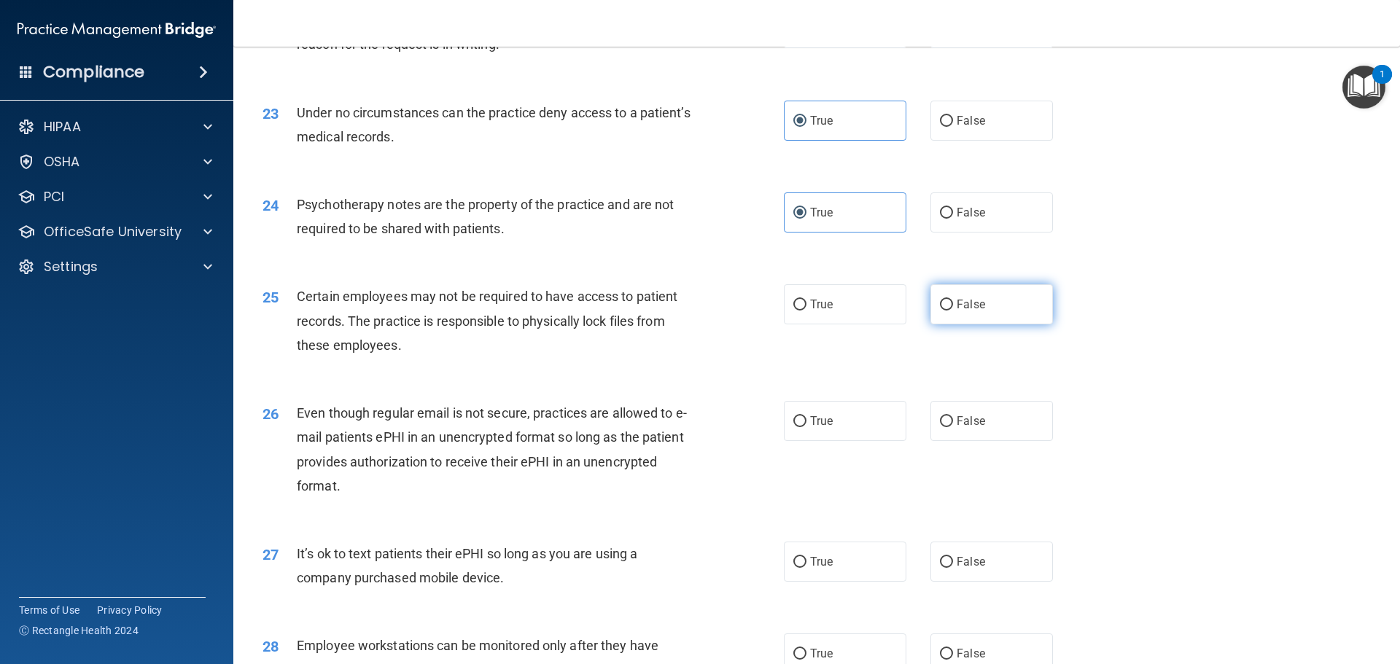
click at [942, 311] on input "False" at bounding box center [946, 305] width 13 height 11
radio input "true"
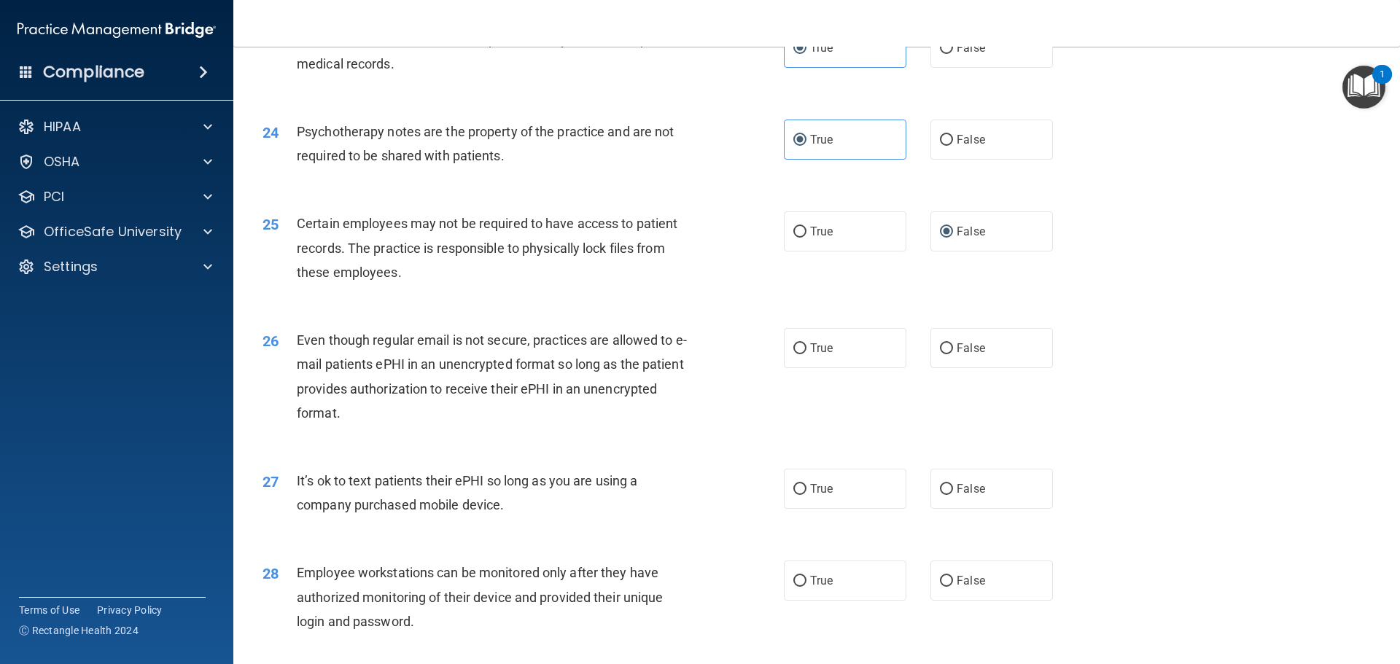
scroll to position [2698, 0]
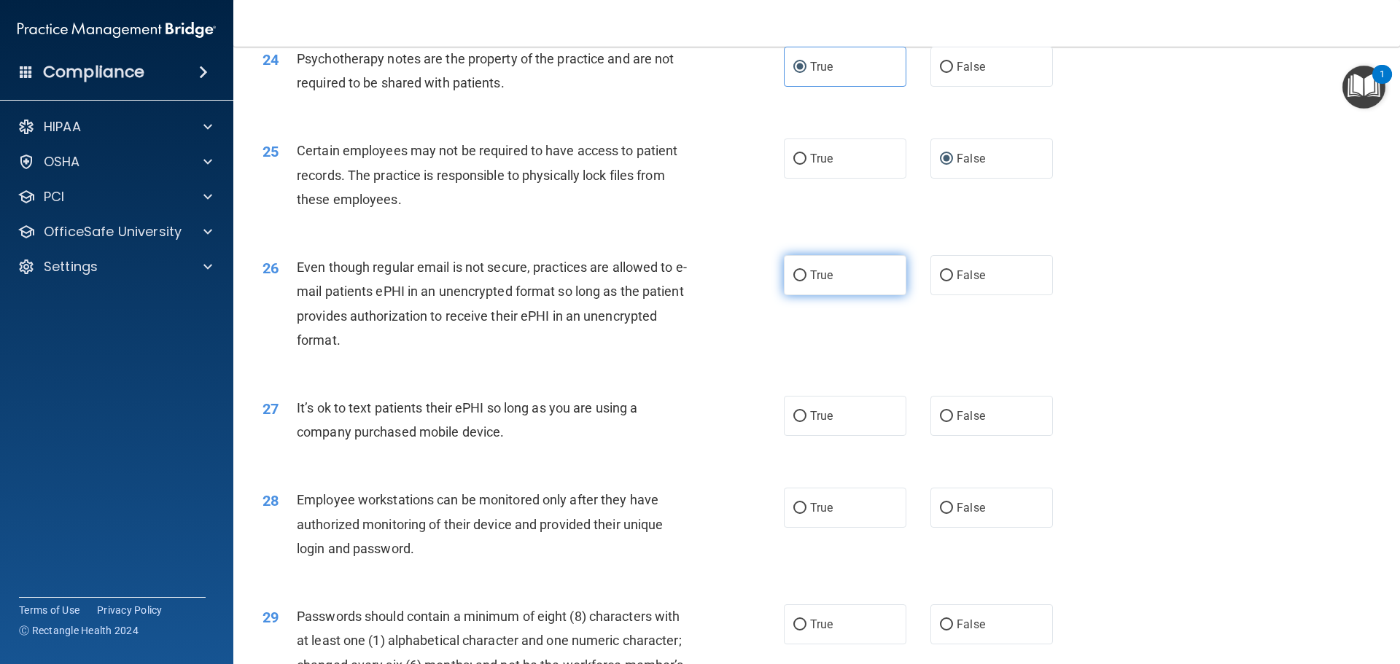
click at [798, 281] on input "True" at bounding box center [799, 276] width 13 height 11
radio input "true"
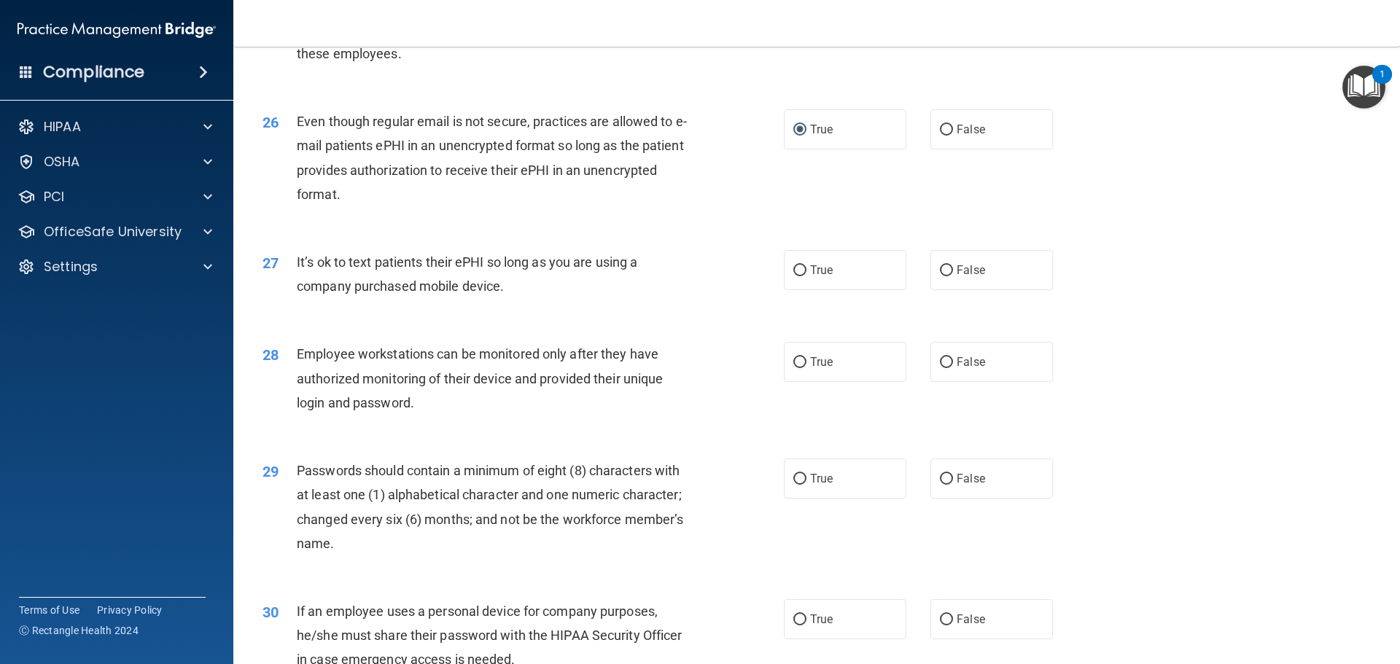
scroll to position [2917, 0]
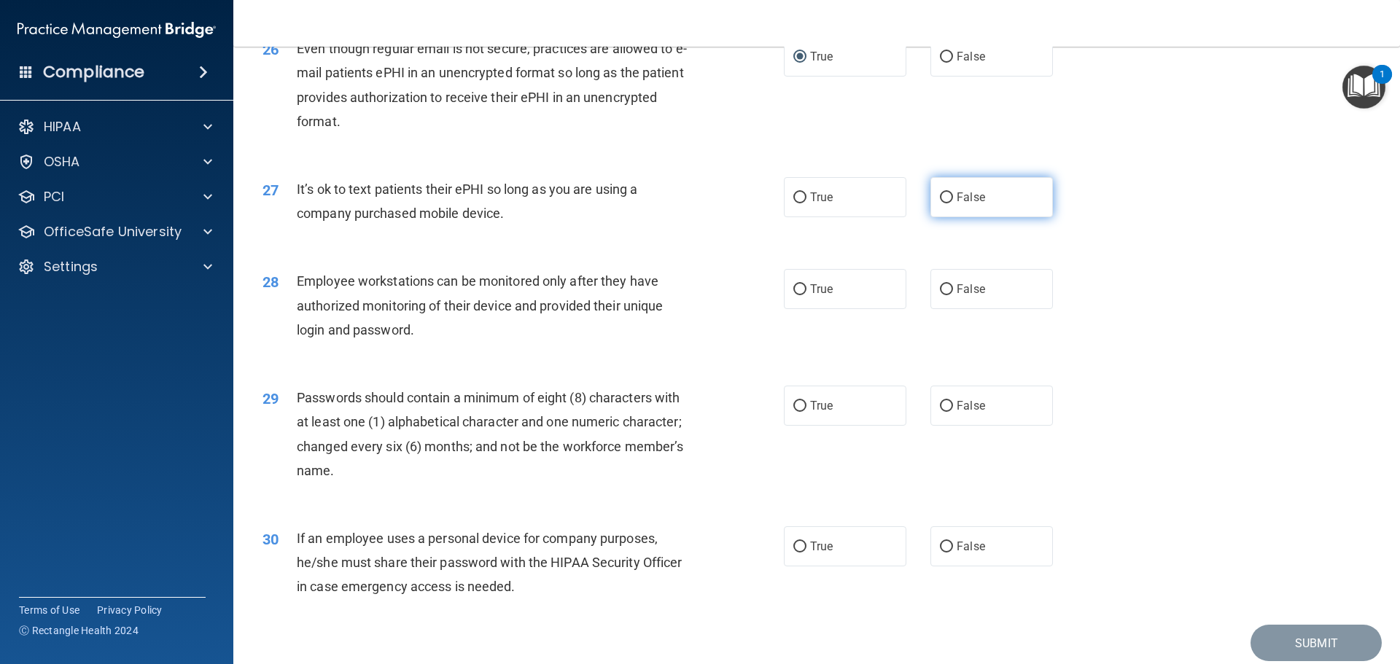
click at [944, 212] on label "False" at bounding box center [992, 197] width 123 height 40
click at [944, 203] on input "False" at bounding box center [946, 198] width 13 height 11
radio input "true"
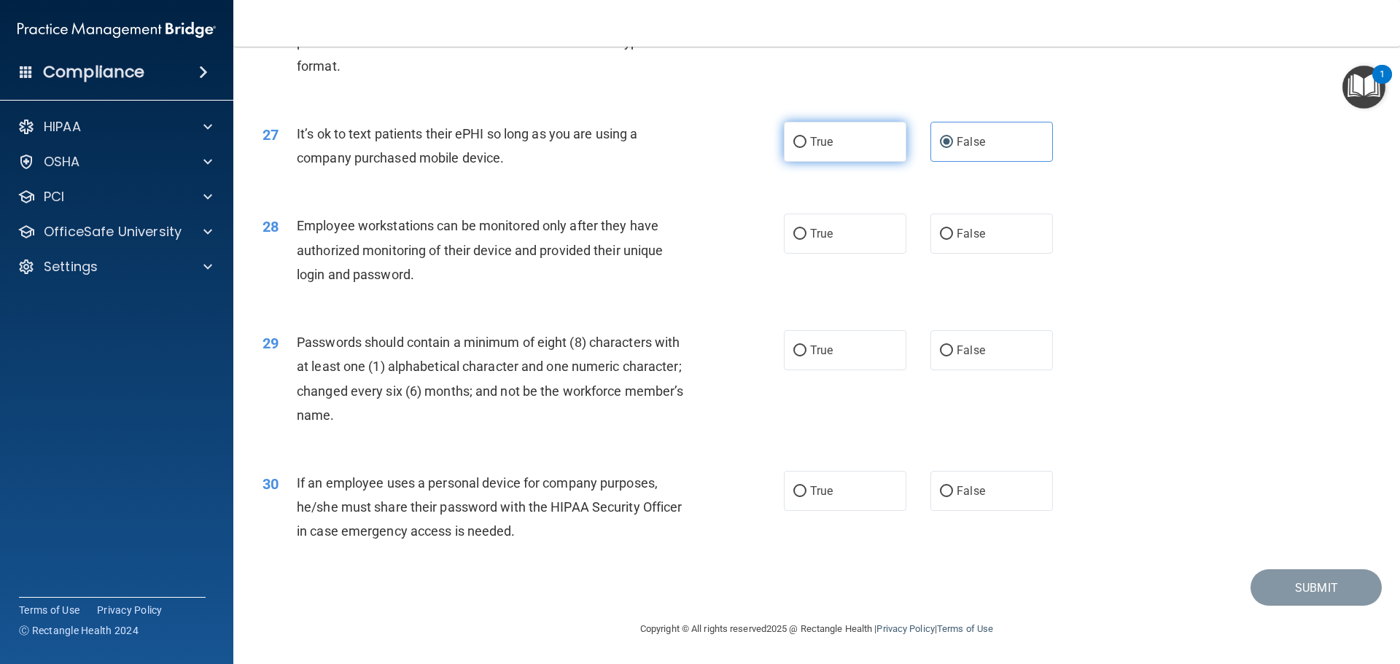
click at [801, 135] on label "True" at bounding box center [845, 142] width 123 height 40
click at [801, 137] on input "True" at bounding box center [799, 142] width 13 height 11
radio input "true"
radio input "false"
click at [816, 239] on span "True" at bounding box center [821, 234] width 23 height 14
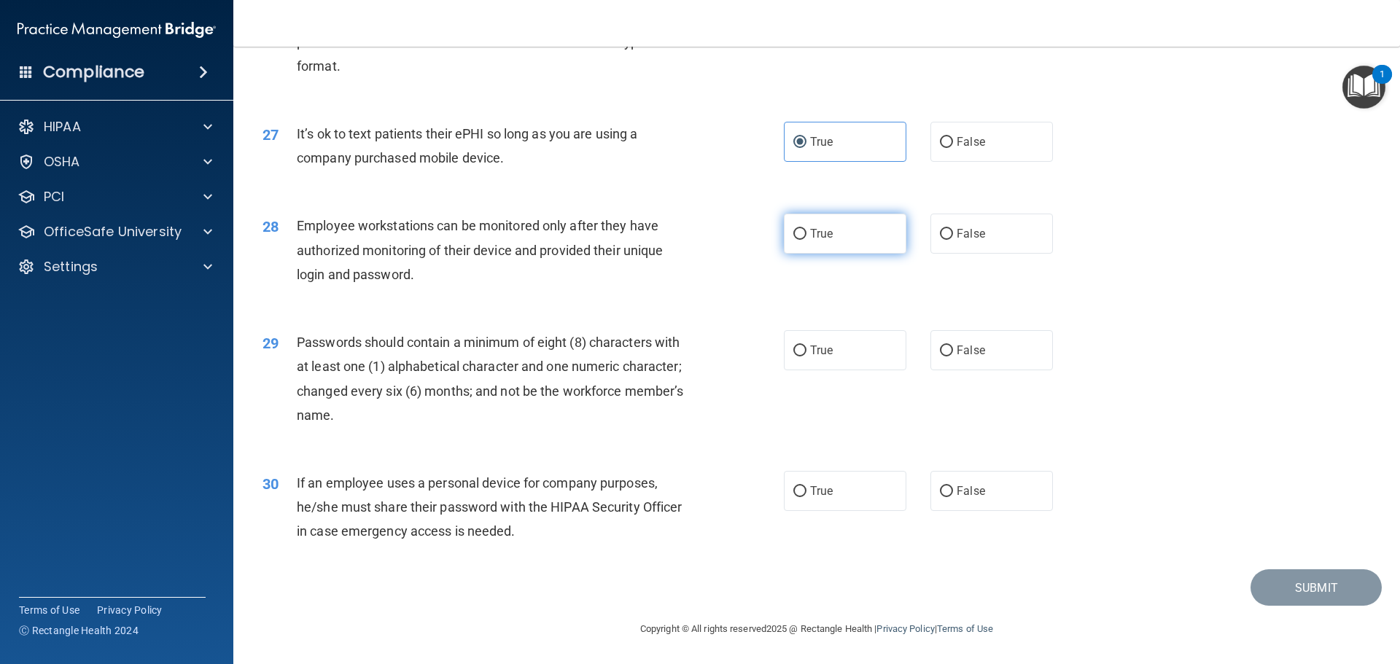
click at [807, 239] on input "True" at bounding box center [799, 234] width 13 height 11
radio input "true"
click at [819, 348] on span "True" at bounding box center [821, 350] width 23 height 14
click at [807, 348] on input "True" at bounding box center [799, 351] width 13 height 11
radio input "true"
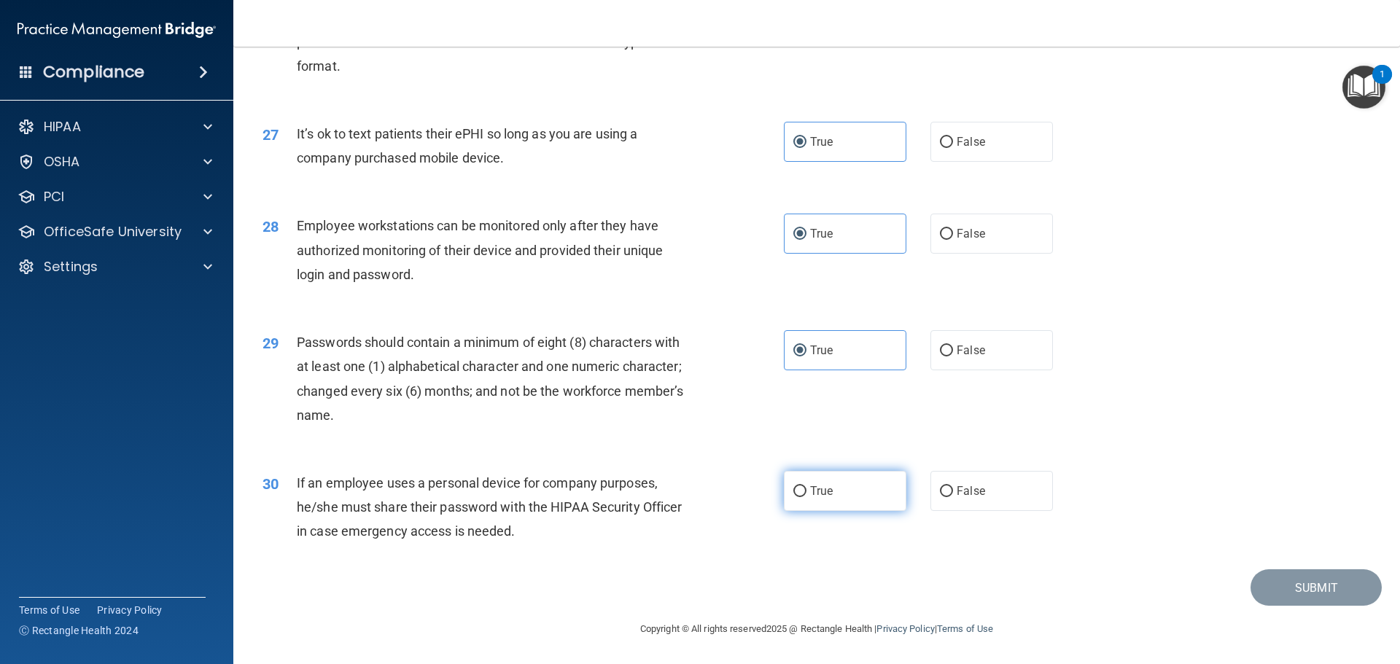
click at [804, 500] on label "True" at bounding box center [845, 491] width 123 height 40
click at [804, 497] on input "True" at bounding box center [799, 491] width 13 height 11
radio input "true"
click at [1329, 585] on button "Submit" at bounding box center [1316, 588] width 131 height 37
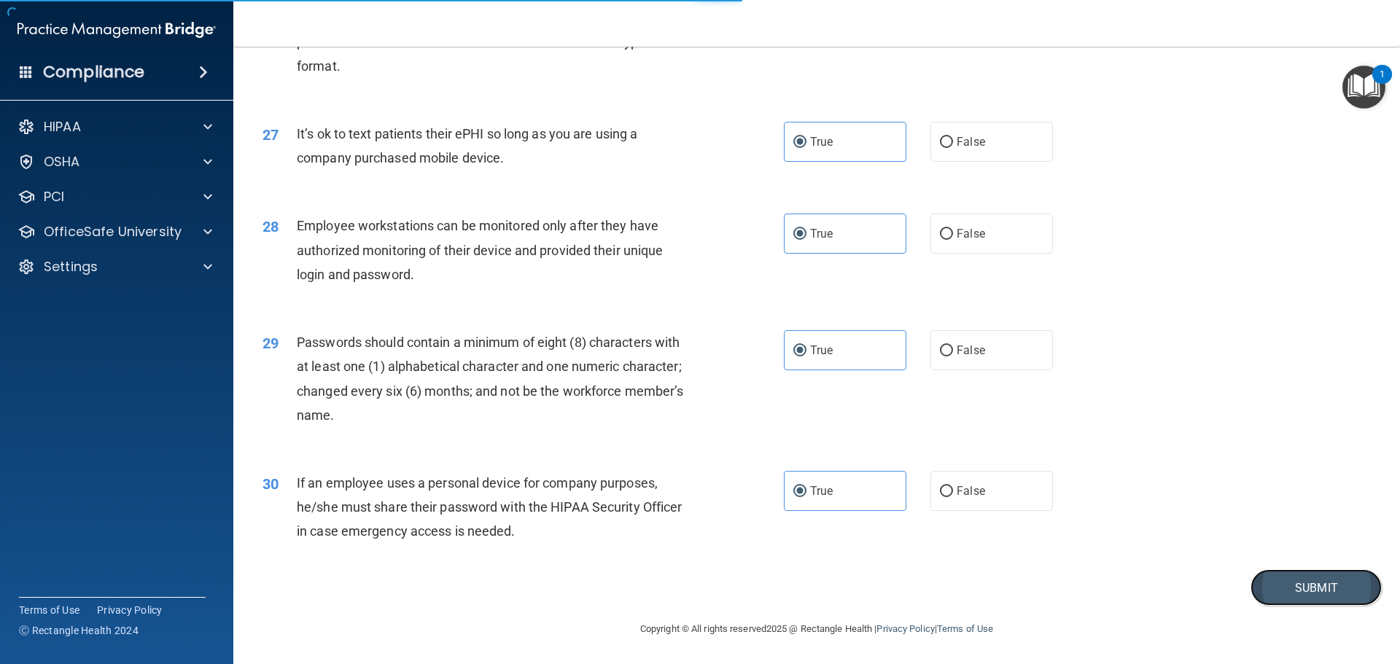
click at [1294, 583] on button "Submit" at bounding box center [1316, 588] width 131 height 37
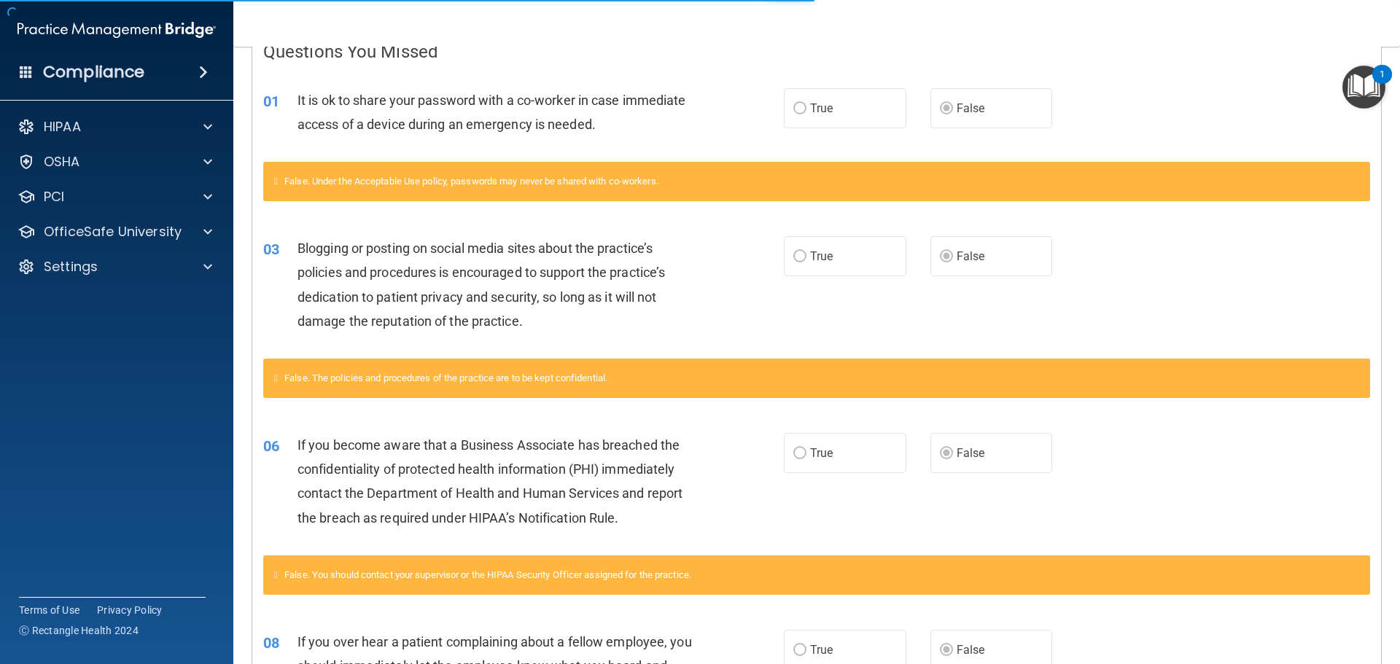
scroll to position [343, 0]
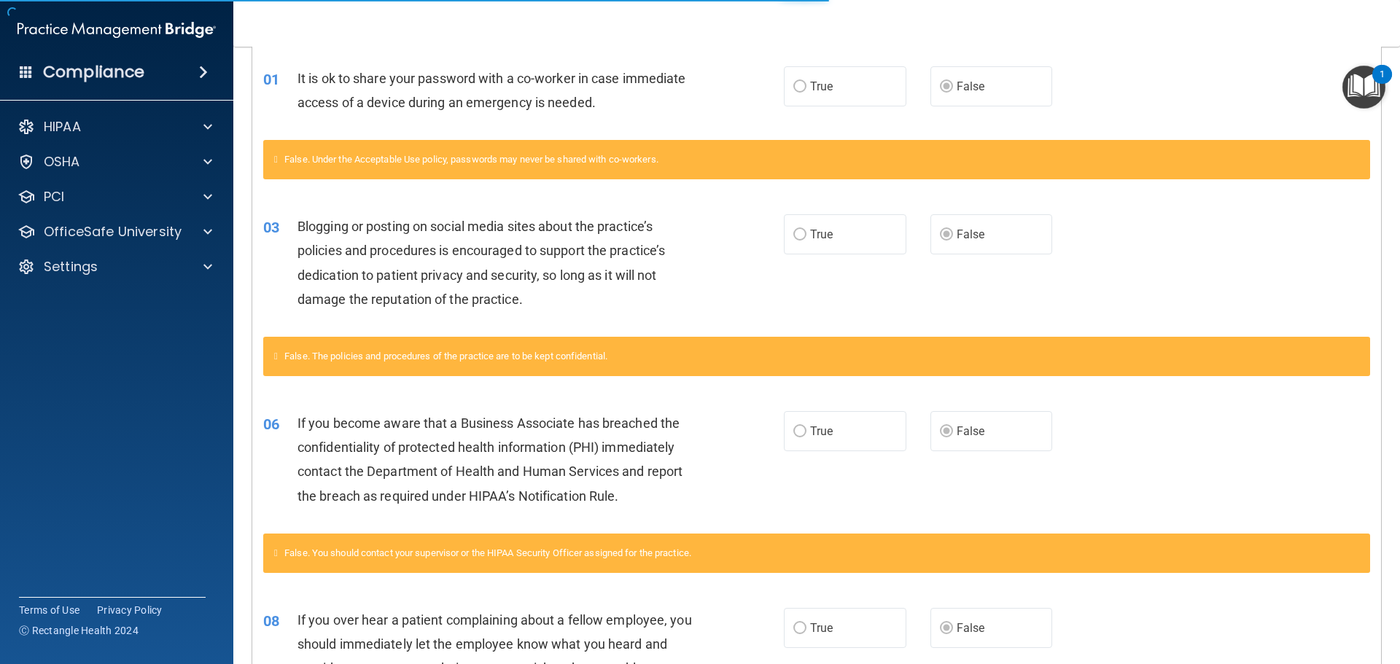
click at [1399, 239] on main "Calculating your score.... You did not pass the " HIPAA Policies and Procedures…" at bounding box center [816, 356] width 1167 height 618
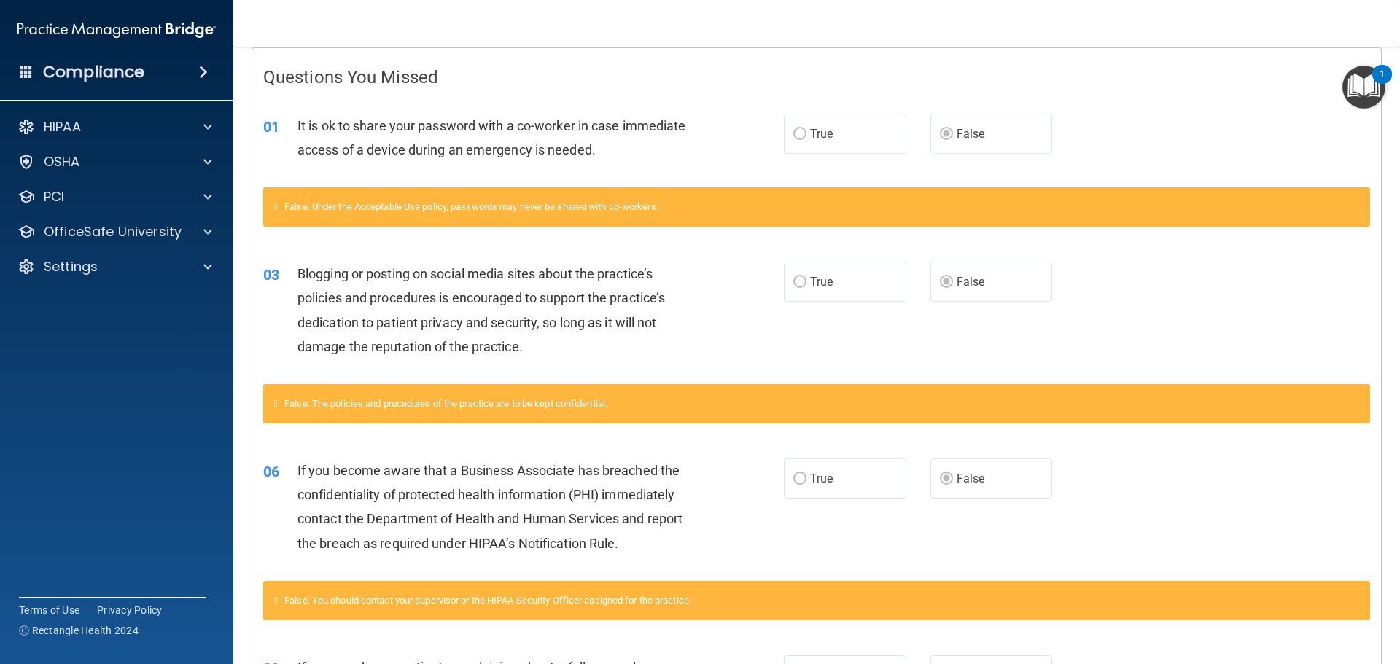
scroll to position [0, 0]
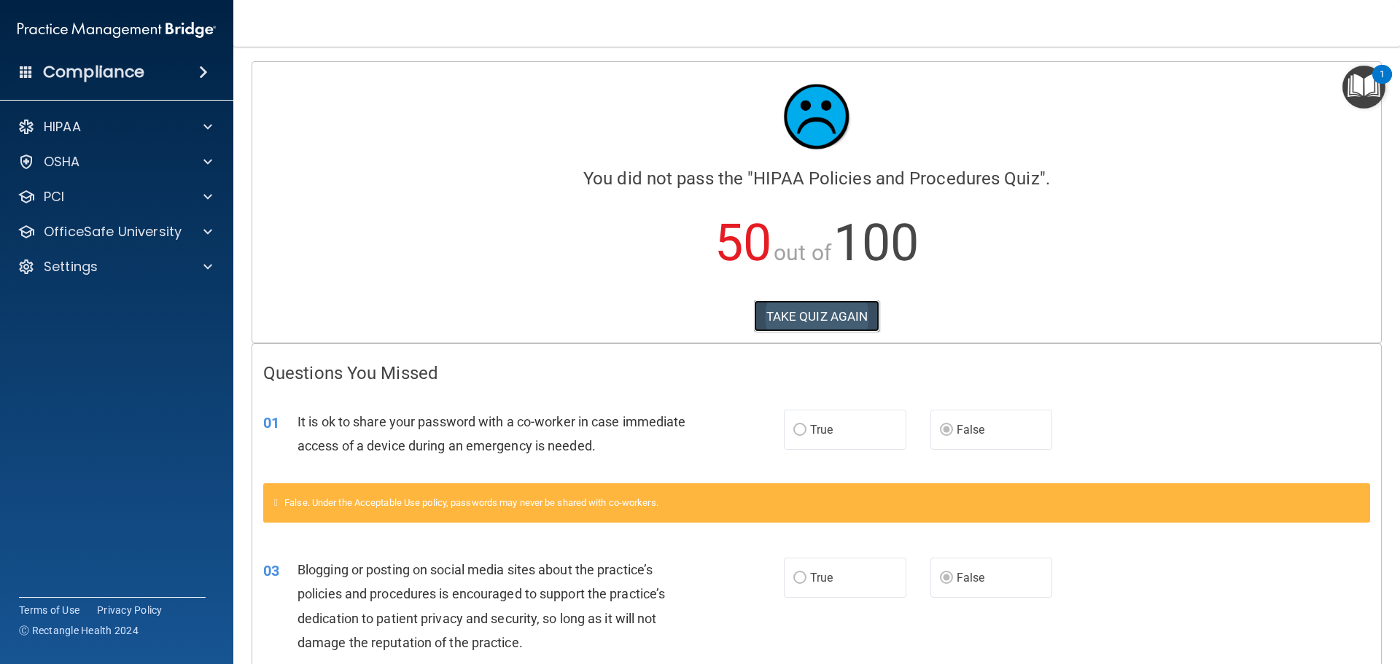
click at [828, 322] on button "TAKE QUIZ AGAIN" at bounding box center [817, 316] width 126 height 32
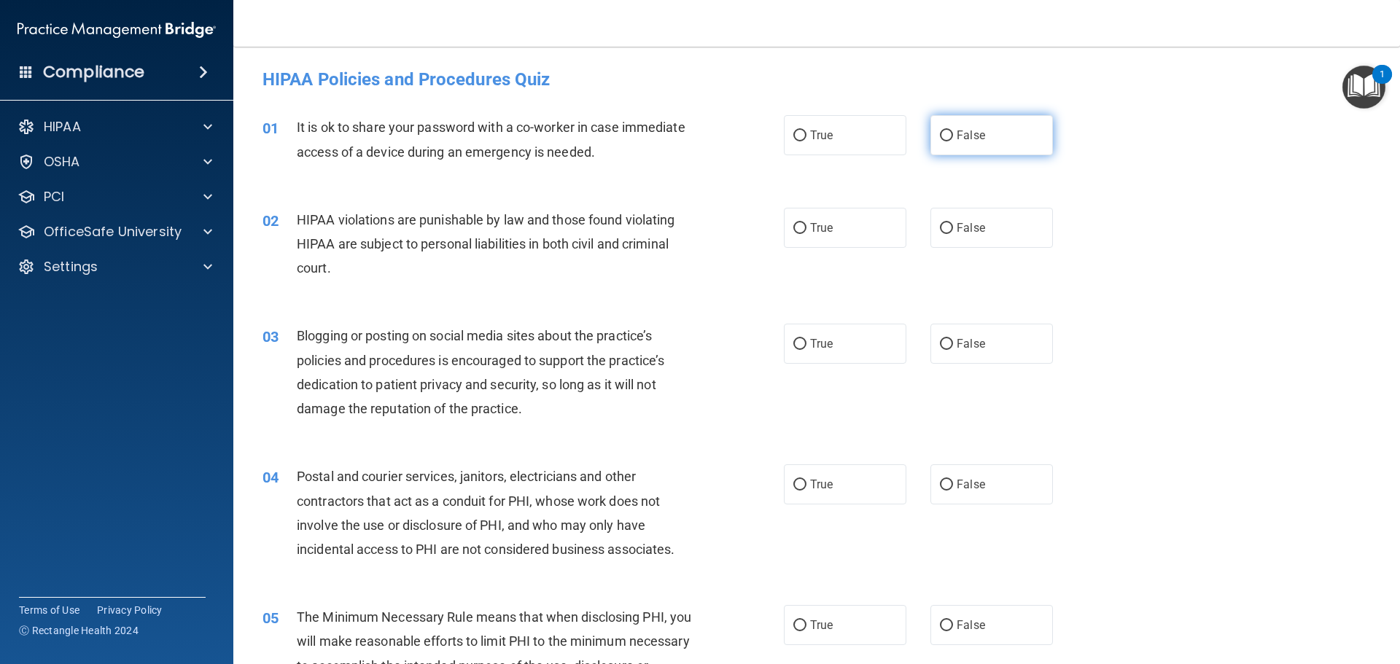
click at [940, 135] on input "False" at bounding box center [946, 136] width 13 height 11
radio input "true"
click at [802, 227] on label "True" at bounding box center [845, 228] width 123 height 40
click at [802, 227] on input "True" at bounding box center [799, 228] width 13 height 11
radio input "true"
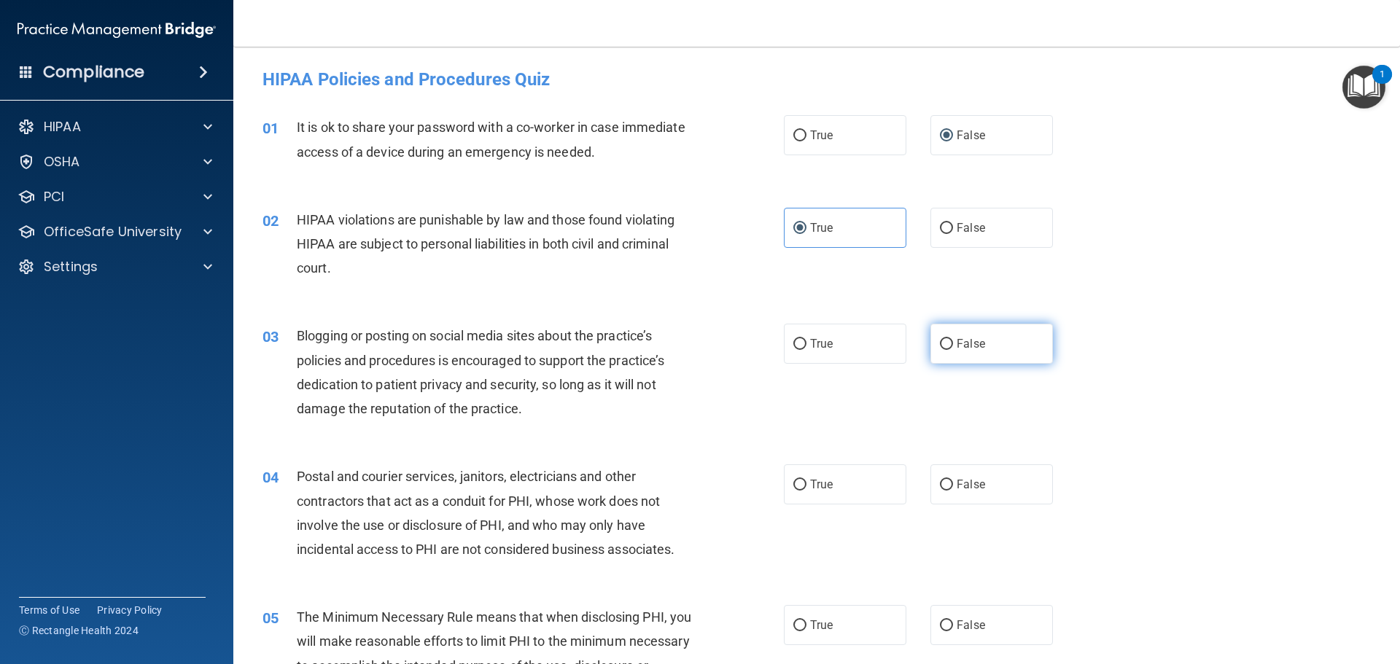
click at [947, 345] on label "False" at bounding box center [992, 344] width 123 height 40
click at [947, 345] on input "False" at bounding box center [946, 344] width 13 height 11
radio input "true"
click at [797, 480] on input "True" at bounding box center [799, 485] width 13 height 11
radio input "true"
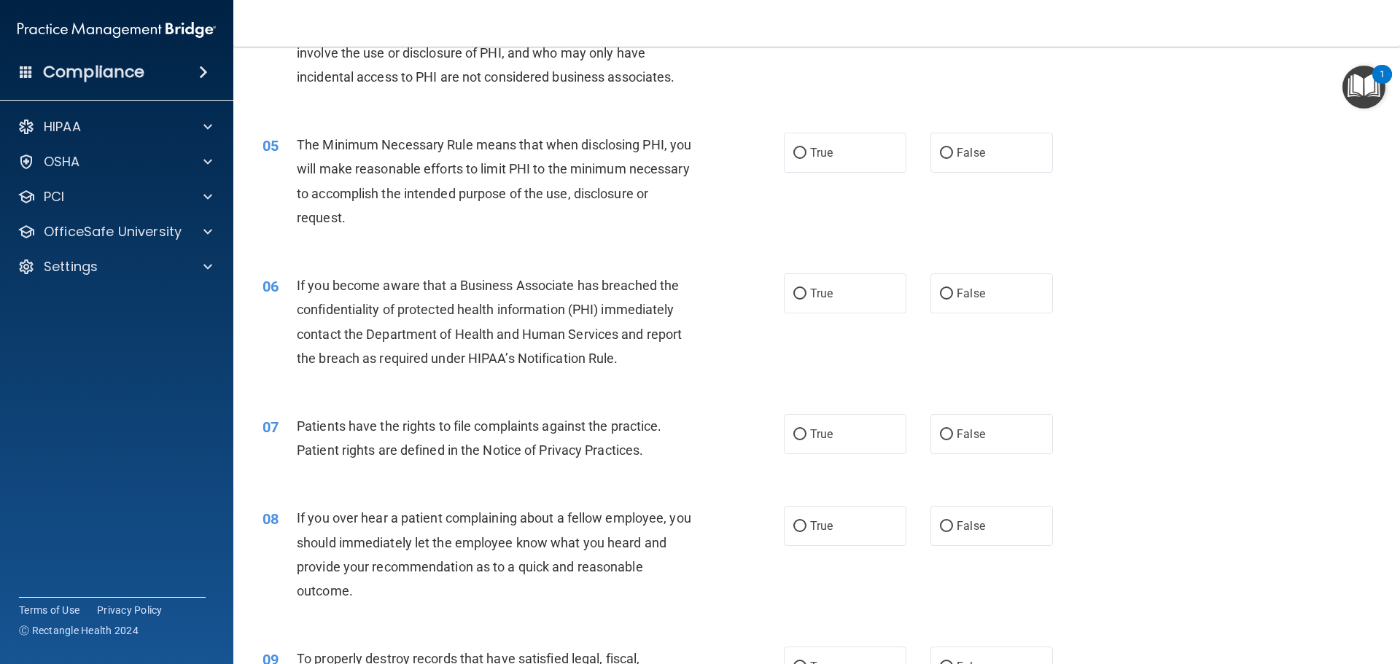
scroll to position [477, 0]
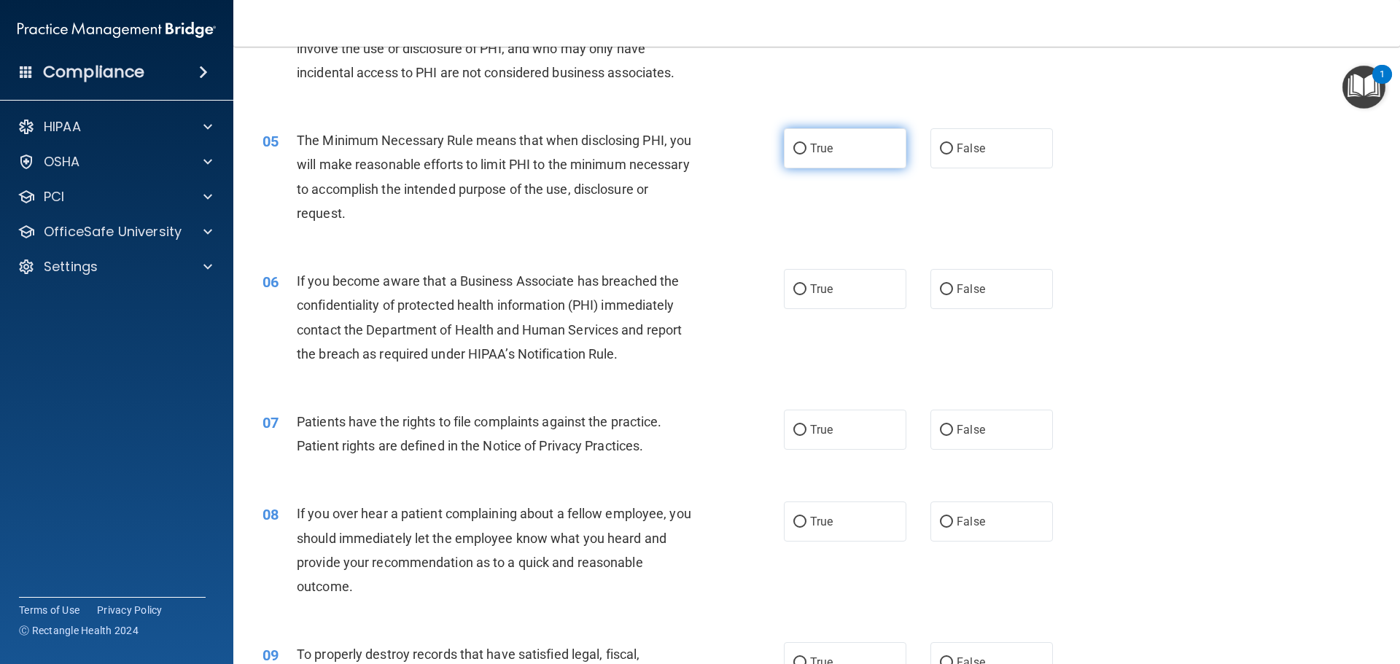
click at [795, 144] on input "True" at bounding box center [799, 149] width 13 height 11
radio input "true"
click at [935, 280] on label "False" at bounding box center [992, 289] width 123 height 40
click at [940, 284] on input "False" at bounding box center [946, 289] width 13 height 11
radio input "true"
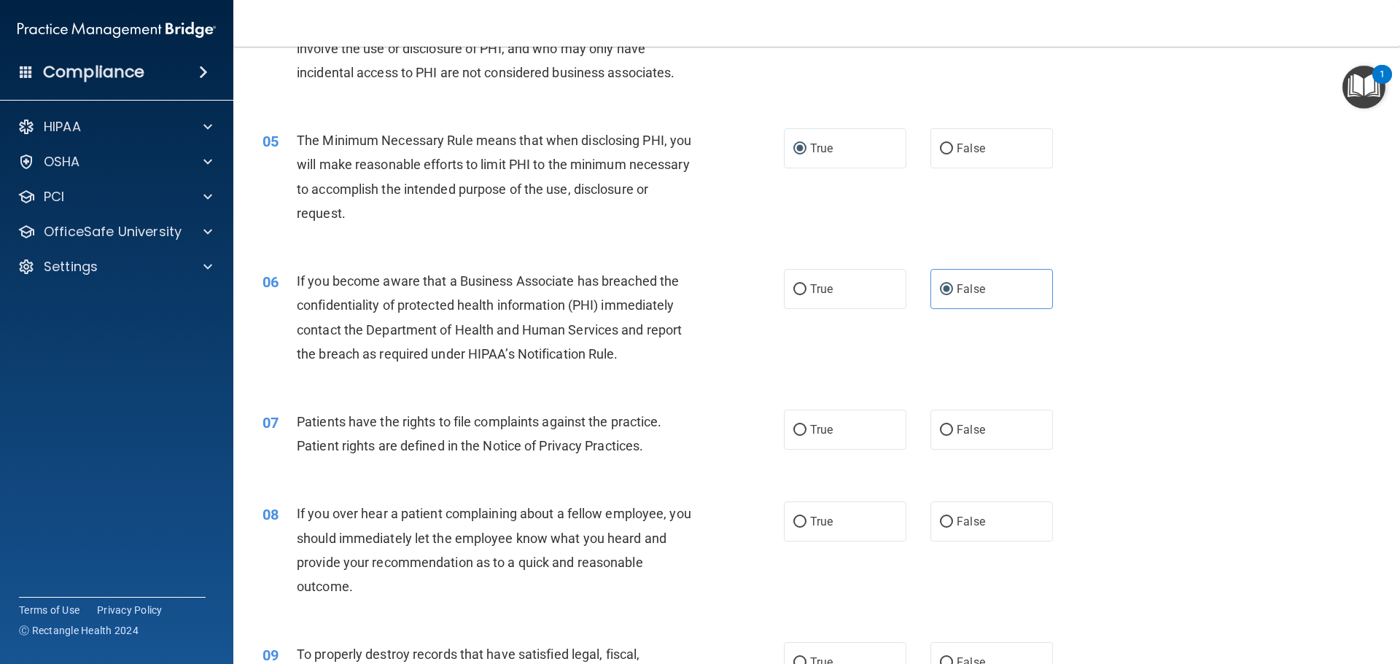
drag, startPoint x: 795, startPoint y: 424, endPoint x: 848, endPoint y: 452, distance: 60.4
click at [801, 426] on label "True" at bounding box center [845, 430] width 123 height 40
click at [801, 426] on input "True" at bounding box center [799, 430] width 13 height 11
radio input "true"
click at [943, 517] on input "False" at bounding box center [946, 522] width 13 height 11
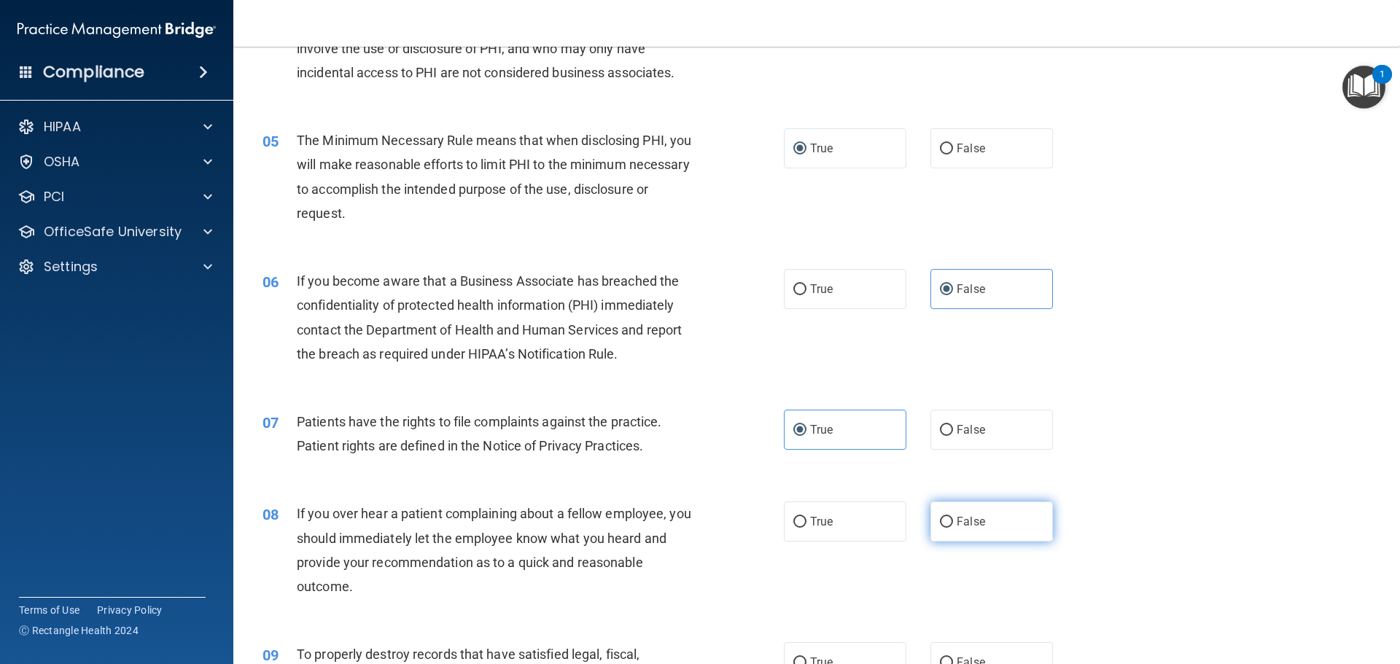
radio input "true"
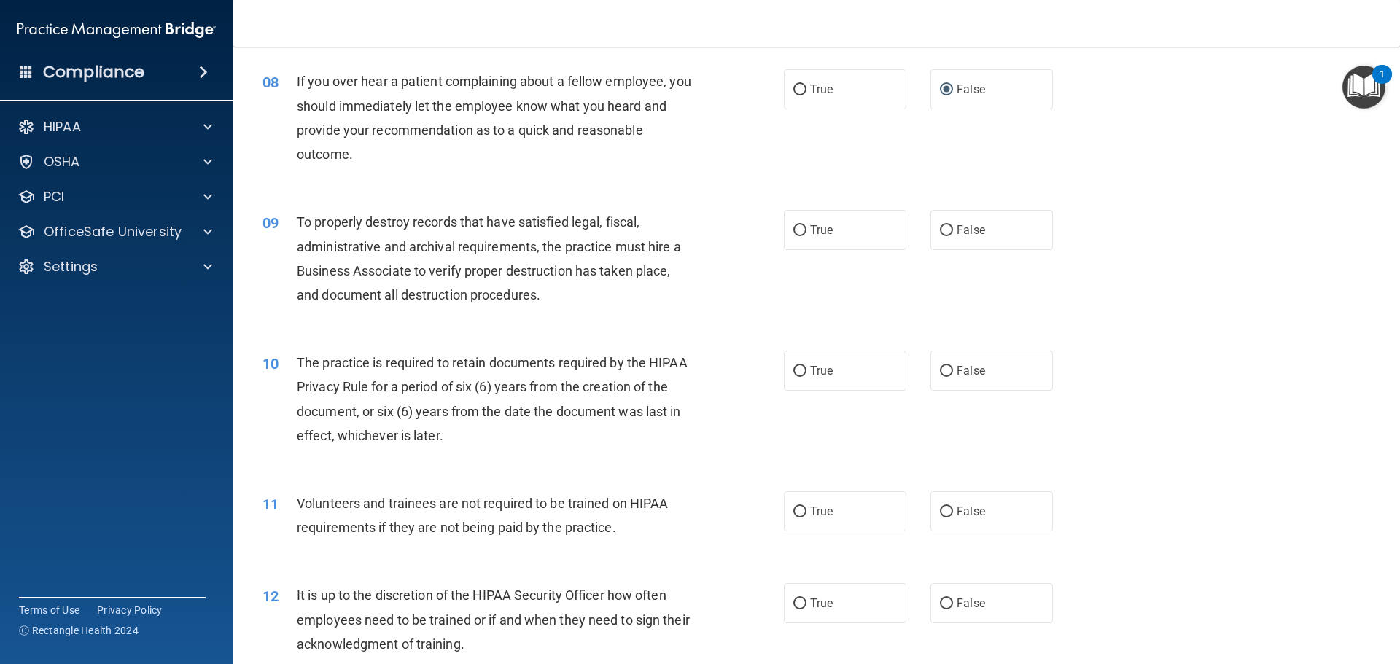
scroll to position [932, 0]
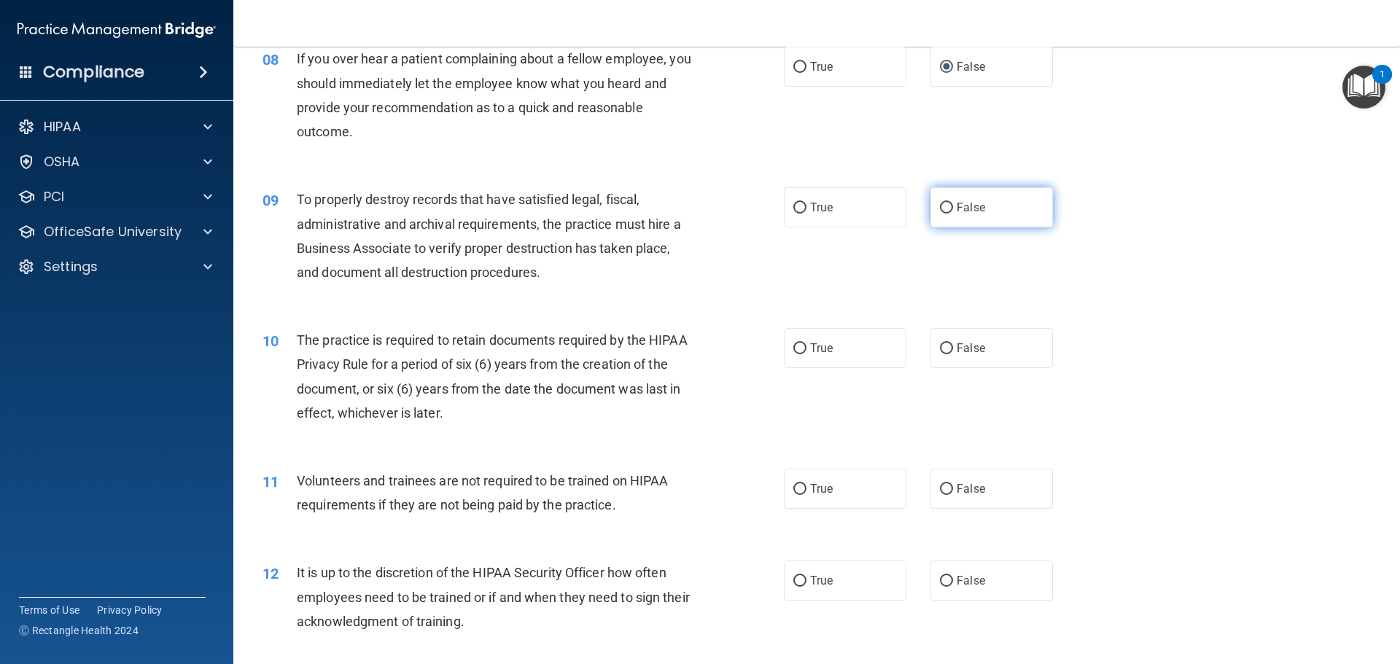
click at [940, 206] on input "False" at bounding box center [946, 208] width 13 height 11
radio input "true"
click at [804, 351] on label "True" at bounding box center [845, 348] width 123 height 40
click at [804, 351] on input "True" at bounding box center [799, 348] width 13 height 11
radio input "true"
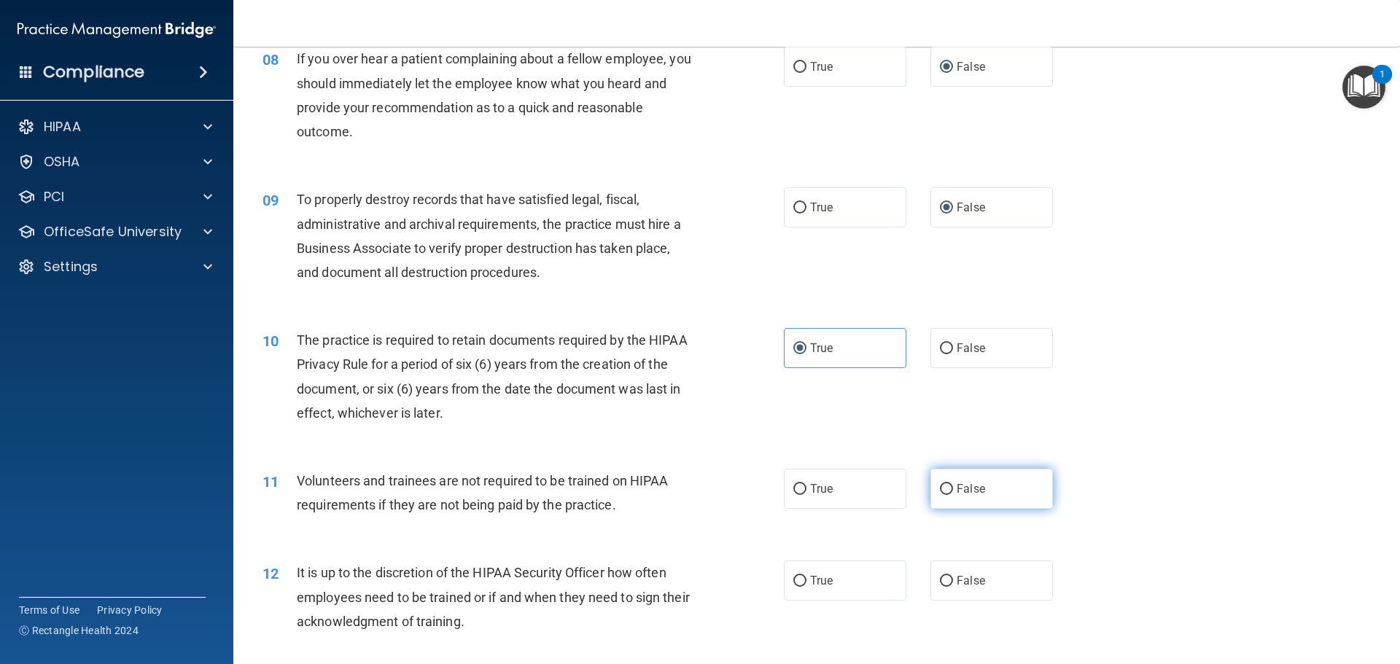
click at [940, 489] on input "False" at bounding box center [946, 489] width 13 height 11
radio input "true"
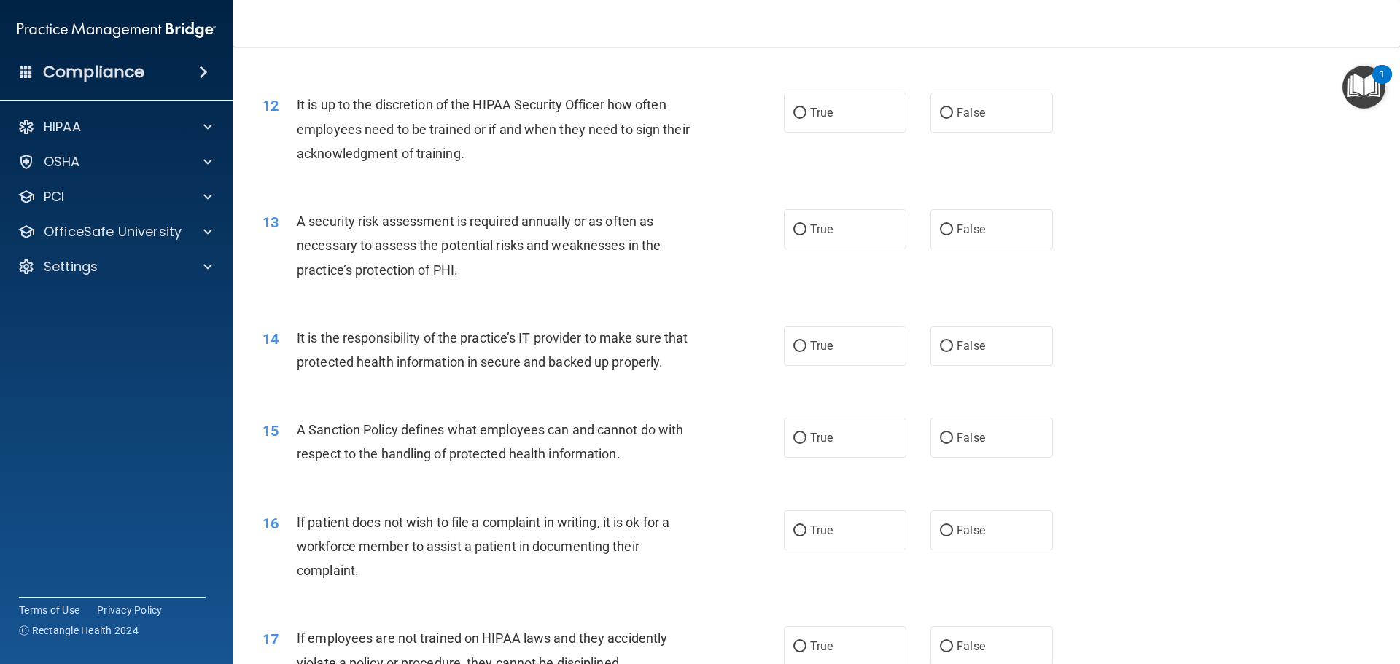
scroll to position [1405, 0]
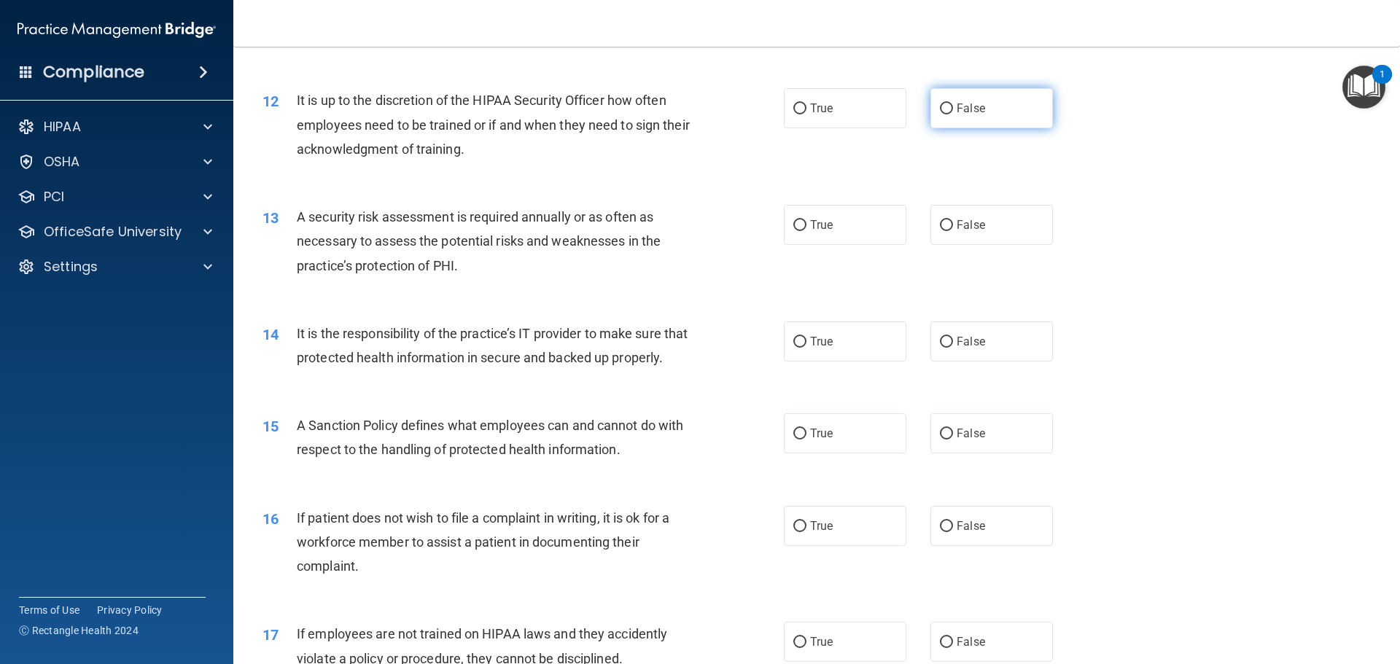
click at [940, 112] on input "False" at bounding box center [946, 109] width 13 height 11
radio input "true"
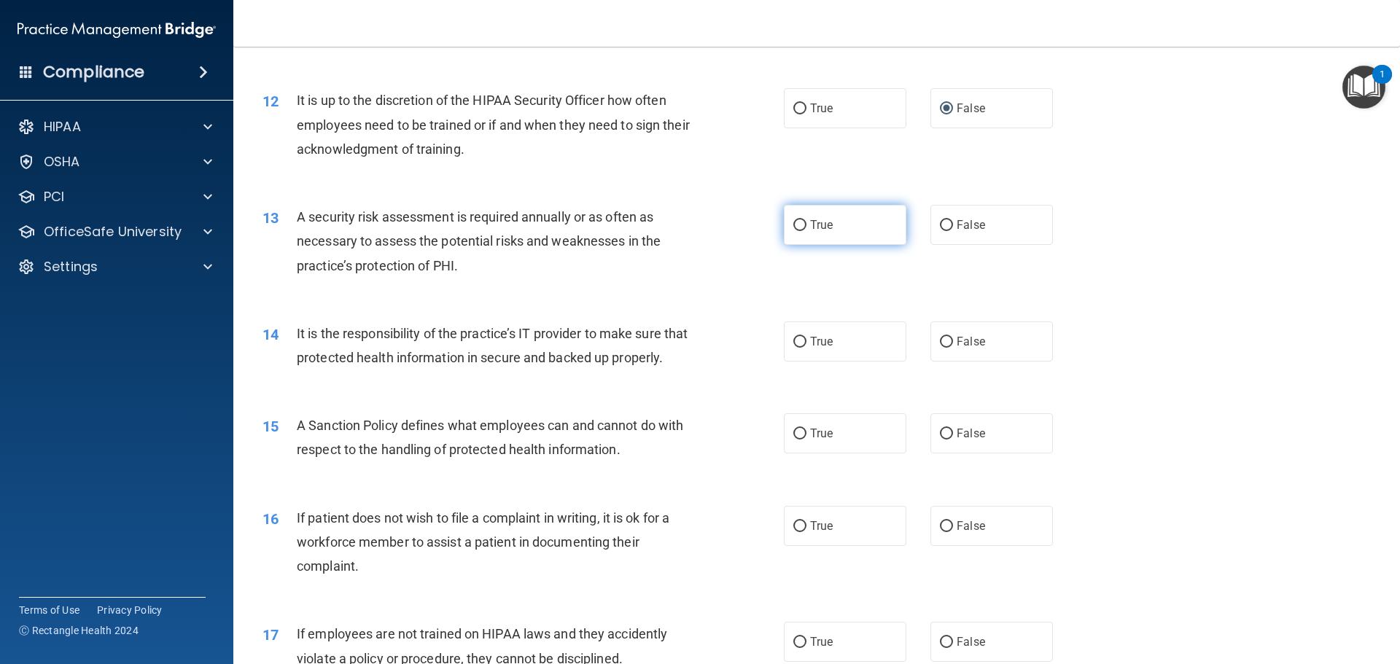
click at [804, 222] on label "True" at bounding box center [845, 225] width 123 height 40
click at [804, 222] on input "True" at bounding box center [799, 225] width 13 height 11
radio input "true"
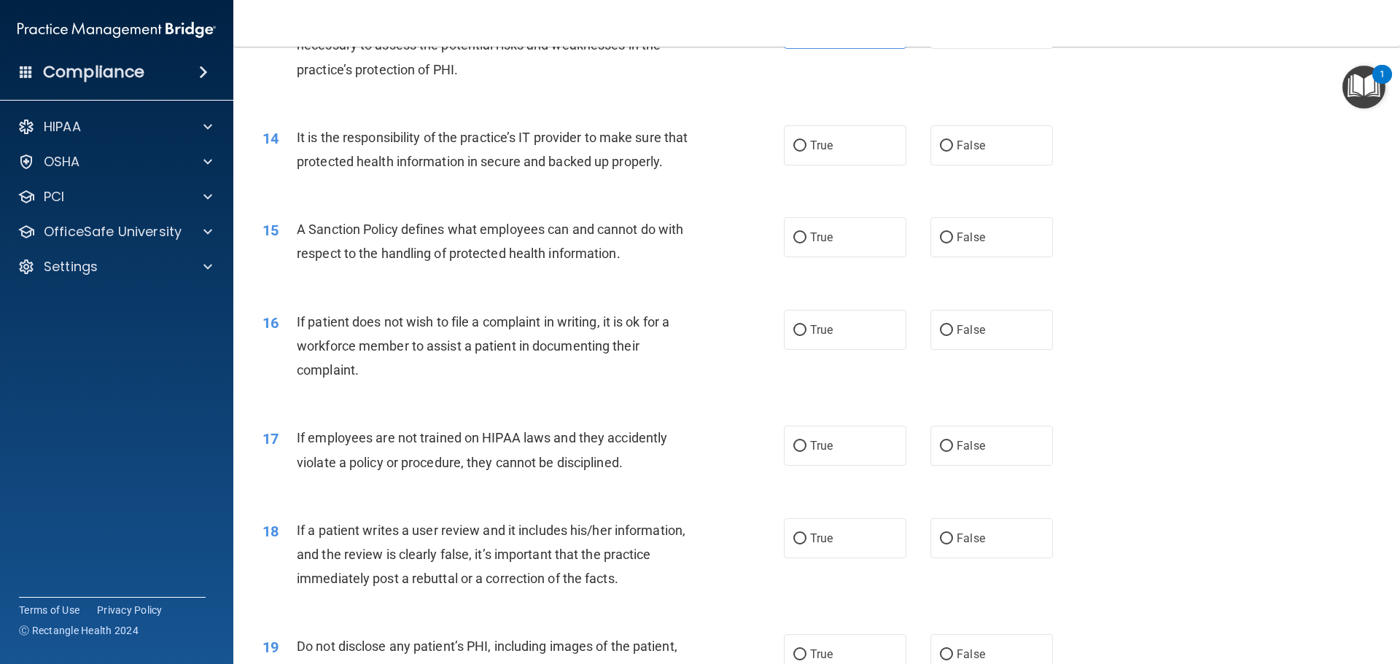
scroll to position [1605, 0]
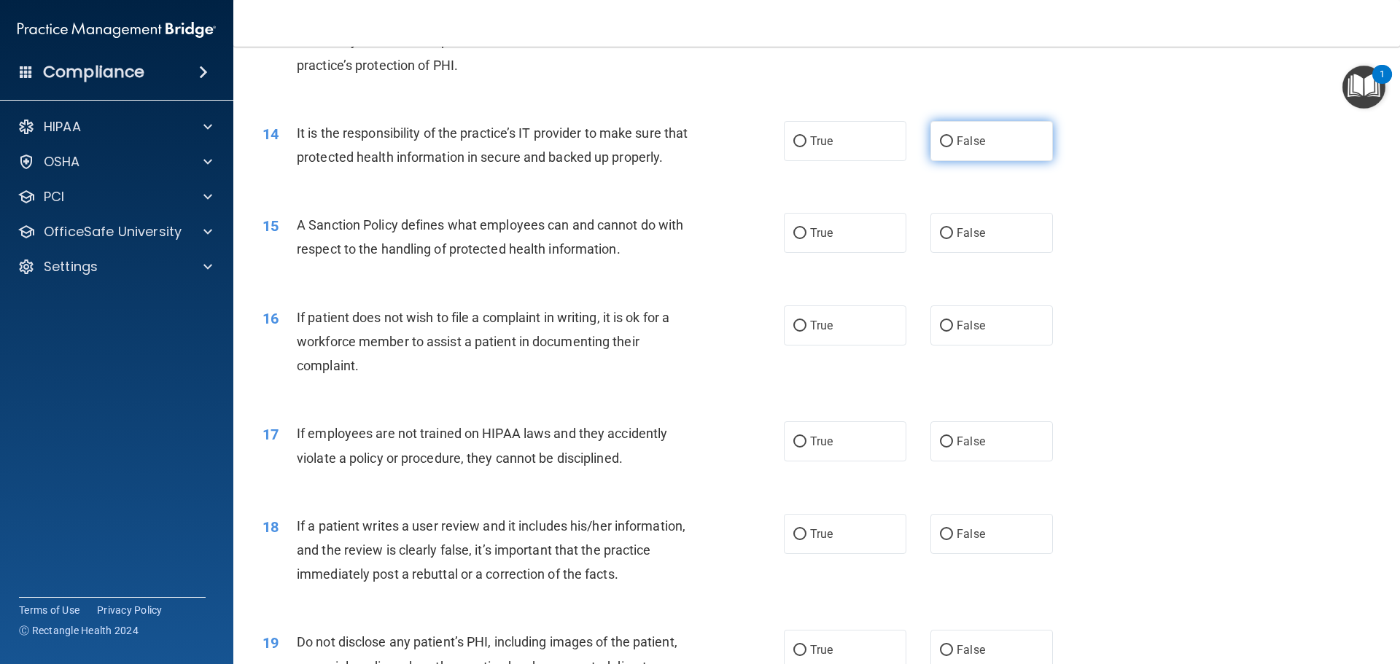
click at [933, 133] on label "False" at bounding box center [992, 141] width 123 height 40
click at [940, 136] on input "False" at bounding box center [946, 141] width 13 height 11
radio input "true"
click at [941, 239] on input "False" at bounding box center [946, 233] width 13 height 11
radio input "true"
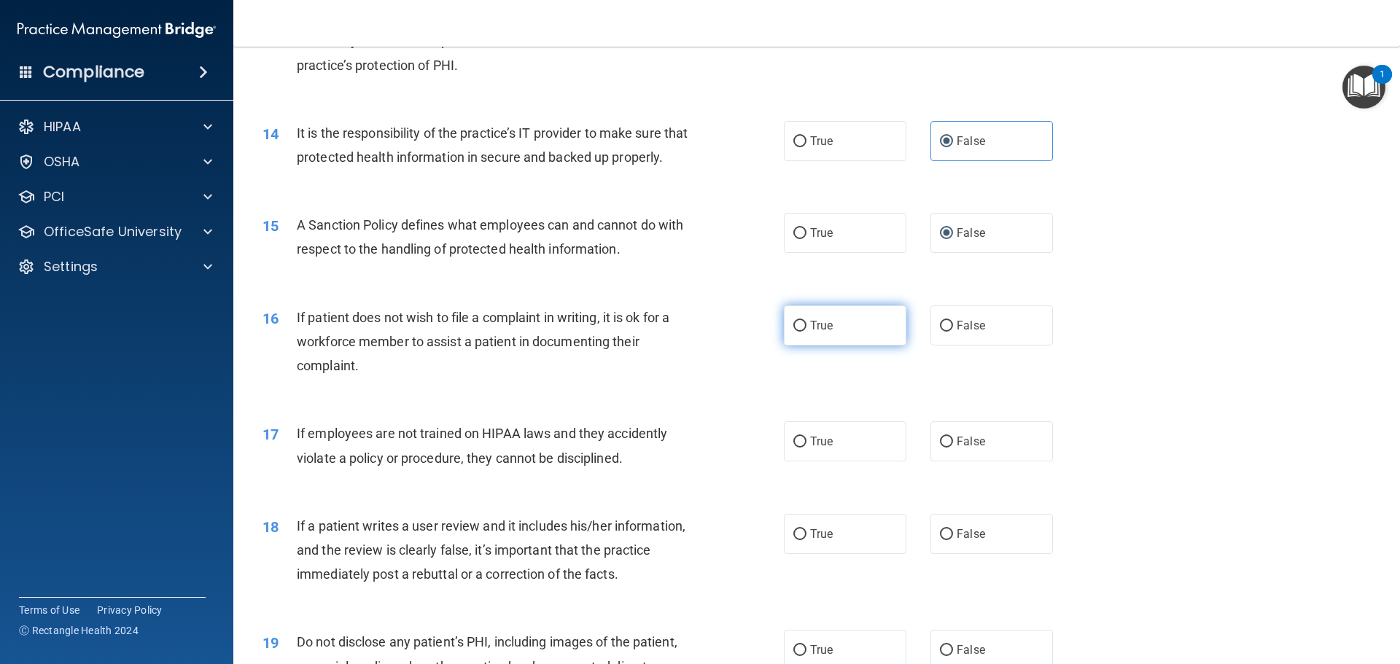
click at [797, 332] on input "True" at bounding box center [799, 326] width 13 height 11
radio input "true"
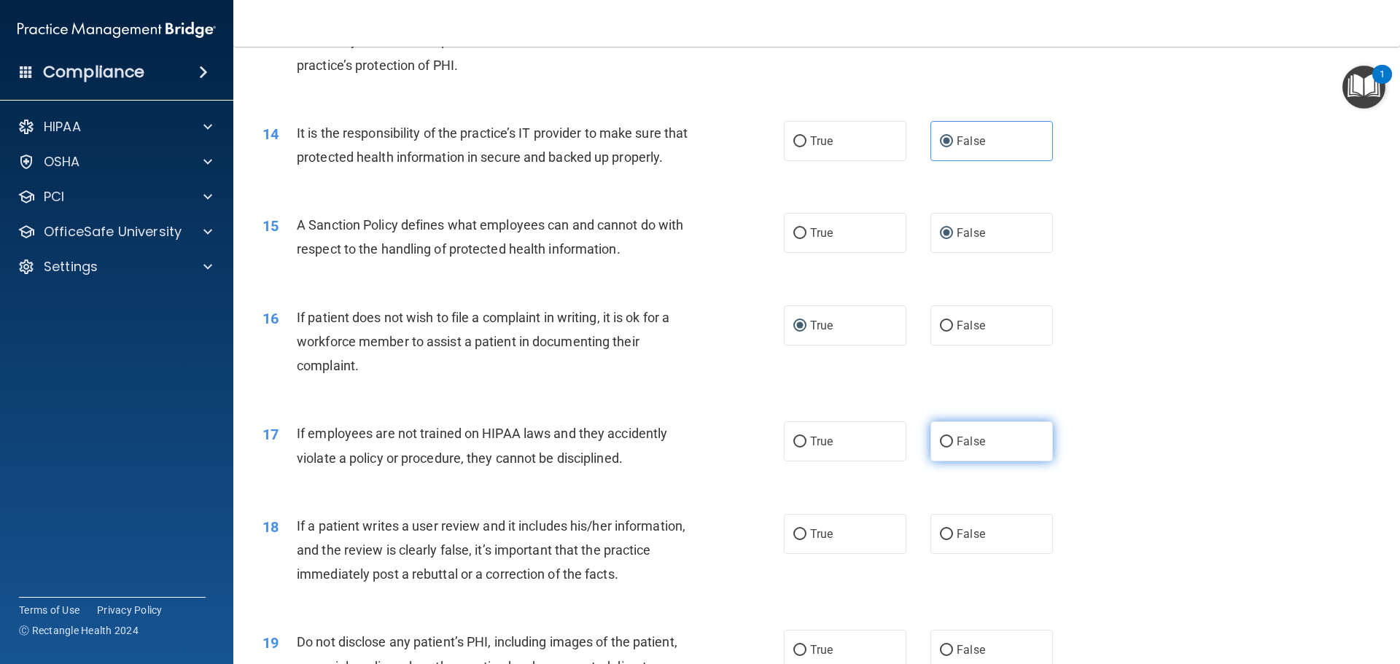
click at [944, 448] on input "False" at bounding box center [946, 442] width 13 height 11
radio input "true"
drag, startPoint x: 941, startPoint y: 554, endPoint x: 1348, endPoint y: 416, distance: 429.6
click at [941, 540] on input "False" at bounding box center [946, 534] width 13 height 11
radio input "true"
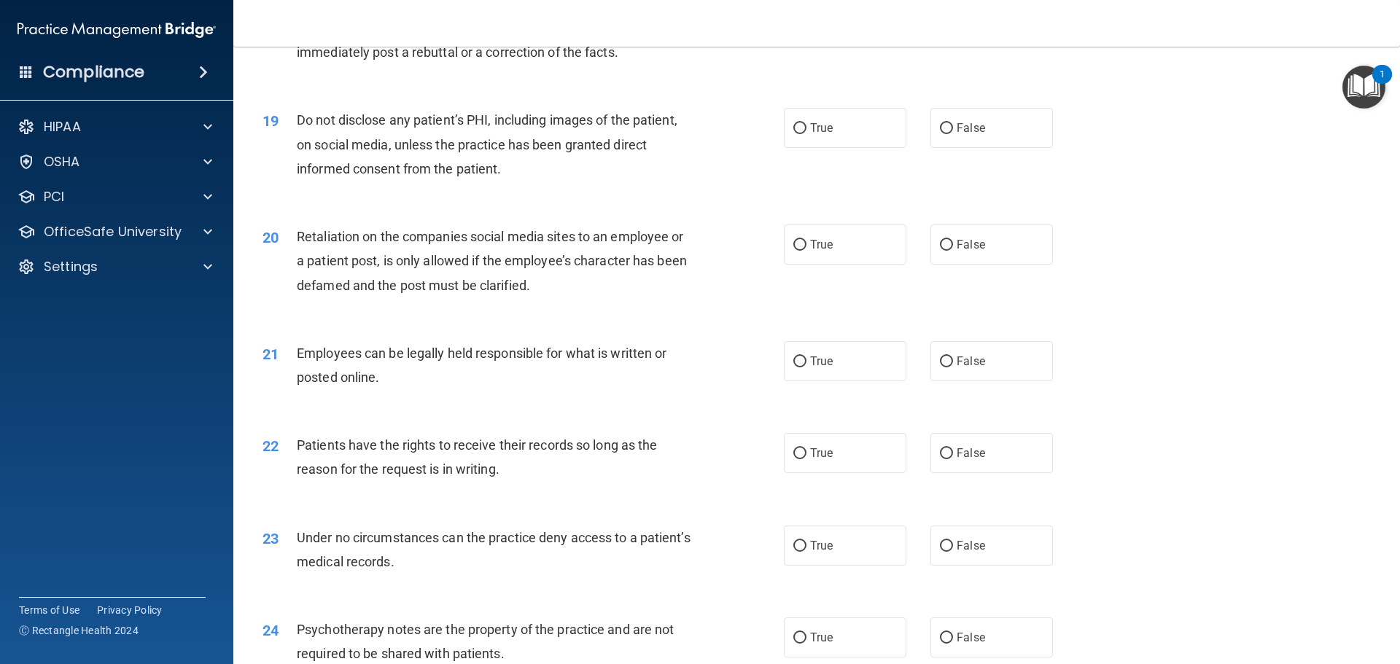
scroll to position [2132, 0]
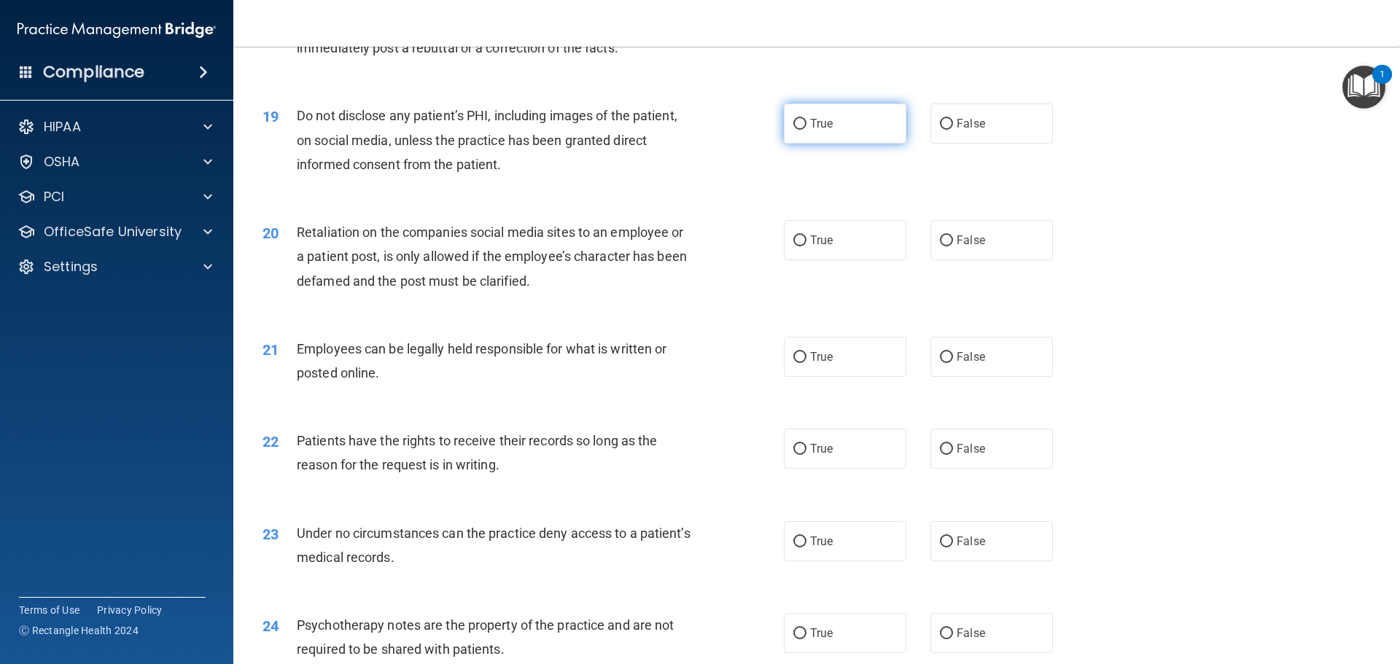
click at [791, 140] on label "True" at bounding box center [845, 124] width 123 height 40
click at [793, 130] on input "True" at bounding box center [799, 124] width 13 height 11
radio input "true"
click at [800, 246] on input "True" at bounding box center [799, 241] width 13 height 11
radio input "true"
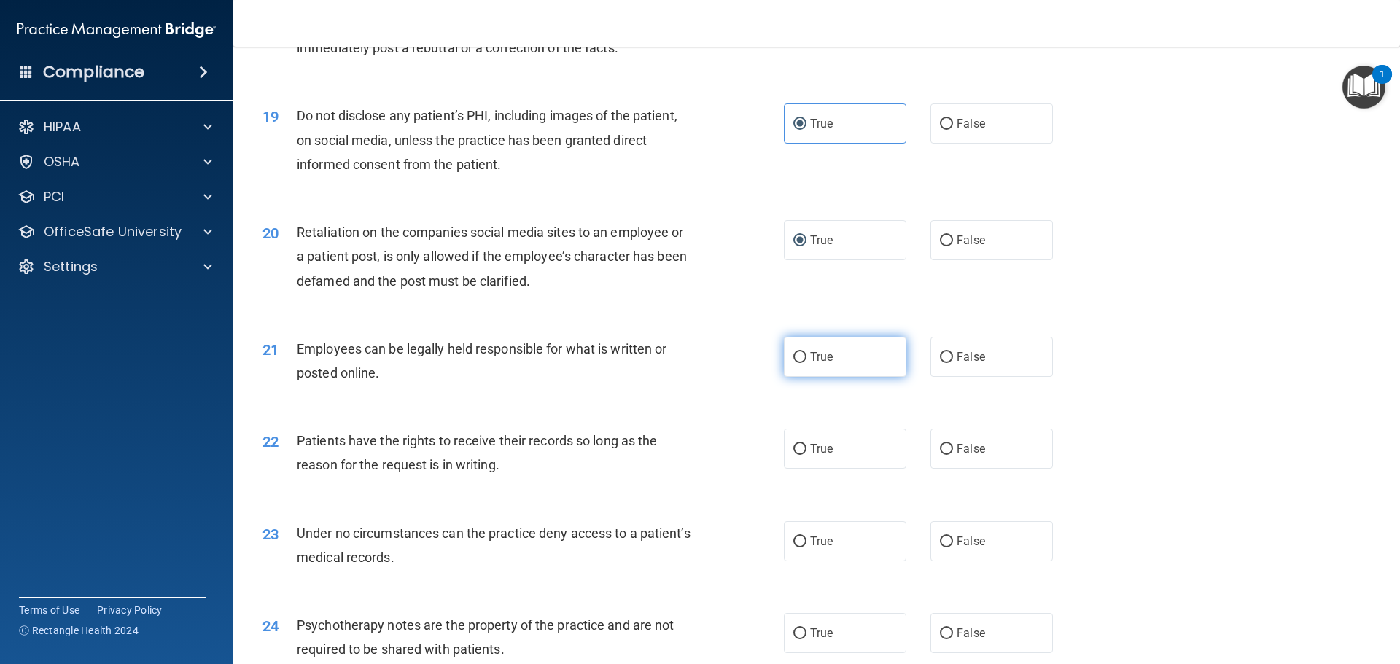
click at [801, 377] on label "True" at bounding box center [845, 357] width 123 height 40
click at [801, 363] on input "True" at bounding box center [799, 357] width 13 height 11
radio input "true"
click at [942, 455] on input "False" at bounding box center [946, 449] width 13 height 11
radio input "true"
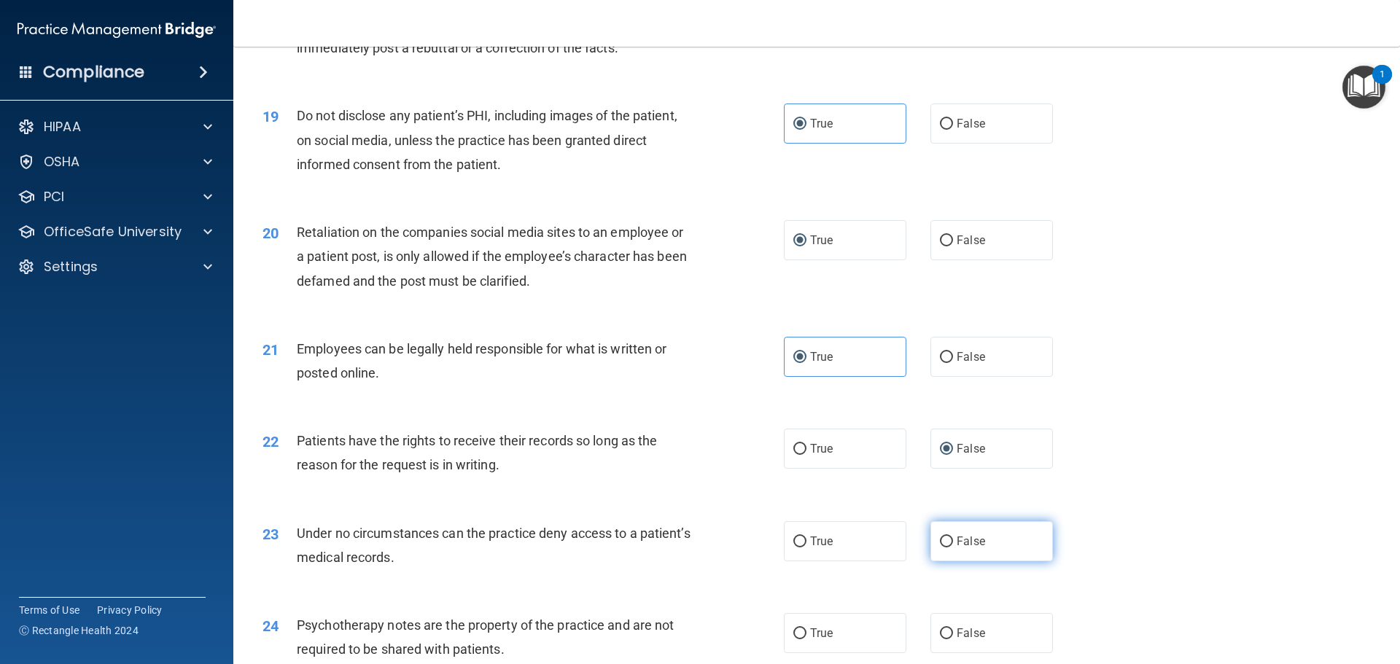
drag, startPoint x: 941, startPoint y: 575, endPoint x: 994, endPoint y: 526, distance: 72.3
click at [941, 562] on label "False" at bounding box center [992, 541] width 123 height 40
click at [941, 548] on input "False" at bounding box center [946, 542] width 13 height 11
radio input "true"
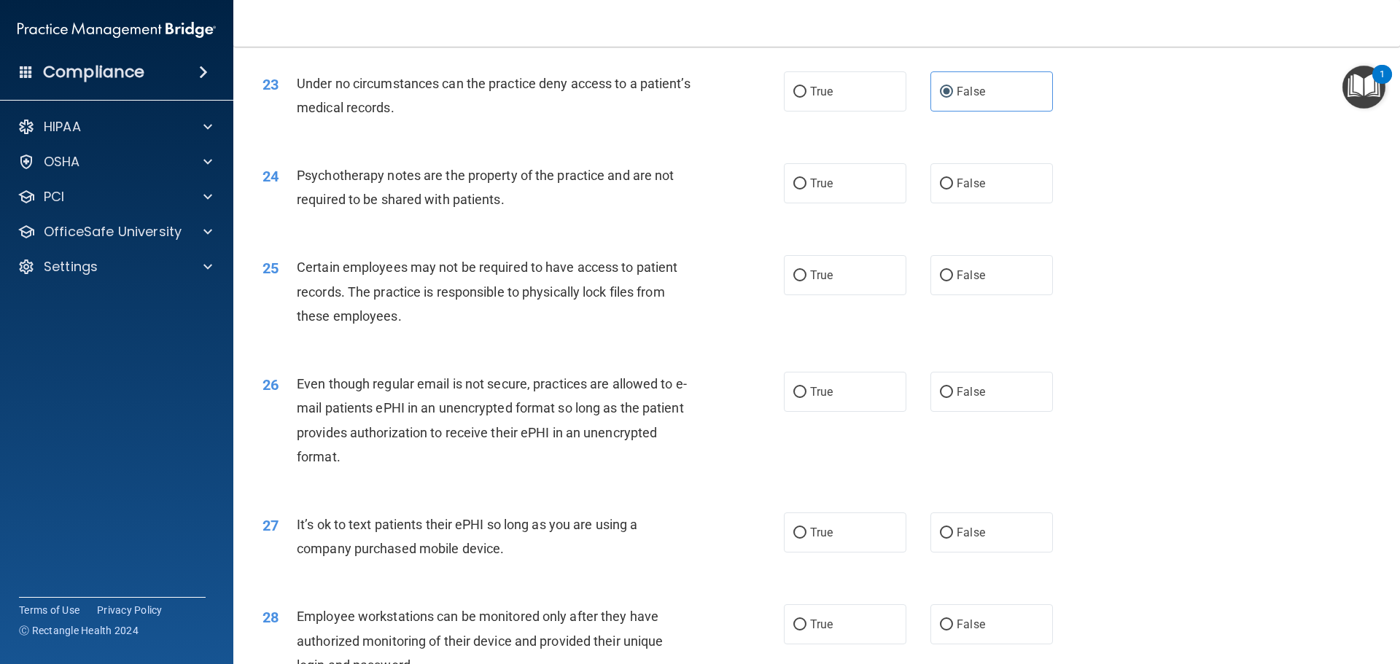
scroll to position [2586, 0]
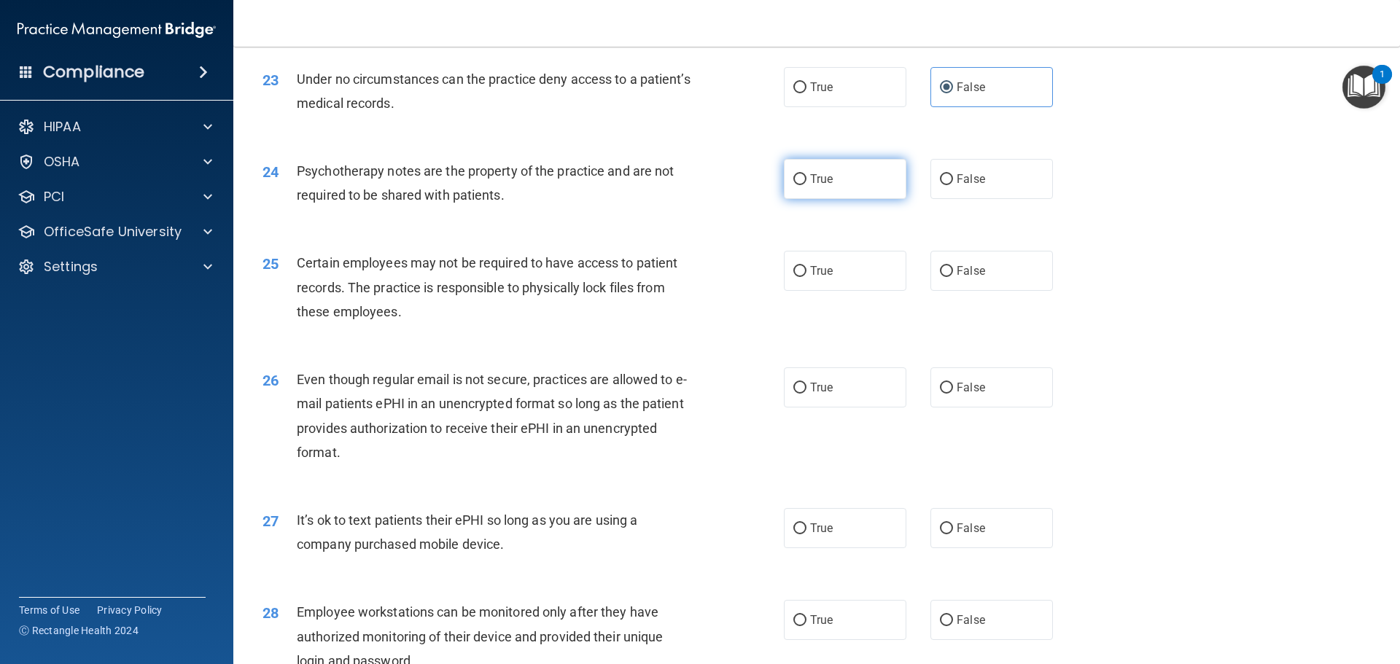
click at [795, 185] on input "True" at bounding box center [799, 179] width 13 height 11
radio input "true"
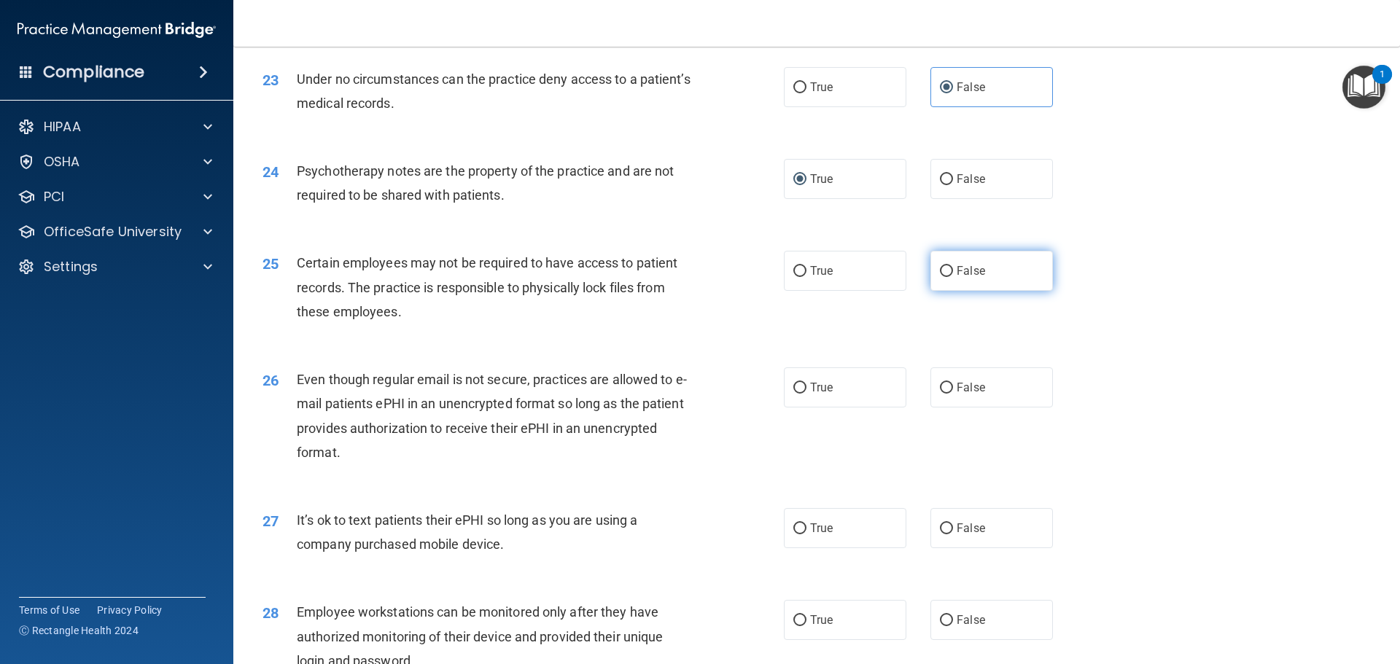
click at [953, 291] on label "False" at bounding box center [992, 271] width 123 height 40
click at [953, 277] on input "False" at bounding box center [946, 271] width 13 height 11
radio input "true"
click at [796, 277] on input "True" at bounding box center [799, 271] width 13 height 11
radio input "true"
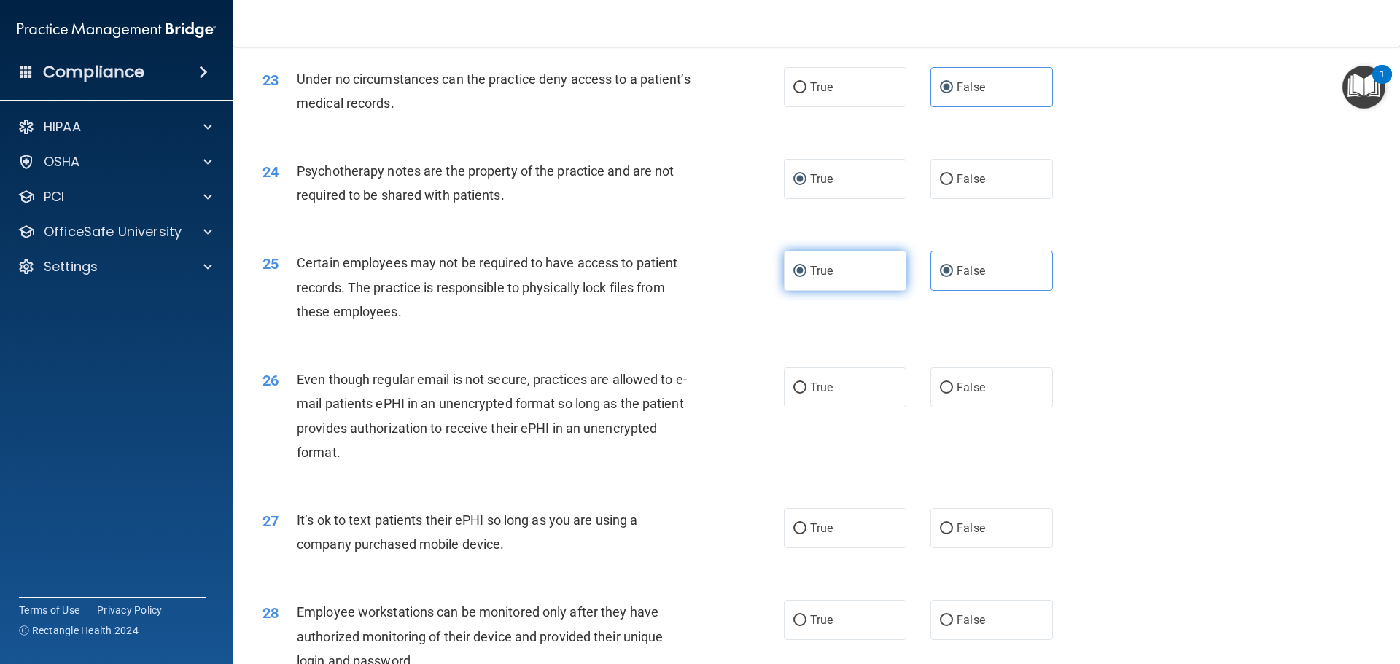
radio input "false"
click at [797, 394] on input "True" at bounding box center [799, 388] width 13 height 11
radio input "true"
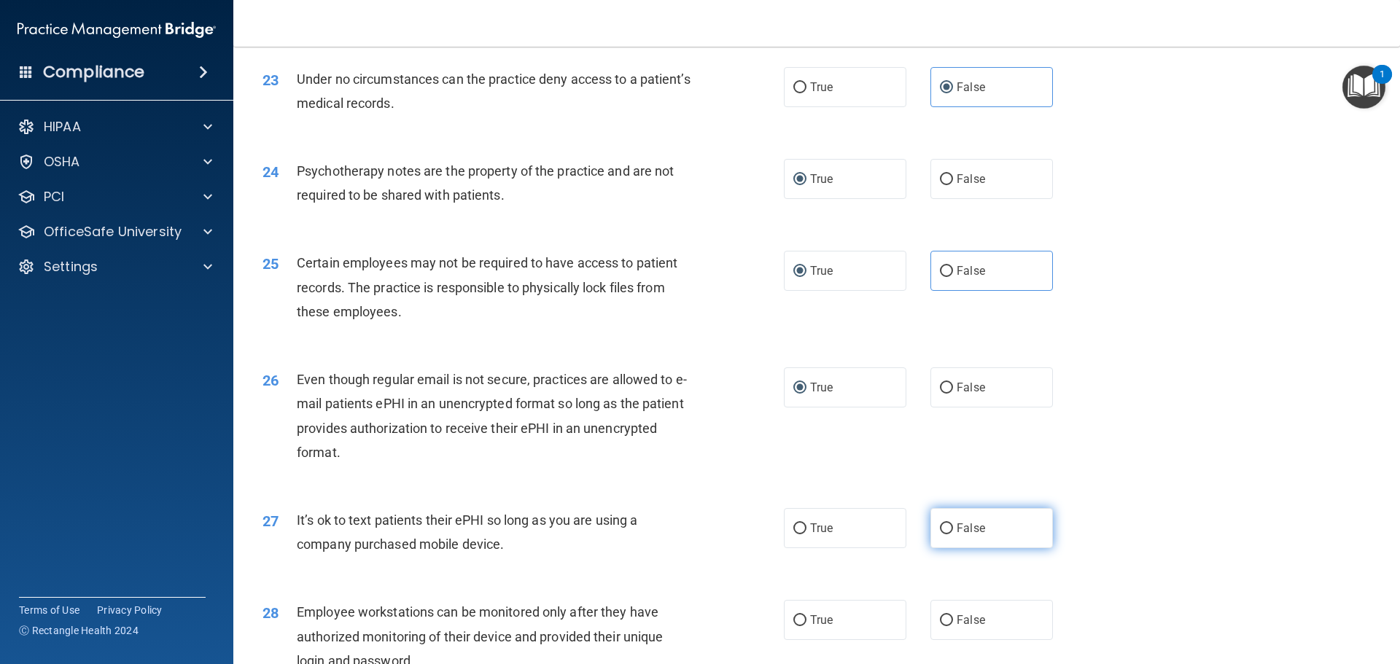
click at [937, 548] on label "False" at bounding box center [992, 528] width 123 height 40
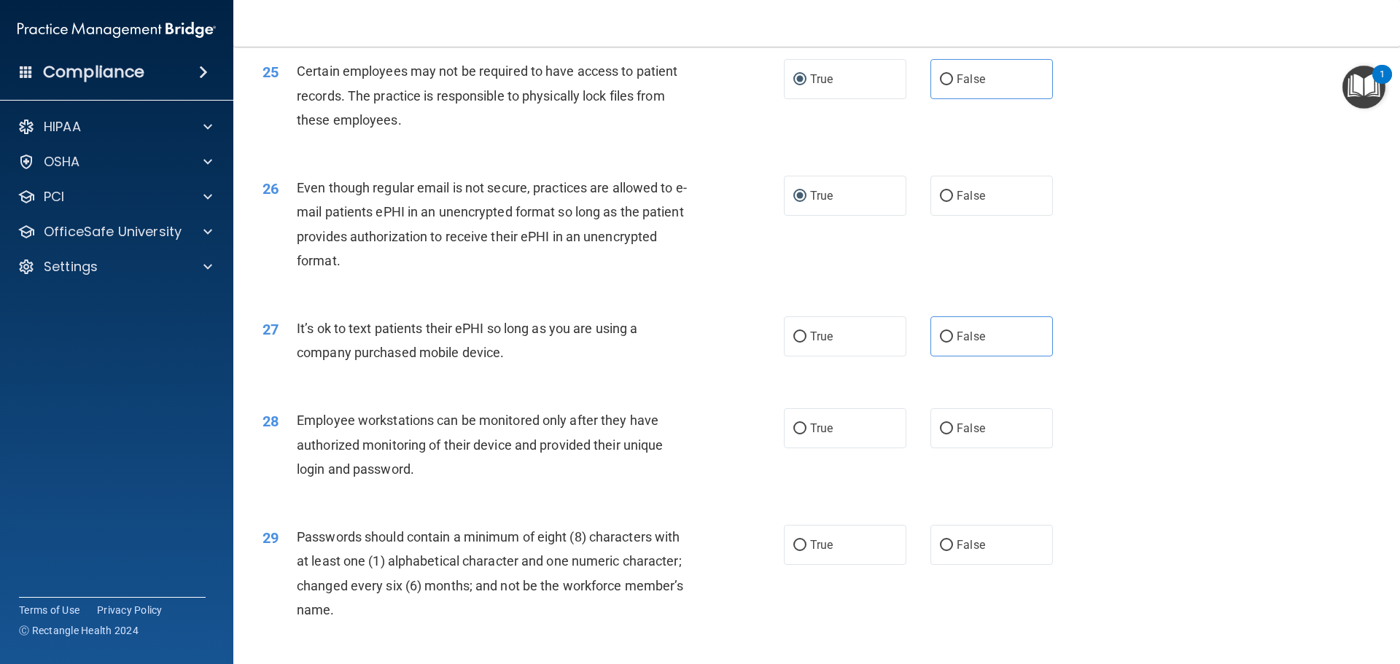
scroll to position [2792, 0]
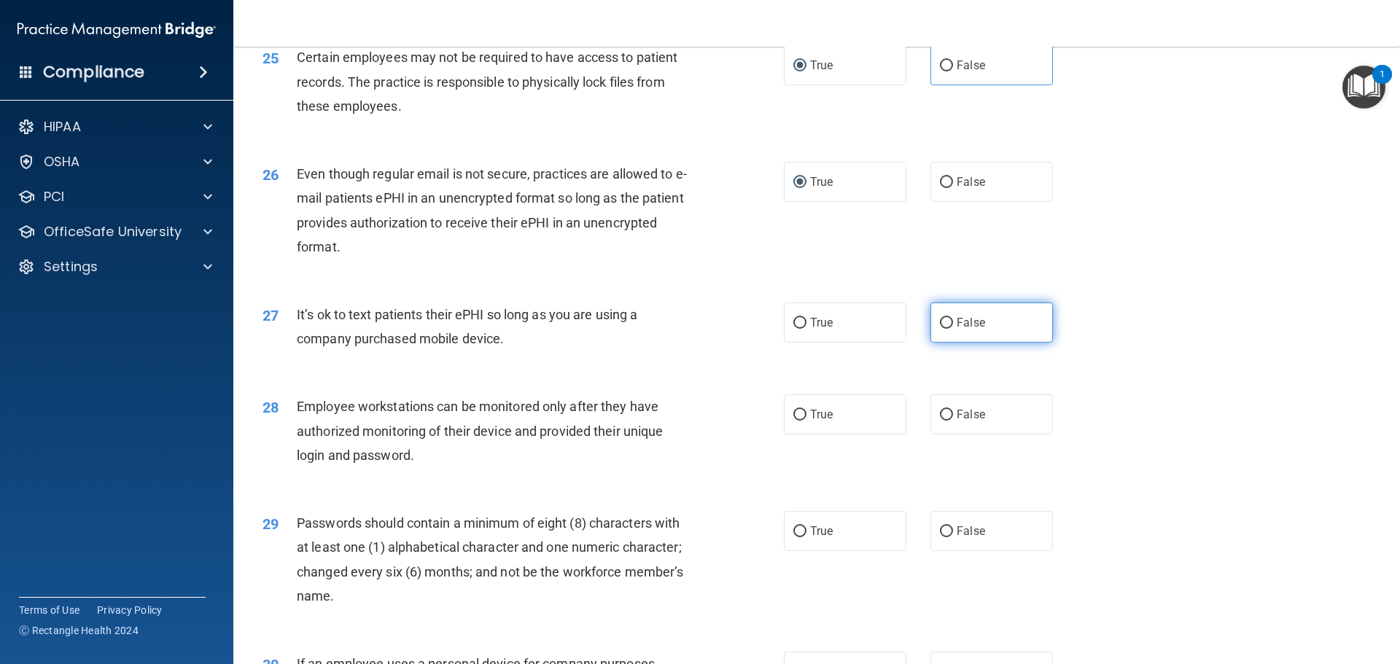
click at [939, 338] on label "False" at bounding box center [992, 323] width 123 height 40
click at [940, 329] on input "False" at bounding box center [946, 323] width 13 height 11
radio input "true"
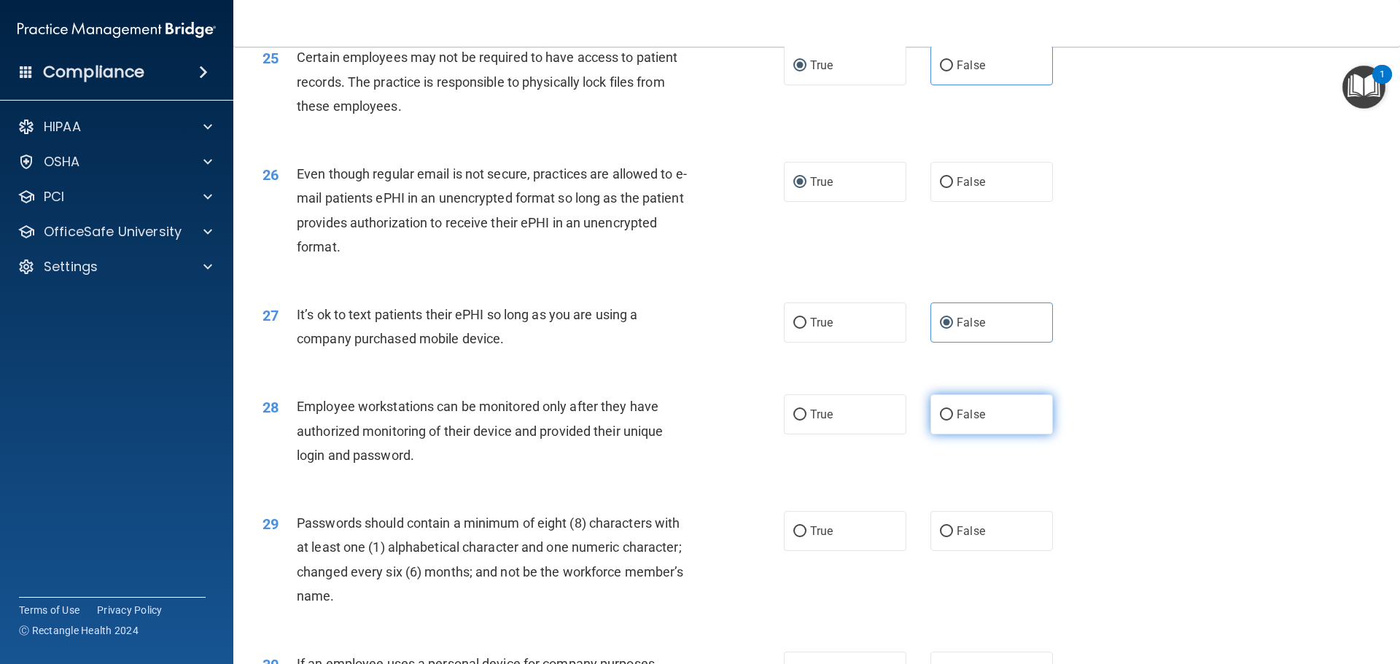
click at [944, 421] on input "False" at bounding box center [946, 415] width 13 height 11
radio input "true"
click at [810, 538] on span "True" at bounding box center [821, 531] width 23 height 14
click at [805, 537] on input "True" at bounding box center [799, 532] width 13 height 11
radio input "true"
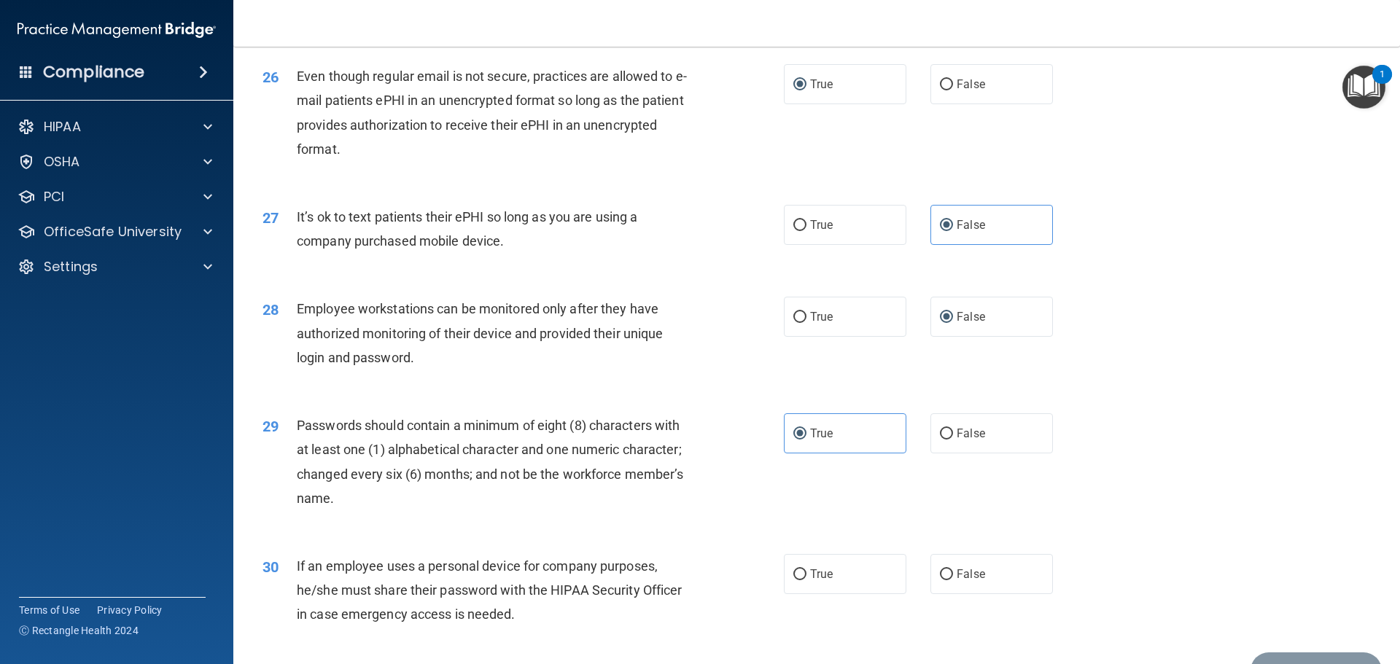
scroll to position [2997, 0]
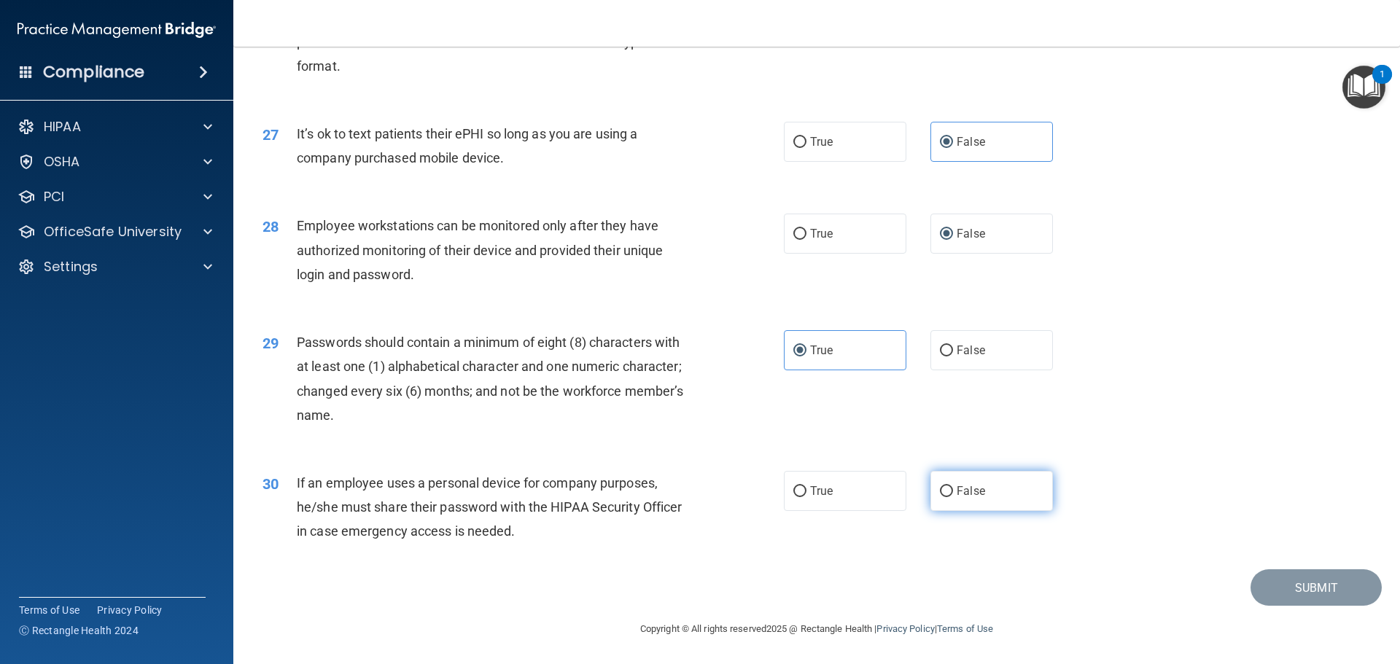
click at [944, 489] on input "False" at bounding box center [946, 491] width 13 height 11
radio input "true"
click at [1305, 583] on button "Submit" at bounding box center [1316, 588] width 131 height 37
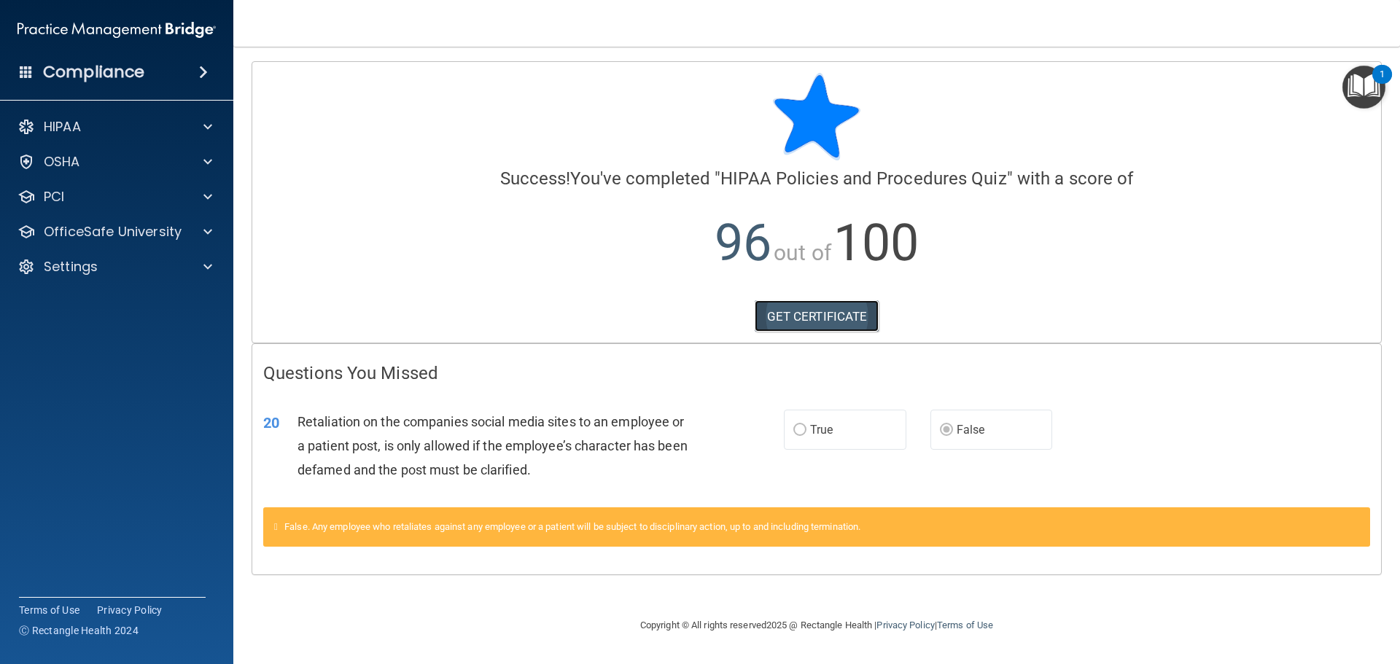
click at [833, 319] on link "GET CERTIFICATE" at bounding box center [817, 316] width 125 height 32
click at [168, 229] on p "OfficeSafe University" at bounding box center [113, 232] width 138 height 18
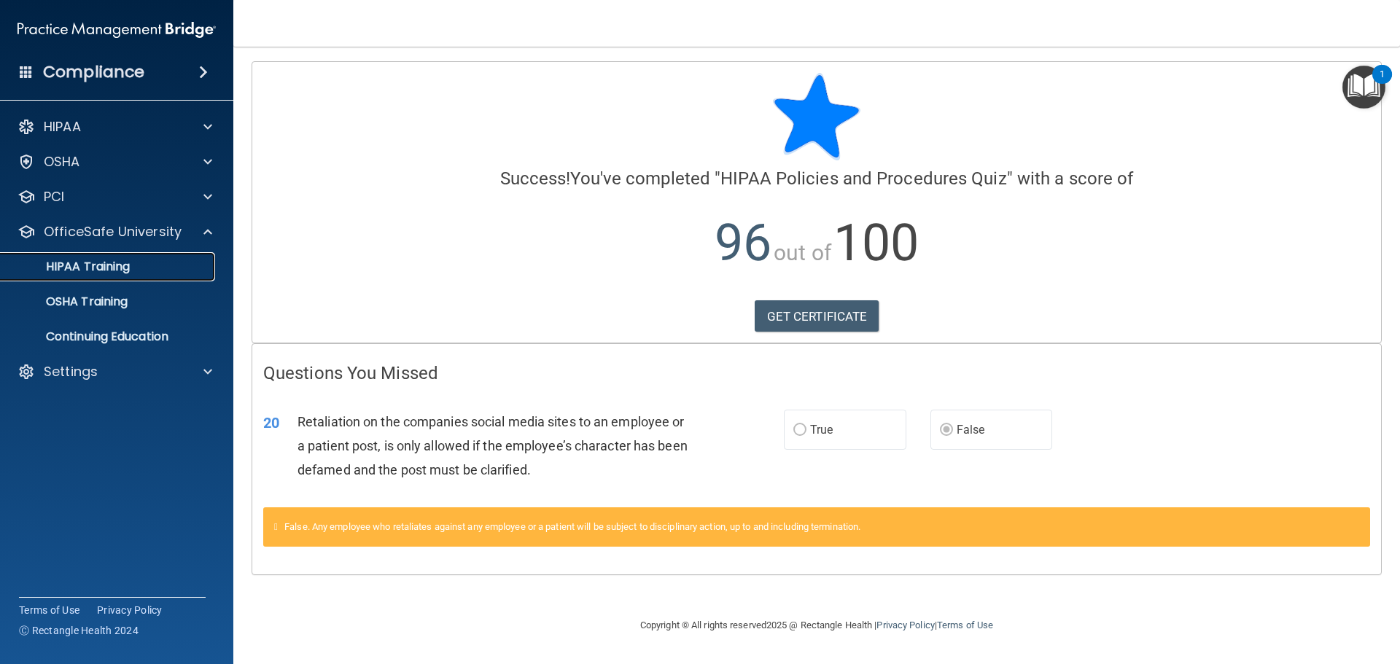
click at [122, 265] on p "HIPAA Training" at bounding box center [69, 267] width 120 height 15
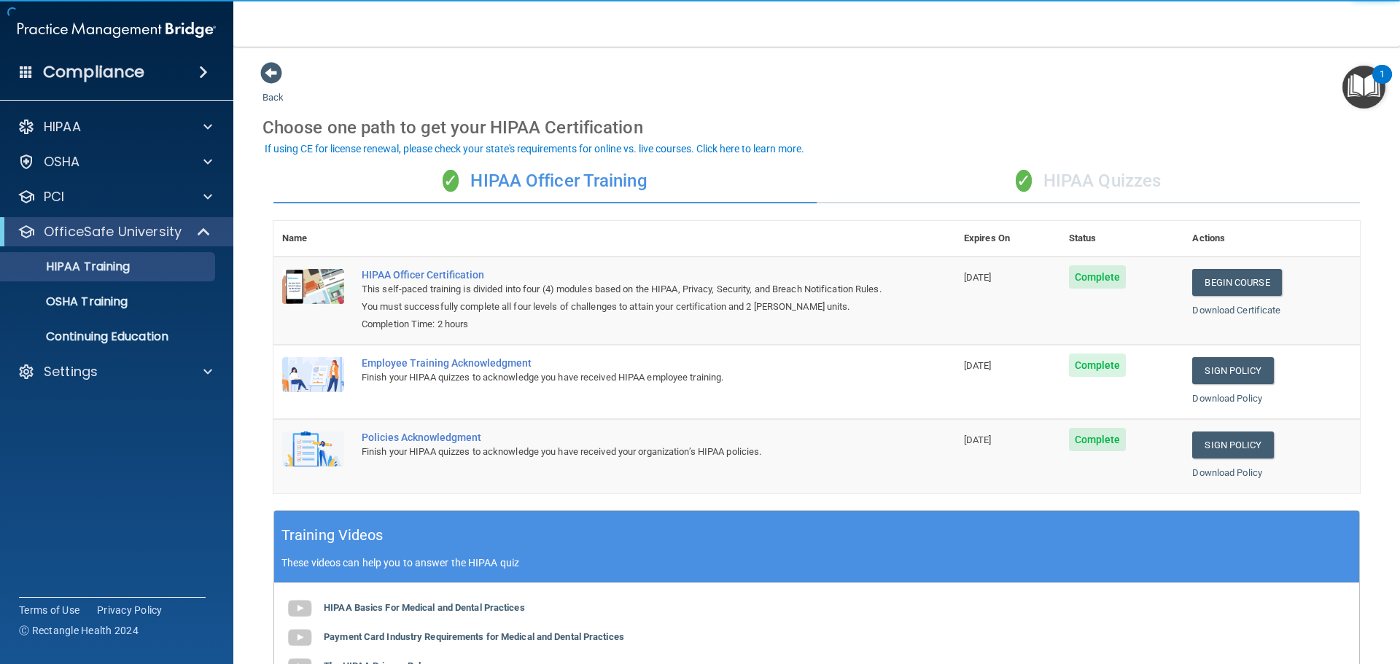
click at [1058, 186] on div "✓ HIPAA Quizzes" at bounding box center [1088, 182] width 543 height 44
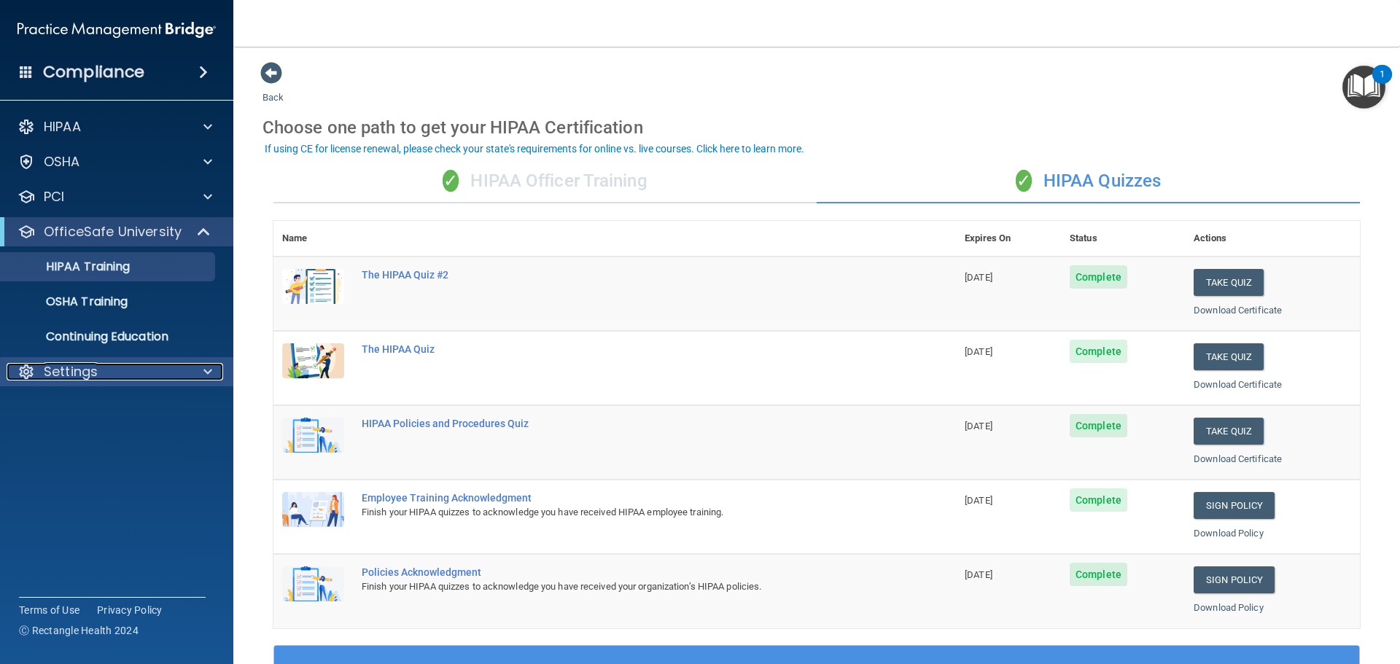
click at [90, 366] on p "Settings" at bounding box center [71, 372] width 54 height 18
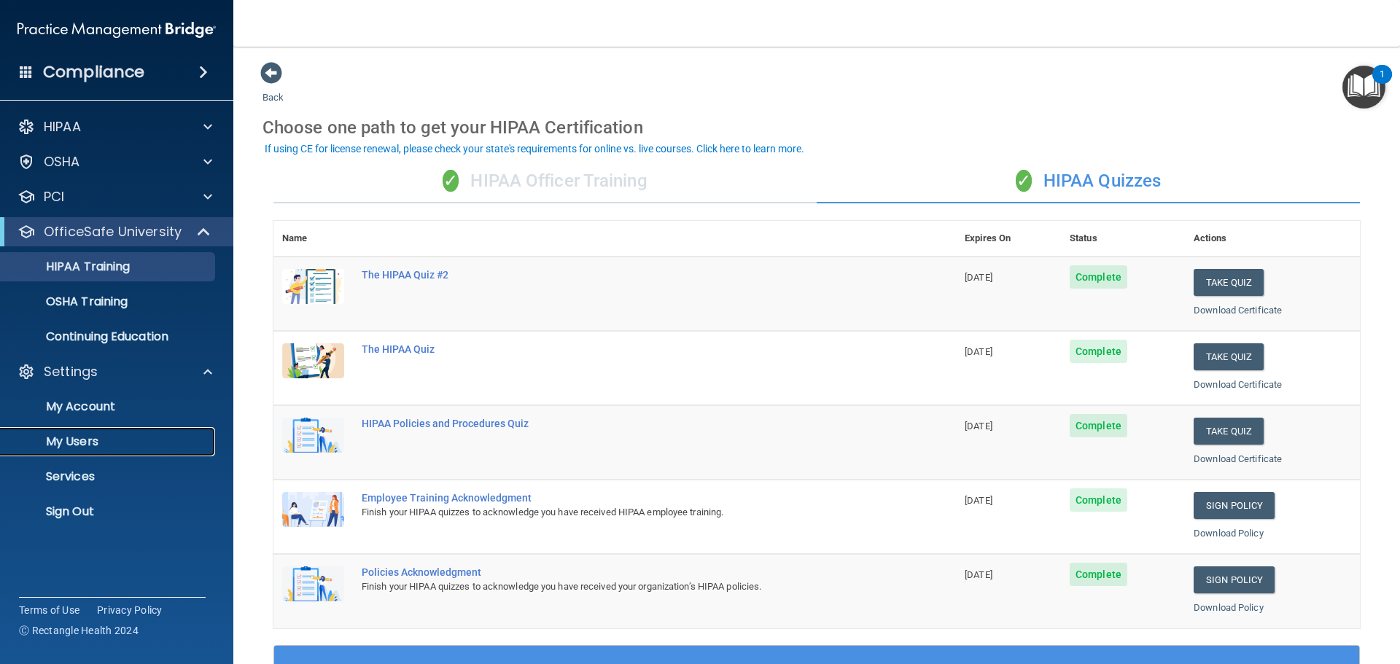
click at [99, 439] on p "My Users" at bounding box center [108, 442] width 199 height 15
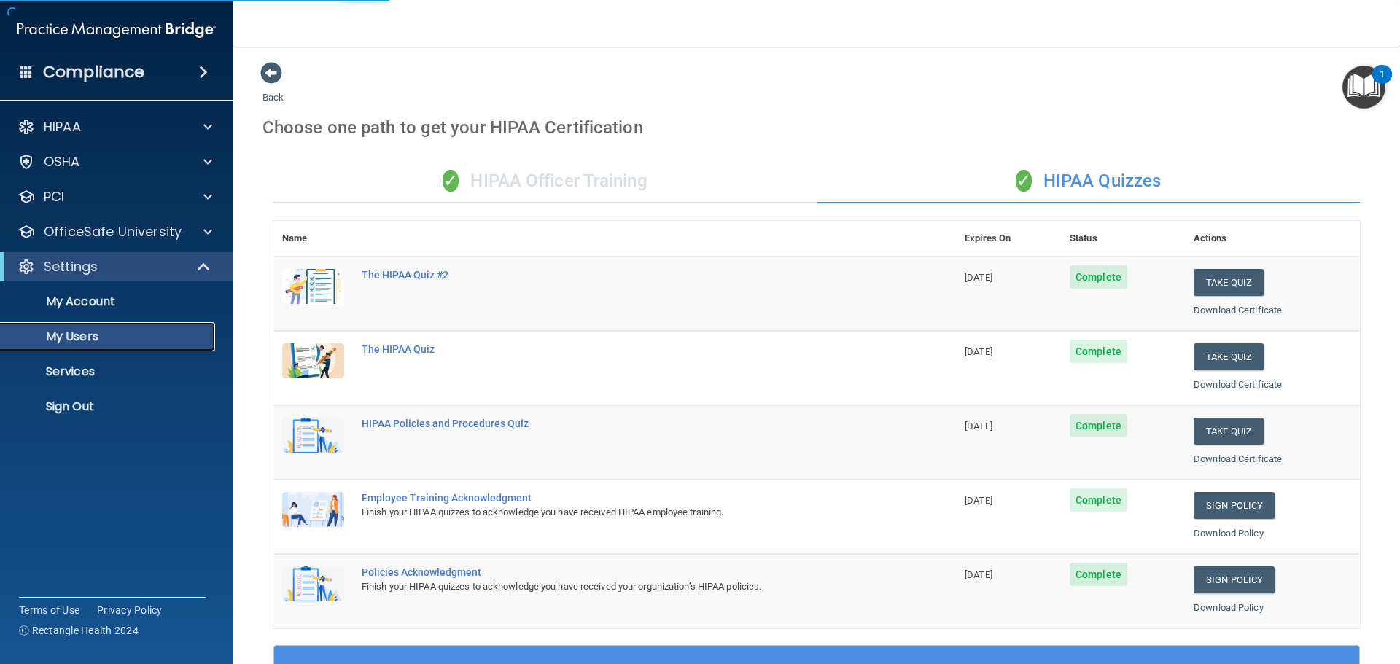
select select "20"
